Goal: Task Accomplishment & Management: Use online tool/utility

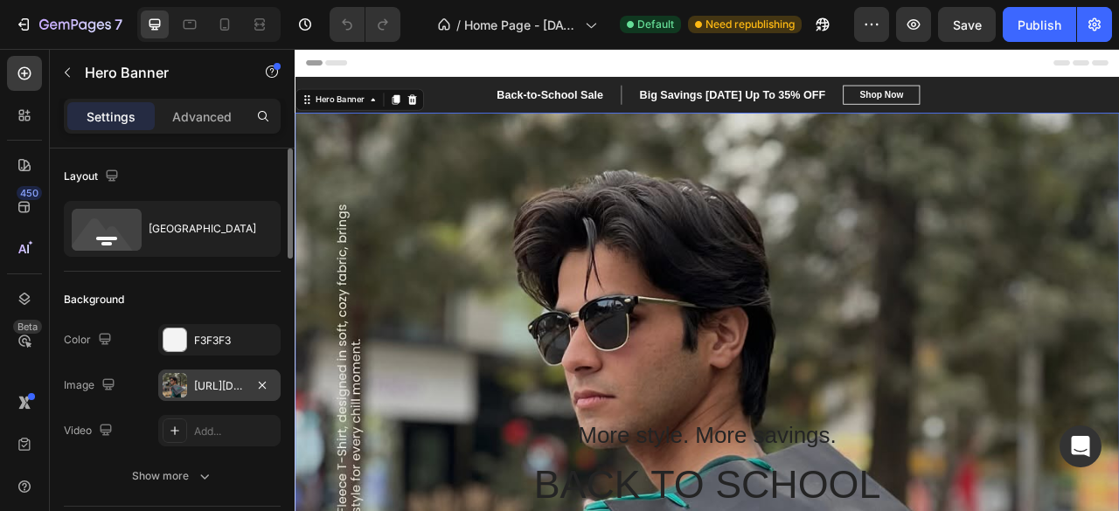
click at [233, 379] on div "[URL][DOMAIN_NAME]" at bounding box center [219, 387] width 51 height 16
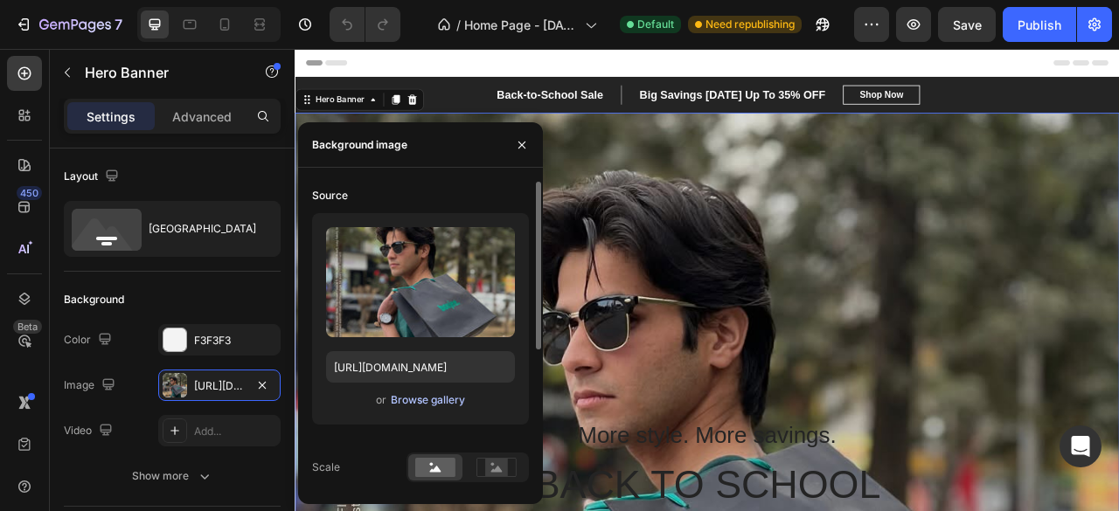
click at [413, 400] on div "Browse gallery" at bounding box center [428, 401] width 74 height 16
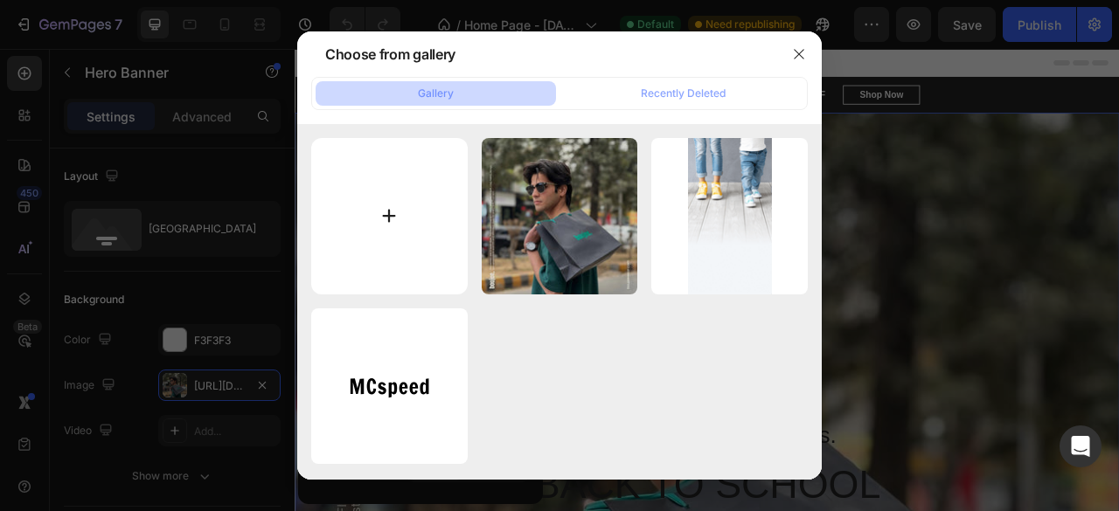
click at [407, 246] on input "file" at bounding box center [389, 216] width 156 height 156
type input "C:\fakepath\toolzin-com-ddl_wbcze09-1.jpg"
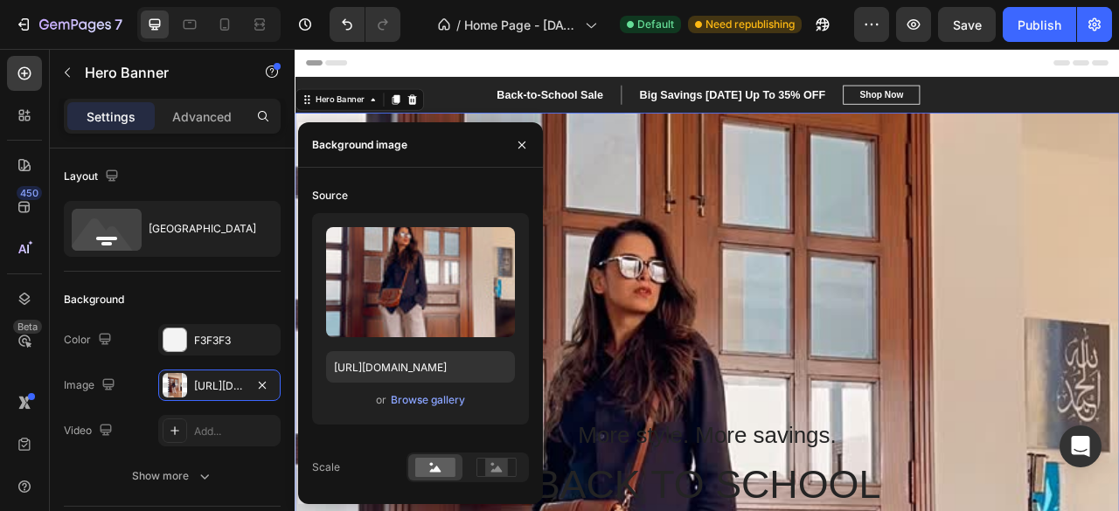
click at [404, 312] on input "file" at bounding box center [420, 311] width 121 height 30
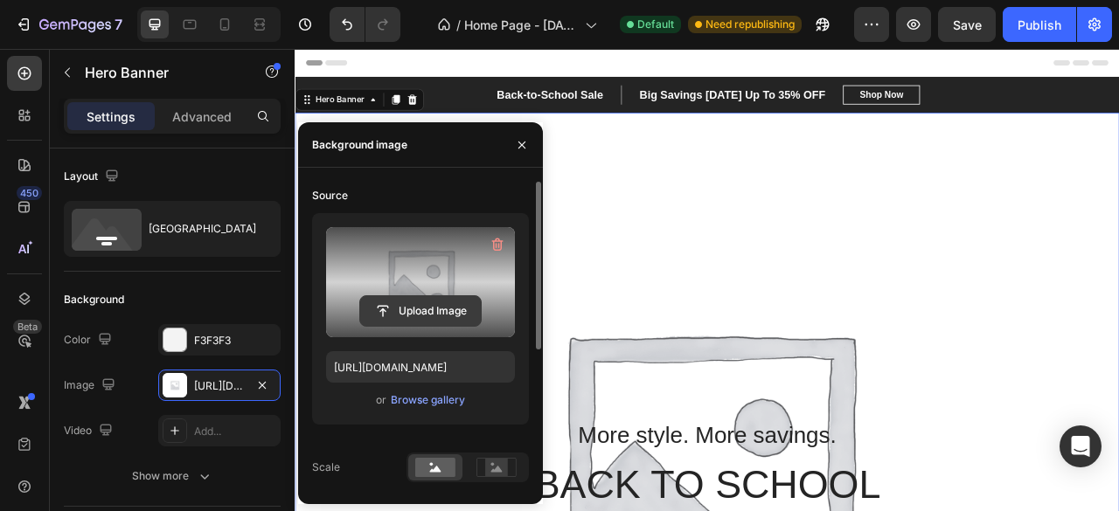
click at [406, 302] on input "file" at bounding box center [420, 311] width 121 height 30
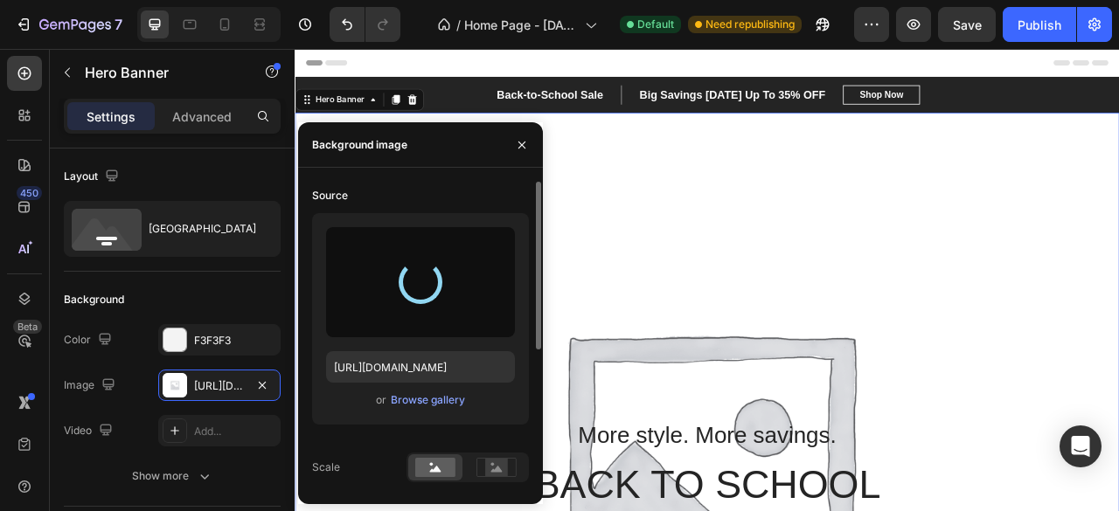
type input "[URL][DOMAIN_NAME]"
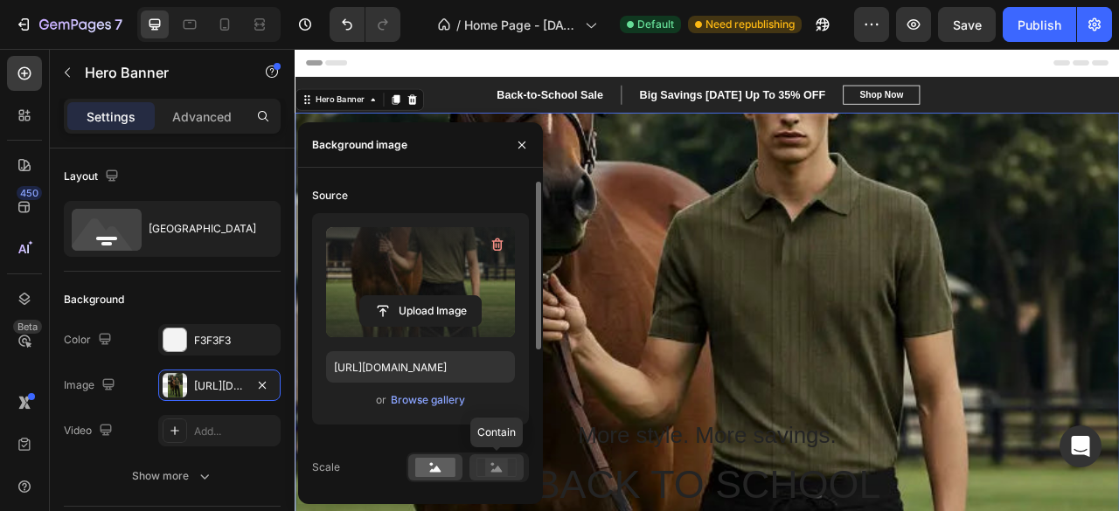
click at [479, 462] on icon at bounding box center [496, 467] width 40 height 19
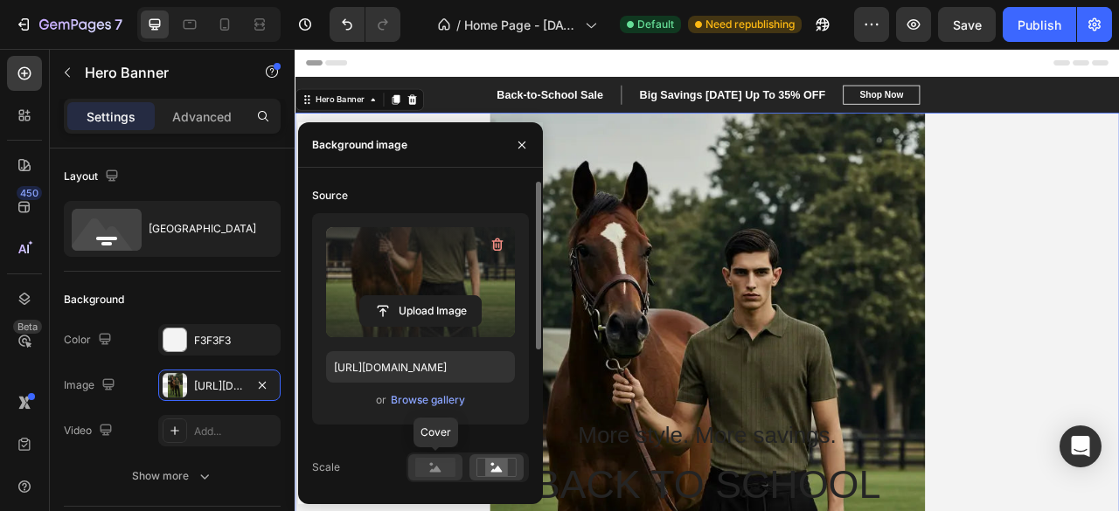
click at [436, 465] on rect at bounding box center [435, 467] width 40 height 19
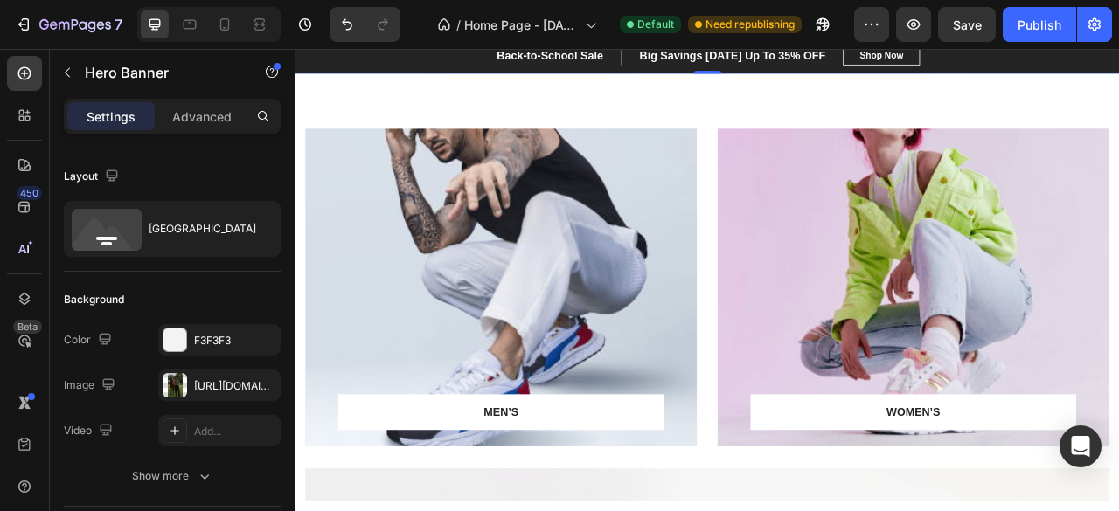
scroll to position [663, 0]
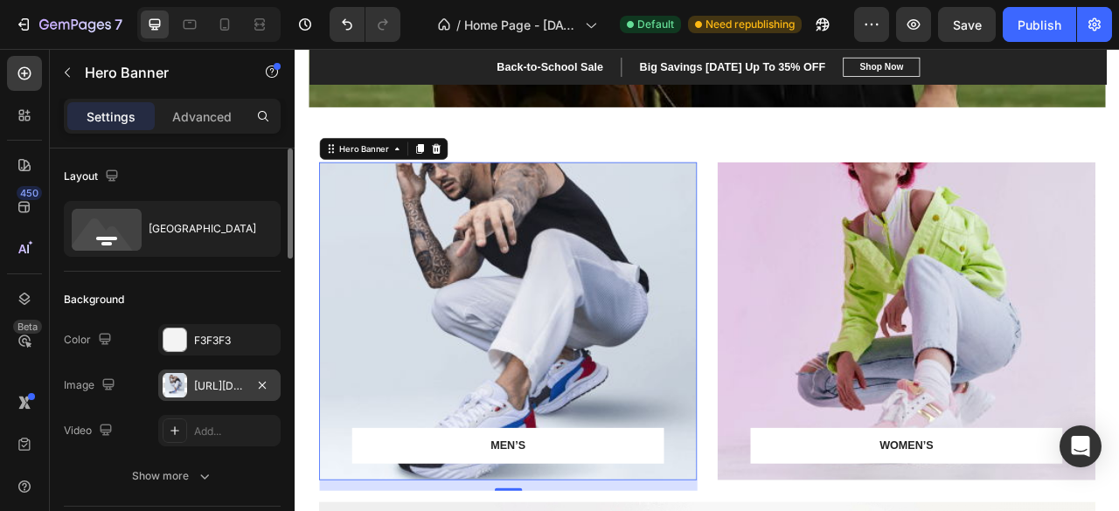
click at [227, 383] on div "[URL][DOMAIN_NAME]" at bounding box center [219, 387] width 51 height 16
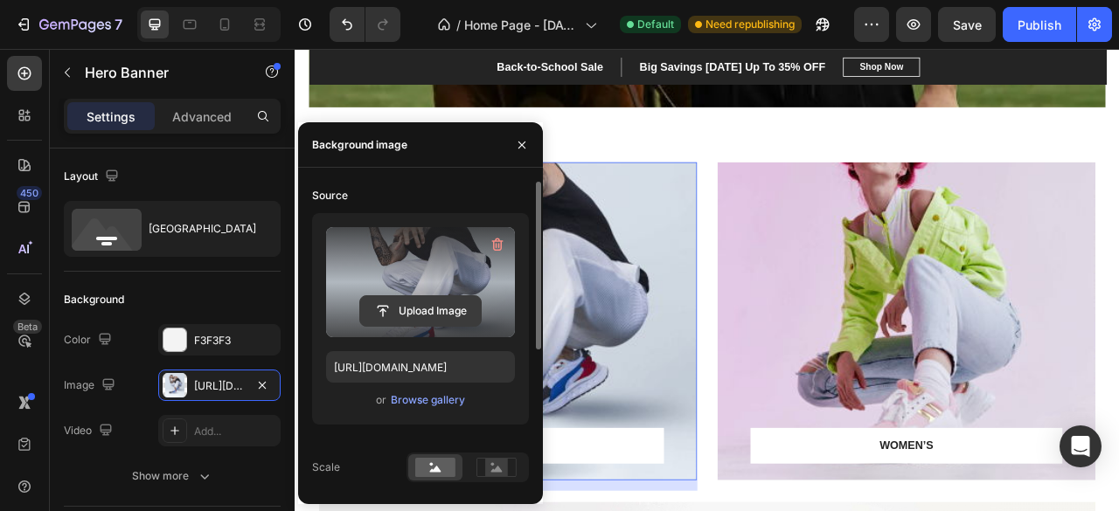
click at [437, 307] on input "file" at bounding box center [420, 311] width 121 height 30
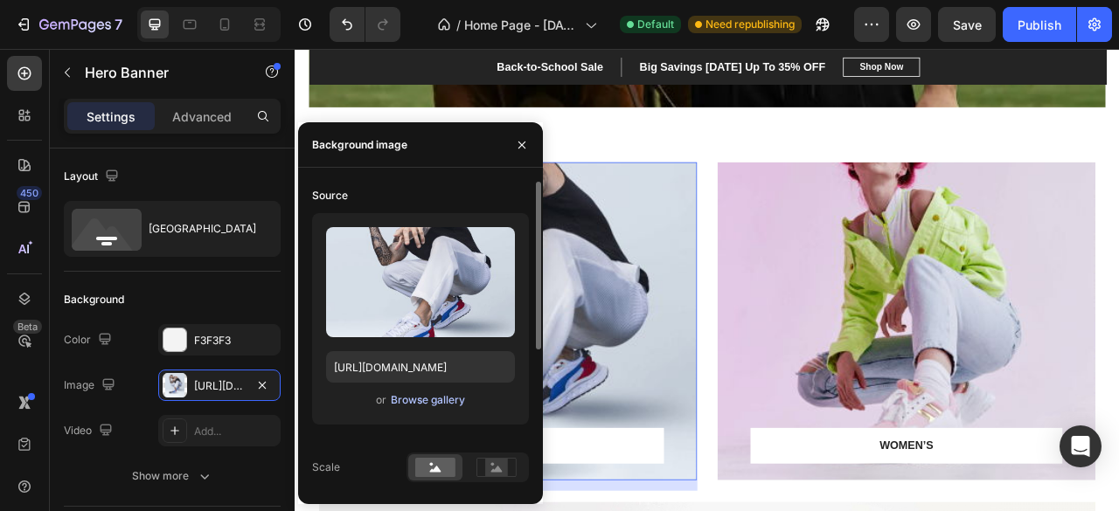
click at [425, 395] on div "Browse gallery" at bounding box center [428, 401] width 74 height 16
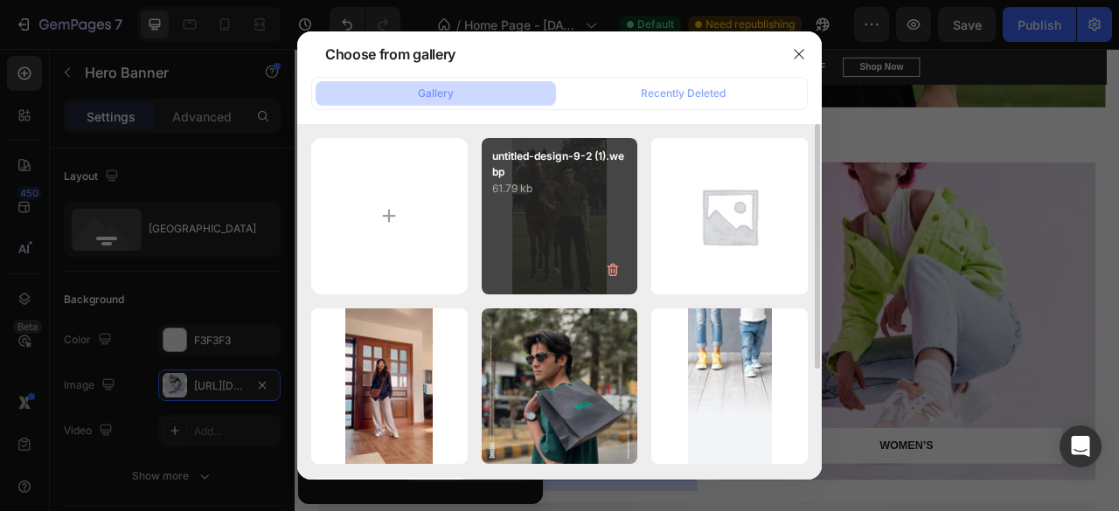
click at [581, 187] on p "61.79 kb" at bounding box center [560, 188] width 136 height 17
type input "[URL][DOMAIN_NAME]"
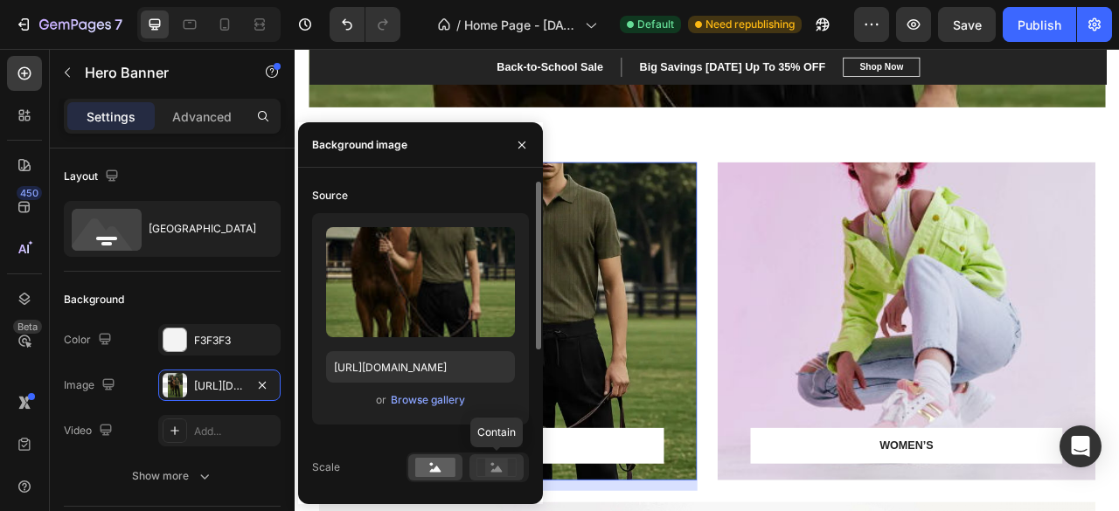
click at [493, 471] on icon at bounding box center [496, 469] width 11 height 6
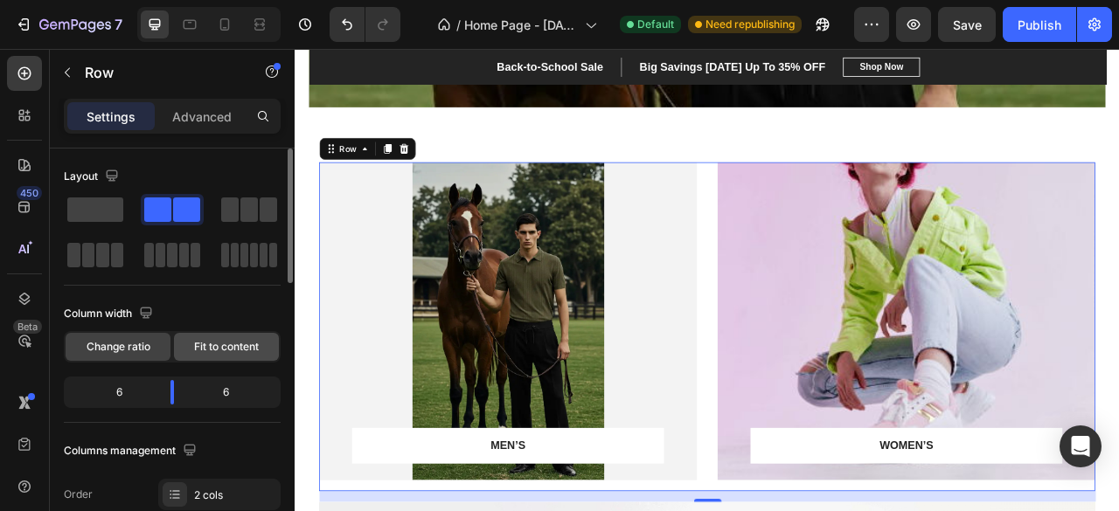
click at [238, 341] on span "Fit to content" at bounding box center [226, 347] width 65 height 16
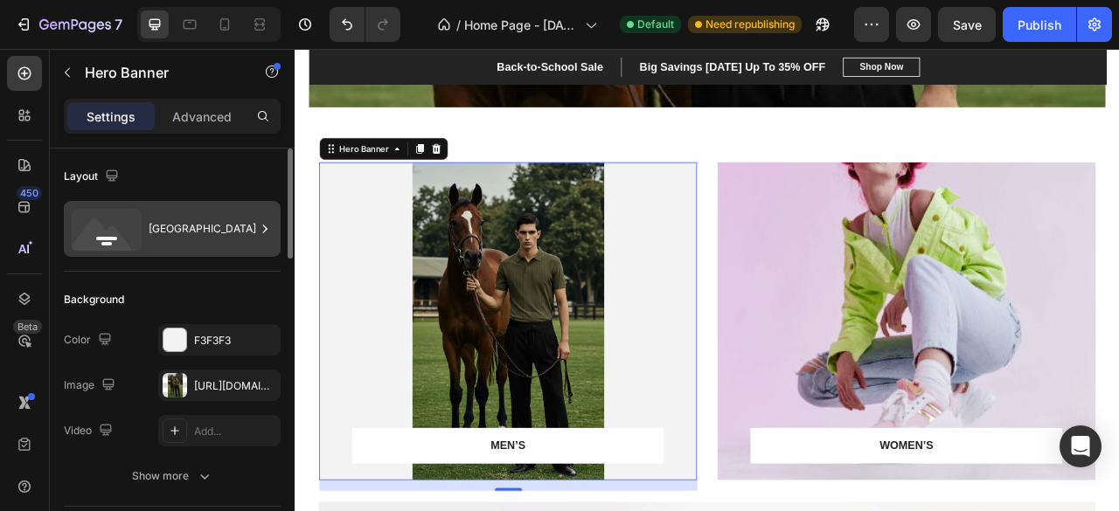
click at [196, 233] on div "[GEOGRAPHIC_DATA]" at bounding box center [202, 229] width 107 height 40
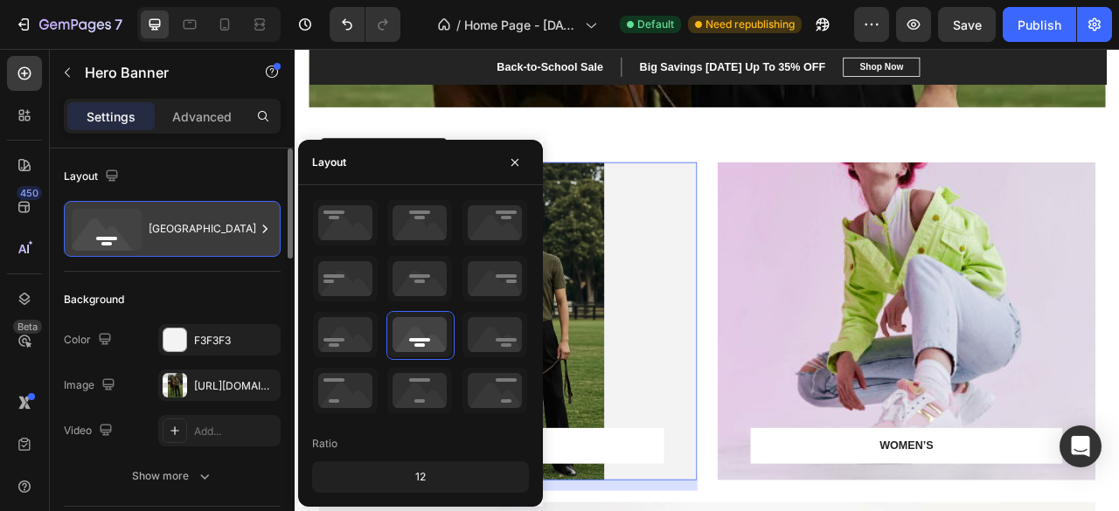
click at [196, 233] on div "[GEOGRAPHIC_DATA]" at bounding box center [202, 229] width 107 height 40
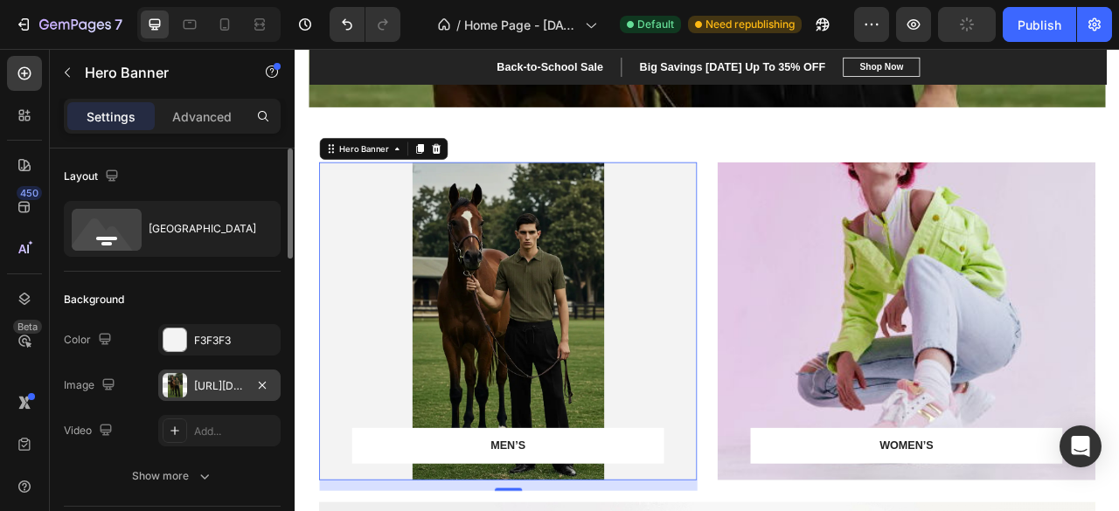
click at [205, 383] on div "[URL][DOMAIN_NAME]" at bounding box center [219, 387] width 51 height 16
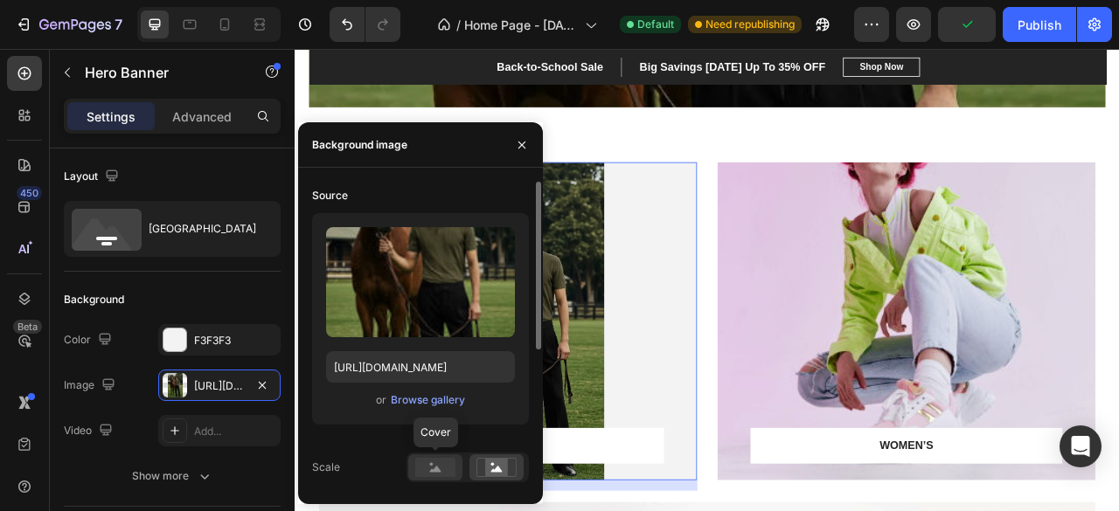
click at [426, 461] on rect at bounding box center [435, 467] width 40 height 19
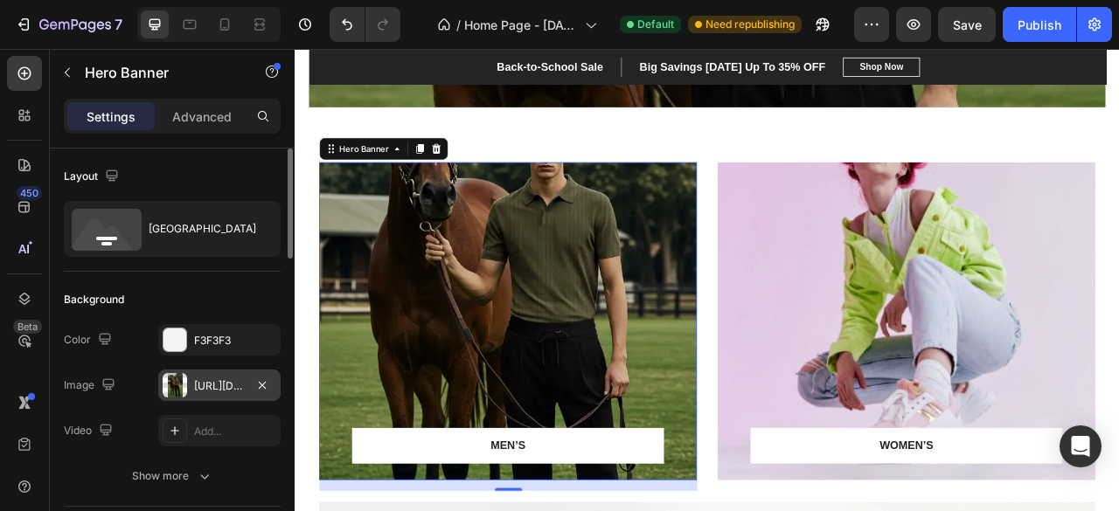
click at [221, 385] on div "[URL][DOMAIN_NAME]" at bounding box center [219, 387] width 51 height 16
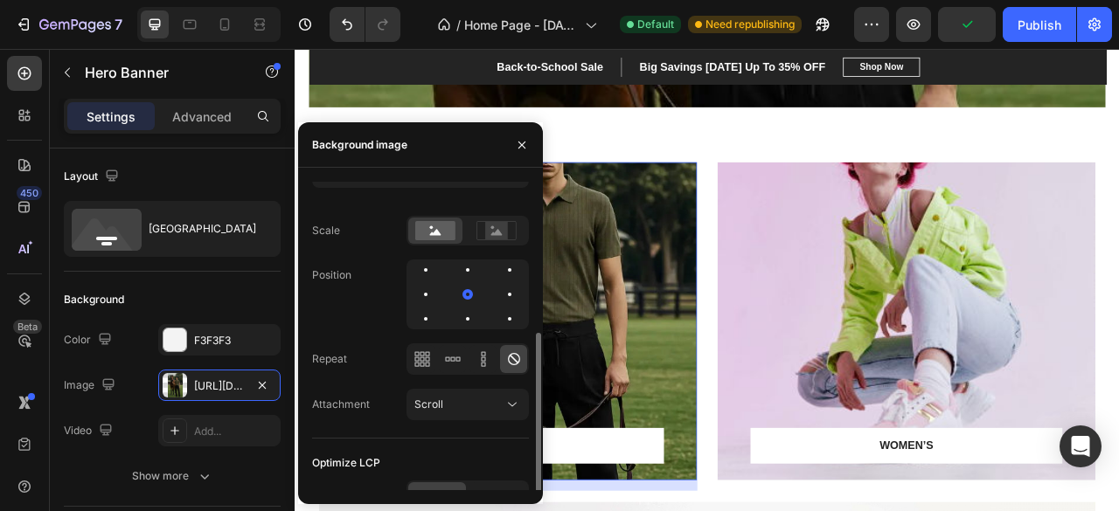
scroll to position [253, 0]
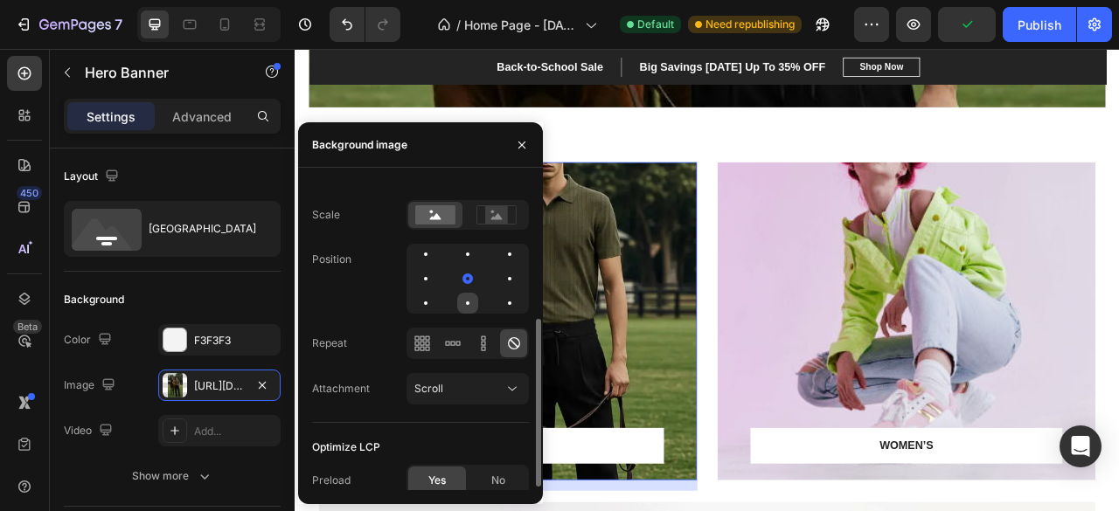
click at [469, 295] on div at bounding box center [467, 303] width 21 height 21
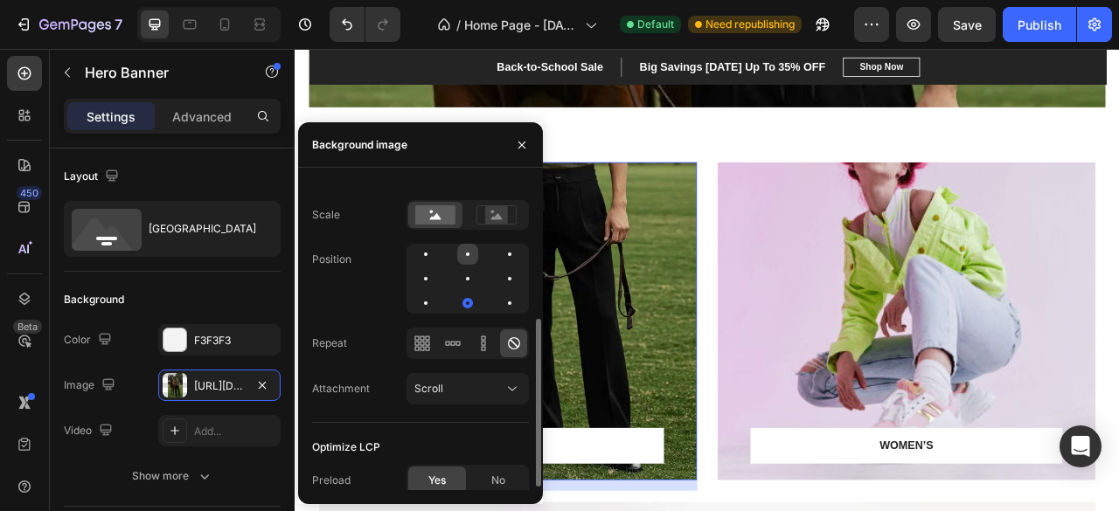
click at [473, 250] on div at bounding box center [467, 254] width 21 height 21
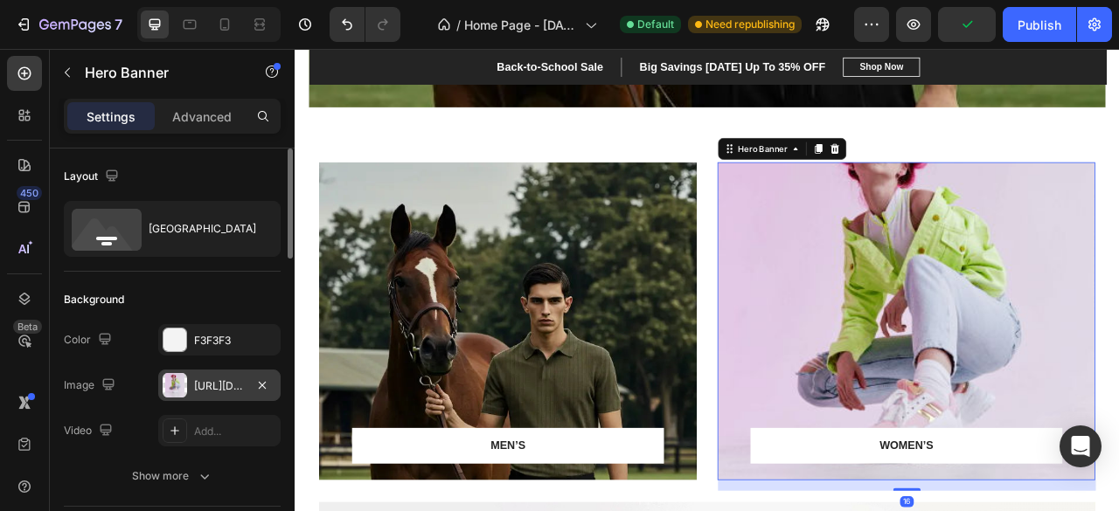
click at [220, 376] on div "[URL][DOMAIN_NAME]" at bounding box center [219, 385] width 122 height 31
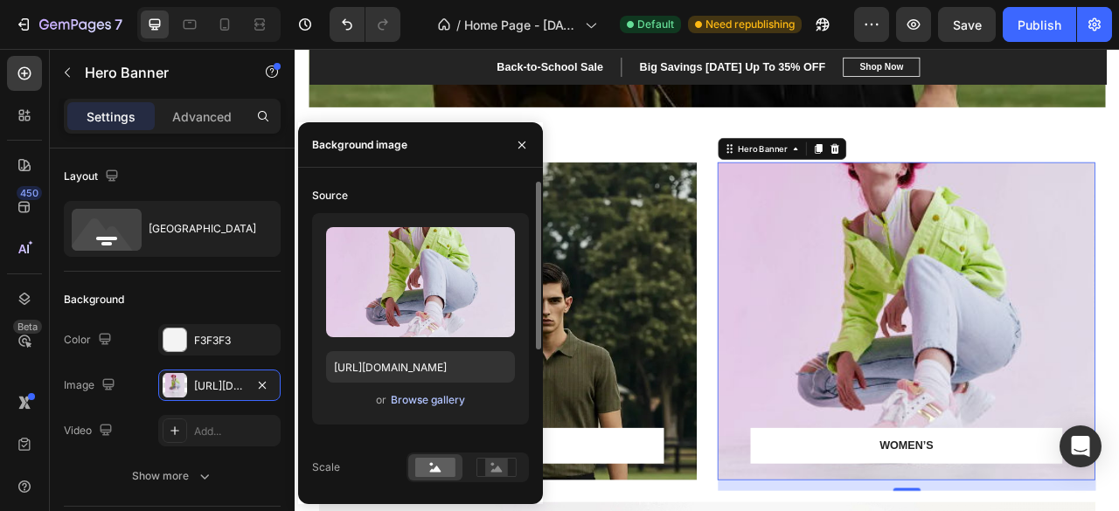
click at [419, 396] on div "Browse gallery" at bounding box center [428, 401] width 74 height 16
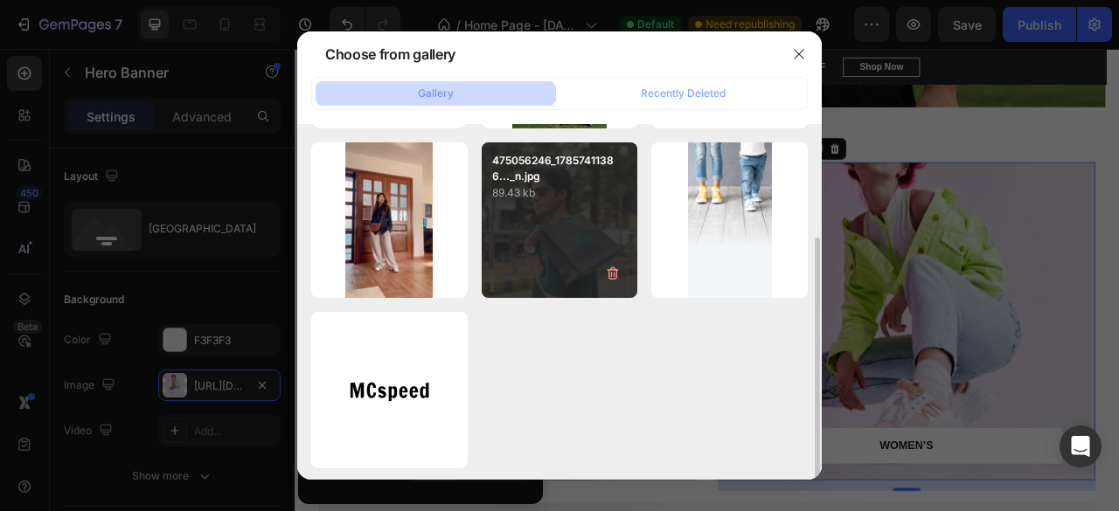
scroll to position [0, 0]
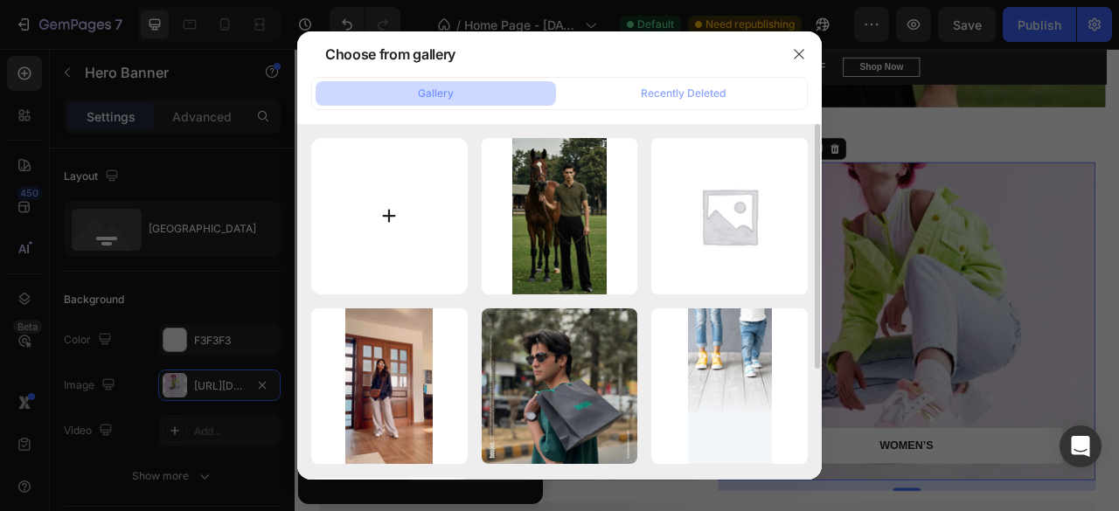
click at [434, 221] on input "file" at bounding box center [389, 216] width 156 height 156
type input "C:\fakepath\toolzin-com-ditu8zcqex1-1.jpg"
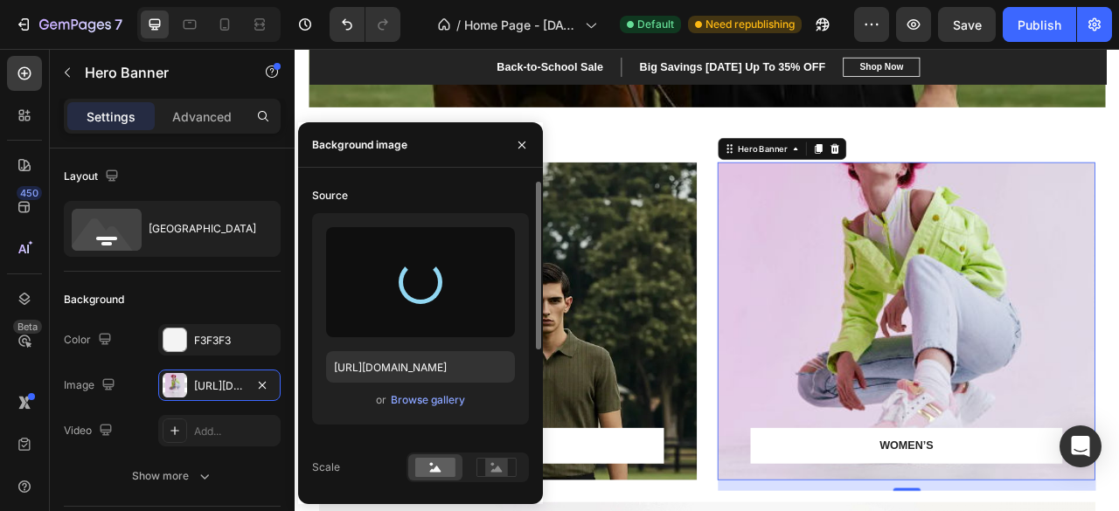
type input "[URL][DOMAIN_NAME]"
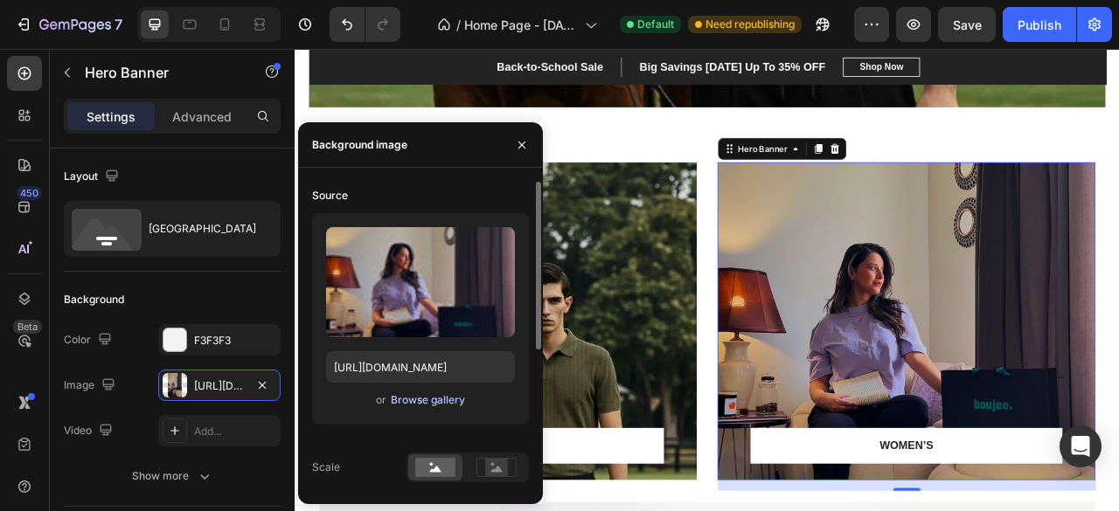
click at [441, 396] on div "Browse gallery" at bounding box center [428, 401] width 74 height 16
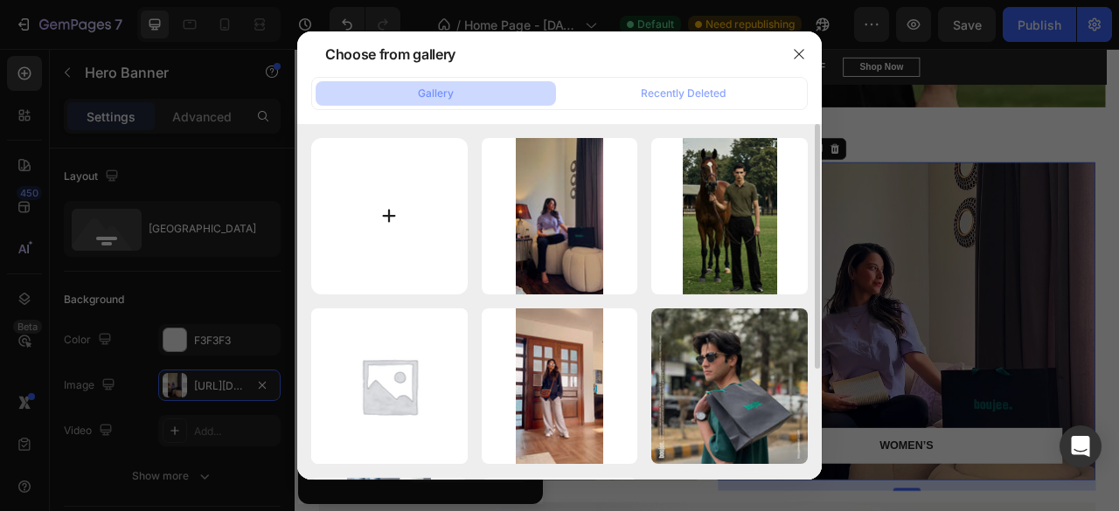
click at [408, 204] on input "file" at bounding box center [389, 216] width 156 height 156
type input "C:\fakepath\toolzin-com-djj2kw3iofu-1 (1).jpg"
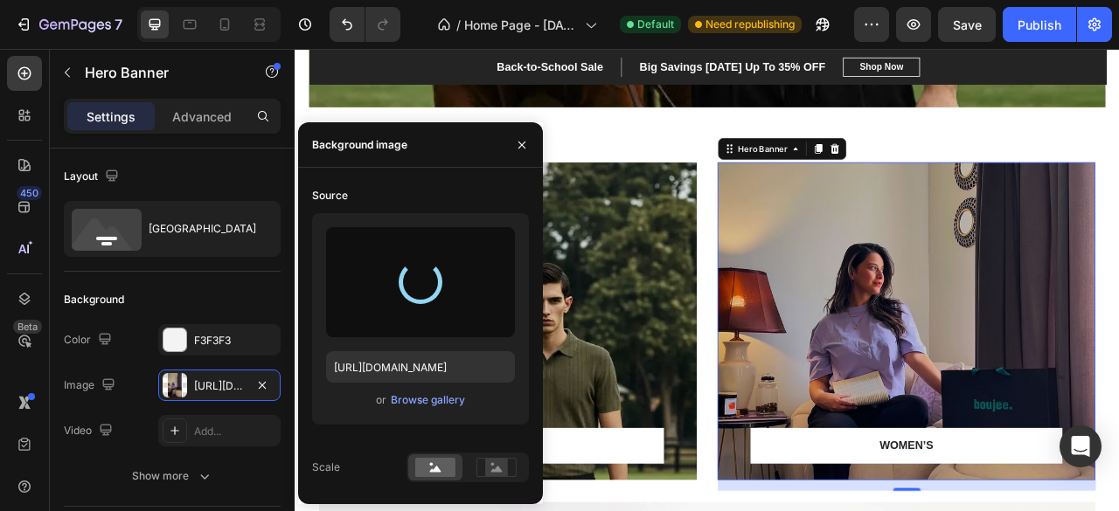
type input "[URL][DOMAIN_NAME]"
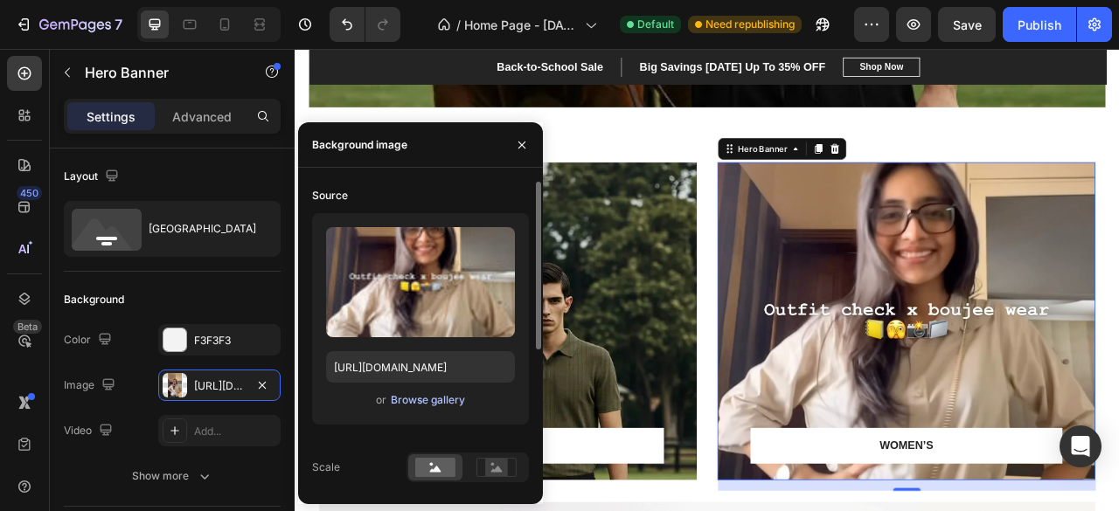
click at [443, 398] on div "Browse gallery" at bounding box center [428, 401] width 74 height 16
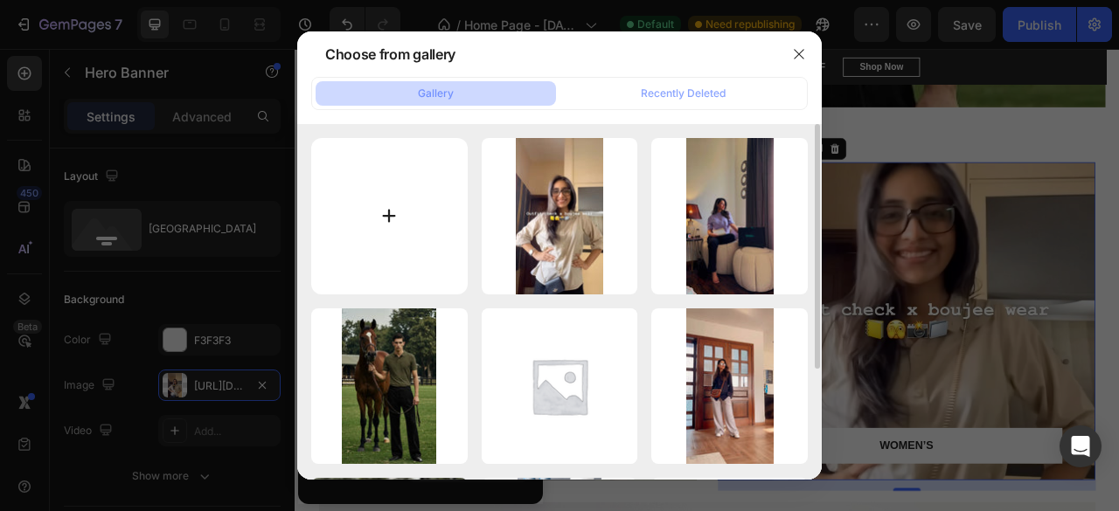
click at [392, 211] on input "file" at bounding box center [389, 216] width 156 height 156
type input "C:\fakepath\bluewave-pleat-trouser-boujee-2-600x800.webp"
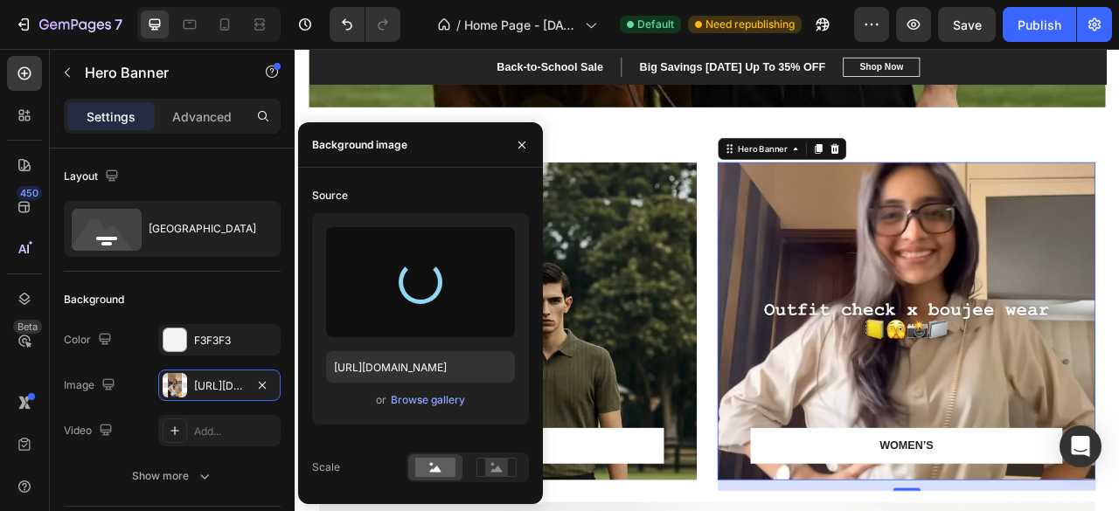
type input "[URL][DOMAIN_NAME]"
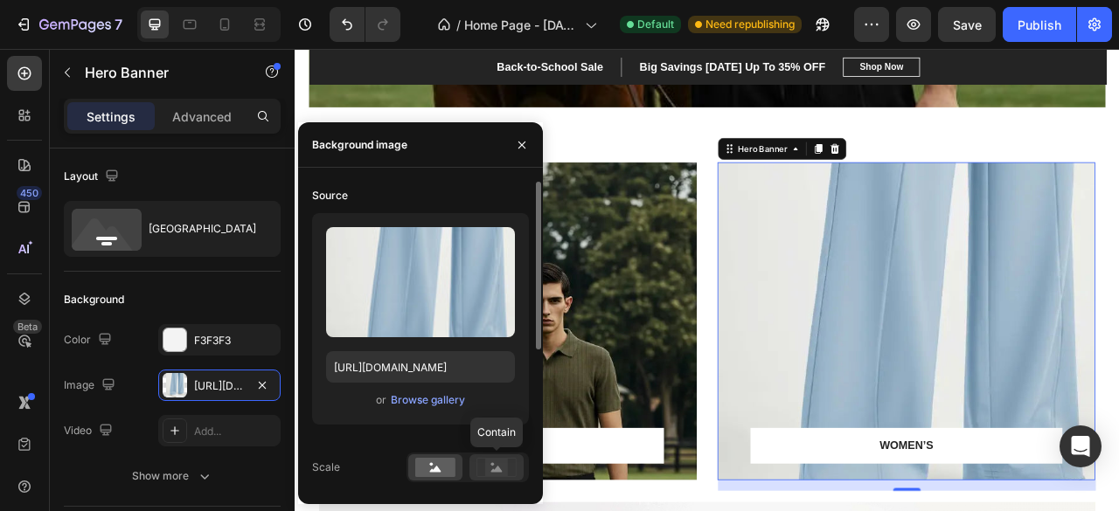
click at [475, 462] on div at bounding box center [496, 468] width 54 height 26
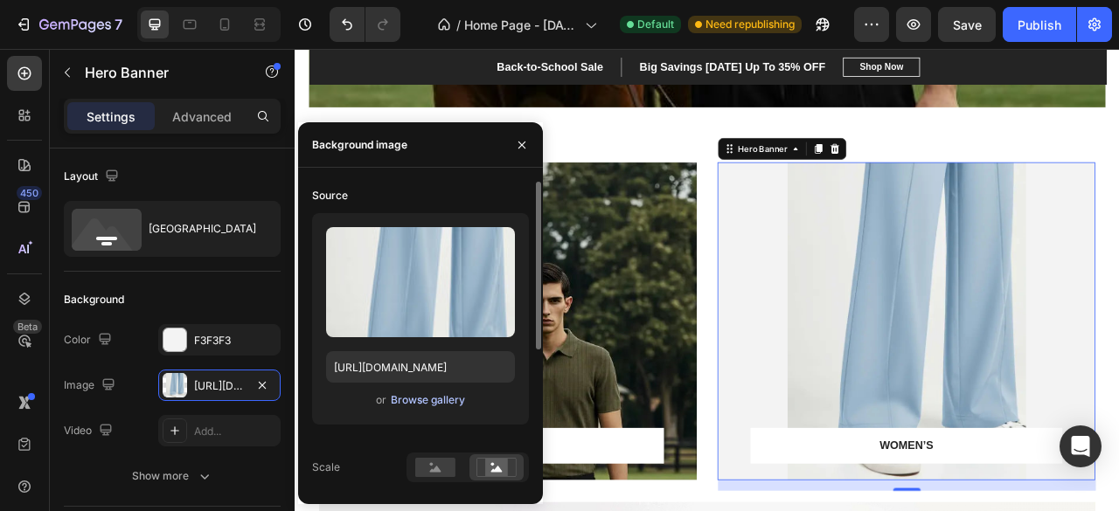
click at [413, 400] on div "Browse gallery" at bounding box center [428, 401] width 74 height 16
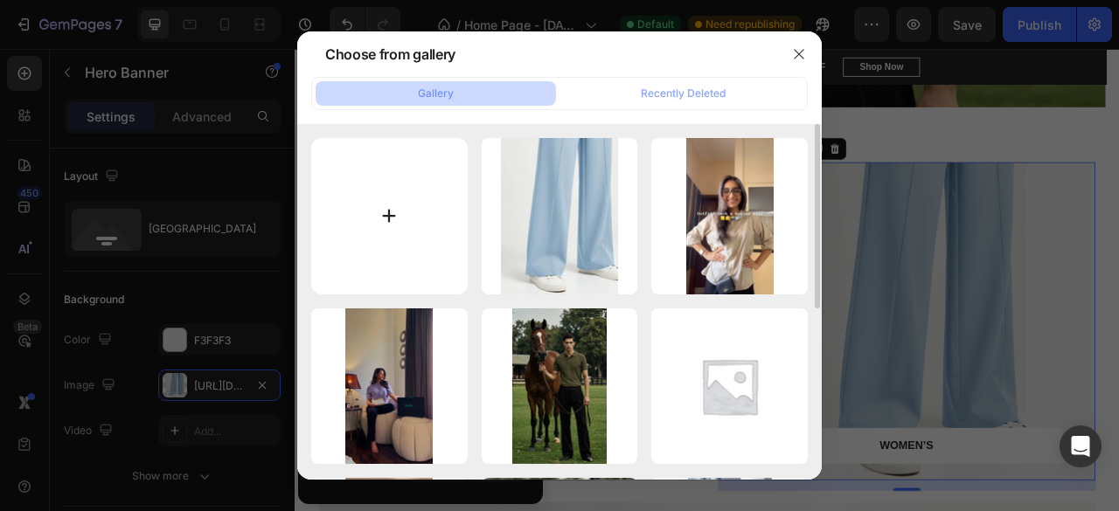
click at [399, 240] on input "file" at bounding box center [389, 216] width 156 height 156
type input "C:\fakepath\image_fx-5-2.webp"
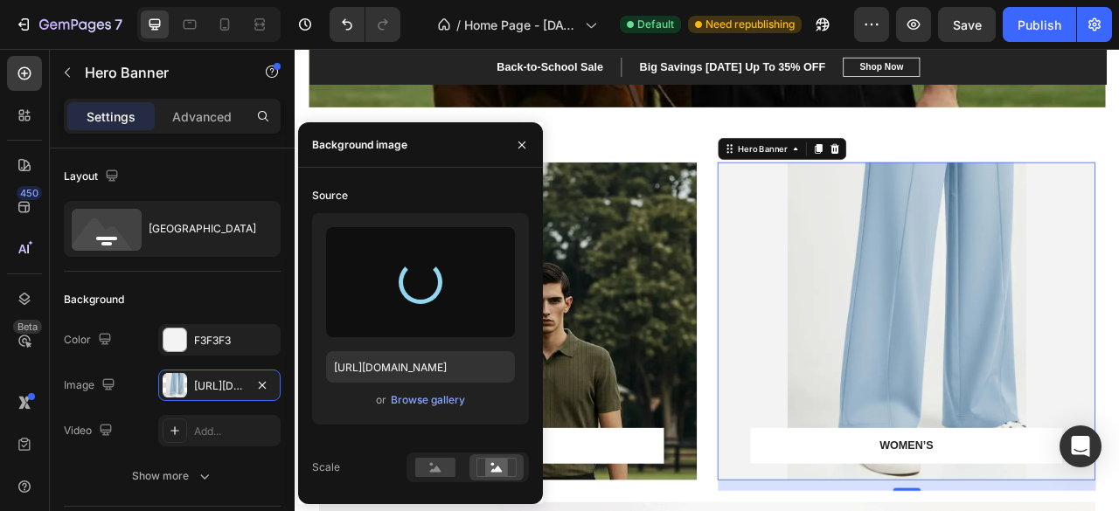
type input "[URL][DOMAIN_NAME]"
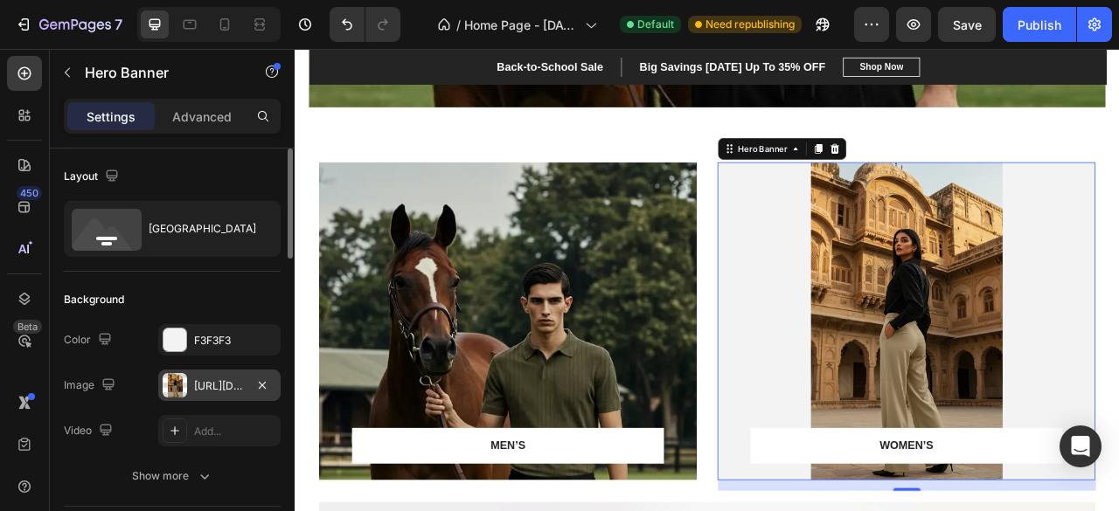
click at [224, 384] on div "[URL][DOMAIN_NAME]" at bounding box center [219, 387] width 51 height 16
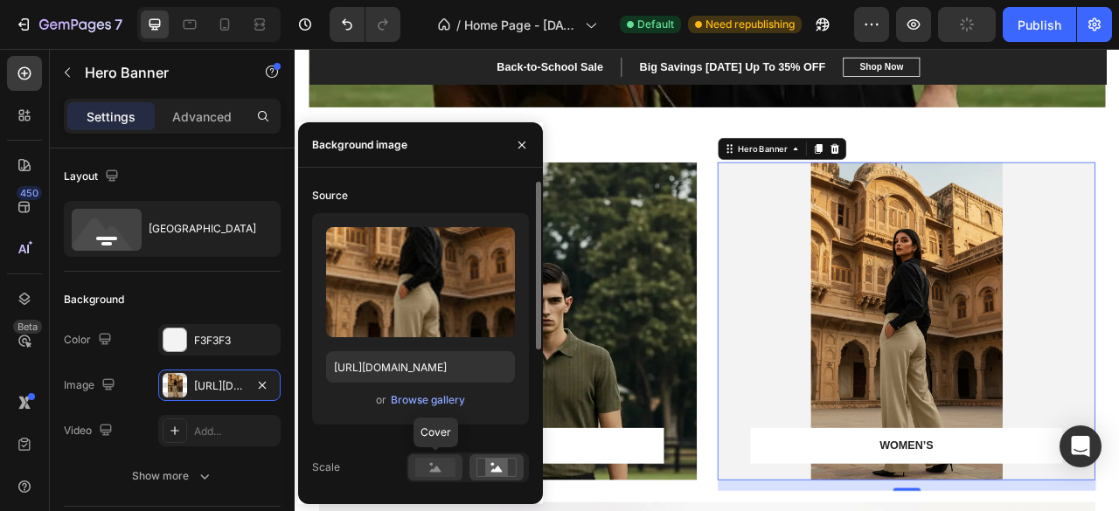
click at [413, 463] on div at bounding box center [435, 468] width 54 height 26
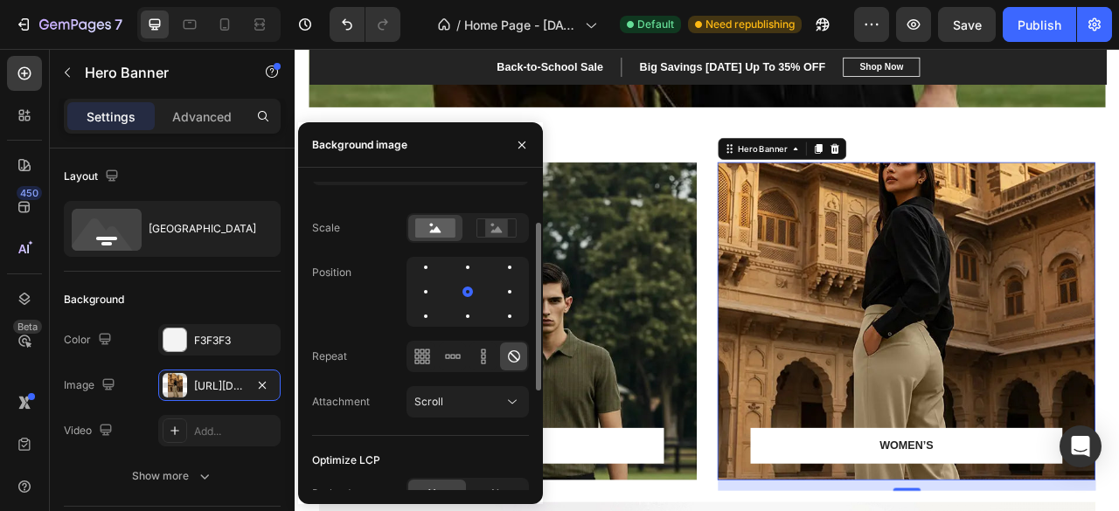
scroll to position [258, 0]
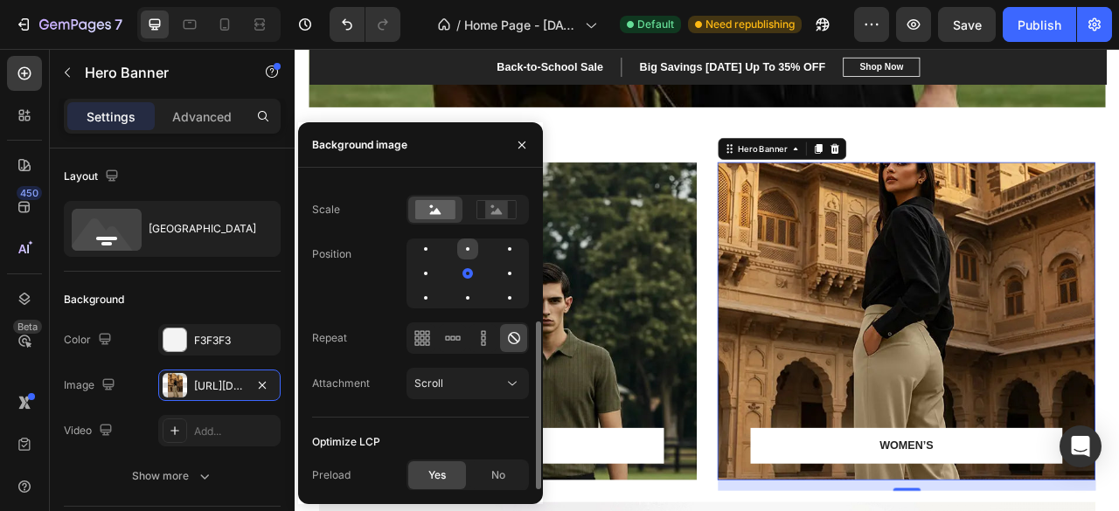
click at [467, 256] on div at bounding box center [467, 249] width 21 height 21
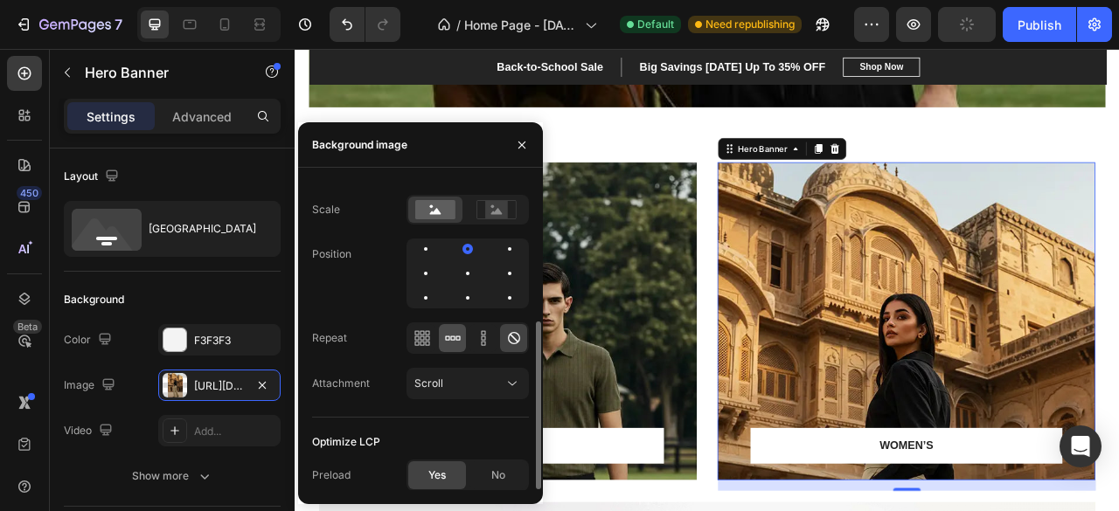
click at [460, 342] on icon at bounding box center [452, 338] width 17 height 17
click at [456, 342] on icon at bounding box center [452, 338] width 17 height 17
click at [426, 253] on div at bounding box center [425, 249] width 21 height 21
click at [462, 246] on div at bounding box center [467, 249] width 21 height 21
click at [465, 338] on div at bounding box center [452, 338] width 27 height 28
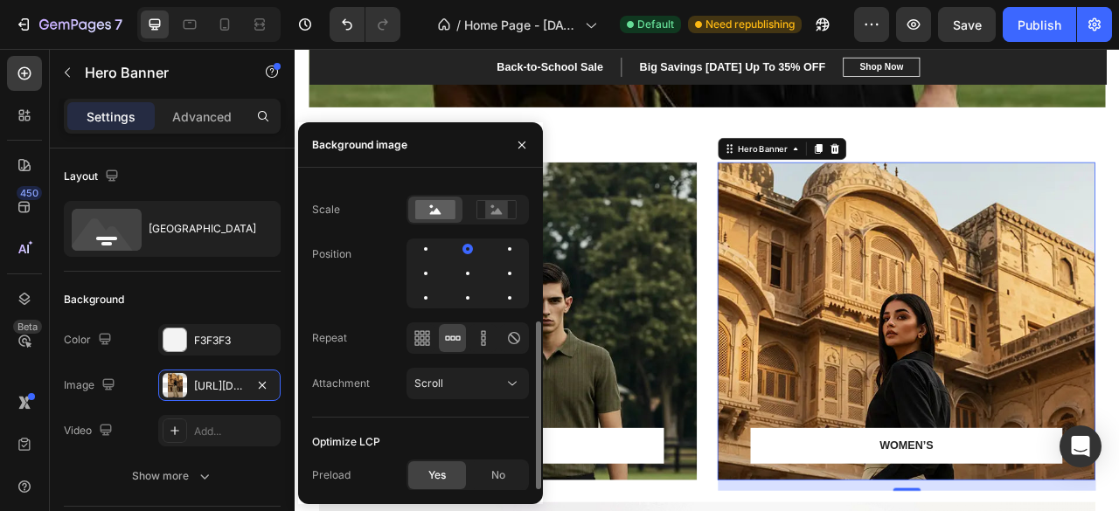
click at [456, 339] on icon at bounding box center [457, 338] width 4 height 4
click at [510, 339] on icon at bounding box center [513, 338] width 17 height 17
click at [465, 276] on div at bounding box center [467, 273] width 21 height 21
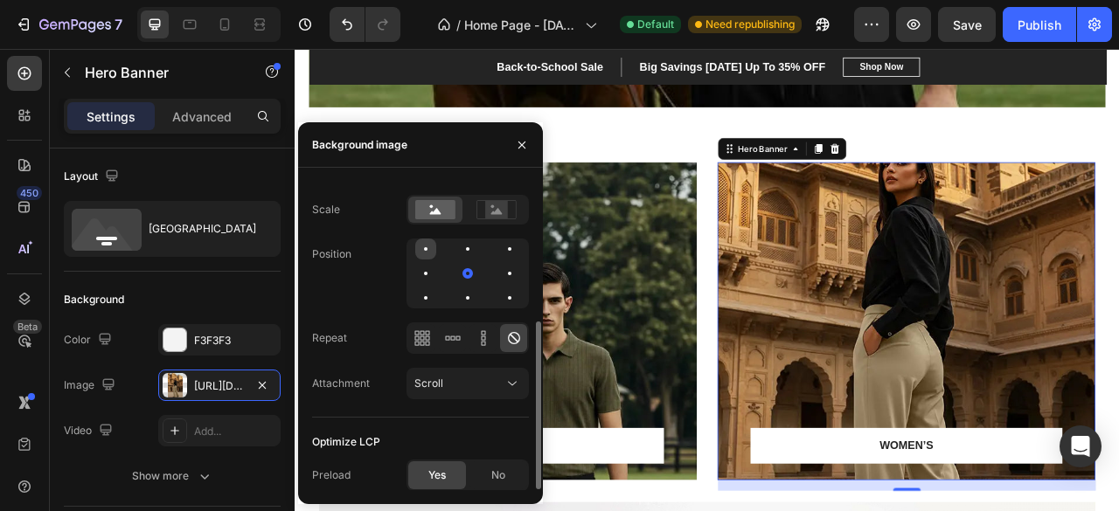
click at [425, 253] on div at bounding box center [425, 249] width 21 height 21
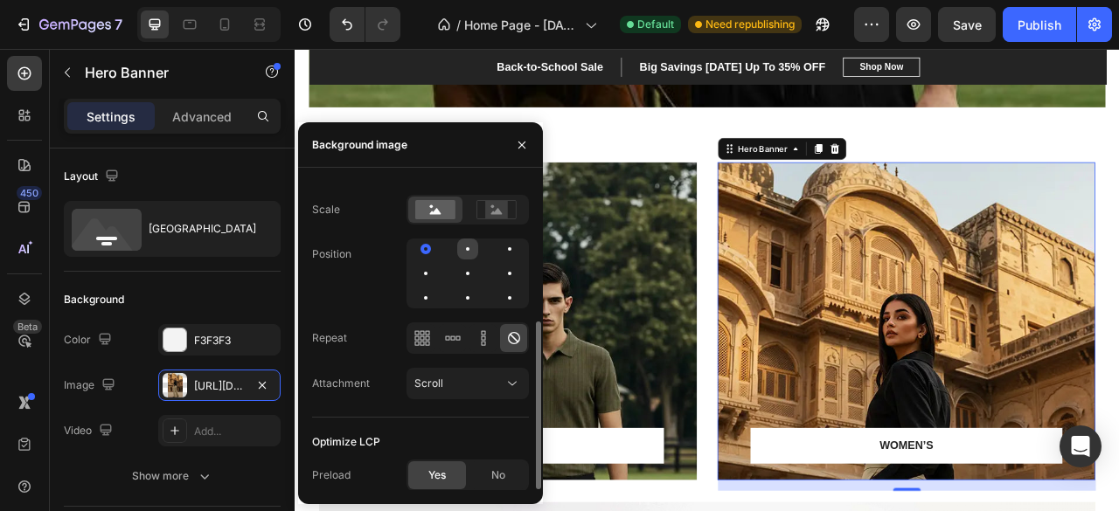
click at [469, 253] on div at bounding box center [467, 249] width 21 height 21
drag, startPoint x: 498, startPoint y: 247, endPoint x: 511, endPoint y: 247, distance: 12.2
click at [511, 247] on div at bounding box center [468, 274] width 122 height 70
click at [511, 247] on div at bounding box center [509, 248] width 3 height 3
click at [511, 265] on div at bounding box center [509, 273] width 21 height 21
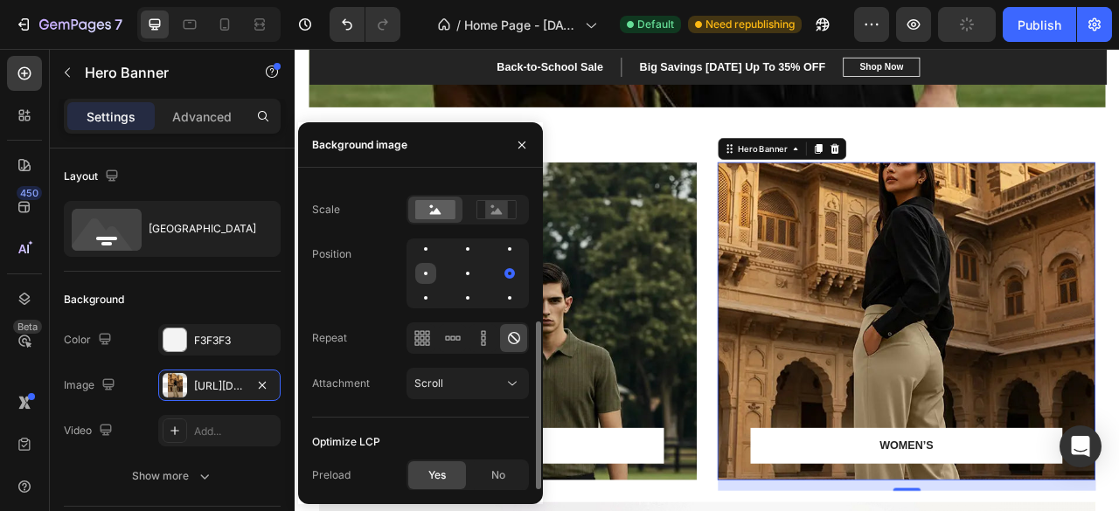
click at [432, 275] on div at bounding box center [425, 273] width 21 height 21
click at [431, 256] on div at bounding box center [425, 249] width 21 height 21
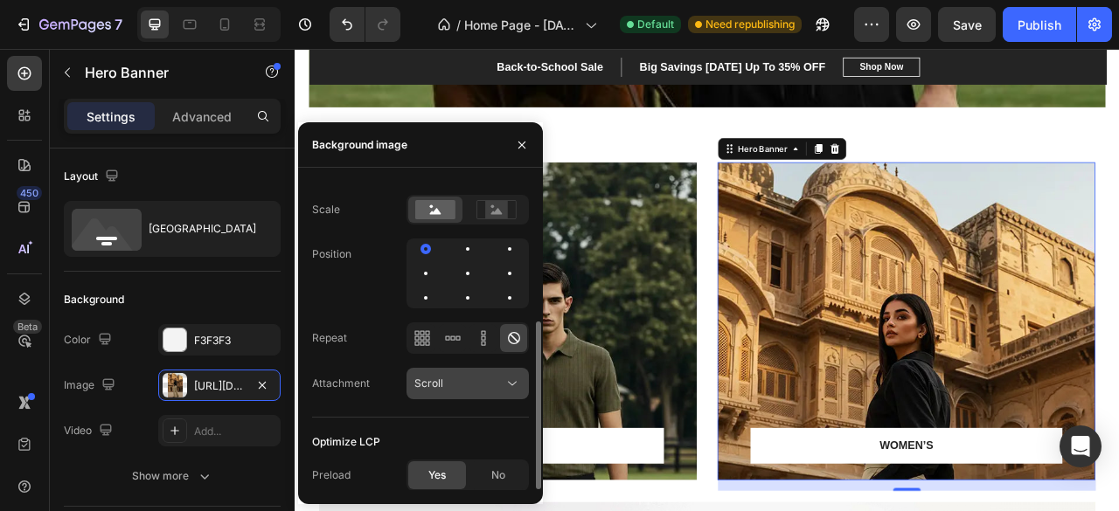
click at [504, 375] on icon at bounding box center [512, 383] width 17 height 17
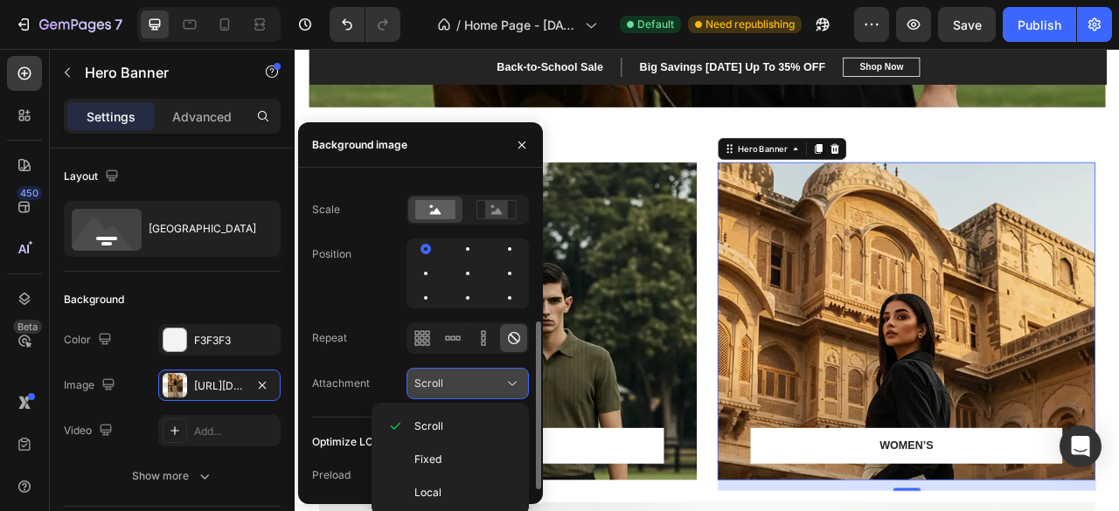
click at [504, 375] on icon at bounding box center [512, 383] width 17 height 17
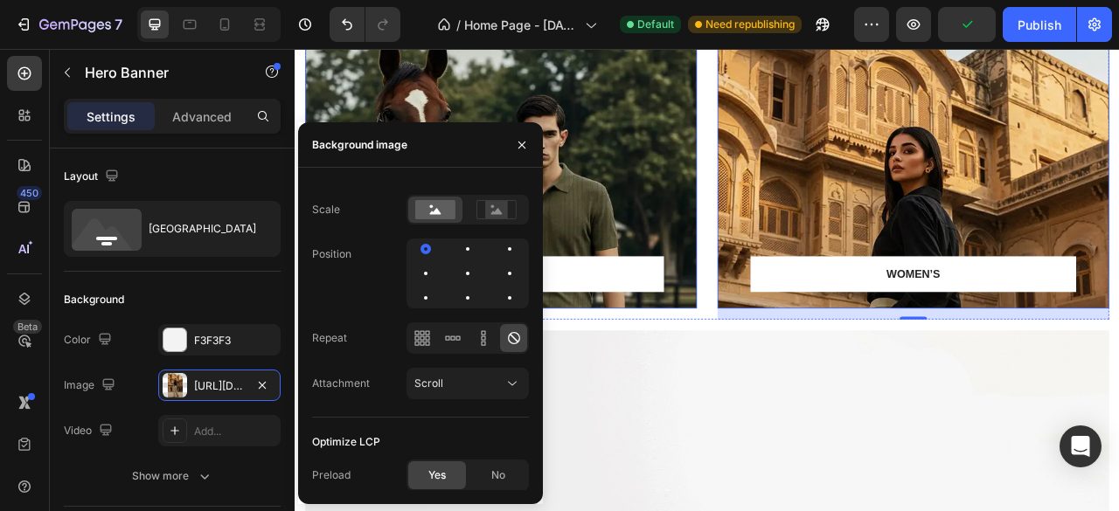
scroll to position [837, 0]
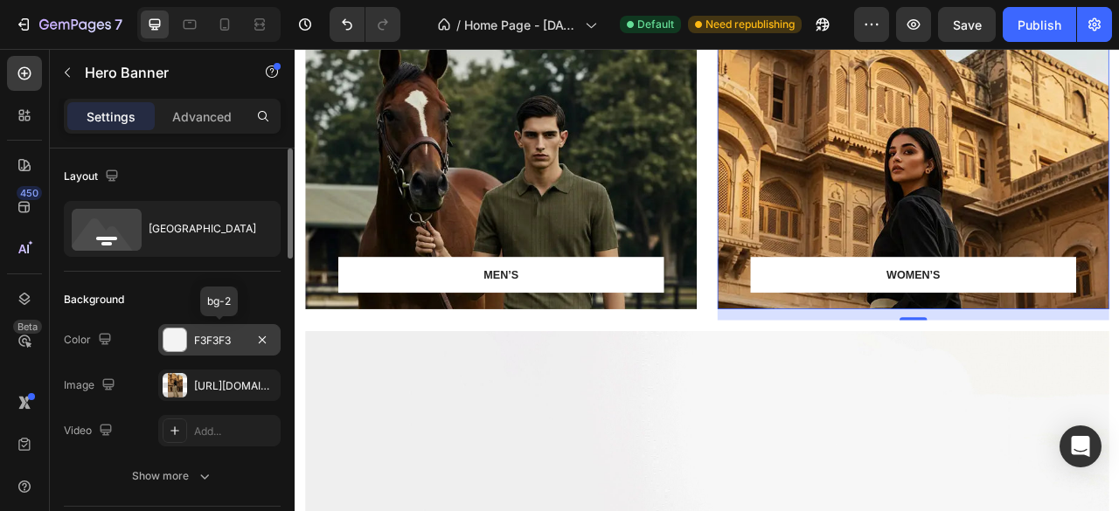
click at [226, 342] on div "F3F3F3" at bounding box center [219, 341] width 51 height 16
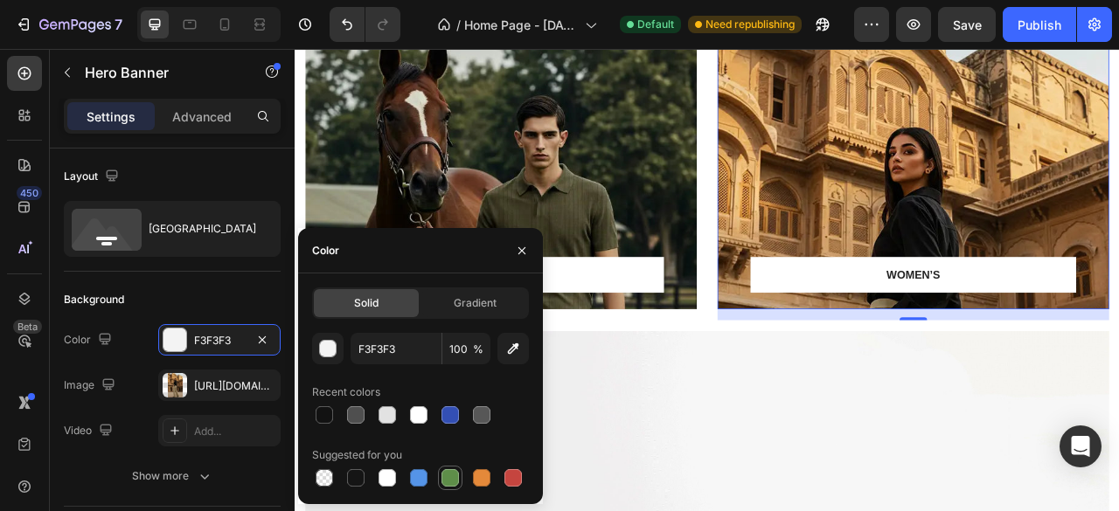
click at [456, 470] on div at bounding box center [449, 477] width 17 height 17
type input "5E8E49"
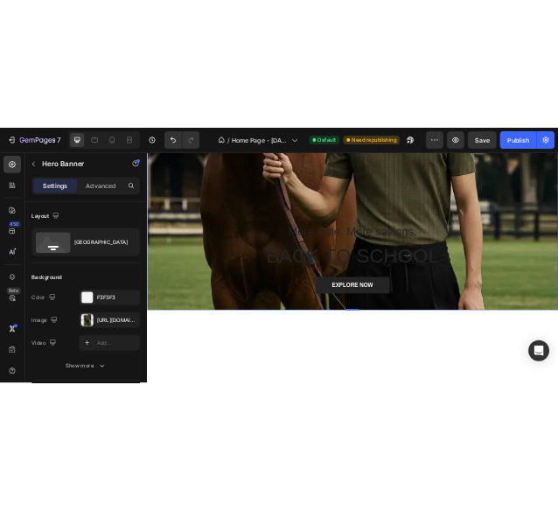
scroll to position [0, 0]
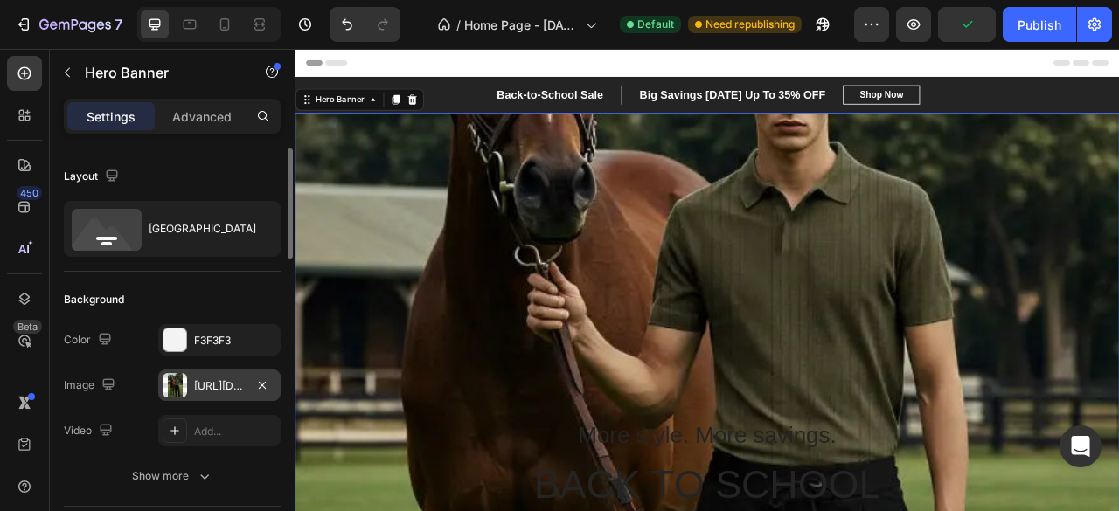
click at [221, 388] on div "[URL][DOMAIN_NAME]" at bounding box center [219, 387] width 51 height 16
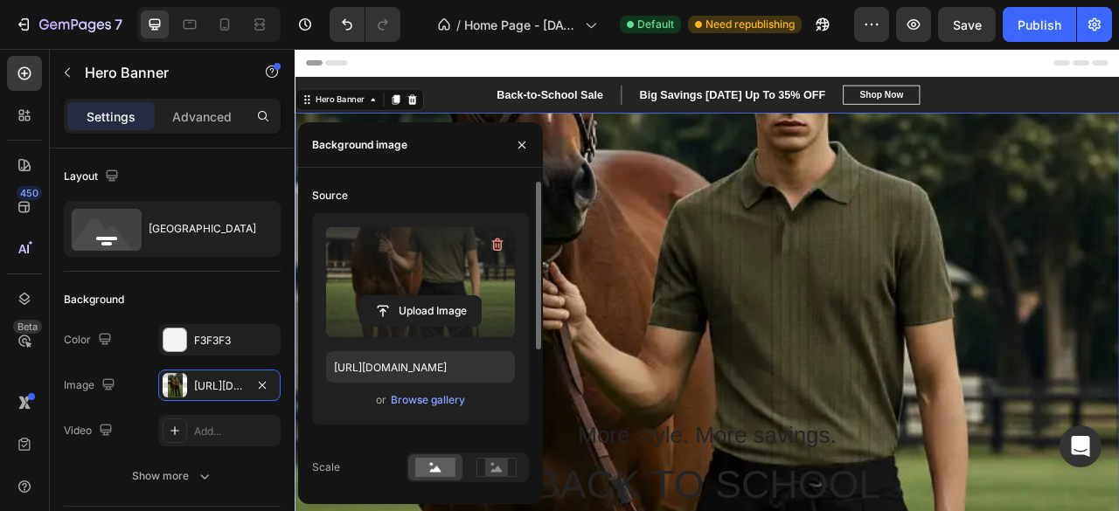
click at [435, 328] on label at bounding box center [420, 282] width 189 height 110
click at [435, 326] on input "file" at bounding box center [420, 311] width 121 height 30
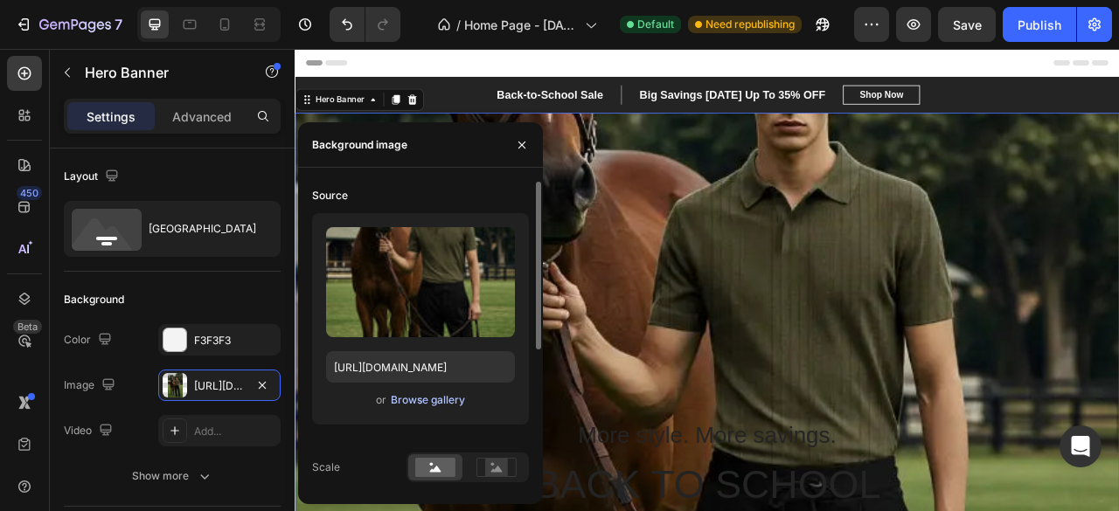
click at [420, 400] on div "Browse gallery" at bounding box center [428, 401] width 74 height 16
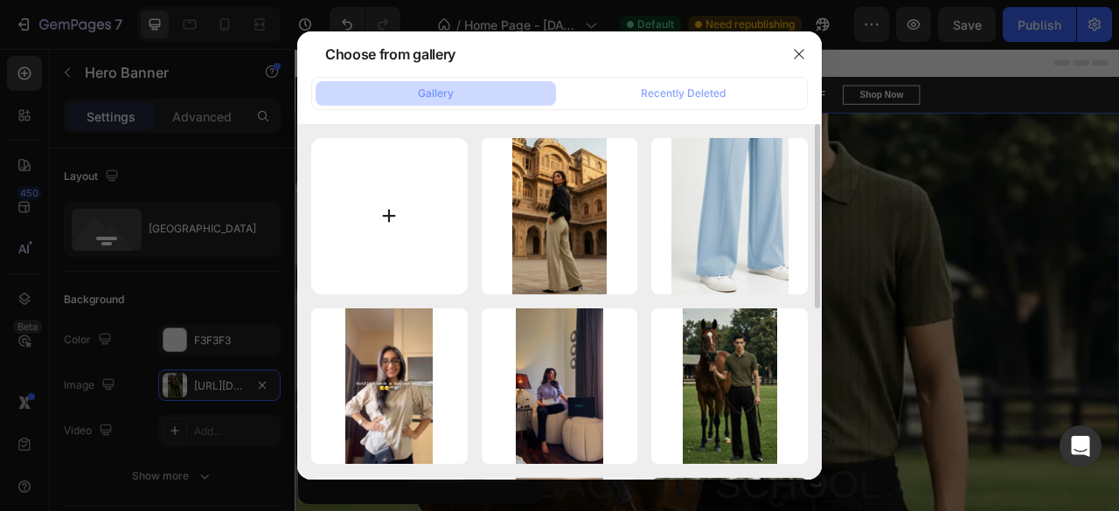
click at [381, 189] on input "file" at bounding box center [389, 216] width 156 height 156
type input "C:\fakepath\retouch_2025040919351511.jpg"
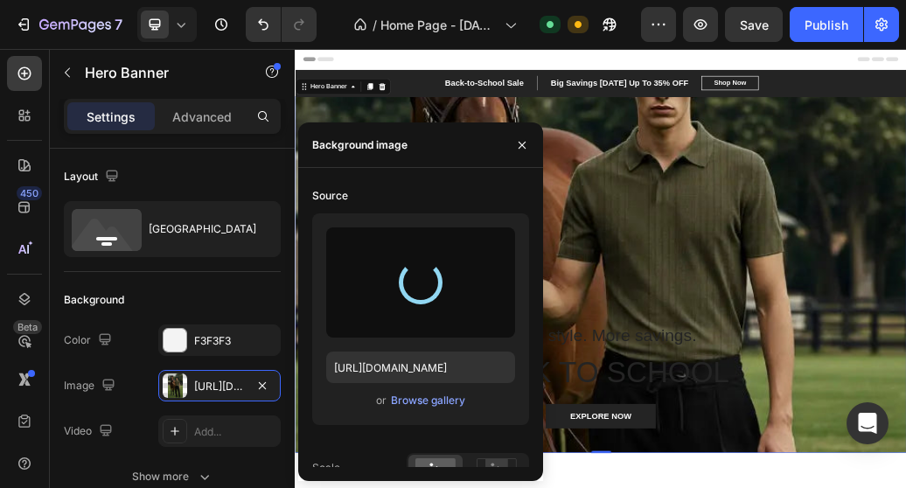
type input "[URL][DOMAIN_NAME]"
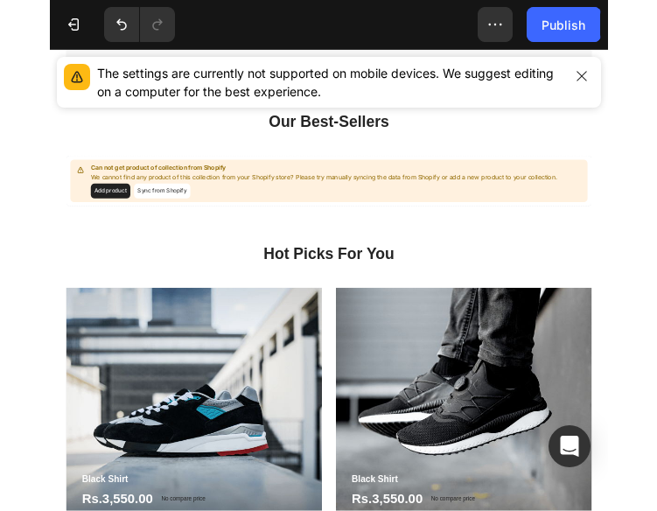
scroll to position [1892, 0]
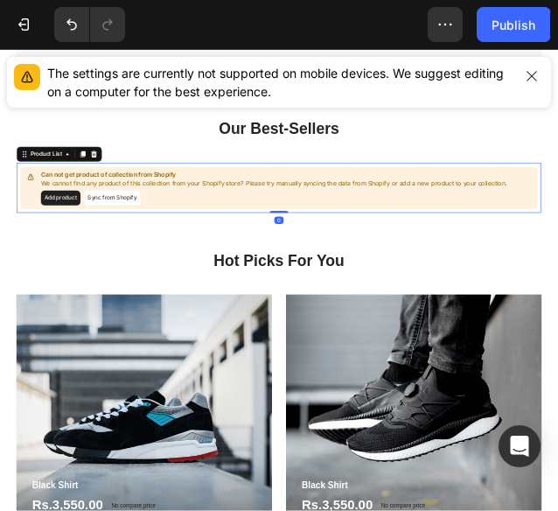
click at [221, 316] on button "Sync from Shopify" at bounding box center [211, 330] width 106 height 28
click at [214, 316] on button "Sync from Shopify" at bounding box center [211, 330] width 106 height 28
click at [219, 316] on button "Sync from Shopify" at bounding box center [211, 330] width 106 height 28
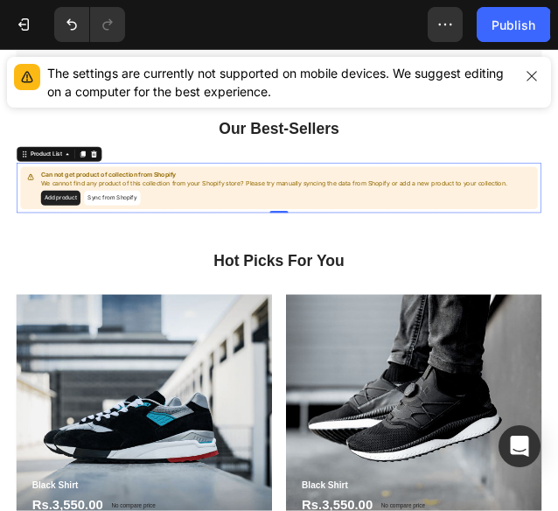
click at [219, 316] on button "Sync from Shopify" at bounding box center [211, 330] width 106 height 28
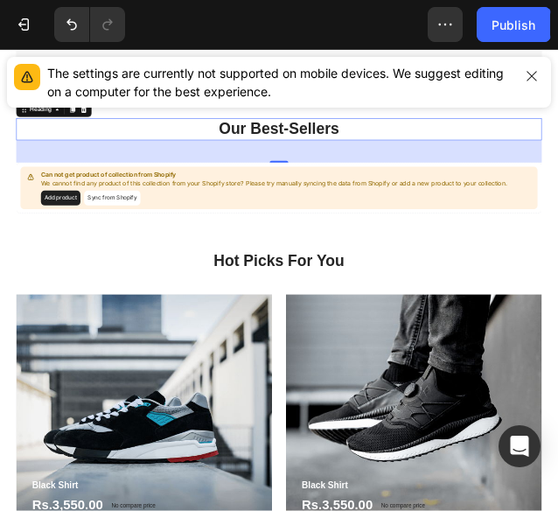
click at [512, 185] on p "Our Best-Sellers" at bounding box center [524, 201] width 984 height 38
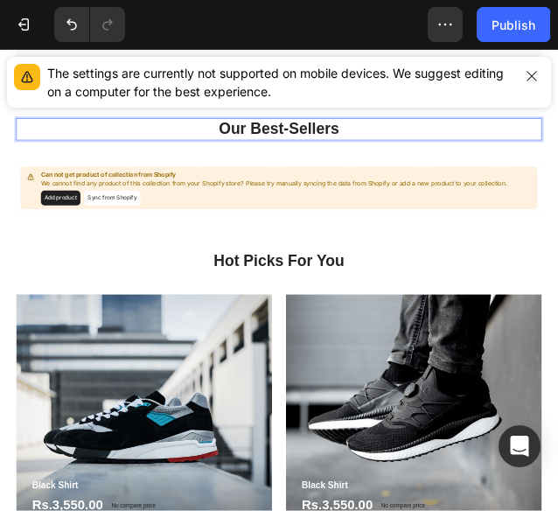
click at [643, 190] on p "Our Best-Sellers" at bounding box center [524, 201] width 984 height 38
drag, startPoint x: 643, startPoint y: 190, endPoint x: 364, endPoint y: 194, distance: 279.8
click at [364, 194] on p "Our Best-Sellers" at bounding box center [524, 201] width 984 height 38
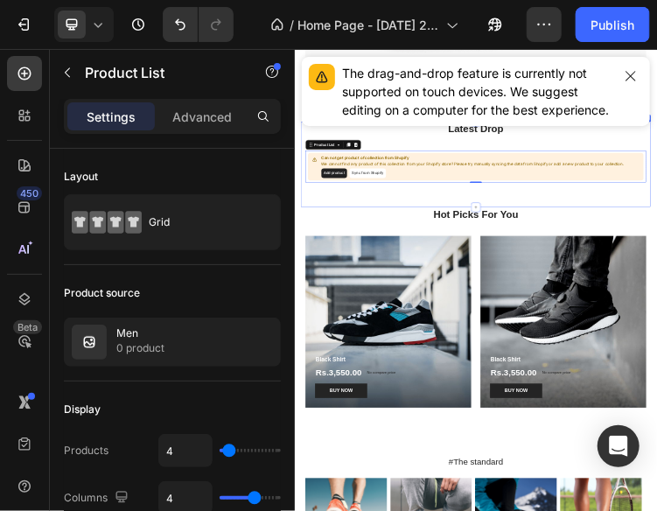
scroll to position [1812, 0]
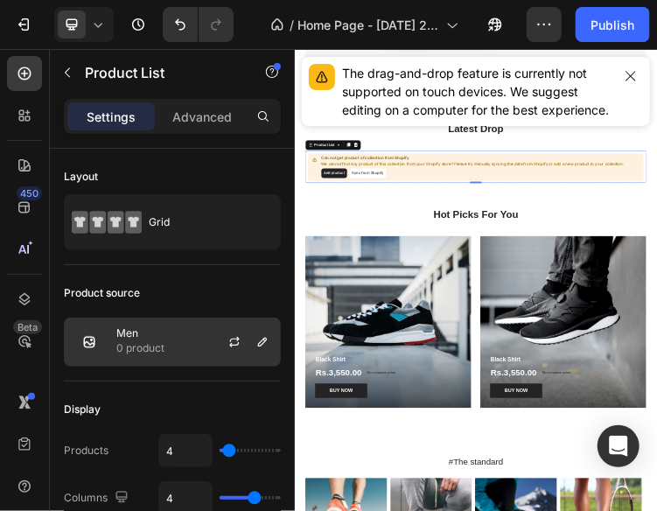
click at [211, 337] on div at bounding box center [241, 341] width 77 height 47
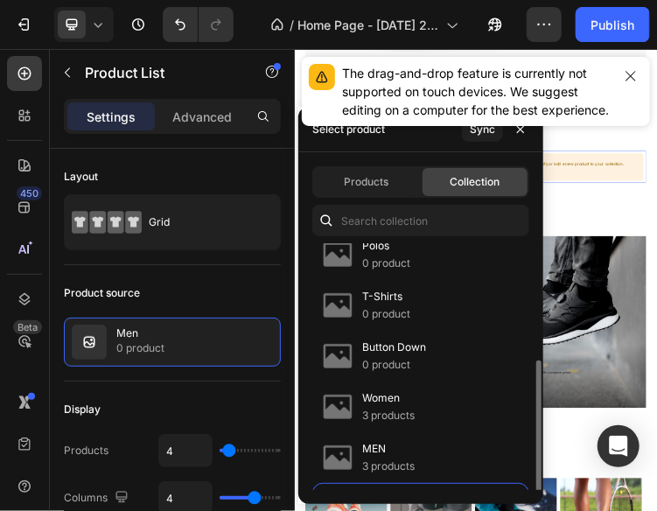
scroll to position [205, 0]
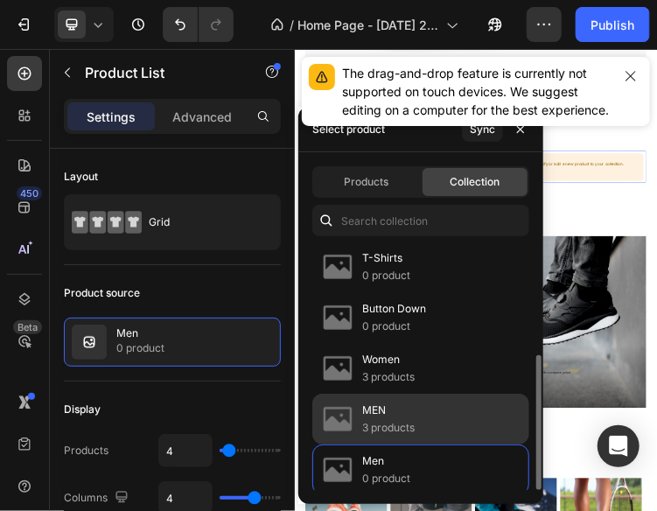
click at [396, 409] on p "MEN" at bounding box center [388, 409] width 52 height 17
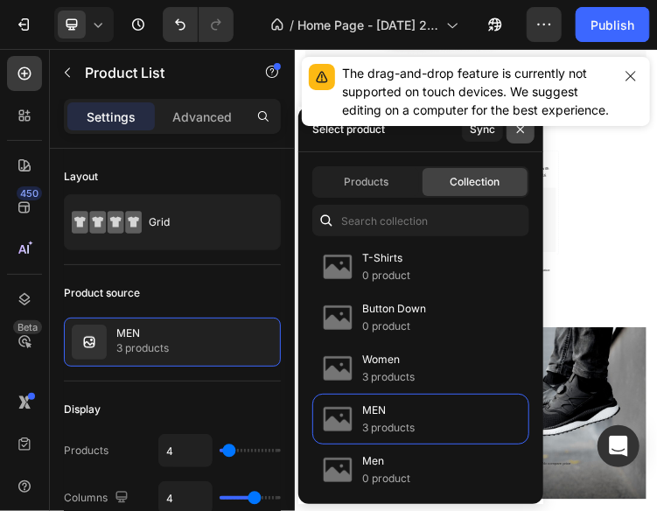
click at [519, 137] on button "button" at bounding box center [520, 129] width 28 height 28
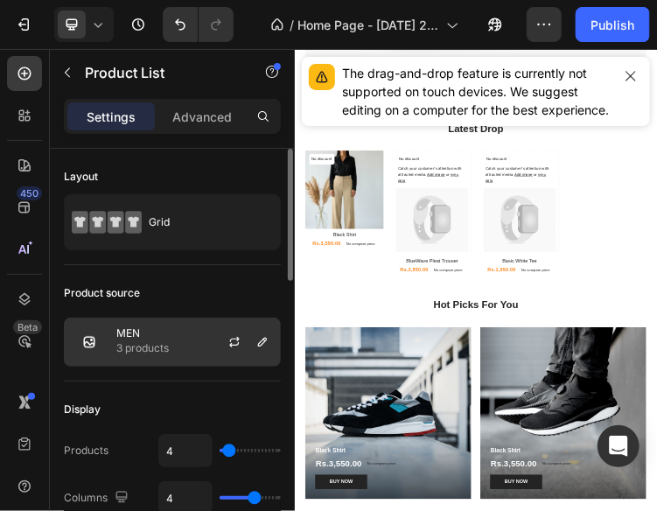
click at [198, 351] on div "MEN 3 products" at bounding box center [172, 341] width 217 height 49
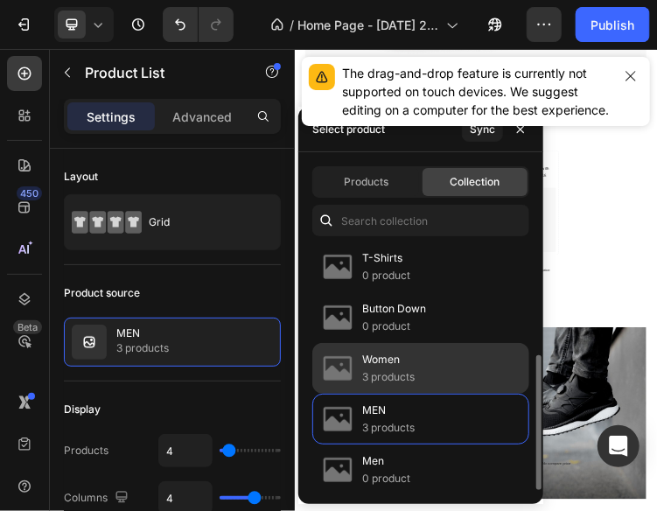
click at [378, 351] on p "Women" at bounding box center [388, 359] width 52 height 17
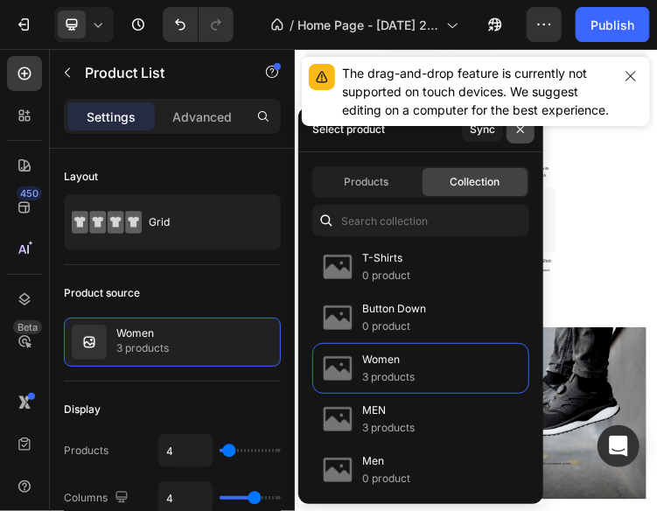
click at [523, 134] on icon "button" at bounding box center [520, 129] width 14 height 14
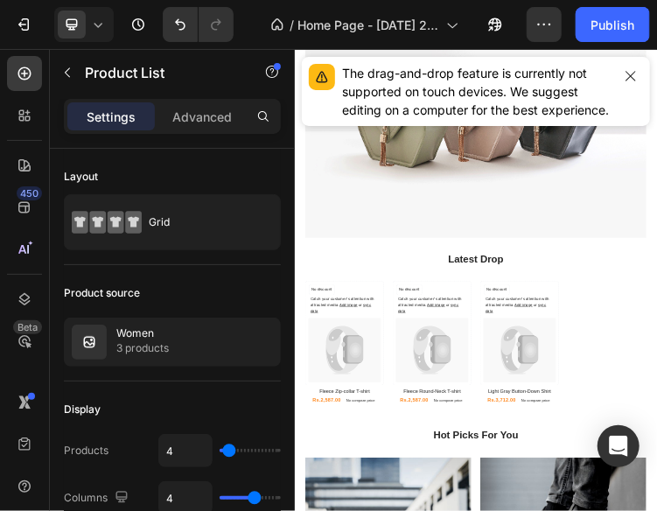
scroll to position [1435, 0]
click at [30, 119] on icon at bounding box center [27, 118] width 5 height 5
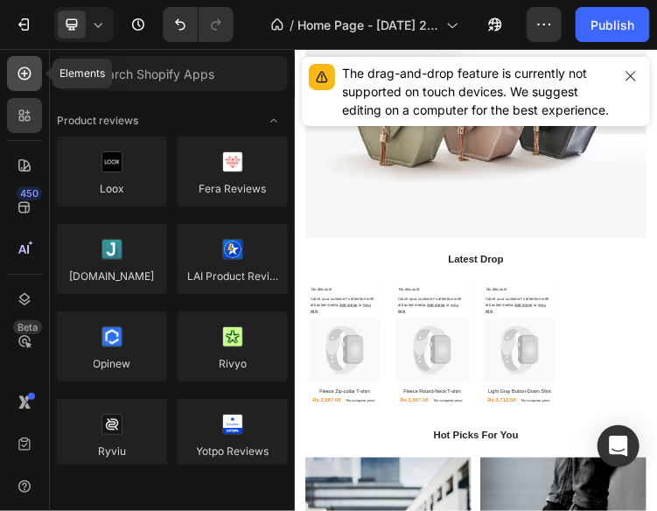
click at [23, 85] on div at bounding box center [24, 73] width 35 height 35
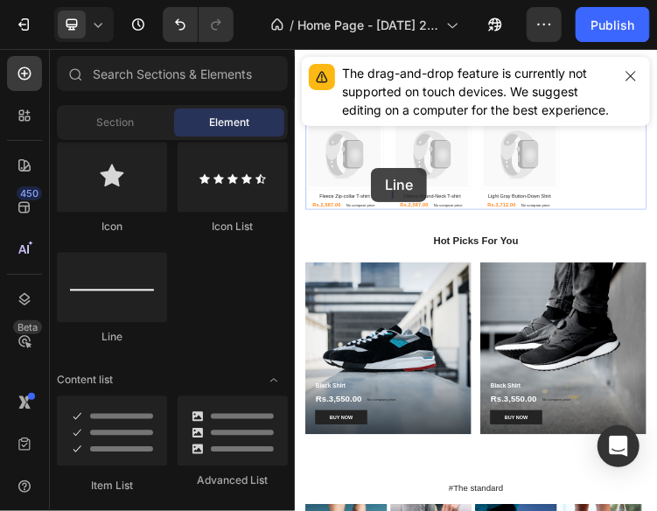
scroll to position [2138, 0]
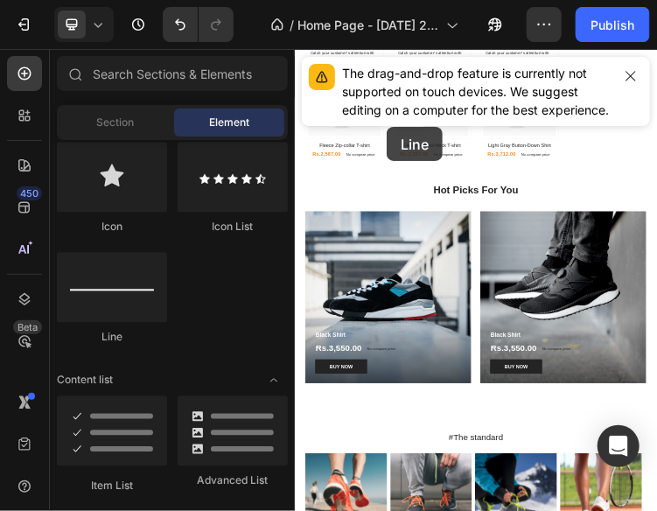
drag, startPoint x: 139, startPoint y: 294, endPoint x: 386, endPoint y: 127, distance: 298.5
click at [386, 0] on div "7 / Home Page - [DATE] 23:50:18 Default Need republishing Preview Save Publish …" at bounding box center [328, 0] width 657 height 0
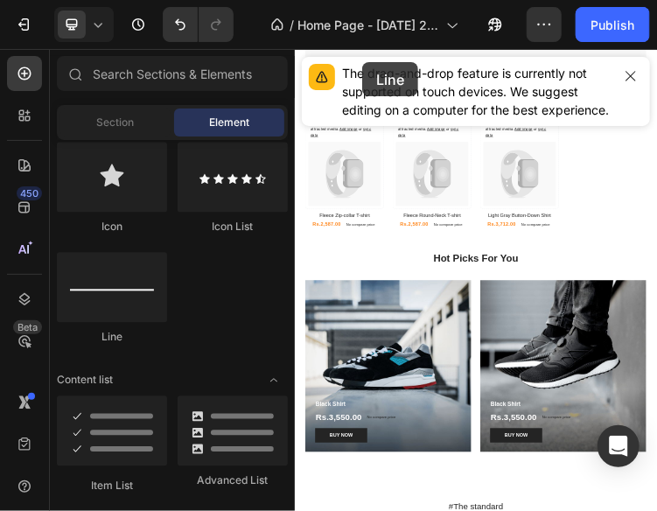
scroll to position [1925, 0]
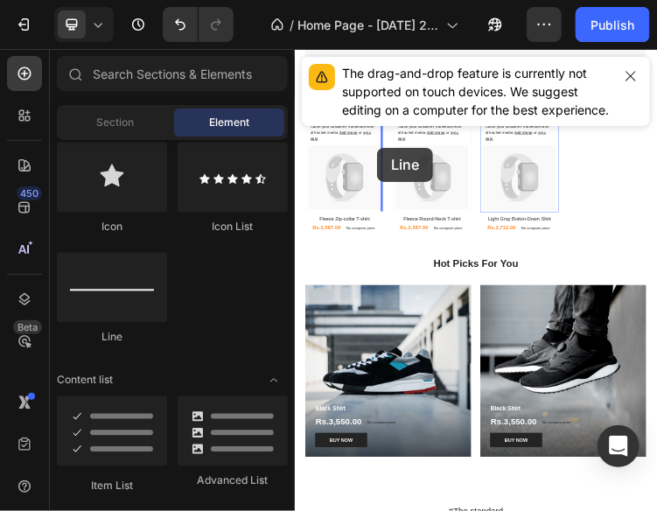
drag, startPoint x: 419, startPoint y: 345, endPoint x: 535, endPoint y: 337, distance: 116.5
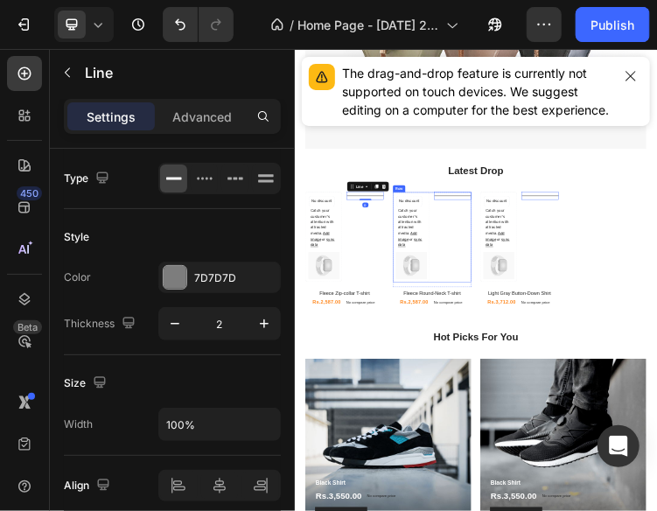
scroll to position [1691, 0]
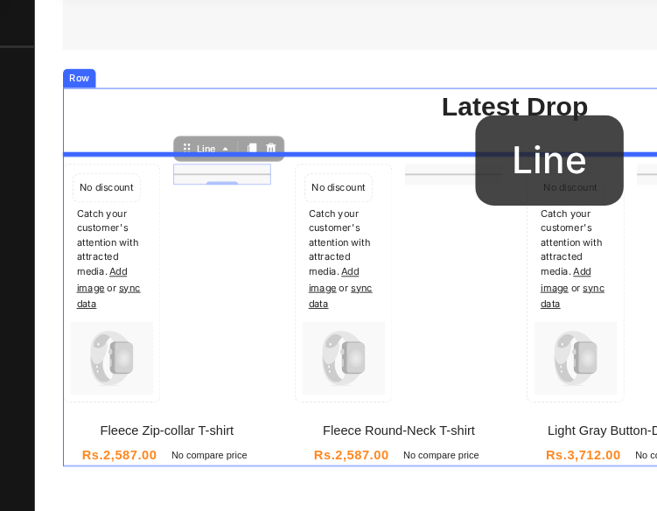
drag, startPoint x: 256, startPoint y: 207, endPoint x: 515, endPoint y: 146, distance: 265.9
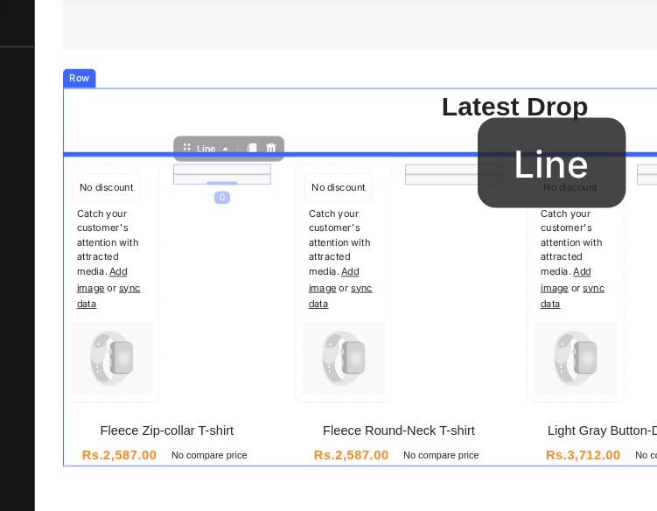
drag, startPoint x: 254, startPoint y: 198, endPoint x: 517, endPoint y: 149, distance: 266.8
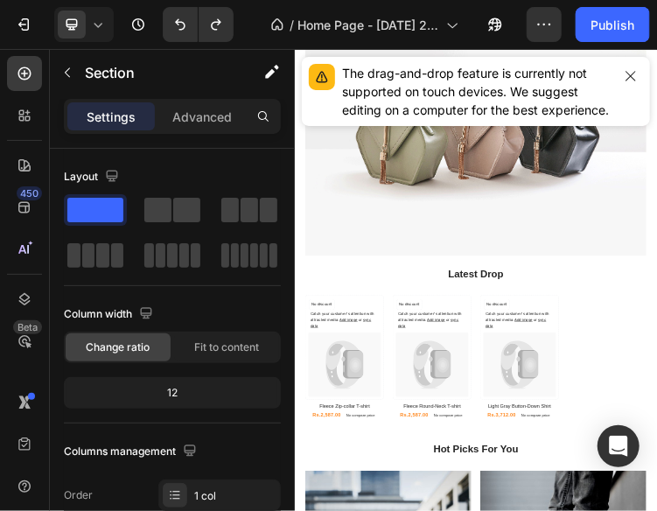
scroll to position [1375, 0]
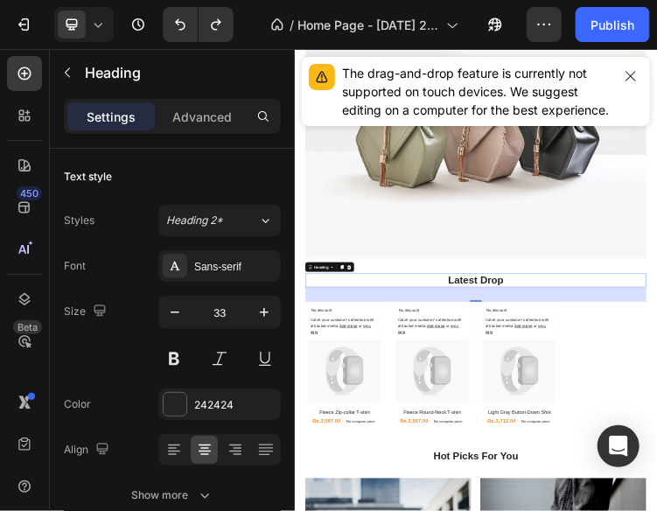
drag, startPoint x: 839, startPoint y: 700, endPoint x: 1060, endPoint y: 758, distance: 228.6
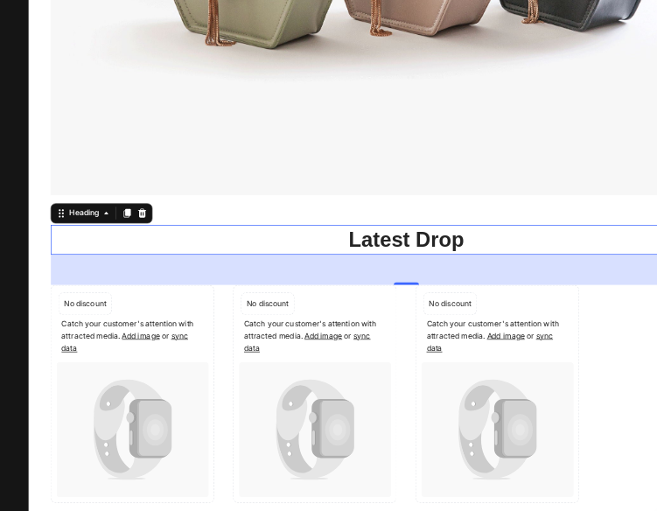
click at [492, 457] on div "48" at bounding box center [553, 469] width 988 height 42
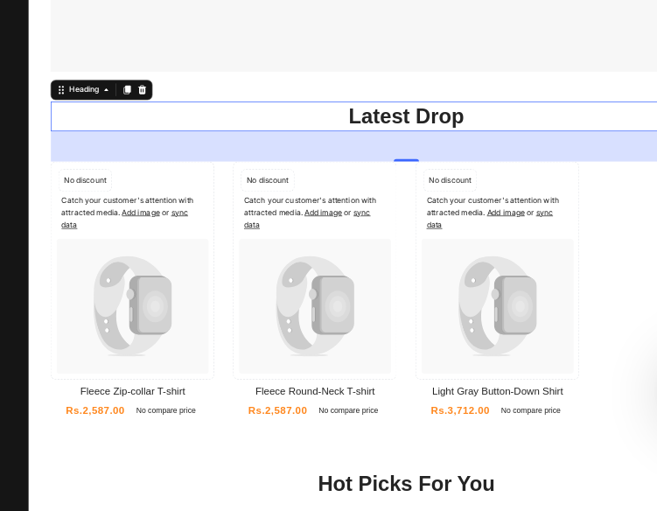
scroll to position [1269, 0]
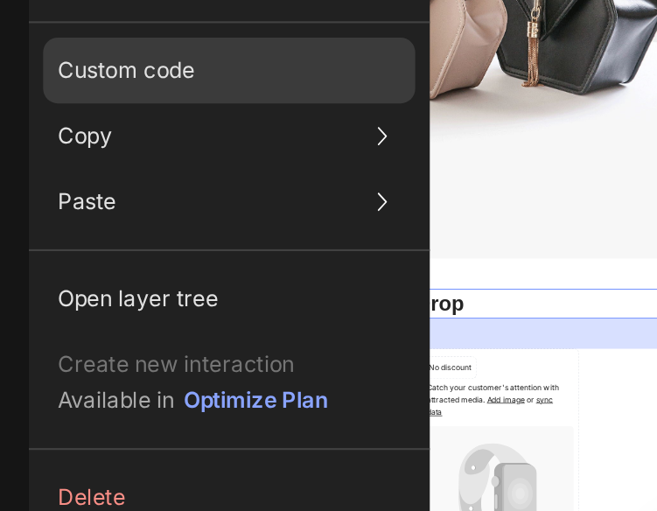
click at [405, 216] on div "Custom code" at bounding box center [391, 204] width 178 height 31
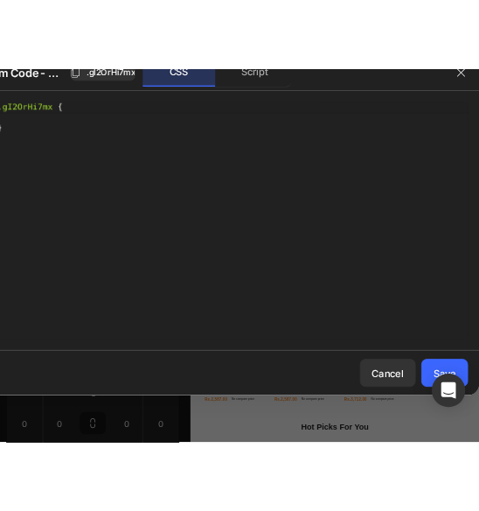
scroll to position [0, 0]
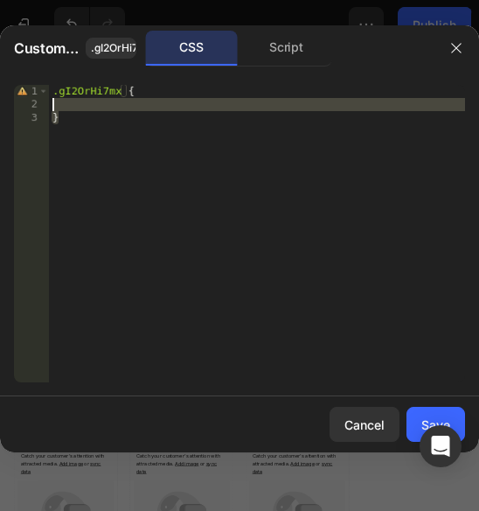
drag, startPoint x: 75, startPoint y: 129, endPoint x: 54, endPoint y: 81, distance: 52.5
click at [54, 81] on div "} 1 2 3 .gI2OrHi7mx { } ההההההההההההההההההההההההההההההההההההההההההההההההההההההה…" at bounding box center [239, 233] width 479 height 325
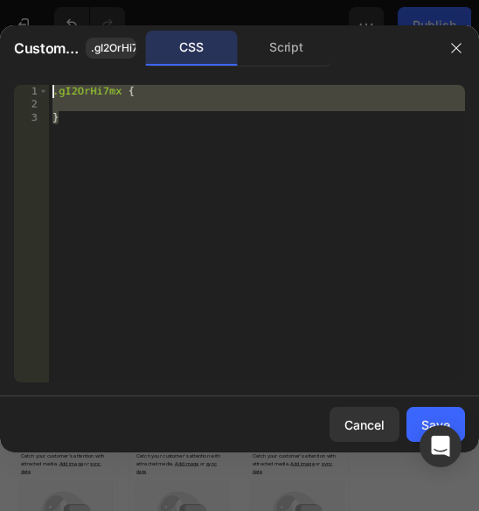
click at [75, 149] on div ".gI2OrHi7mx { }" at bounding box center [257, 233] width 416 height 297
paste textarea
type textarea "}"
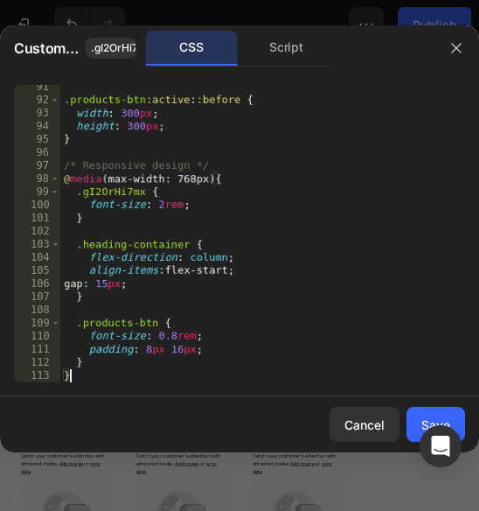
scroll to position [1198, 0]
click at [420, 418] on button "Save" at bounding box center [436, 424] width 59 height 35
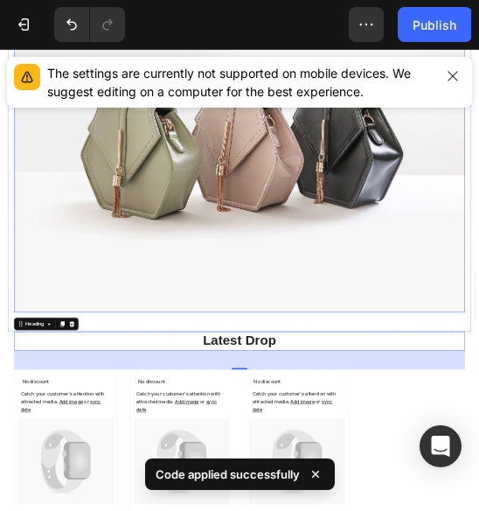
scroll to position [1407, 0]
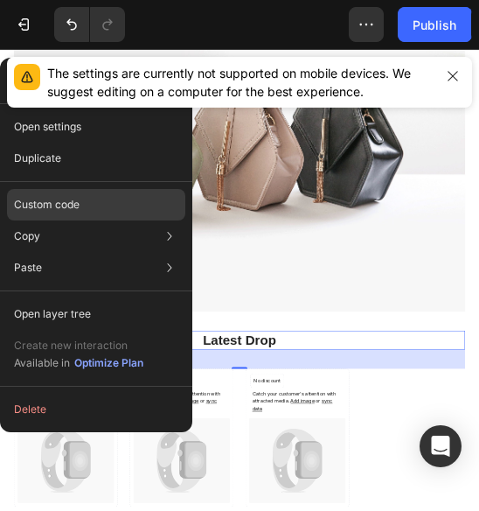
click at [127, 203] on div "Custom code" at bounding box center [96, 204] width 178 height 31
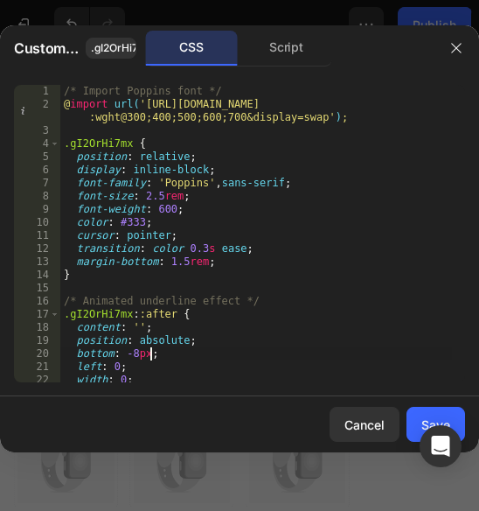
click at [219, 352] on div "/* Import Poppins font */ @ import url( '[URL][DOMAIN_NAME] :wght@300;400;500;6…" at bounding box center [256, 246] width 392 height 323
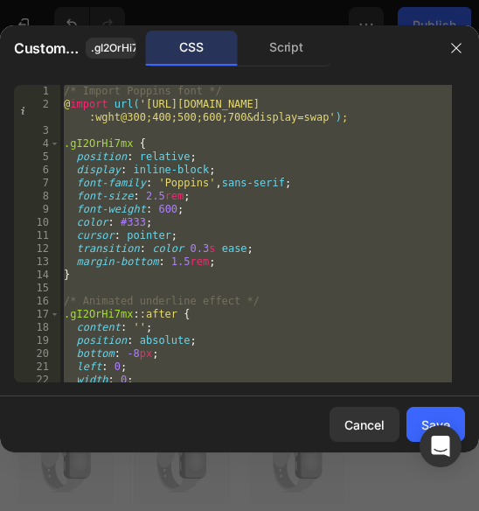
paste textarea
type textarea "}"
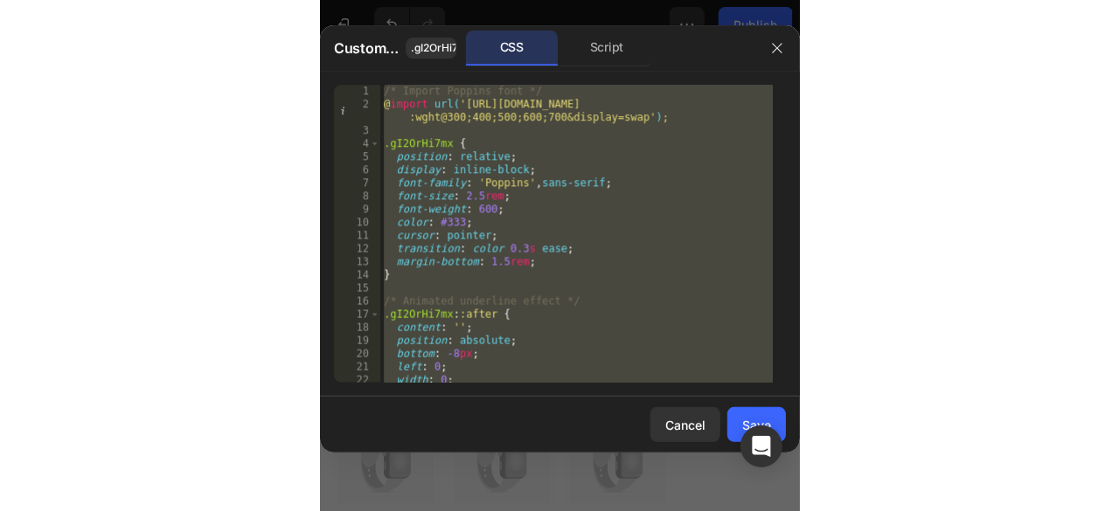
scroll to position [1263, 0]
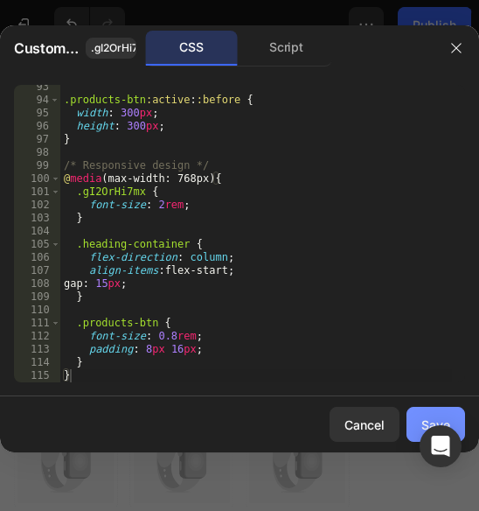
click at [421, 413] on button "Save" at bounding box center [436, 424] width 59 height 35
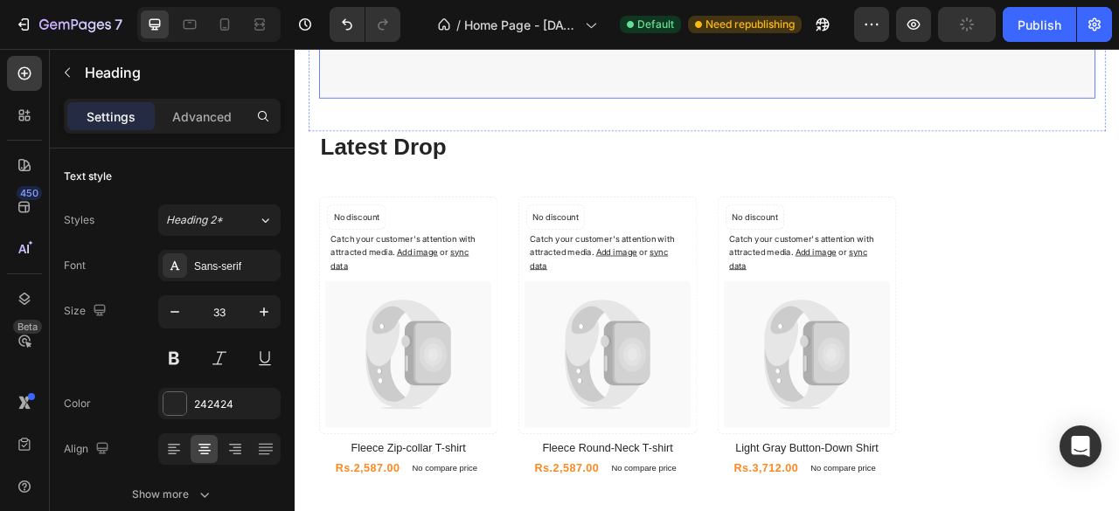
scroll to position [1921, 0]
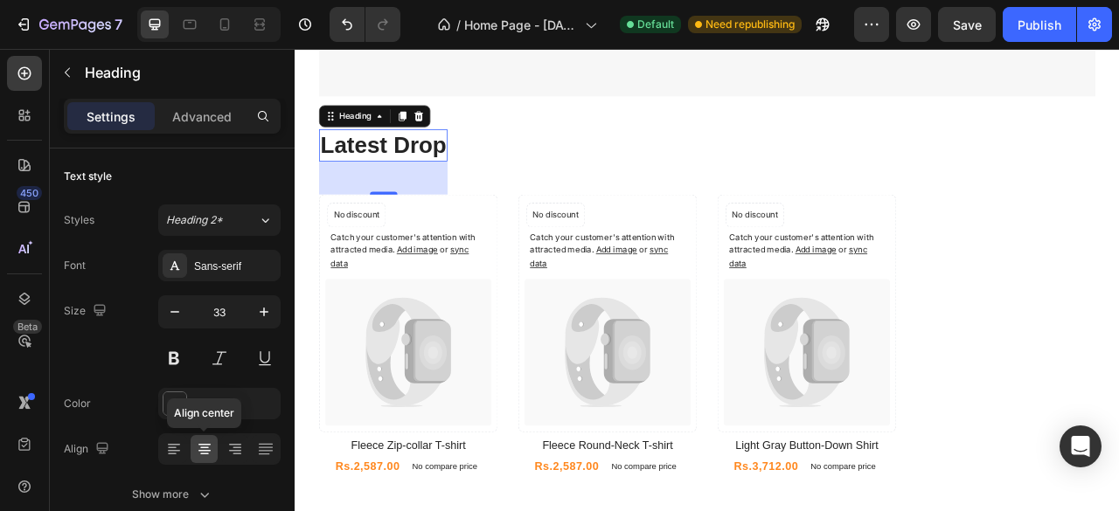
click at [213, 448] on div at bounding box center [204, 449] width 27 height 28
click at [239, 448] on icon at bounding box center [234, 449] width 17 height 17
click at [198, 441] on icon at bounding box center [204, 449] width 17 height 17
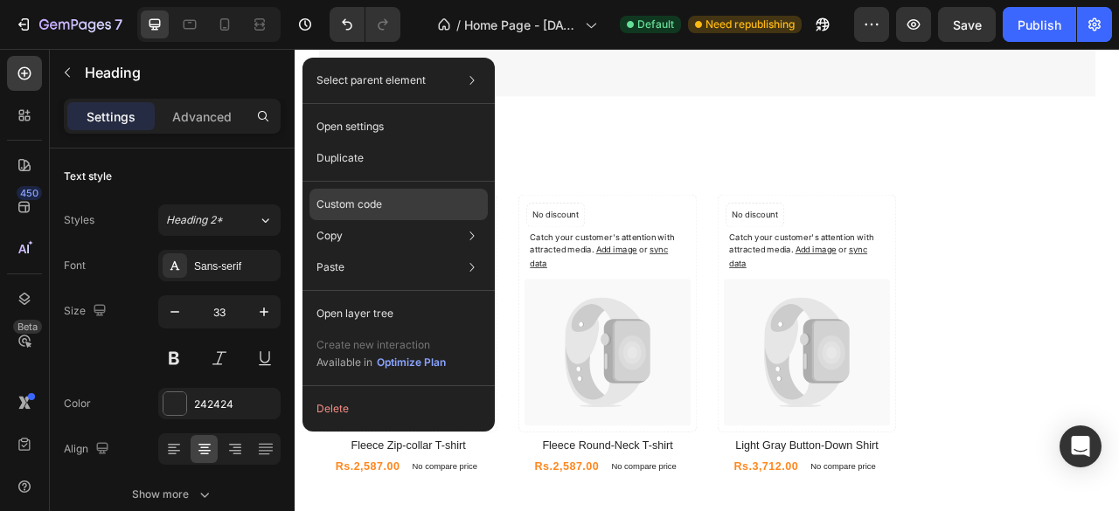
click at [426, 211] on div "Custom code" at bounding box center [398, 204] width 178 height 31
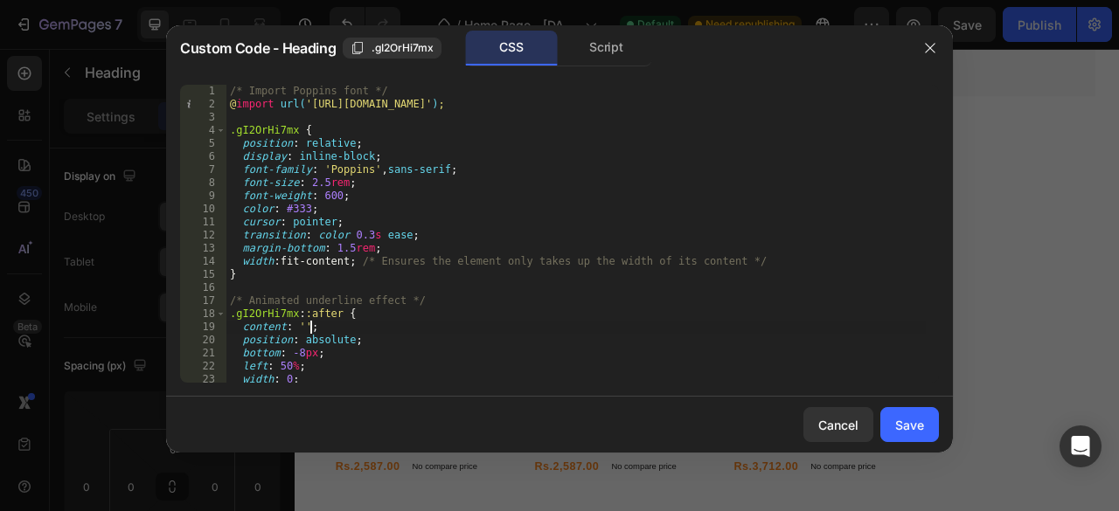
click at [404, 326] on div "/* Import Poppins font */ @ import url( '[URL][DOMAIN_NAME]' ) ; .gI2OrHi7mx { …" at bounding box center [575, 247] width 699 height 324
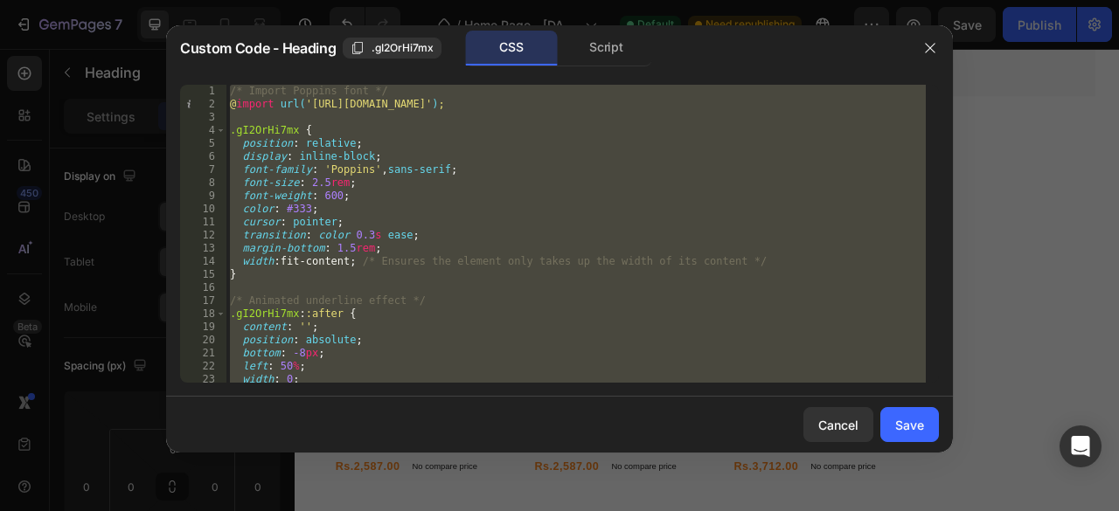
paste textarea
type textarea "}"
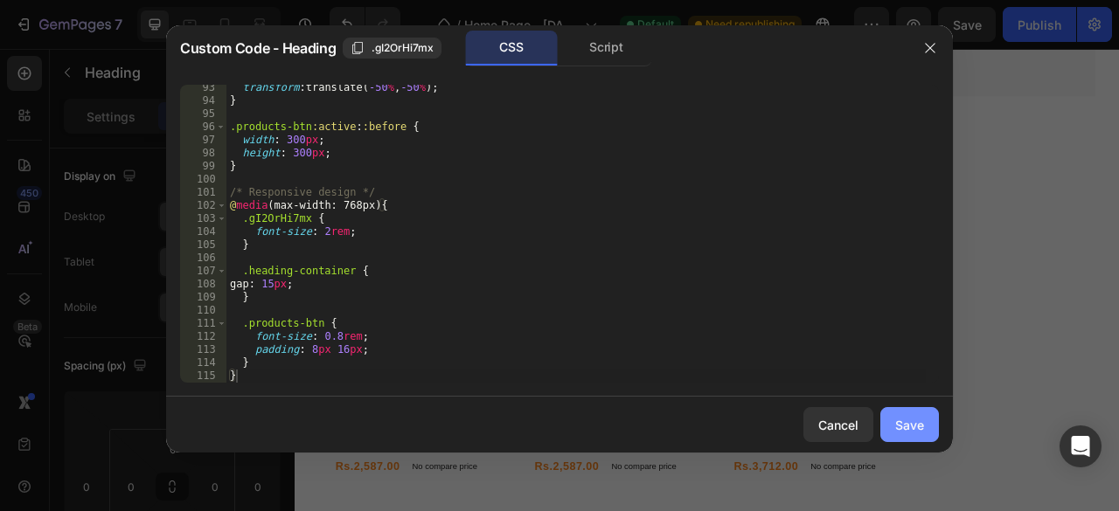
click at [918, 427] on div "Save" at bounding box center [909, 425] width 29 height 18
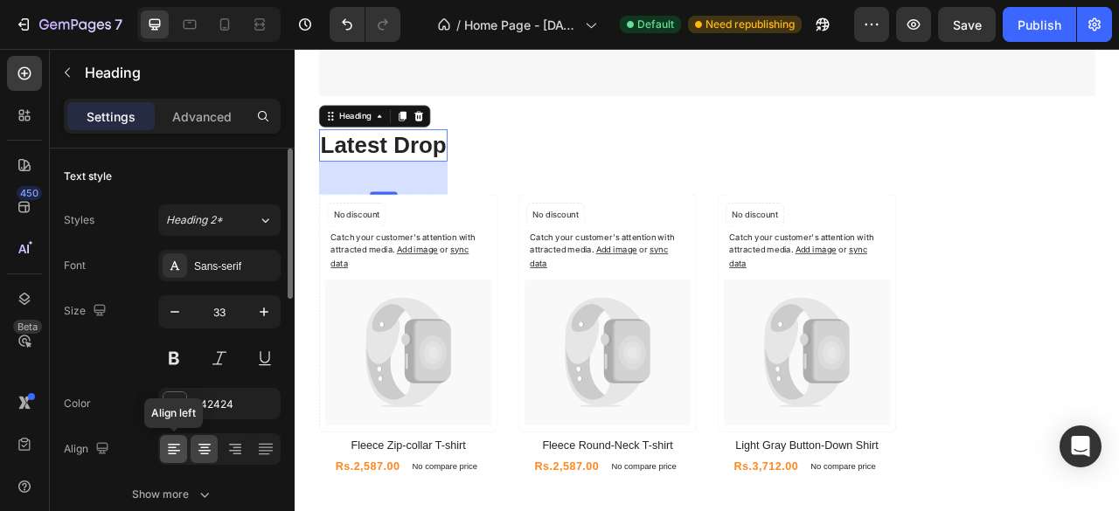
click at [176, 446] on icon at bounding box center [173, 449] width 17 height 17
click at [233, 447] on icon at bounding box center [234, 449] width 17 height 17
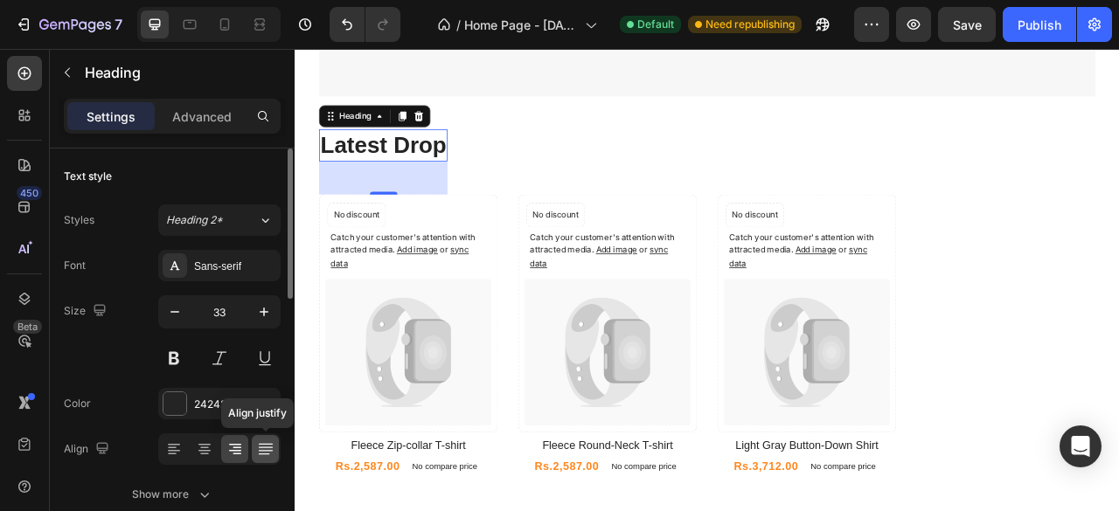
click at [274, 448] on icon at bounding box center [265, 449] width 17 height 17
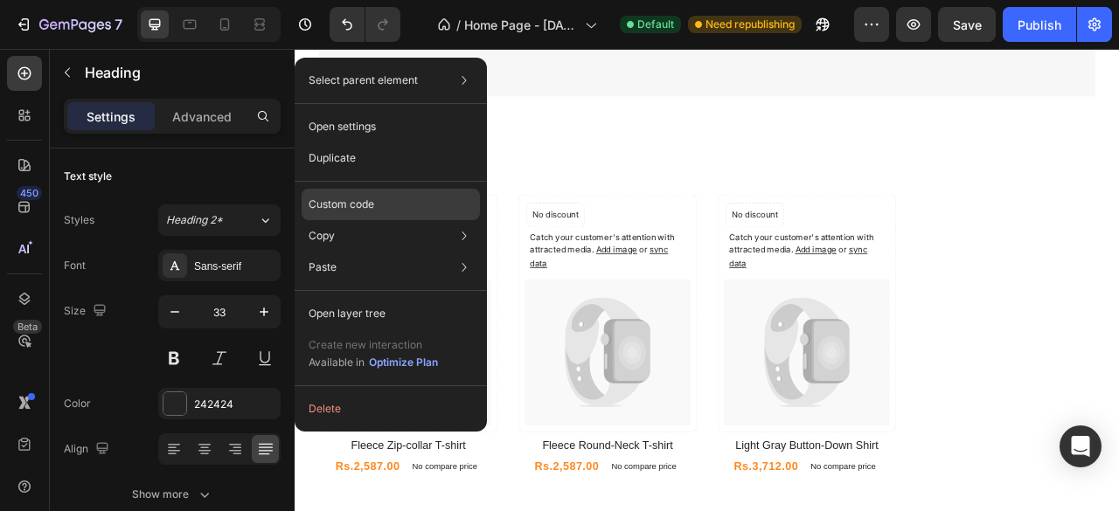
click at [399, 210] on div "Custom code" at bounding box center [391, 204] width 178 height 31
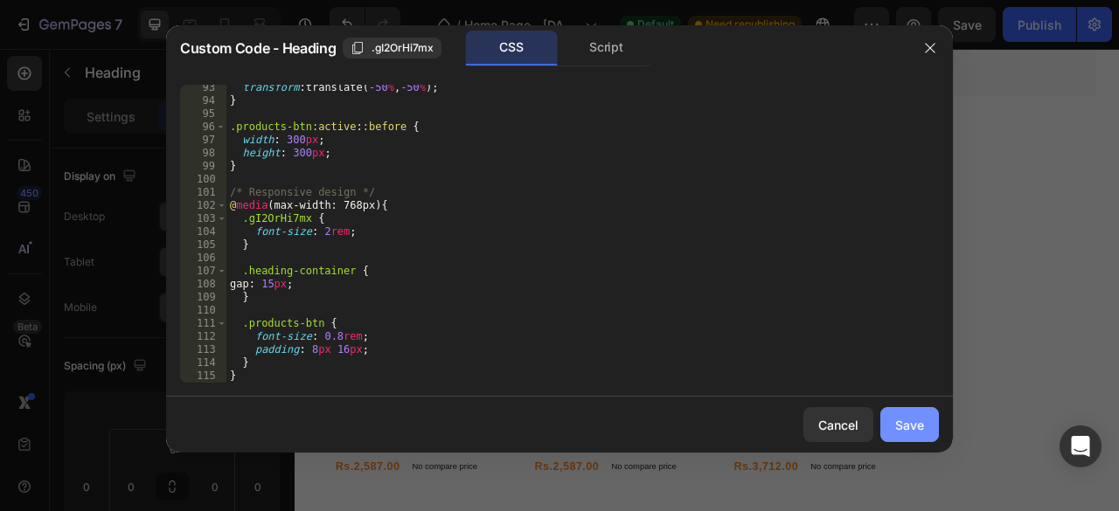
click at [925, 429] on button "Save" at bounding box center [909, 424] width 59 height 35
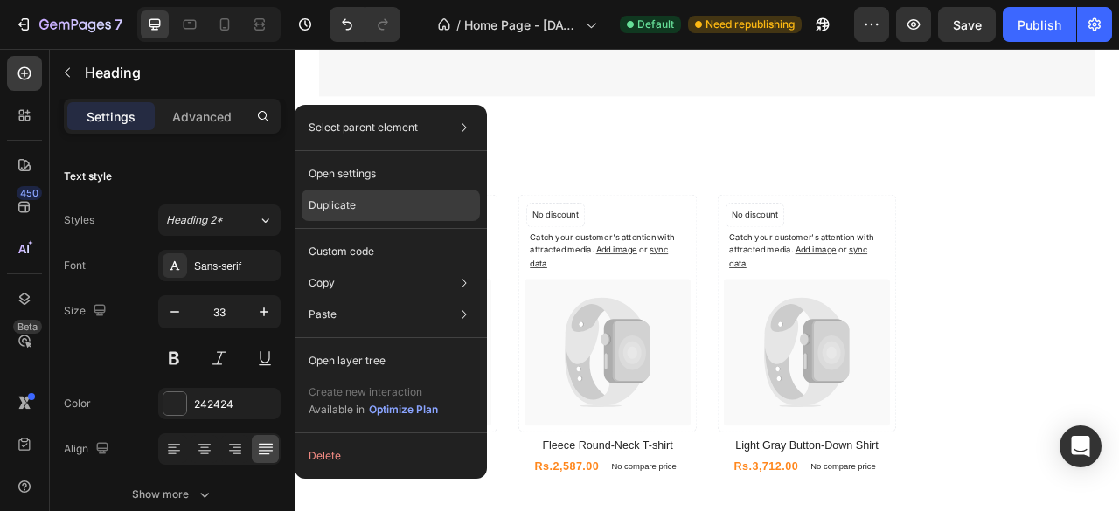
click at [399, 200] on div "Duplicate" at bounding box center [391, 205] width 178 height 31
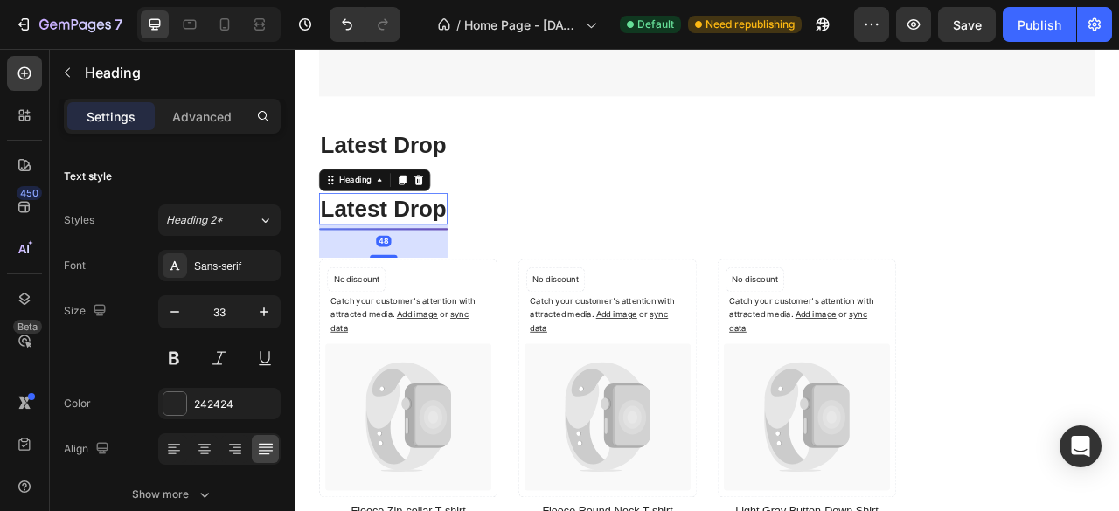
click at [450, 240] on p "Latest Drop" at bounding box center [407, 253] width 160 height 38
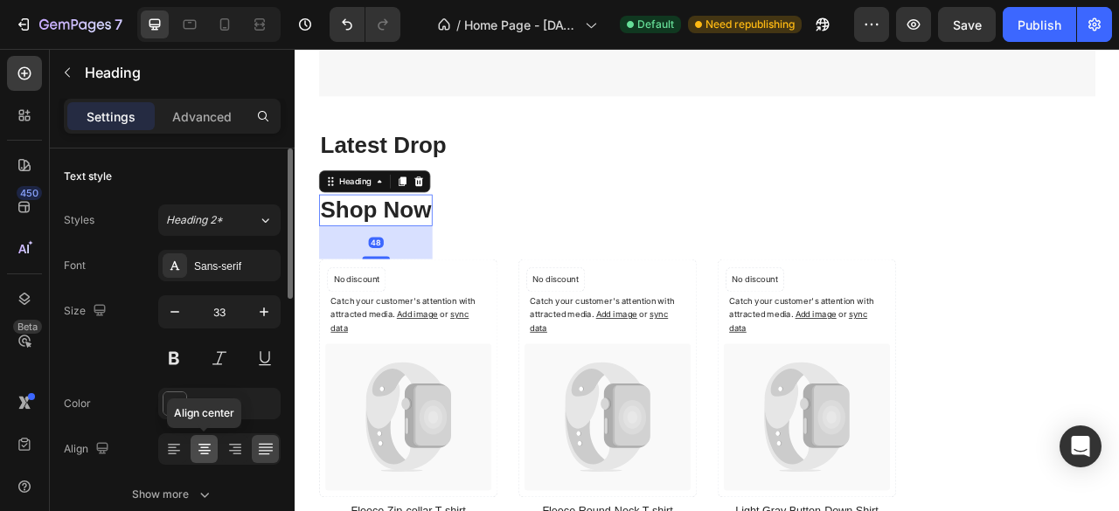
click at [211, 445] on icon at bounding box center [204, 449] width 17 height 17
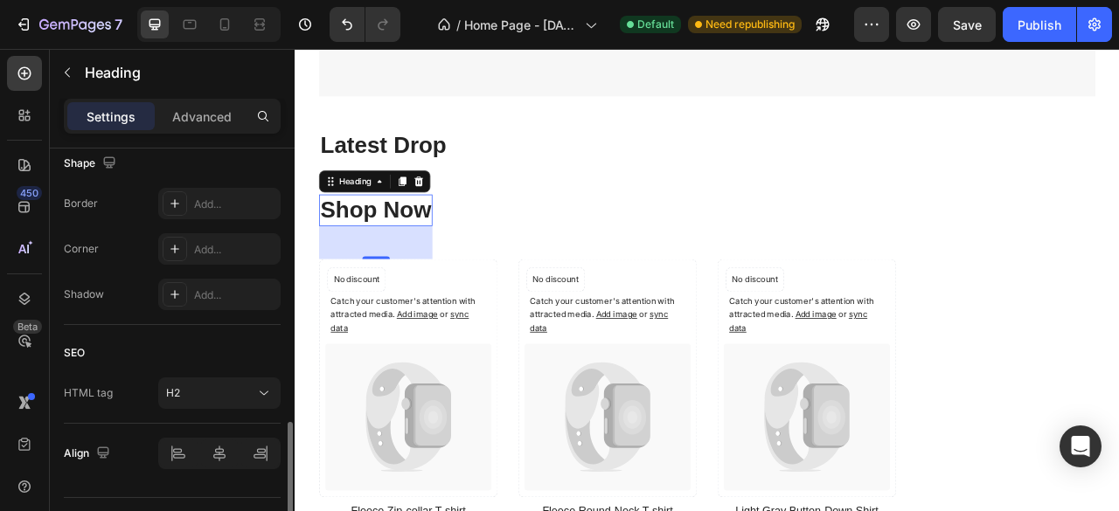
scroll to position [719, 0]
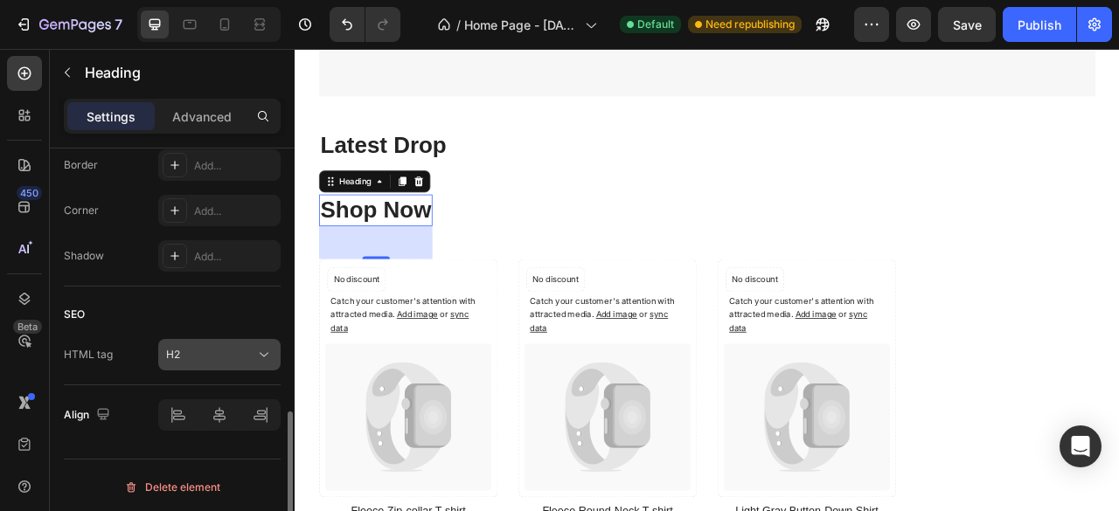
click at [199, 356] on div "H2" at bounding box center [210, 355] width 89 height 16
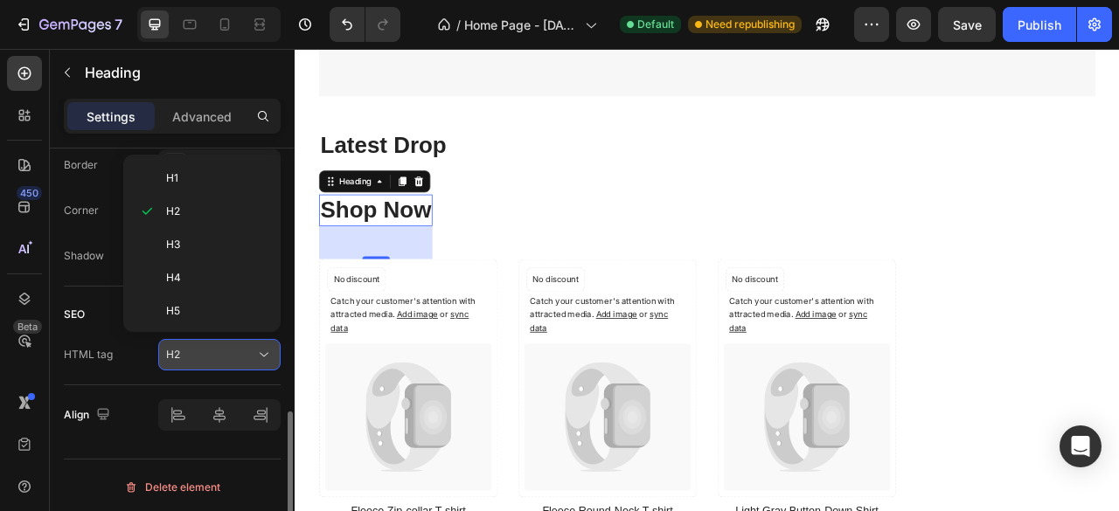
click at [199, 356] on div "H2" at bounding box center [210, 355] width 89 height 16
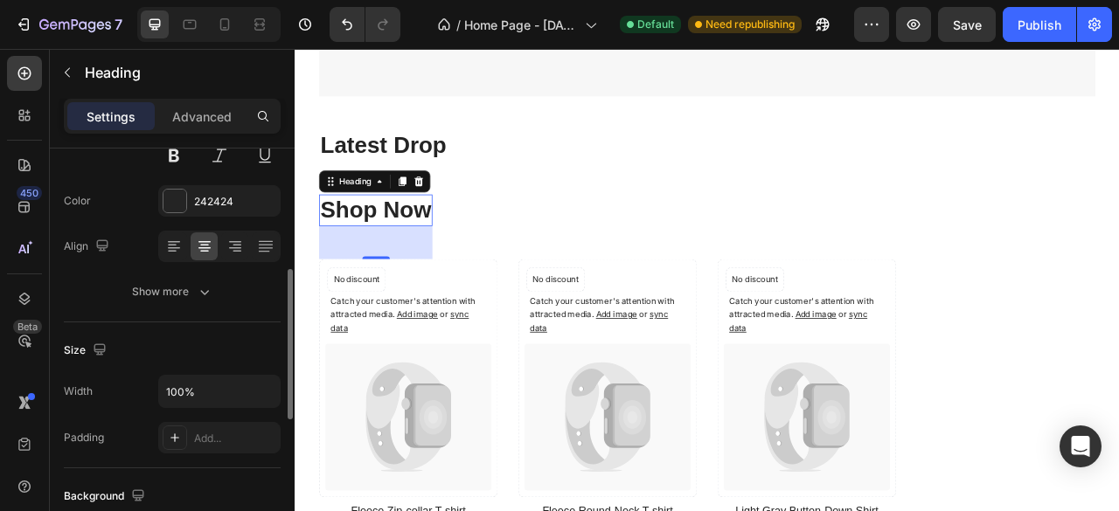
scroll to position [237, 0]
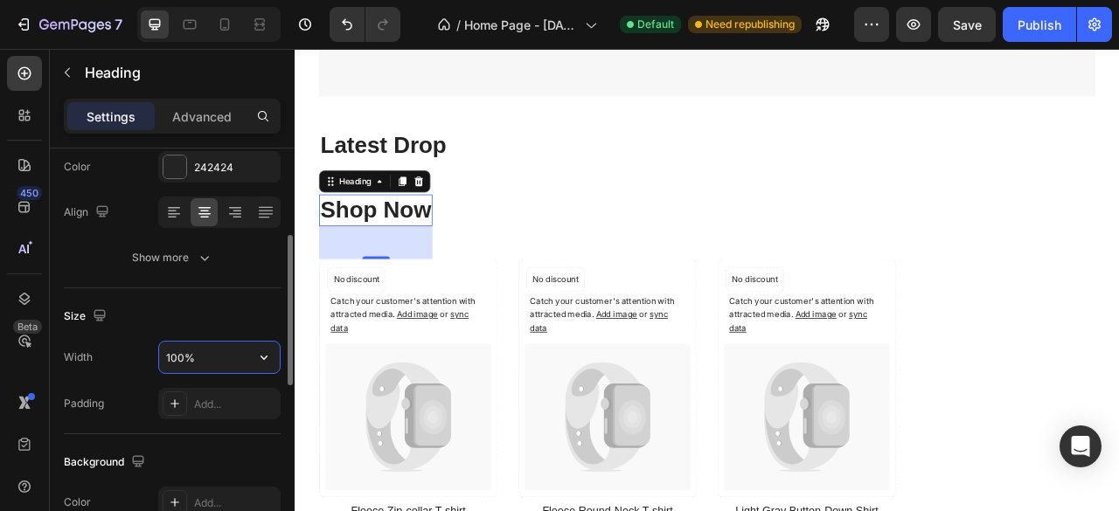
click at [216, 368] on input "100%" at bounding box center [219, 357] width 121 height 31
click at [262, 353] on icon "button" at bounding box center [263, 357] width 17 height 17
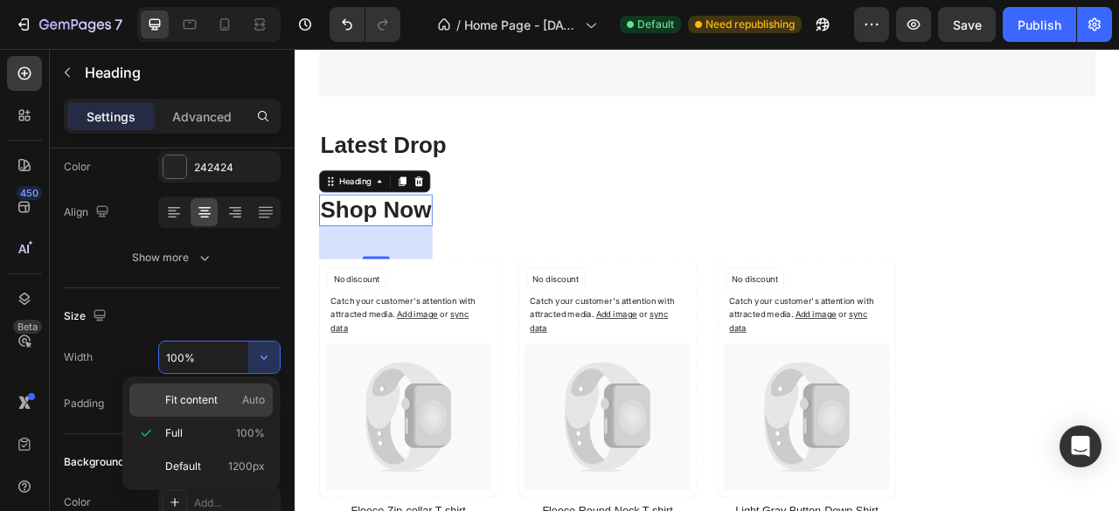
click at [233, 395] on p "Fit content Auto" at bounding box center [215, 401] width 100 height 16
type input "Auto"
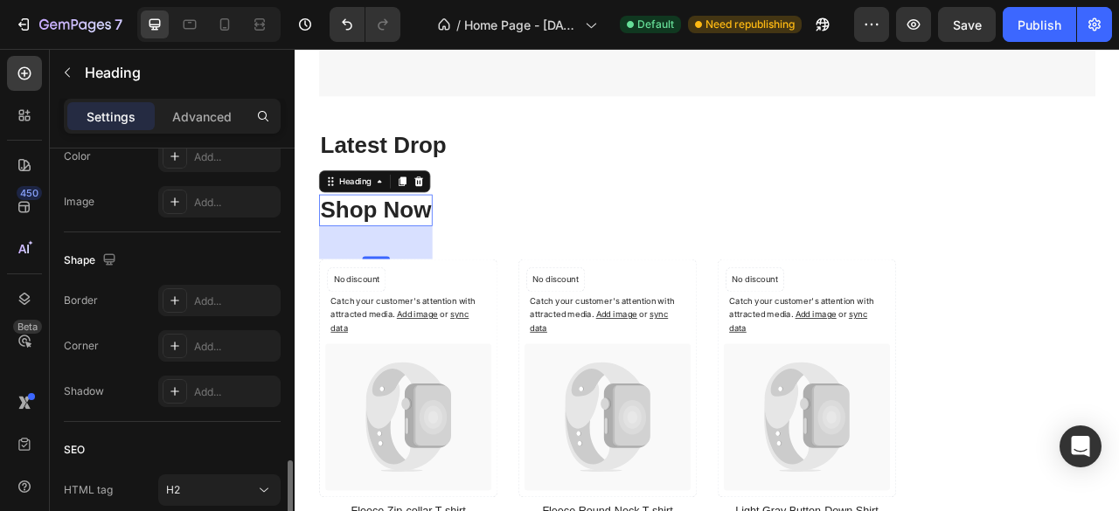
scroll to position [719, 0]
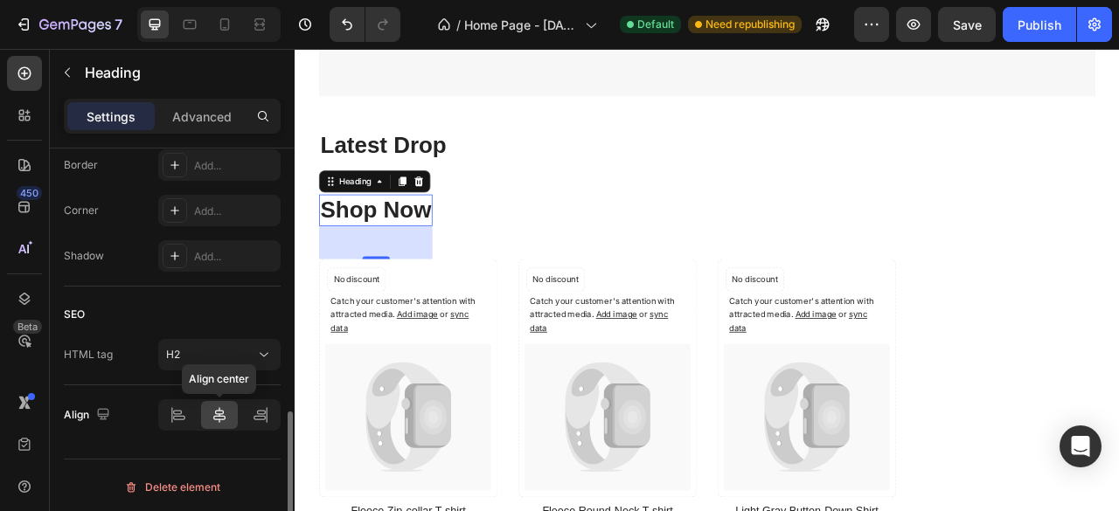
click at [223, 410] on icon at bounding box center [219, 415] width 17 height 17
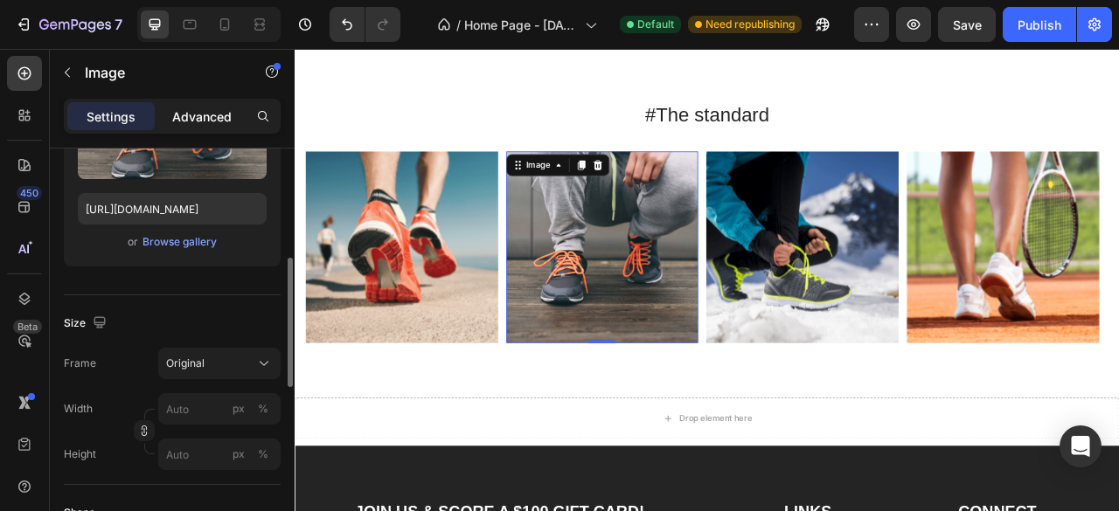
scroll to position [252, 0]
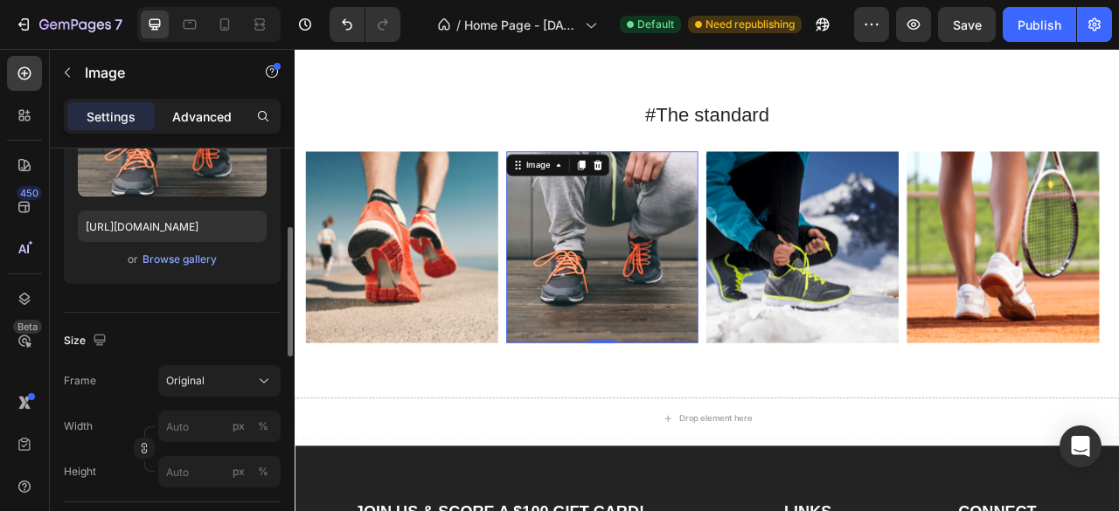
click at [199, 103] on div "Advanced" at bounding box center [201, 116] width 87 height 28
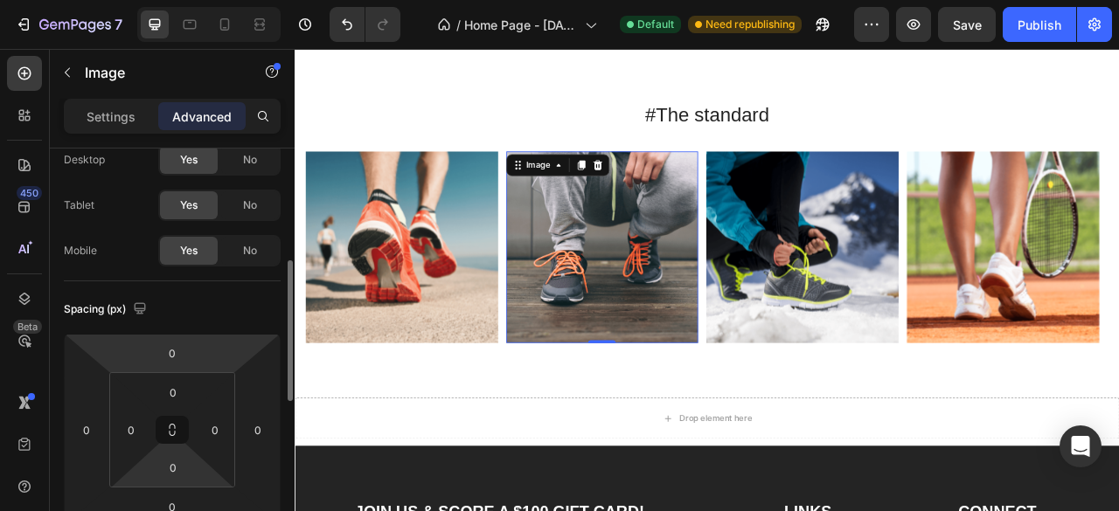
scroll to position [0, 0]
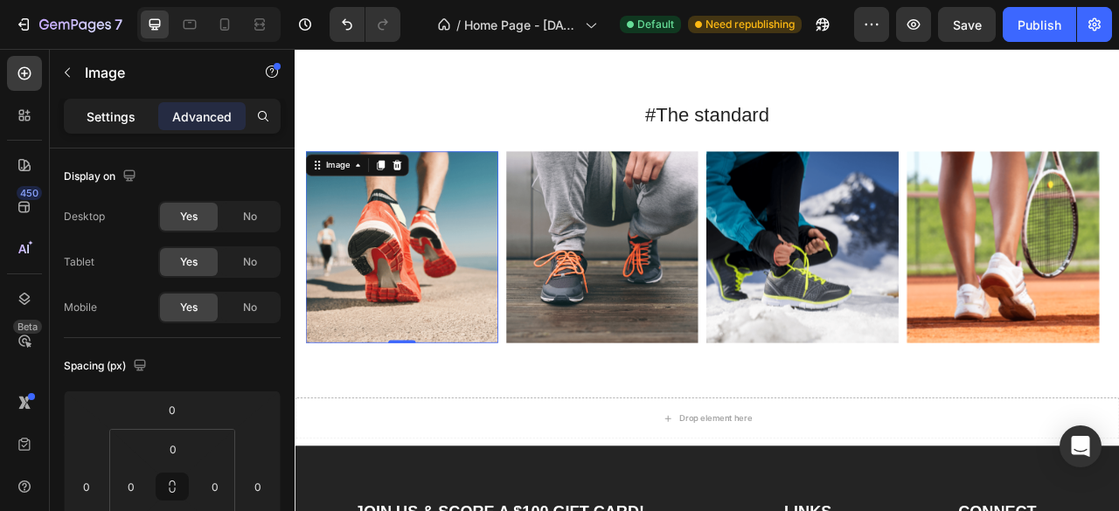
click at [121, 114] on p "Settings" at bounding box center [111, 117] width 49 height 18
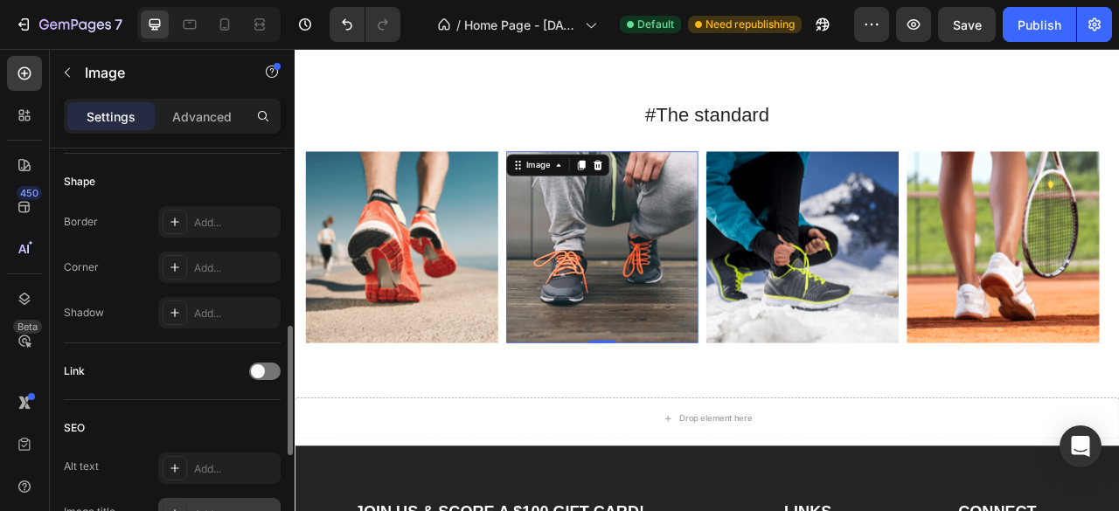
scroll to position [593, 0]
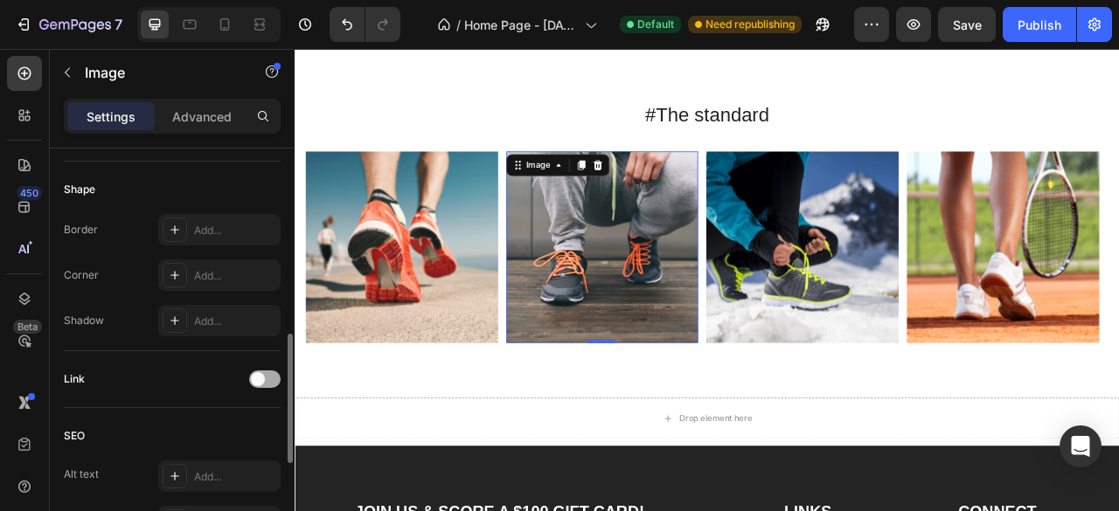
click at [267, 379] on div at bounding box center [264, 379] width 31 height 17
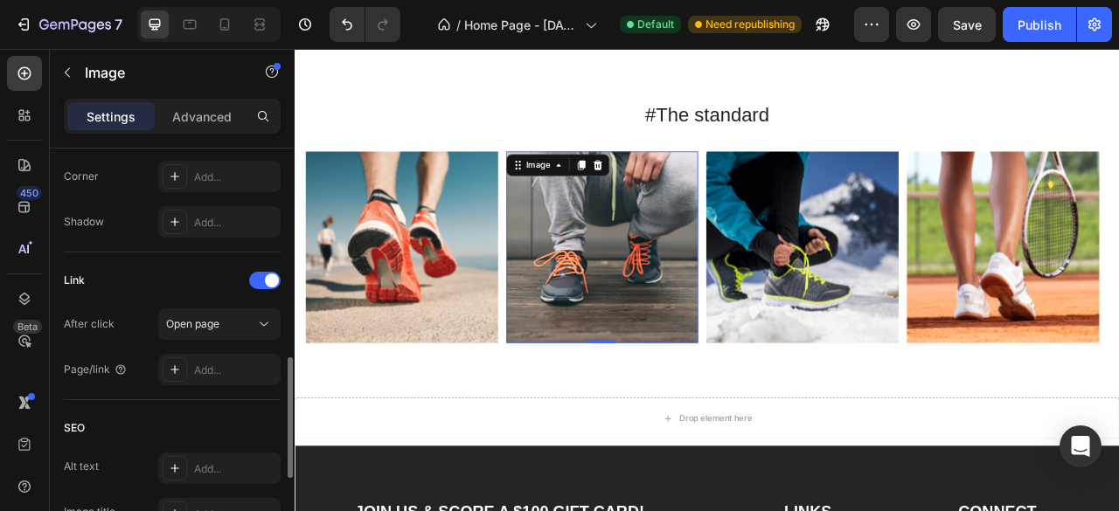
scroll to position [696, 0]
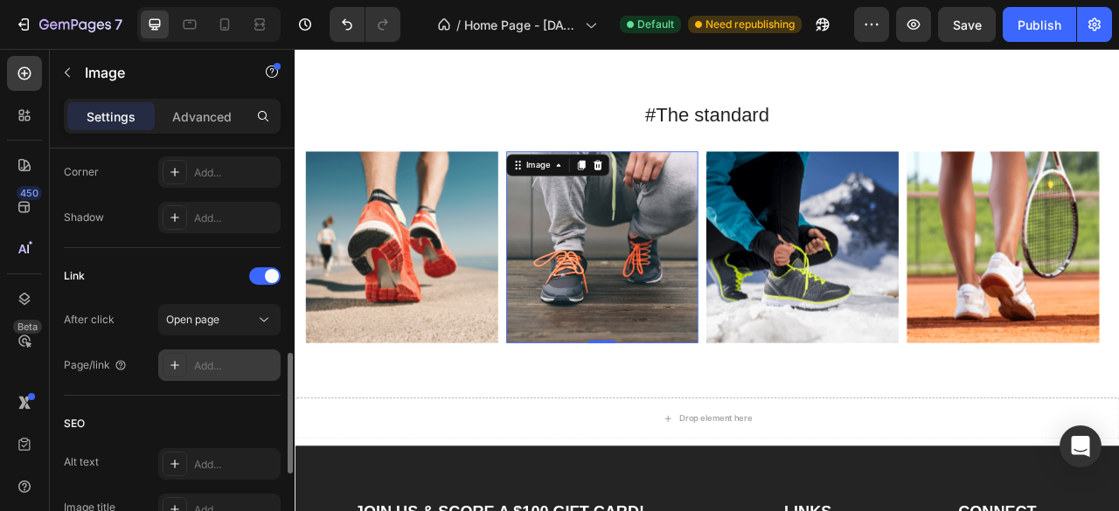
click at [205, 359] on div "Add..." at bounding box center [235, 366] width 82 height 16
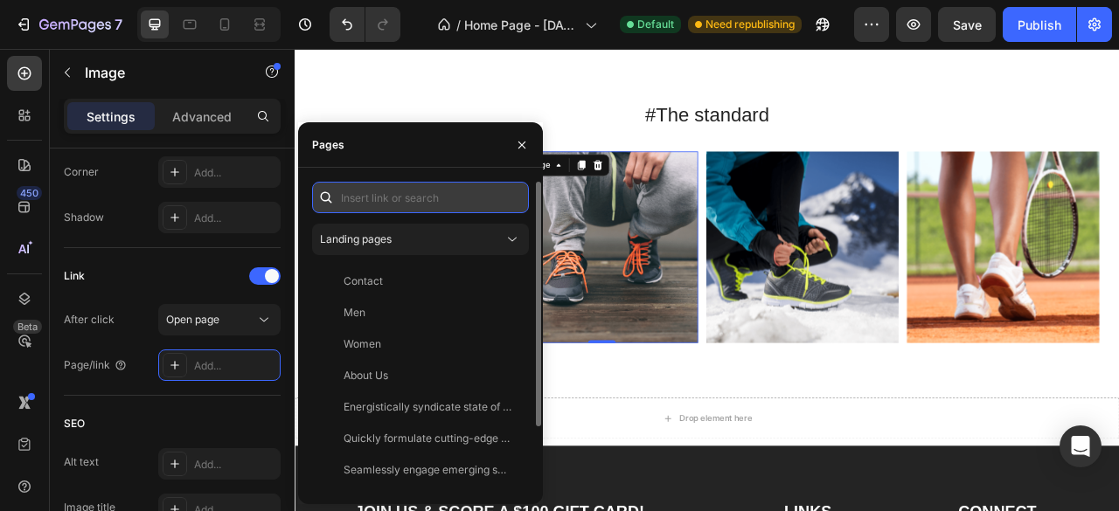
click at [386, 197] on input "text" at bounding box center [420, 197] width 217 height 31
paste input "[URL][DOMAIN_NAME]"
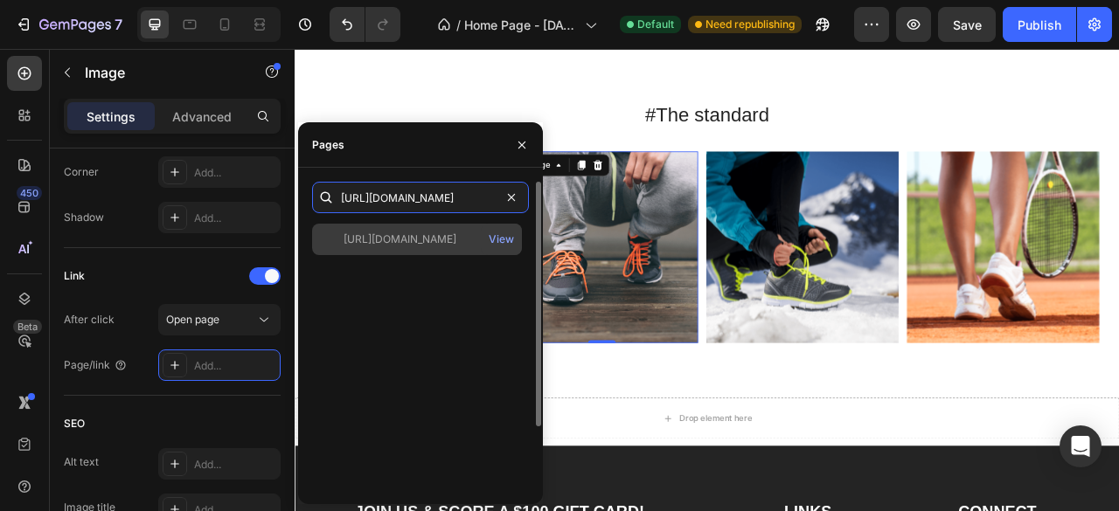
type input "[URL][DOMAIN_NAME]"
click at [456, 240] on div "[URL][DOMAIN_NAME]" at bounding box center [400, 240] width 113 height 16
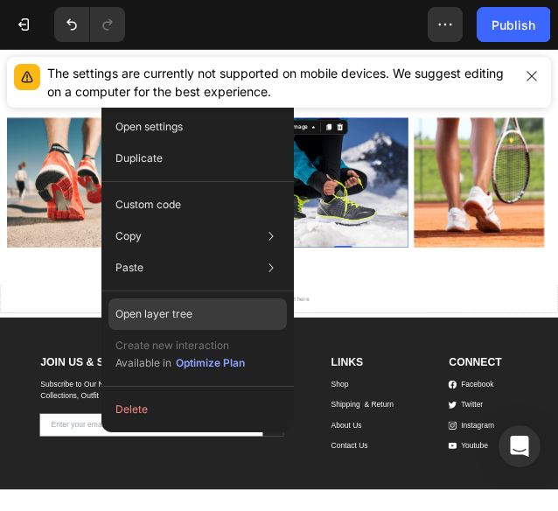
click at [252, 309] on div "Open layer tree" at bounding box center [197, 313] width 178 height 31
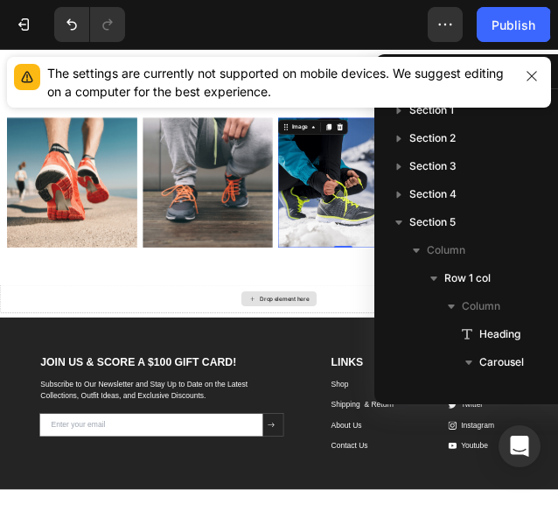
scroll to position [302, 0]
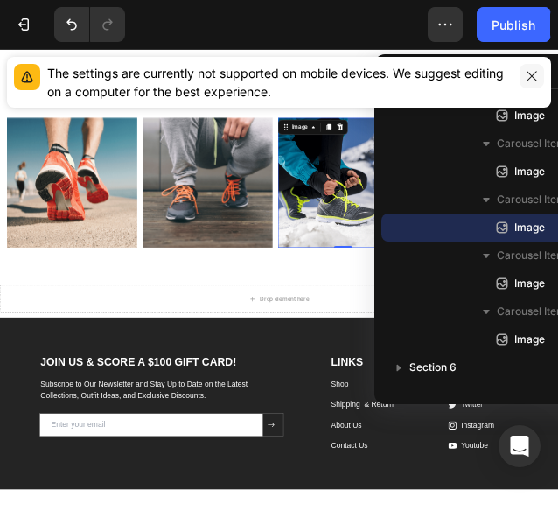
click at [538, 74] on icon "button" at bounding box center [532, 76] width 14 height 14
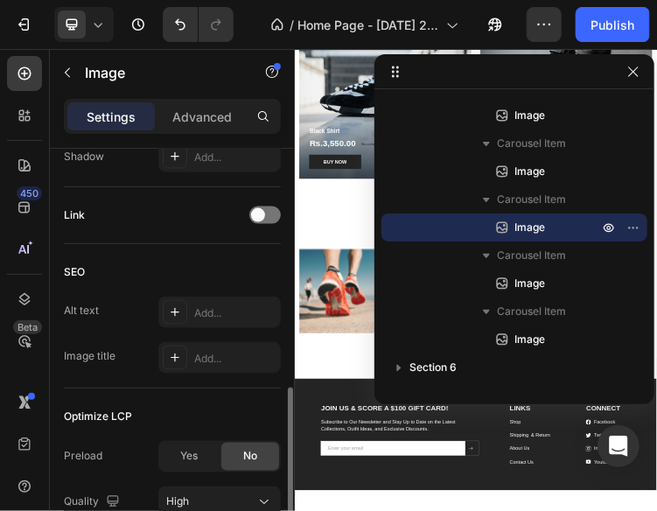
scroll to position [760, 0]
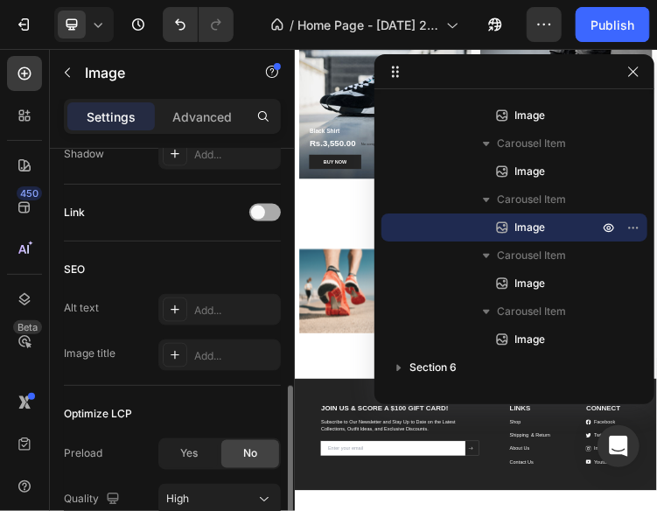
click at [259, 204] on div at bounding box center [264, 212] width 31 height 17
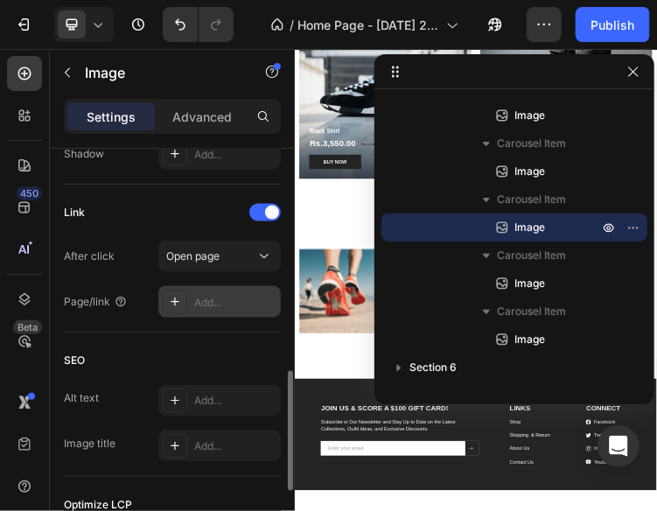
click at [208, 289] on div "Add..." at bounding box center [219, 301] width 122 height 31
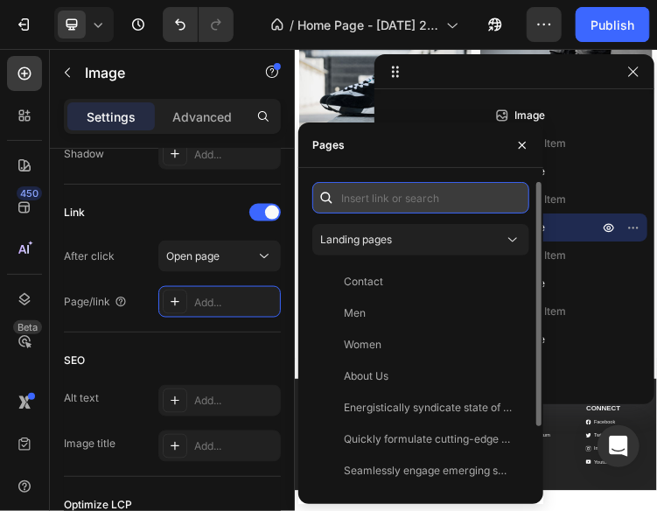
click at [368, 198] on input "text" at bounding box center [420, 197] width 217 height 31
paste input "[URL][DOMAIN_NAME]"
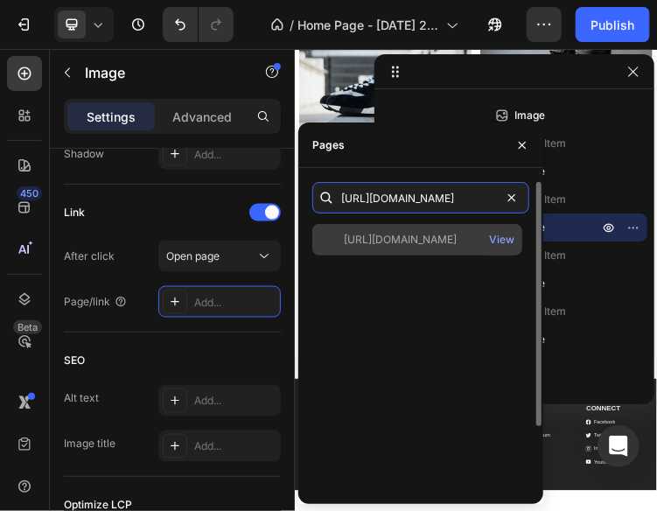
type input "[URL][DOMAIN_NAME]"
click at [445, 246] on div "[URL][DOMAIN_NAME]" at bounding box center [400, 240] width 113 height 16
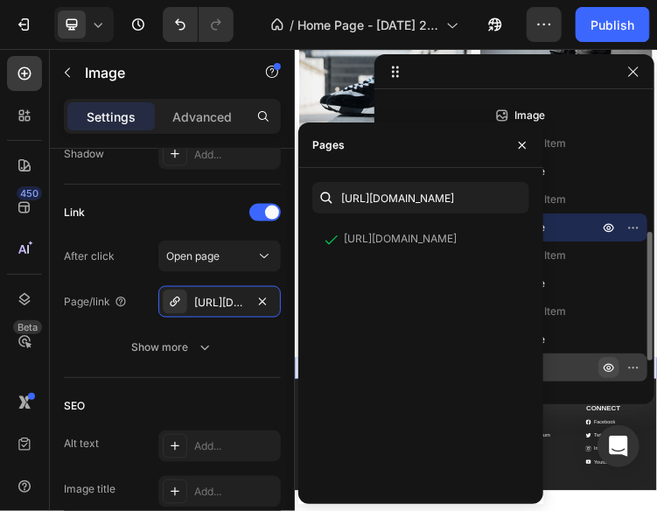
click at [617, 370] on button "button" at bounding box center [608, 367] width 21 height 21
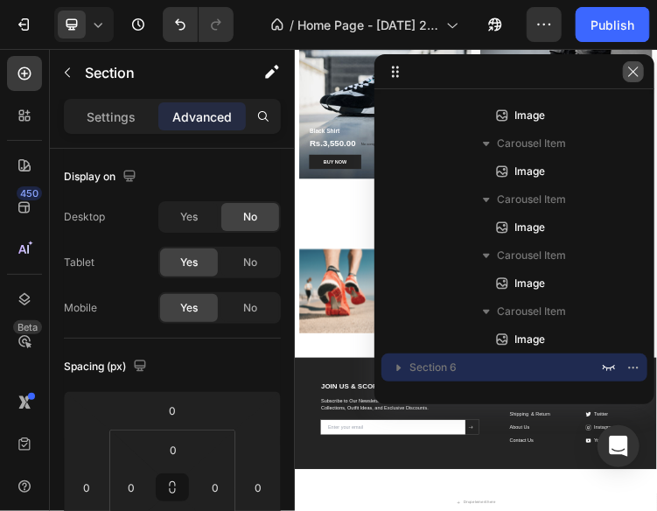
click at [640, 76] on button "button" at bounding box center [632, 71] width 21 height 21
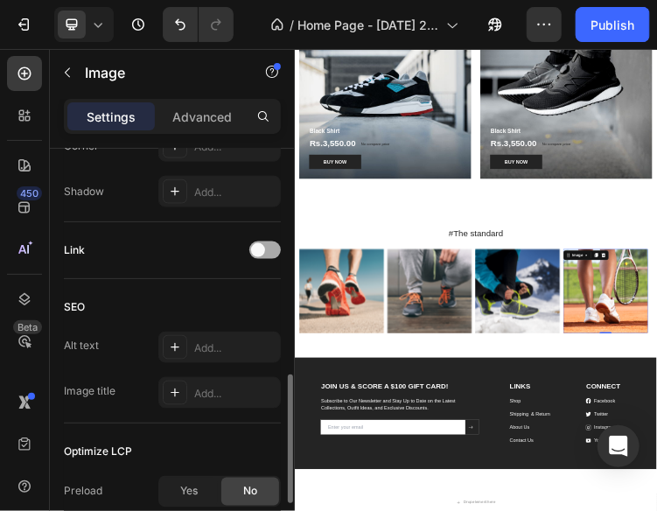
scroll to position [720, 0]
click at [264, 244] on div at bounding box center [264, 251] width 31 height 17
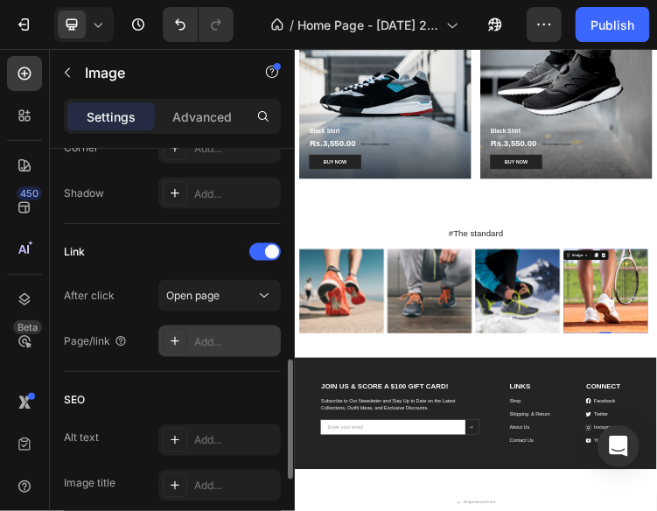
click at [213, 334] on div "Add..." at bounding box center [235, 342] width 82 height 16
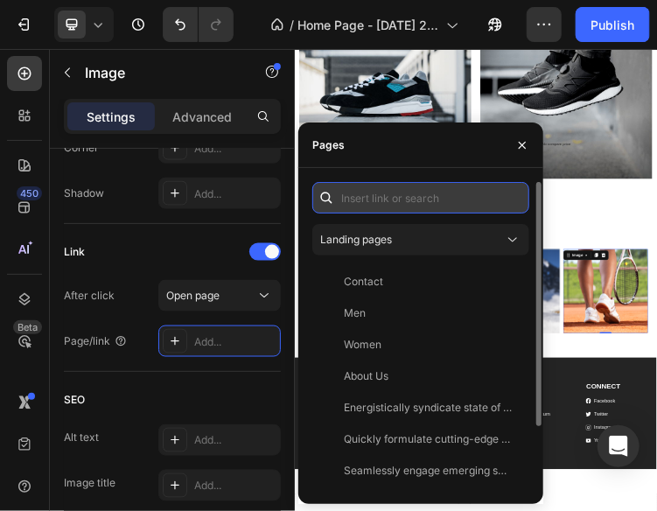
click at [365, 198] on input "text" at bounding box center [420, 197] width 217 height 31
paste input "[URL][DOMAIN_NAME]"
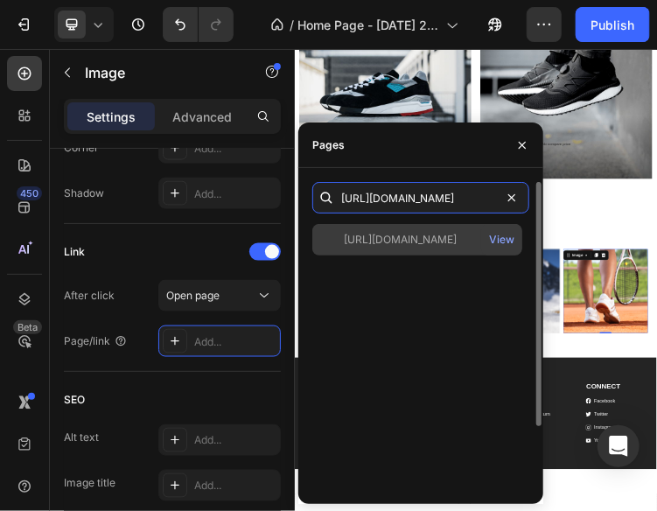
type input "[URL][DOMAIN_NAME]"
click at [456, 241] on div "[URL][DOMAIN_NAME]" at bounding box center [400, 240] width 113 height 16
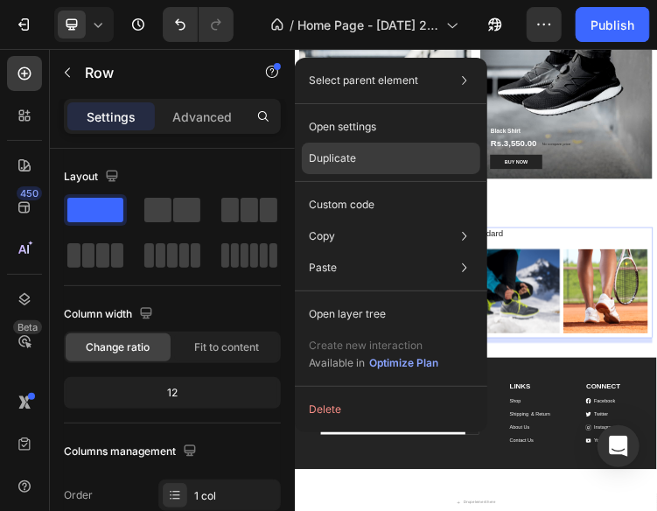
click at [351, 163] on p "Duplicate" at bounding box center [332, 158] width 47 height 16
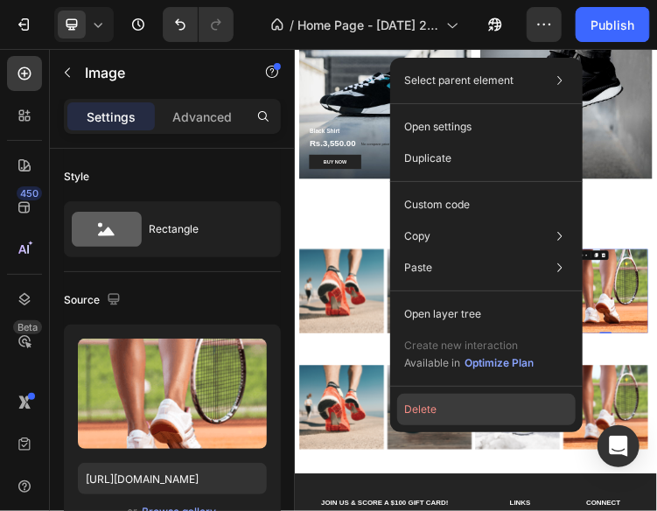
click at [497, 404] on button "Delete" at bounding box center [486, 408] width 178 height 31
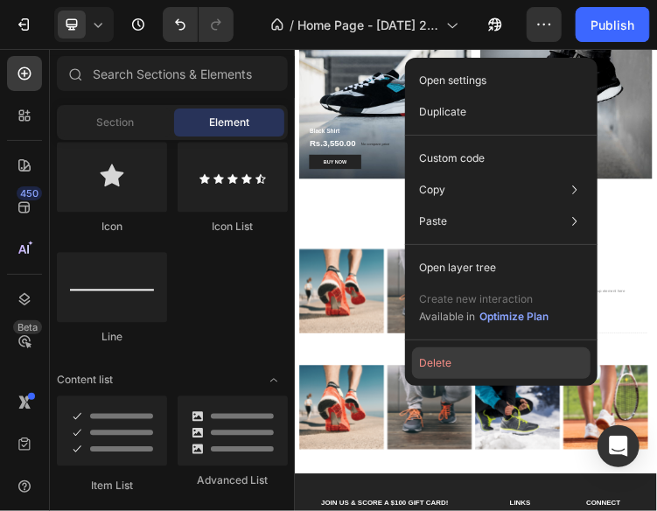
click at [529, 369] on button "Delete" at bounding box center [501, 362] width 178 height 31
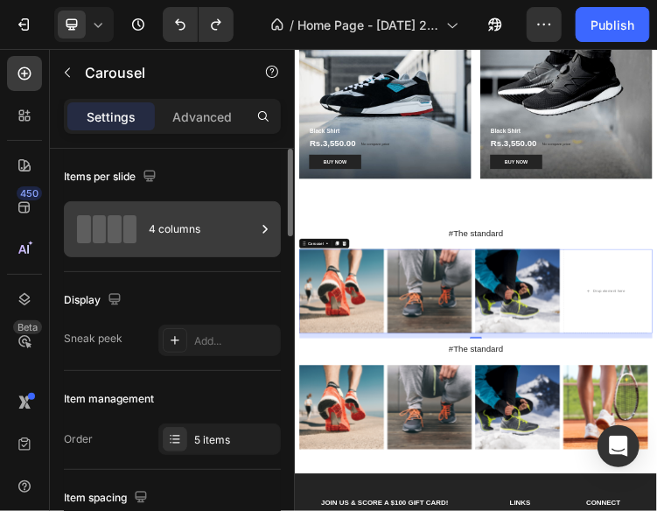
click at [233, 212] on div "4 columns" at bounding box center [202, 229] width 107 height 40
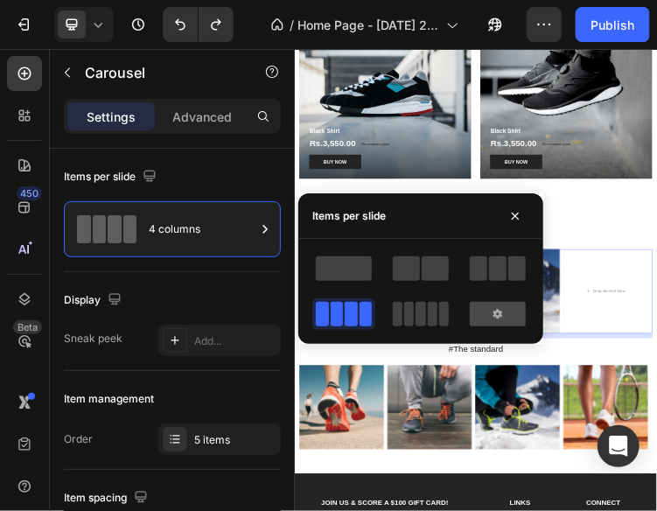
click at [490, 312] on icon at bounding box center [497, 314] width 14 height 14
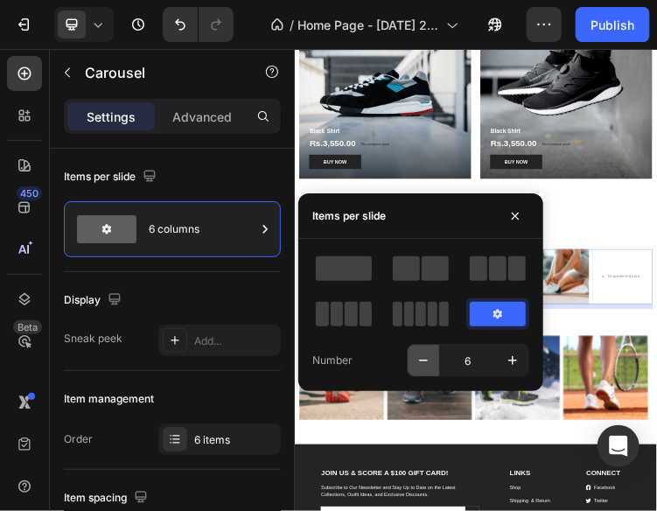
click at [423, 358] on icon "button" at bounding box center [422, 359] width 17 height 17
type input "3"
click at [423, 358] on icon "button" at bounding box center [422, 359] width 17 height 17
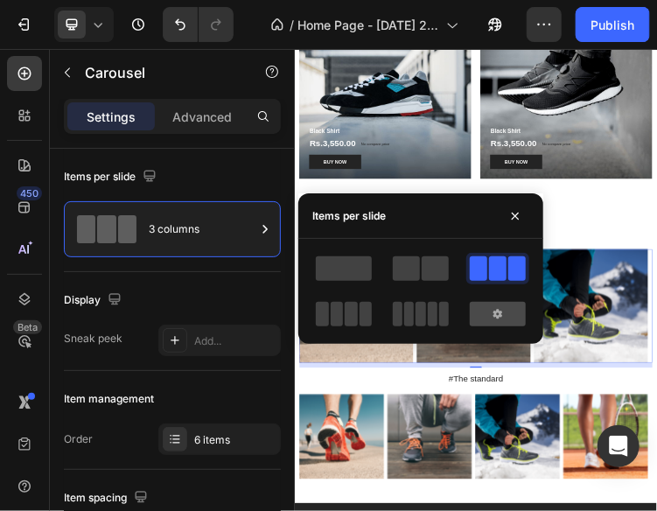
click at [516, 312] on div at bounding box center [497, 314] width 56 height 24
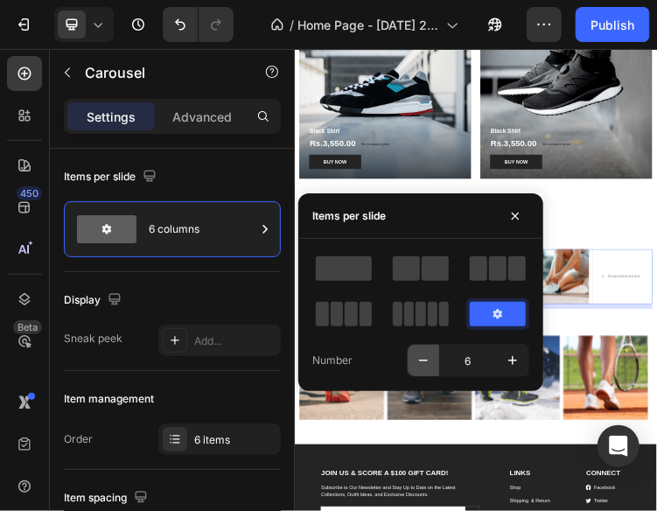
click at [423, 351] on icon "button" at bounding box center [422, 359] width 17 height 17
type input "4"
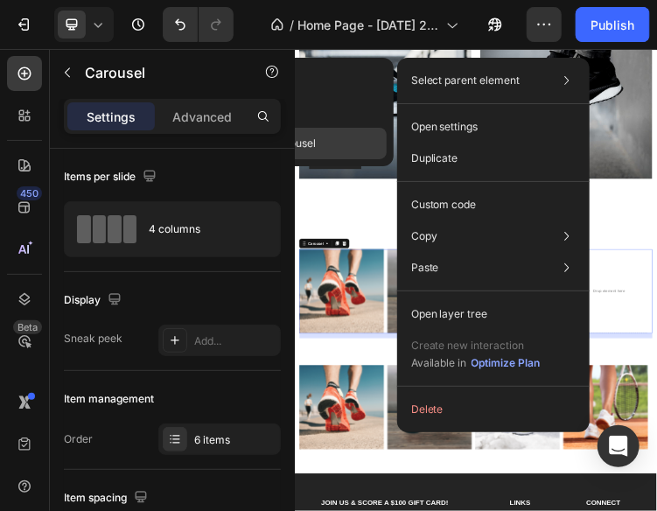
click at [492, 71] on div "Select parent element Section Row 1 col Carousel" at bounding box center [493, 80] width 178 height 31
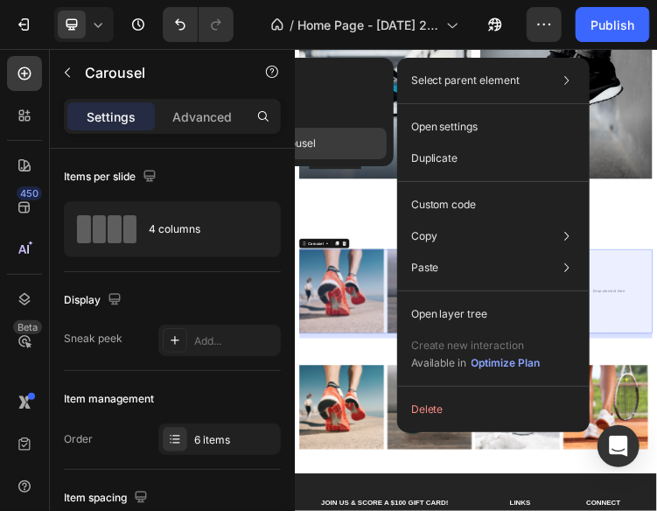
click at [353, 131] on div "Carousel" at bounding box center [297, 143] width 178 height 31
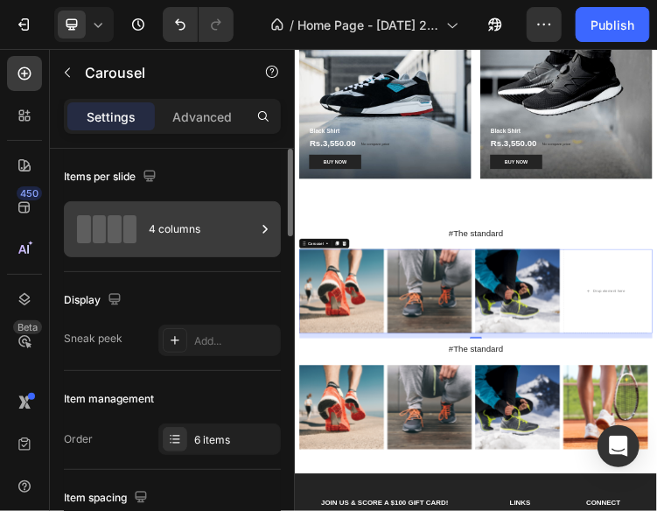
click at [199, 226] on div "4 columns" at bounding box center [202, 229] width 107 height 40
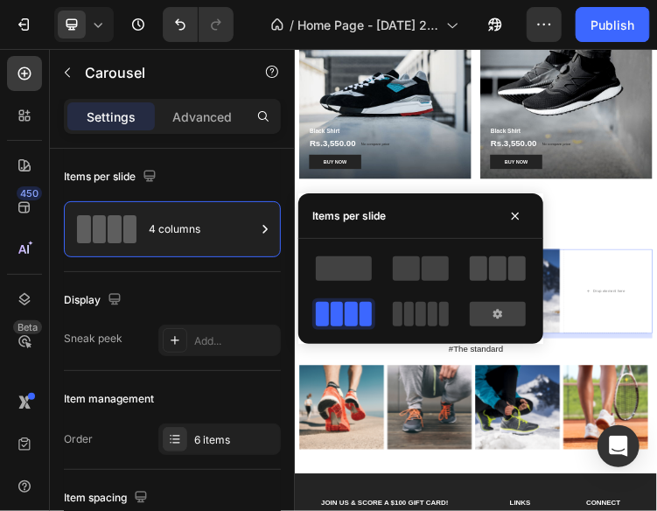
click at [476, 277] on span at bounding box center [477, 268] width 17 height 24
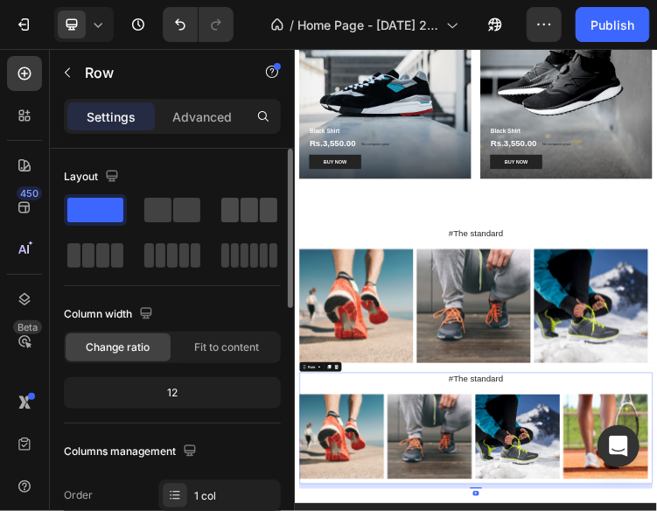
click at [234, 211] on span at bounding box center [229, 210] width 17 height 24
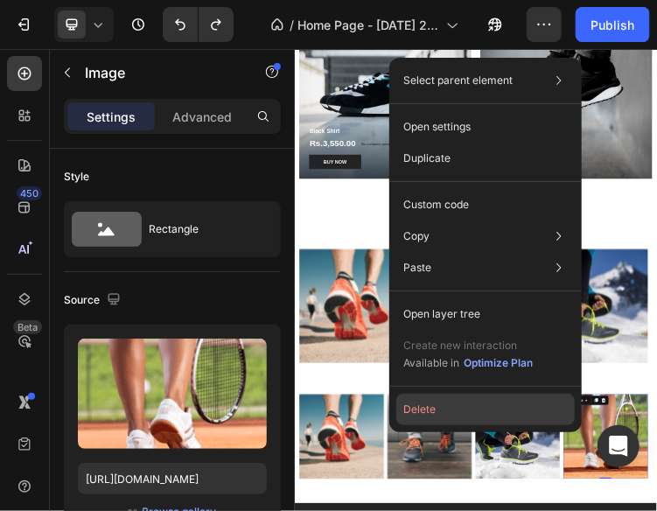
click at [535, 407] on button "Delete" at bounding box center [485, 408] width 178 height 31
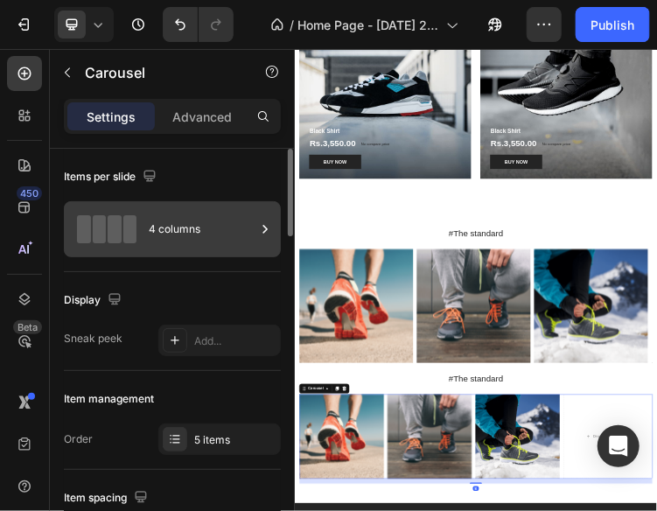
click at [189, 222] on div "4 columns" at bounding box center [202, 229] width 107 height 40
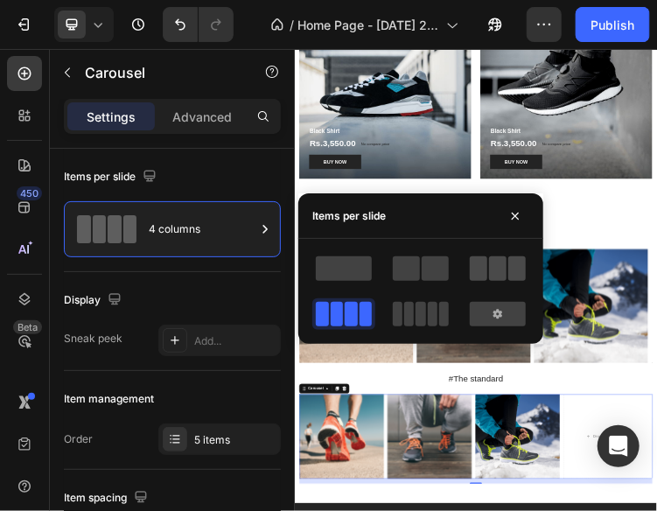
click at [486, 261] on span at bounding box center [477, 268] width 17 height 24
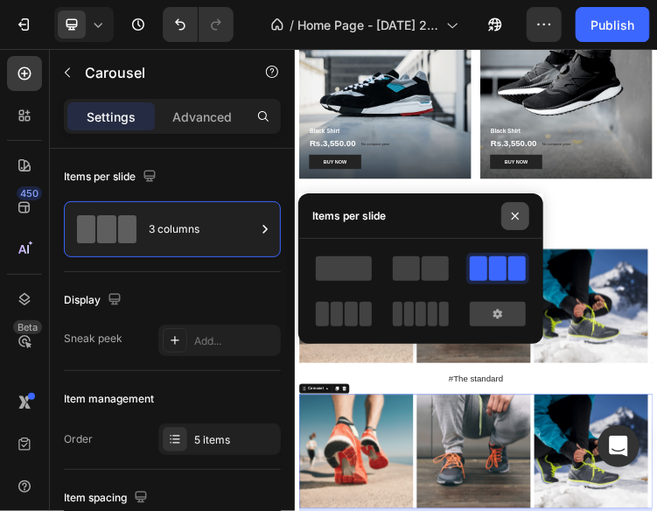
click at [514, 217] on icon "button" at bounding box center [514, 215] width 7 height 7
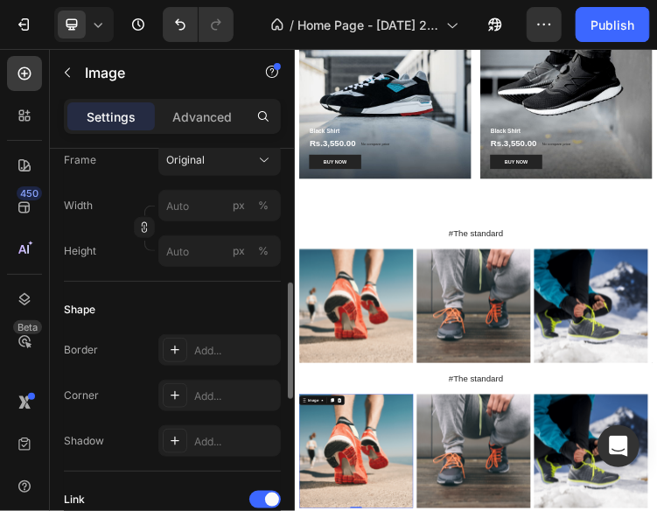
scroll to position [652, 0]
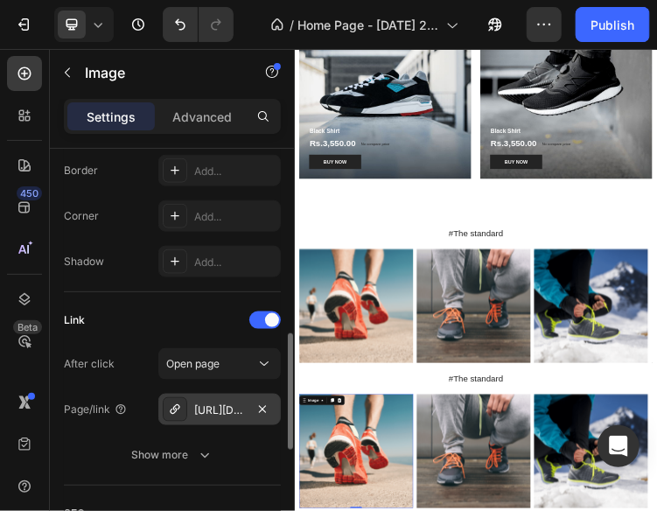
click at [238, 394] on div "[URL][DOMAIN_NAME]" at bounding box center [219, 408] width 122 height 31
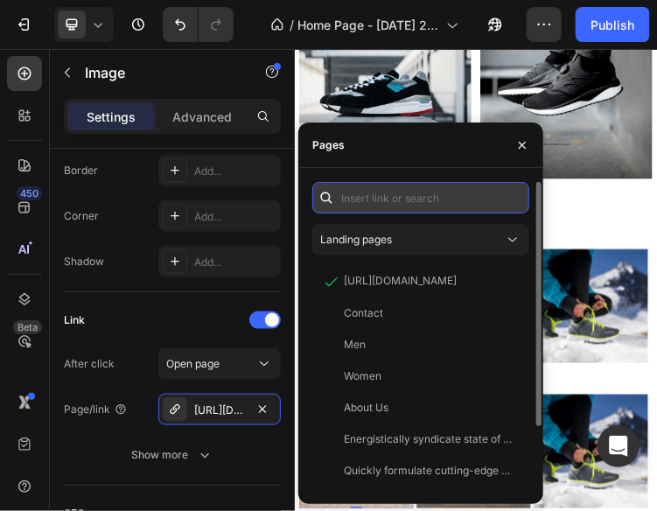
click at [403, 189] on input "text" at bounding box center [420, 197] width 217 height 31
paste input "[URL][DOMAIN_NAME]"
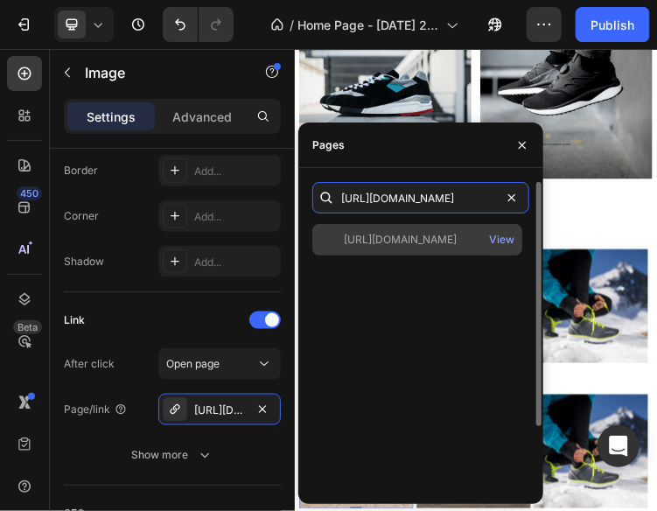
type input "[URL][DOMAIN_NAME]"
click at [423, 235] on div "[URL][DOMAIN_NAME]" at bounding box center [400, 240] width 113 height 16
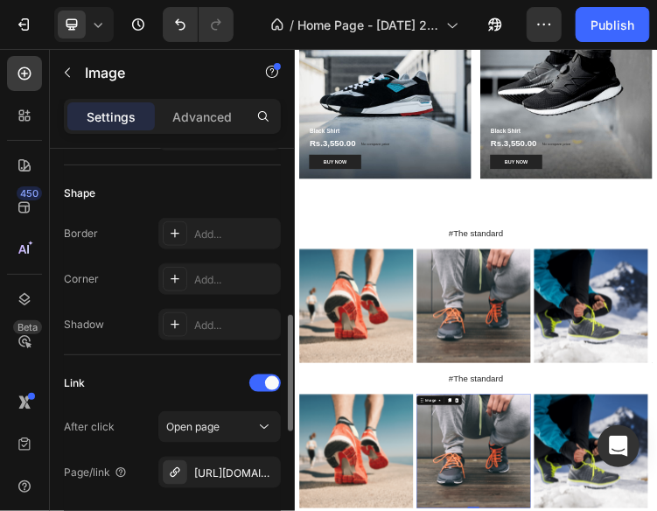
scroll to position [590, 0]
click at [228, 461] on div "[URL][DOMAIN_NAME]" at bounding box center [219, 470] width 122 height 31
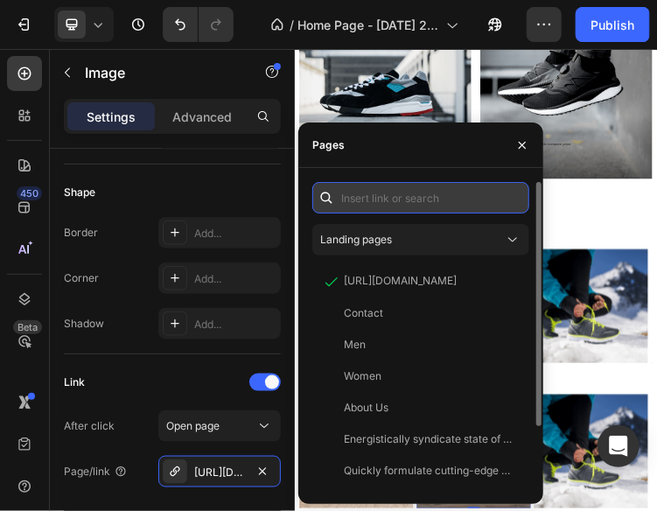
click at [383, 196] on input "text" at bounding box center [420, 197] width 217 height 31
paste input "[URL][DOMAIN_NAME]"
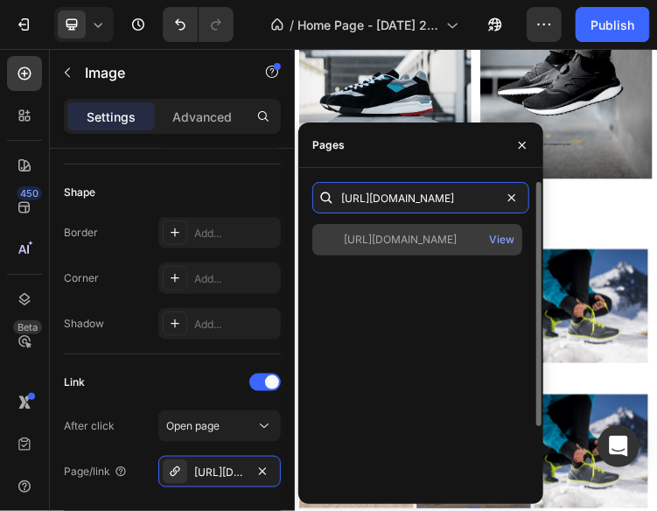
type input "[URL][DOMAIN_NAME]"
click at [442, 238] on div "[URL][DOMAIN_NAME]" at bounding box center [400, 240] width 113 height 16
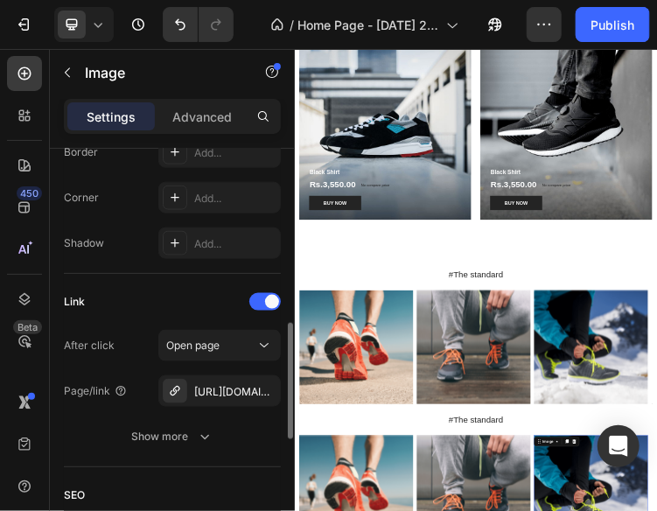
scroll to position [674, 0]
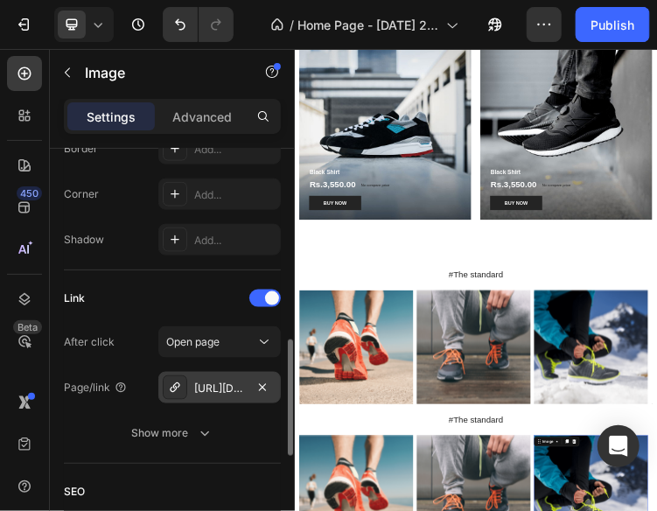
click at [222, 380] on div "[URL][DOMAIN_NAME]" at bounding box center [219, 388] width 51 height 16
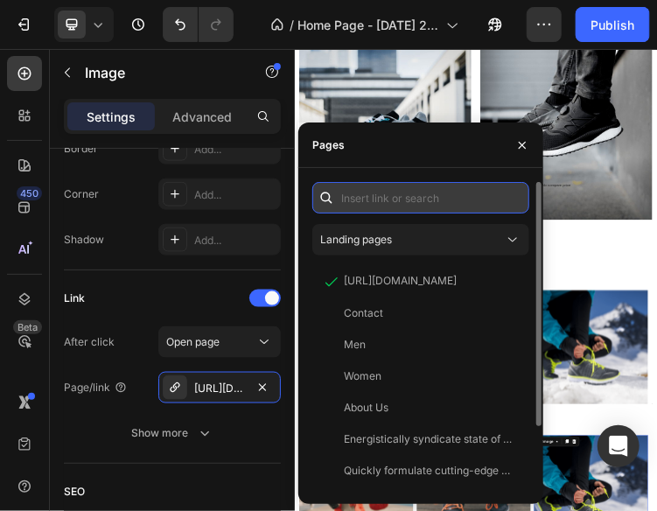
click at [376, 205] on input "text" at bounding box center [420, 197] width 217 height 31
paste input "[URL][DOMAIN_NAME]"
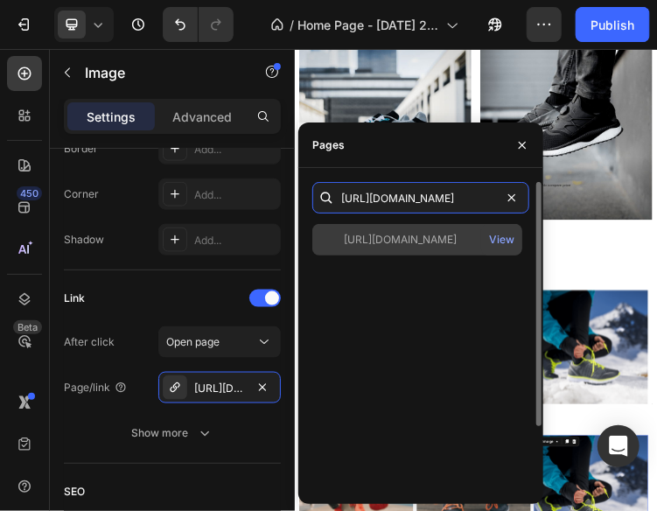
type input "[URL][DOMAIN_NAME]"
click at [402, 233] on div "[URL][DOMAIN_NAME]" at bounding box center [400, 240] width 113 height 16
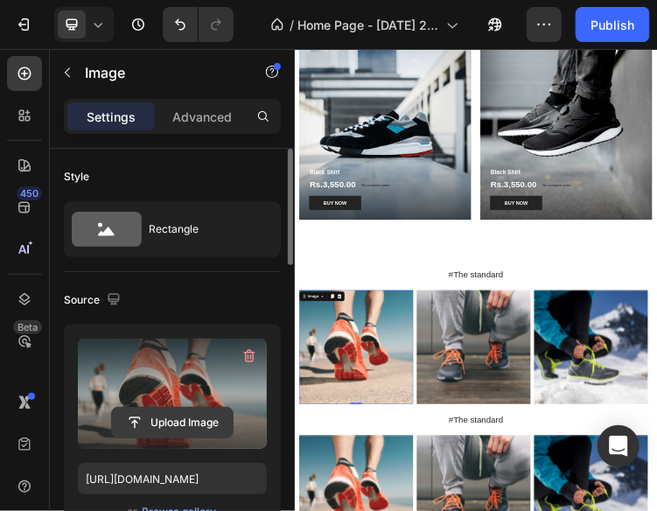
click at [163, 410] on input "file" at bounding box center [172, 422] width 121 height 30
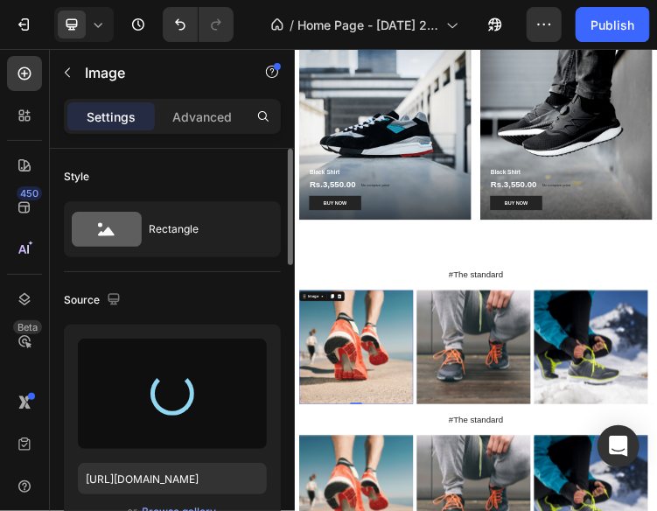
type input "[URL][DOMAIN_NAME]"
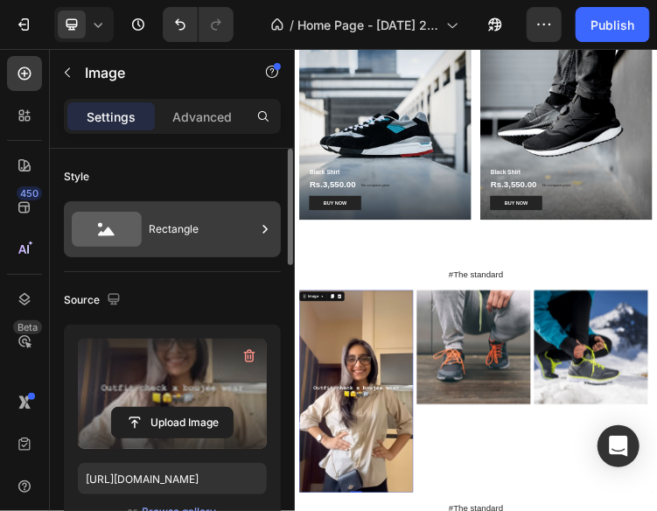
click at [184, 225] on div "Rectangle" at bounding box center [202, 229] width 107 height 40
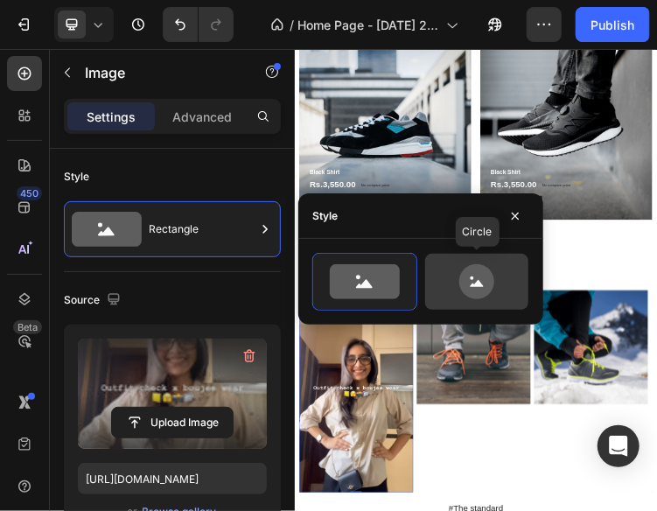
click at [478, 272] on icon at bounding box center [476, 281] width 35 height 35
type input "80"
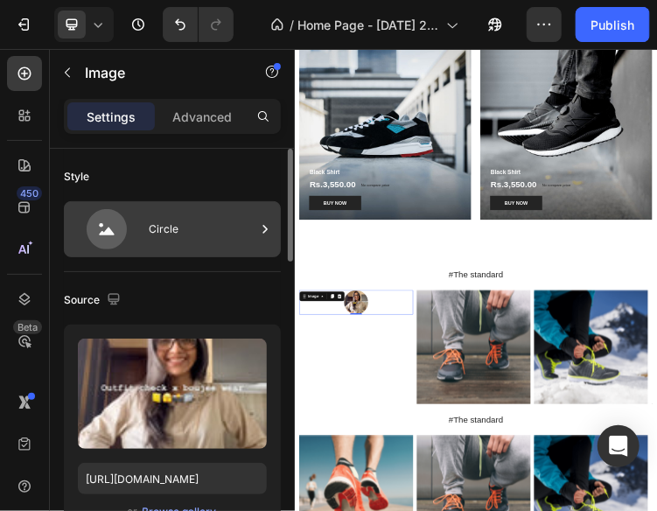
click at [173, 247] on div "Circle" at bounding box center [202, 229] width 107 height 40
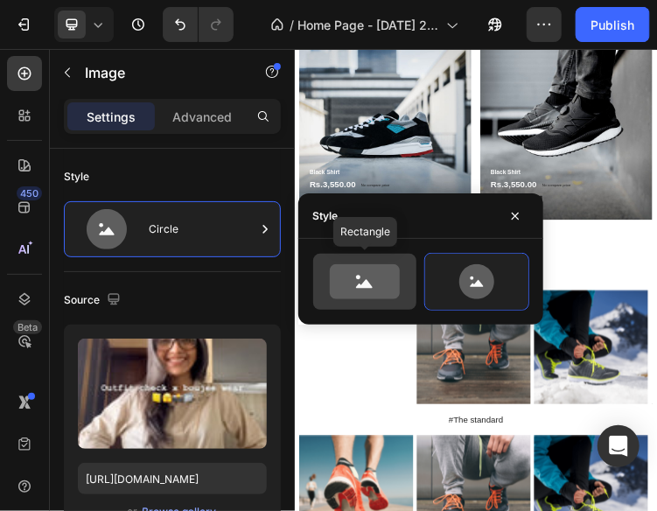
click at [358, 276] on circle at bounding box center [358, 277] width 4 height 4
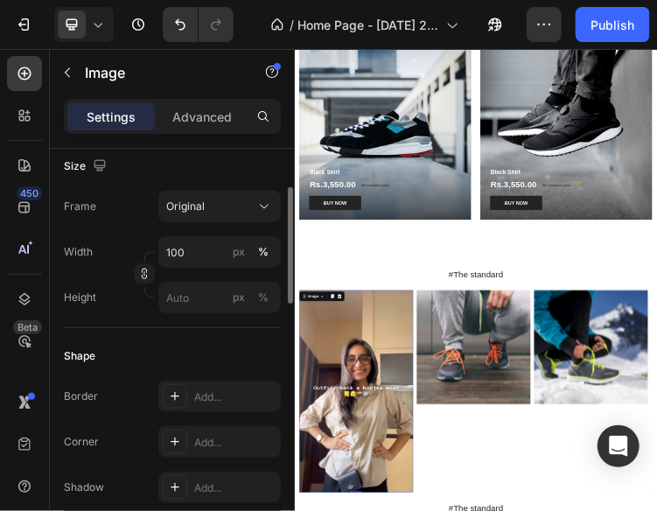
scroll to position [343, 0]
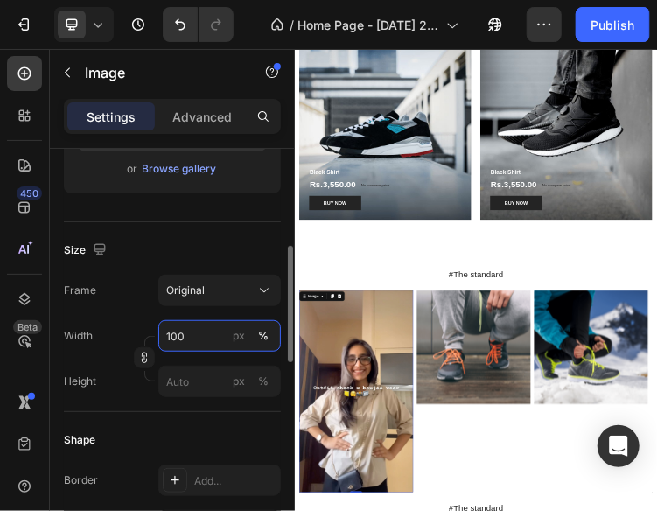
click at [213, 335] on input "100" at bounding box center [219, 335] width 122 height 31
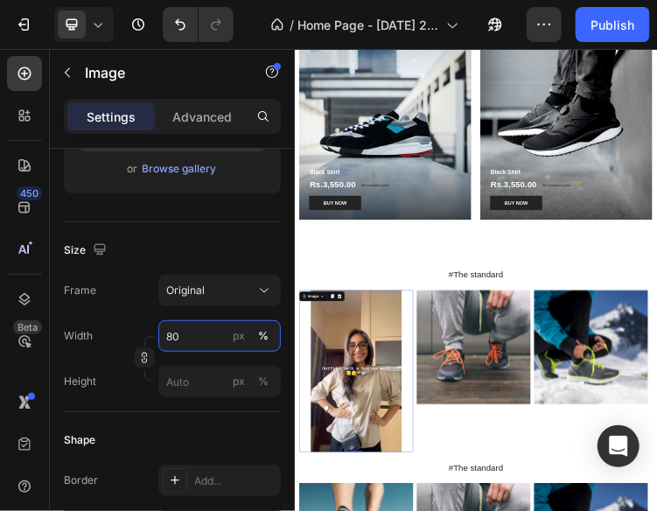
type input "8"
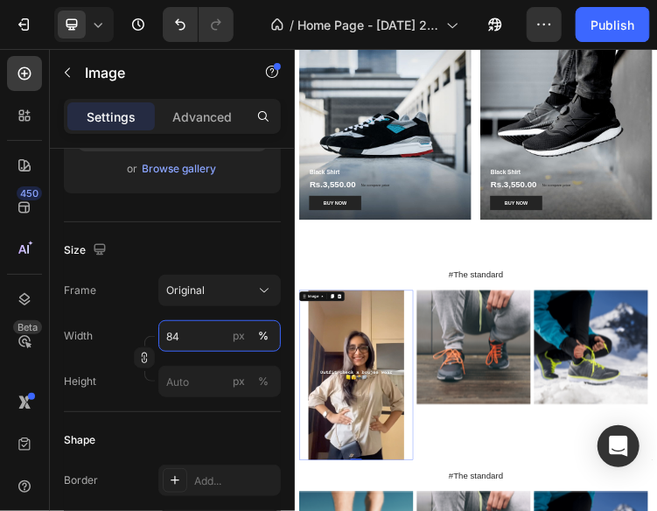
type input "845"
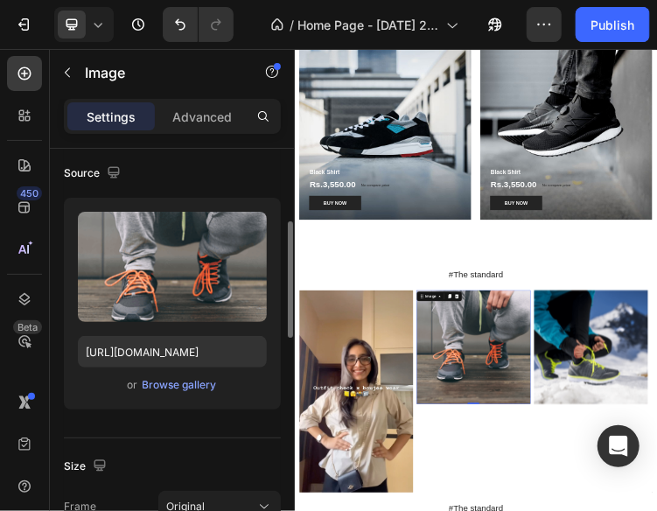
scroll to position [119, 0]
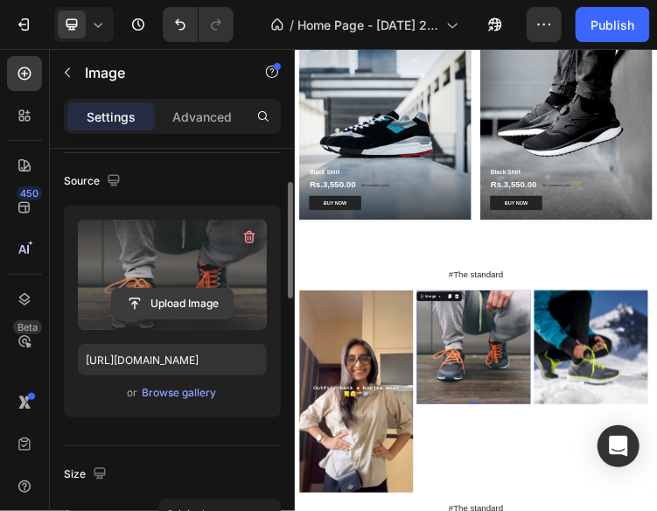
click at [158, 308] on input "file" at bounding box center [172, 303] width 121 height 30
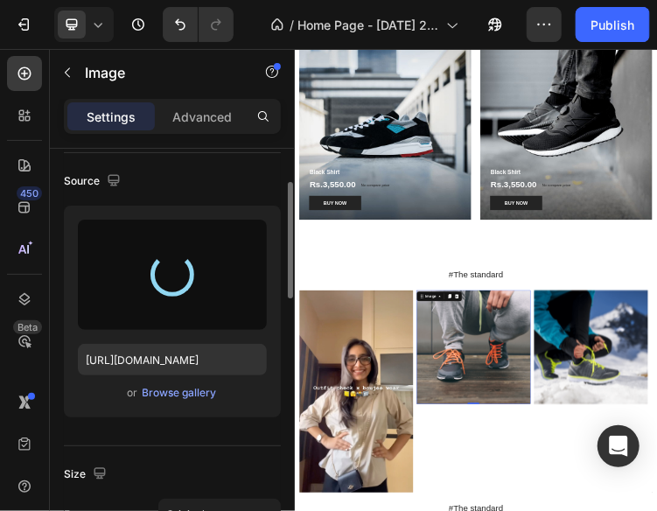
type input "[URL][DOMAIN_NAME]"
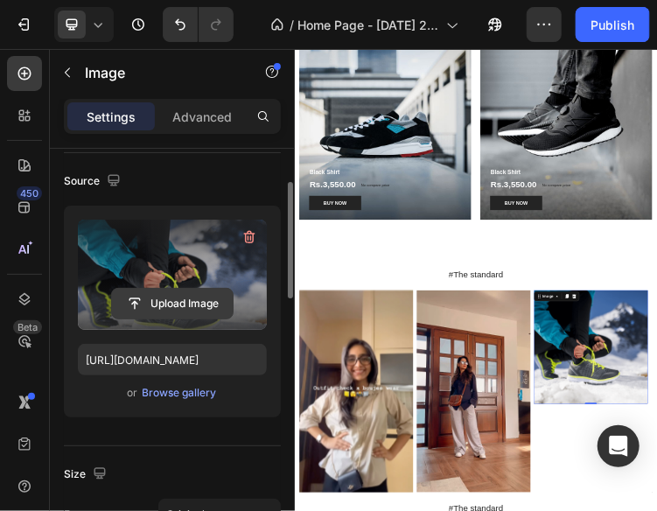
click at [233, 292] on input "file" at bounding box center [172, 303] width 121 height 30
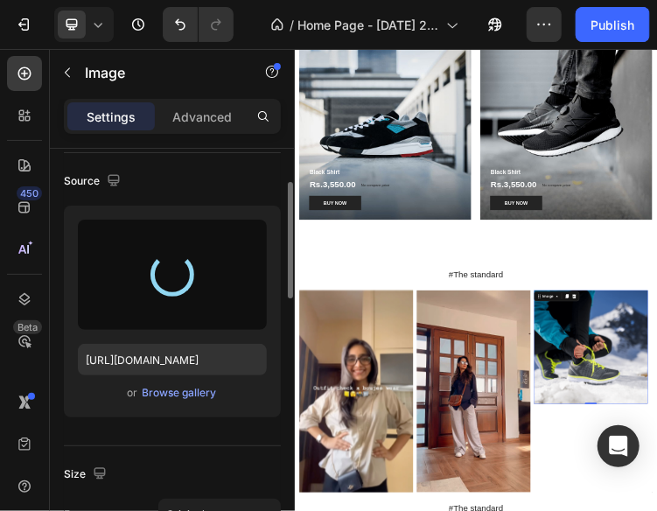
type input "[URL][DOMAIN_NAME]"
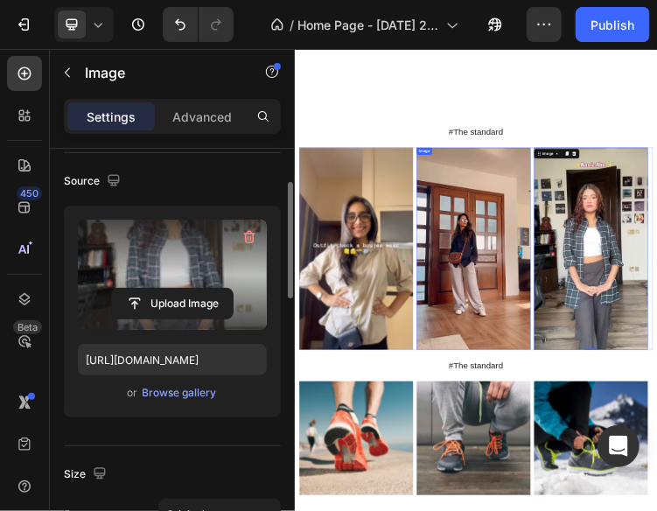
scroll to position [3256, 0]
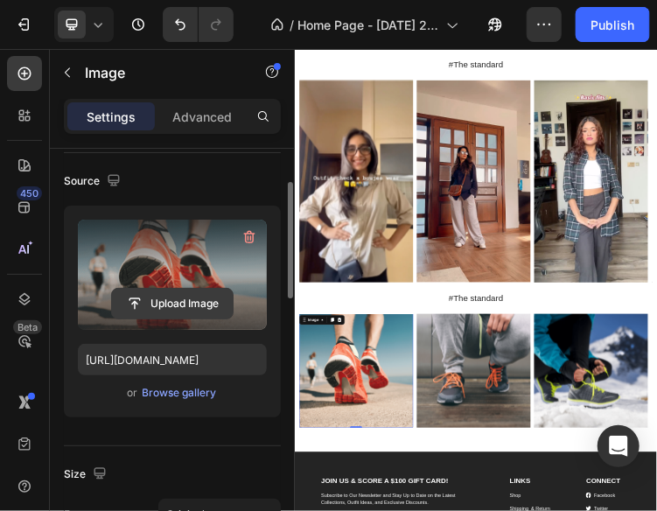
click at [170, 292] on input "file" at bounding box center [172, 303] width 121 height 30
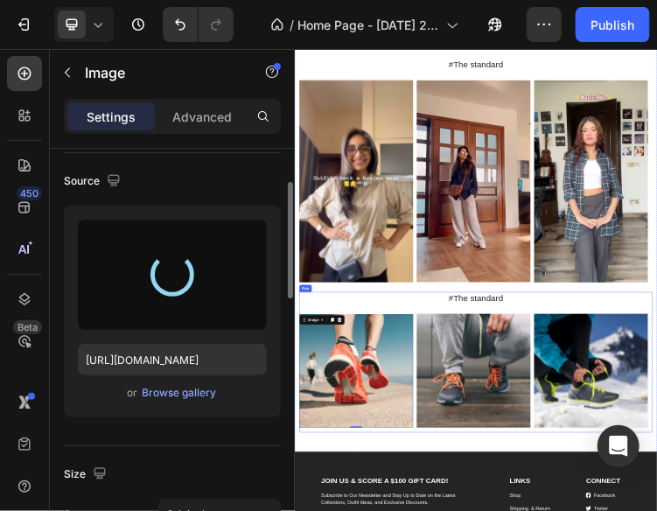
type input "[URL][DOMAIN_NAME]"
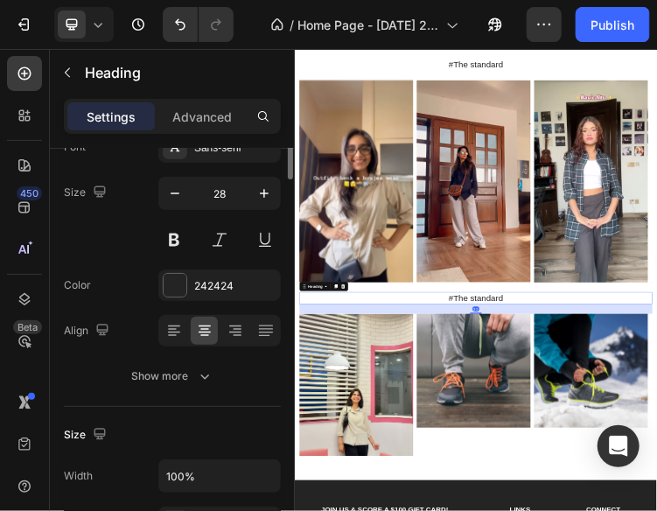
scroll to position [0, 0]
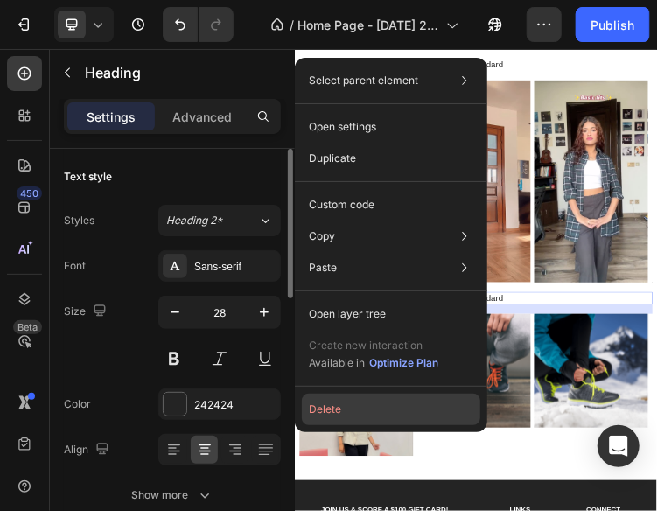
click at [395, 407] on button "Delete" at bounding box center [391, 408] width 178 height 31
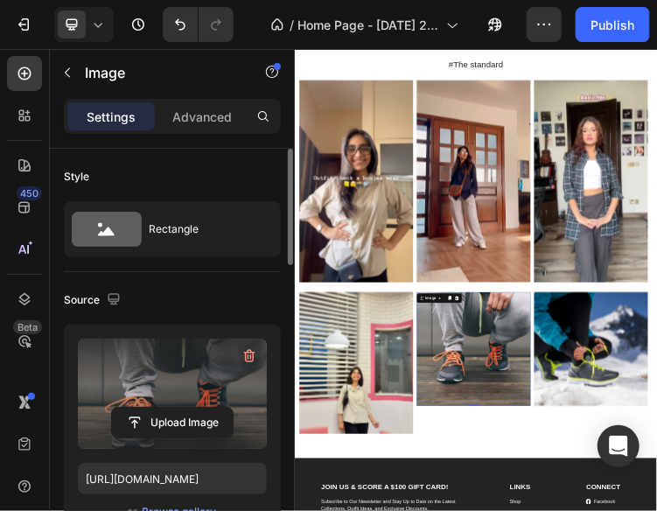
click at [147, 391] on label at bounding box center [172, 393] width 189 height 110
click at [147, 407] on input "file" at bounding box center [172, 422] width 121 height 30
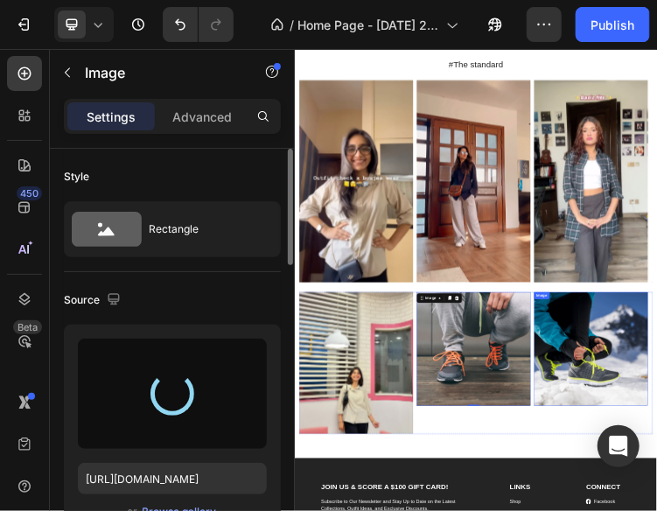
type input "[URL][DOMAIN_NAME]"
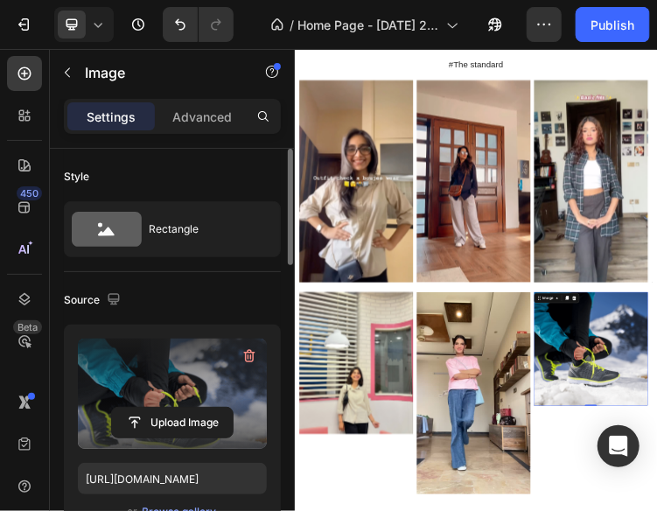
click at [152, 365] on label at bounding box center [172, 393] width 189 height 110
click at [152, 407] on input "file" at bounding box center [172, 422] width 121 height 30
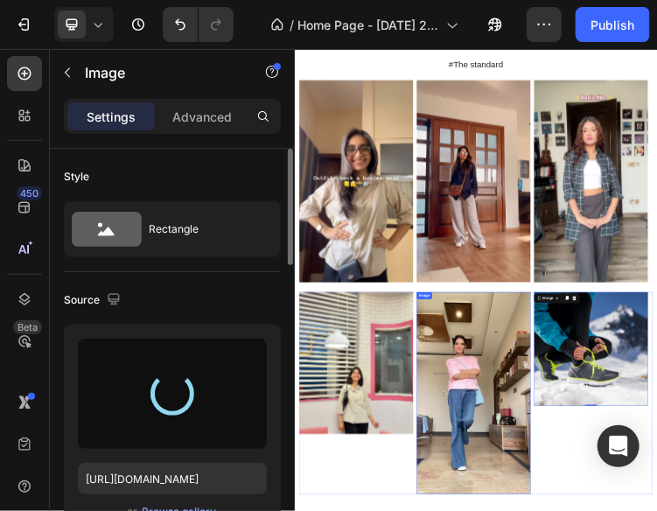
type input "[URL][DOMAIN_NAME]"
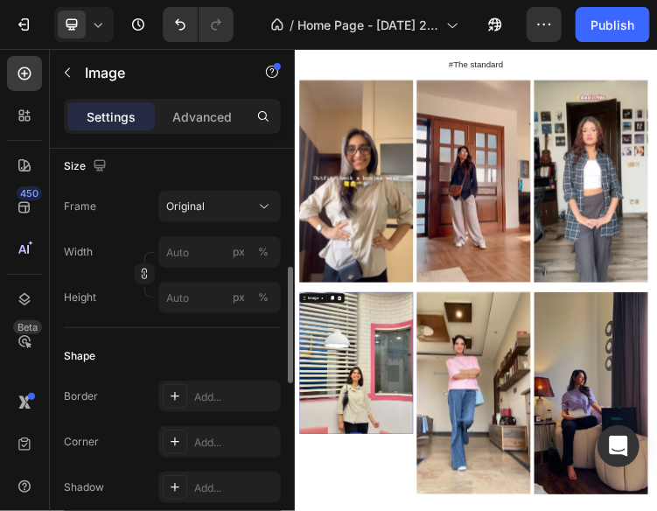
scroll to position [423, 0]
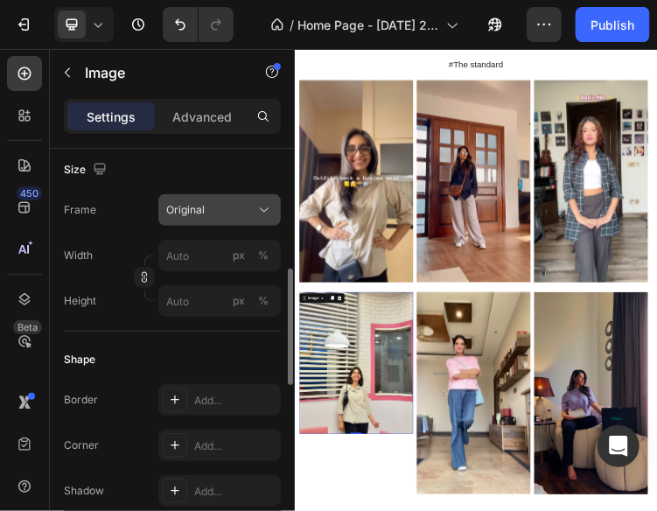
click at [215, 209] on div "Original" at bounding box center [209, 210] width 86 height 16
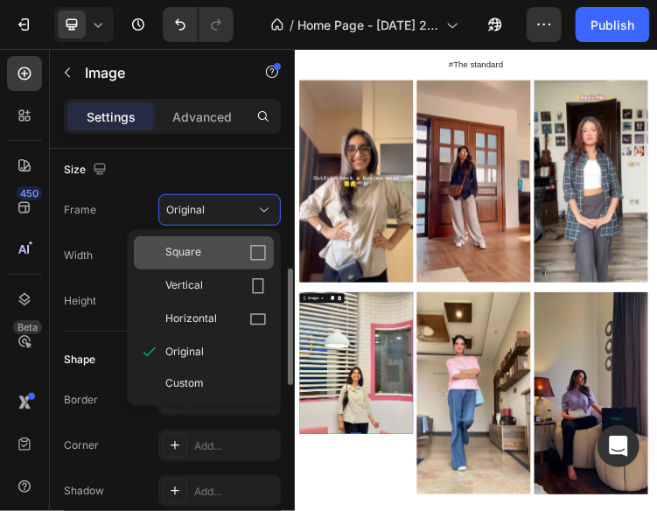
click at [212, 248] on div "Square" at bounding box center [215, 252] width 101 height 17
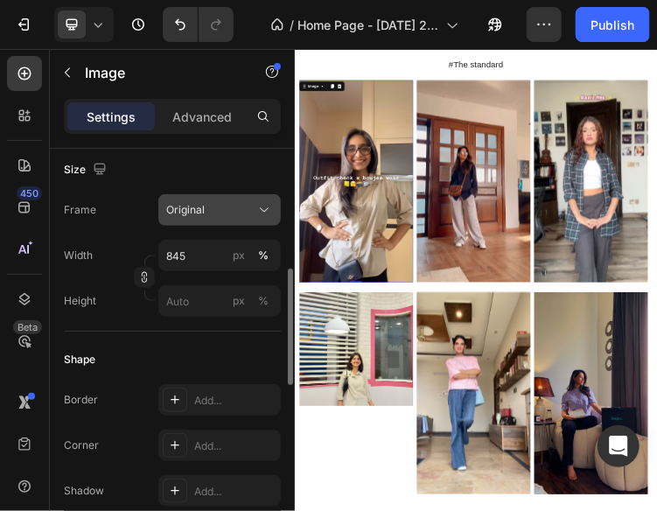
click at [204, 218] on button "Original" at bounding box center [219, 209] width 122 height 31
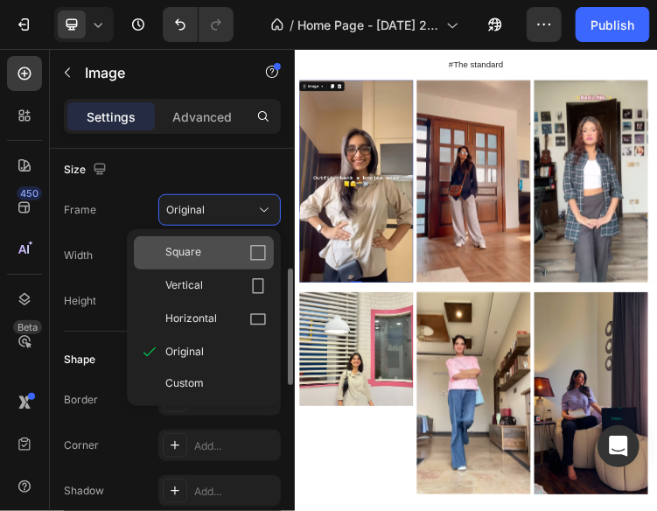
click at [219, 254] on div "Square" at bounding box center [215, 252] width 101 height 17
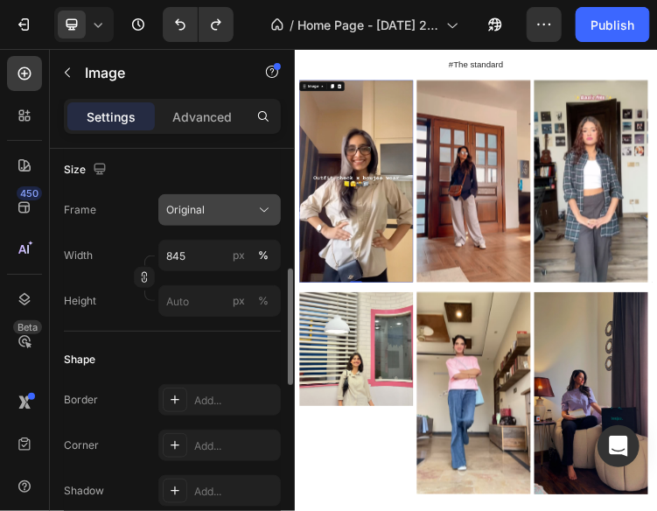
click at [228, 214] on div "Original" at bounding box center [209, 210] width 86 height 16
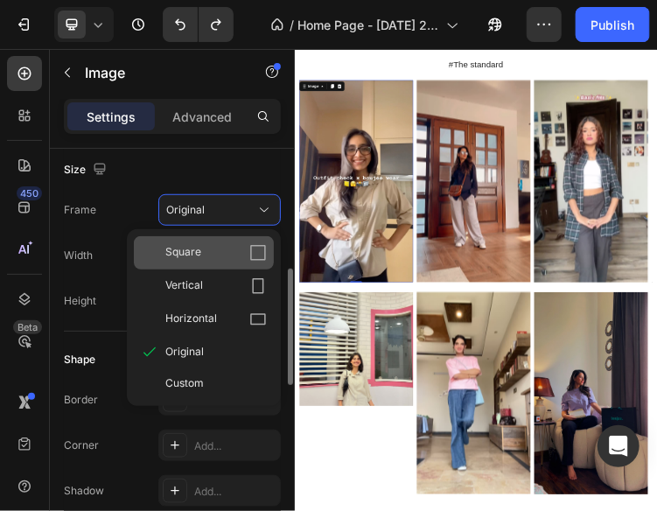
click at [219, 254] on div "Square" at bounding box center [215, 252] width 101 height 17
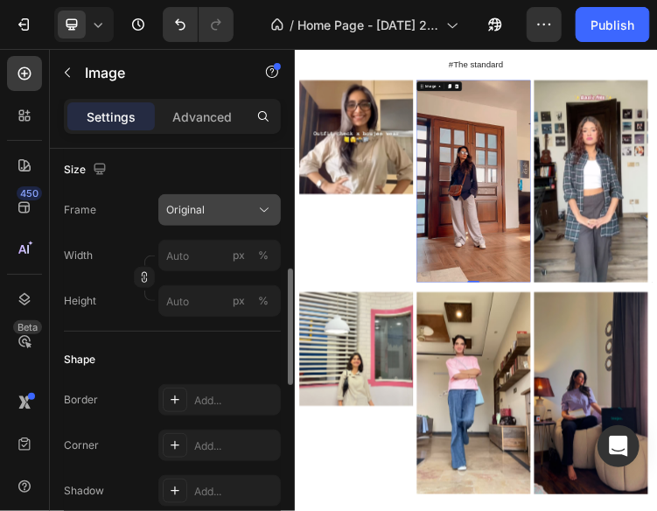
click at [243, 207] on div "Original" at bounding box center [209, 210] width 86 height 16
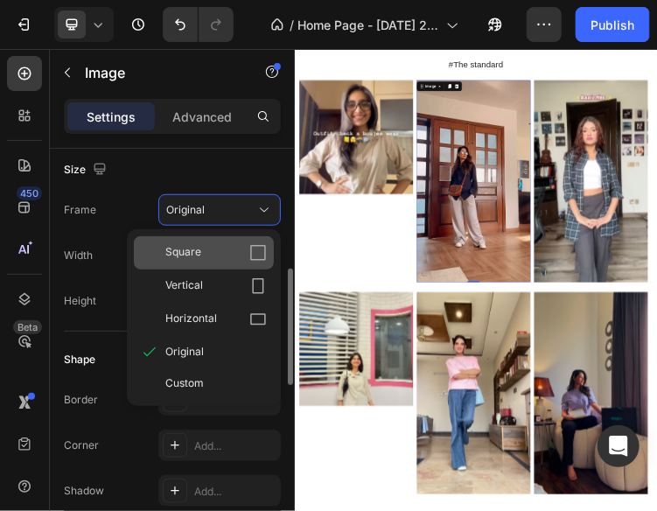
click at [236, 244] on div "Square" at bounding box center [215, 252] width 101 height 17
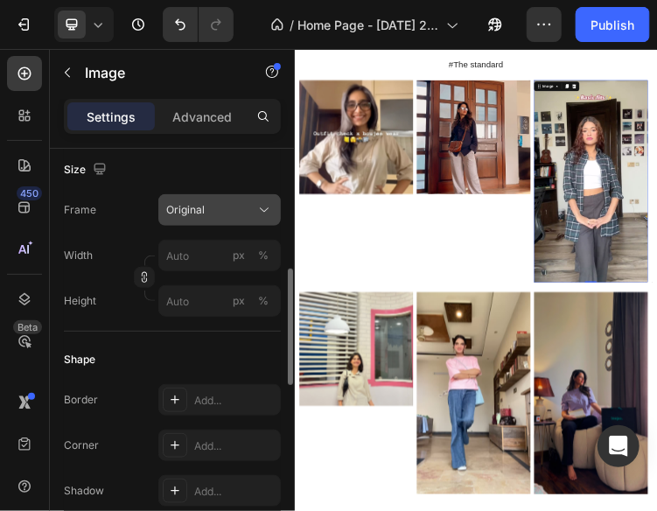
click at [233, 212] on div "Original" at bounding box center [209, 210] width 86 height 16
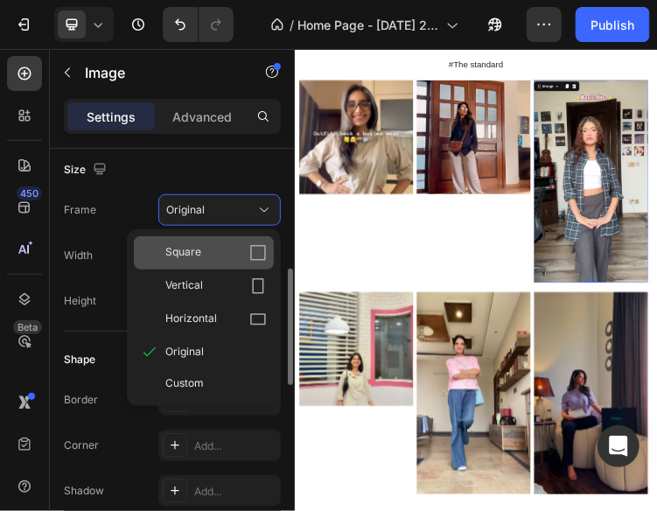
click at [226, 251] on div "Square" at bounding box center [215, 252] width 101 height 17
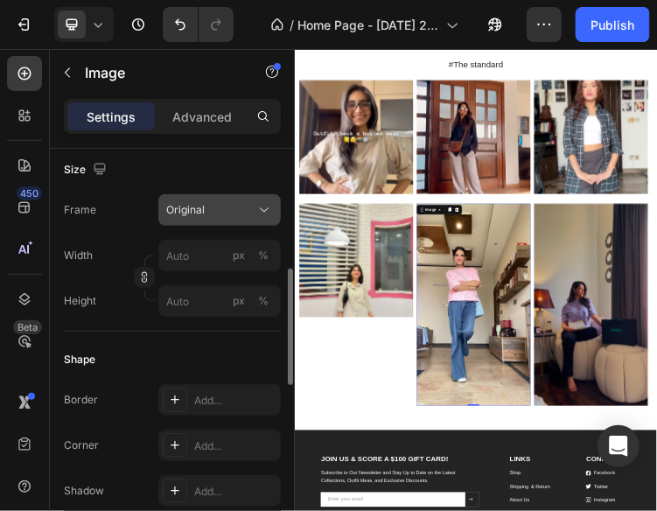
click at [211, 204] on div "Original" at bounding box center [209, 210] width 86 height 16
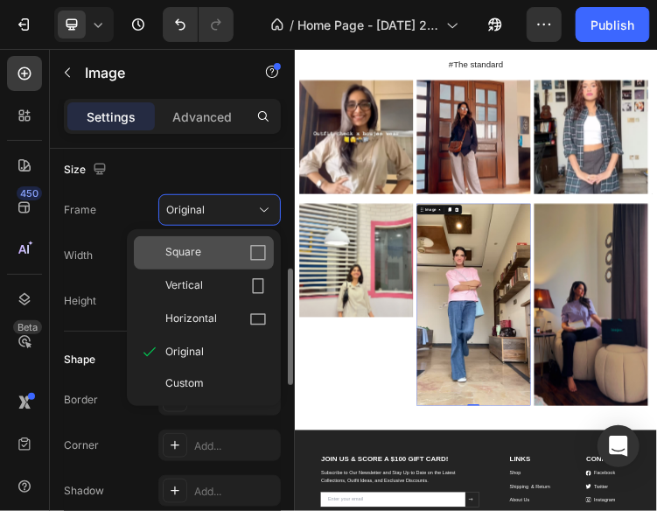
click at [206, 247] on div "Square" at bounding box center [215, 252] width 101 height 17
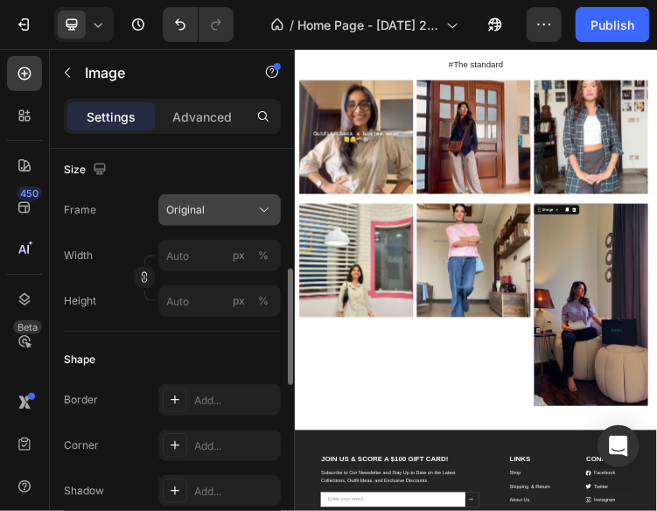
click at [230, 201] on div "Original" at bounding box center [219, 209] width 107 height 17
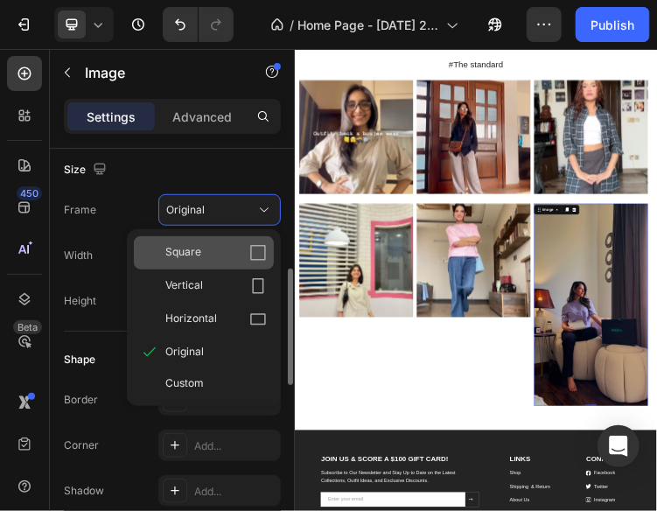
click at [228, 240] on div "Square" at bounding box center [204, 252] width 140 height 33
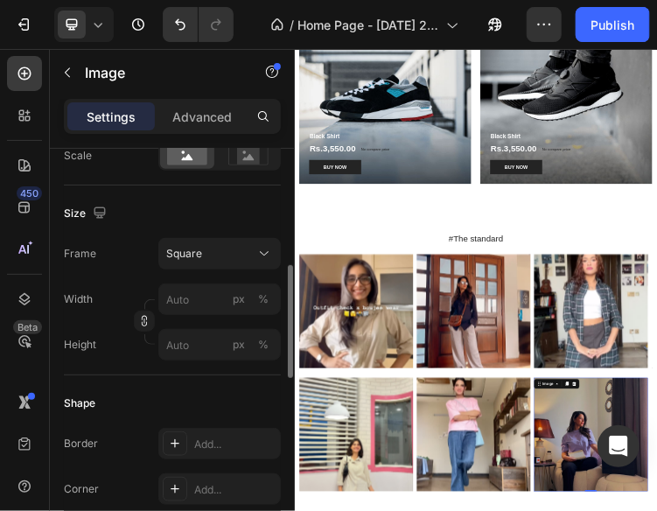
scroll to position [2749, 0]
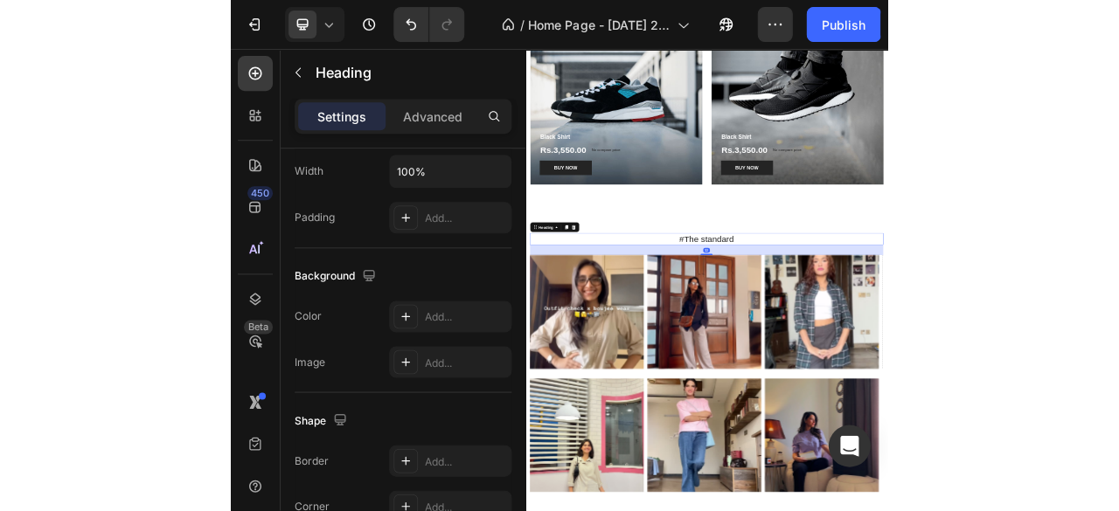
scroll to position [0, 0]
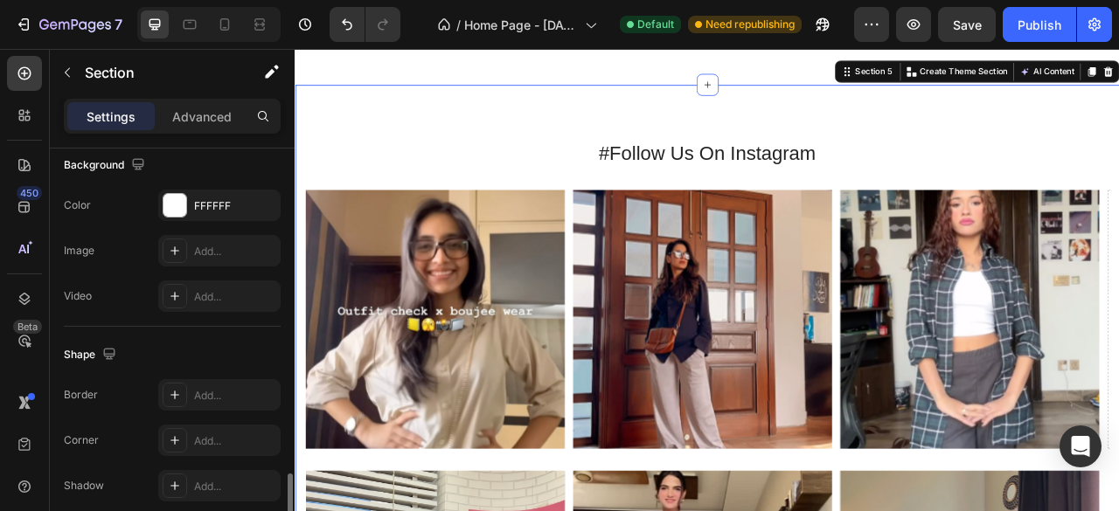
scroll to position [651, 0]
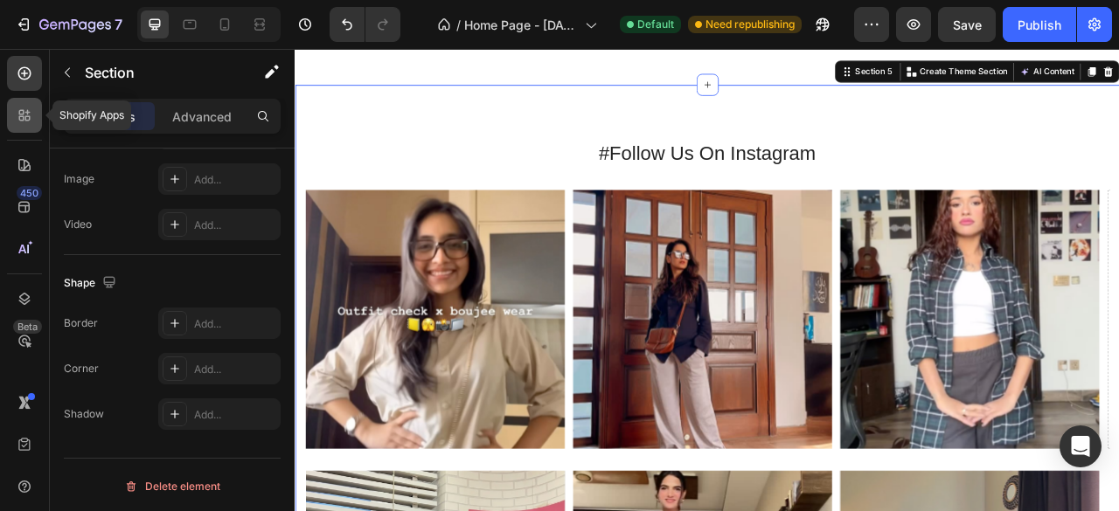
click at [19, 115] on icon at bounding box center [21, 112] width 5 height 5
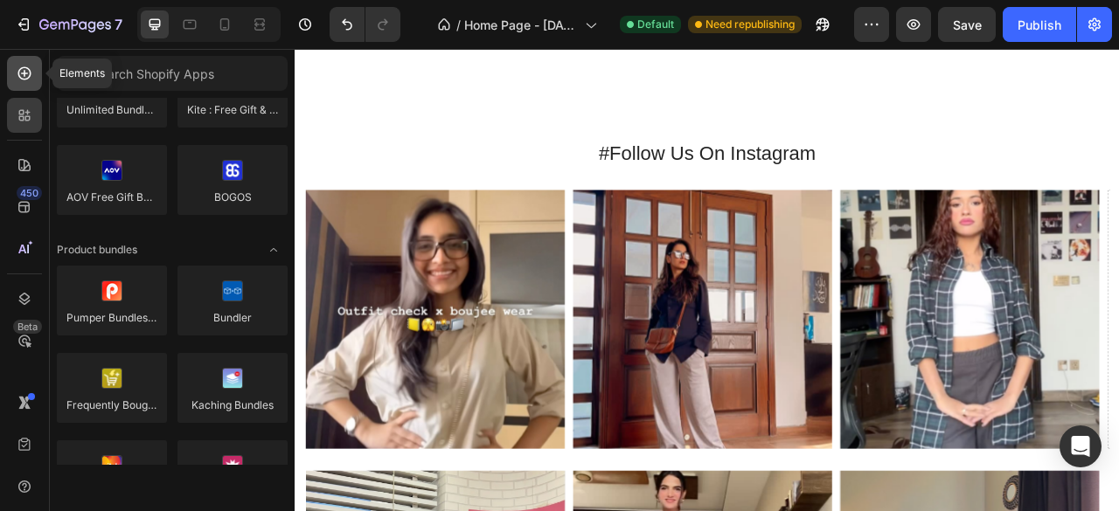
click at [27, 80] on icon at bounding box center [24, 73] width 17 height 17
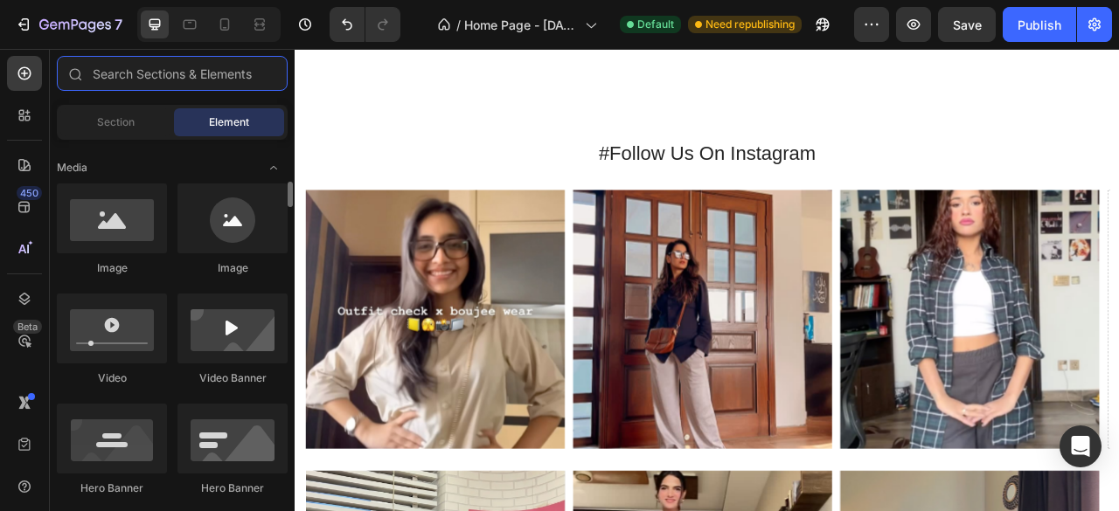
scroll to position [539, 0]
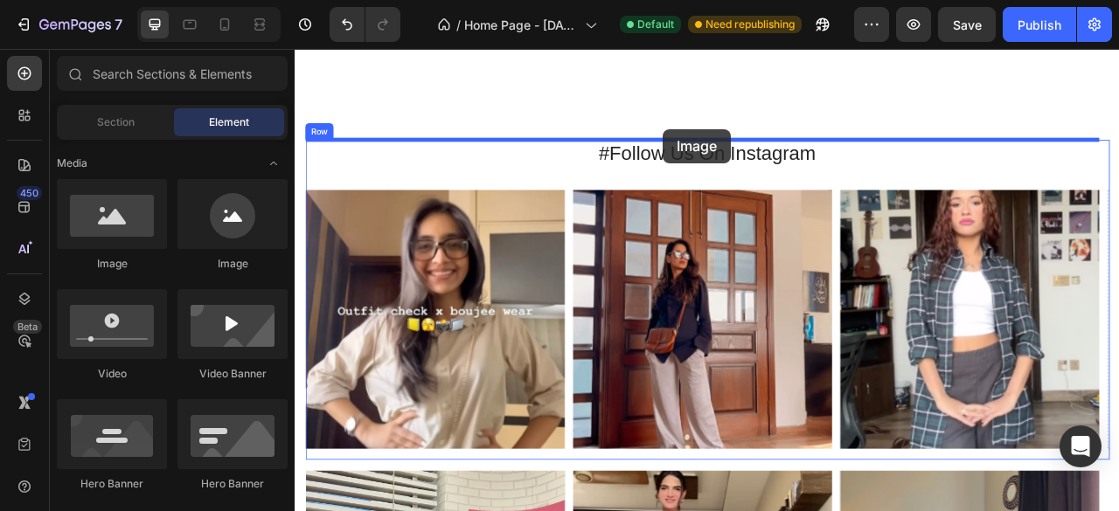
drag, startPoint x: 515, startPoint y: 284, endPoint x: 763, endPoint y: 151, distance: 281.6
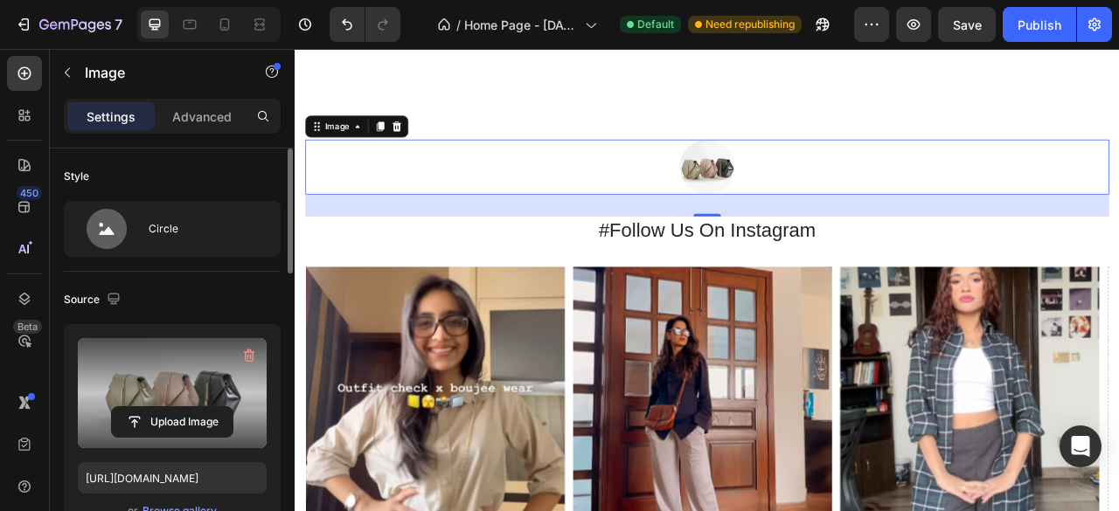
click at [173, 355] on label at bounding box center [172, 393] width 189 height 110
click at [173, 407] on input "file" at bounding box center [172, 422] width 121 height 30
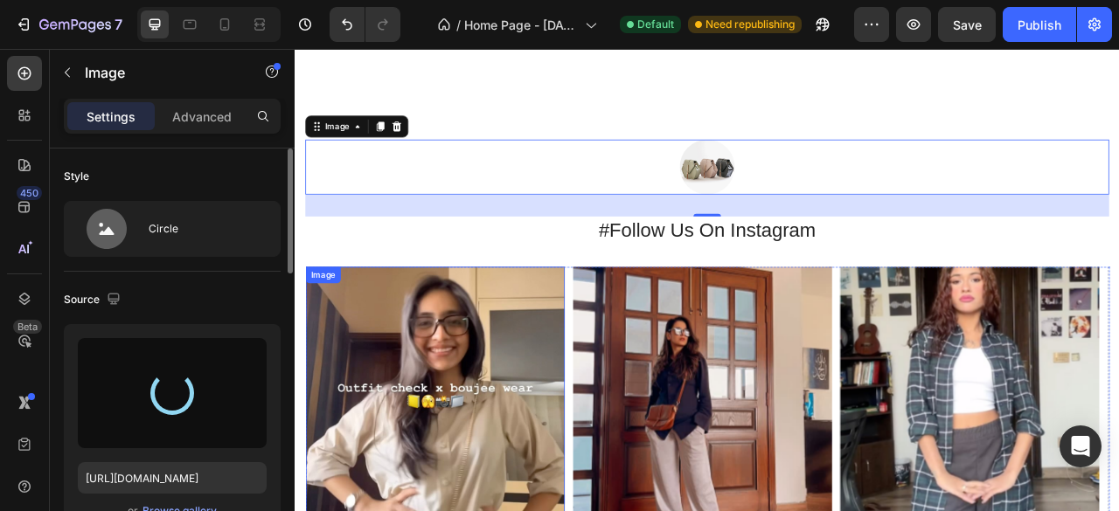
type input "[URL][DOMAIN_NAME]"
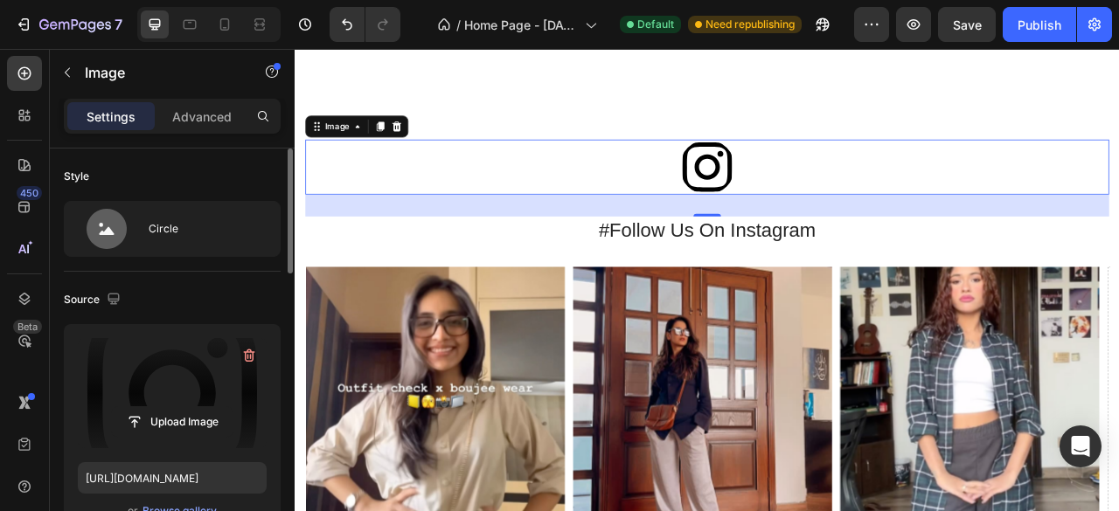
click at [562, 247] on div "32" at bounding box center [819, 248] width 1023 height 28
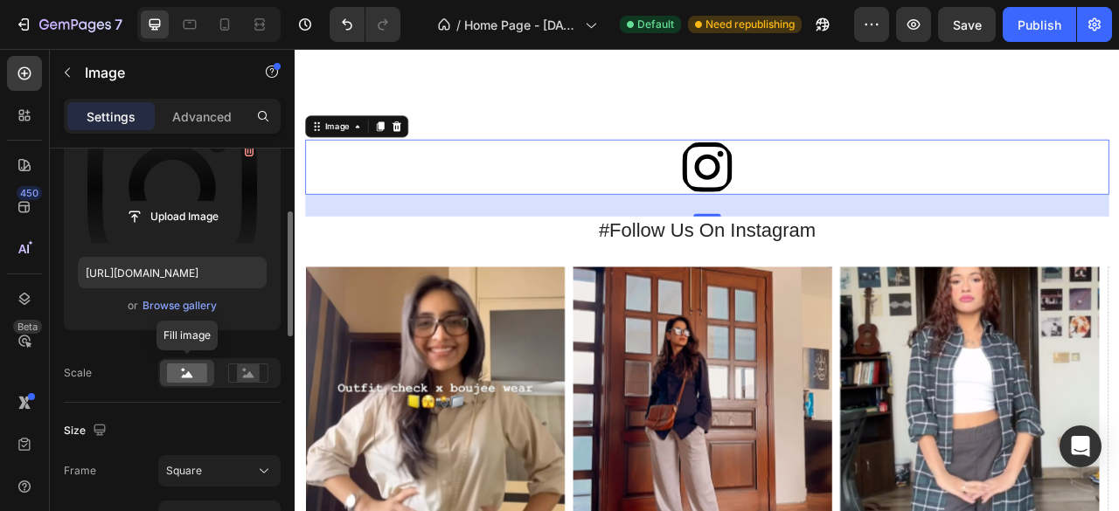
scroll to position [208, 0]
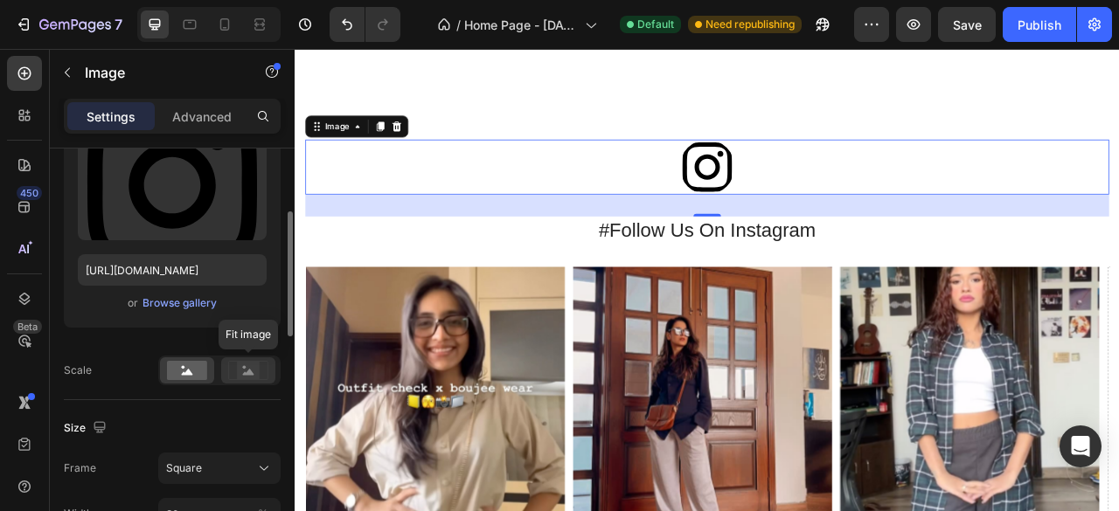
click at [239, 366] on rect at bounding box center [248, 370] width 23 height 17
click at [189, 367] on rect at bounding box center [187, 370] width 40 height 19
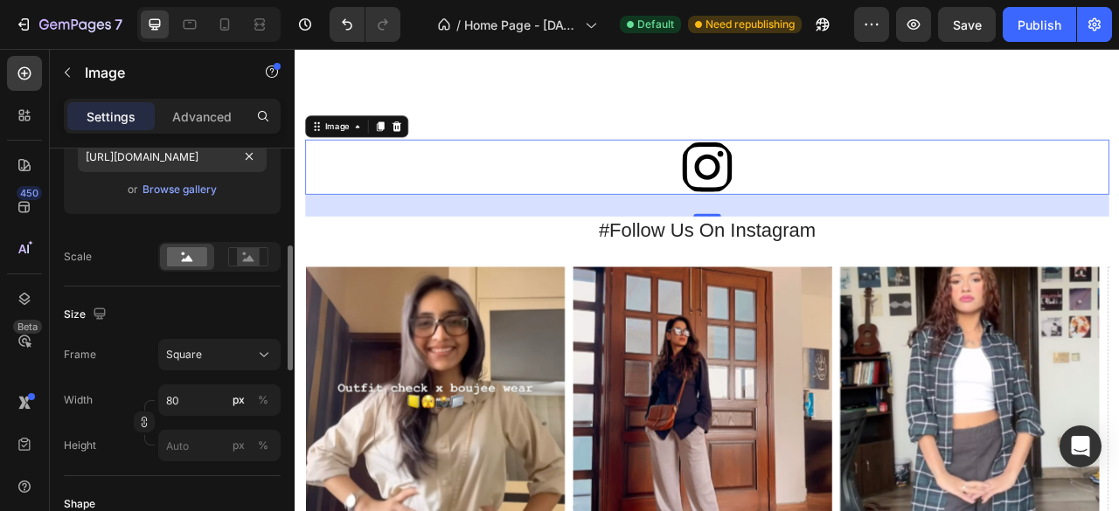
scroll to position [325, 0]
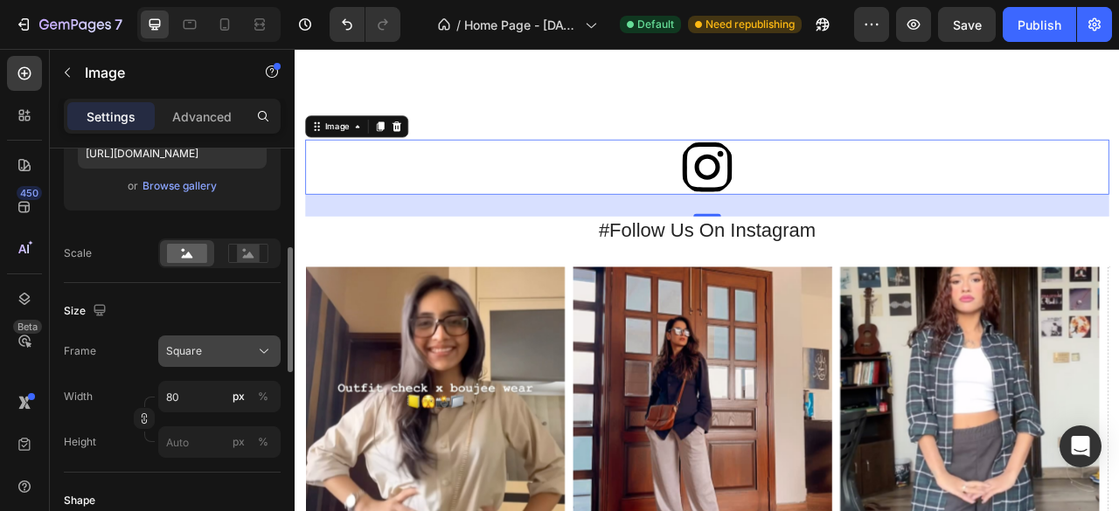
click at [227, 344] on div "Square" at bounding box center [209, 352] width 86 height 16
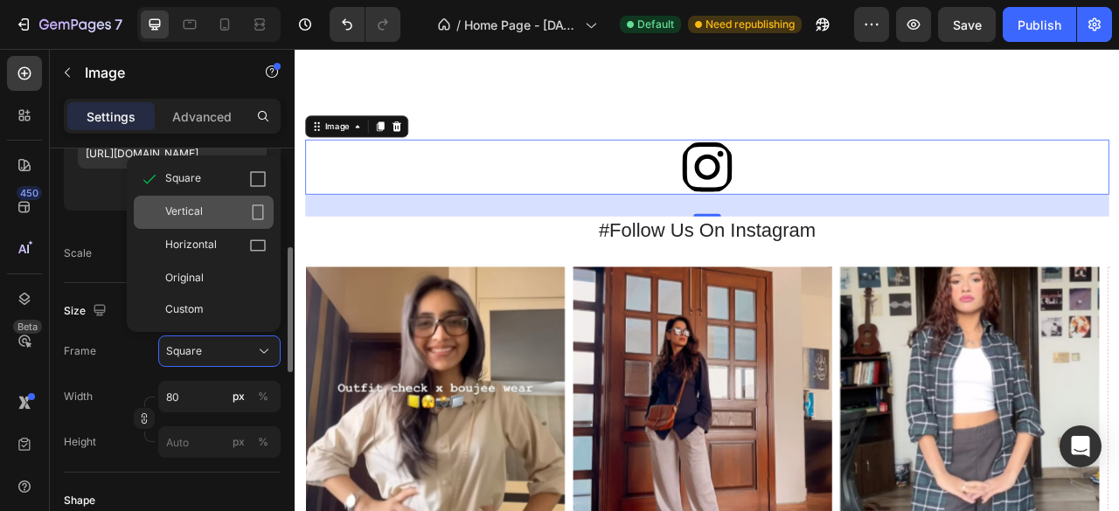
click at [208, 216] on div "Vertical" at bounding box center [215, 212] width 101 height 17
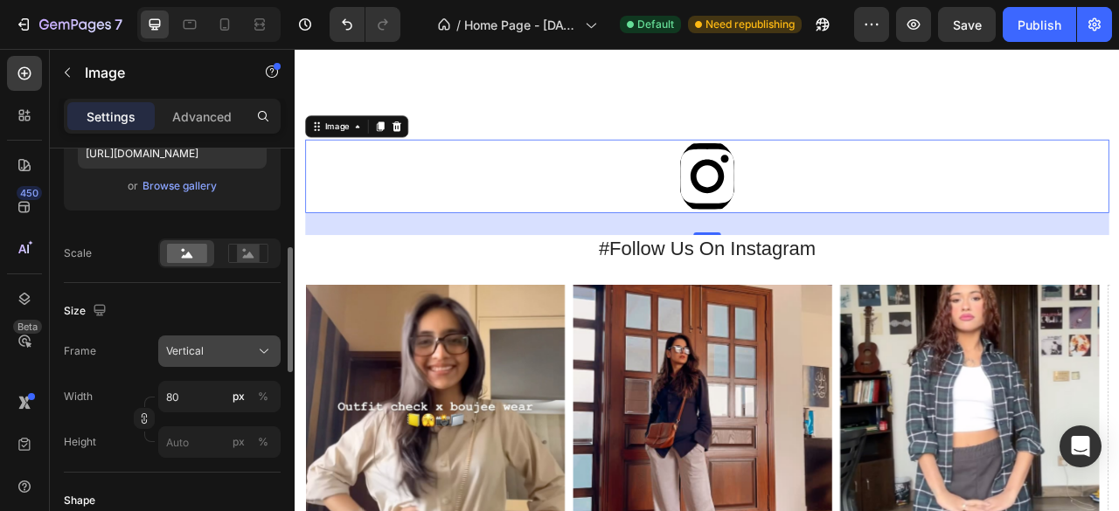
click at [226, 361] on button "Vertical" at bounding box center [219, 351] width 122 height 31
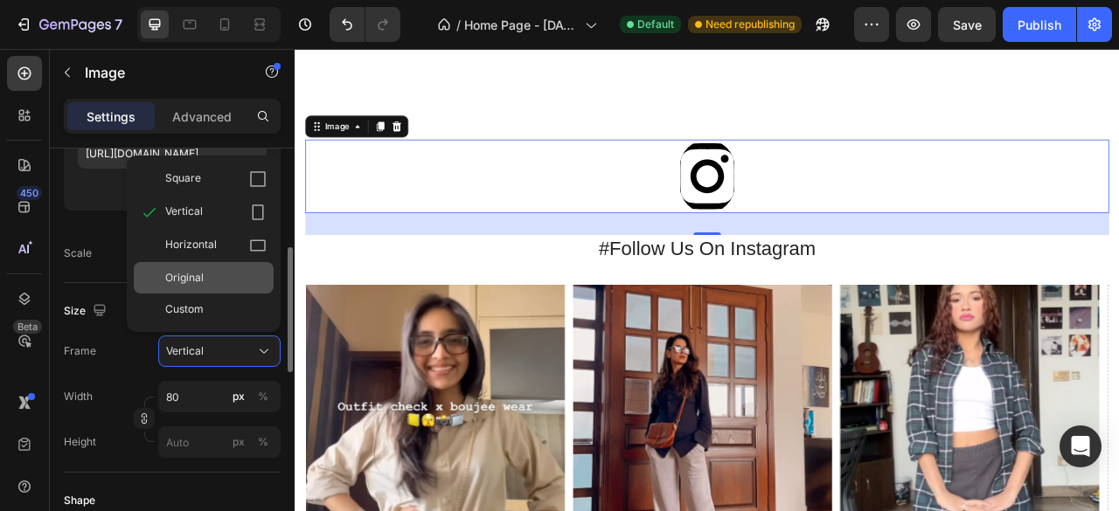
click at [209, 273] on div "Original" at bounding box center [215, 278] width 101 height 16
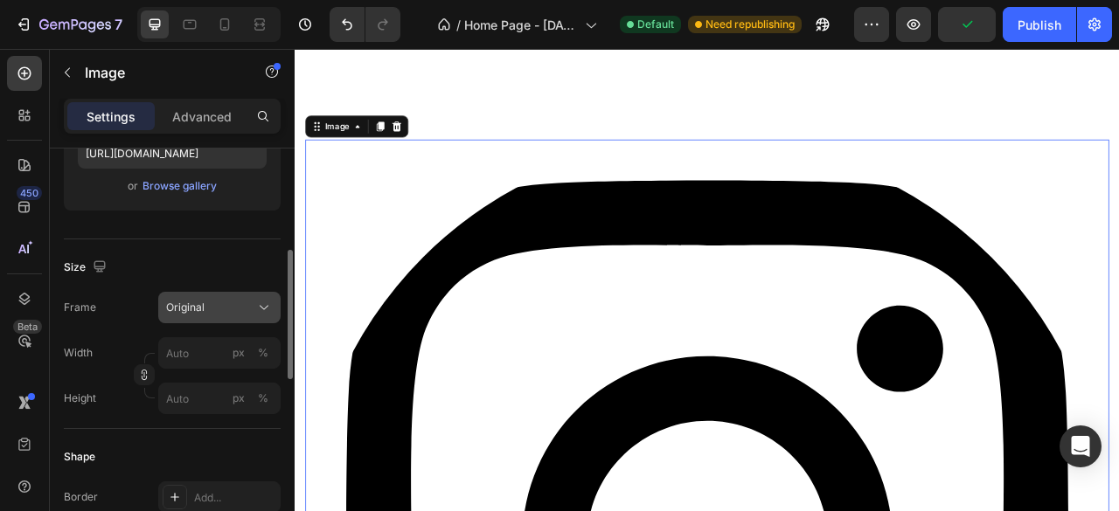
click at [211, 300] on div "Original" at bounding box center [209, 308] width 86 height 16
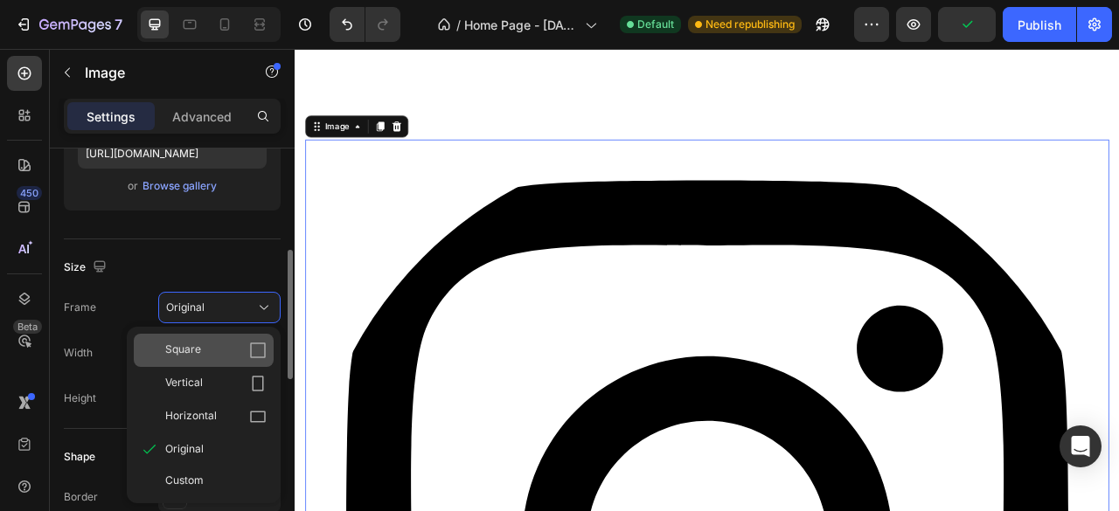
click at [216, 339] on div "Square" at bounding box center [204, 350] width 140 height 33
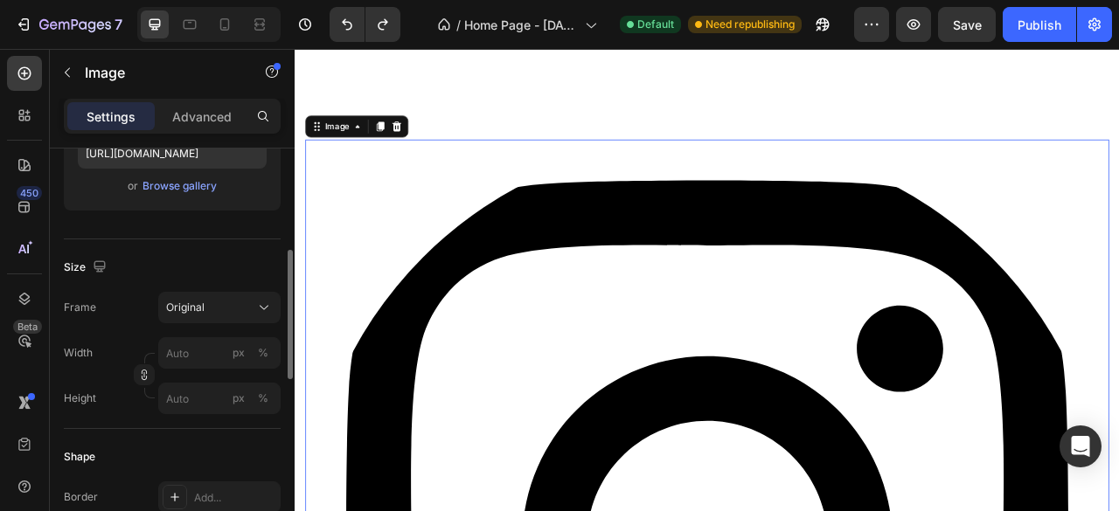
type input "80"
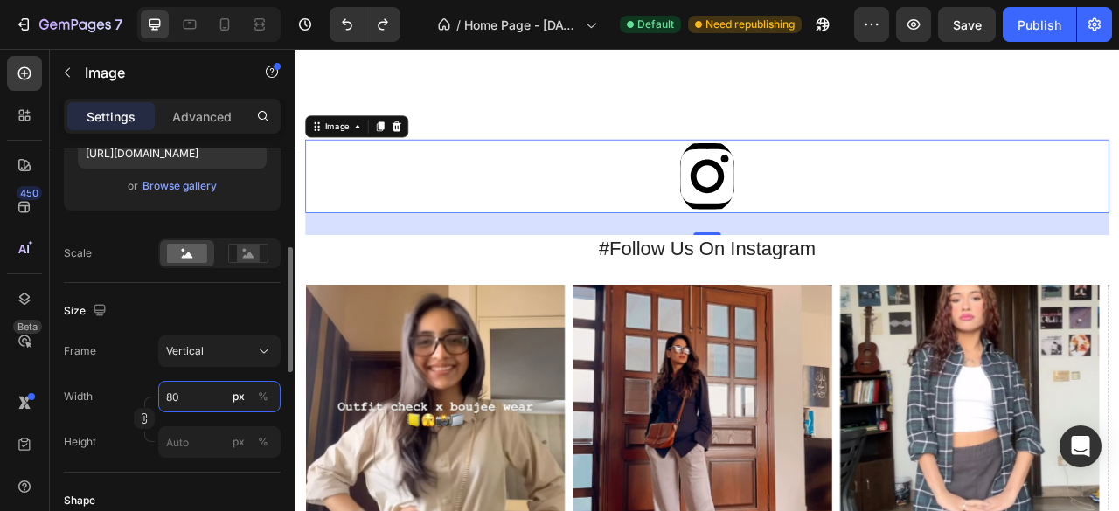
click at [197, 392] on input "80" at bounding box center [219, 396] width 122 height 31
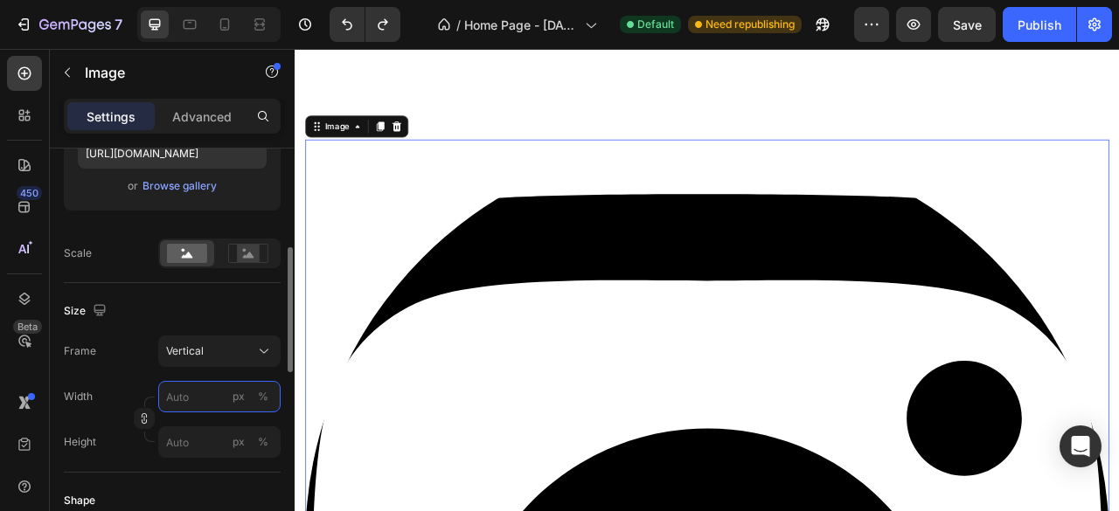
type input "1"
type input "10"
type input "13"
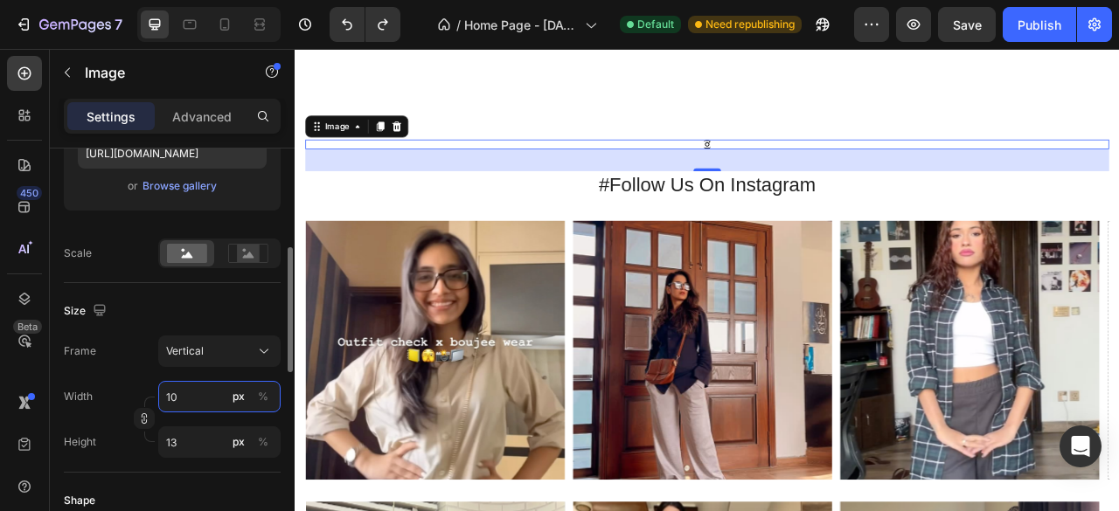
type input "100"
type input "133"
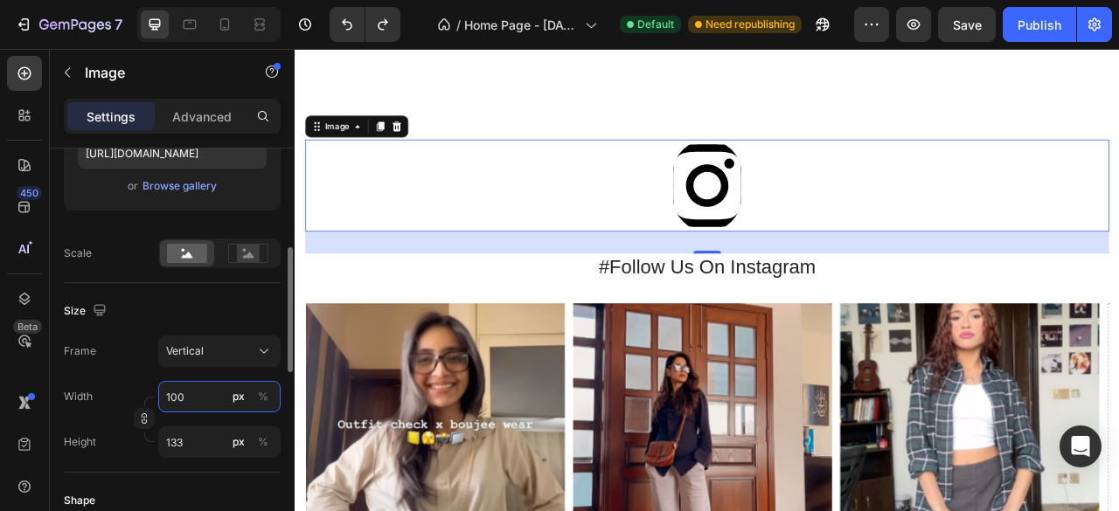
type input "10"
type input "13"
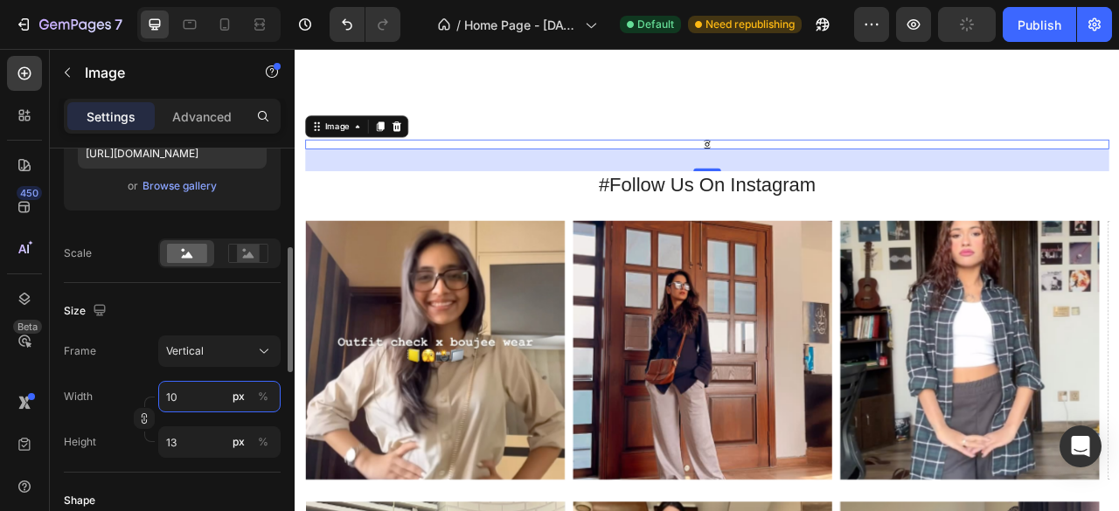
type input "1"
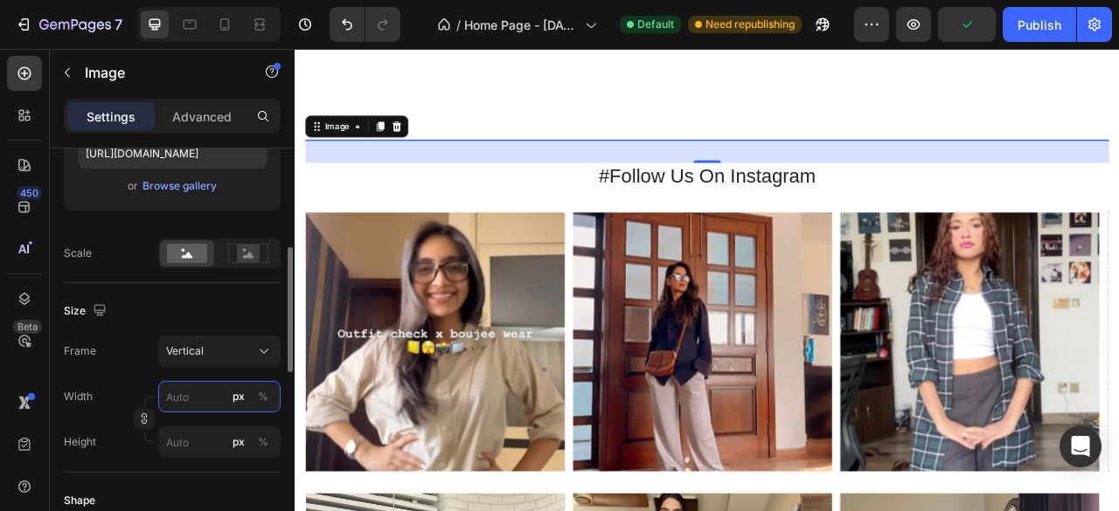
type input "1"
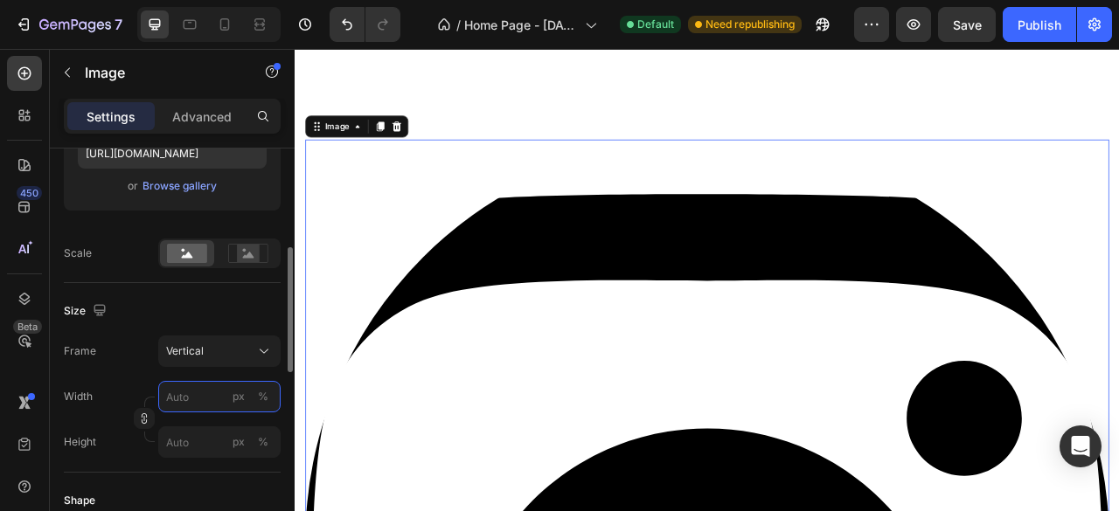
type input "4"
type input "5"
type input "40"
type input "53"
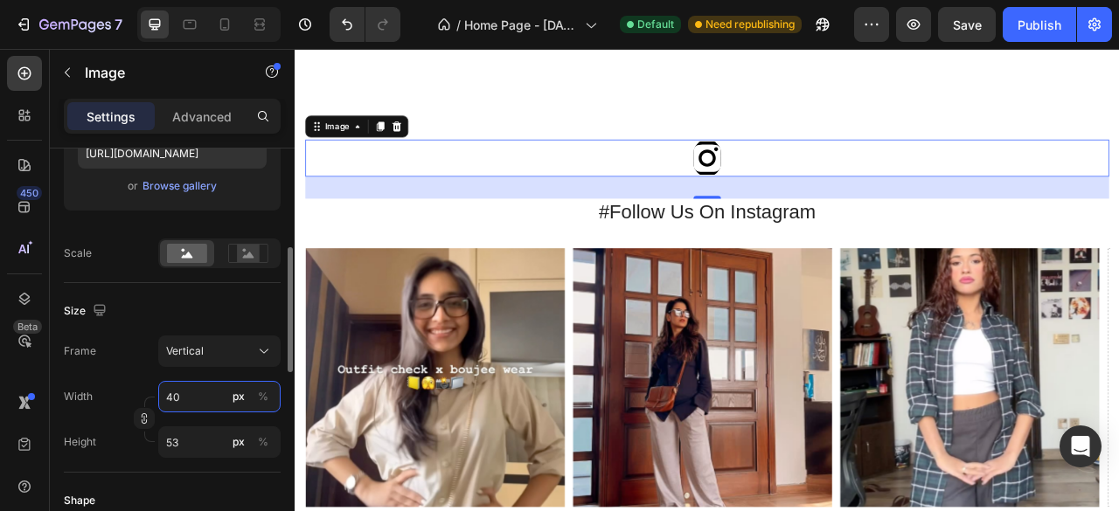
type input "4"
type input "5"
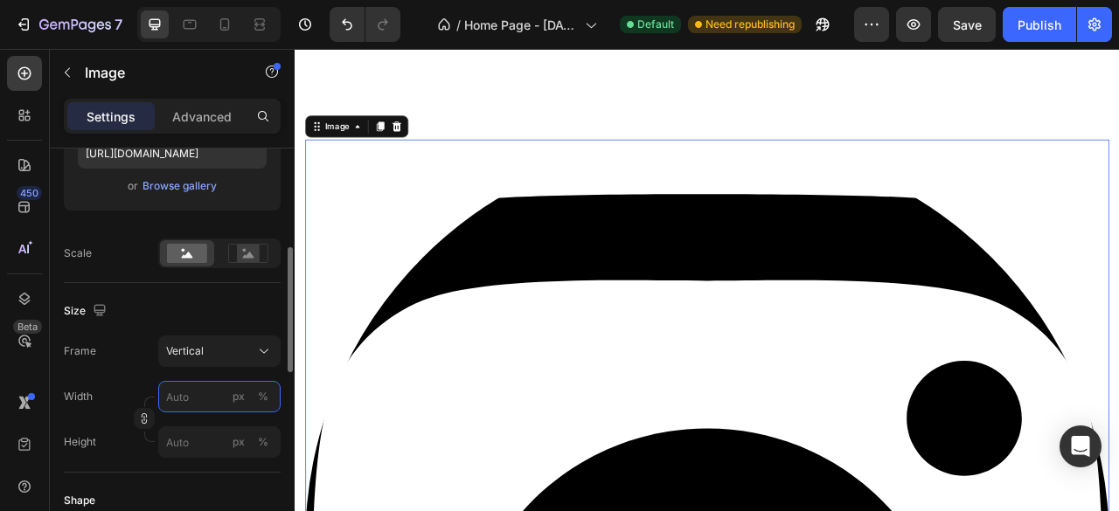
type input "9"
type input "12"
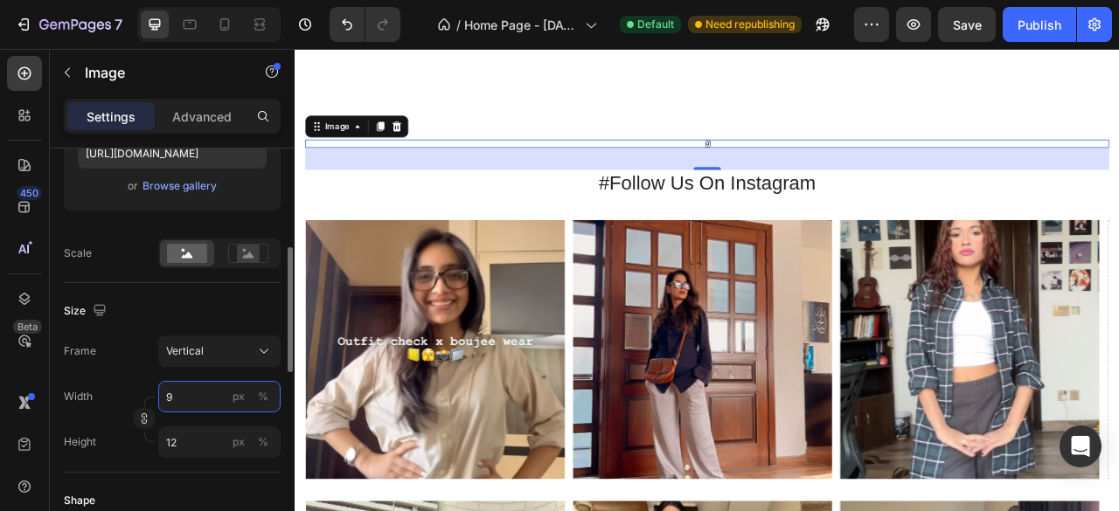
type input "90"
type input "120"
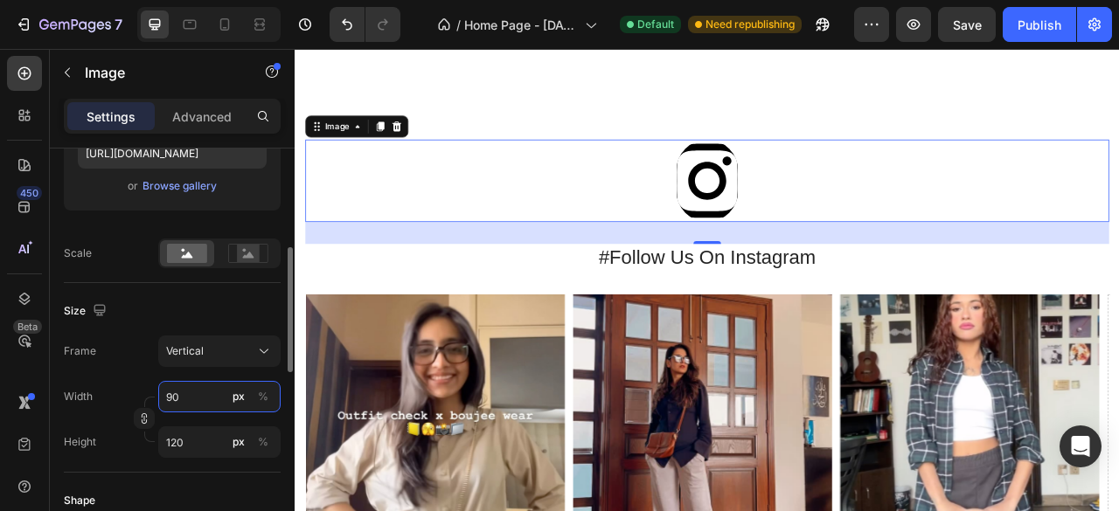
type input "9"
type input "12"
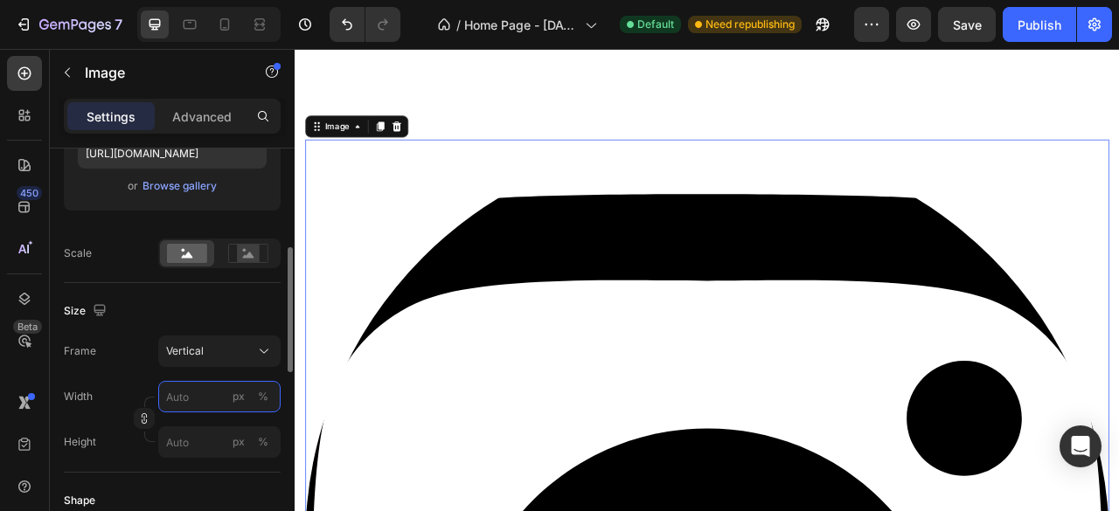
type input "8"
type input "11"
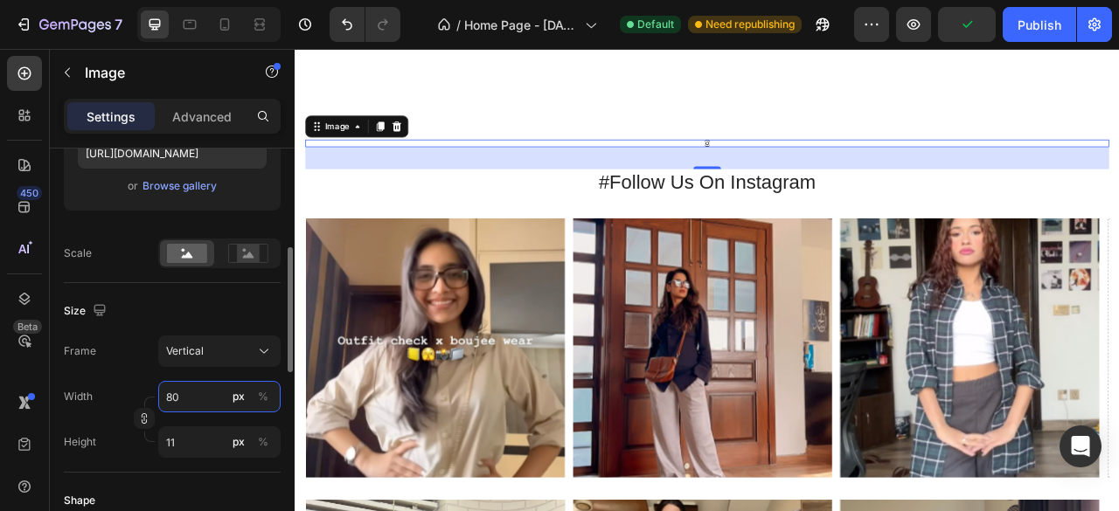
click at [205, 398] on input "80" at bounding box center [219, 396] width 122 height 31
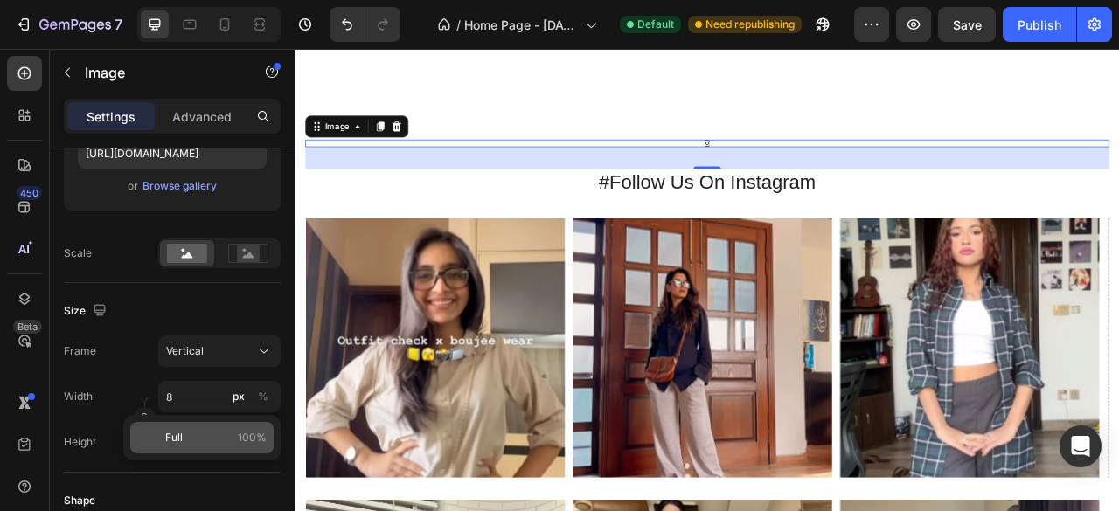
click at [209, 427] on div "Full 100%" at bounding box center [201, 437] width 143 height 31
type input "100"
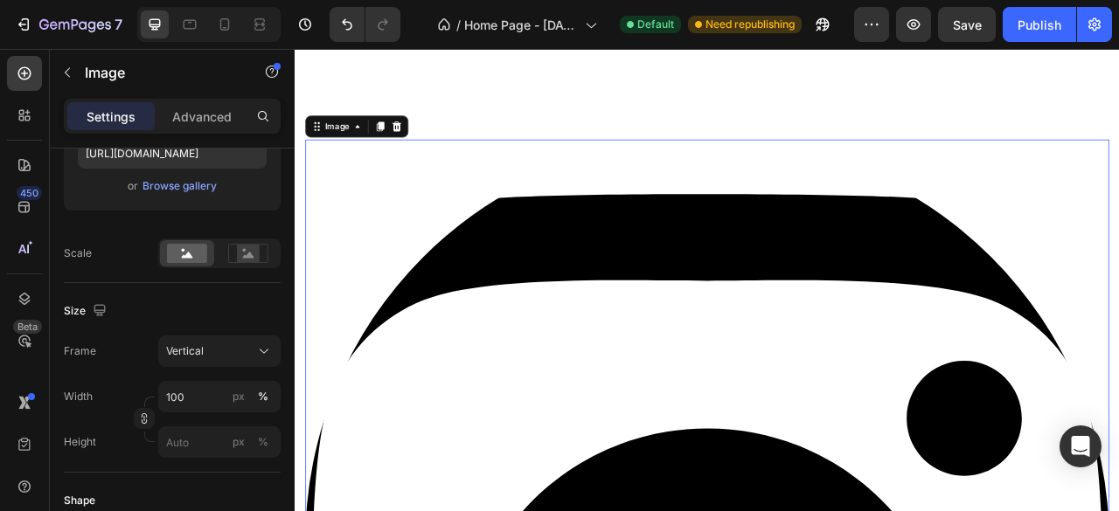
type input "8"
type input "11"
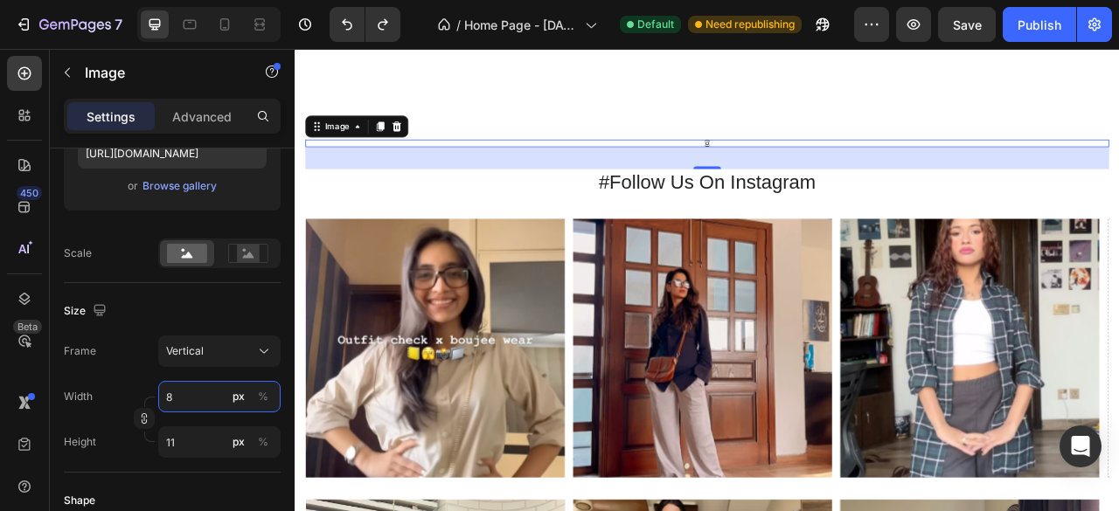
type input "40"
type input "53"
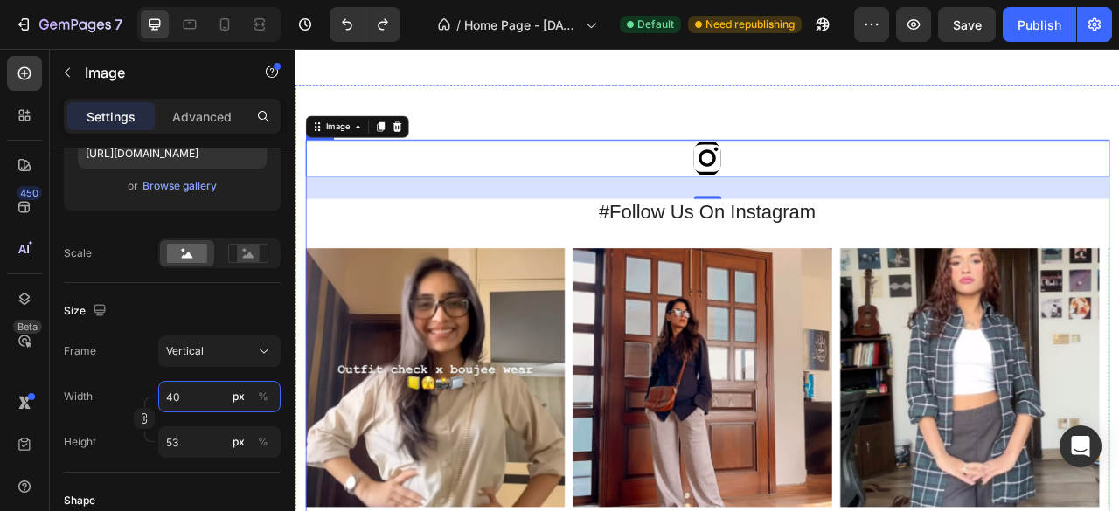
type input "19"
type input "25"
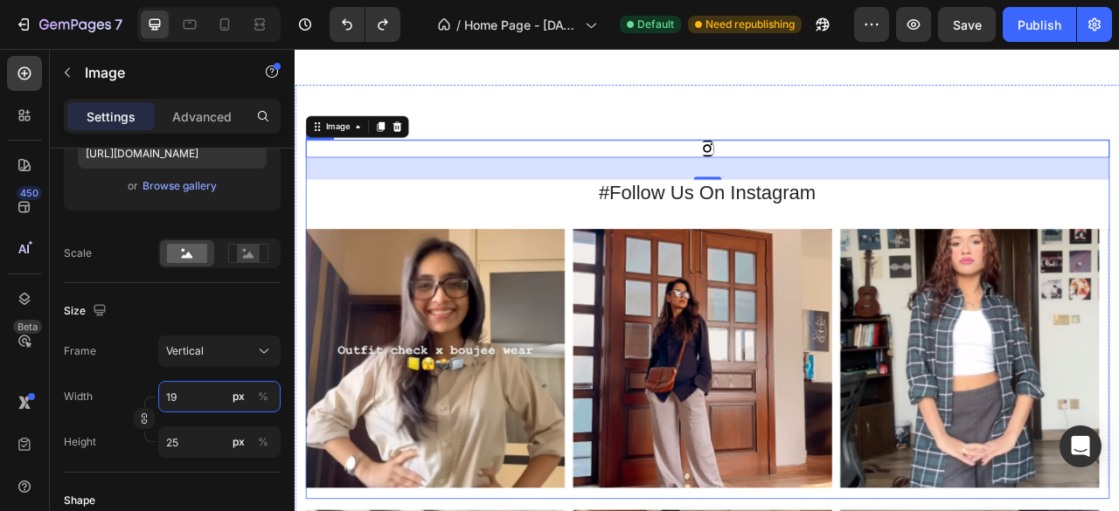
type input "10"
type input "13"
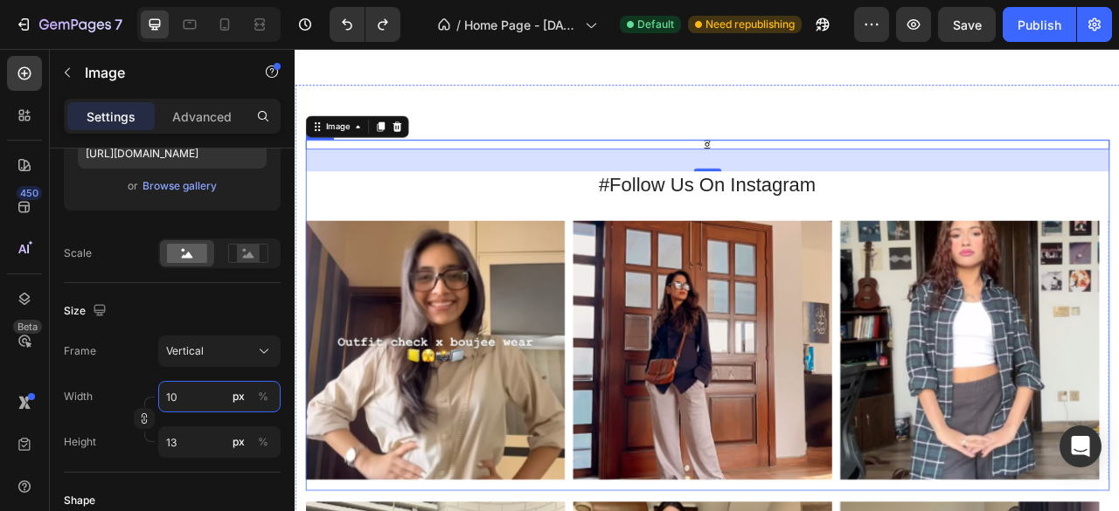
type input "80"
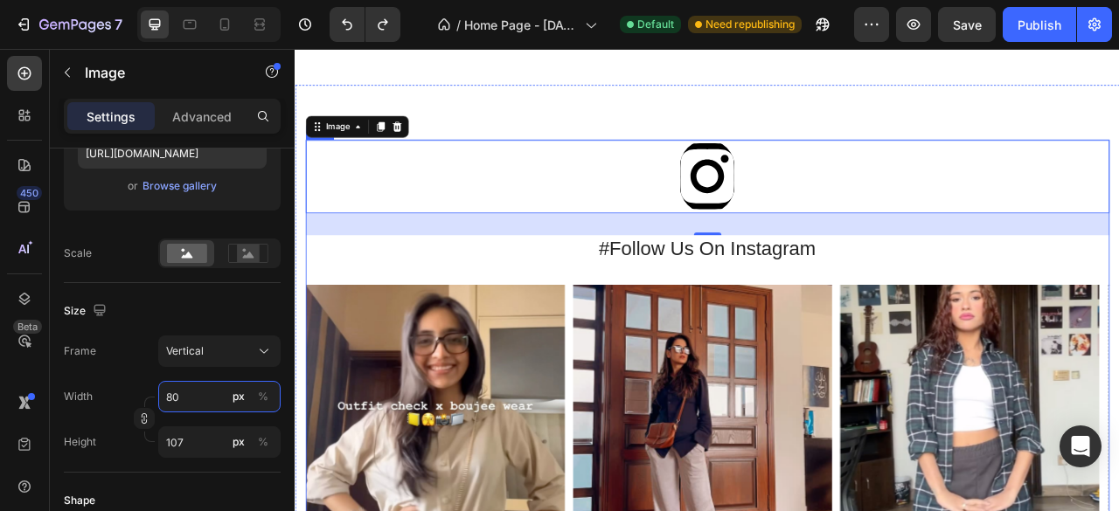
type input "80"
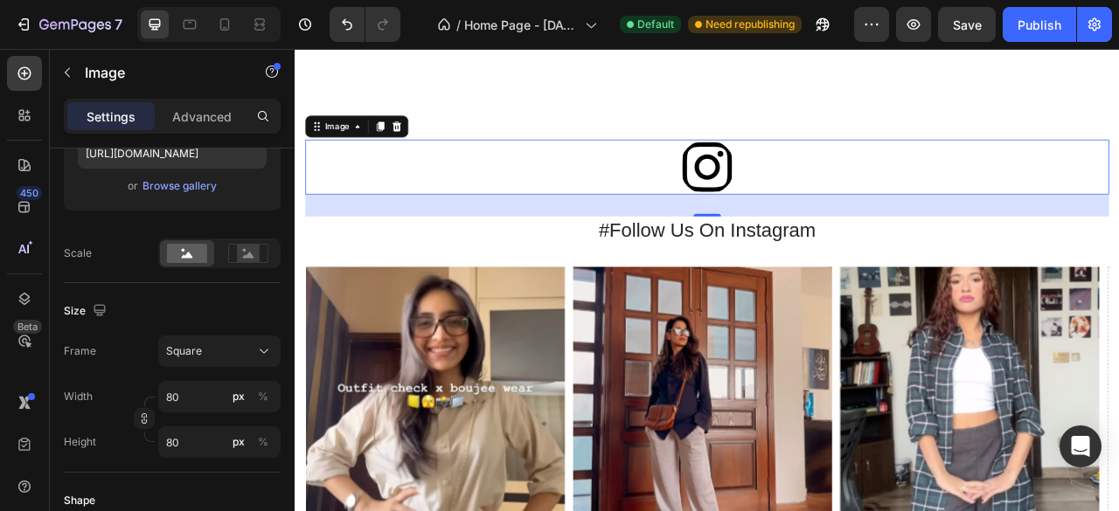
click at [817, 194] on img at bounding box center [819, 199] width 70 height 70
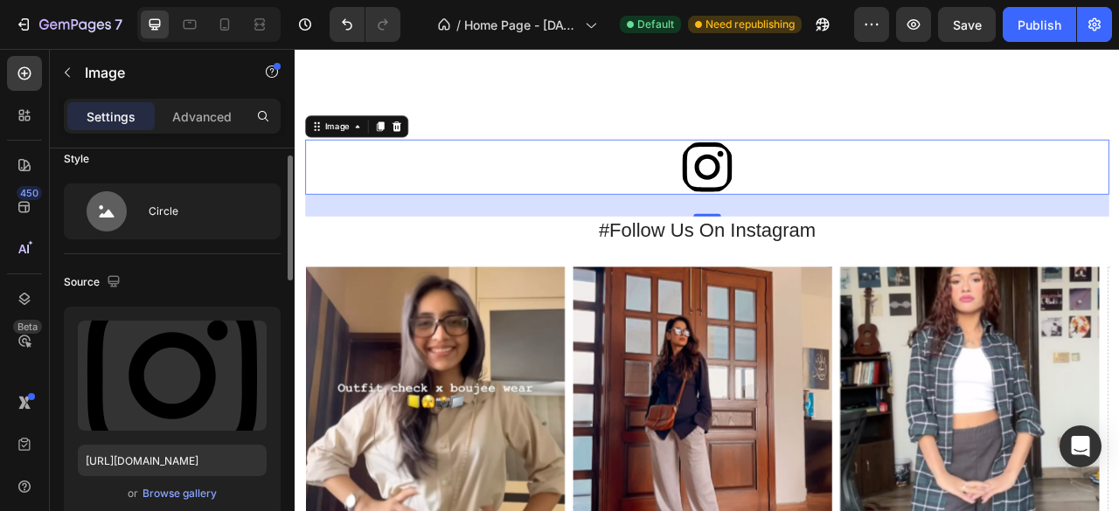
scroll to position [19, 0]
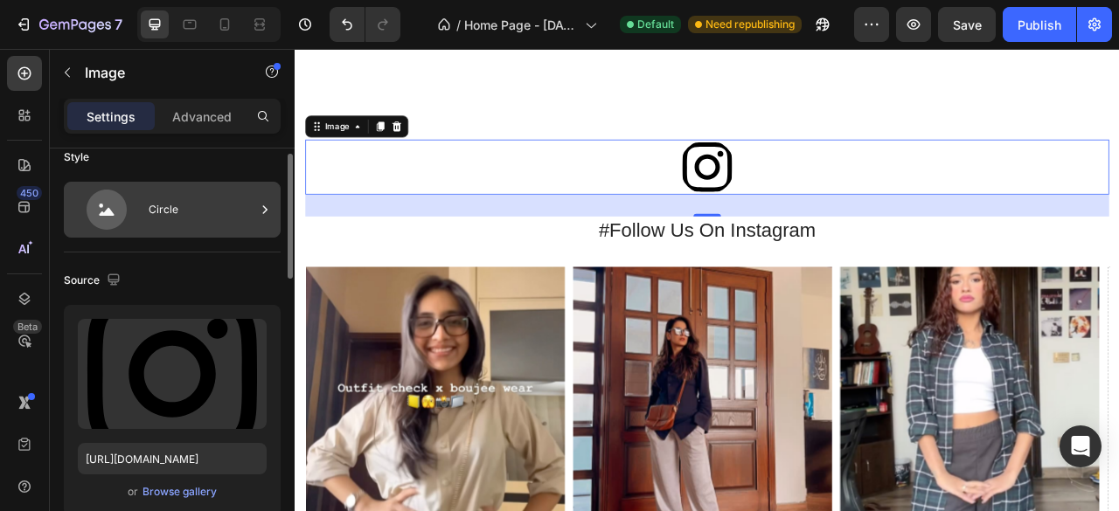
click at [205, 209] on div "Circle" at bounding box center [202, 210] width 107 height 40
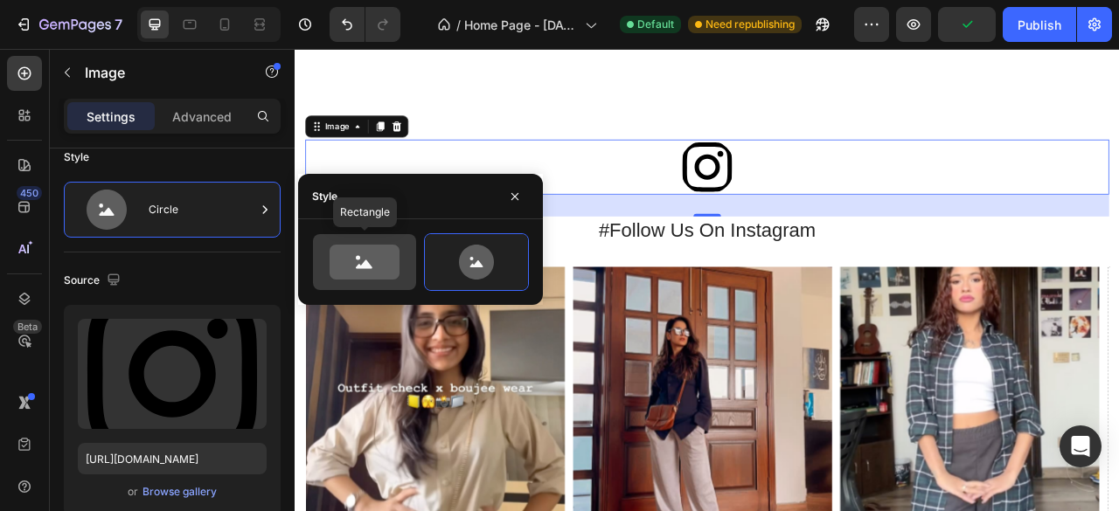
click at [343, 247] on icon at bounding box center [365, 262] width 70 height 35
type input "100"
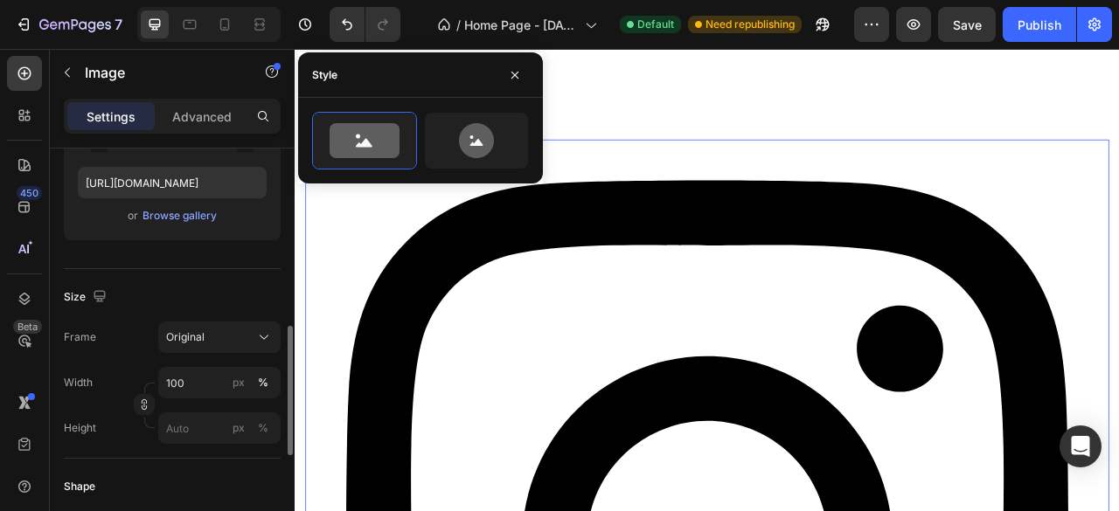
scroll to position [376, 0]
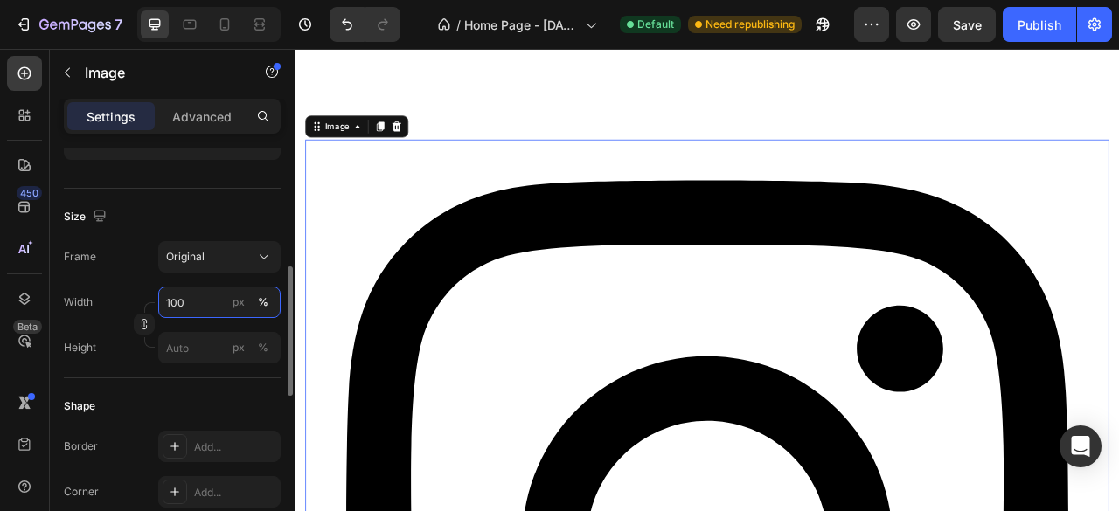
click at [194, 316] on input "100" at bounding box center [219, 302] width 122 height 31
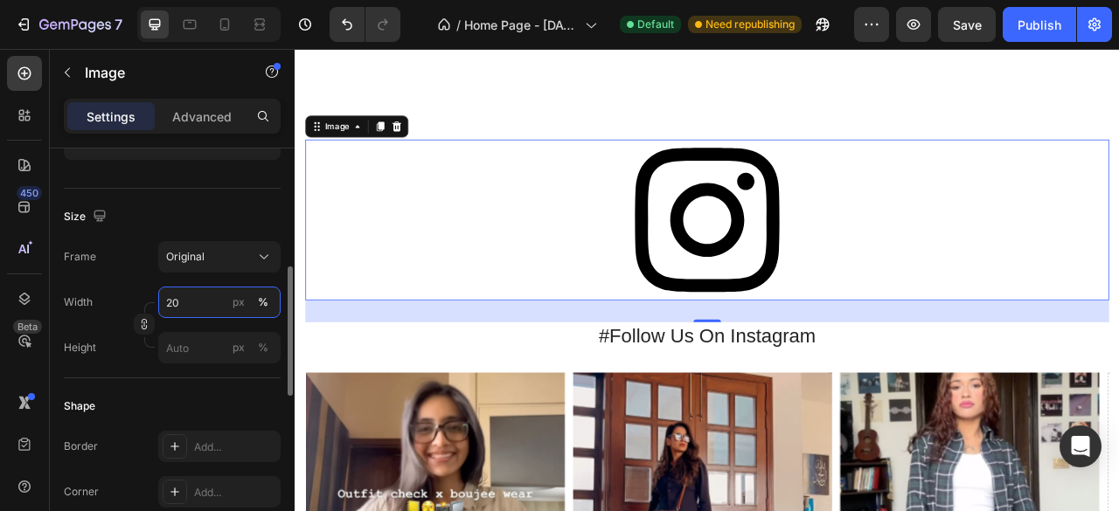
type input "2"
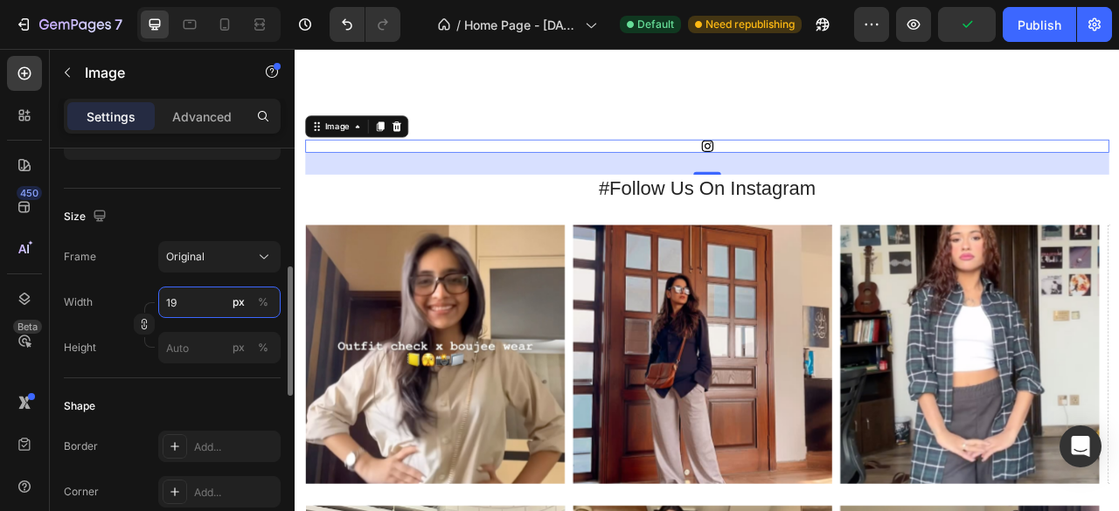
type input "1"
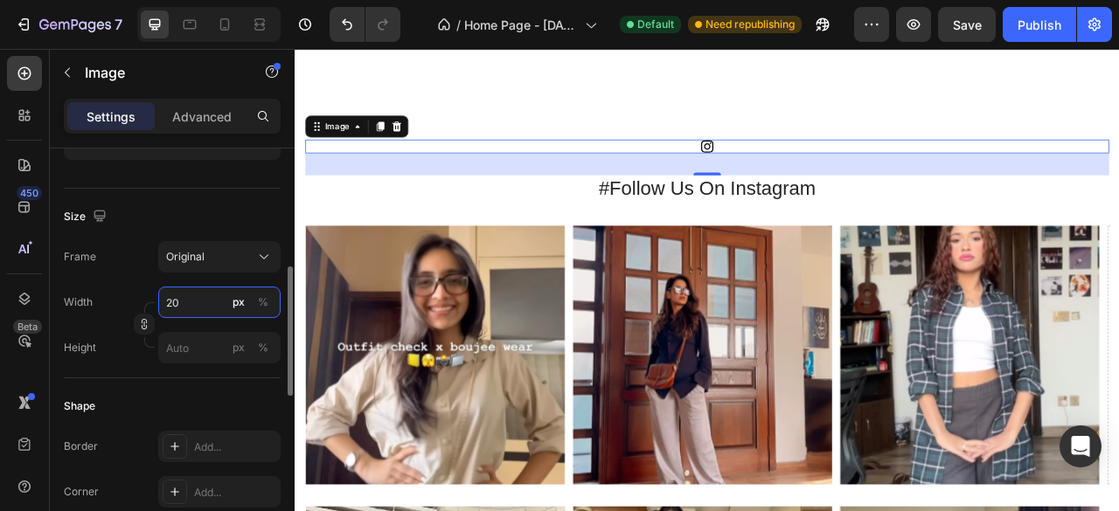
type input "2"
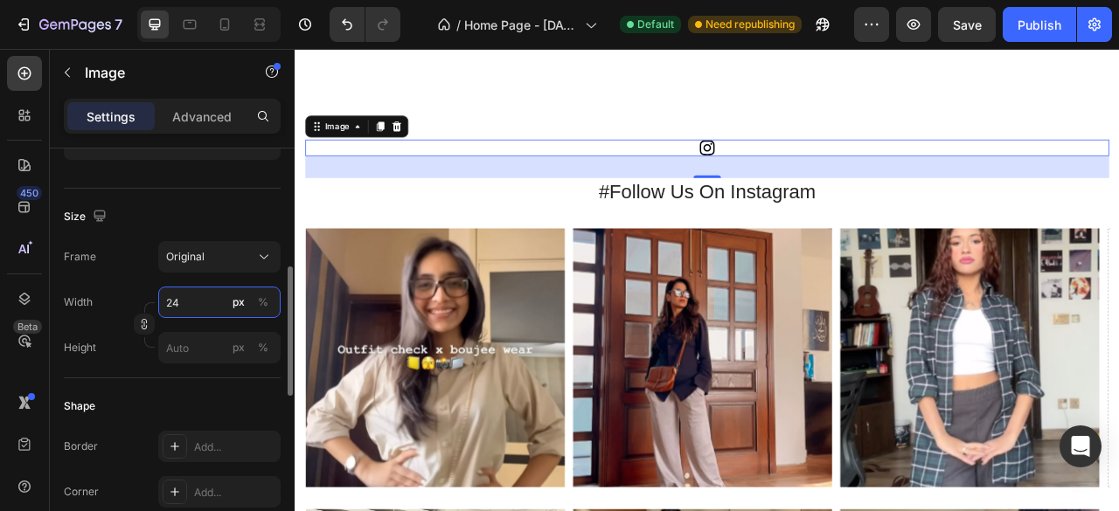
type input "2"
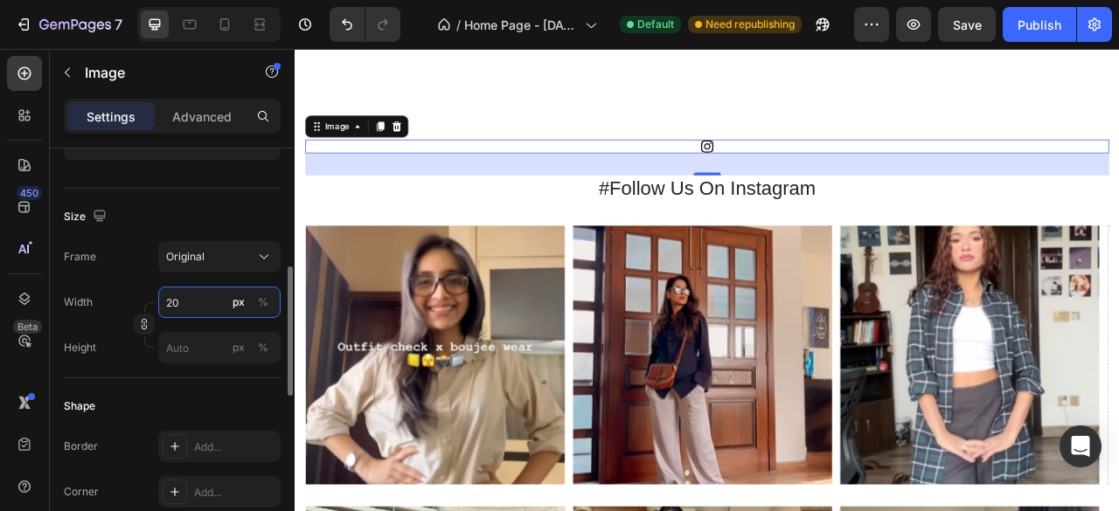
type input "2"
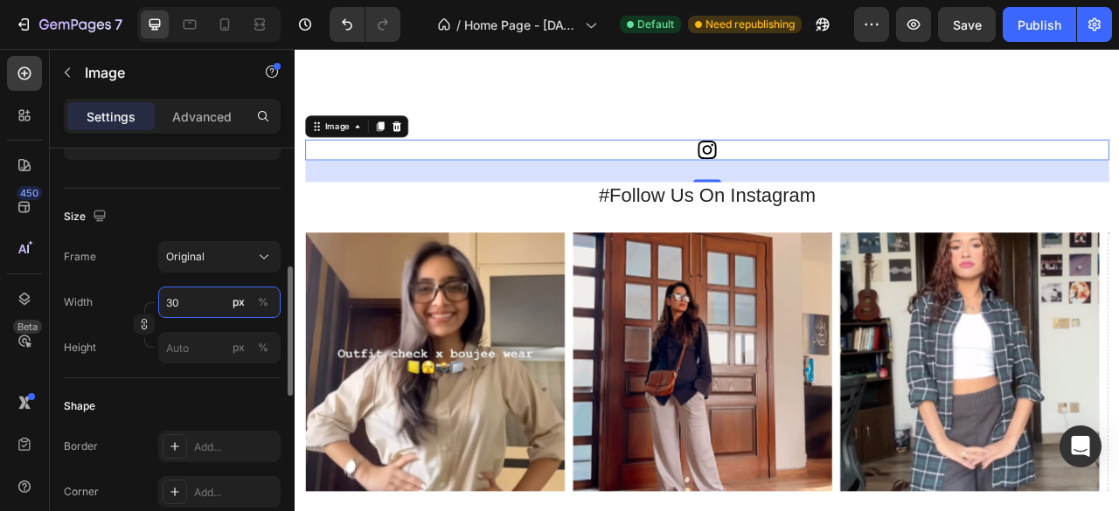
type input "3"
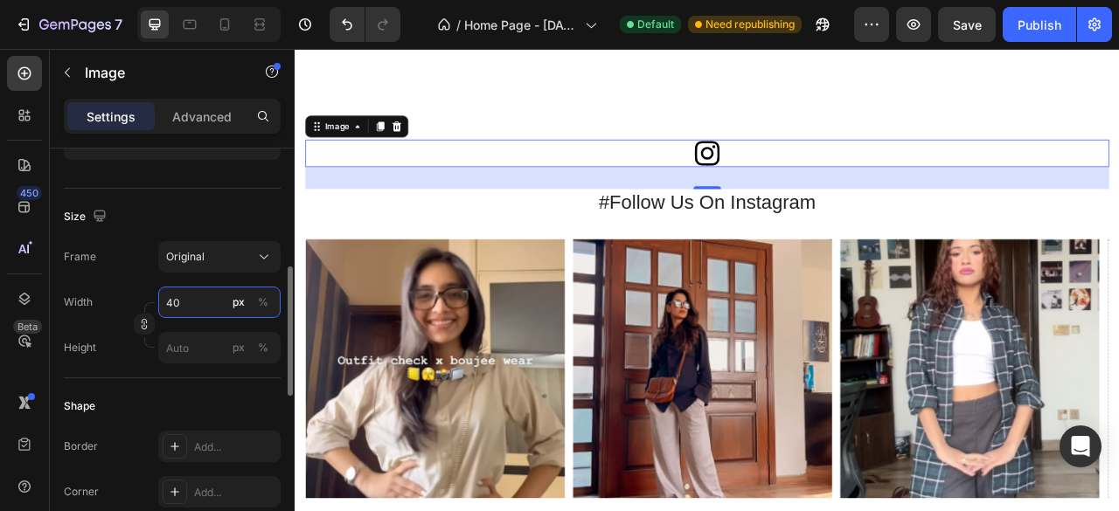
type input "4"
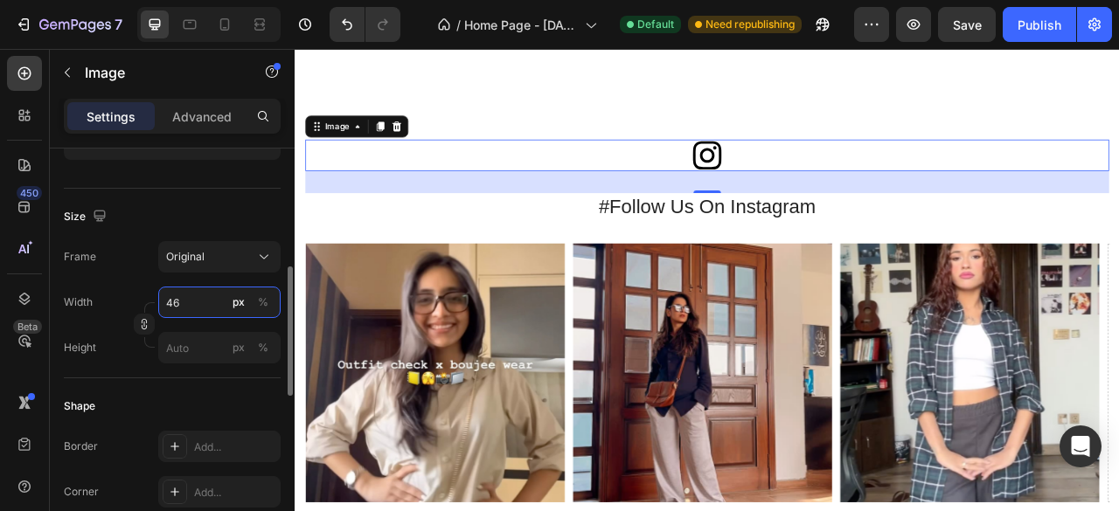
type input "4"
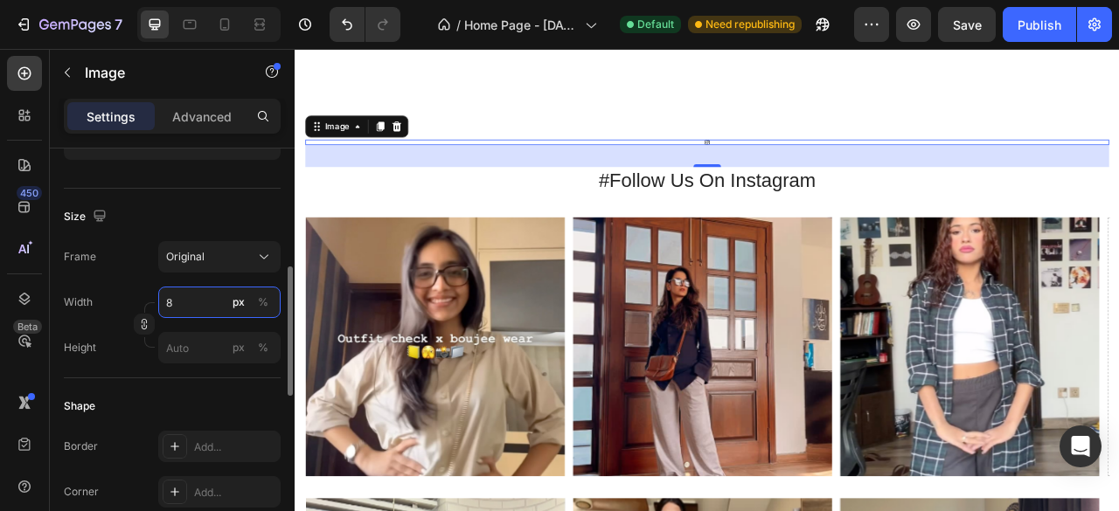
type input "80"
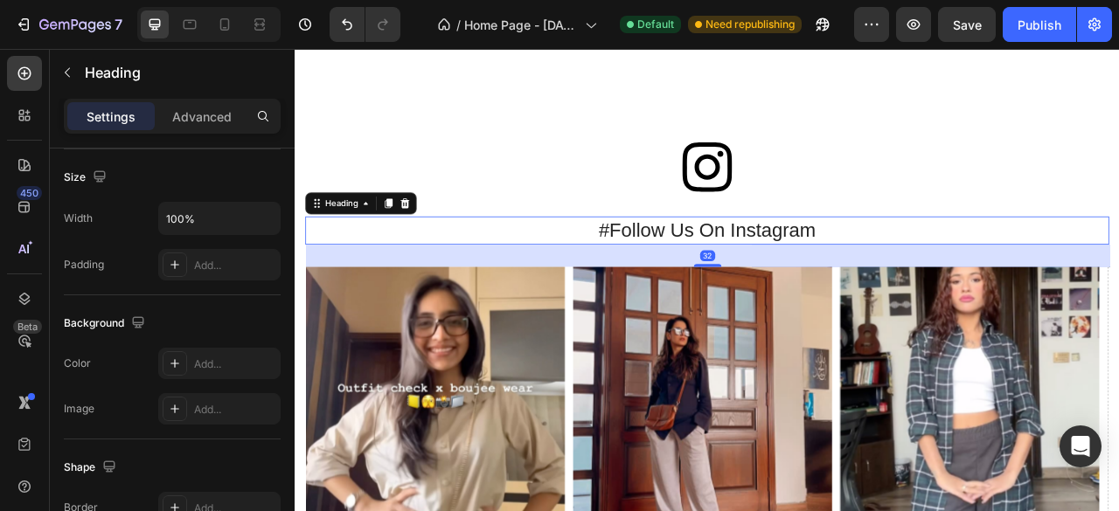
click at [1118, 272] on p "#Follow Us On Instagram" at bounding box center [818, 279] width 1019 height 31
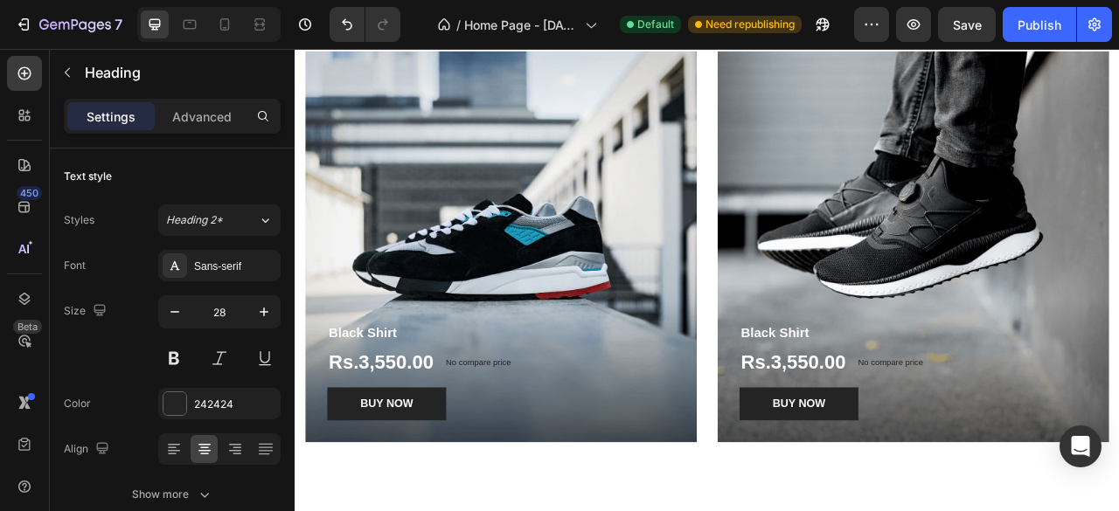
scroll to position [2692, 0]
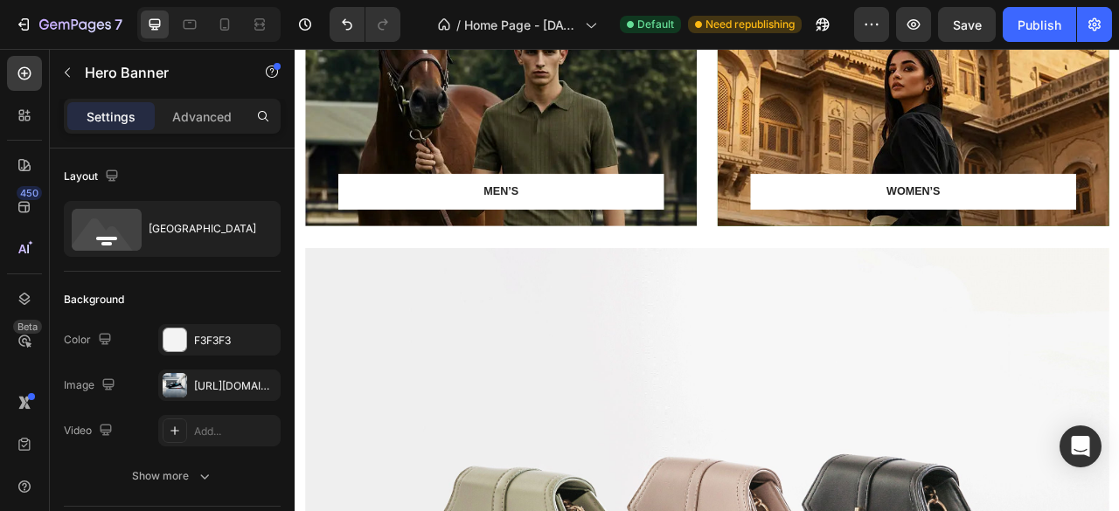
scroll to position [942, 0]
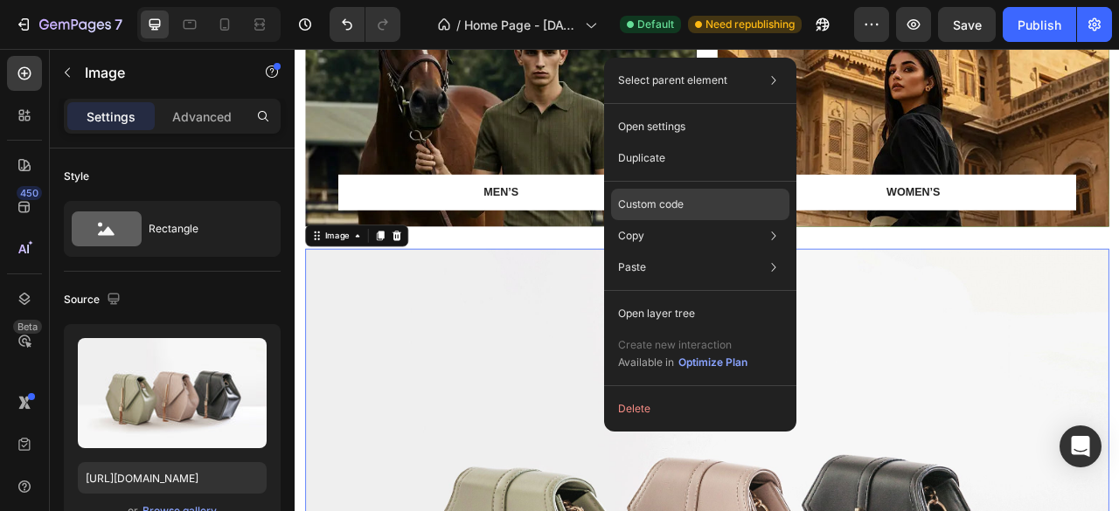
click at [704, 211] on div "Custom code" at bounding box center [700, 204] width 178 height 31
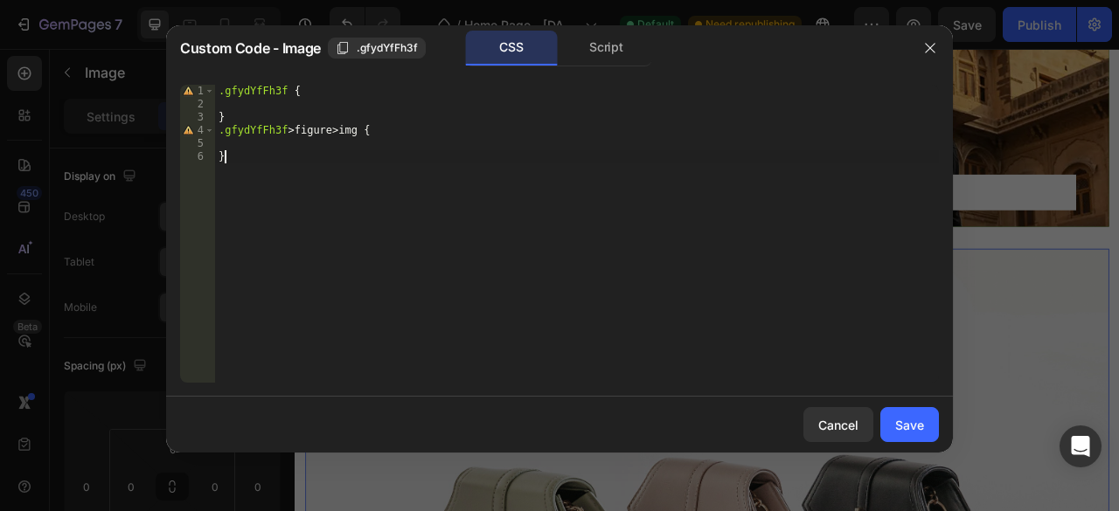
click at [380, 169] on div ".gfydYfFh3f { } .gfydYfFh3f > figure > img { }" at bounding box center [577, 247] width 724 height 324
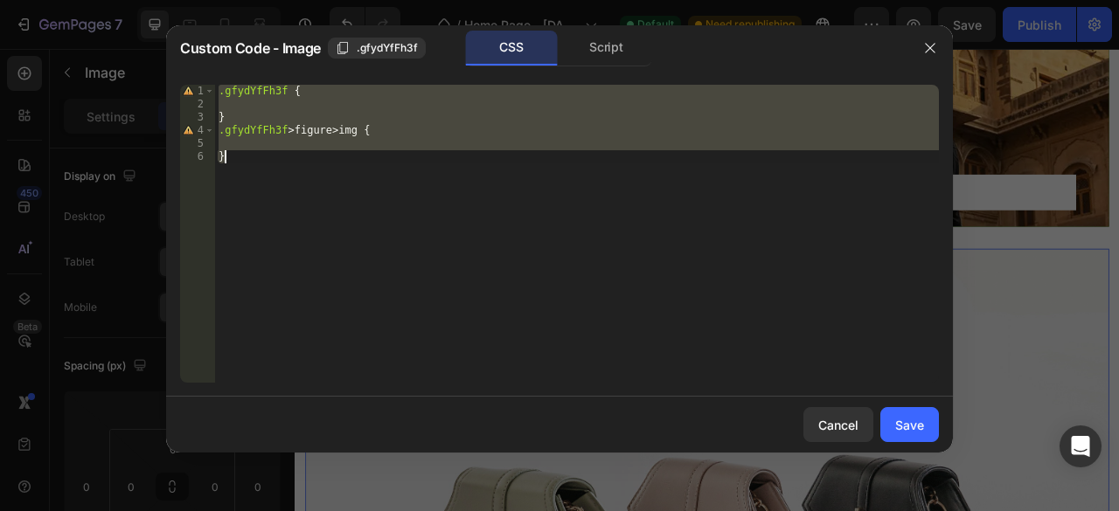
paste textarea
type textarea "}"
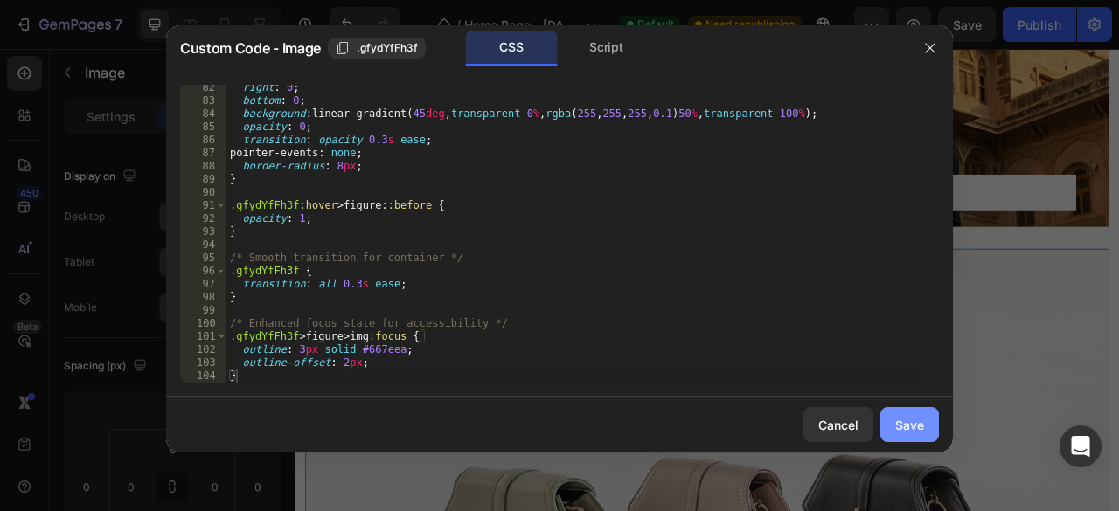
click at [913, 441] on button "Save" at bounding box center [909, 424] width 59 height 35
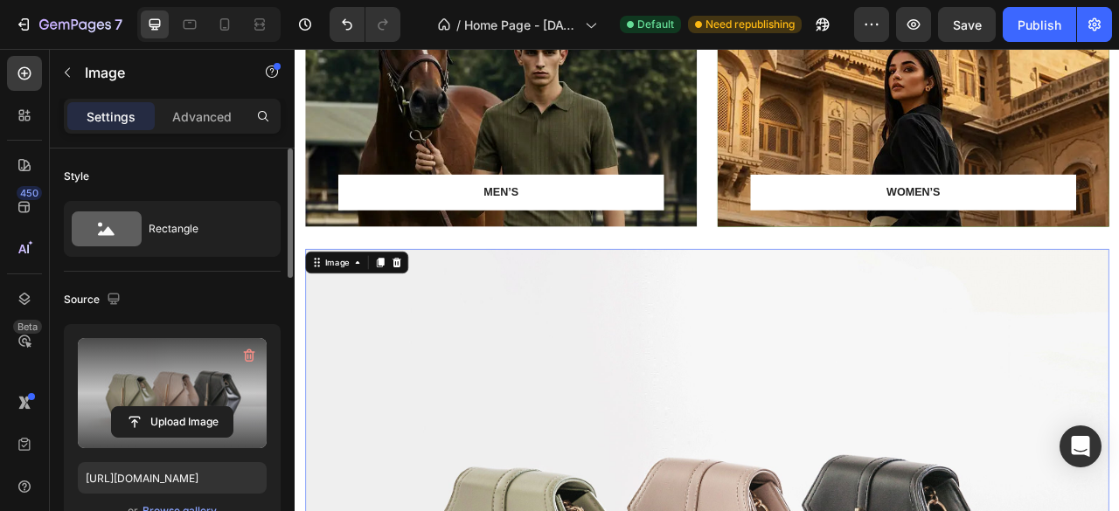
click at [156, 396] on label at bounding box center [172, 393] width 189 height 110
click at [156, 407] on input "file" at bounding box center [172, 422] width 121 height 30
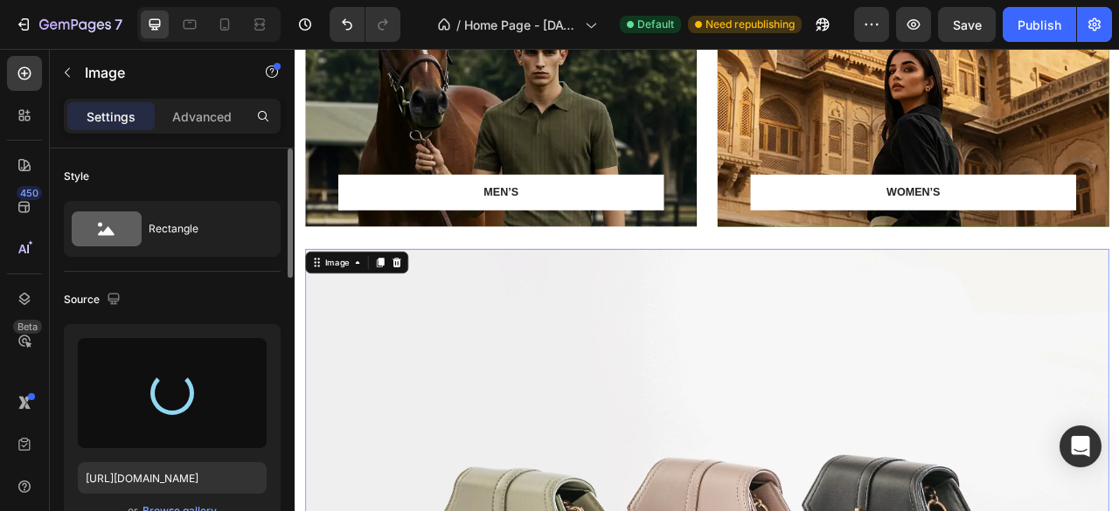
type input "[URL][DOMAIN_NAME]"
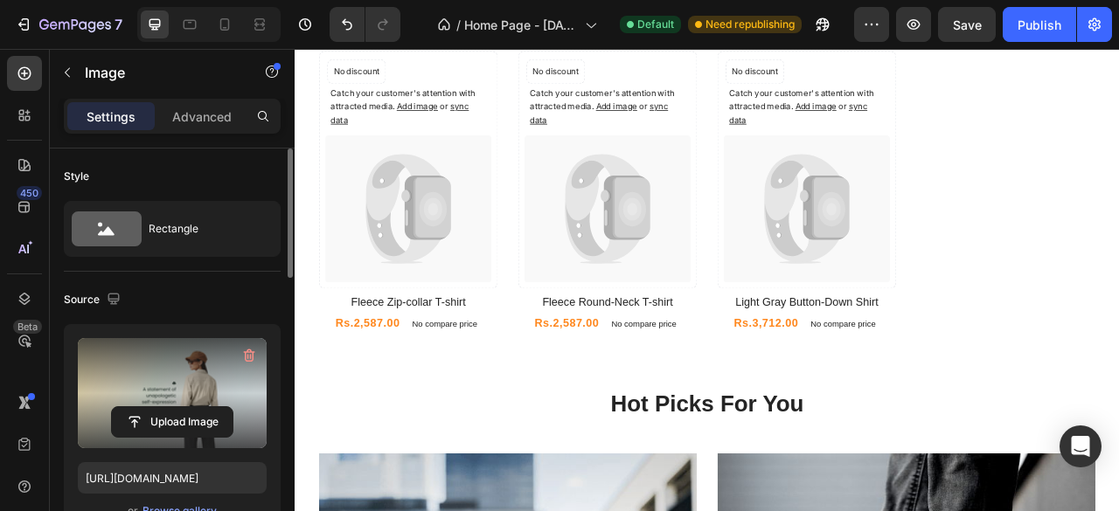
scroll to position [1914, 0]
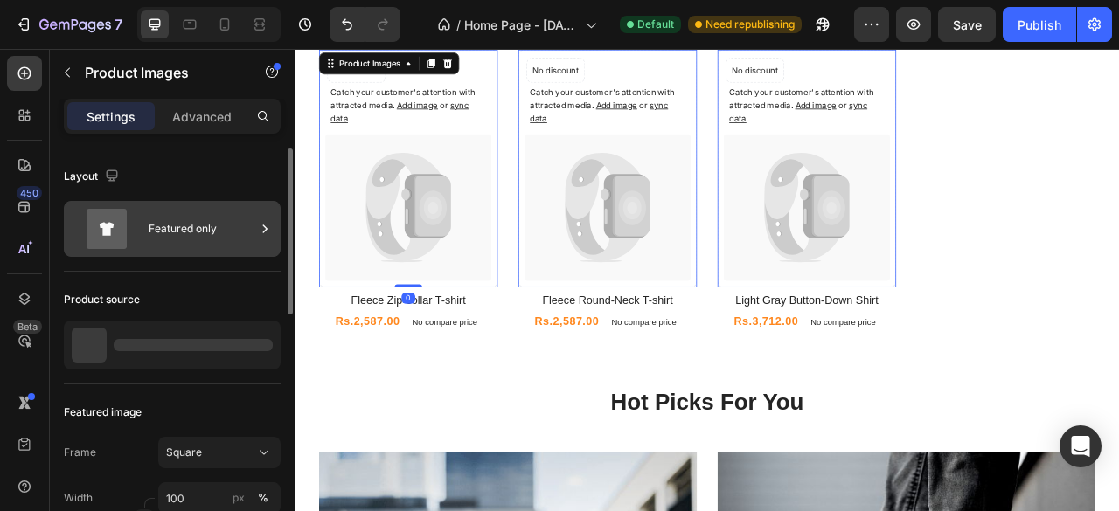
click at [212, 223] on div "Featured only" at bounding box center [202, 229] width 107 height 40
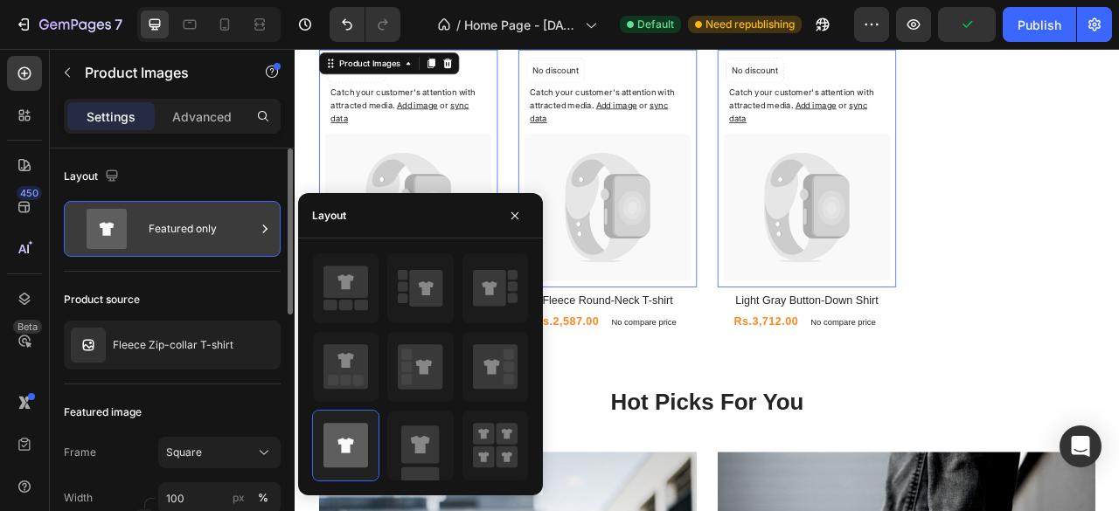
click at [212, 223] on div "Featured only" at bounding box center [202, 229] width 107 height 40
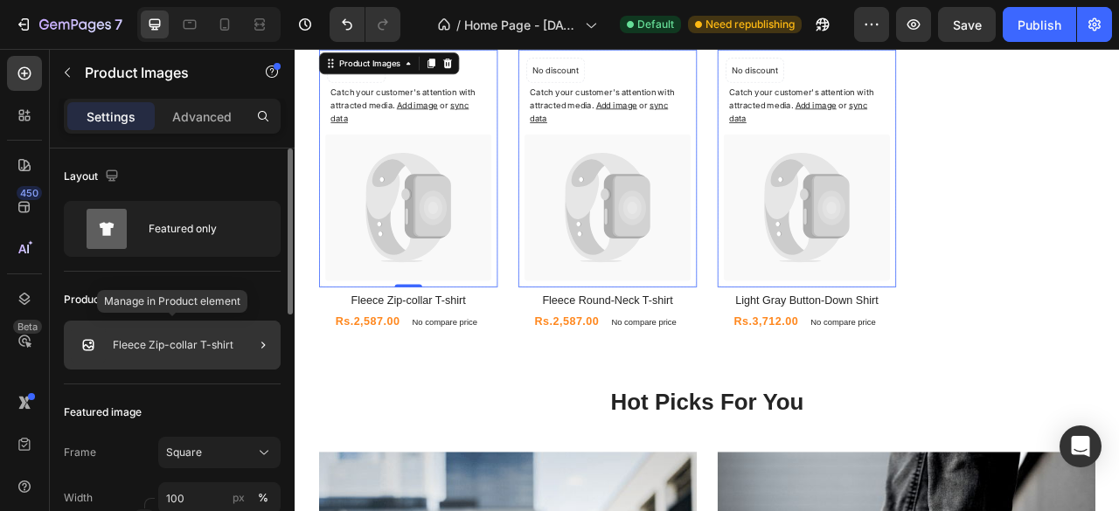
click at [217, 337] on div "Fleece Zip-collar T-shirt" at bounding box center [172, 345] width 217 height 49
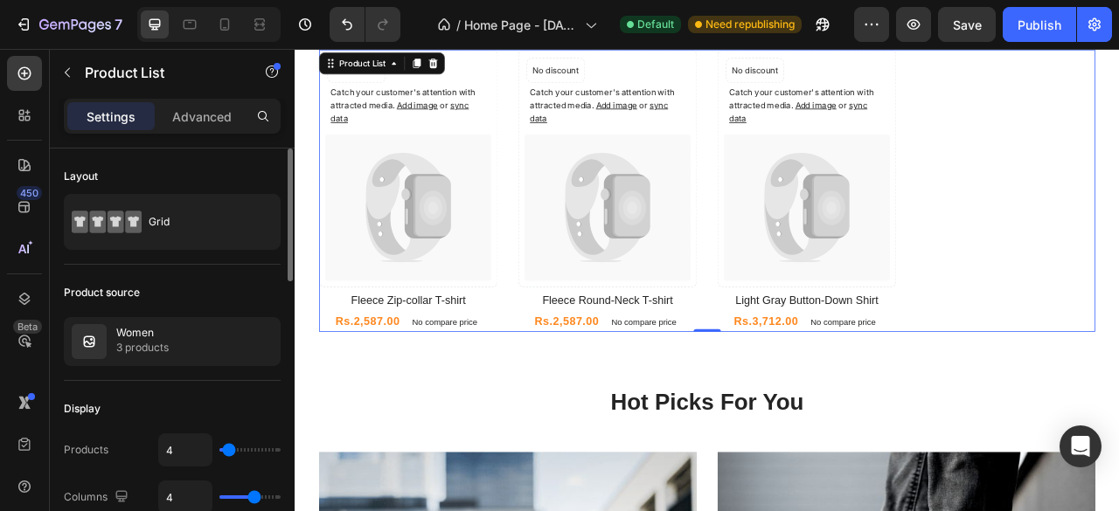
click at [255, 408] on div "Display" at bounding box center [172, 409] width 217 height 28
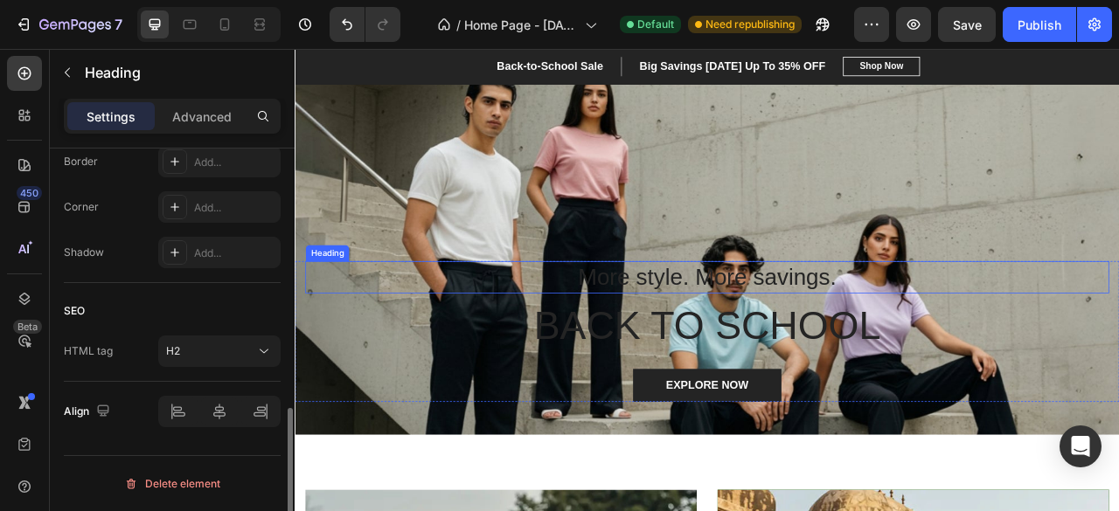
scroll to position [0, 0]
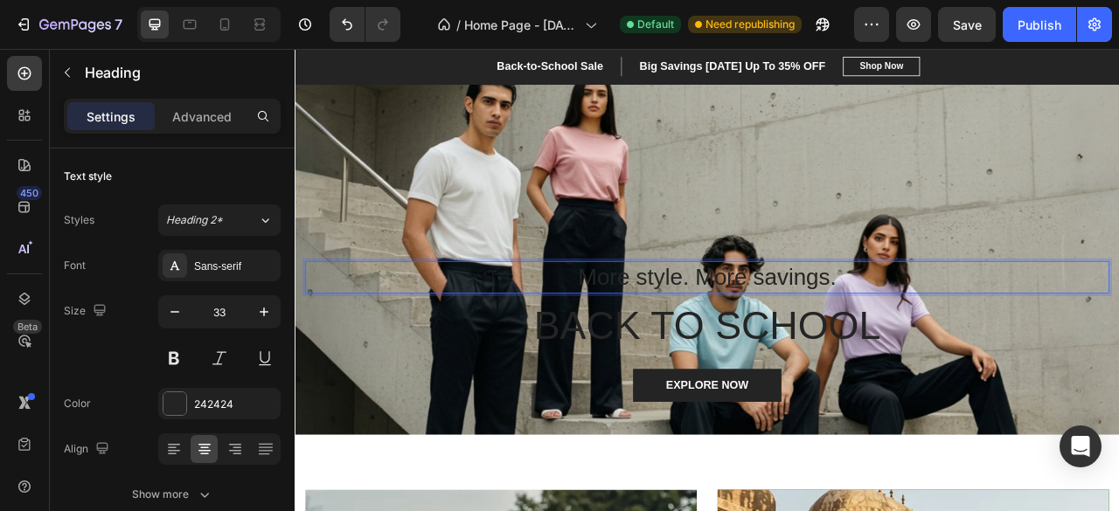
click at [691, 334] on div "More style. More savings. Heading 8 BACK TO SCHOOL Heading EXPLORE NOW [GEOGRAP…" at bounding box center [819, 234] width 1049 height 612
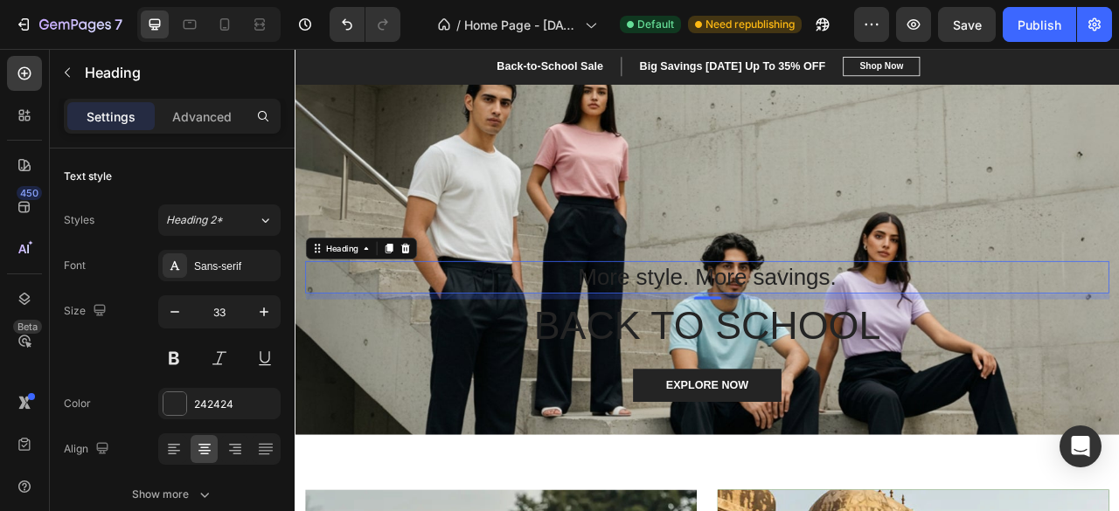
scroll to position [154, 0]
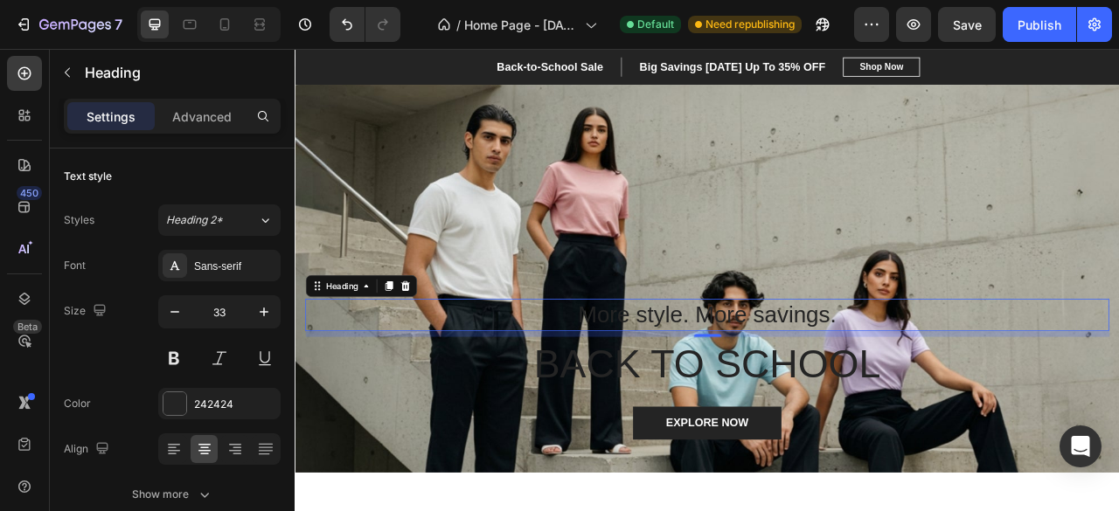
click at [939, 384] on p "More style. More savings." at bounding box center [818, 388] width 1019 height 38
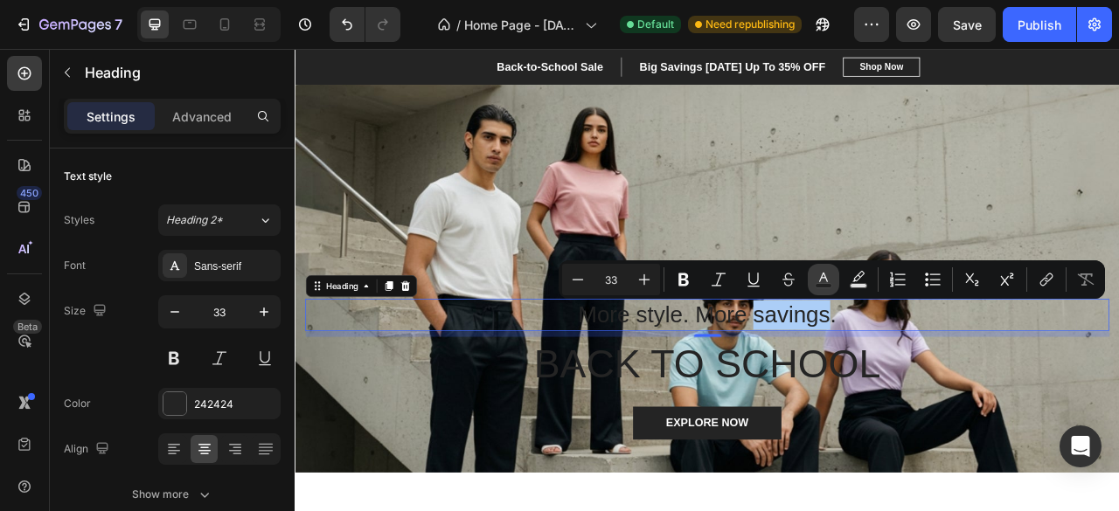
click at [824, 279] on icon "Editor contextual toolbar" at bounding box center [823, 279] width 17 height 17
type input "242424"
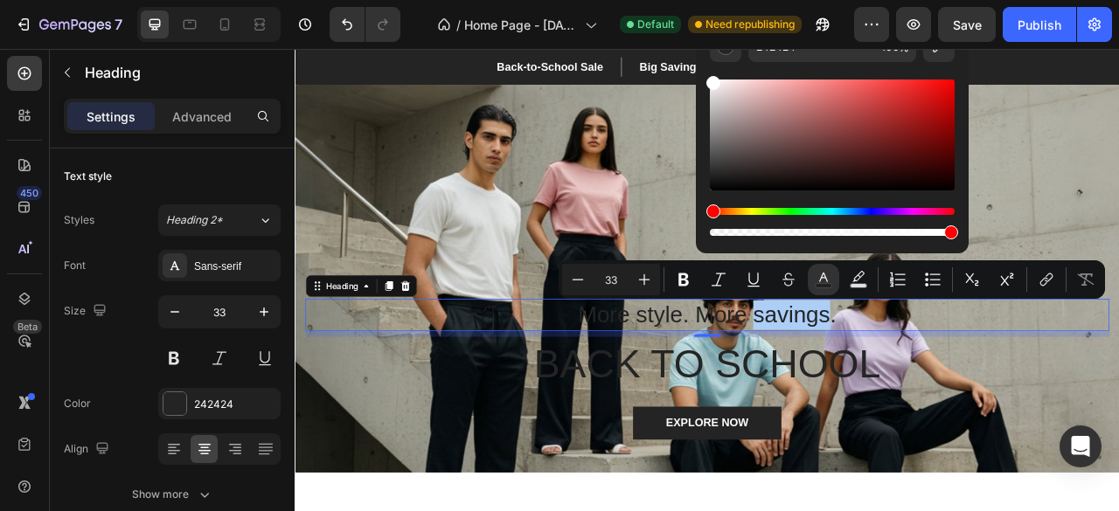
drag, startPoint x: 714, startPoint y: 183, endPoint x: 700, endPoint y: 64, distance: 119.7
click at [700, 64] on div "242424 100 %" at bounding box center [832, 128] width 273 height 223
type input "FFFFFF"
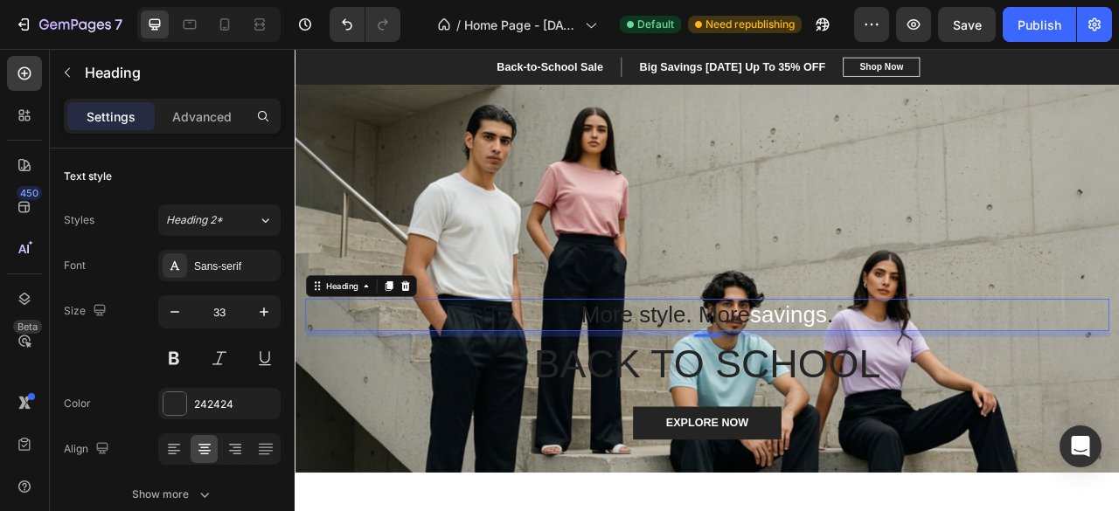
click at [991, 383] on p "More style. More savings ." at bounding box center [818, 388] width 1019 height 38
click at [893, 375] on p "New Arrivals" at bounding box center [818, 388] width 1019 height 38
drag, startPoint x: 905, startPoint y: 388, endPoint x: 740, endPoint y: 387, distance: 164.4
click at [740, 387] on p "New Arrivals" at bounding box center [818, 388] width 1019 height 38
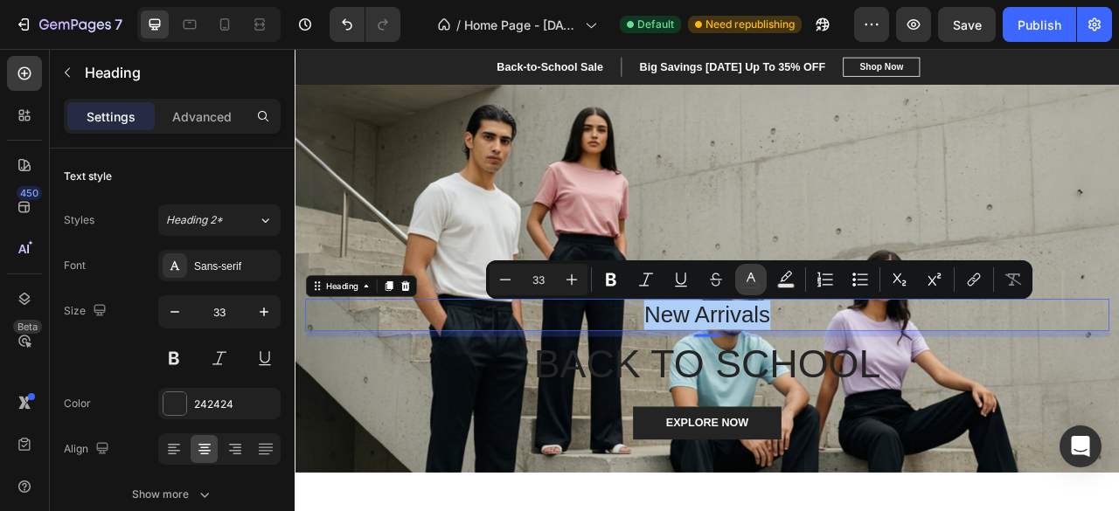
click at [743, 277] on icon "Editor contextual toolbar" at bounding box center [750, 279] width 17 height 17
type input "242424"
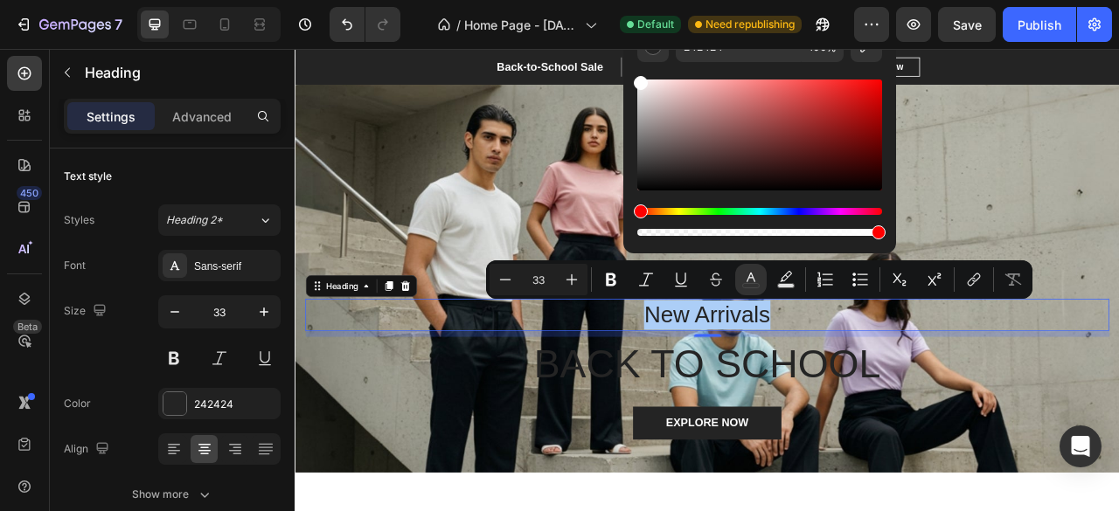
drag, startPoint x: 640, startPoint y: 176, endPoint x: 628, endPoint y: 45, distance: 130.8
click at [628, 0] on body "7 / Home Page - [DATE] 23:50:18 Default Need republishing Preview Save Publish …" at bounding box center [559, 0] width 1119 height 0
type input "FFFFFF"
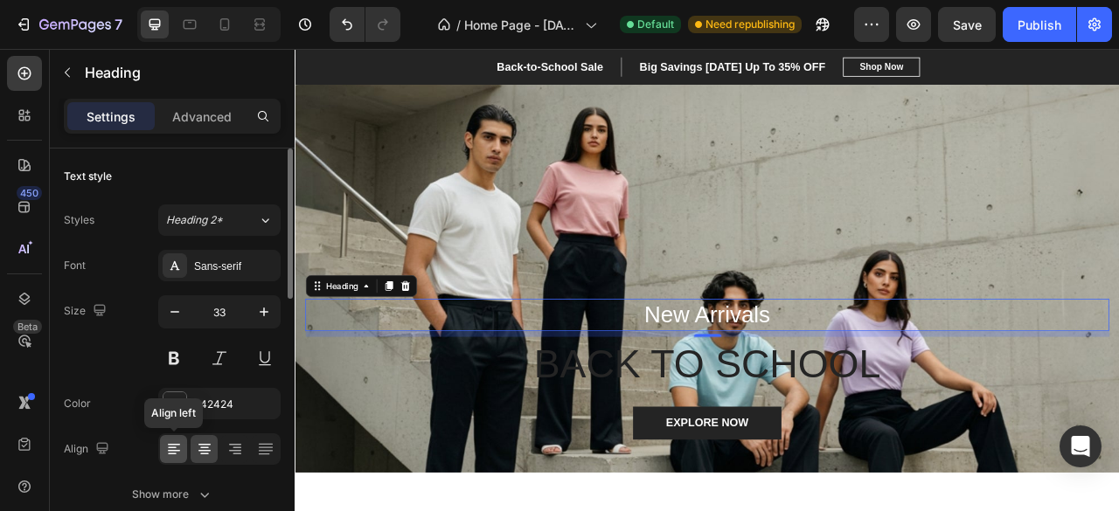
click at [182, 441] on div at bounding box center [173, 449] width 27 height 28
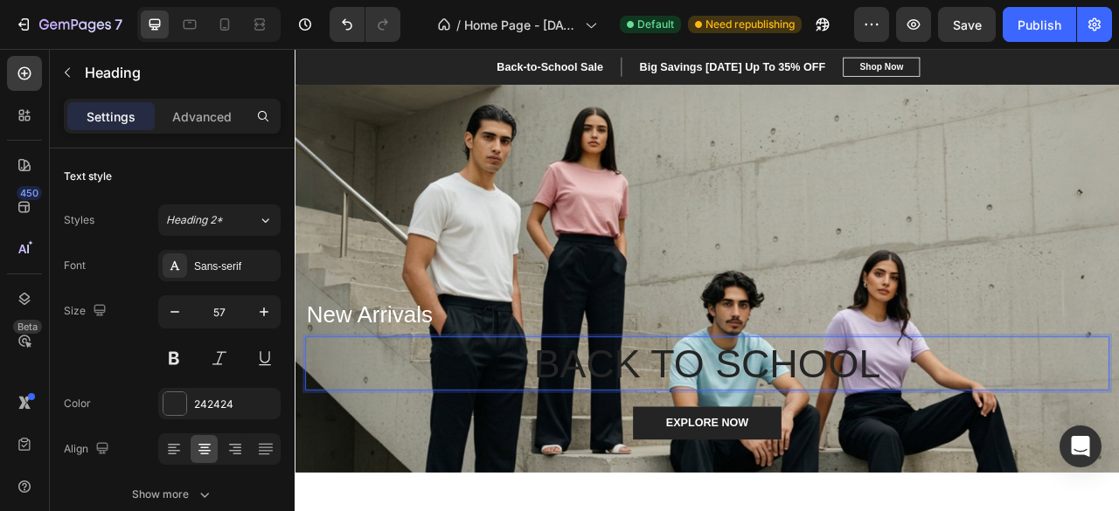
click at [722, 441] on div "⁠⁠⁠⁠⁠⁠⁠ New Arrivals Heading BACK TO SCHOOL Heading 24 EXPLORE NOW Button Row" at bounding box center [819, 282] width 1049 height 612
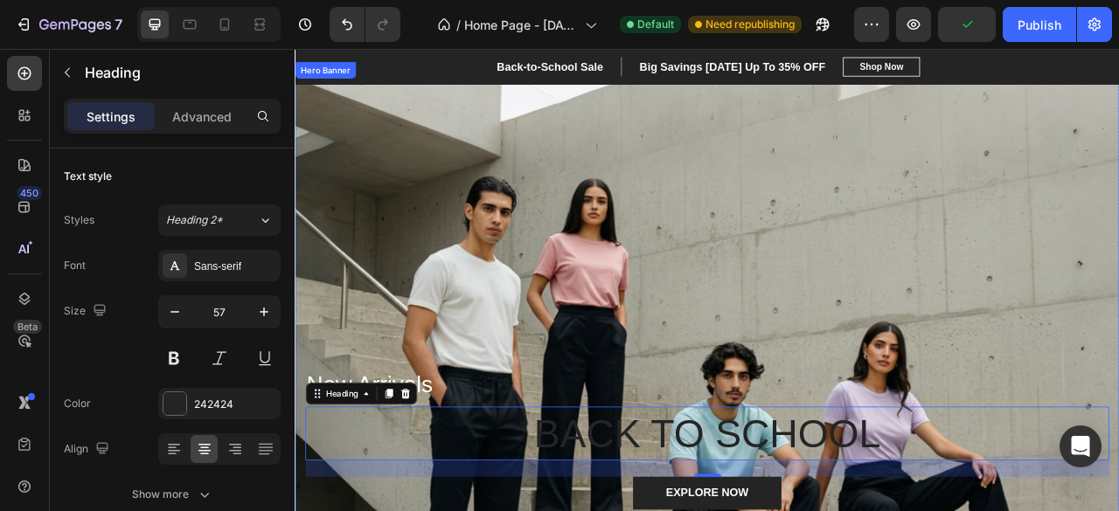
scroll to position [205, 0]
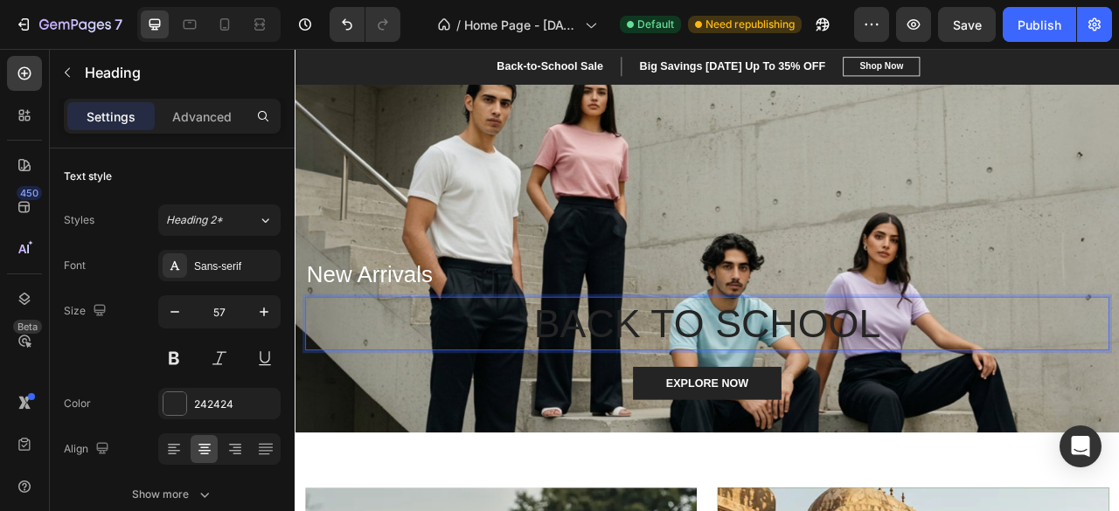
click at [1020, 395] on p "BACK TO SCHOOL" at bounding box center [818, 398] width 1019 height 65
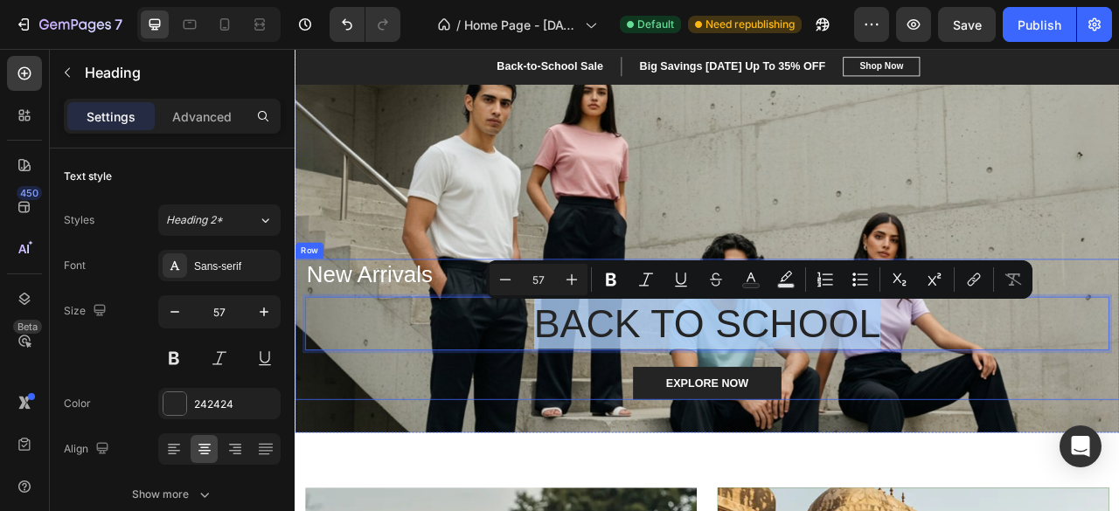
drag, startPoint x: 1042, startPoint y: 393, endPoint x: 595, endPoint y: 359, distance: 448.0
click at [595, 359] on div "⁠⁠⁠⁠⁠⁠⁠ New Arrivals Heading BACK TO SCHOOL Heading 24 EXPLORE NOW Button" at bounding box center [819, 405] width 1023 height 179
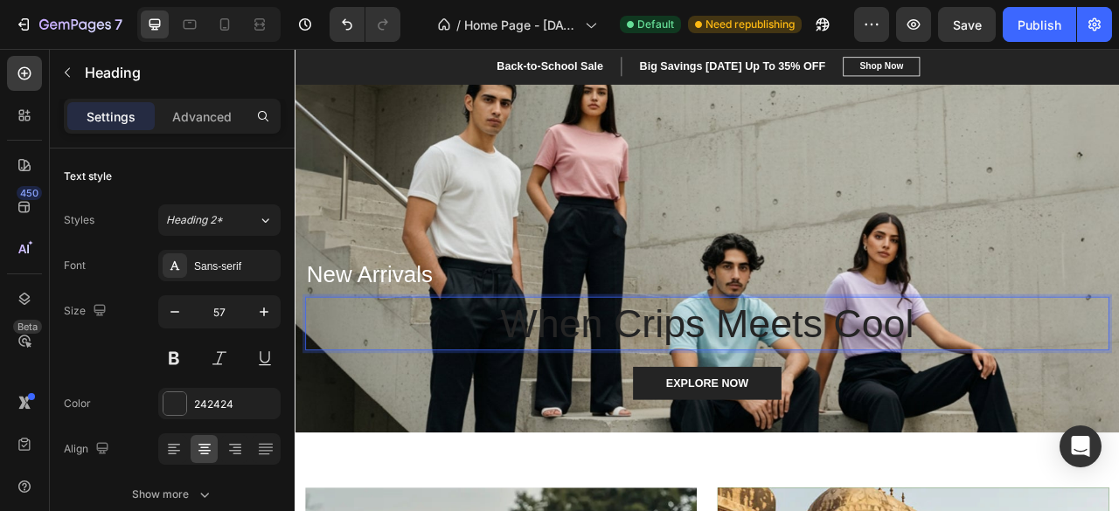
click at [1107, 389] on p "When Crips Meets Cool" at bounding box center [818, 398] width 1019 height 65
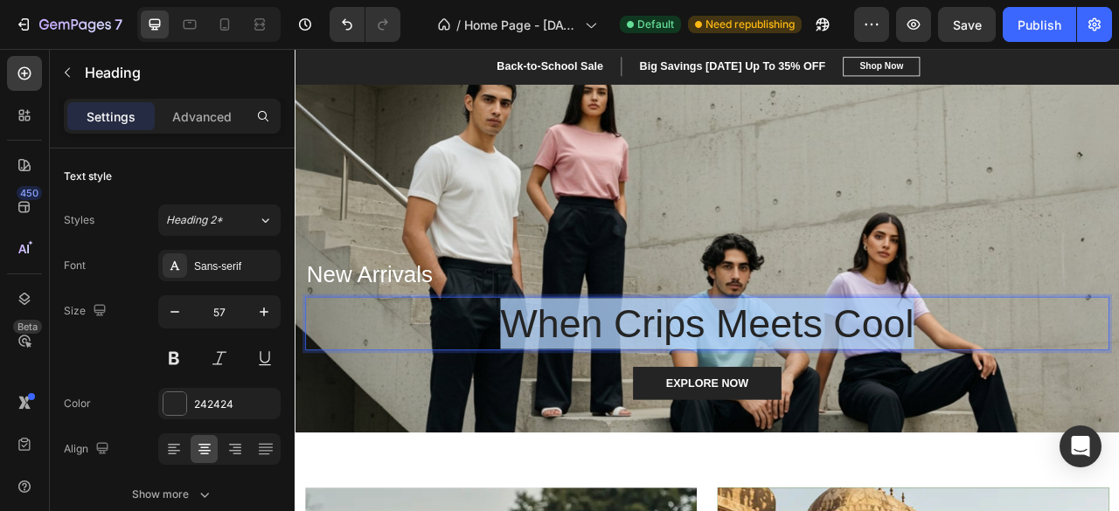
drag, startPoint x: 1107, startPoint y: 389, endPoint x: 527, endPoint y: 398, distance: 579.7
click at [527, 398] on p "When Crips Meets Cool" at bounding box center [818, 398] width 1019 height 65
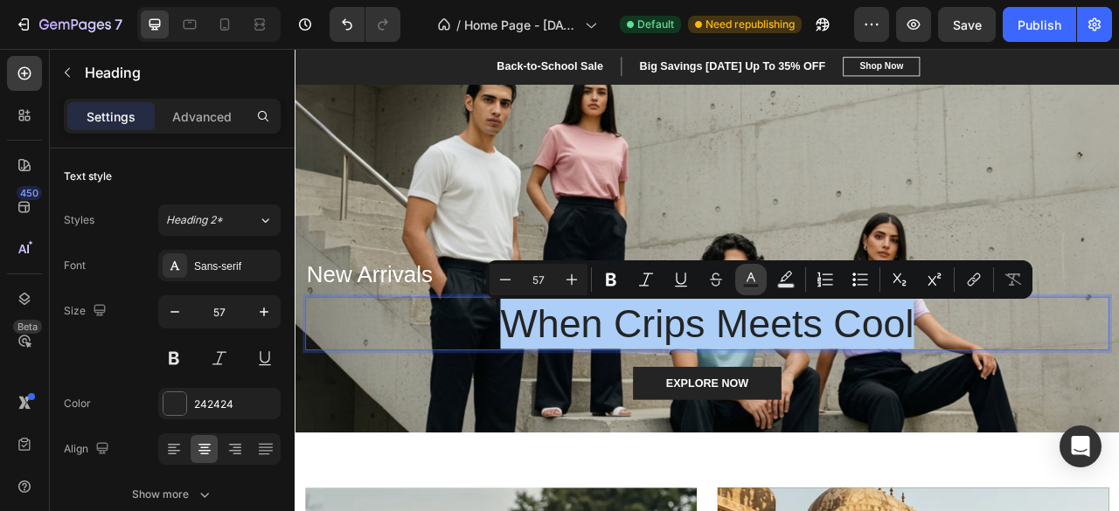
click at [743, 278] on icon "Editor contextual toolbar" at bounding box center [750, 279] width 17 height 17
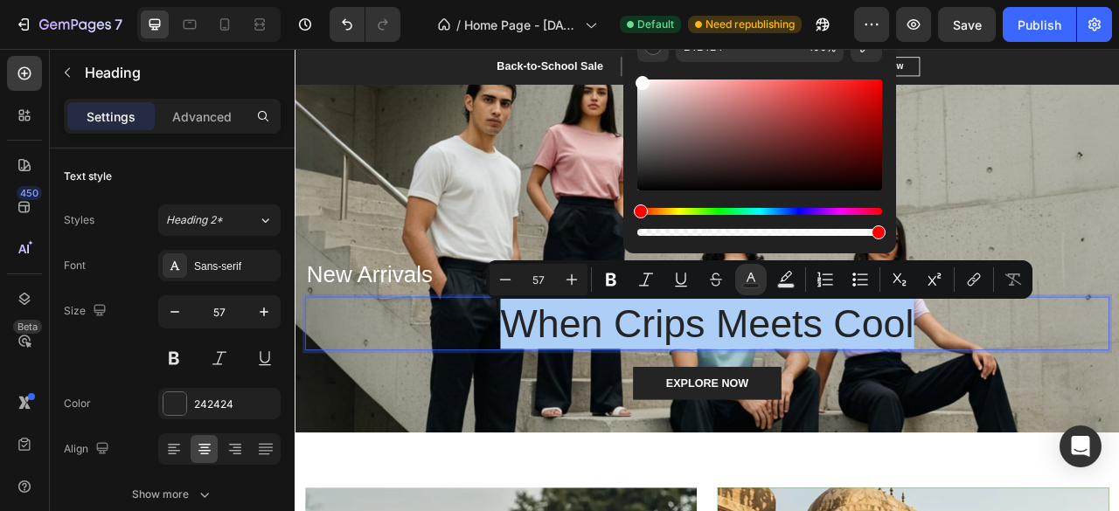
drag, startPoint x: 643, startPoint y: 175, endPoint x: 634, endPoint y: 38, distance: 137.5
click at [634, 0] on body "7 / Home Page - [DATE] 23:50:18 Default Need republishing Preview Save Publish …" at bounding box center [559, 0] width 1119 height 0
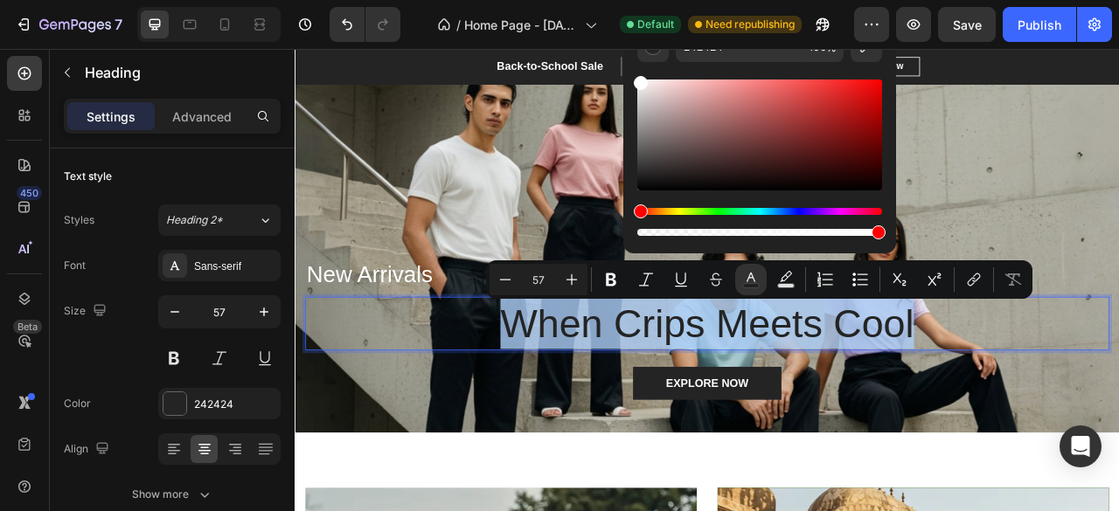
type input "FFFFFF"
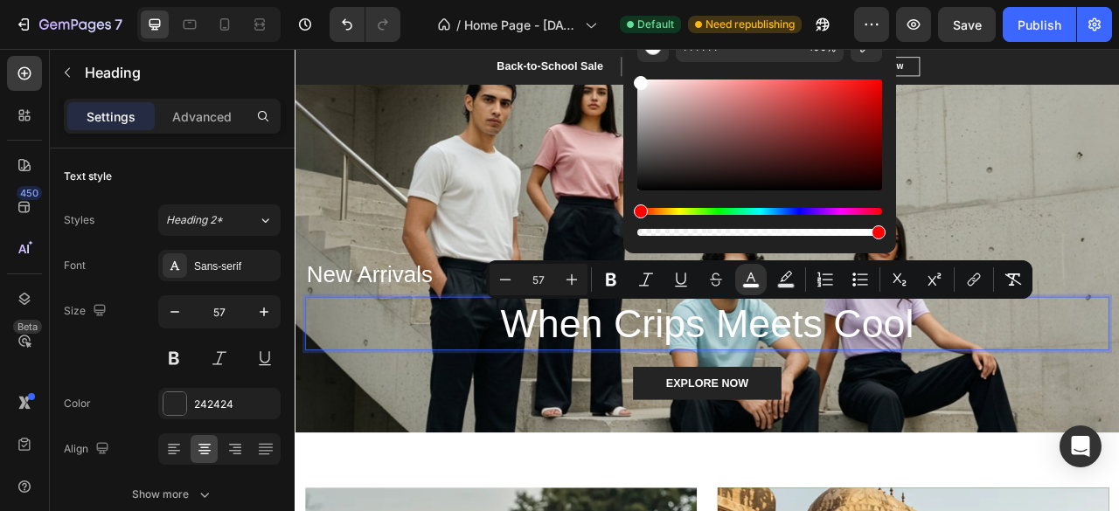
click at [1107, 390] on p "When Crips Meets Cool" at bounding box center [818, 398] width 1019 height 65
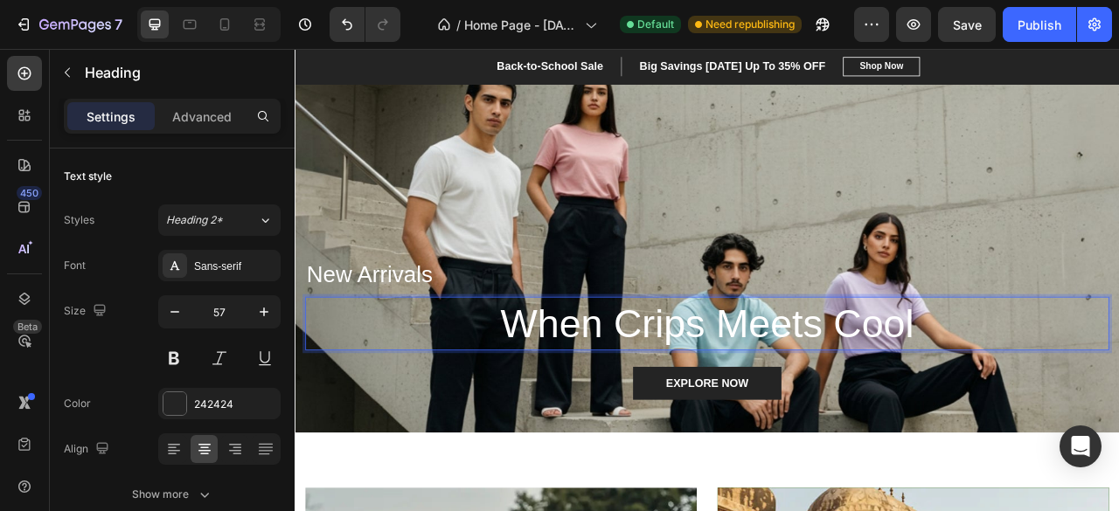
click at [1108, 406] on p "When Crips Meets Cool" at bounding box center [818, 398] width 1019 height 65
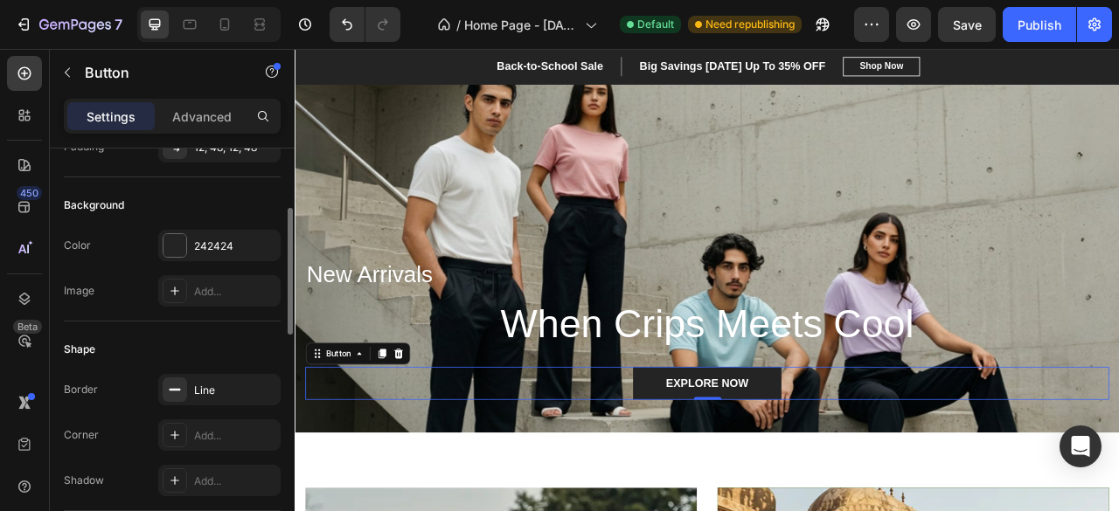
scroll to position [172, 0]
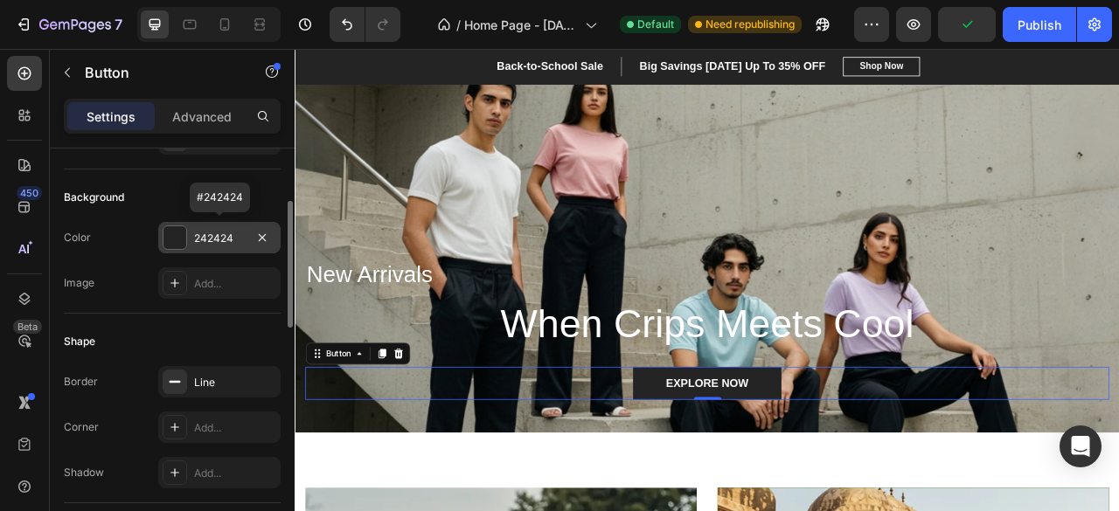
click at [222, 223] on div "242424" at bounding box center [219, 237] width 122 height 31
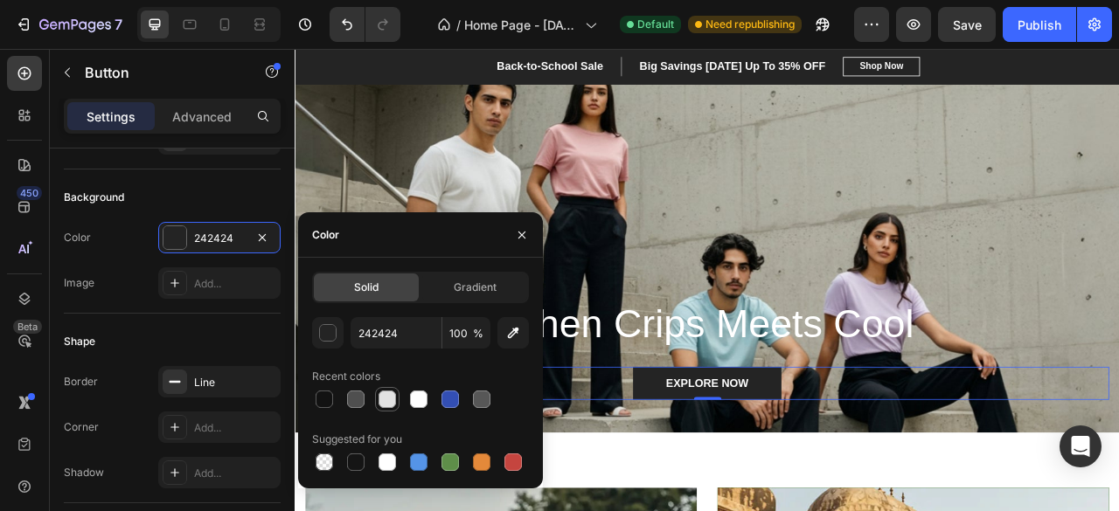
click at [393, 398] on div at bounding box center [387, 399] width 17 height 17
type input "E2E2E2"
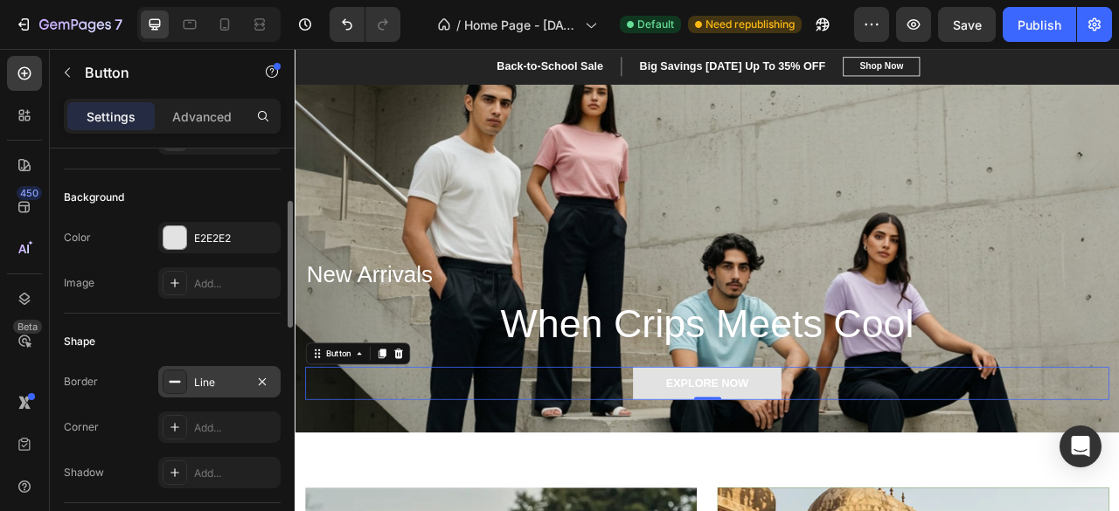
click at [222, 379] on div "Line" at bounding box center [219, 383] width 51 height 16
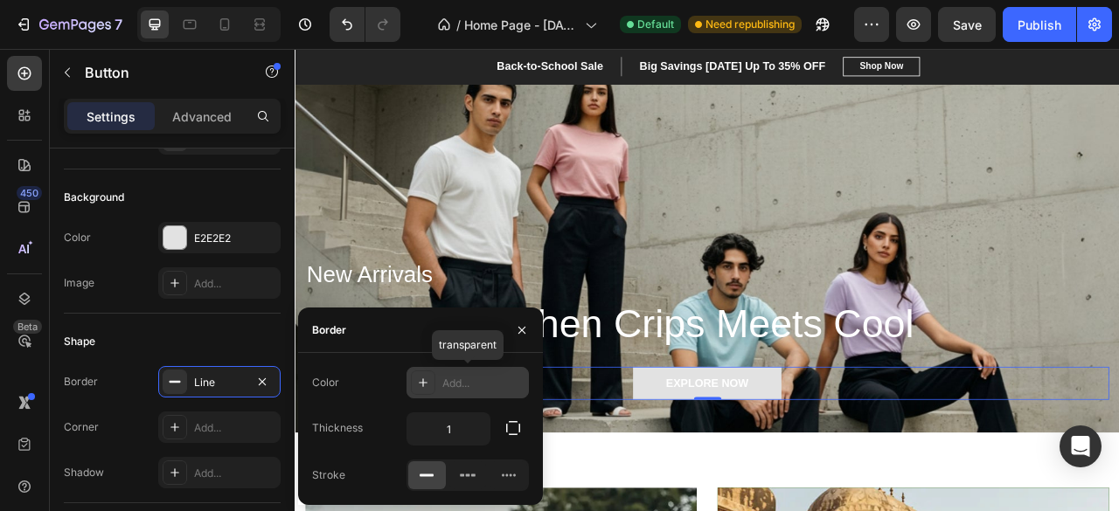
click at [447, 393] on div "Add..." at bounding box center [468, 382] width 122 height 31
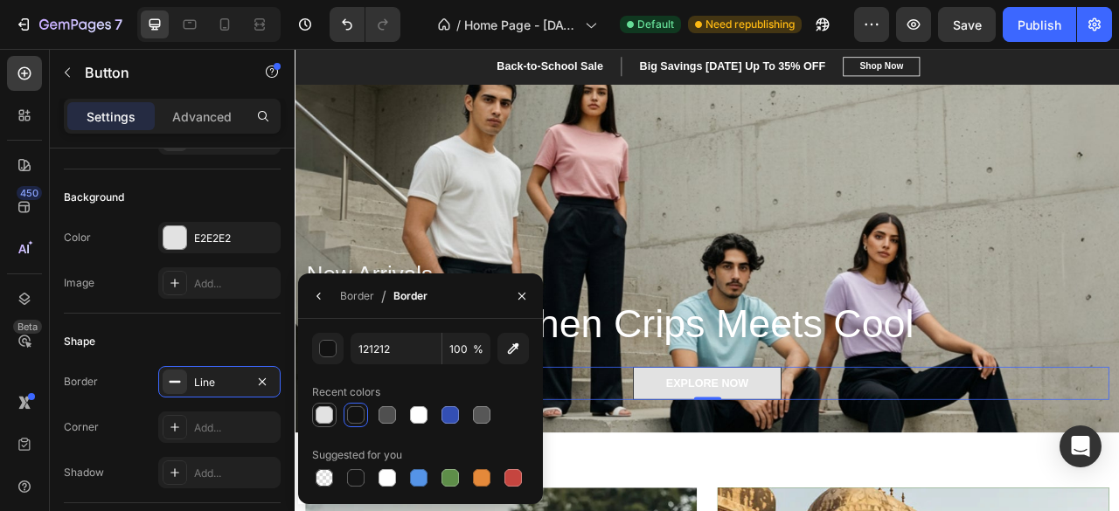
click at [329, 420] on div at bounding box center [324, 415] width 17 height 17
type input "E2E2E2"
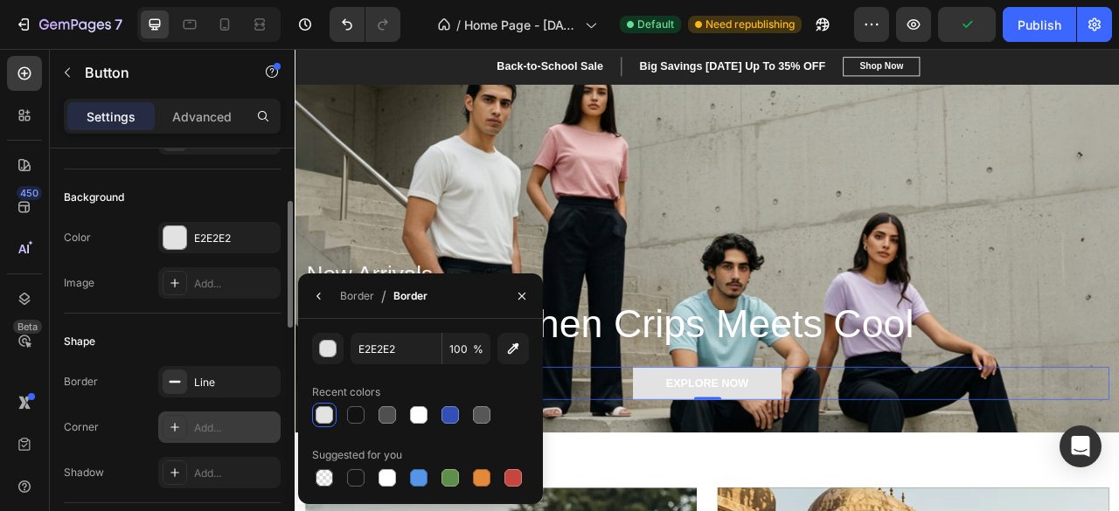
click at [199, 413] on div "Add..." at bounding box center [219, 427] width 122 height 31
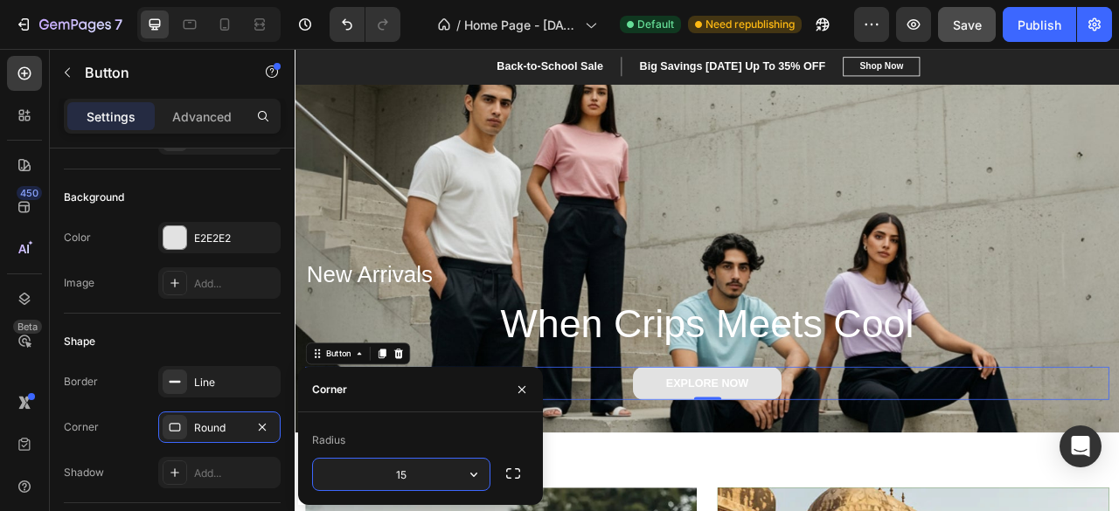
type input "15"
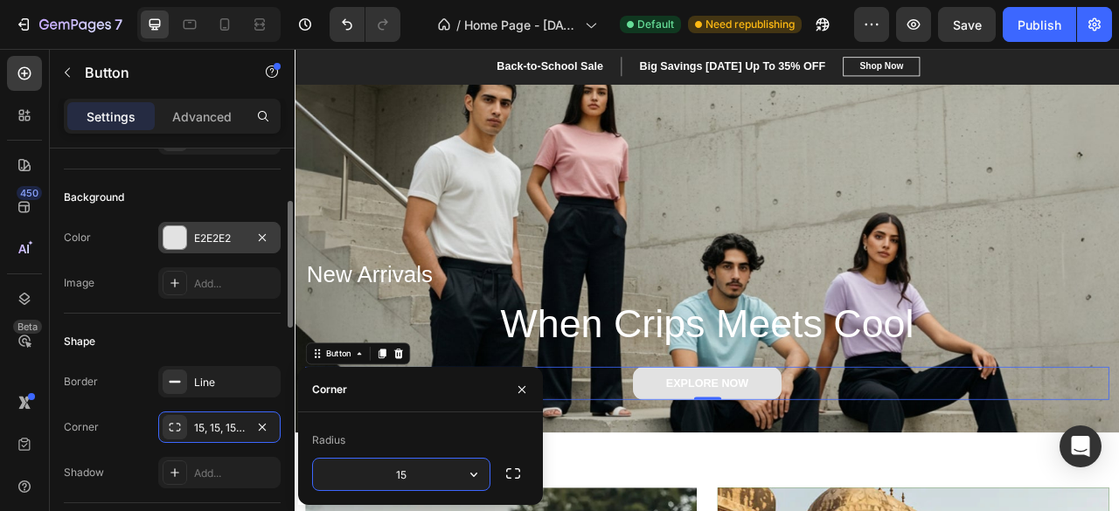
click at [231, 247] on div "E2E2E2" at bounding box center [219, 237] width 122 height 31
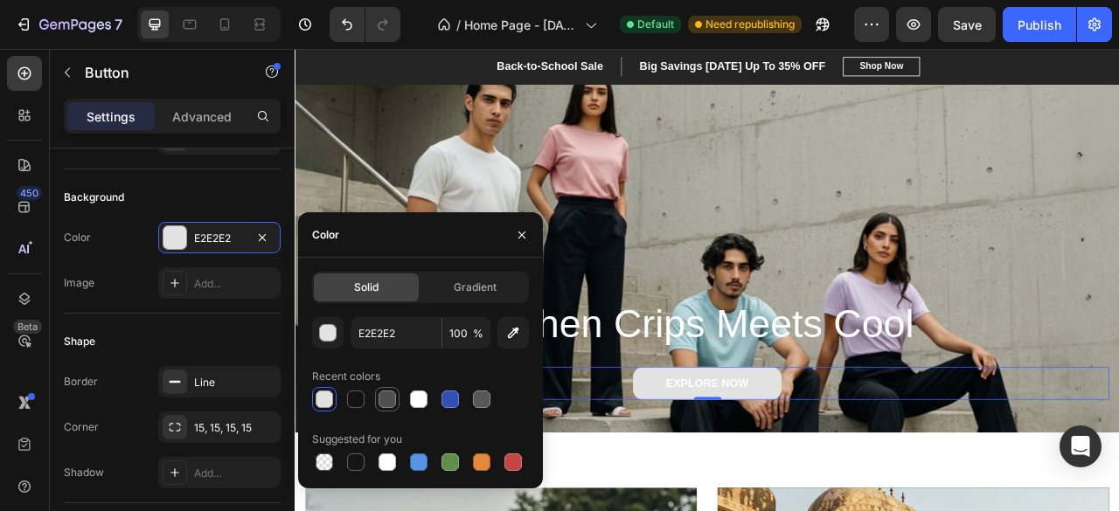
click at [388, 396] on div at bounding box center [387, 399] width 17 height 17
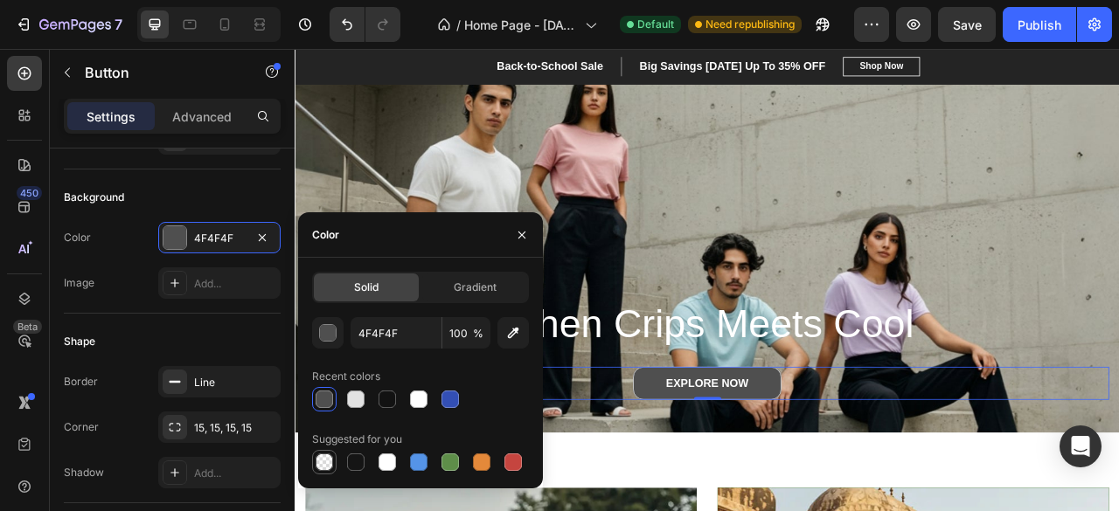
click at [330, 461] on div at bounding box center [324, 462] width 17 height 17
type input "000000"
type input "0"
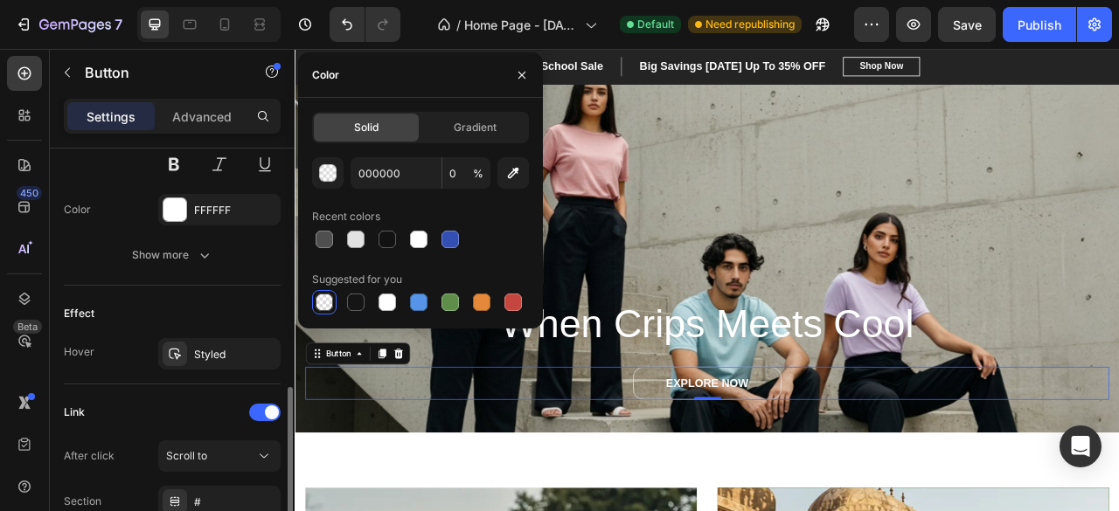
scroll to position [784, 0]
click at [197, 344] on div "Styled" at bounding box center [219, 352] width 51 height 16
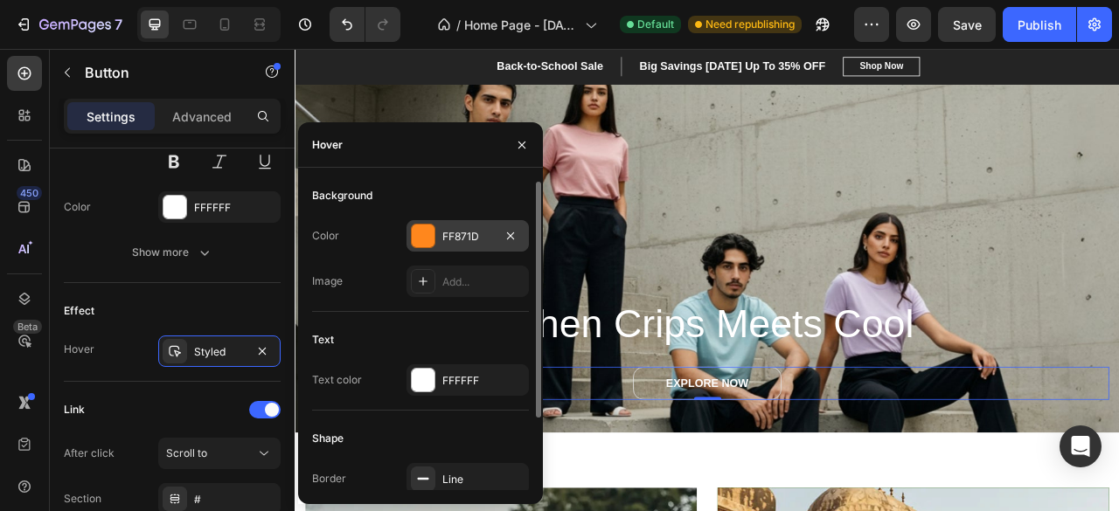
click at [421, 233] on div at bounding box center [423, 236] width 23 height 23
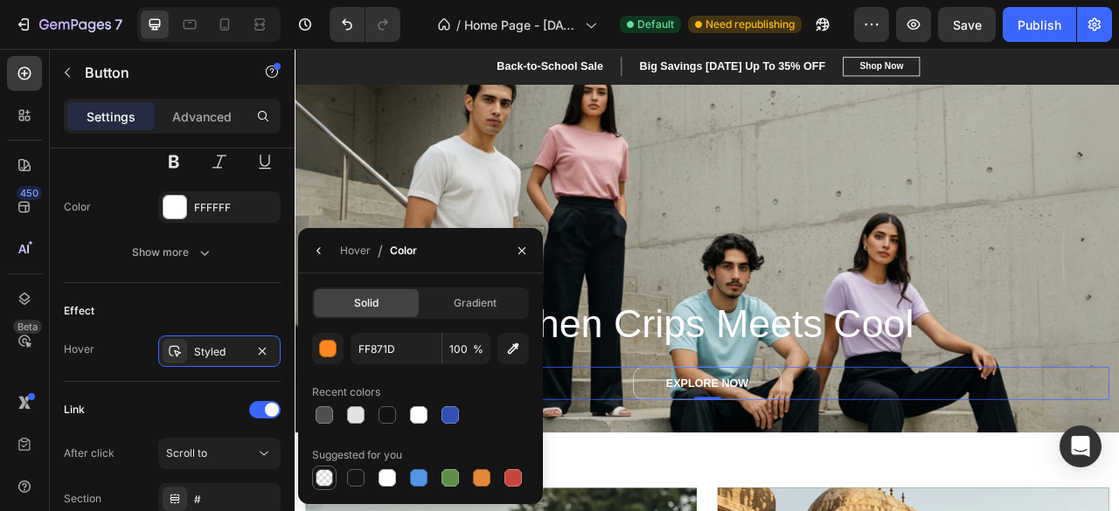
click at [323, 478] on div at bounding box center [324, 477] width 17 height 17
type input "000000"
type input "0"
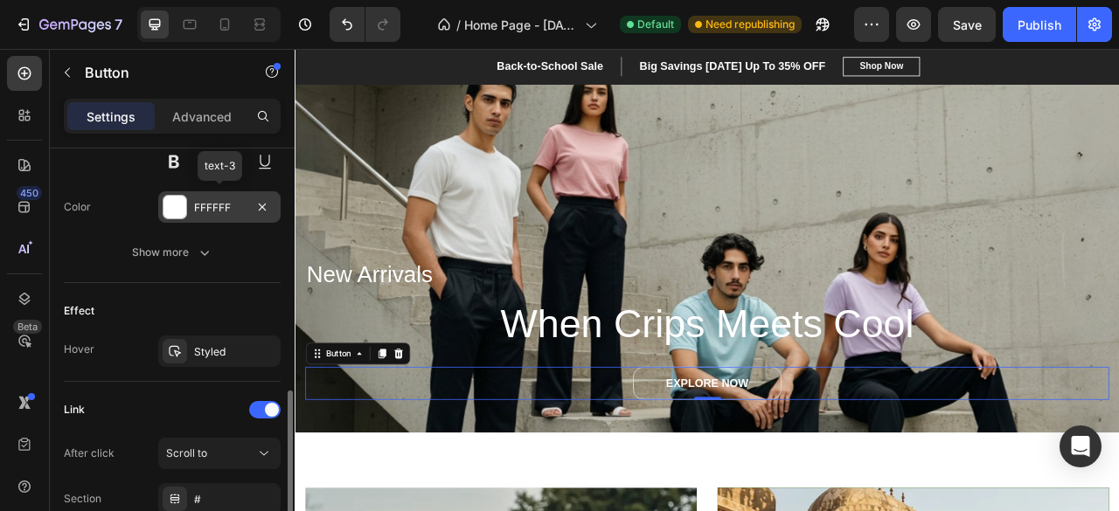
click at [201, 191] on div "FFFFFF" at bounding box center [219, 206] width 122 height 31
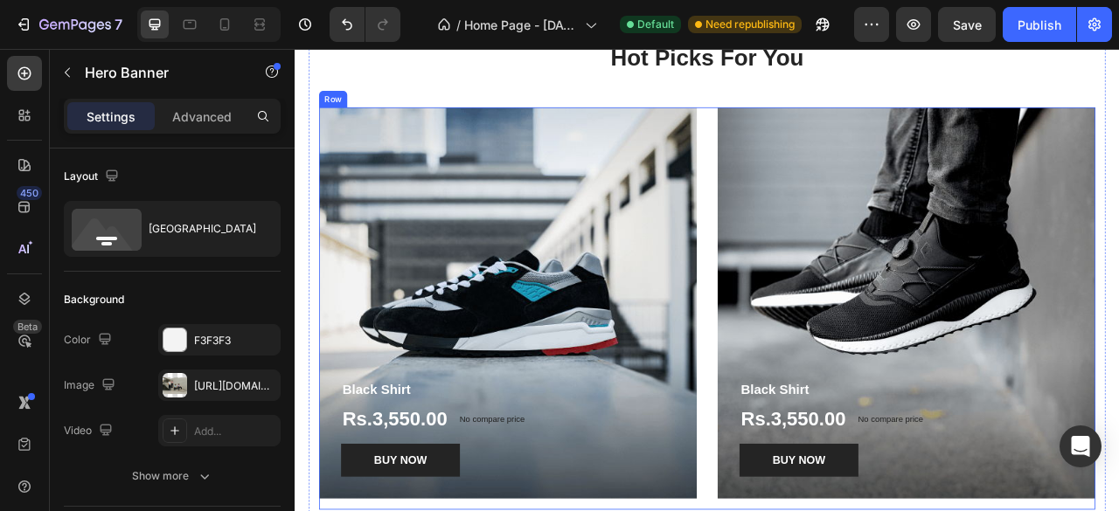
scroll to position [2269, 0]
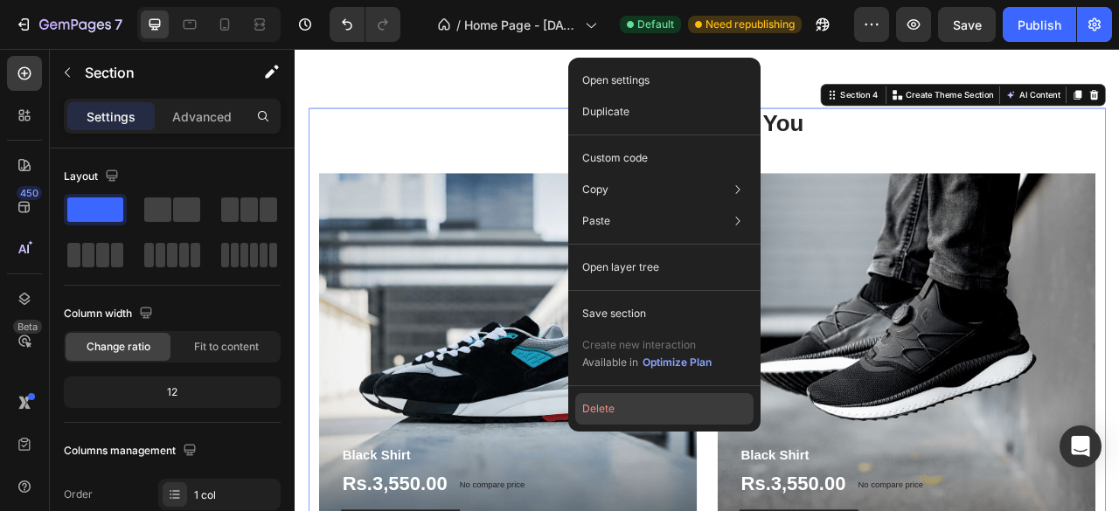
click at [664, 412] on button "Delete" at bounding box center [664, 408] width 178 height 31
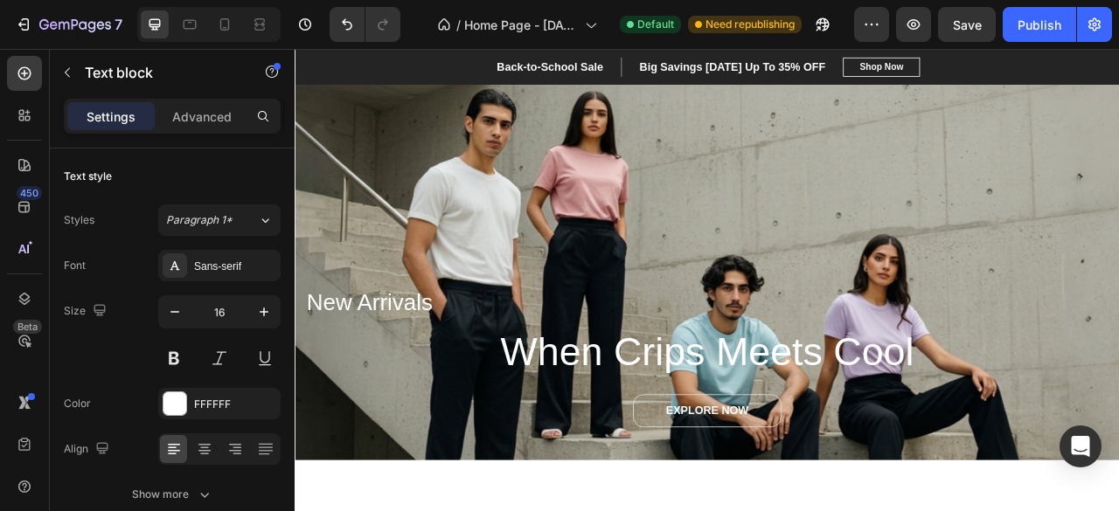
scroll to position [0, 0]
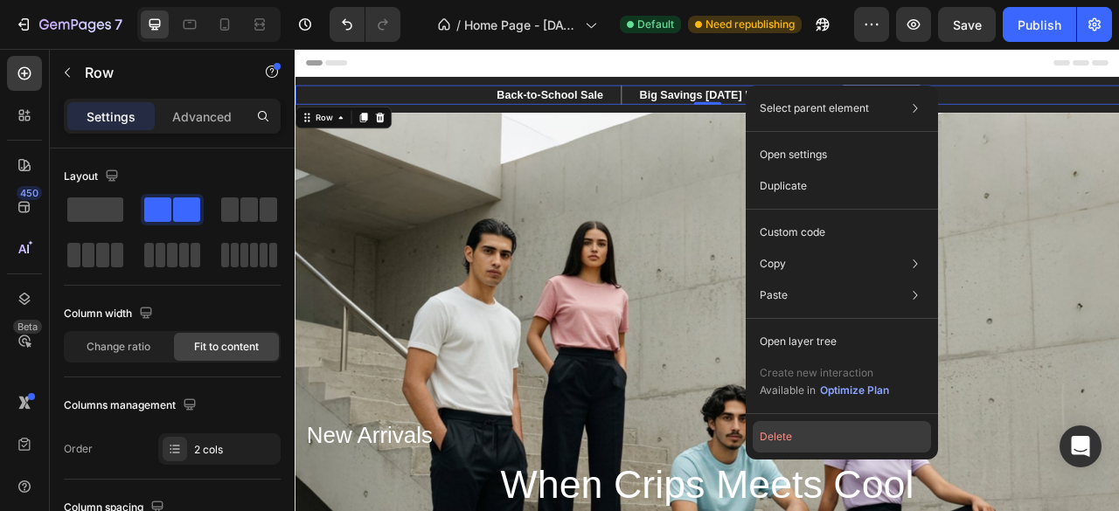
click at [832, 433] on button "Delete" at bounding box center [842, 436] width 178 height 31
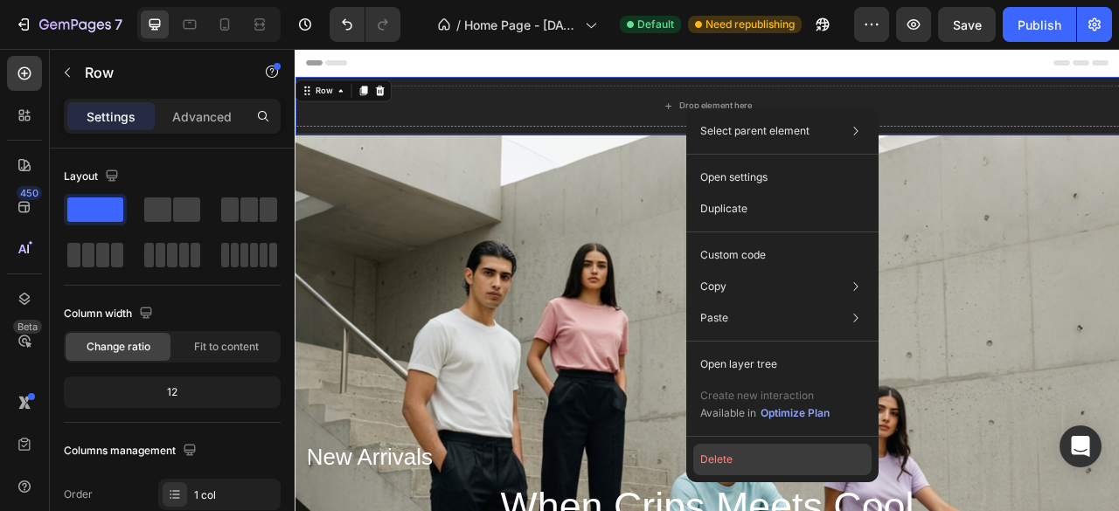
click at [751, 445] on button "Delete" at bounding box center [782, 459] width 178 height 31
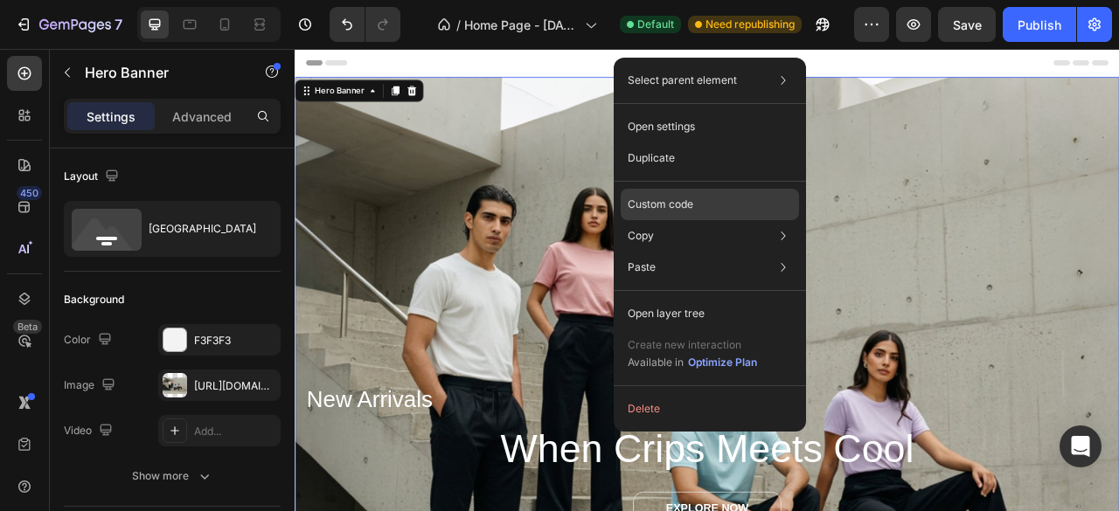
click at [710, 205] on div "Custom code" at bounding box center [710, 204] width 178 height 31
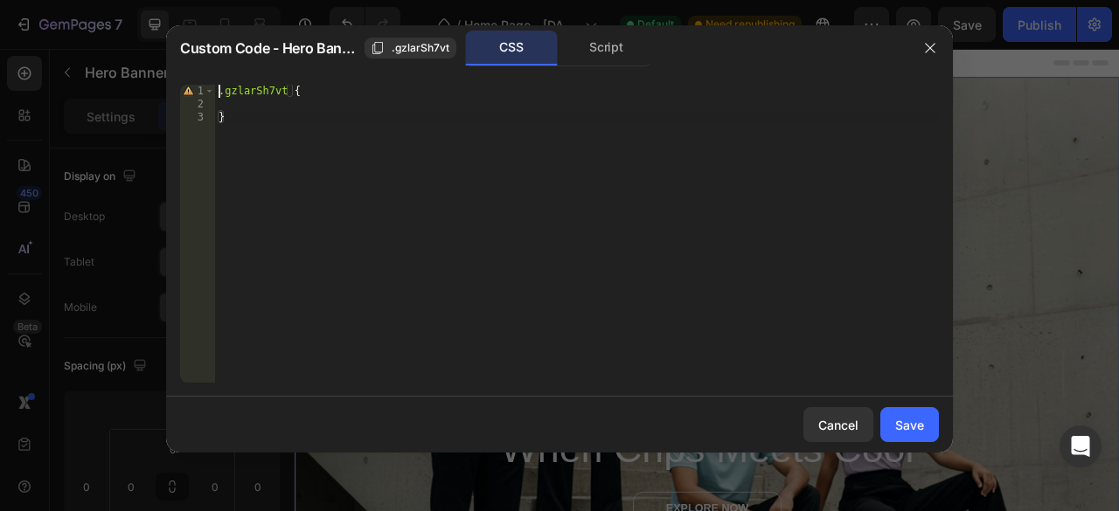
click at [544, 207] on div ".gzlarSh7vt { }" at bounding box center [577, 247] width 724 height 324
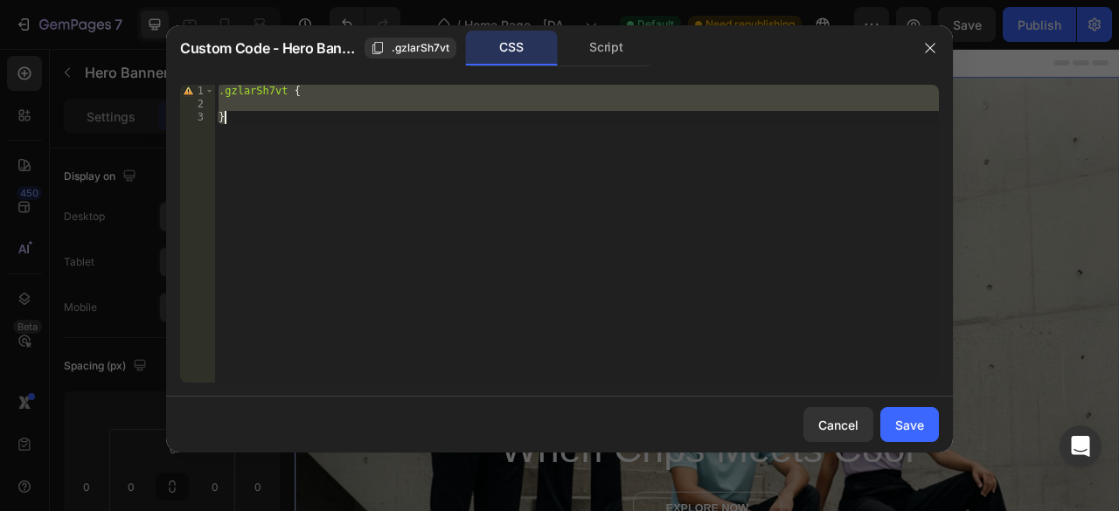
click at [439, 204] on div ".gzlarSh7vt { }" at bounding box center [577, 234] width 724 height 298
paste textarea
type textarea "}"
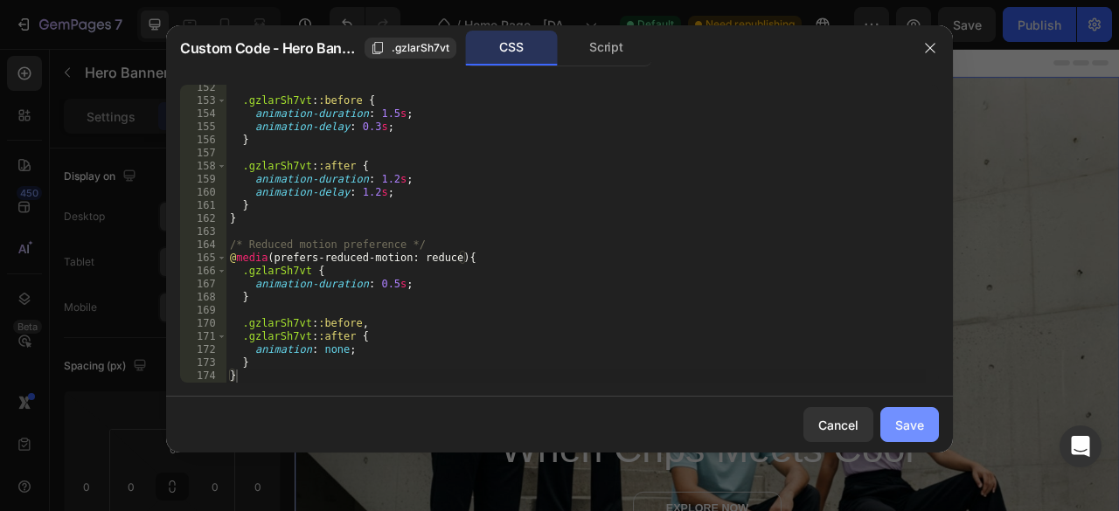
click at [902, 413] on button "Save" at bounding box center [909, 424] width 59 height 35
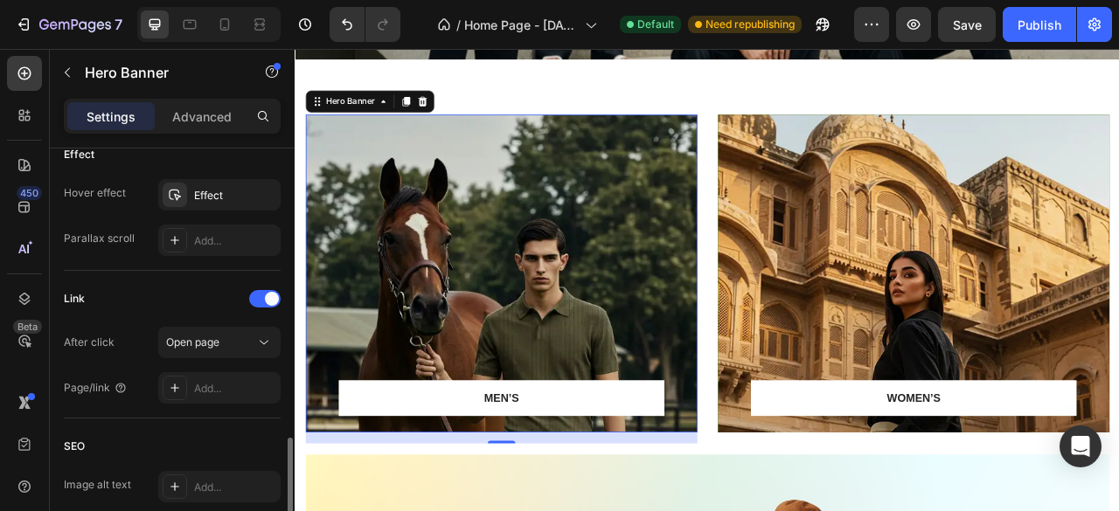
scroll to position [978, 0]
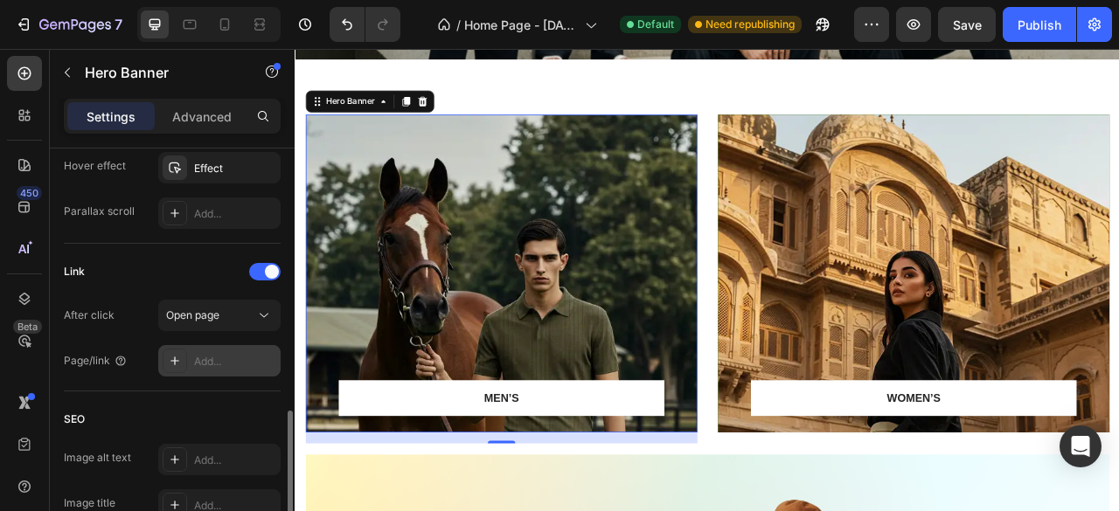
click at [195, 361] on div "Add..." at bounding box center [235, 362] width 82 height 16
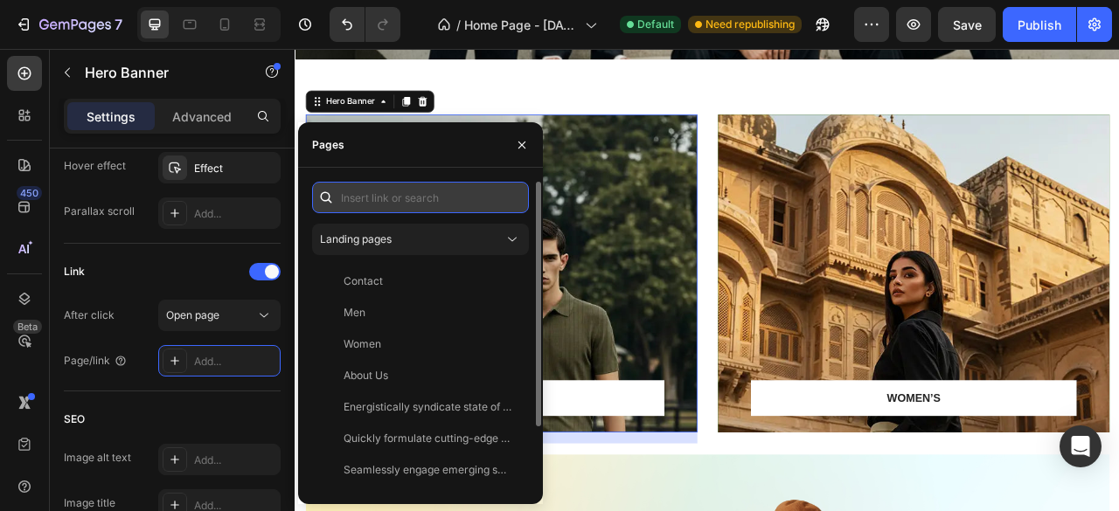
click at [376, 205] on input "text" at bounding box center [420, 197] width 217 height 31
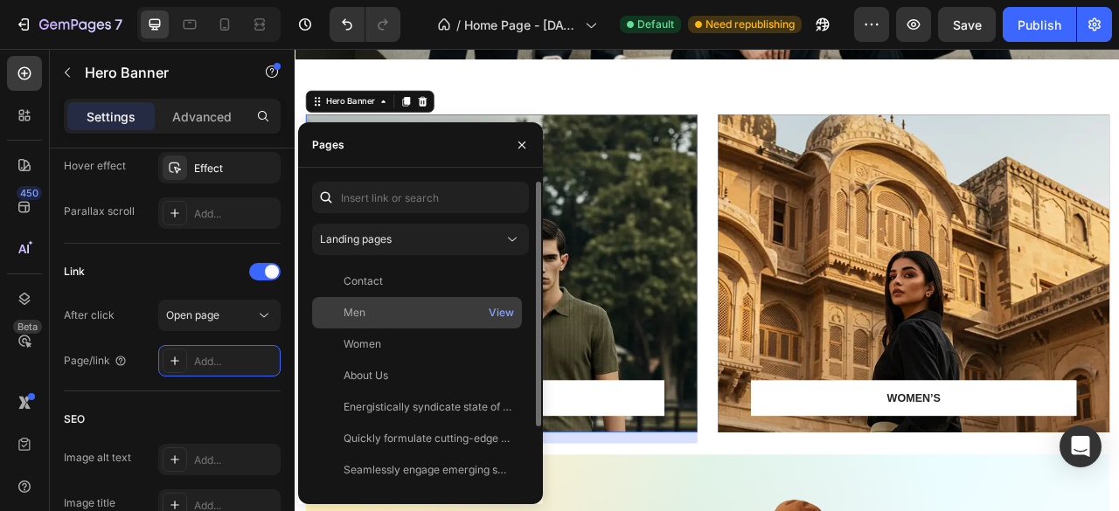
click at [386, 312] on div "Men" at bounding box center [417, 313] width 196 height 16
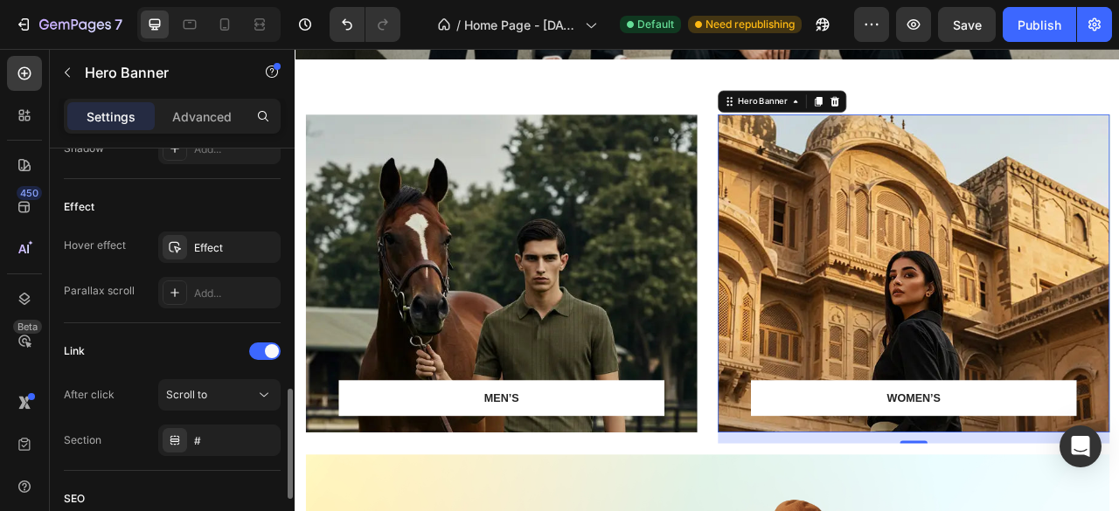
scroll to position [897, 0]
click at [229, 394] on div "Scroll to" at bounding box center [210, 397] width 89 height 16
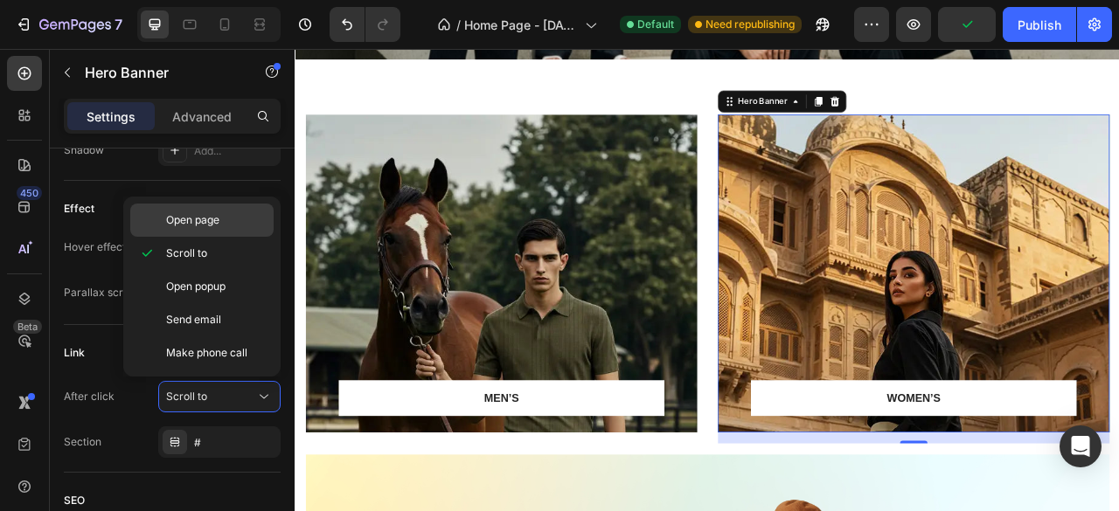
click at [219, 230] on div "Open page" at bounding box center [201, 220] width 143 height 33
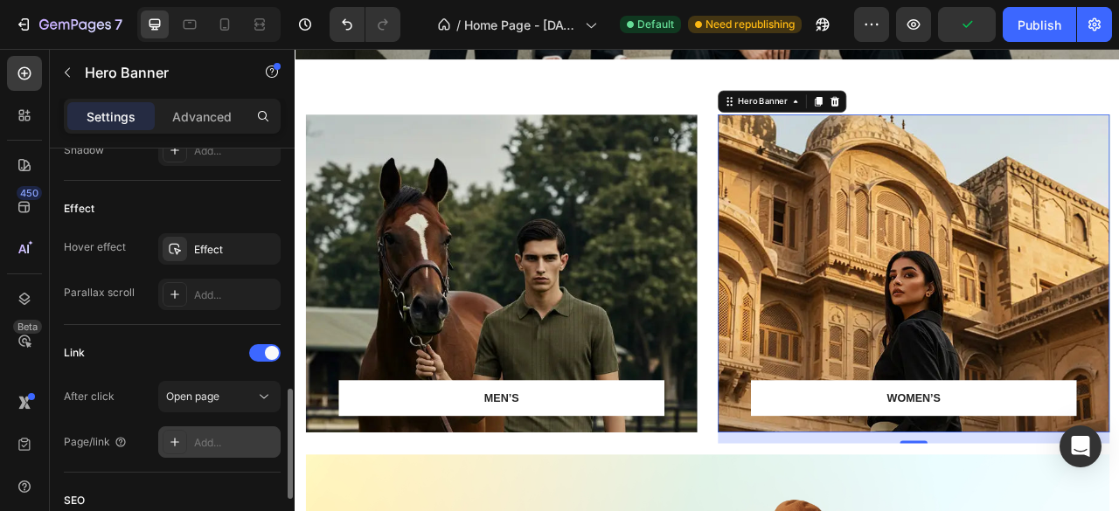
click at [229, 435] on div "Add..." at bounding box center [235, 443] width 82 height 16
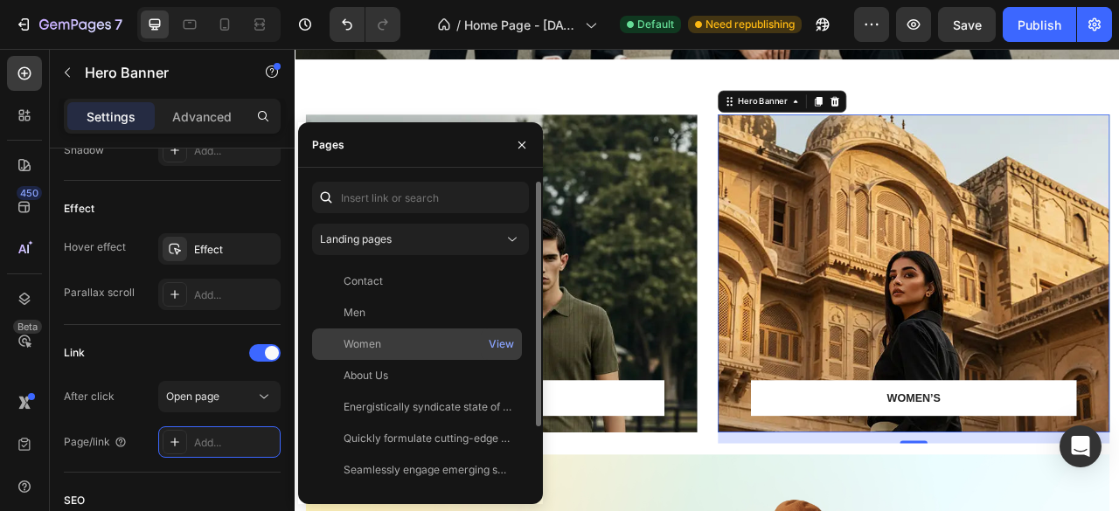
click at [368, 343] on div "Women" at bounding box center [363, 345] width 38 height 16
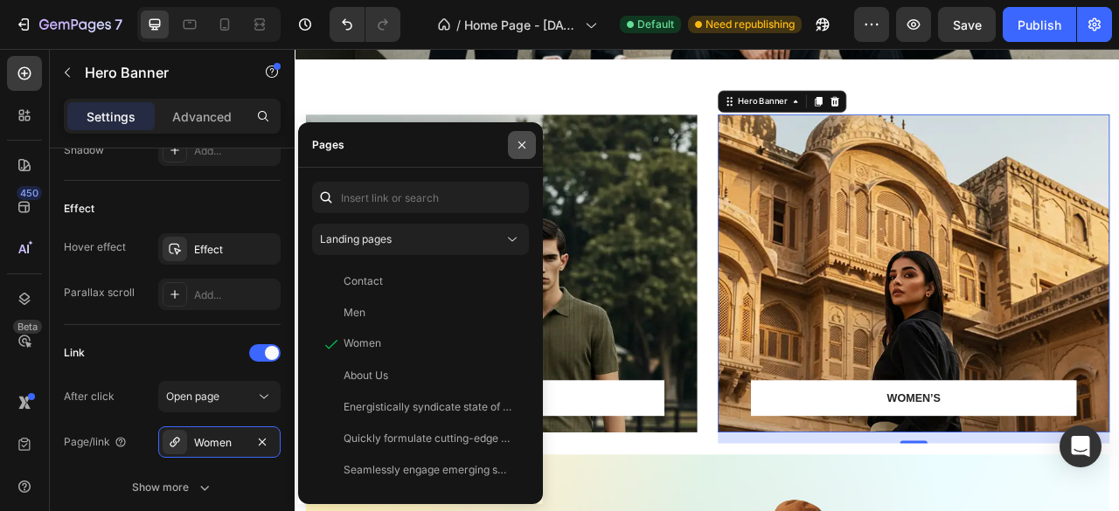
click at [519, 141] on icon "button" at bounding box center [522, 145] width 14 height 14
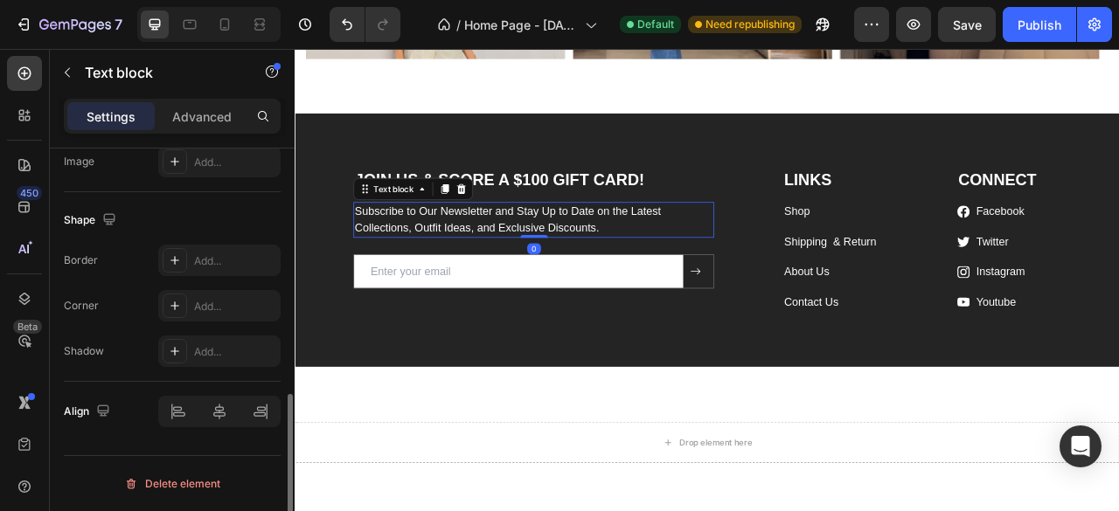
scroll to position [0, 0]
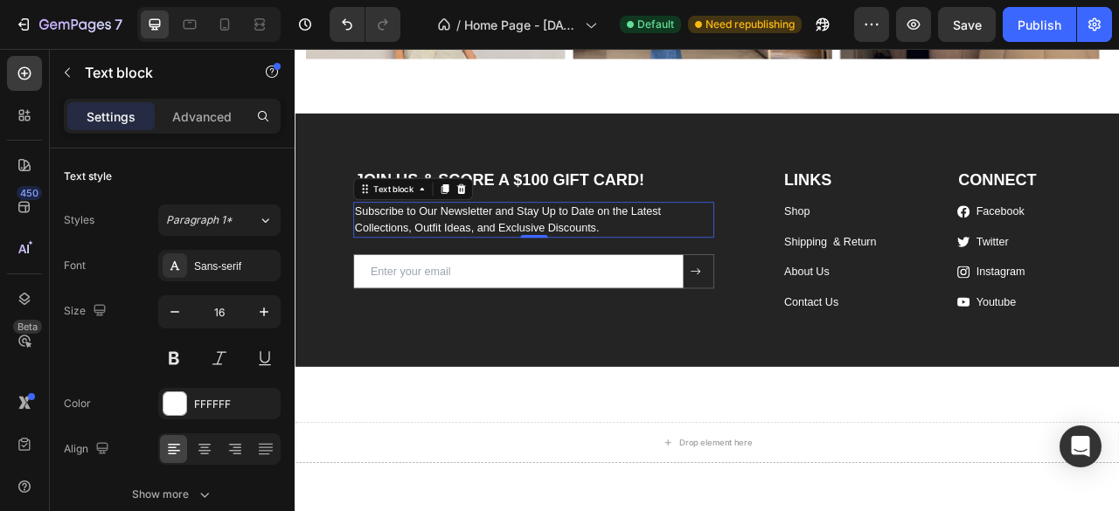
click at [672, 288] on p "Subscribe to Our Newsletter and Stay Up to Date on the Latest Collections, Outf…" at bounding box center [598, 267] width 455 height 42
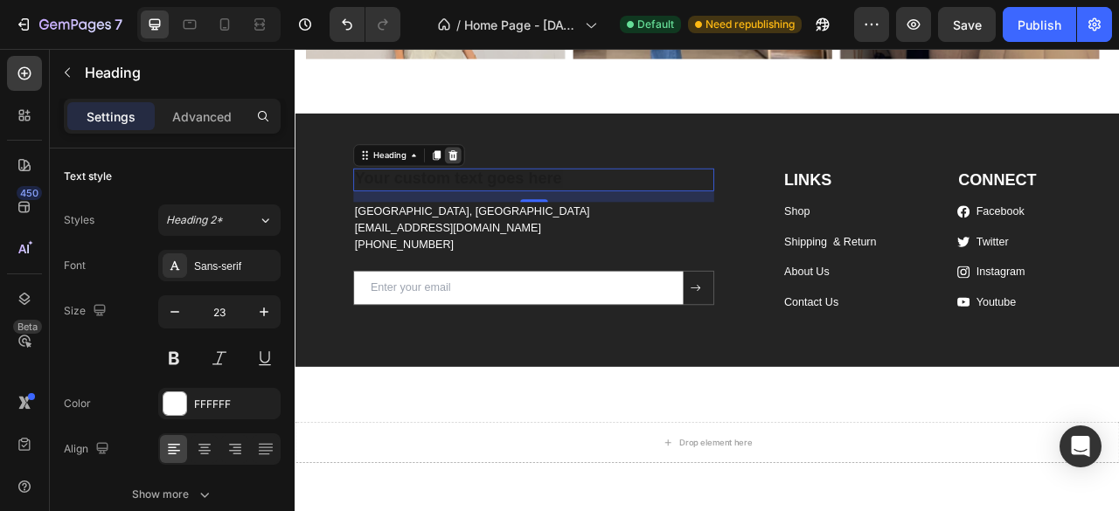
click at [497, 191] on icon at bounding box center [496, 184] width 14 height 14
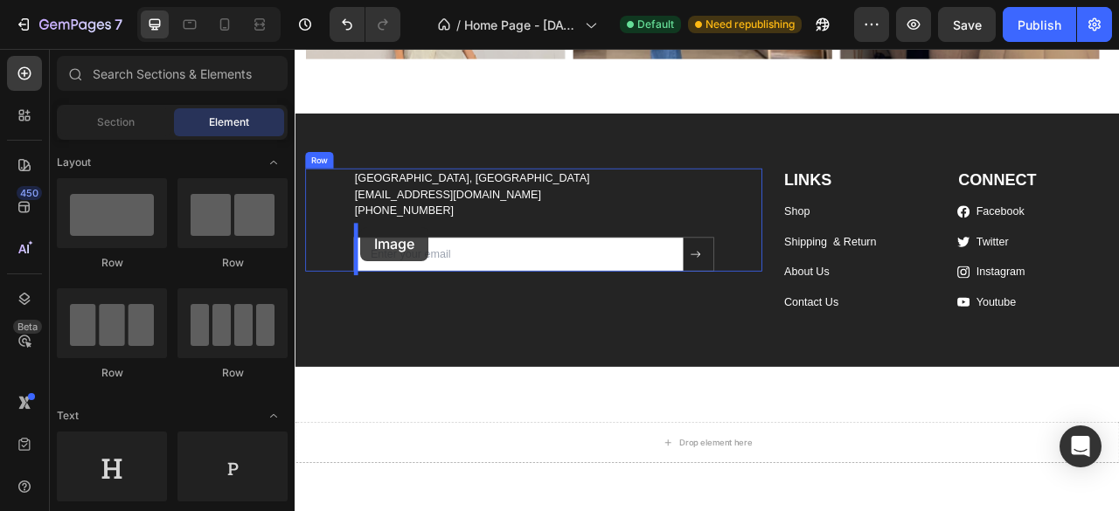
drag, startPoint x: 515, startPoint y: 274, endPoint x: 378, endPoint y: 275, distance: 137.3
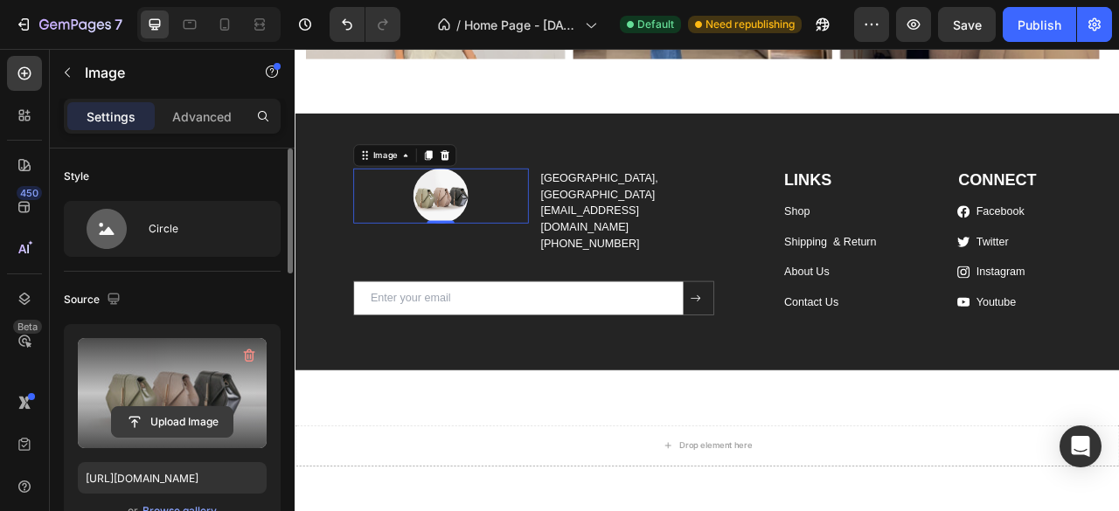
click at [189, 414] on input "file" at bounding box center [172, 422] width 121 height 30
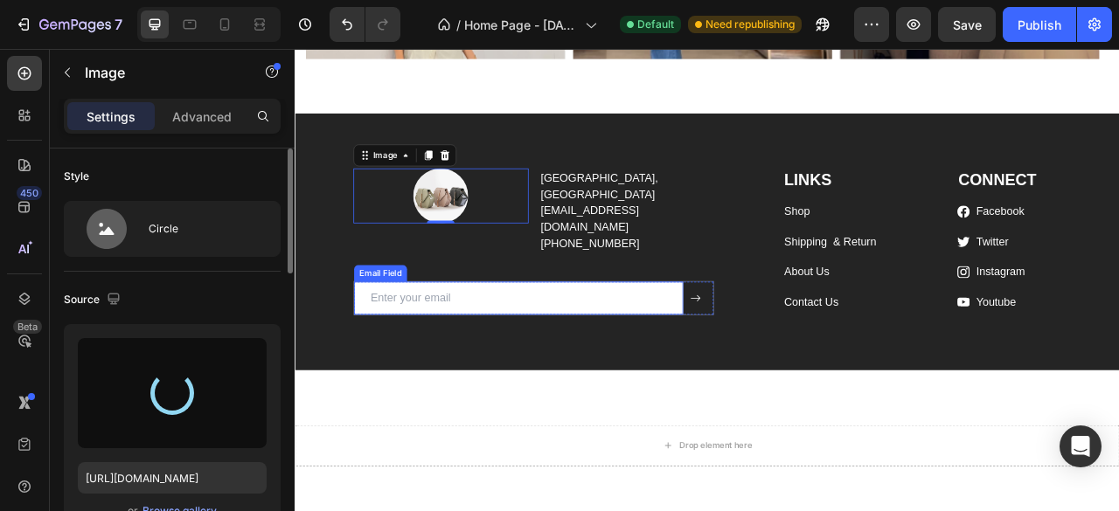
type input "https://cdn.shopify.com/s/files/1/0955/2206/2647/files/gempages_586312265859334…"
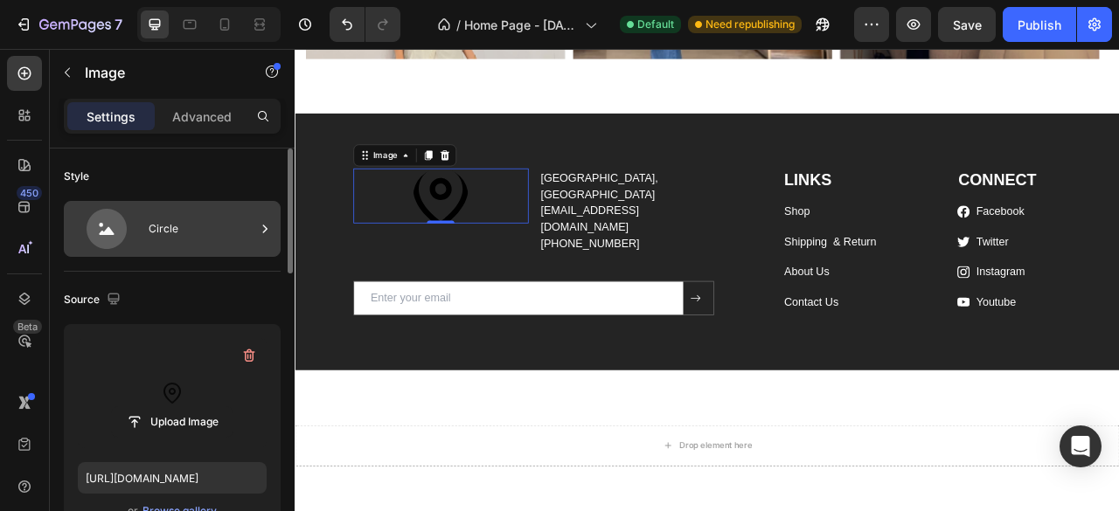
click at [178, 234] on div "Circle" at bounding box center [202, 229] width 107 height 40
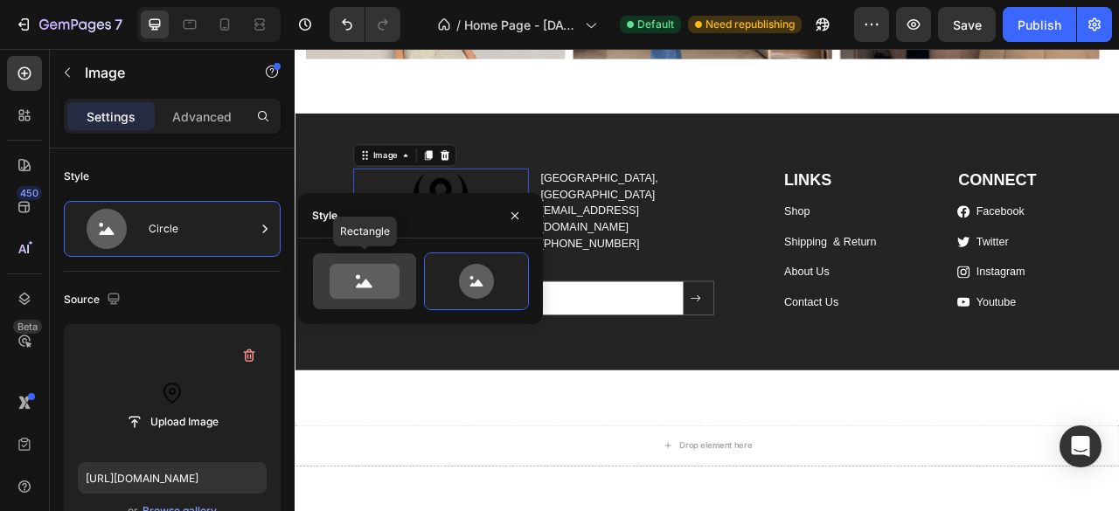
click at [357, 281] on icon at bounding box center [365, 281] width 70 height 35
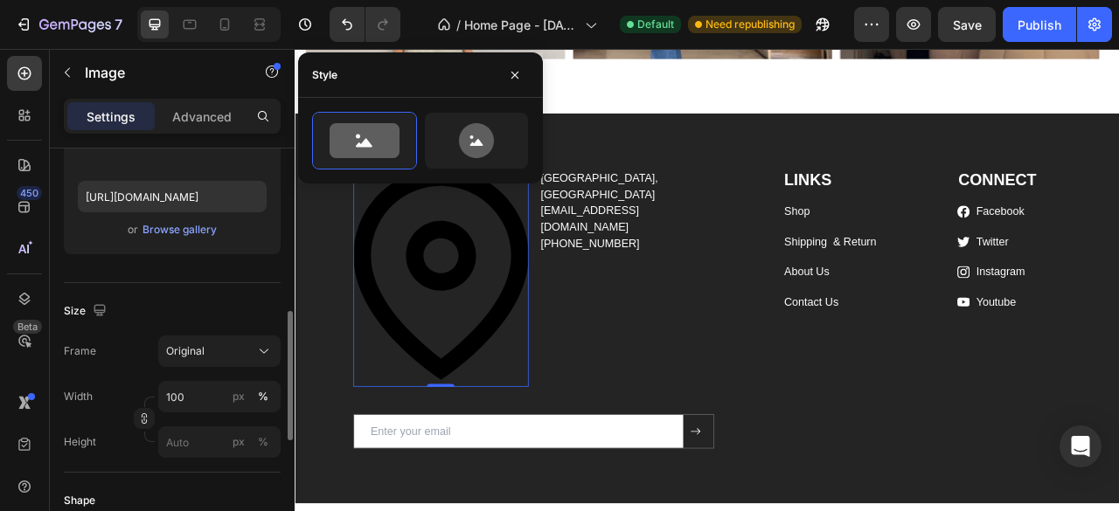
scroll to position [351, 0]
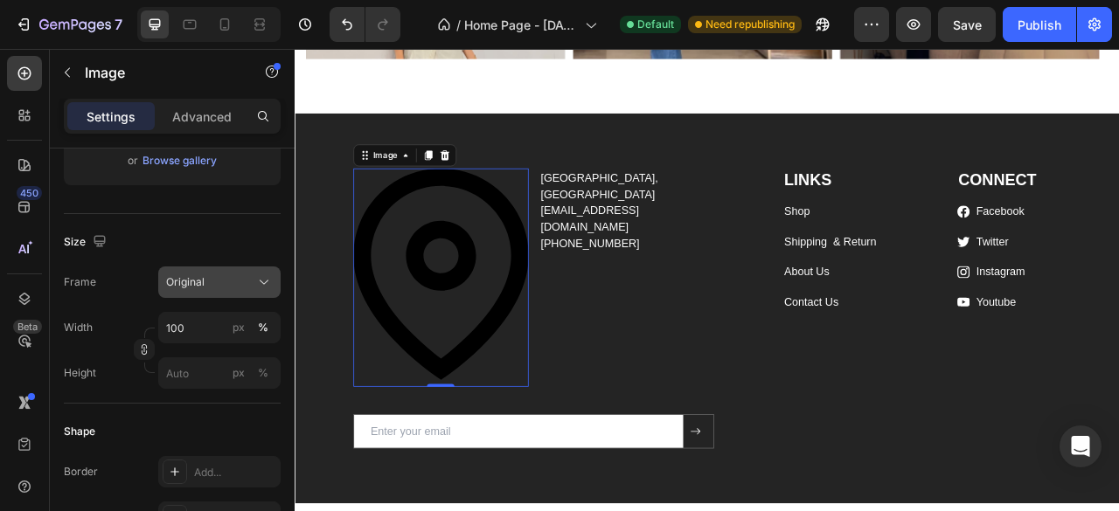
click at [213, 281] on div "Original" at bounding box center [209, 283] width 86 height 16
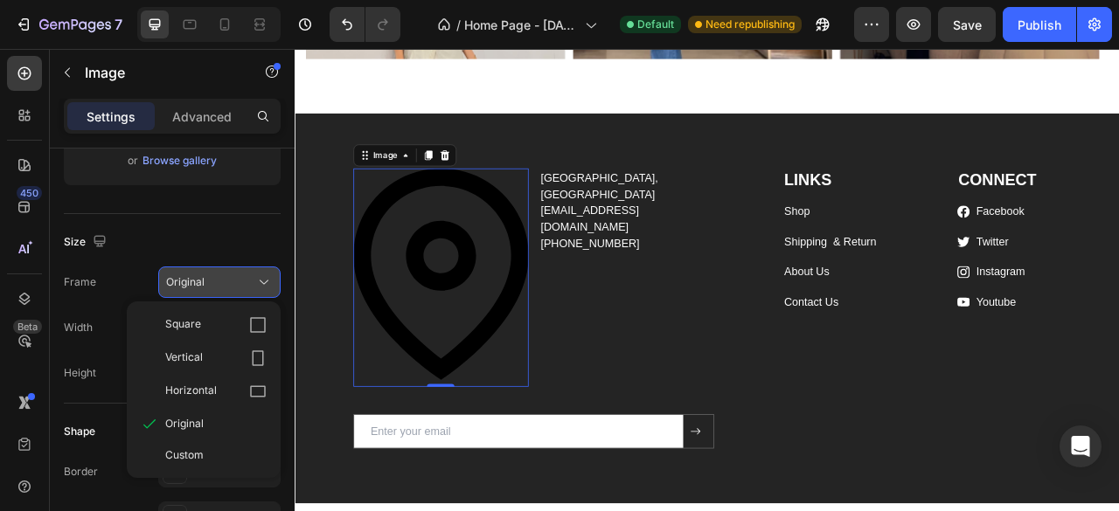
click at [213, 281] on div "Original" at bounding box center [209, 283] width 86 height 16
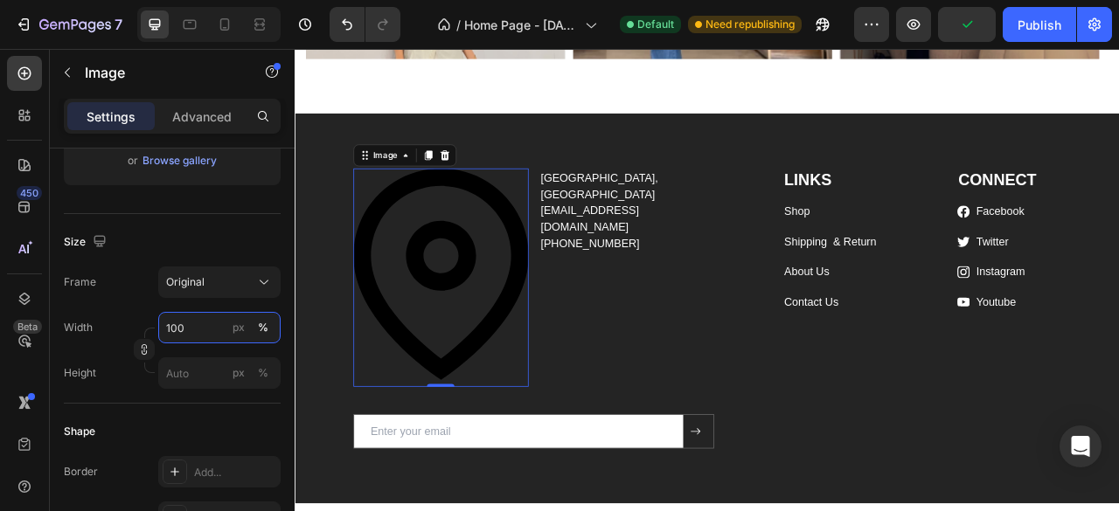
click at [211, 312] on input "100" at bounding box center [219, 327] width 122 height 31
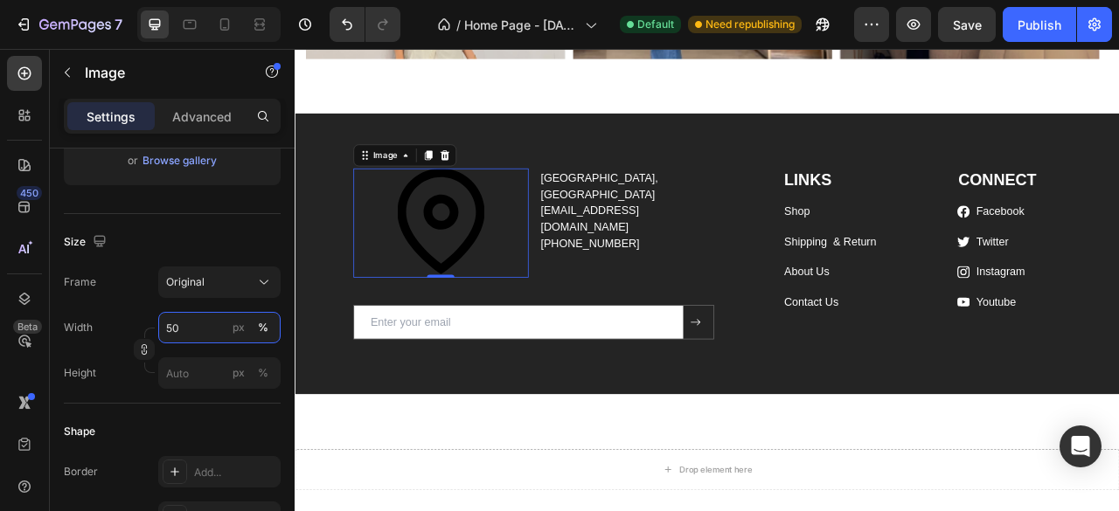
type input "5"
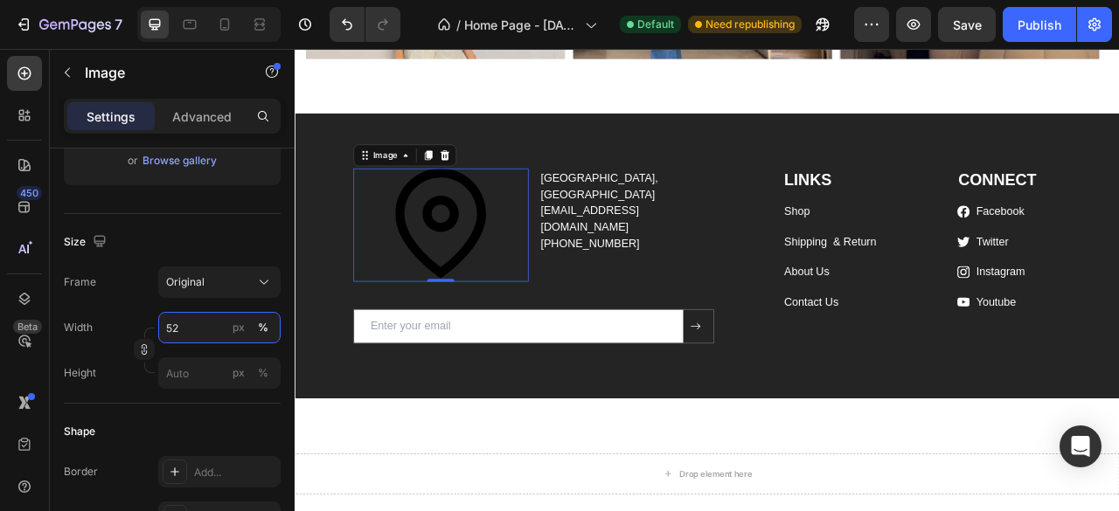
type input "5"
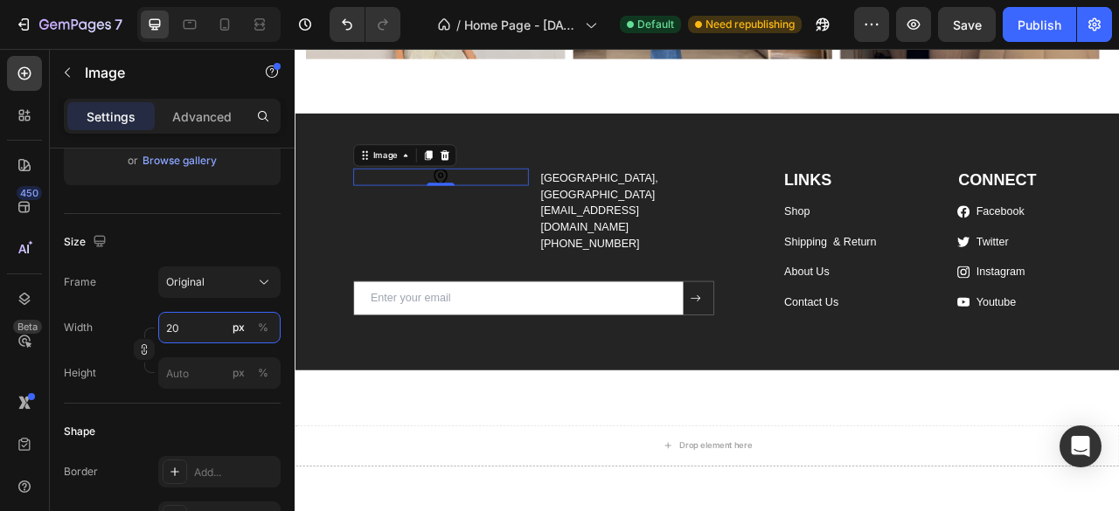
type input "2"
type input "3"
type input "4"
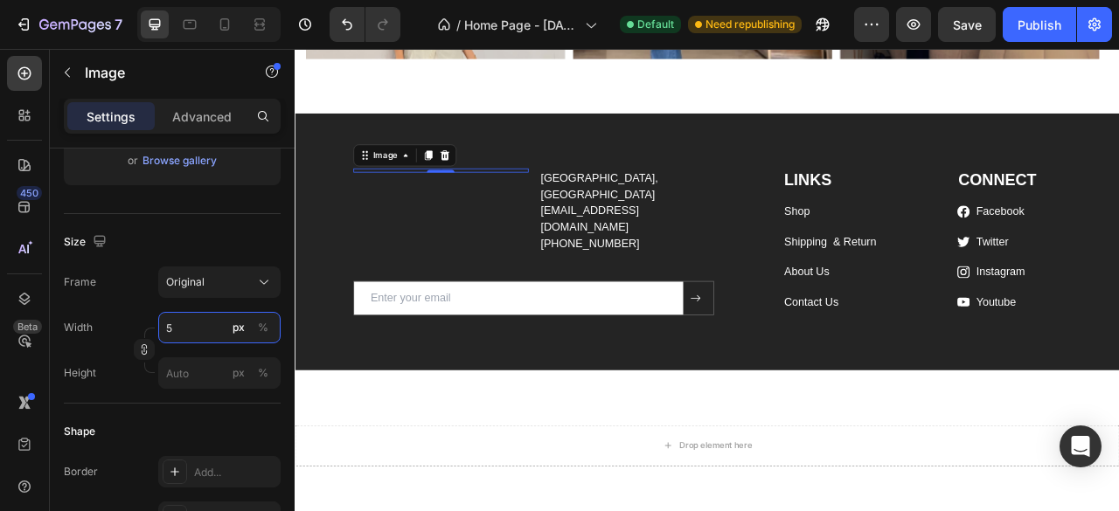
type input "50"
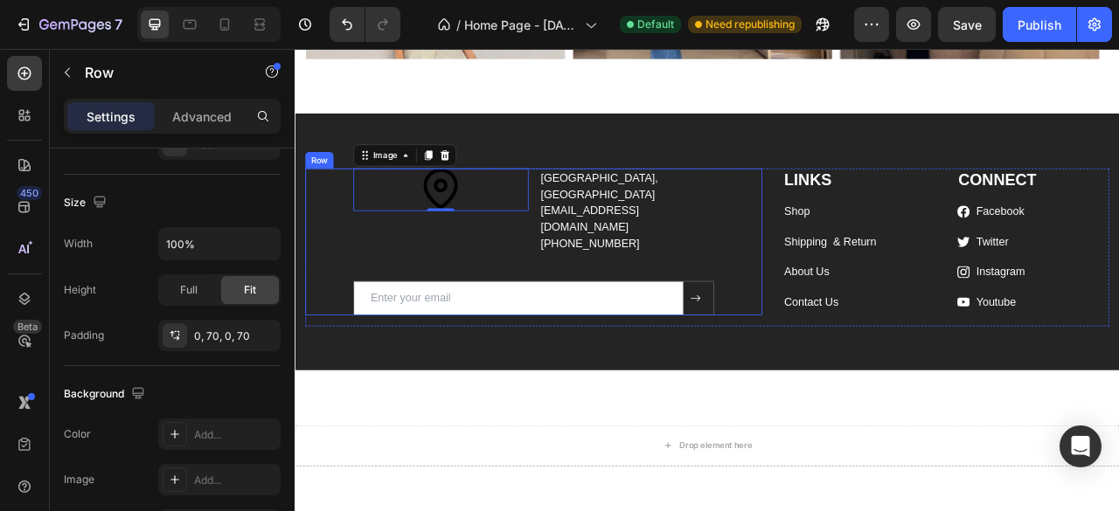
click at [566, 344] on div "Image 0 Islamabad, Pakistan support@boujeewear.com +92 335 5204111 Text block R…" at bounding box center [598, 294] width 459 height 187
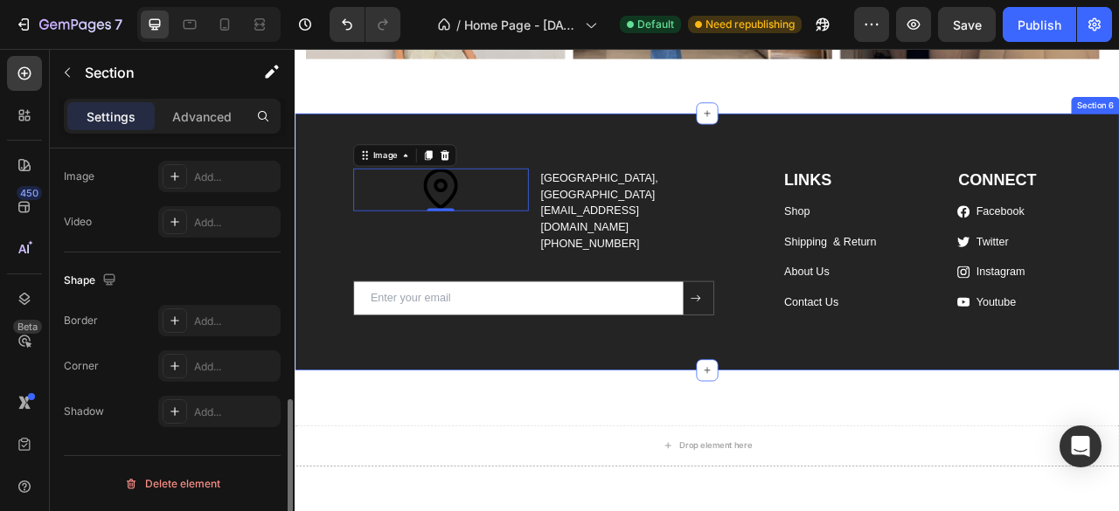
scroll to position [0, 0]
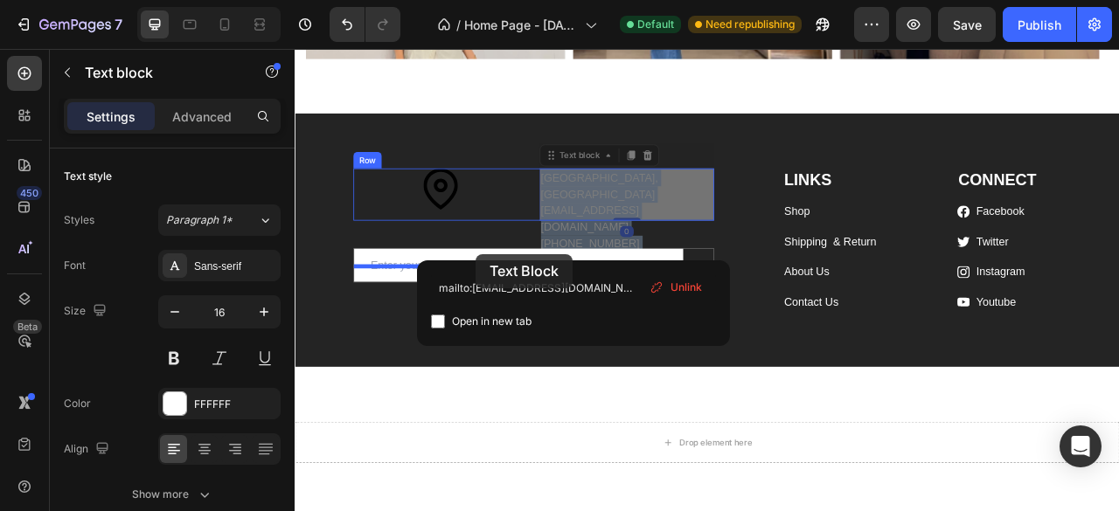
drag, startPoint x: 654, startPoint y: 313, endPoint x: 525, endPoint y: 310, distance: 128.5
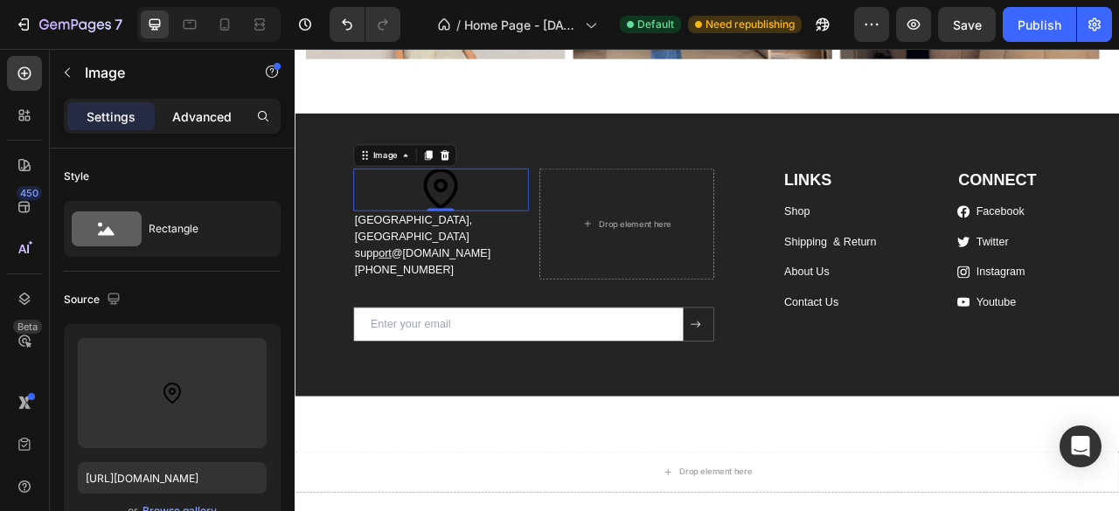
click at [178, 108] on p "Advanced" at bounding box center [201, 117] width 59 height 18
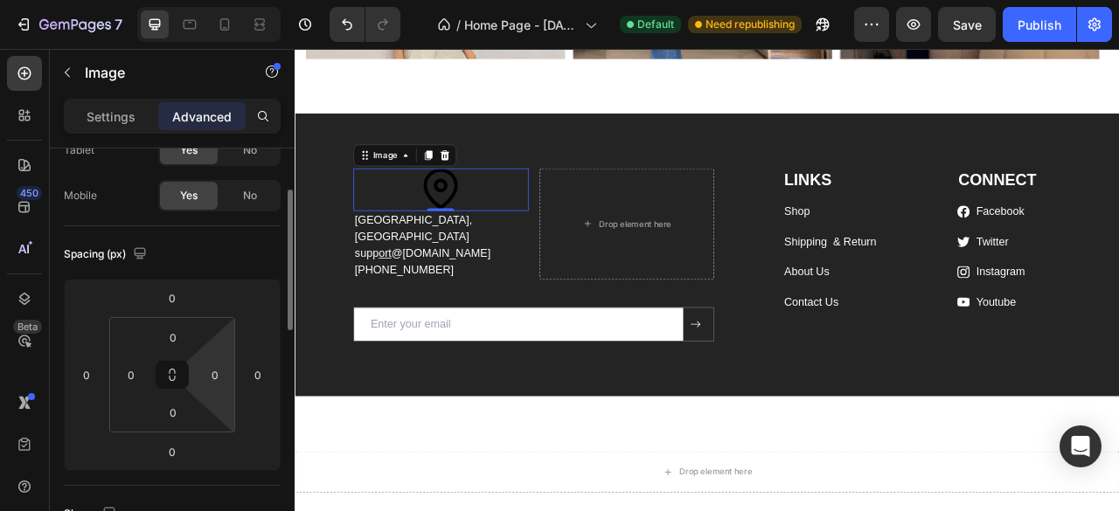
scroll to position [117, 0]
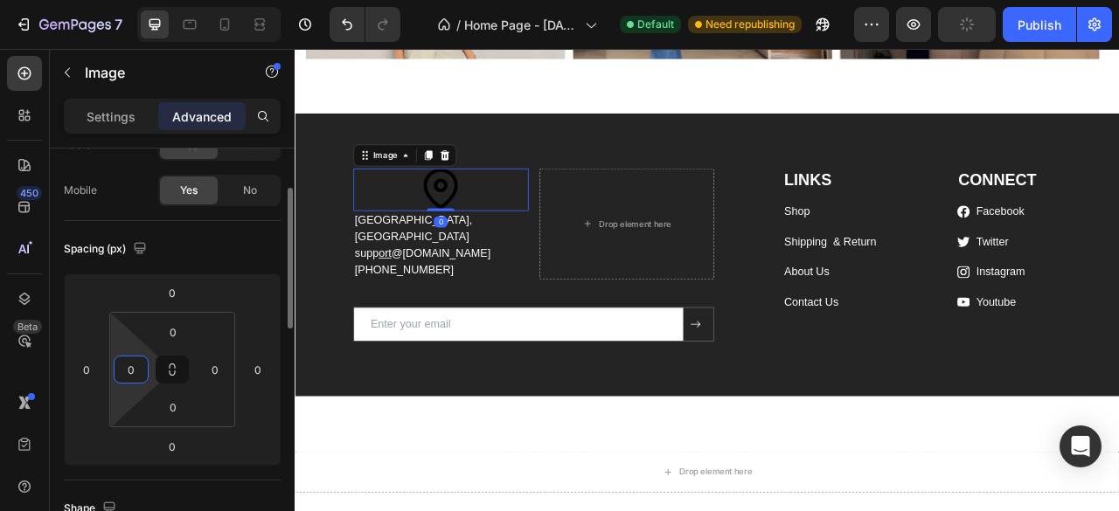
click at [133, 365] on input "0" at bounding box center [131, 370] width 26 height 26
type input "2"
type input "0"
click at [220, 364] on input "0" at bounding box center [215, 370] width 26 height 26
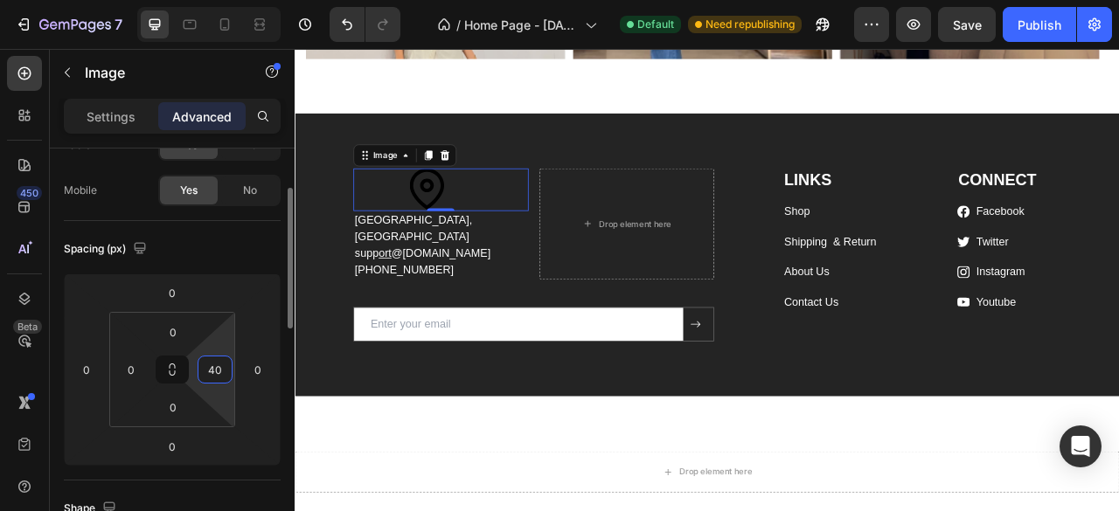
type input "4"
type input "9"
type input "190"
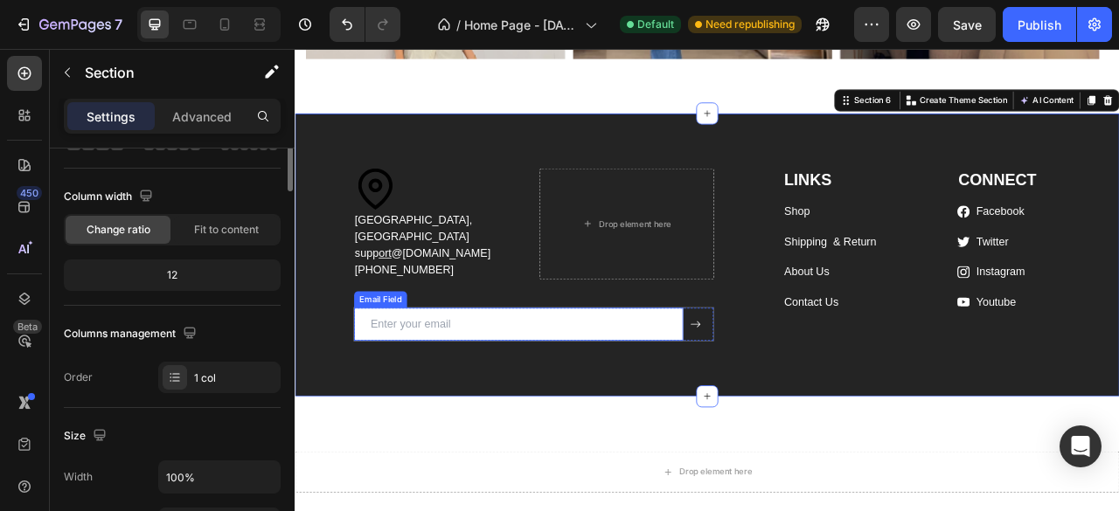
scroll to position [0, 0]
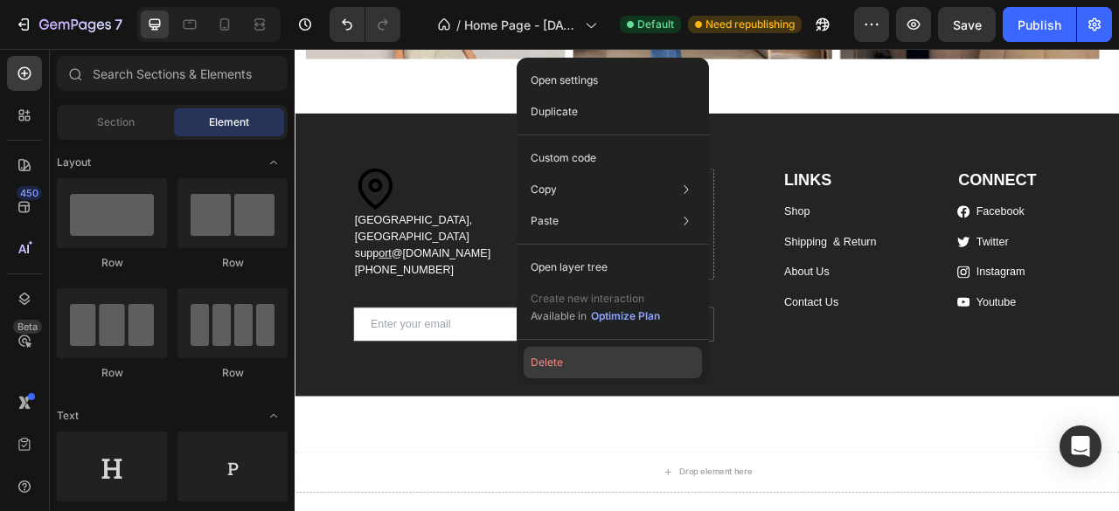
click at [596, 359] on button "Delete" at bounding box center [613, 362] width 178 height 31
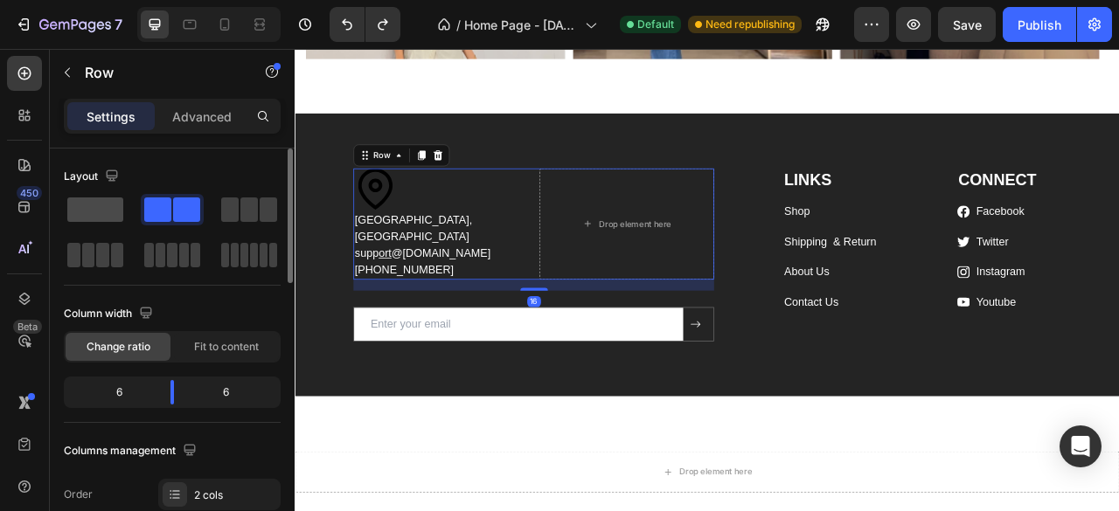
click at [102, 199] on span at bounding box center [95, 210] width 56 height 24
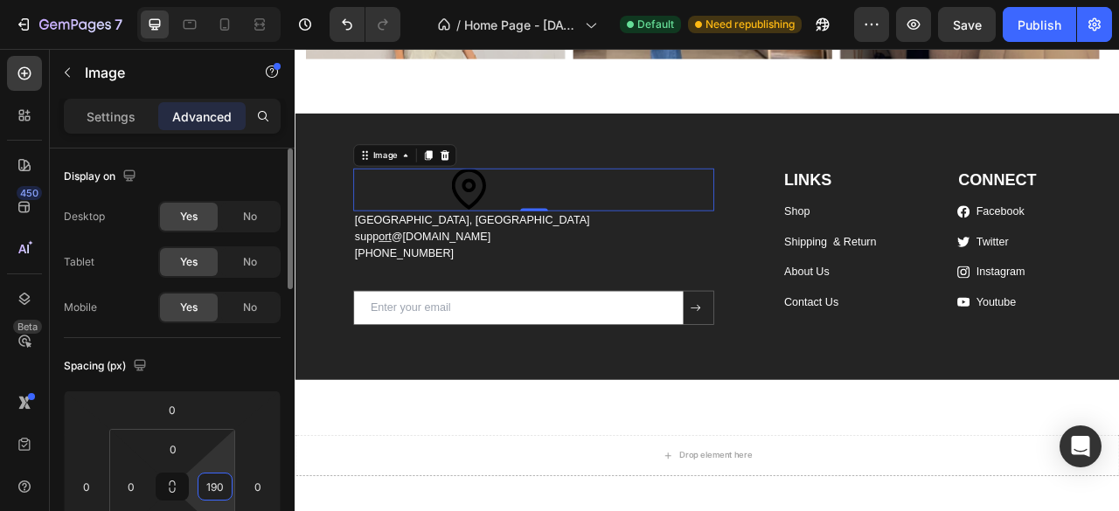
click at [213, 485] on input "190" at bounding box center [215, 487] width 26 height 26
type input "2"
type input "3"
type input "500"
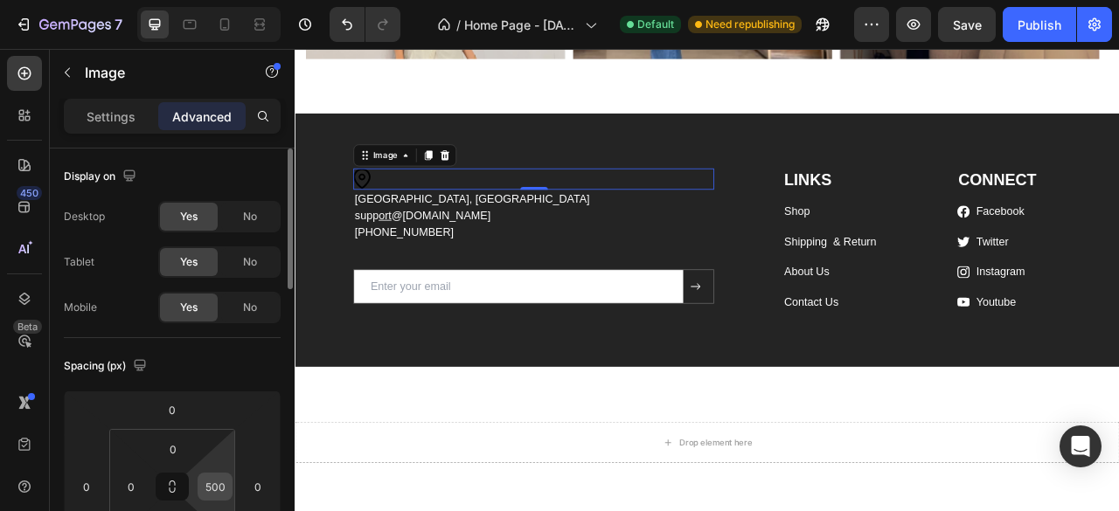
click at [225, 496] on input "500" at bounding box center [215, 487] width 26 height 26
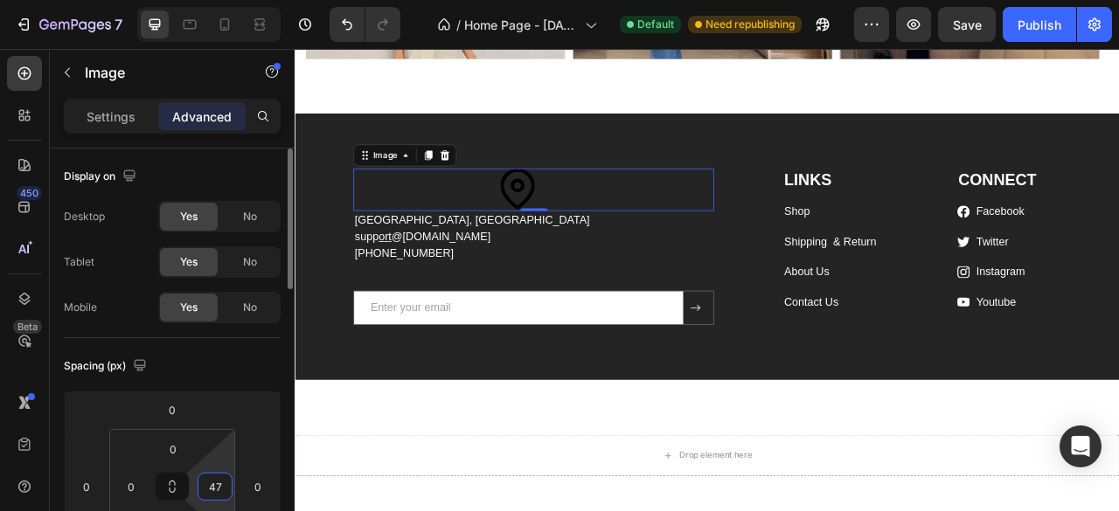
type input "470"
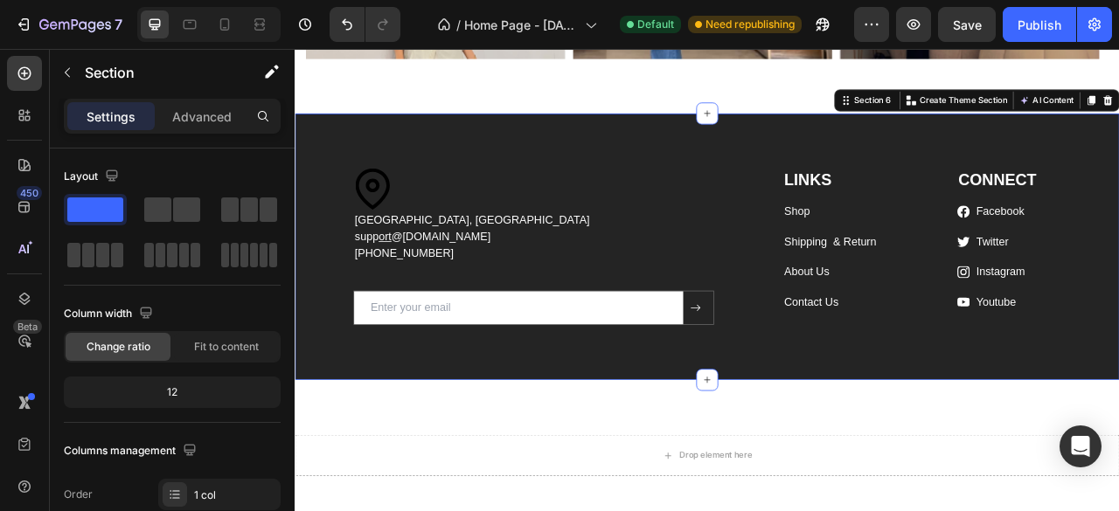
click at [532, 429] on div "Image Islamabad, Pakistan supp ort @boujeewear.com +92 335 5204111 Text block R…" at bounding box center [819, 315] width 1023 height 228
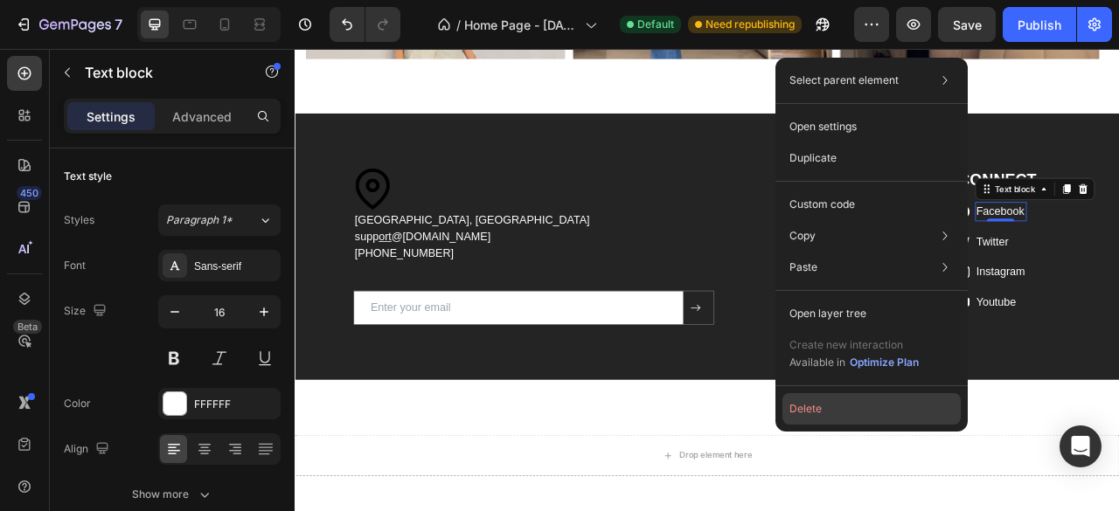
click at [872, 397] on button "Delete" at bounding box center [871, 408] width 178 height 31
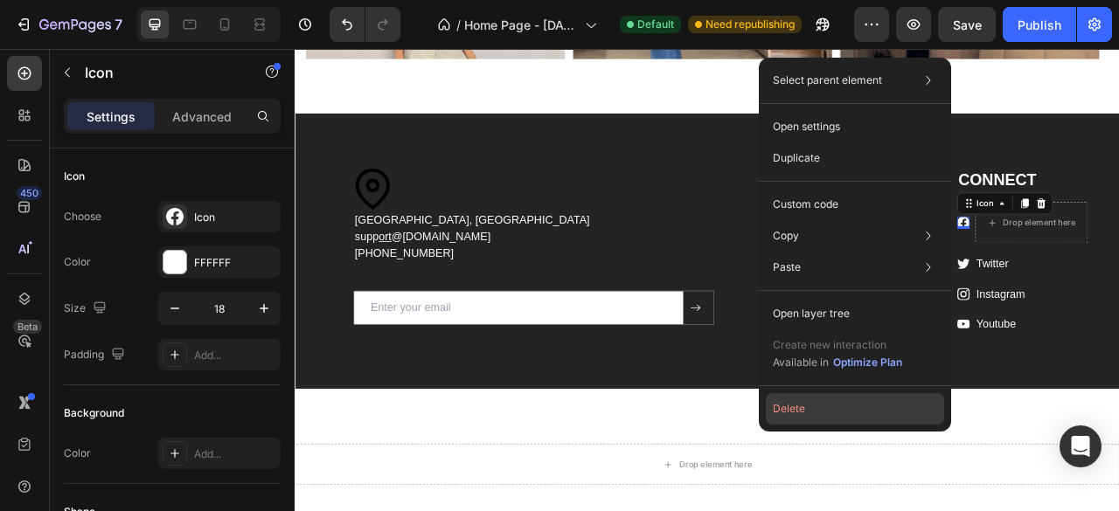
click at [849, 399] on button "Delete" at bounding box center [855, 408] width 178 height 31
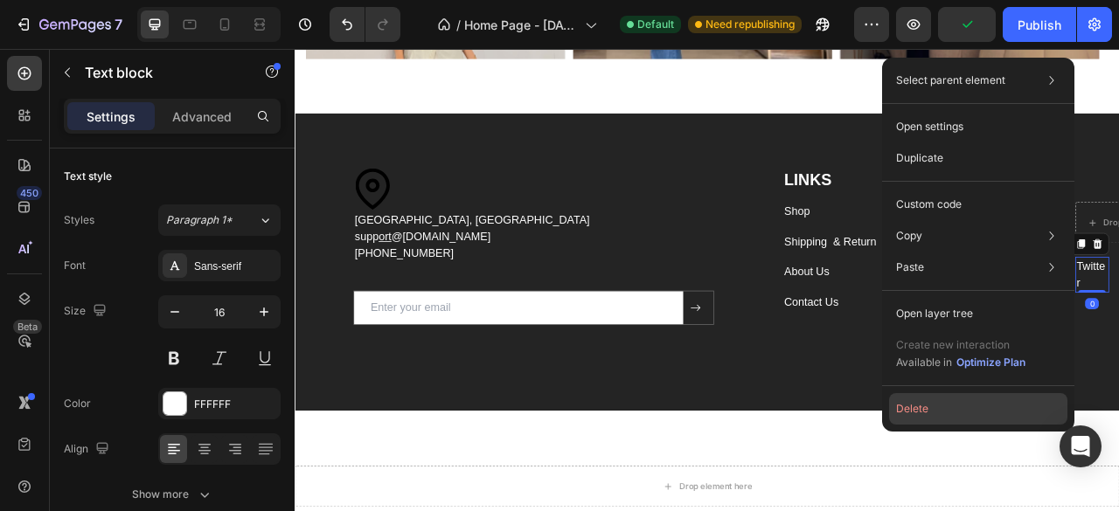
click at [979, 408] on button "Delete" at bounding box center [978, 408] width 178 height 31
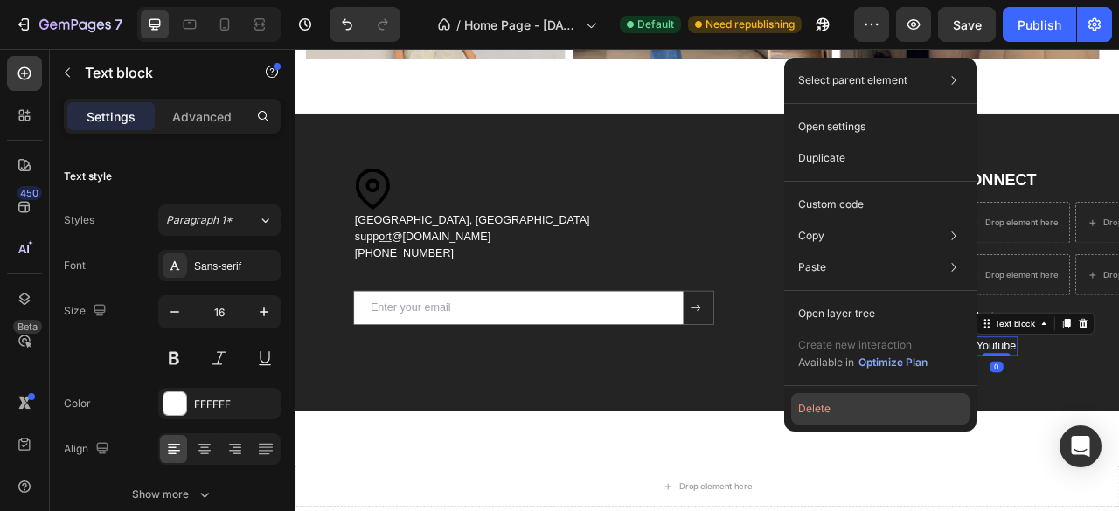
click at [890, 400] on button "Delete" at bounding box center [880, 408] width 178 height 31
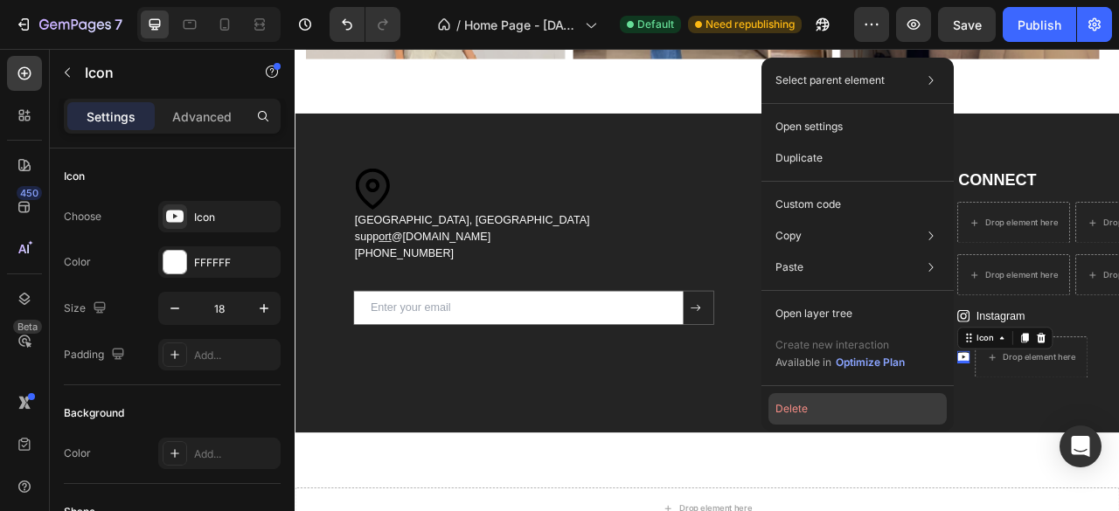
click at [904, 405] on button "Delete" at bounding box center [857, 408] width 178 height 31
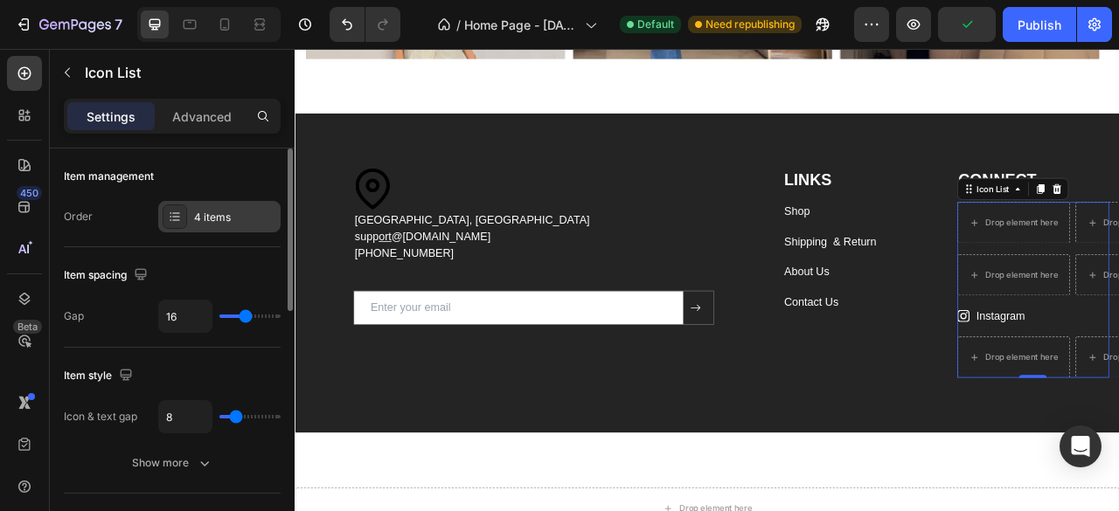
click at [218, 202] on div "4 items" at bounding box center [219, 216] width 122 height 31
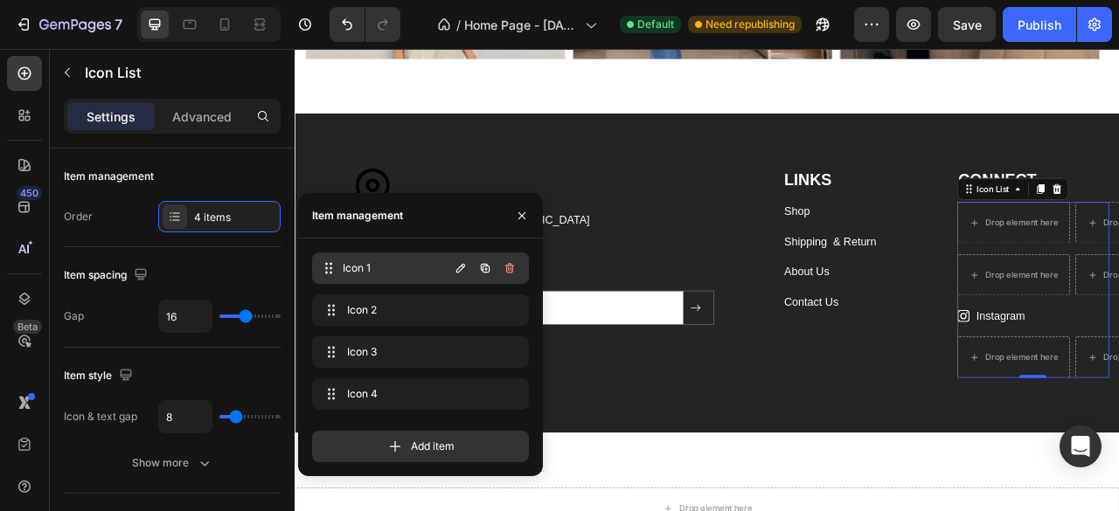
click at [386, 281] on div "Icon 1 Icon 1" at bounding box center [420, 268] width 217 height 31
click at [514, 268] on icon "button" at bounding box center [510, 268] width 14 height 14
click at [498, 267] on div "Delete" at bounding box center [498, 269] width 32 height 16
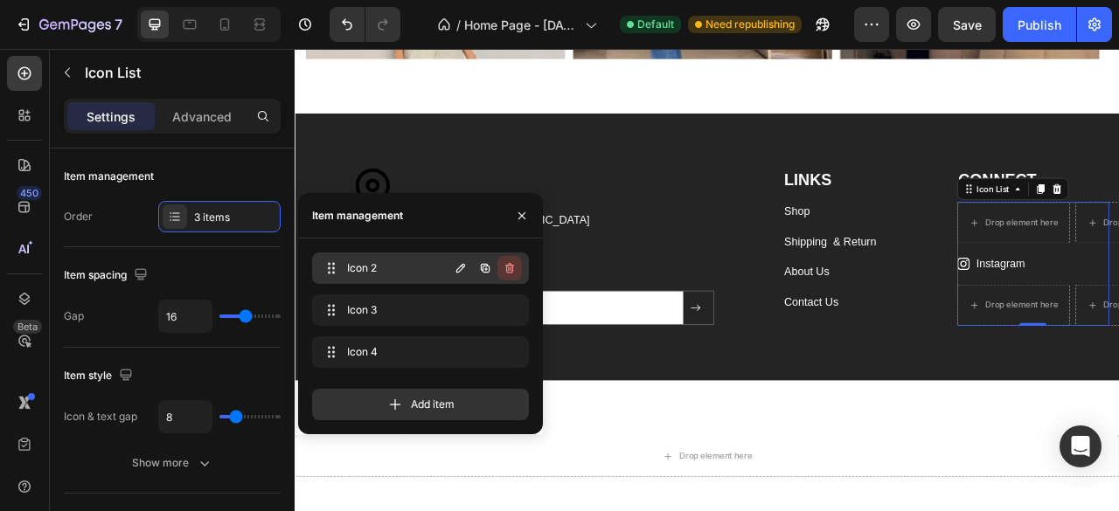
click at [514, 267] on icon "button" at bounding box center [510, 268] width 14 height 14
click at [514, 267] on div "Delete" at bounding box center [498, 269] width 32 height 16
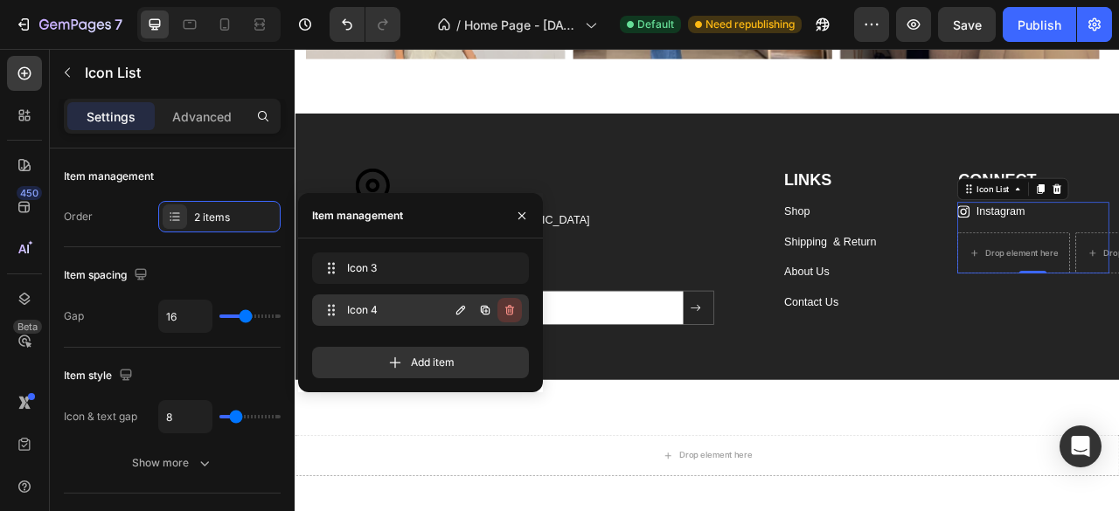
click at [512, 301] on button "button" at bounding box center [509, 310] width 24 height 24
click at [512, 301] on button "Delete" at bounding box center [498, 310] width 48 height 24
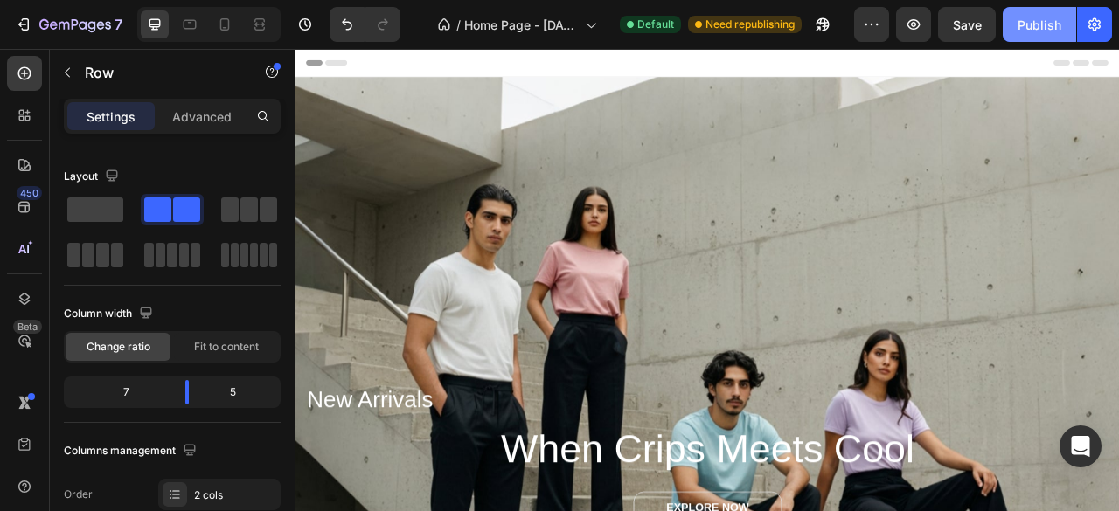
click at [1030, 30] on div "Publish" at bounding box center [1040, 25] width 44 height 18
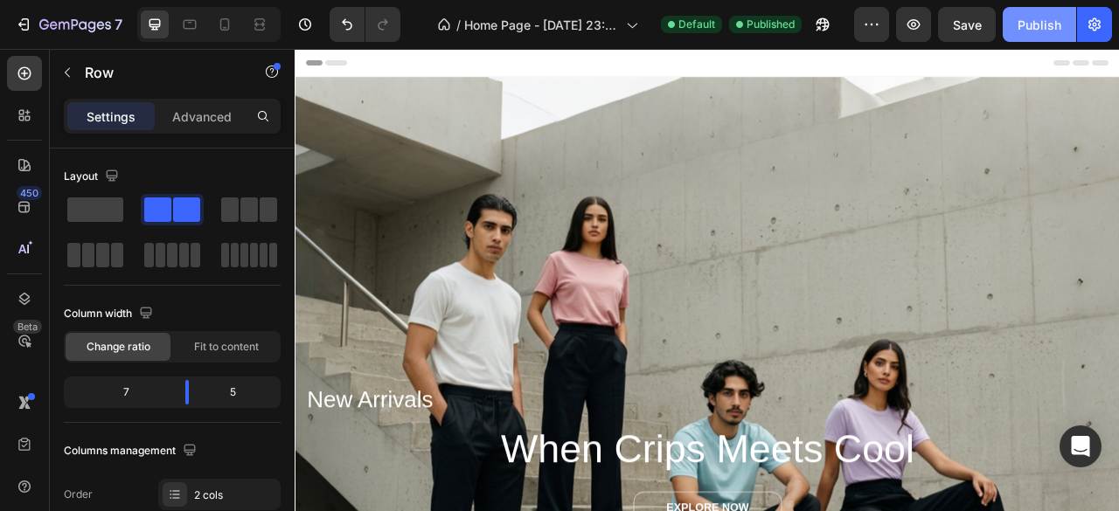
click at [1033, 32] on div "Publish" at bounding box center [1040, 25] width 44 height 18
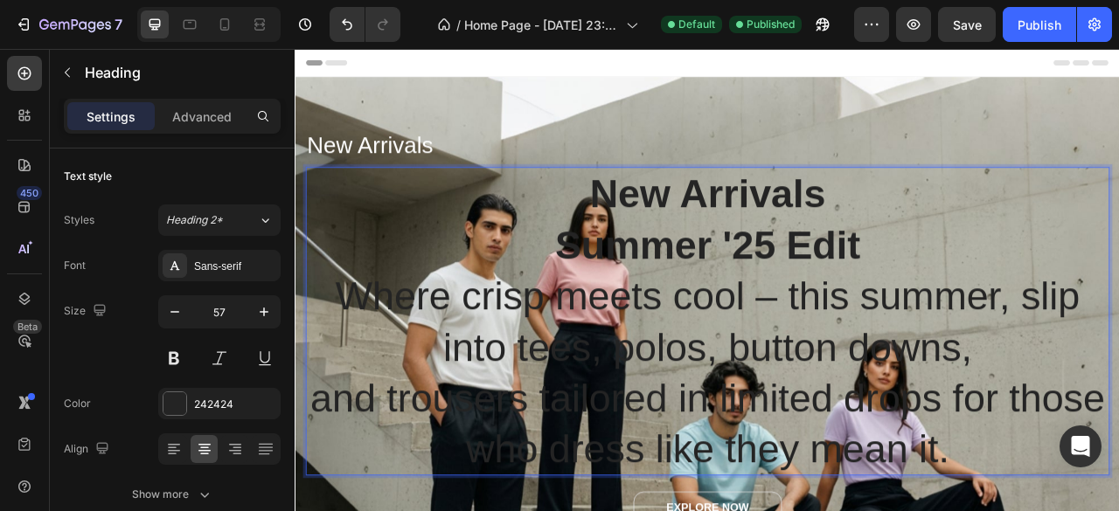
click at [996, 243] on p "New Arrivals Summer '25 Edit" at bounding box center [818, 265] width 1019 height 129
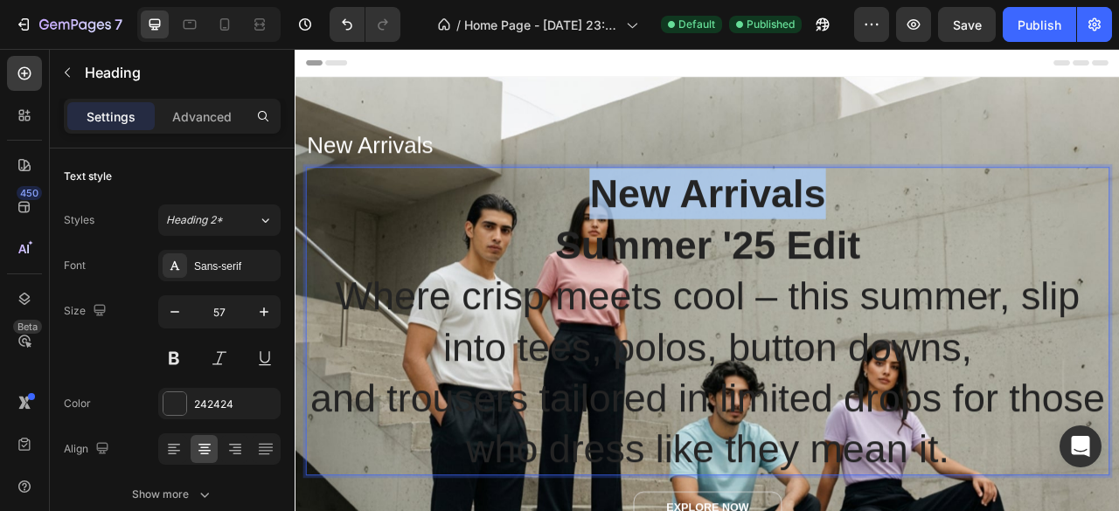
drag, startPoint x: 963, startPoint y: 232, endPoint x: 667, endPoint y: 223, distance: 296.5
click at [667, 223] on p "New Arrivals Summer '25 Edit" at bounding box center [818, 265] width 1019 height 129
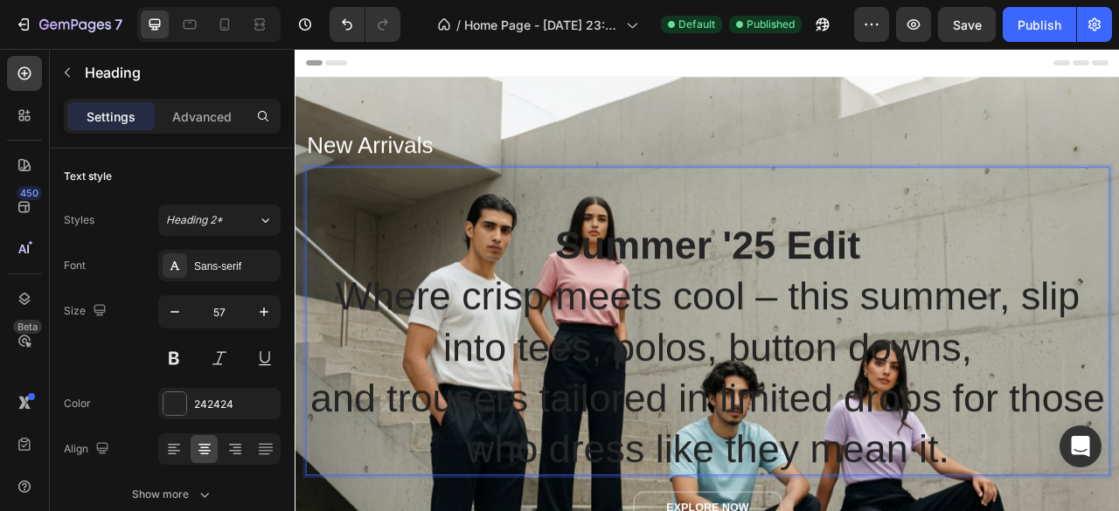
click at [1118, 511] on p "Where crisp meets cool – this summer, slip into tees, polos, button downs, and …" at bounding box center [818, 460] width 1019 height 259
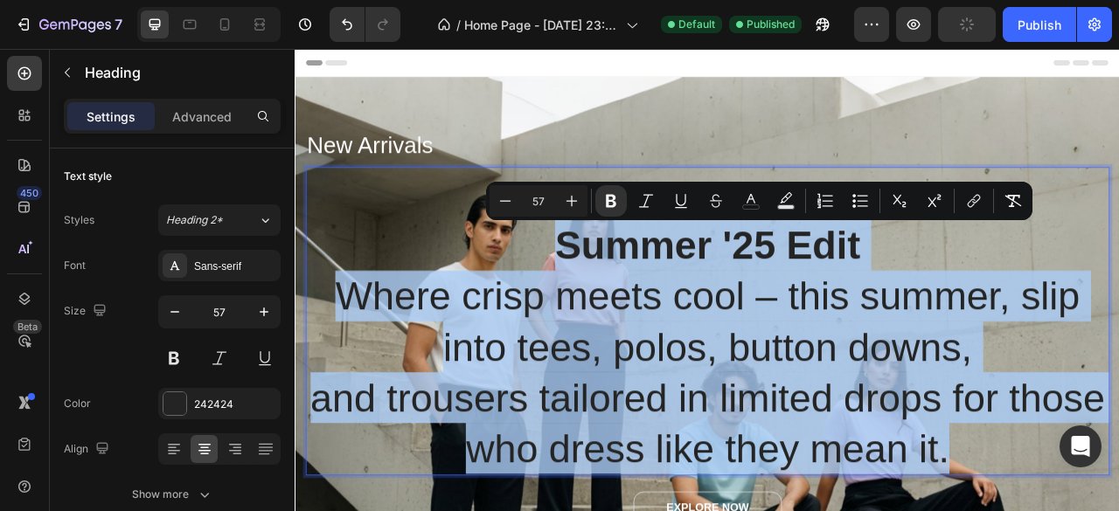
drag, startPoint x: 1201, startPoint y: 557, endPoint x: 562, endPoint y: 293, distance: 691.4
click at [562, 293] on h2 "Summer '25 Edit Where crisp meets cool – this summer, slip into tees, polos, bu…" at bounding box center [819, 395] width 1023 height 393
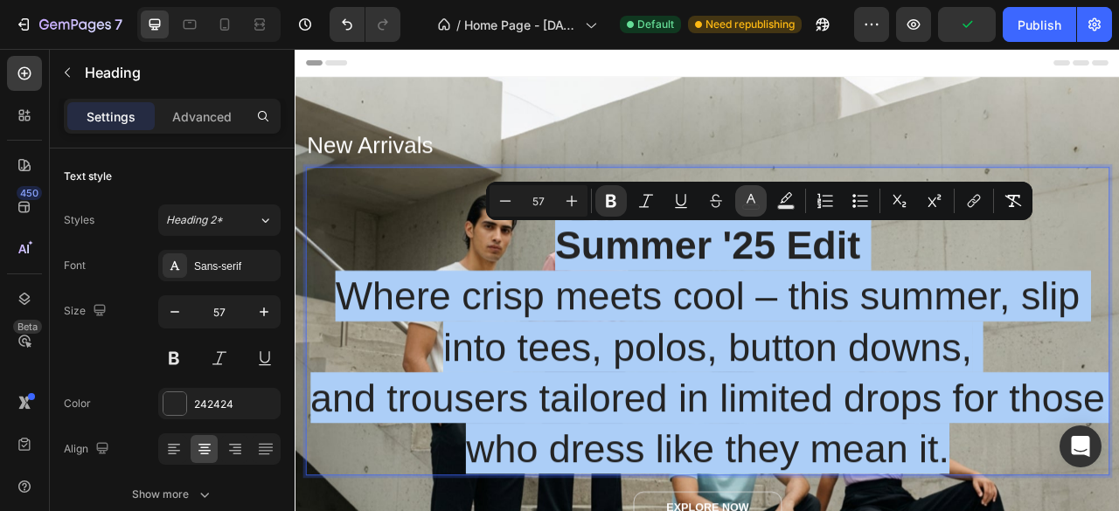
click at [754, 200] on icon "Editor contextual toolbar" at bounding box center [751, 199] width 9 height 10
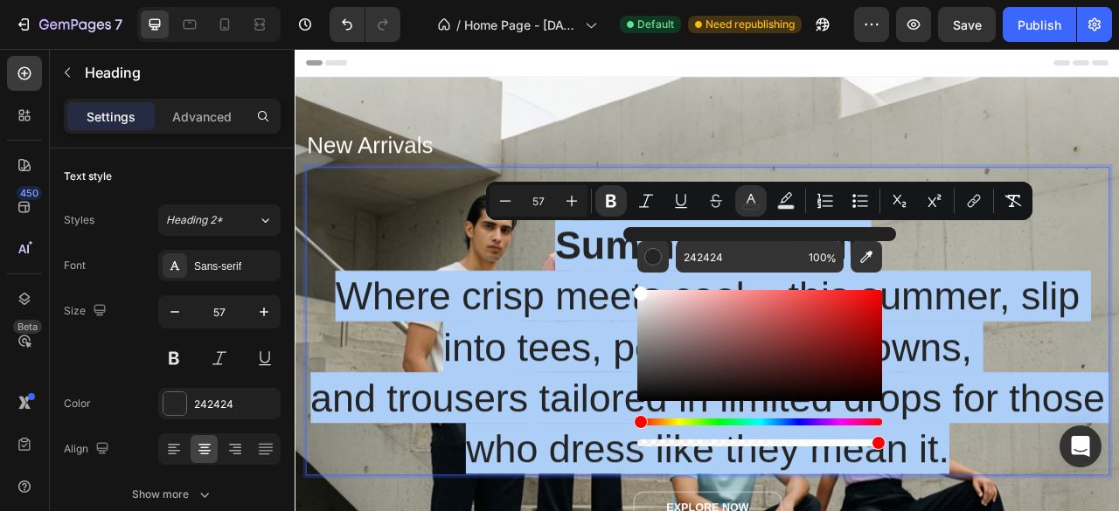
drag, startPoint x: 641, startPoint y: 388, endPoint x: 626, endPoint y: 276, distance: 112.9
click at [626, 276] on div "242424 100 %" at bounding box center [759, 338] width 273 height 223
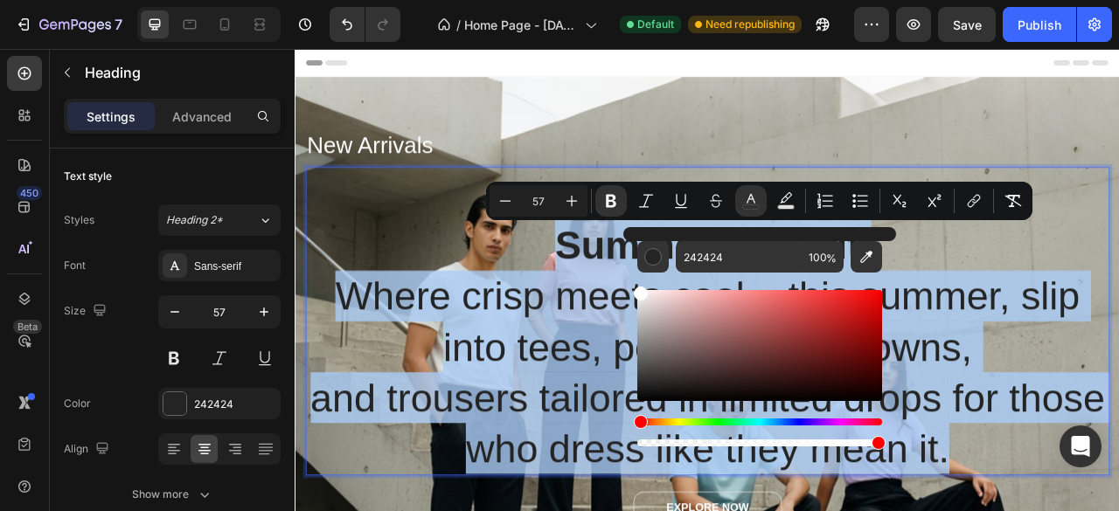
type input "FFFFFF"
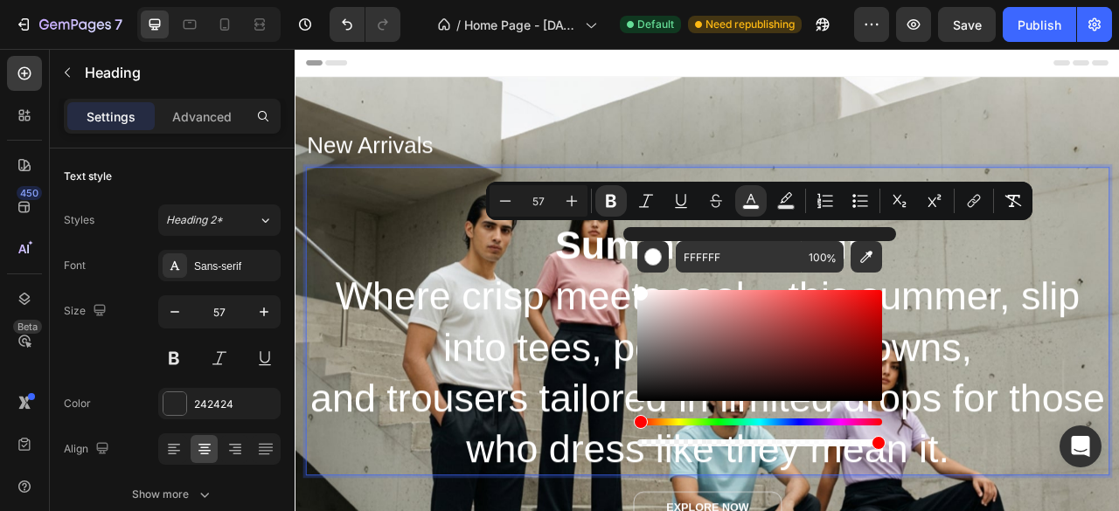
click at [1118, 292] on p "Summer '25 Edit" at bounding box center [818, 265] width 1019 height 129
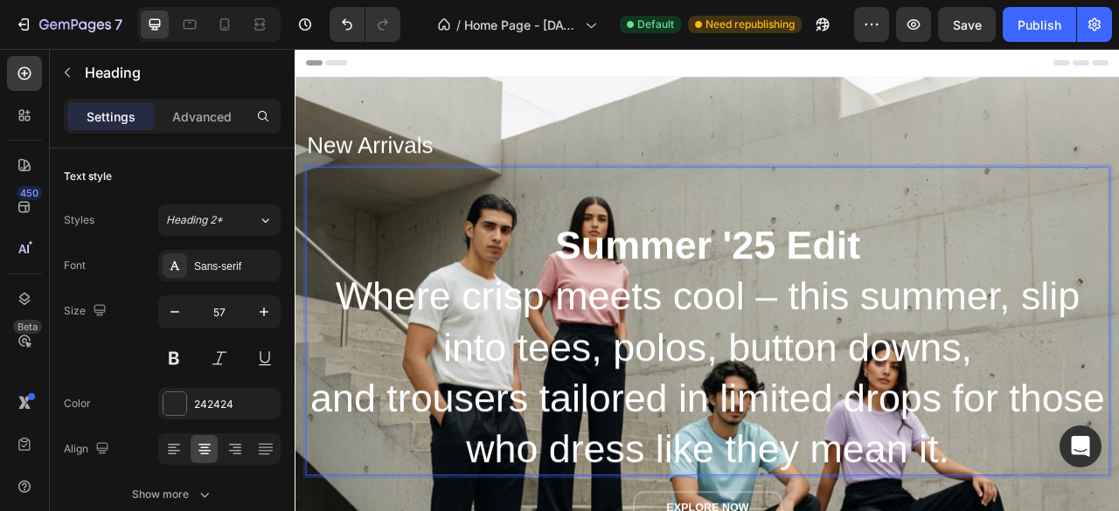
click at [1065, 270] on p "Summer '25 Edit" at bounding box center [818, 265] width 1019 height 129
click at [1118, 511] on p "Where crisp meets cool – this summer, slip into tees, polos, button downs, and …" at bounding box center [818, 460] width 1019 height 259
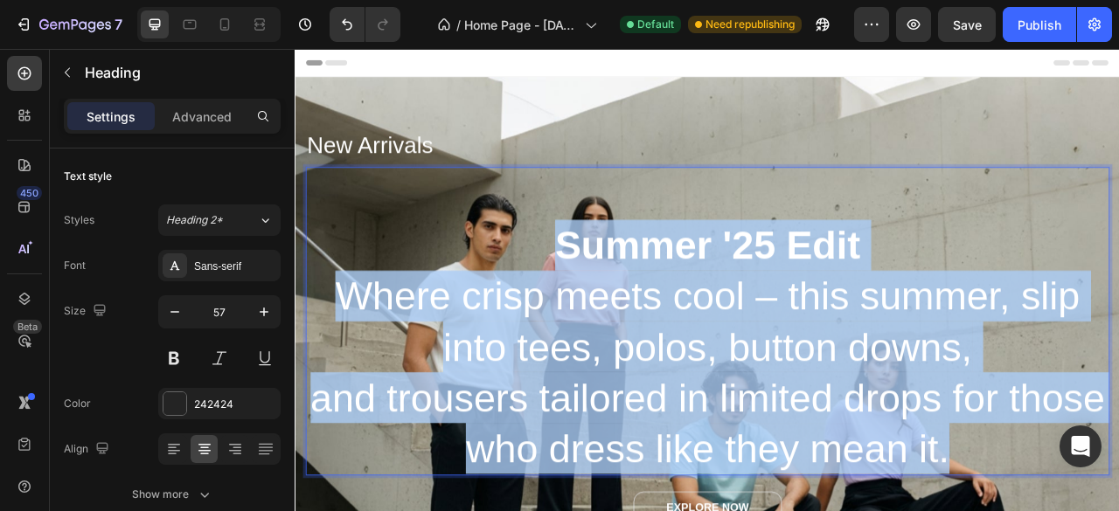
drag, startPoint x: 1211, startPoint y: 559, endPoint x: 628, endPoint y: 305, distance: 636.2
click at [628, 305] on h2 "Summer '25 Edit Where crisp meets cool – this summer, slip into tees, polos, bu…" at bounding box center [819, 395] width 1023 height 393
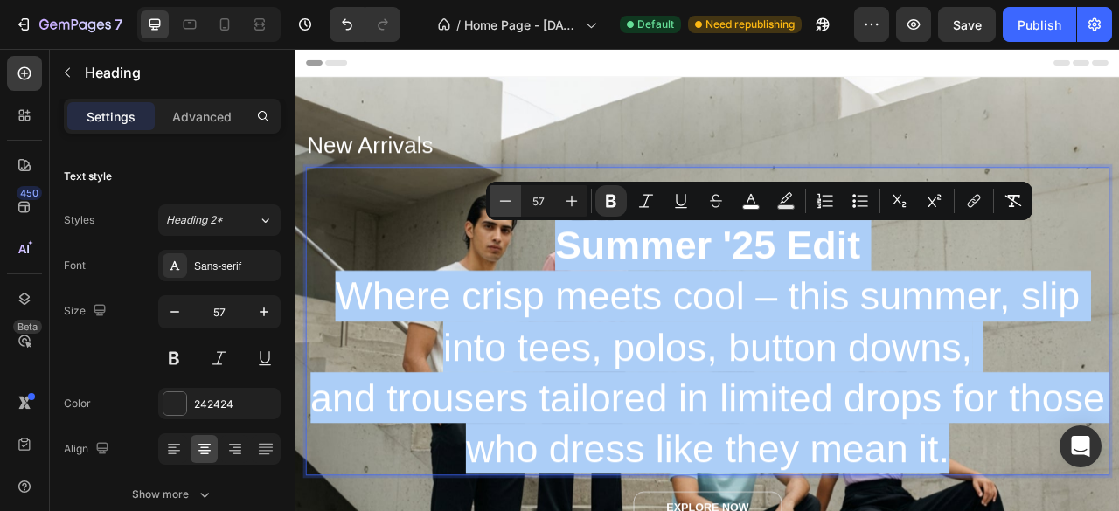
click at [515, 202] on button "Minus" at bounding box center [505, 200] width 31 height 31
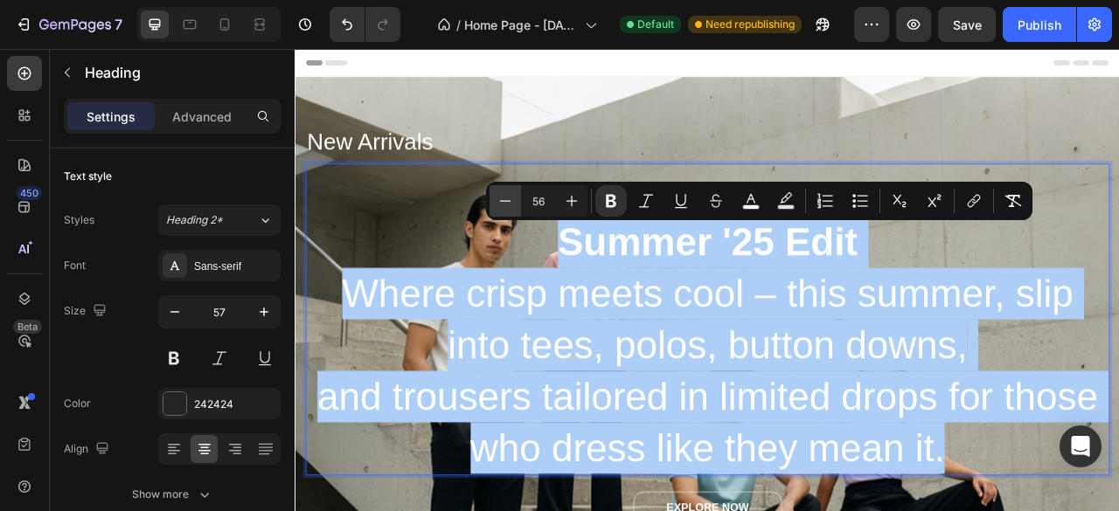
click at [515, 202] on button "Minus" at bounding box center [505, 200] width 31 height 31
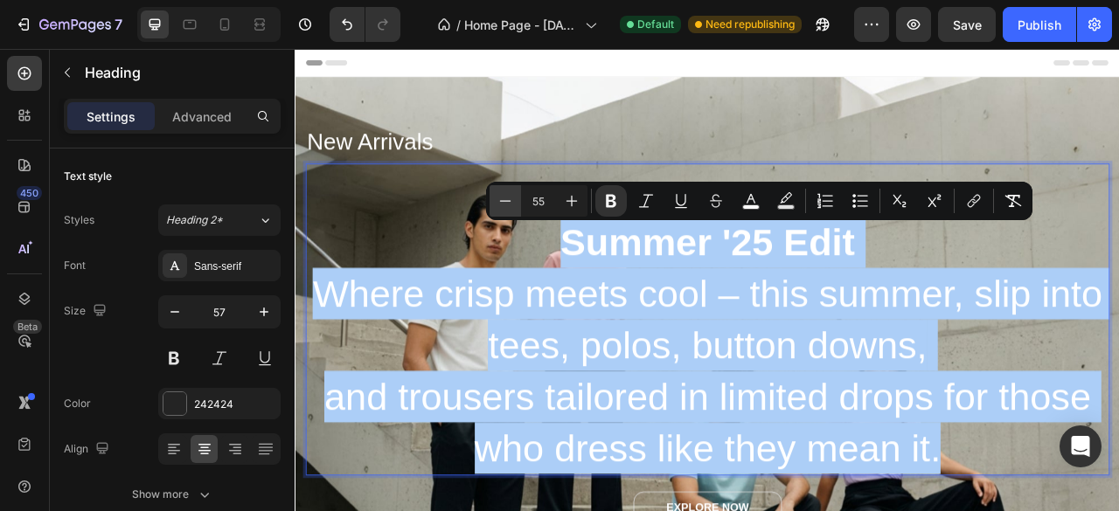
click at [515, 202] on button "Minus" at bounding box center [505, 200] width 31 height 31
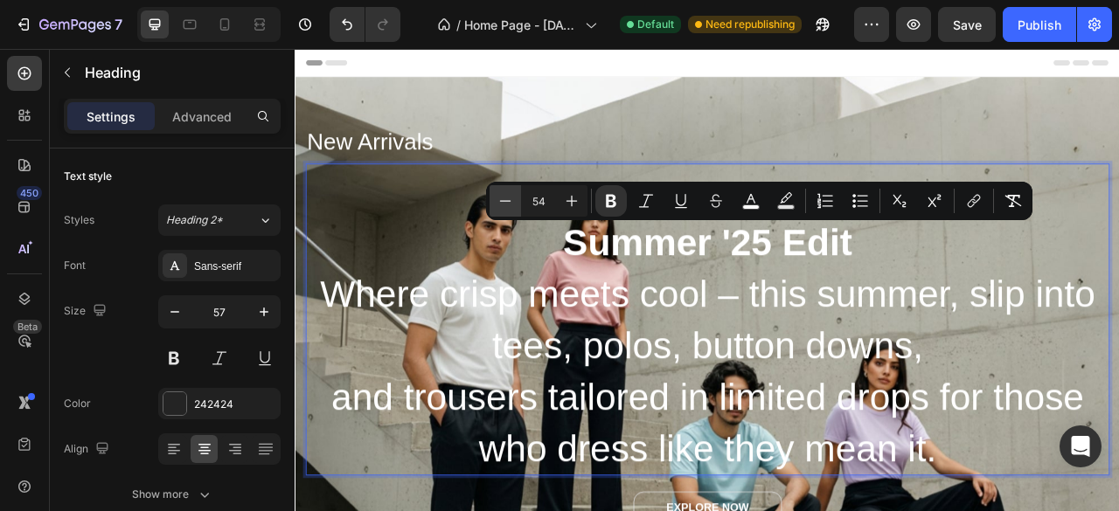
click at [514, 204] on button "Minus" at bounding box center [505, 200] width 31 height 31
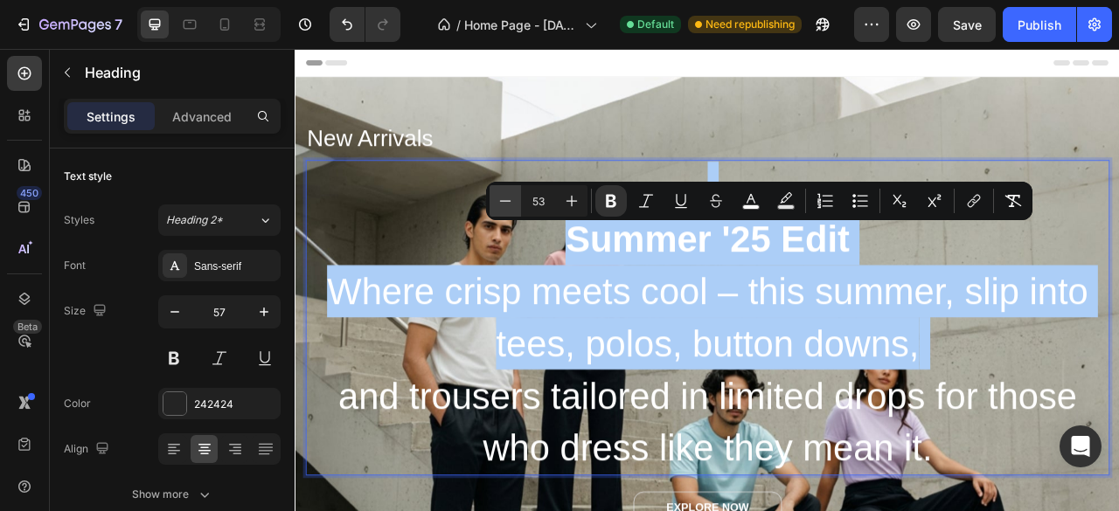
click at [514, 204] on button "Minus" at bounding box center [505, 200] width 31 height 31
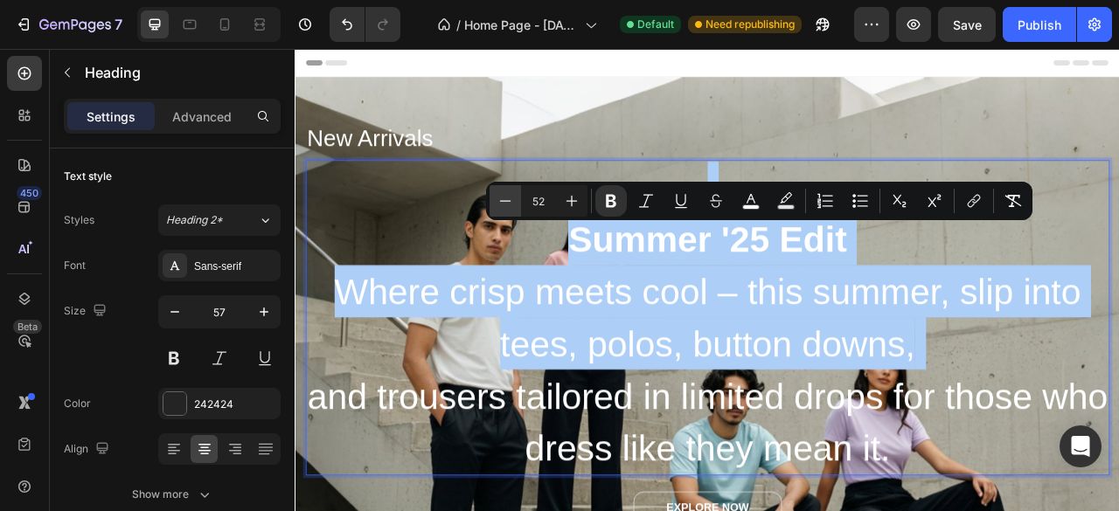
click at [514, 204] on button "Minus" at bounding box center [505, 200] width 31 height 31
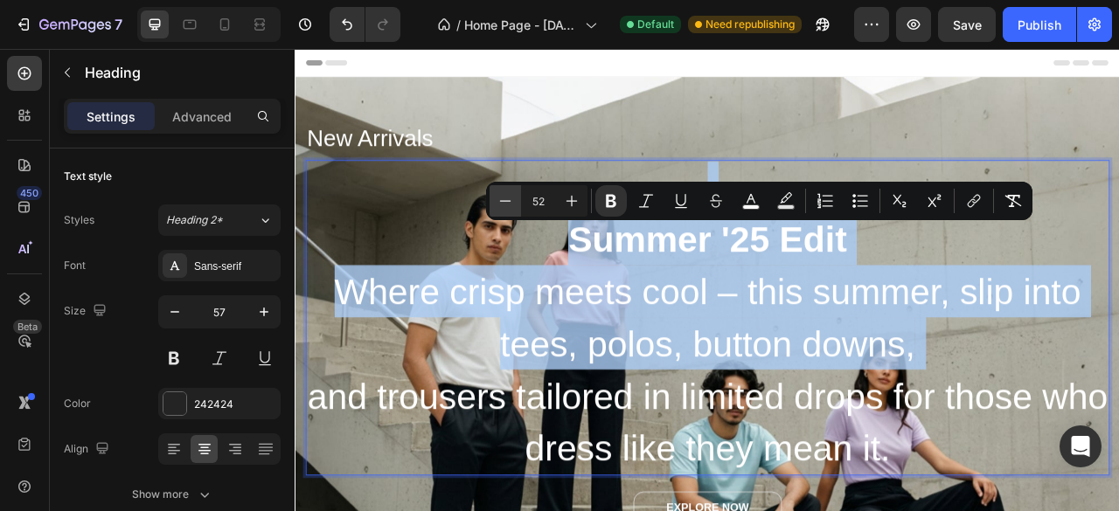
type input "51"
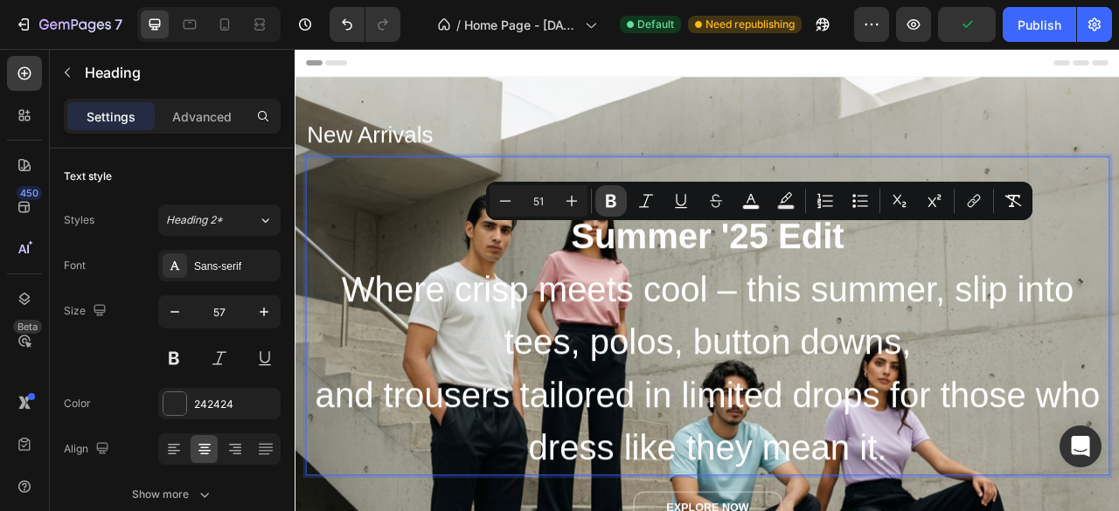
click at [613, 194] on icon "Editor contextual toolbar" at bounding box center [610, 200] width 17 height 17
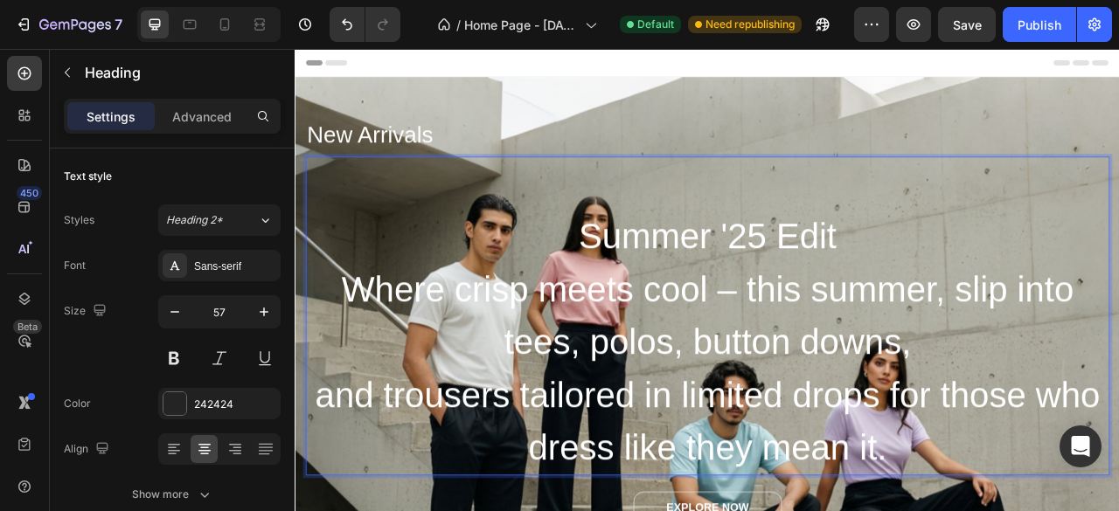
click at [699, 233] on p "⁠⁠⁠⁠⁠⁠⁠ Summer '25 Edit" at bounding box center [818, 254] width 1019 height 132
click at [1070, 511] on p "Where crisp meets cool – this summer, slip into tees, polos, button downs, and …" at bounding box center [818, 455] width 1019 height 269
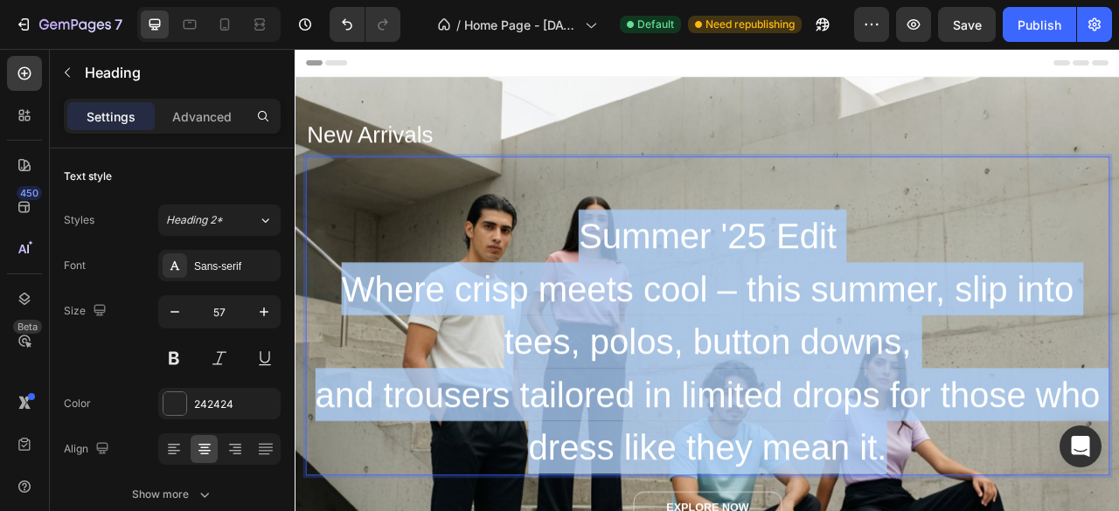
drag, startPoint x: 1048, startPoint y: 565, endPoint x: 603, endPoint y: 307, distance: 514.3
click at [603, 307] on h2 "Summer '25 Edit Where crisp meets cool – this summer, slip into tees, polos, bu…" at bounding box center [819, 389] width 1023 height 406
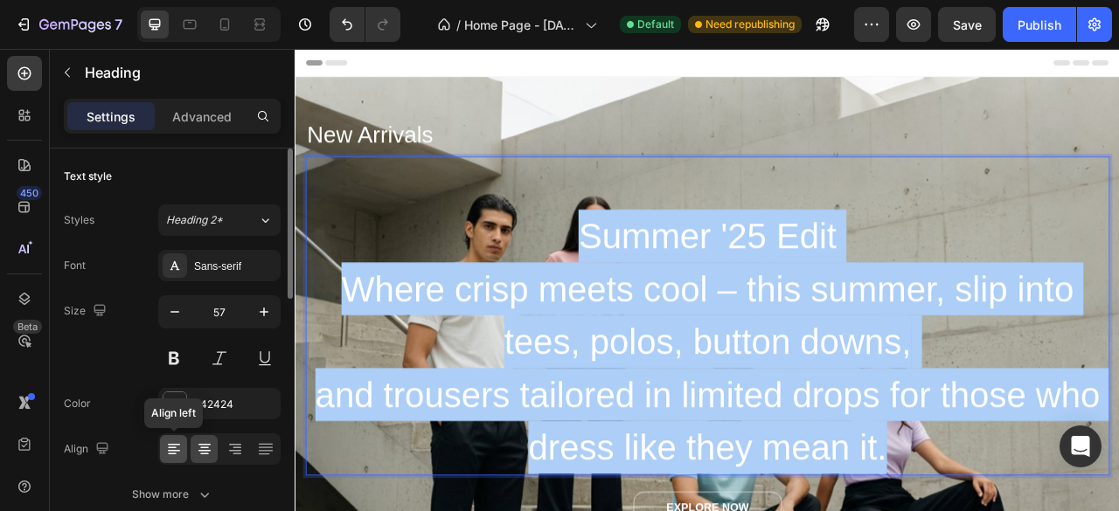
click at [177, 442] on icon at bounding box center [173, 449] width 17 height 17
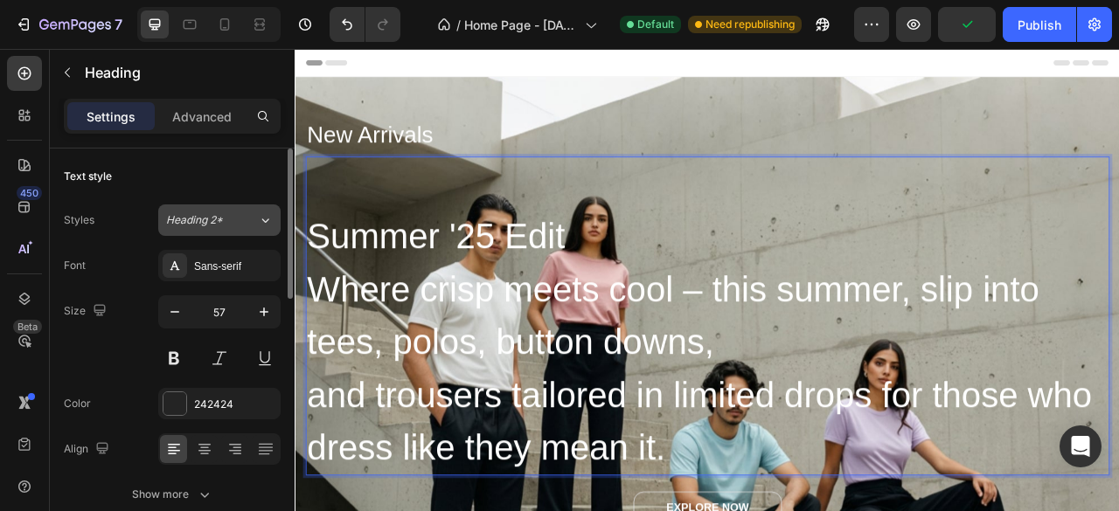
click at [229, 222] on div "Heading 2*" at bounding box center [201, 220] width 71 height 16
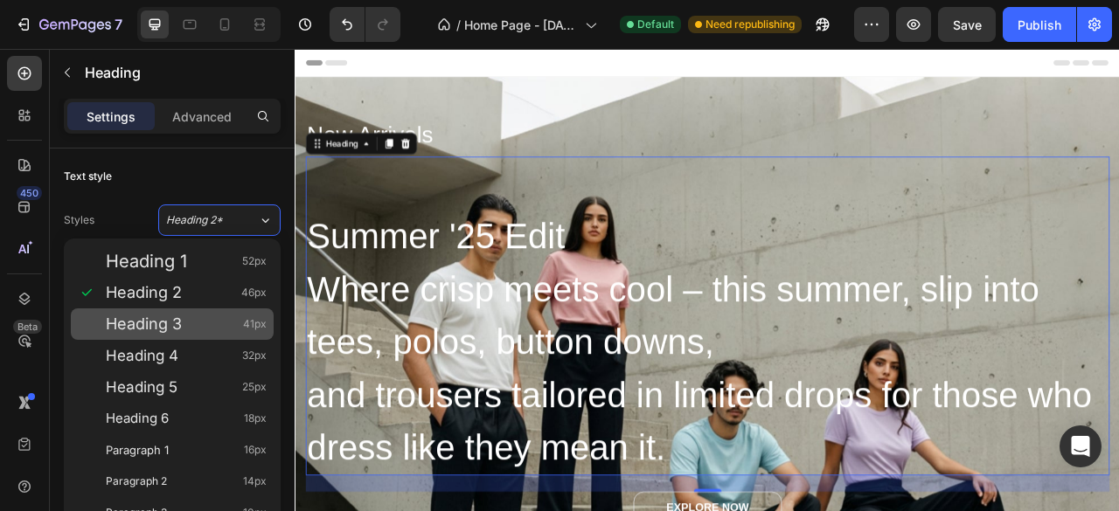
click at [203, 310] on div "Heading 3 41px" at bounding box center [172, 324] width 203 height 31
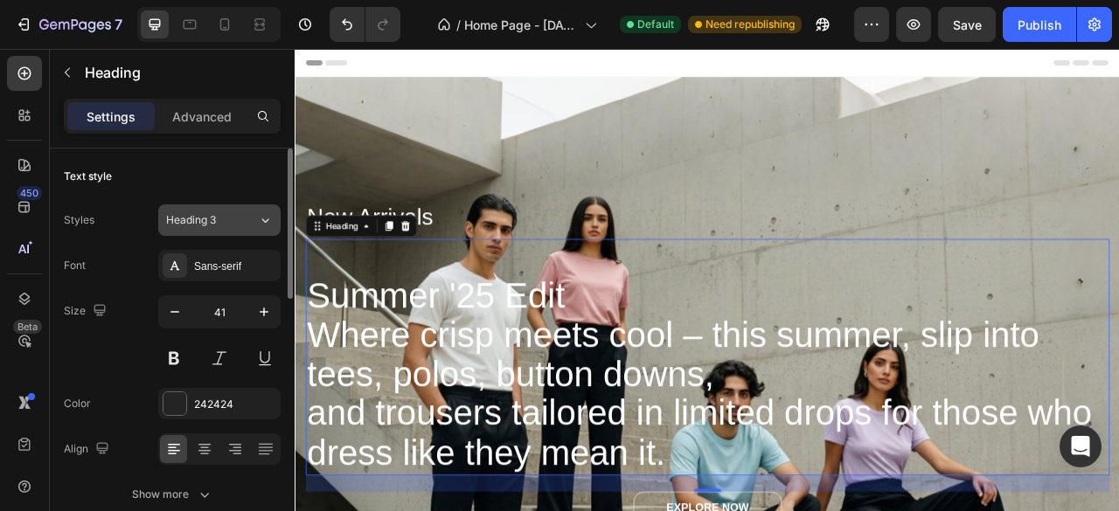
click at [219, 212] on div "Heading 3" at bounding box center [201, 220] width 71 height 16
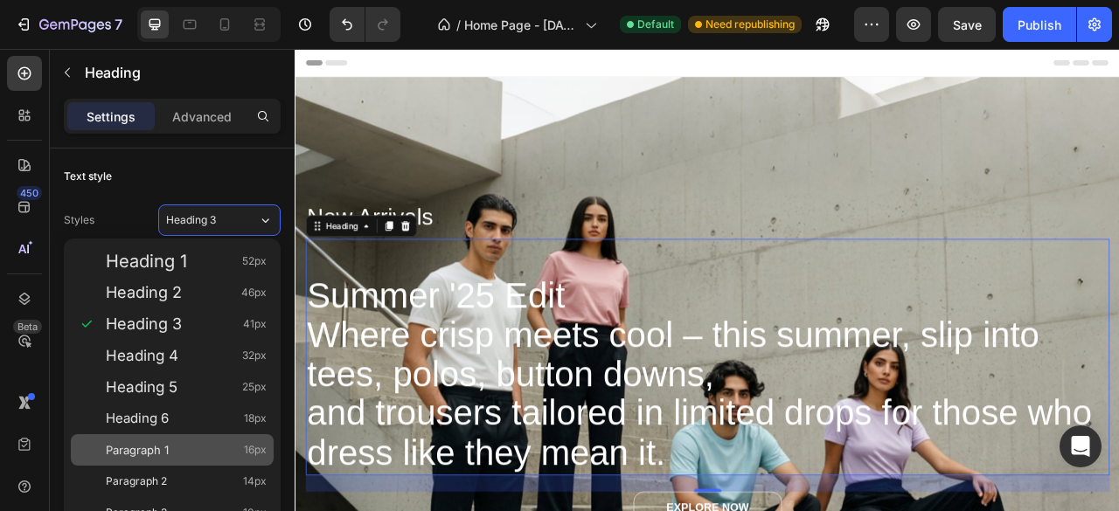
click at [182, 447] on div "Paragraph 1 16px" at bounding box center [186, 449] width 161 height 17
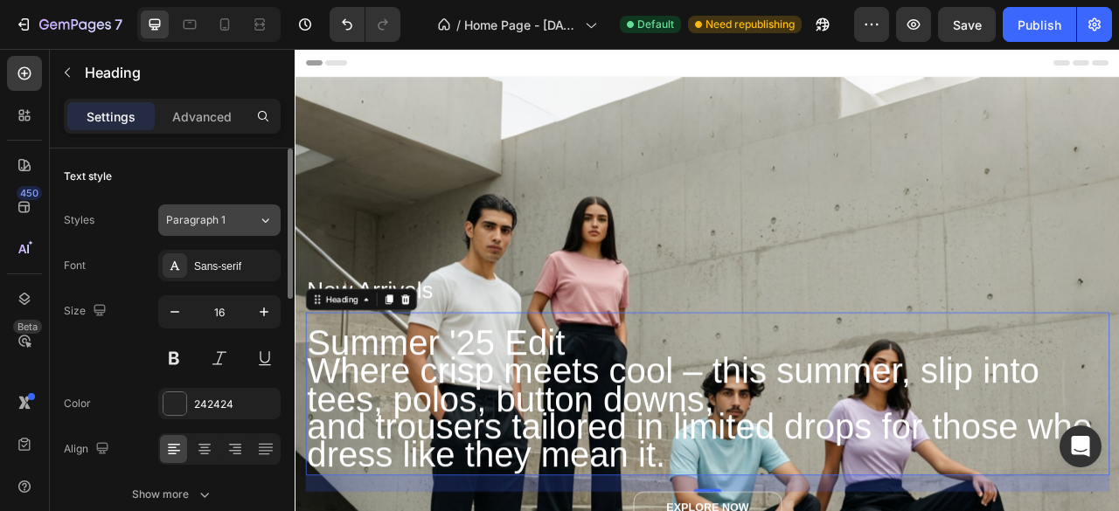
click at [227, 230] on button "Paragraph 1" at bounding box center [219, 220] width 122 height 31
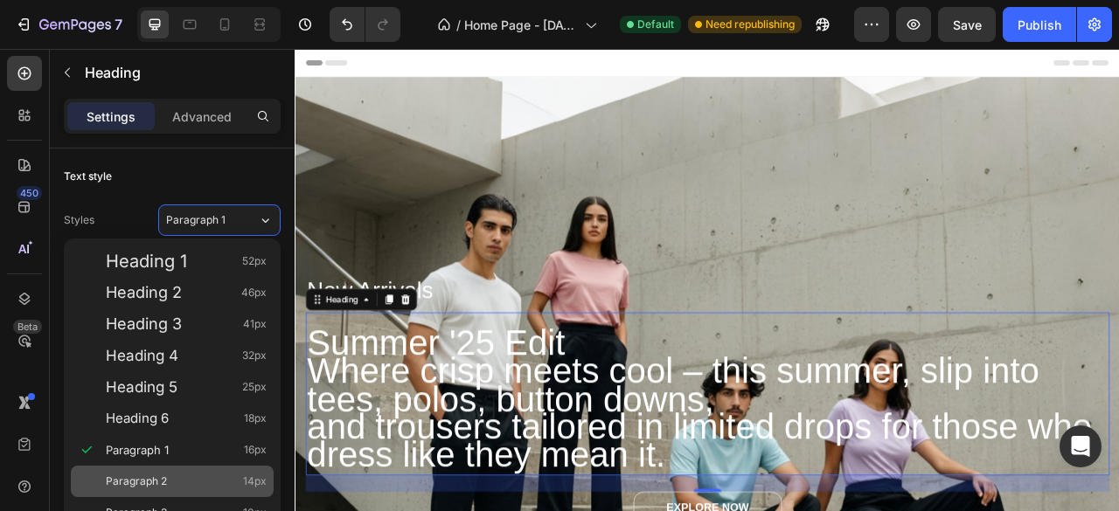
click at [190, 476] on div "Paragraph 2 14px" at bounding box center [186, 481] width 161 height 17
type input "14"
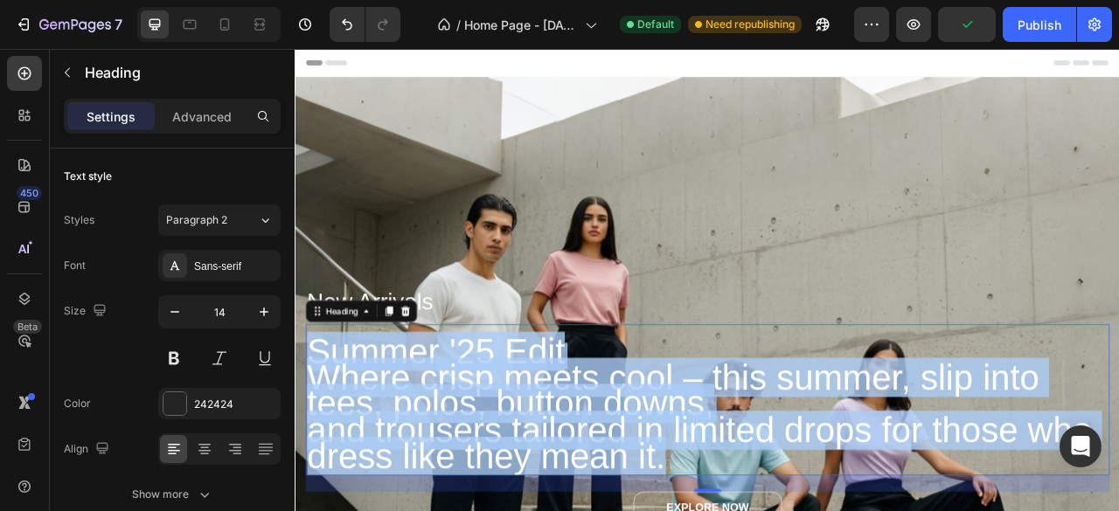
drag, startPoint x: 771, startPoint y: 566, endPoint x: 309, endPoint y: 434, distance: 480.7
click at [309, 434] on p "Summer '25 Edit Where crisp meets cool – this summer, slip into tees, polos, bu…" at bounding box center [818, 495] width 1019 height 189
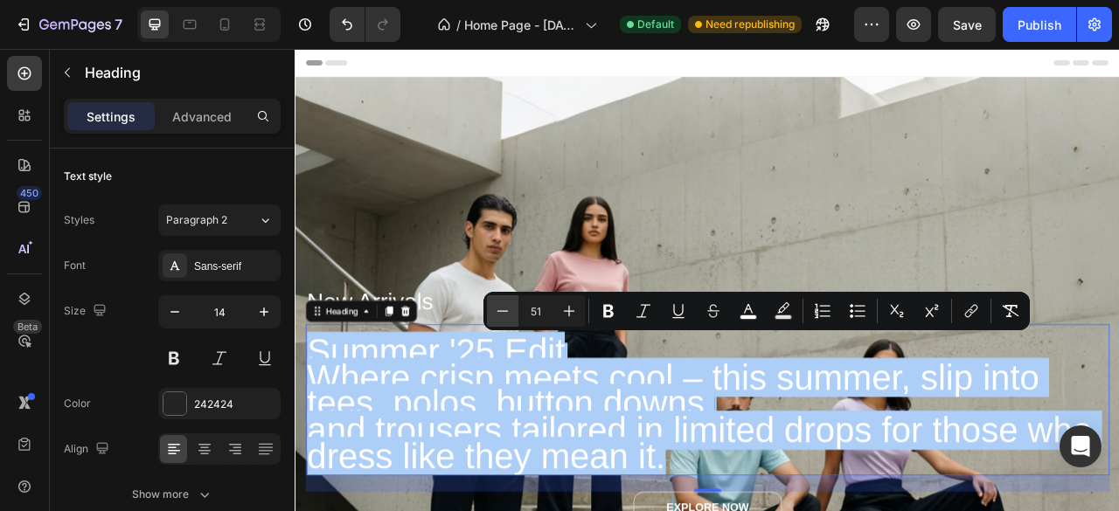
click at [504, 302] on button "Minus" at bounding box center [502, 310] width 31 height 31
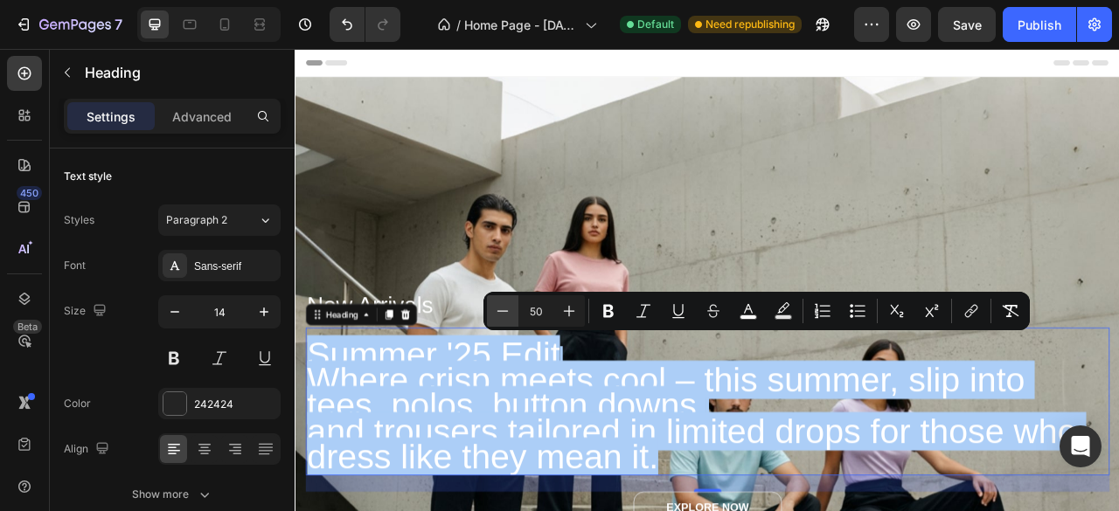
click at [504, 302] on button "Minus" at bounding box center [502, 310] width 31 height 31
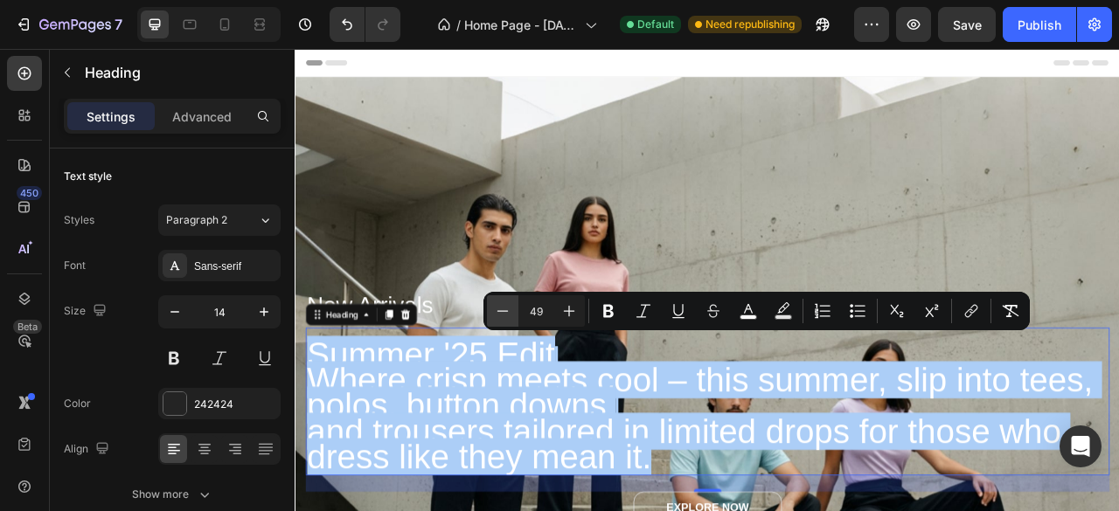
click at [504, 302] on button "Minus" at bounding box center [502, 310] width 31 height 31
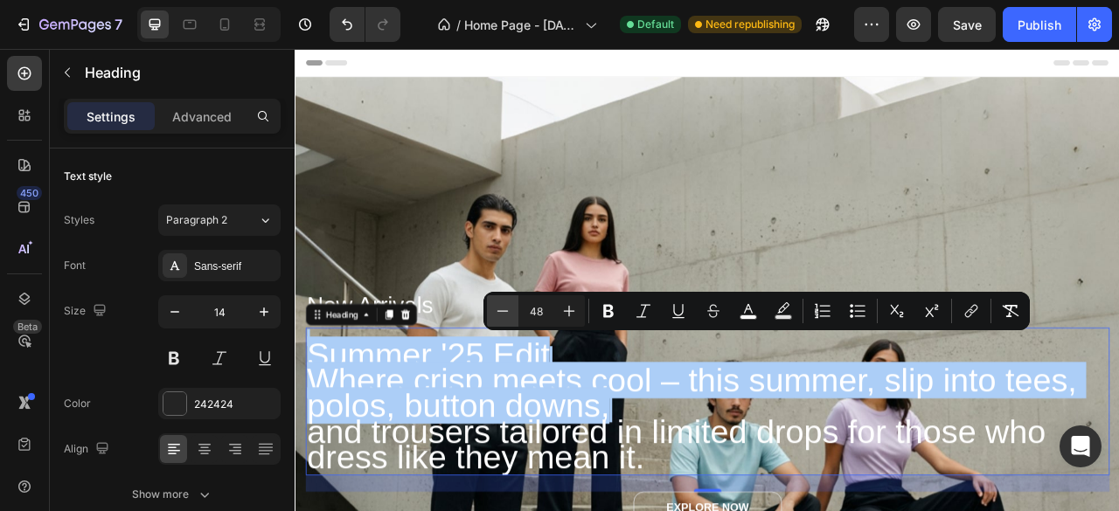
click at [504, 302] on button "Minus" at bounding box center [502, 310] width 31 height 31
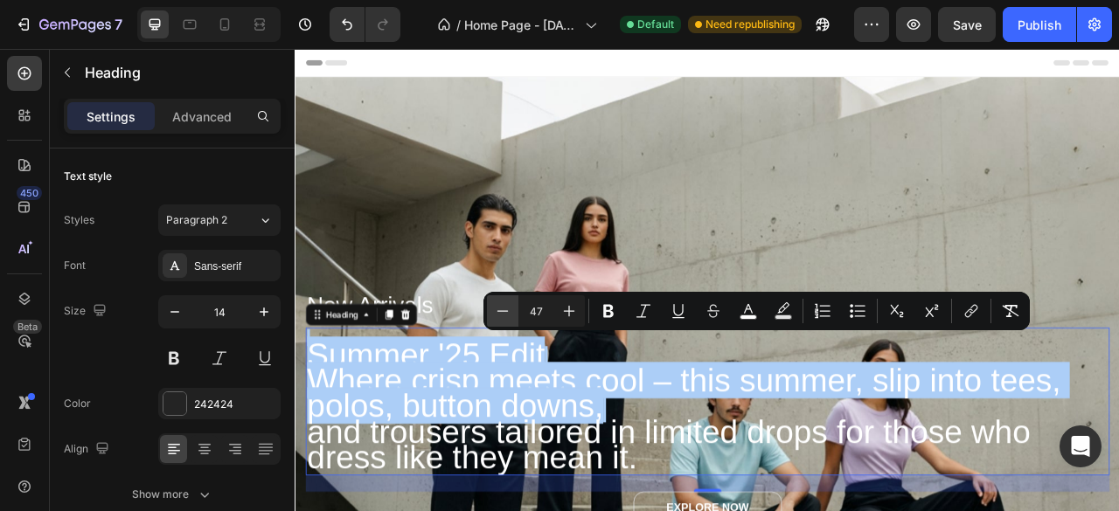
click at [504, 302] on button "Minus" at bounding box center [502, 310] width 31 height 31
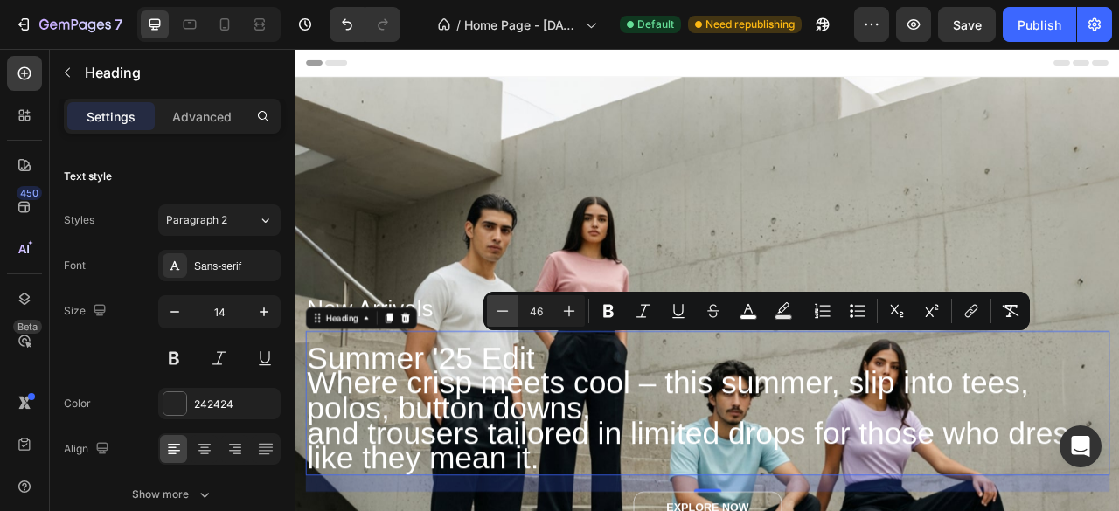
type input "45"
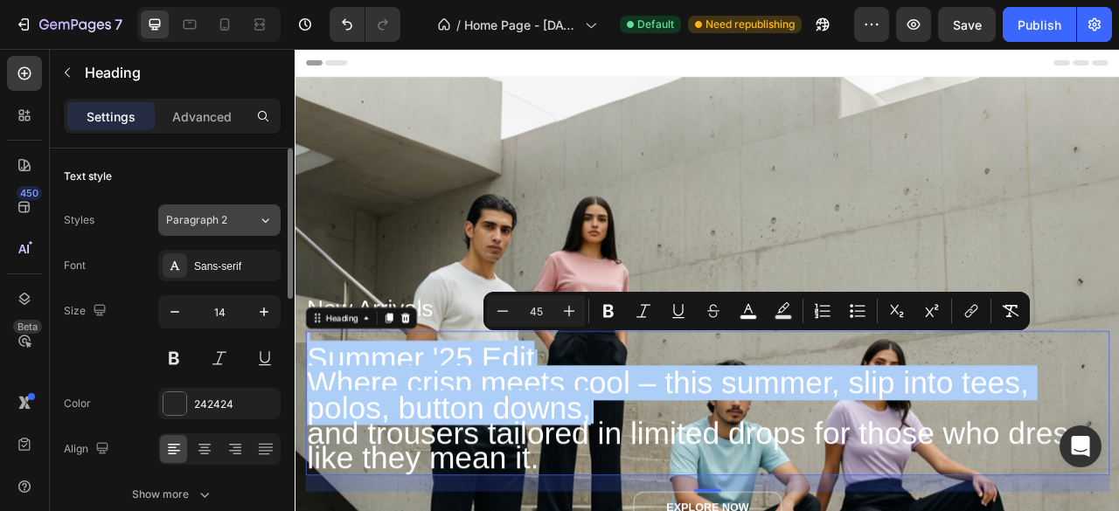
click at [210, 223] on span "Paragraph 2" at bounding box center [196, 220] width 61 height 16
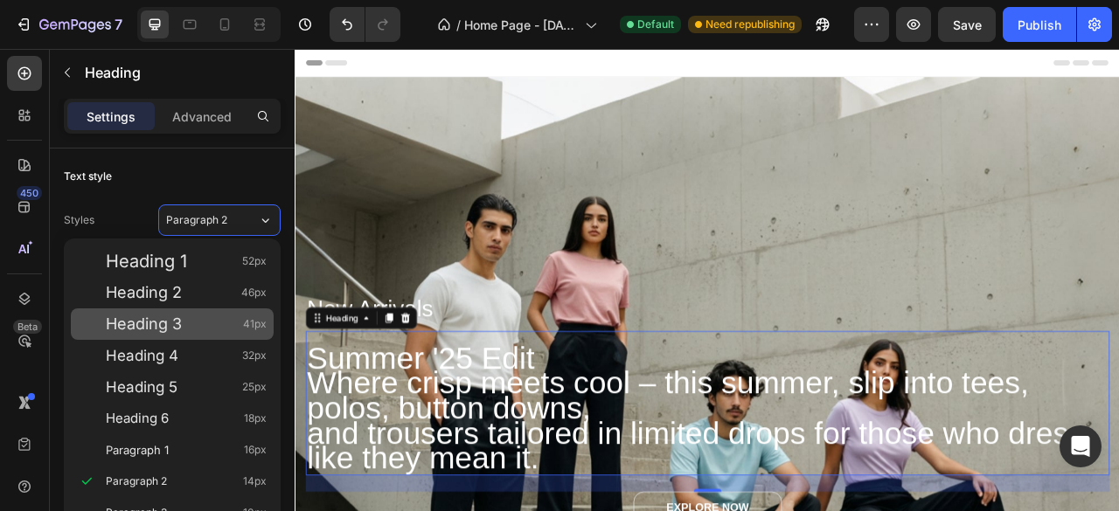
click at [197, 332] on div "Heading 3 41px" at bounding box center [186, 324] width 161 height 17
type input "41"
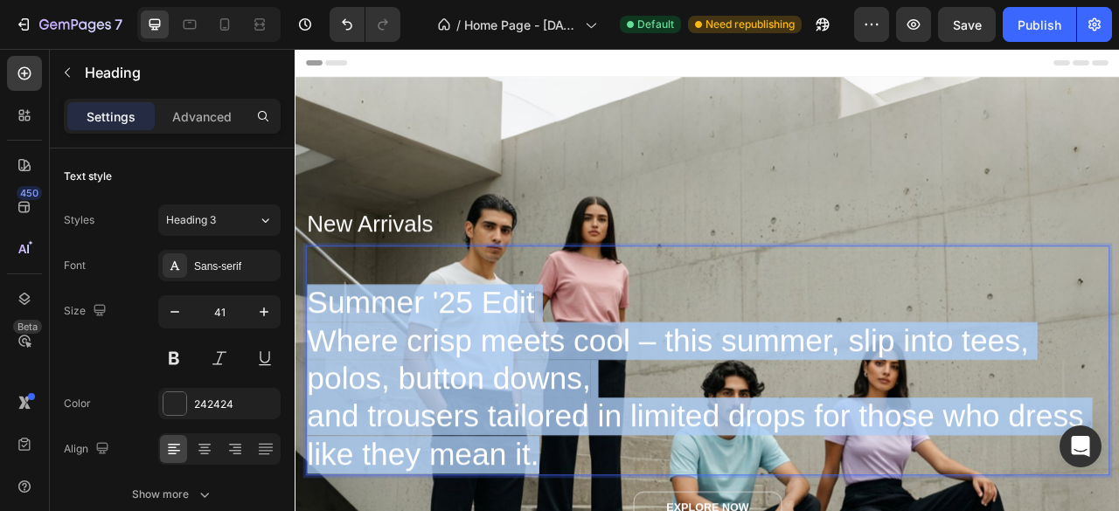
drag, startPoint x: 609, startPoint y: 563, endPoint x: 313, endPoint y: 372, distance: 352.3
click at [313, 372] on p "Summer '25 Edit Where crisp meets cool – this summer, slip into tees, polos, bu…" at bounding box center [818, 446] width 1019 height 288
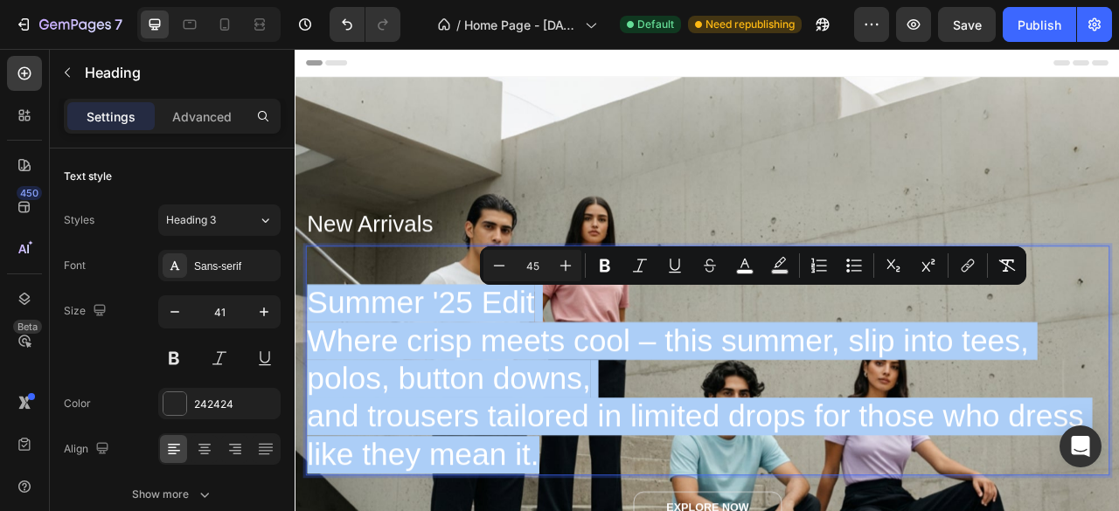
click at [544, 266] on input "45" at bounding box center [532, 265] width 35 height 21
type input "4"
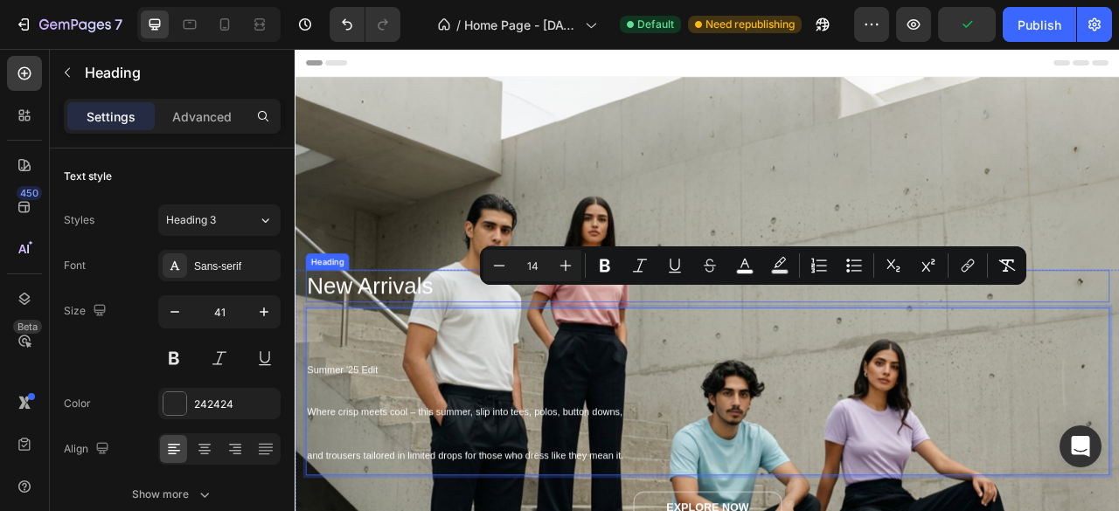
type input "1"
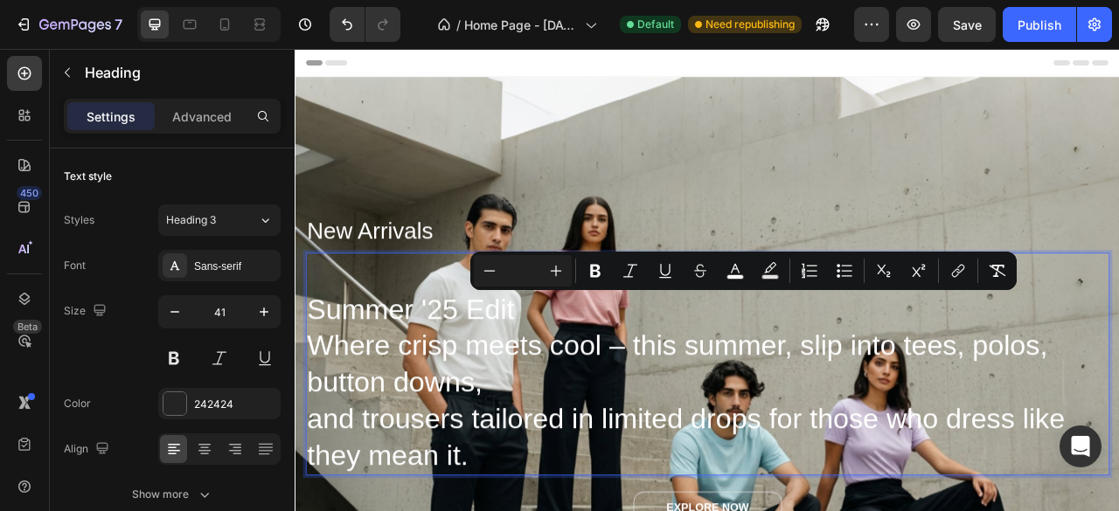
click at [523, 272] on input "Editor contextual toolbar" at bounding box center [522, 271] width 35 height 21
type input "25"
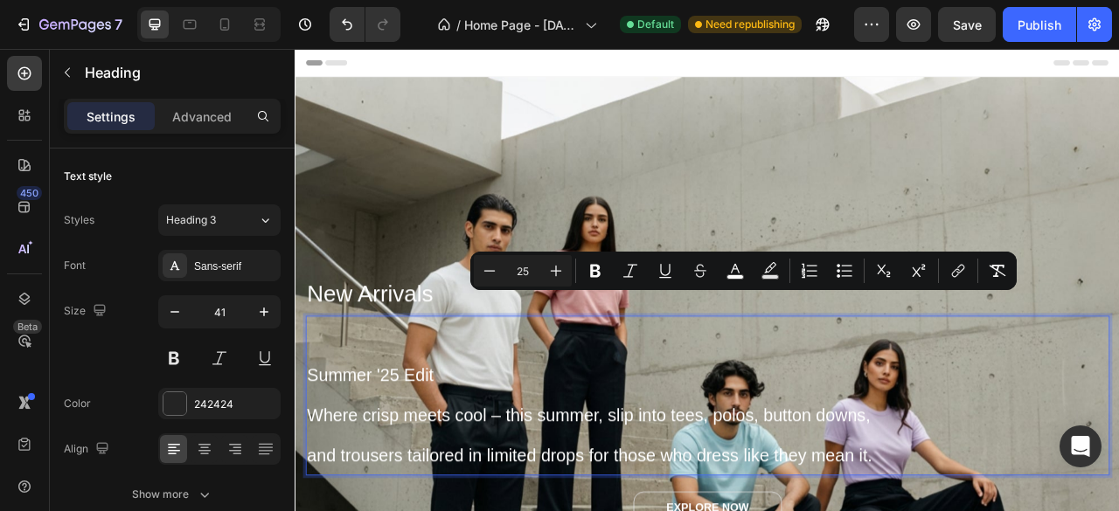
click at [654, 430] on p "Summer '25 Edit Where crisp meets cool – this summer, slip into tees, polos, bu…" at bounding box center [818, 490] width 1019 height 199
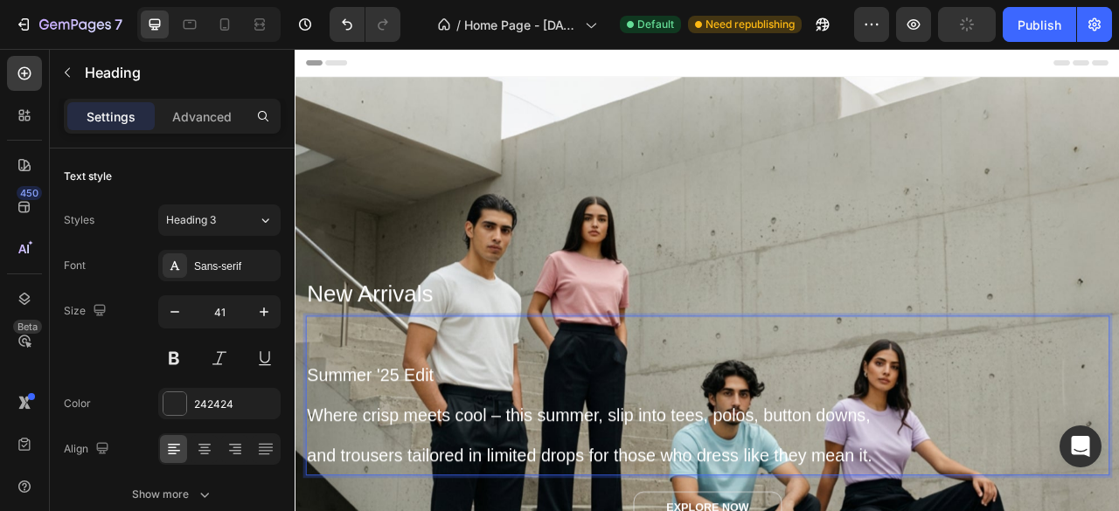
click at [1096, 483] on p "⁠⁠⁠⁠⁠⁠⁠ Summer '25 Edit Where crisp meets cool – this summer, slip into tees, p…" at bounding box center [818, 490] width 1019 height 199
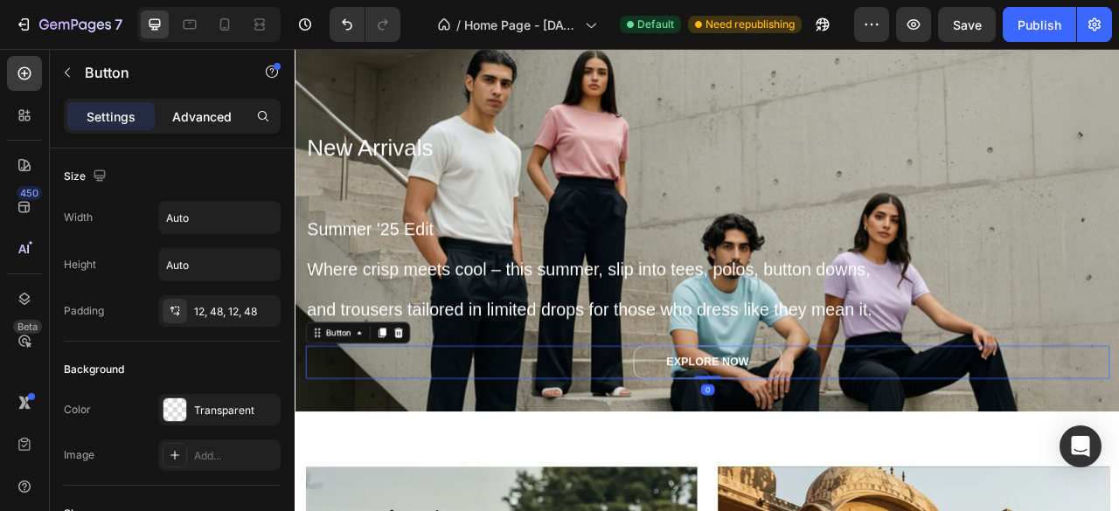
click at [188, 108] on p "Advanced" at bounding box center [201, 117] width 59 height 18
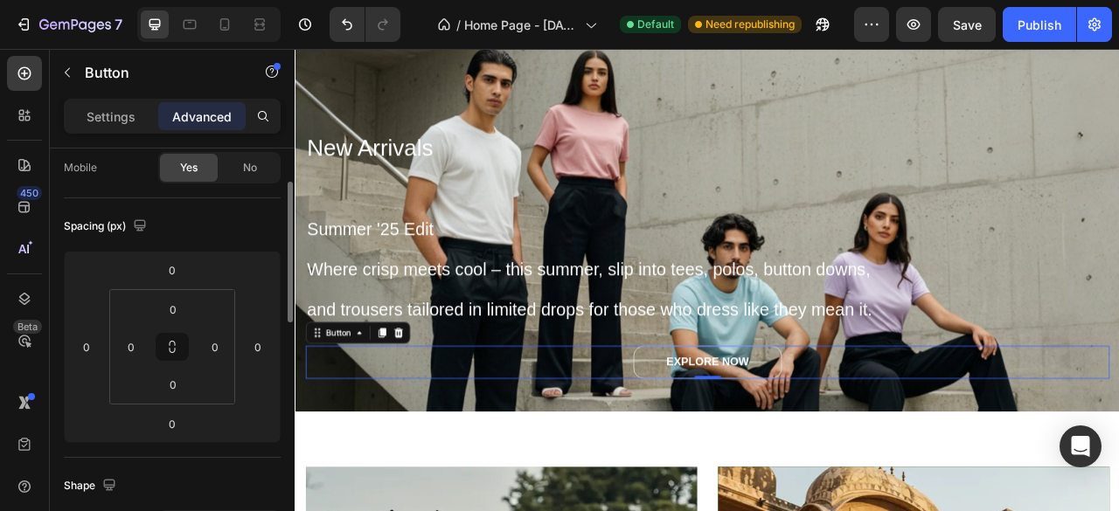
scroll to position [142, 0]
click at [212, 344] on input "0" at bounding box center [215, 345] width 26 height 26
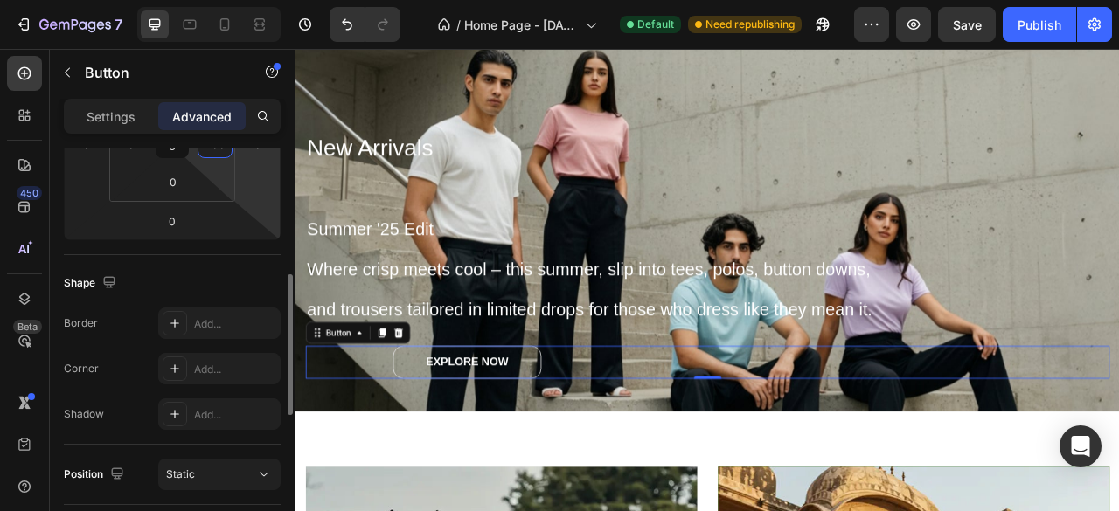
scroll to position [351, 0]
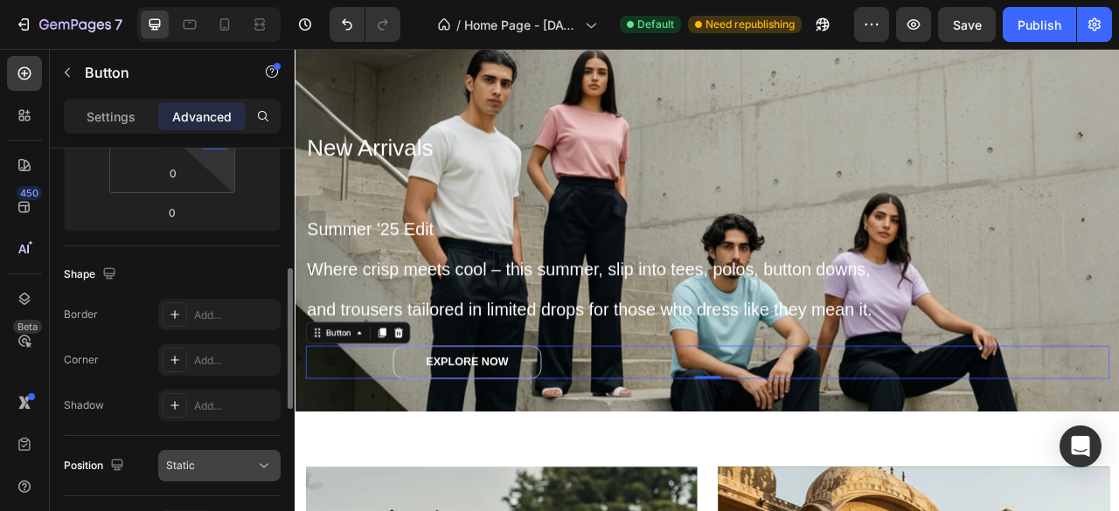
type input "700"
click at [236, 462] on div "Static" at bounding box center [210, 466] width 89 height 16
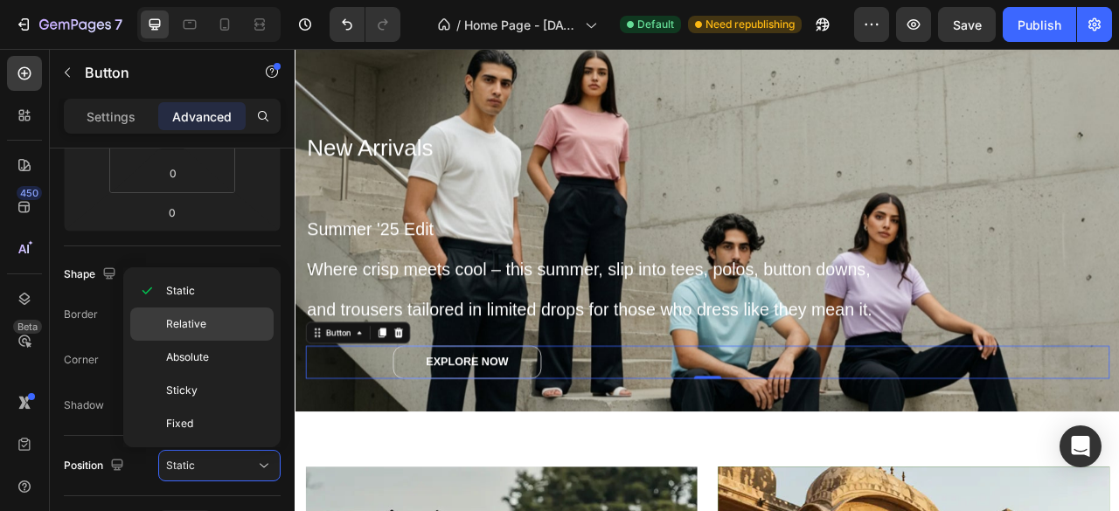
click at [205, 330] on span "Relative" at bounding box center [186, 324] width 40 height 16
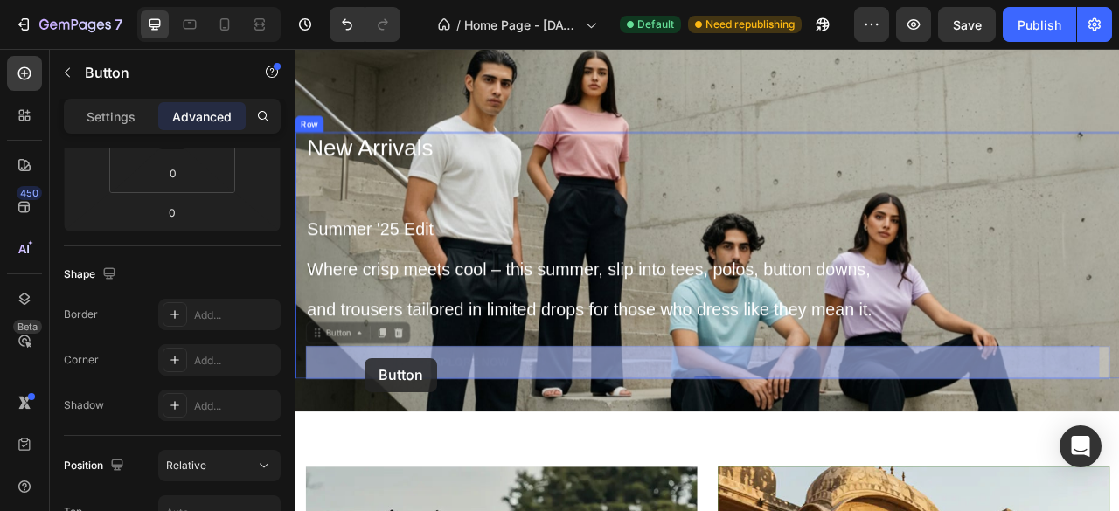
scroll to position [205, 0]
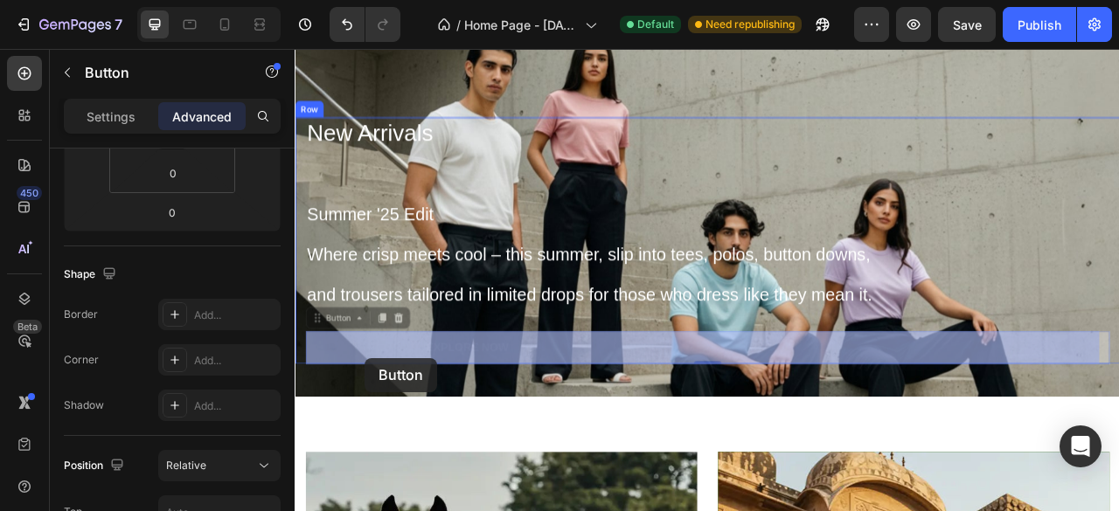
drag, startPoint x: 587, startPoint y: 452, endPoint x: 383, endPoint y: 442, distance: 203.9
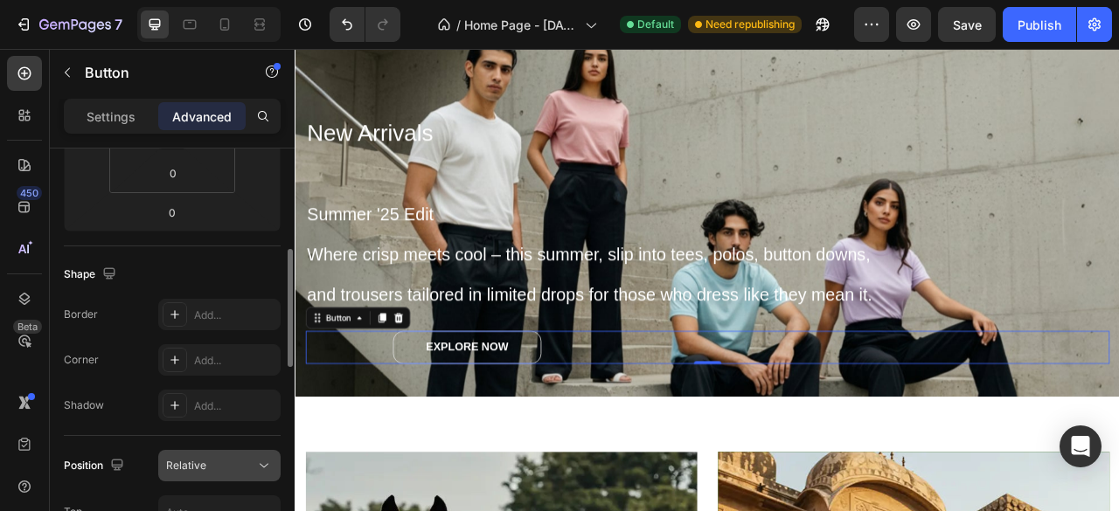
click at [240, 476] on button "Relative" at bounding box center [219, 465] width 122 height 31
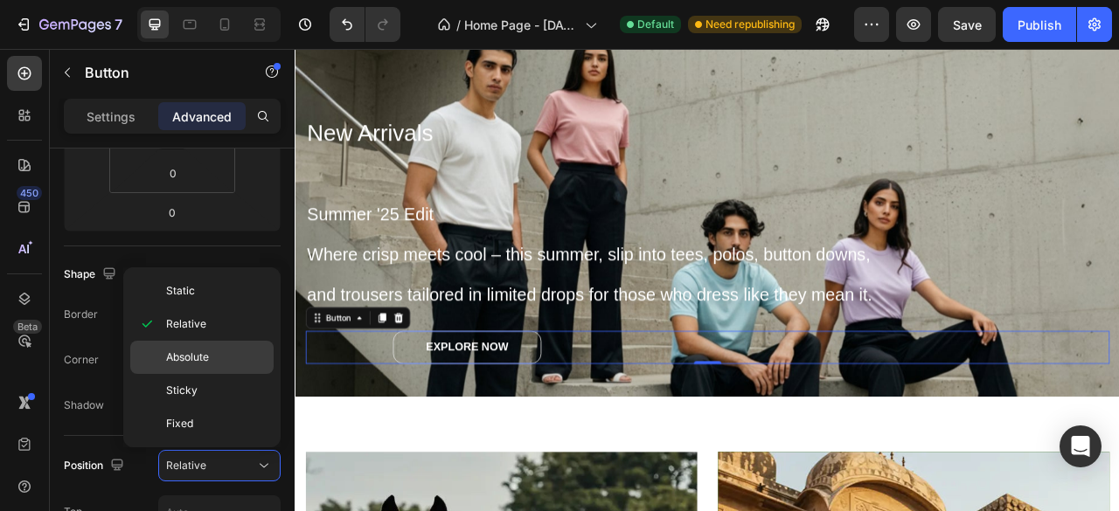
click at [230, 363] on p "Absolute" at bounding box center [216, 358] width 100 height 16
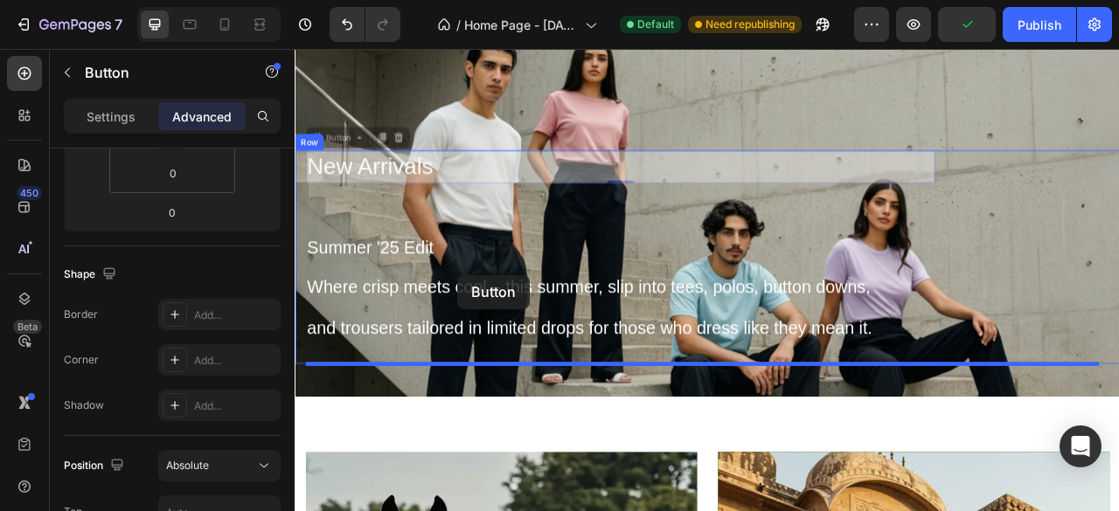
drag, startPoint x: 476, startPoint y: 191, endPoint x: 502, endPoint y: 338, distance: 150.1
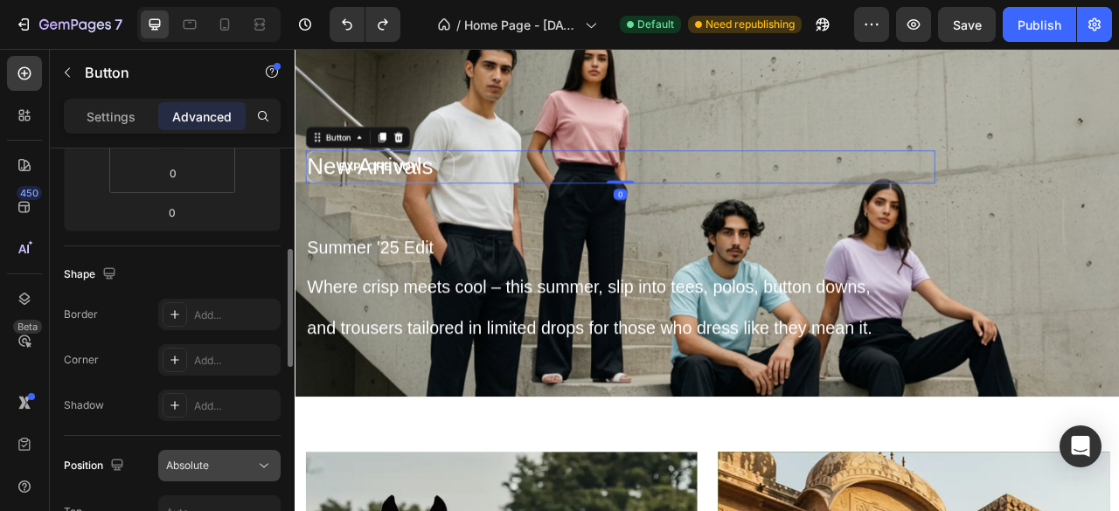
click at [204, 459] on span "Absolute" at bounding box center [187, 465] width 43 height 13
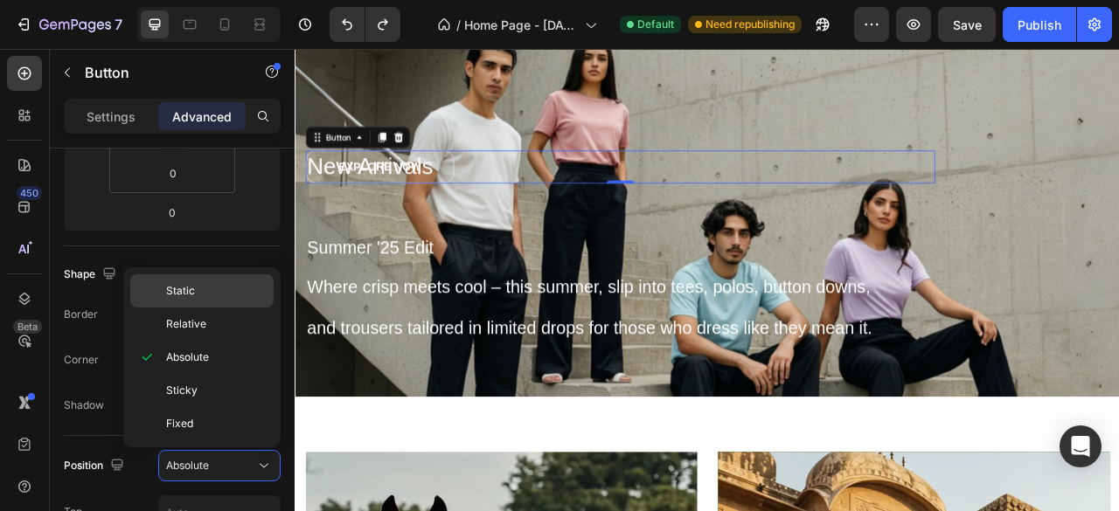
click at [202, 295] on p "Static" at bounding box center [216, 291] width 100 height 16
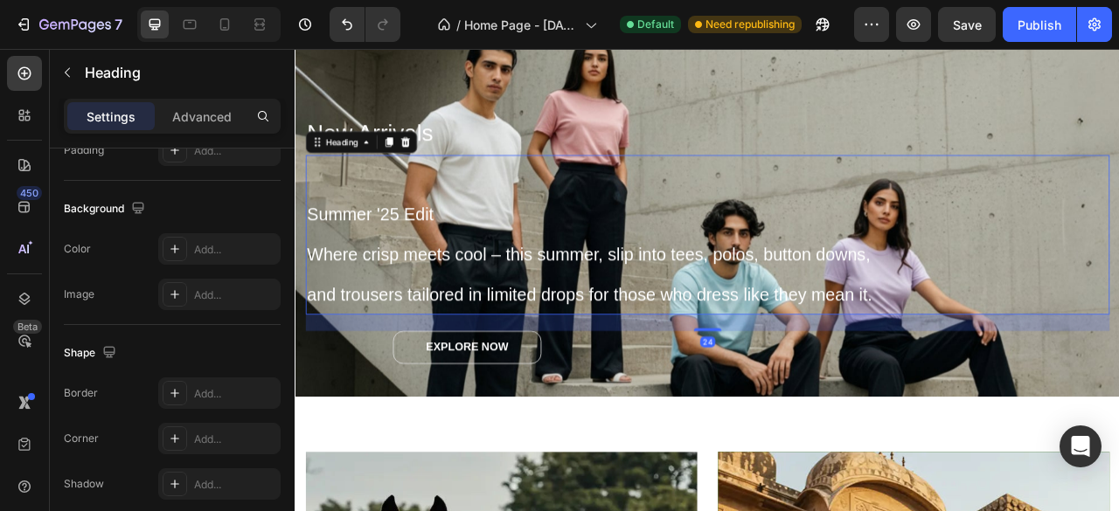
scroll to position [0, 0]
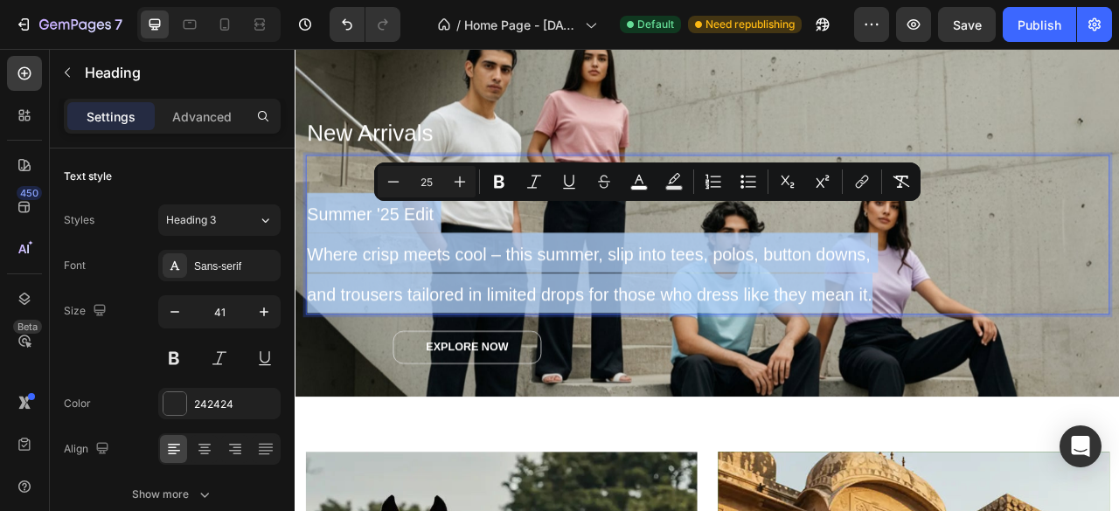
drag, startPoint x: 1047, startPoint y: 351, endPoint x: 311, endPoint y: 258, distance: 741.9
click at [311, 258] on p "Summer '25 Edit Where crisp meets cool – this summer, slip into tees, polos, bu…" at bounding box center [818, 285] width 1019 height 199
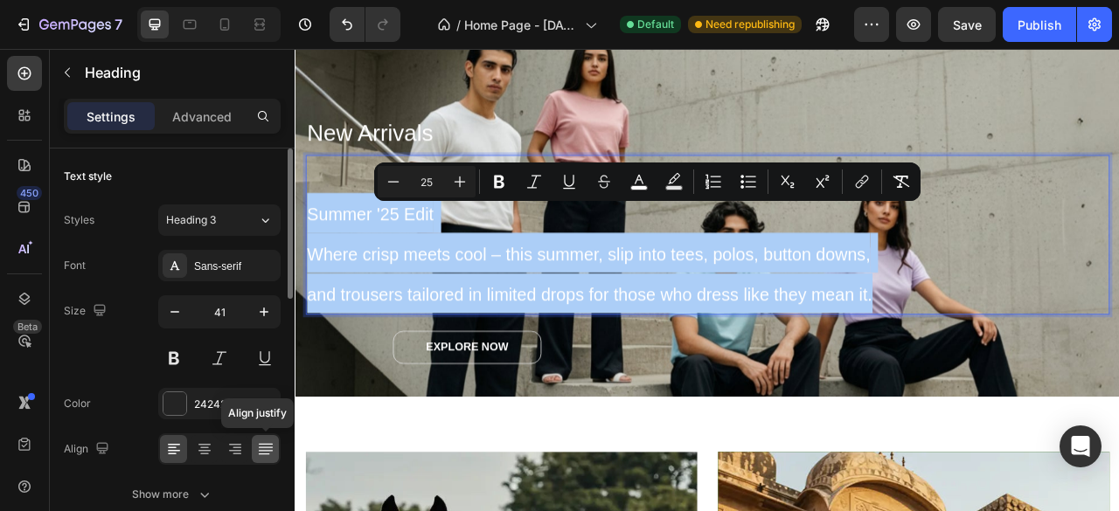
click at [263, 438] on div at bounding box center [265, 449] width 27 height 28
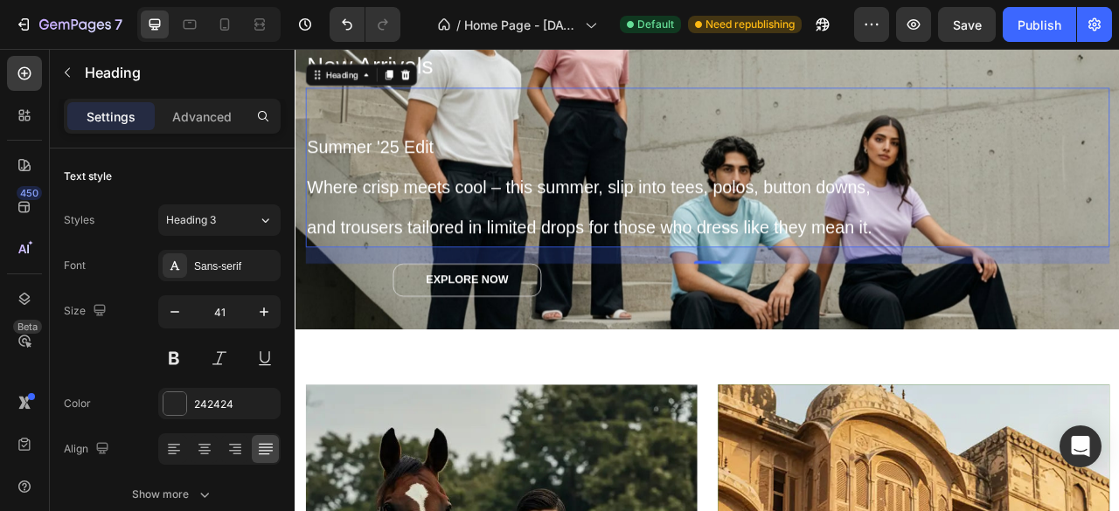
scroll to position [292, 0]
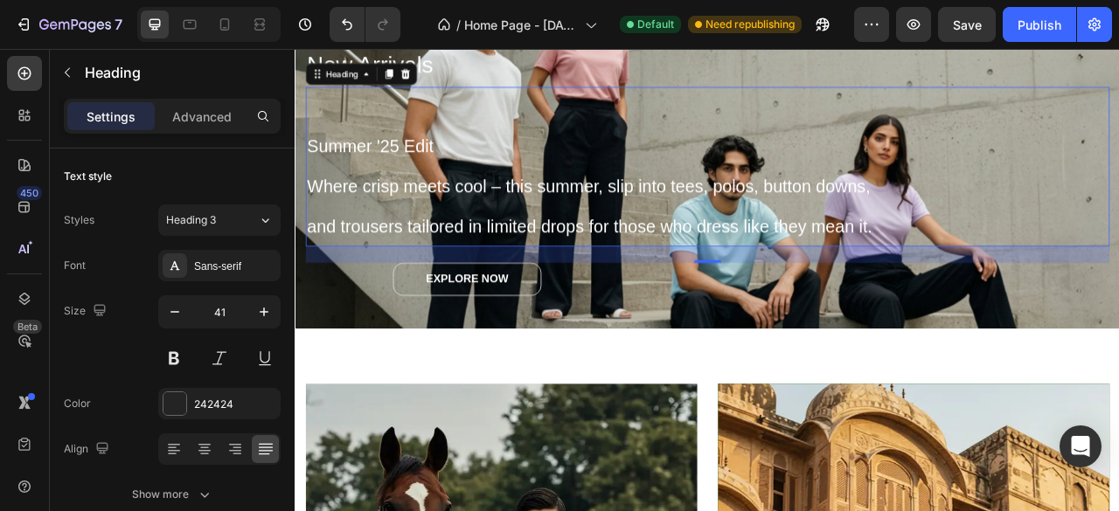
click at [858, 130] on p "⁠⁠⁠⁠⁠⁠⁠ Summer '25 Edit Where crisp meets cool – this summer, slip into tees, p…" at bounding box center [818, 198] width 1019 height 199
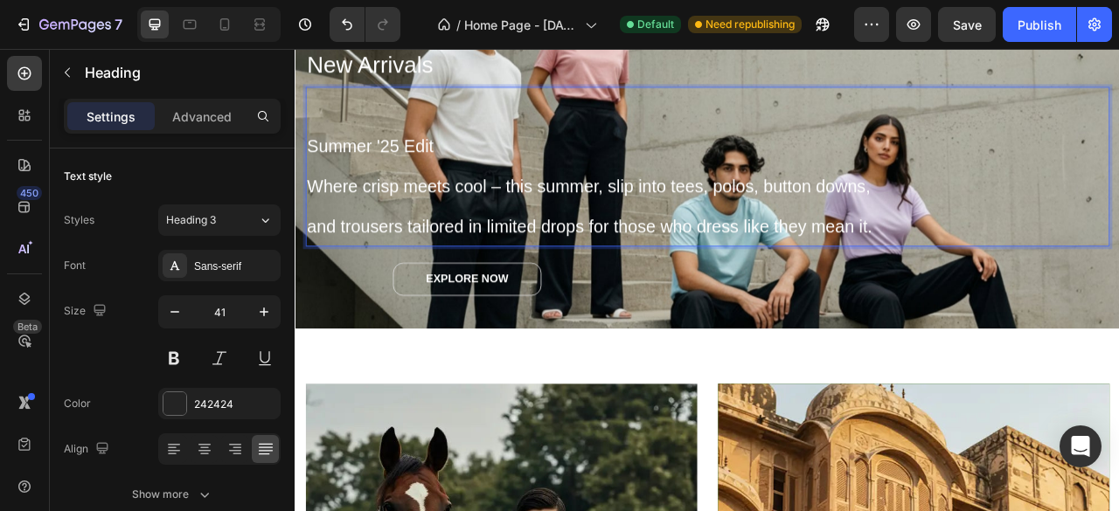
scroll to position [339, 0]
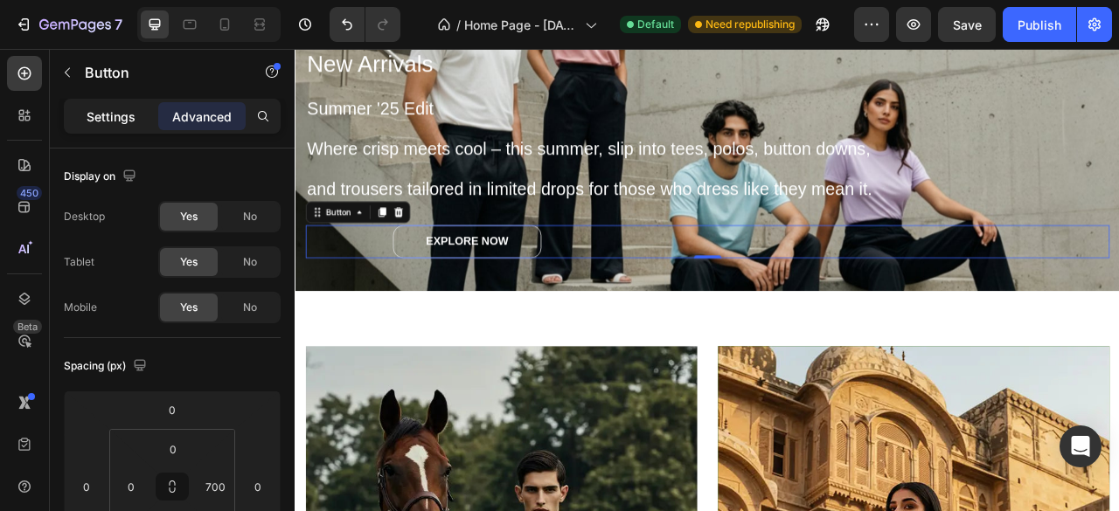
click at [98, 116] on p "Settings" at bounding box center [111, 117] width 49 height 18
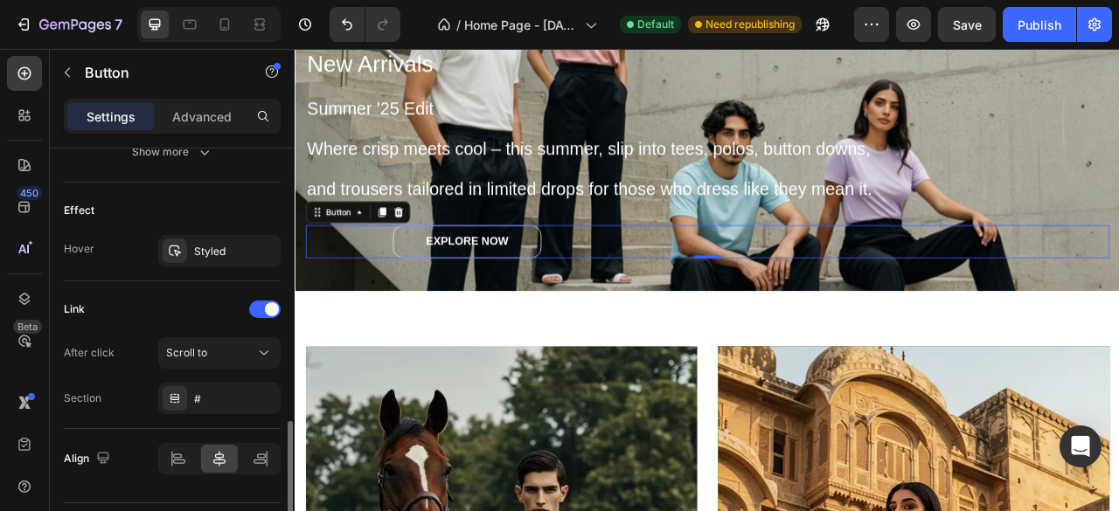
scroll to position [928, 0]
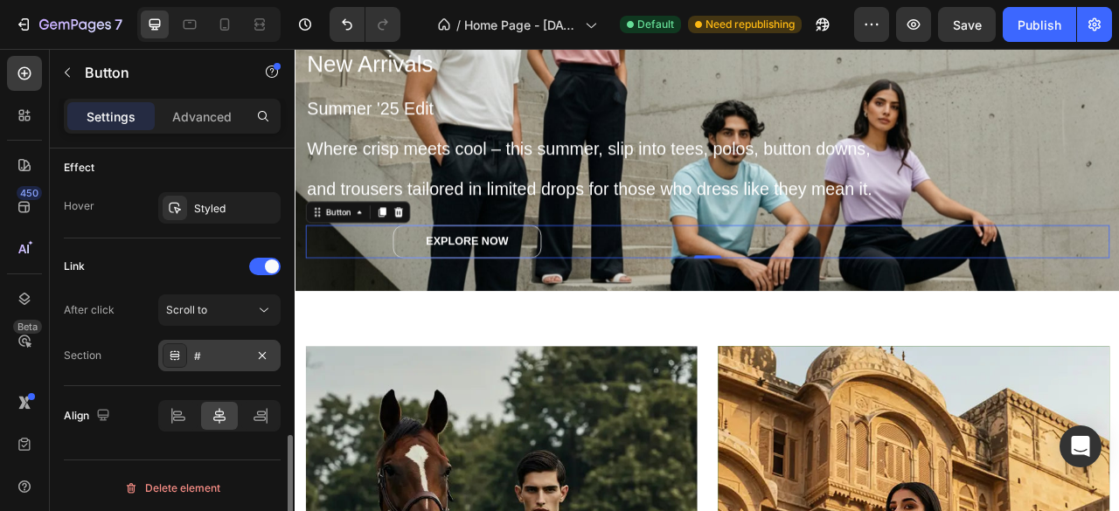
click at [223, 340] on div "#" at bounding box center [219, 355] width 122 height 31
click at [224, 302] on div "Scroll to" at bounding box center [210, 310] width 89 height 16
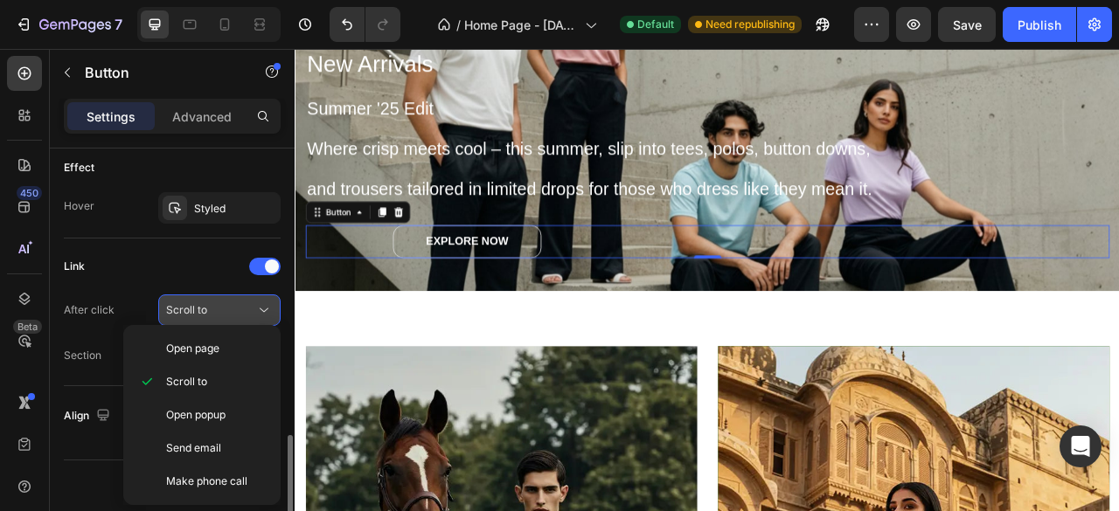
click at [224, 302] on div "Scroll to" at bounding box center [210, 310] width 89 height 16
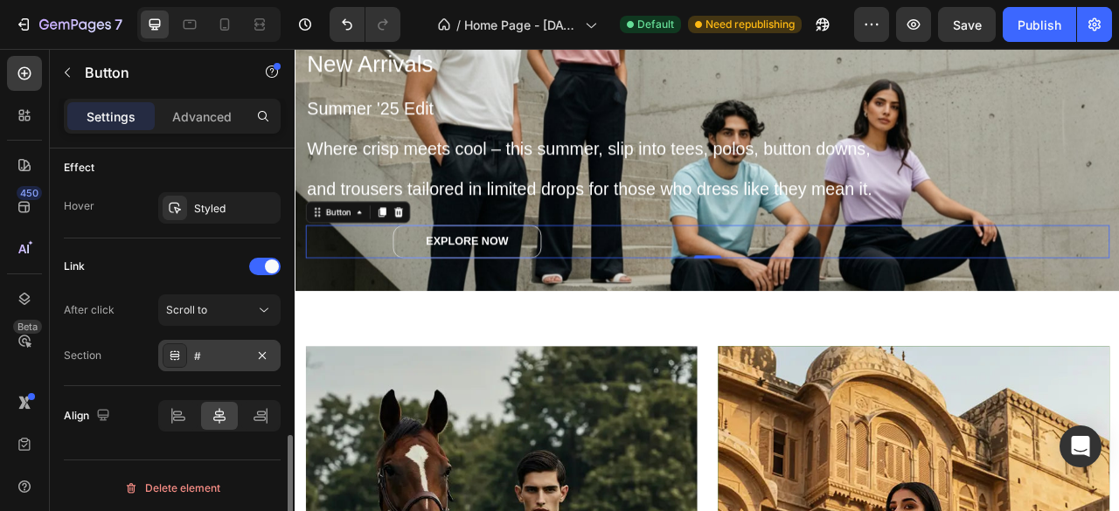
click at [232, 340] on div "#" at bounding box center [219, 355] width 122 height 31
click at [254, 307] on div "Scroll to" at bounding box center [210, 310] width 89 height 16
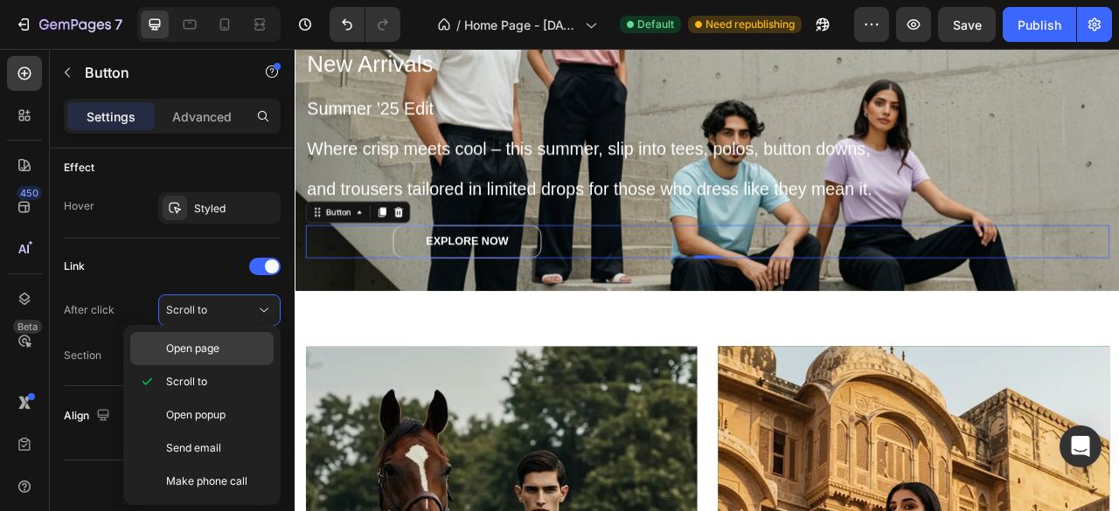
click at [219, 347] on span "Open page" at bounding box center [192, 349] width 53 height 16
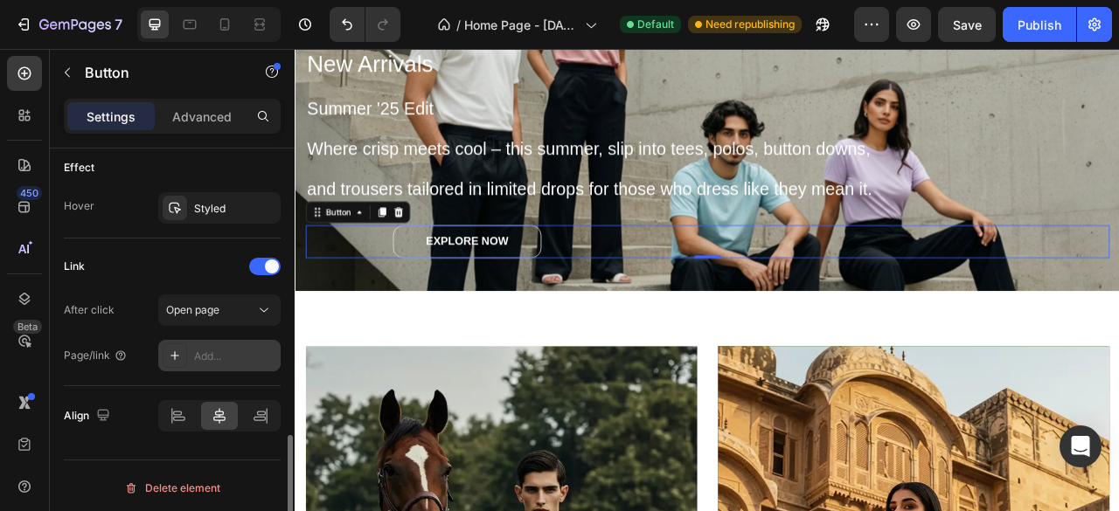
click at [203, 358] on div "Add..." at bounding box center [235, 357] width 82 height 16
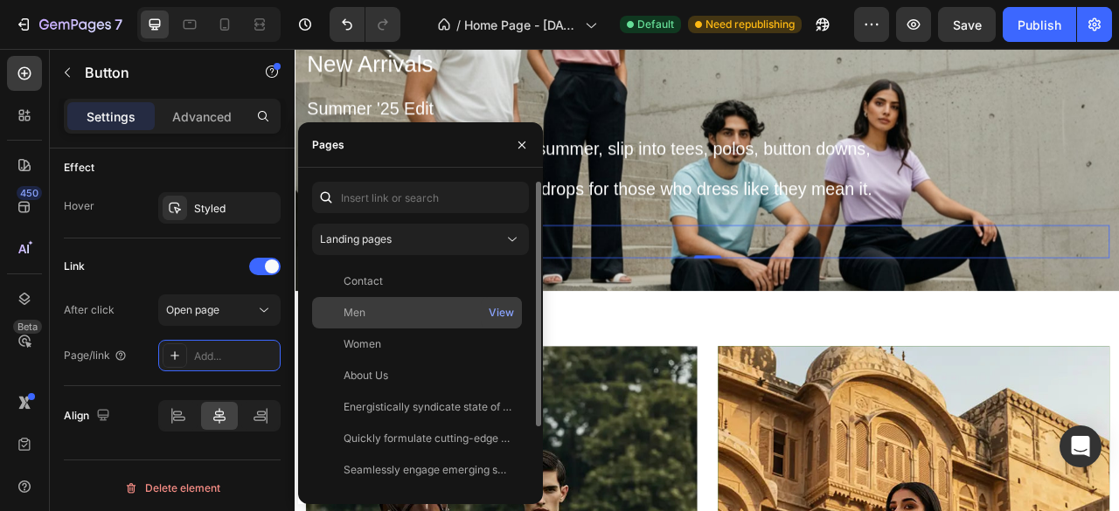
click at [351, 314] on div "Men" at bounding box center [355, 313] width 22 height 16
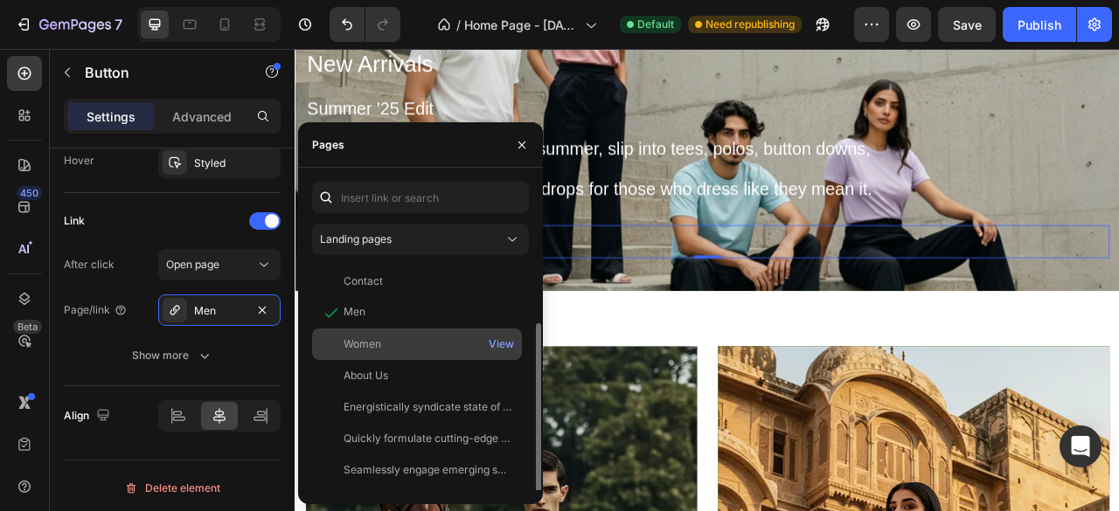
scroll to position [79, 0]
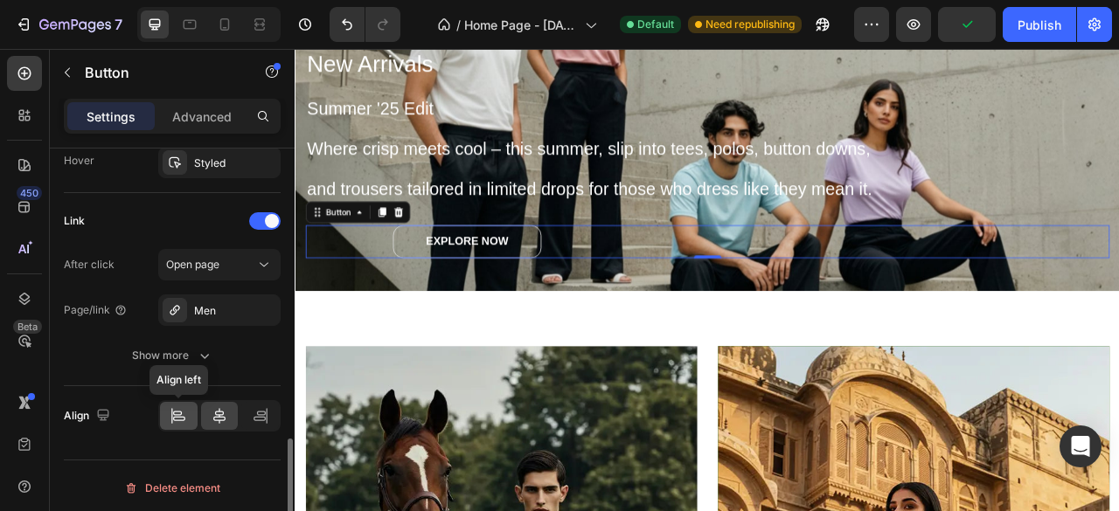
click at [170, 408] on icon at bounding box center [178, 415] width 17 height 17
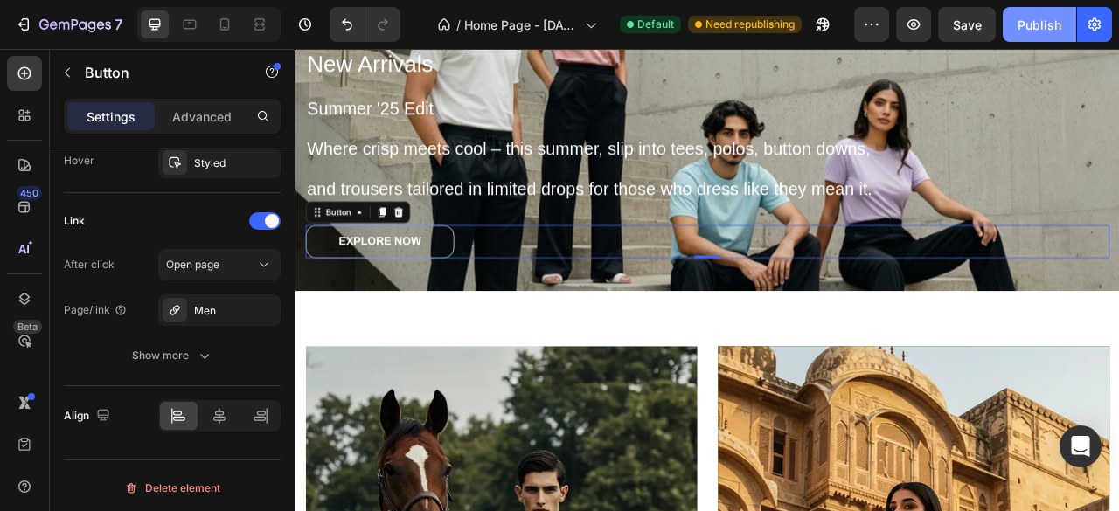
click at [1034, 29] on div "Publish" at bounding box center [1040, 25] width 44 height 18
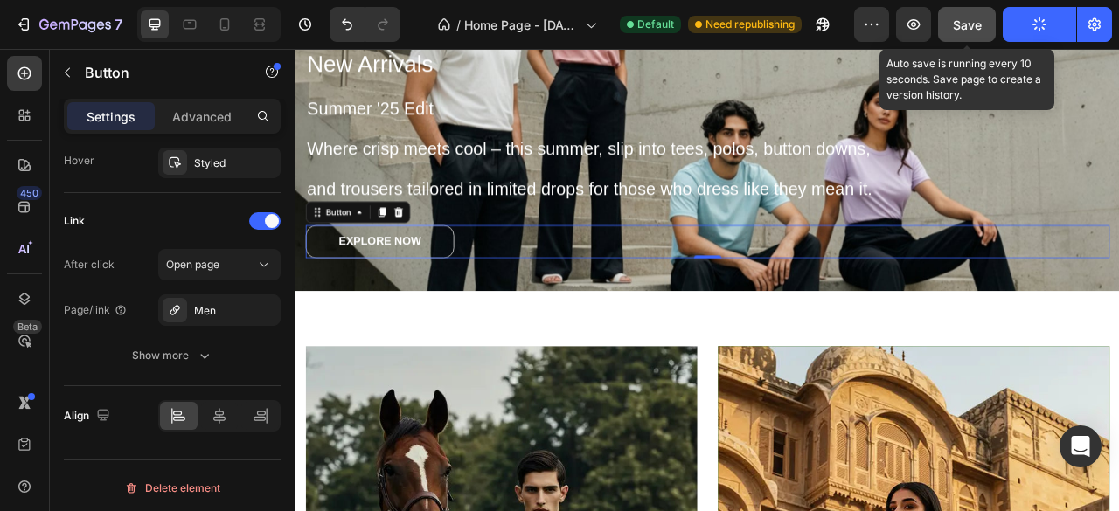
click at [970, 22] on span "Save" at bounding box center [967, 24] width 29 height 15
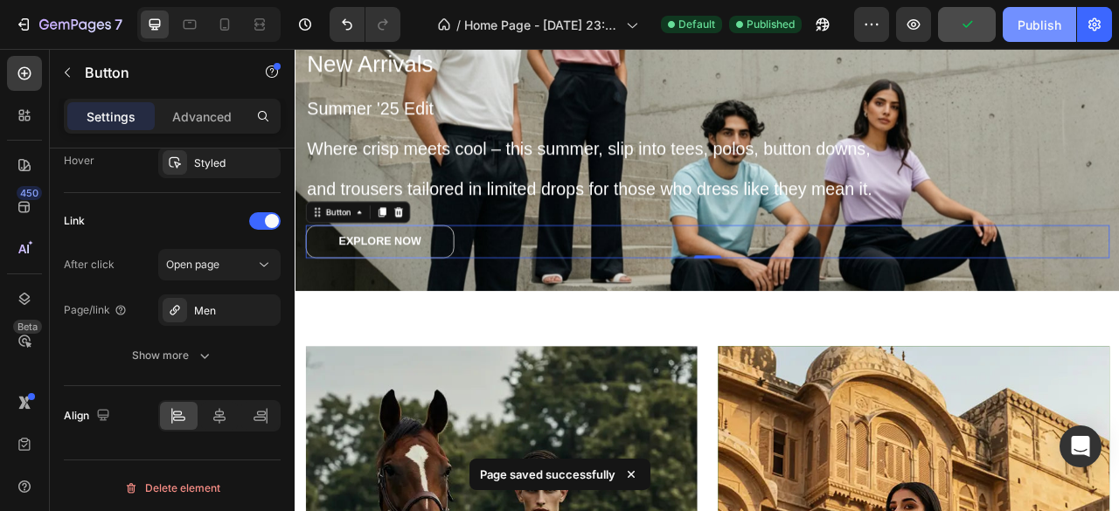
click at [1032, 25] on div "Publish" at bounding box center [1040, 25] width 44 height 18
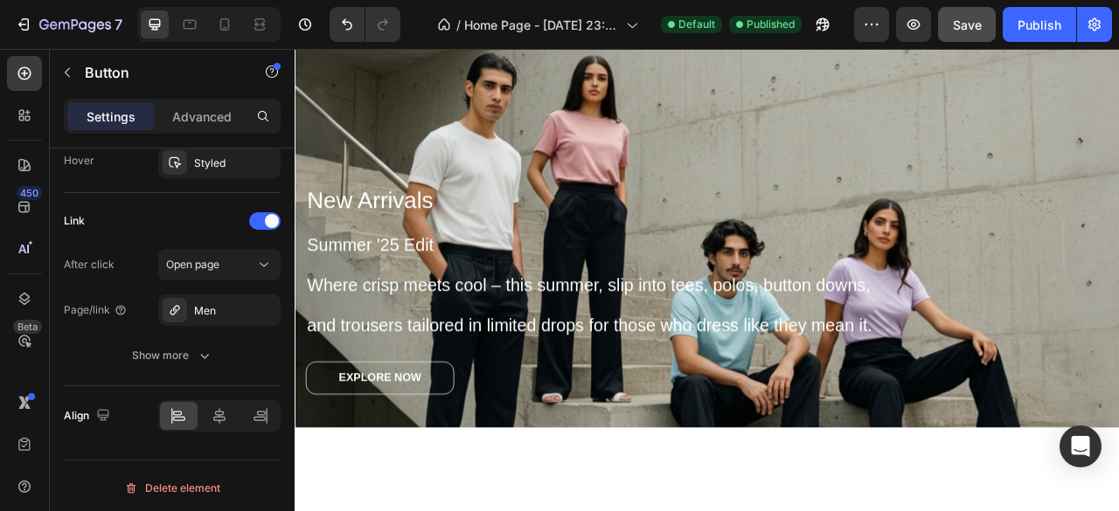
scroll to position [0, 0]
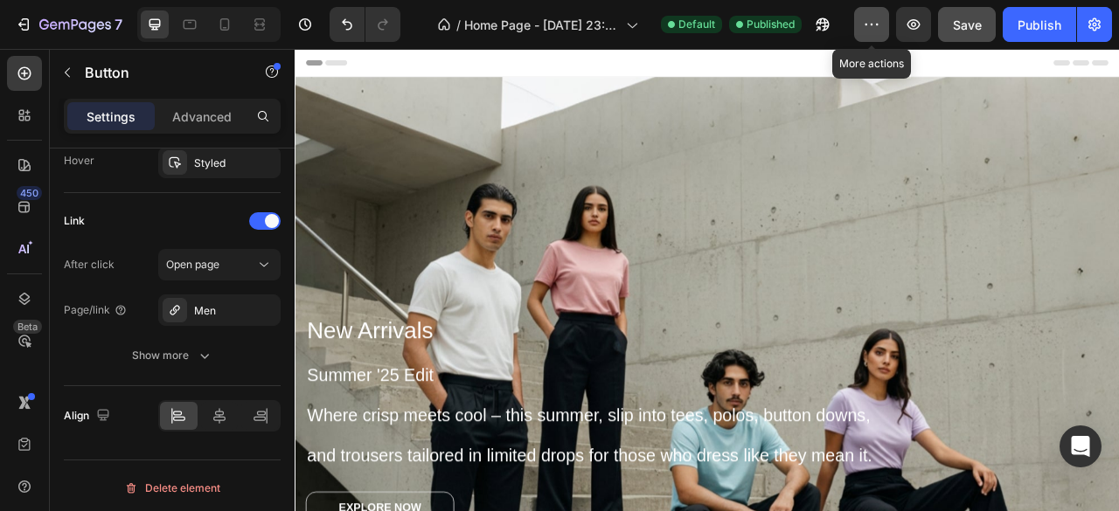
click at [878, 20] on icon "button" at bounding box center [871, 24] width 17 height 17
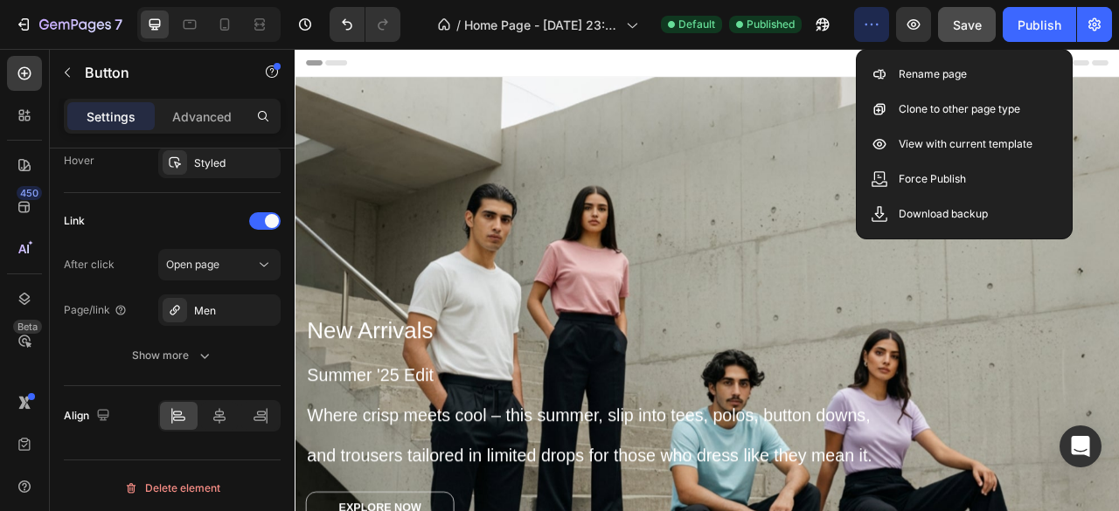
click at [878, 20] on icon "button" at bounding box center [871, 24] width 17 height 17
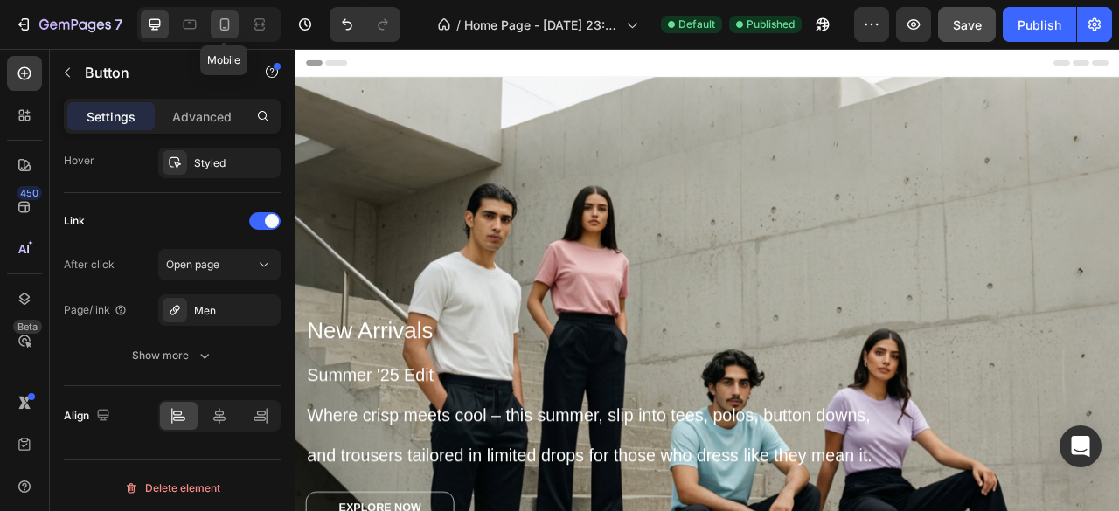
click at [232, 24] on icon at bounding box center [224, 24] width 17 height 17
type input "100%"
type input "14"
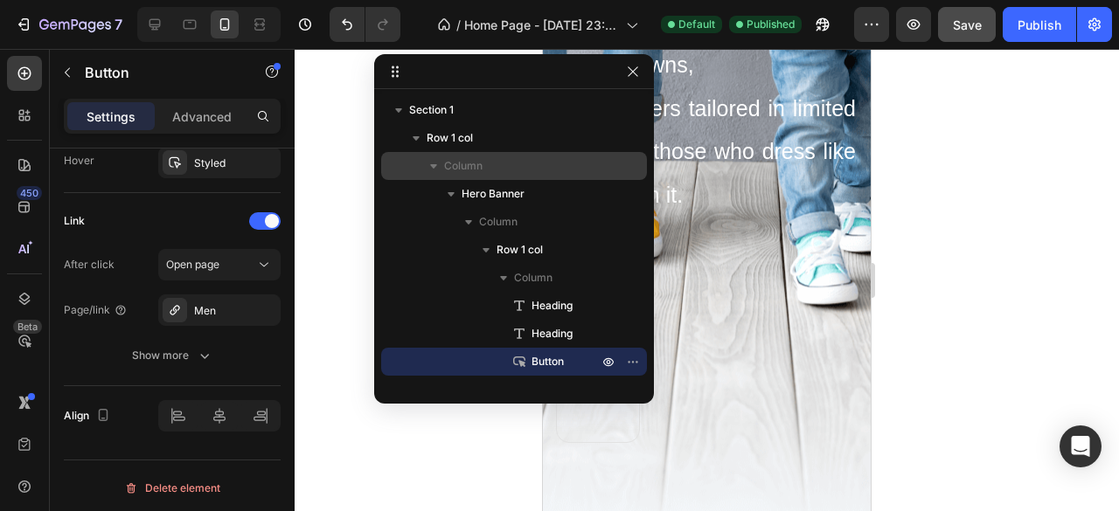
scroll to position [308, 0]
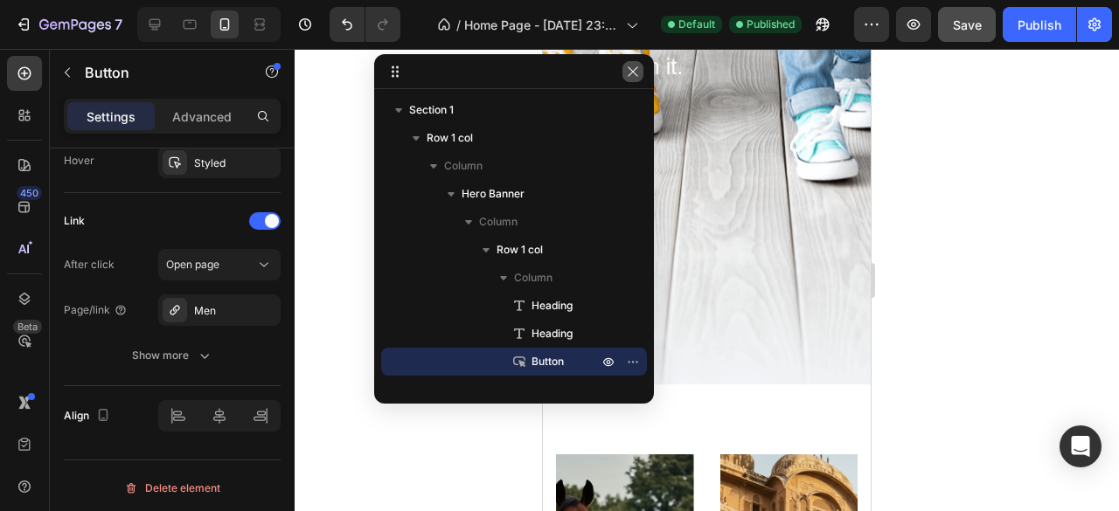
click at [631, 71] on icon "button" at bounding box center [633, 71] width 10 height 10
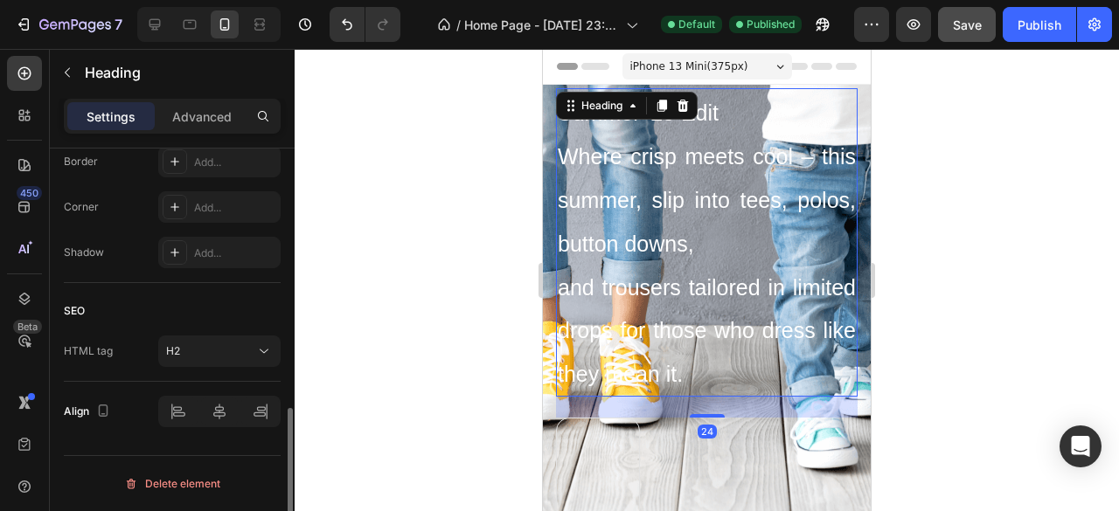
scroll to position [0, 0]
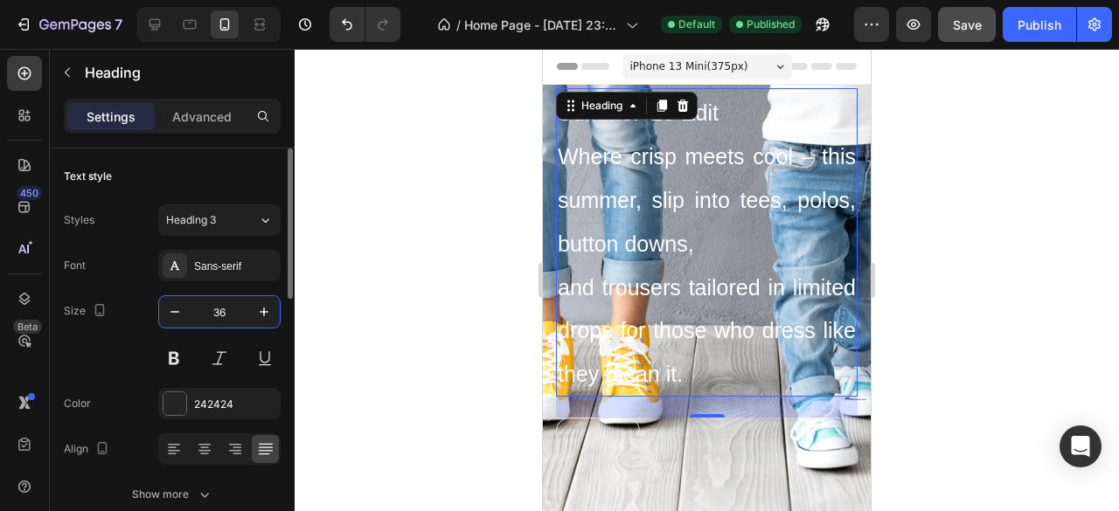
click at [234, 317] on input "36" at bounding box center [220, 311] width 58 height 31
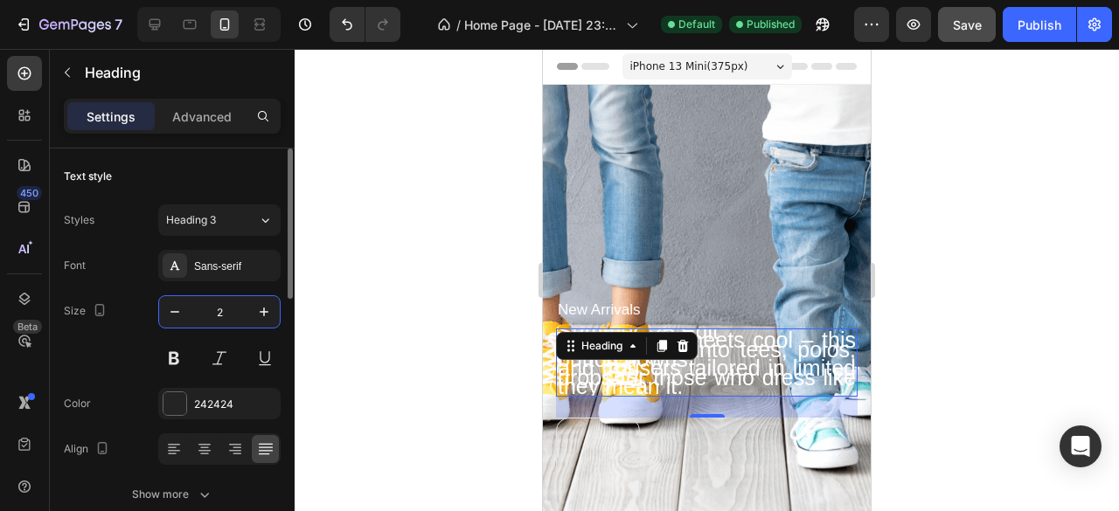
type input "24"
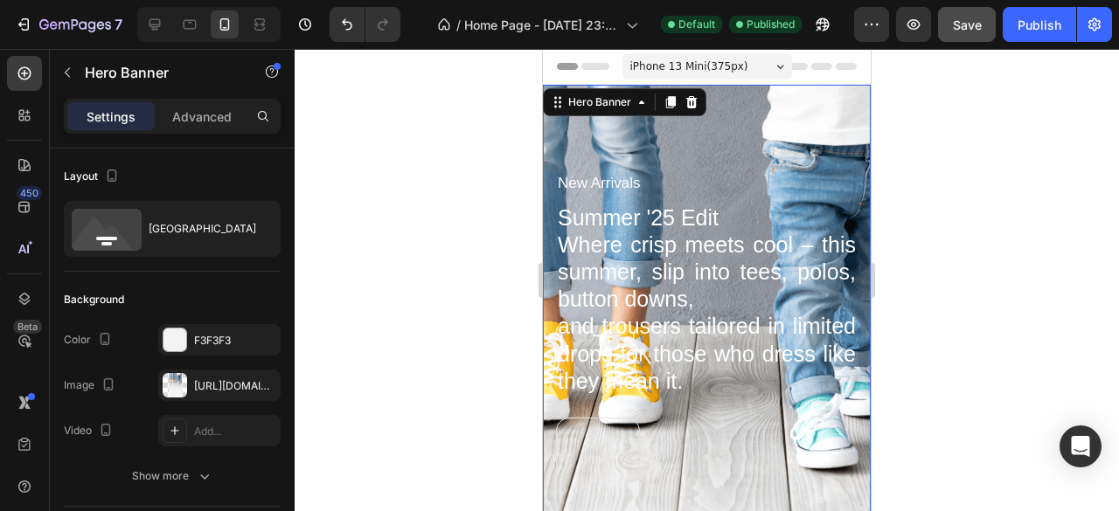
click at [652, 136] on div "Overlay" at bounding box center [707, 389] width 328 height 608
click at [215, 391] on div "https://cdn.shopify.com/s/files/1/0955/2206/2647/files/gempages_586312265859334…" at bounding box center [219, 387] width 51 height 16
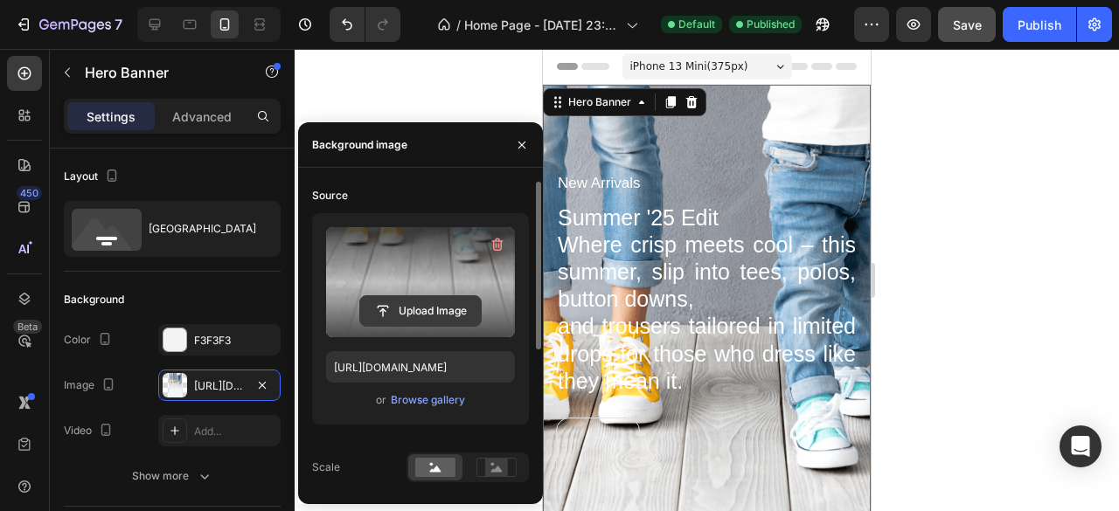
click at [427, 309] on input "file" at bounding box center [420, 311] width 121 height 30
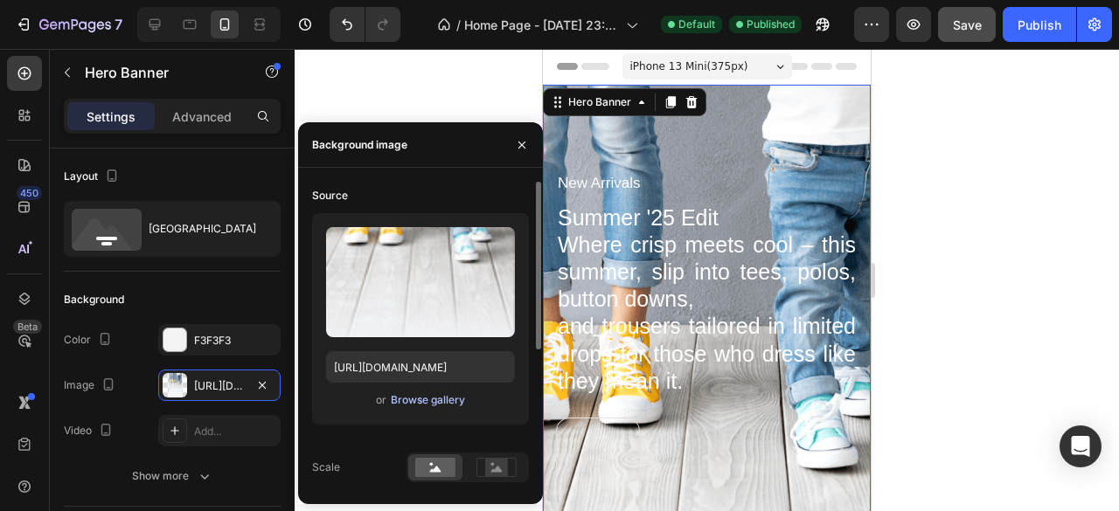
click at [446, 400] on div "Browse gallery" at bounding box center [428, 401] width 74 height 16
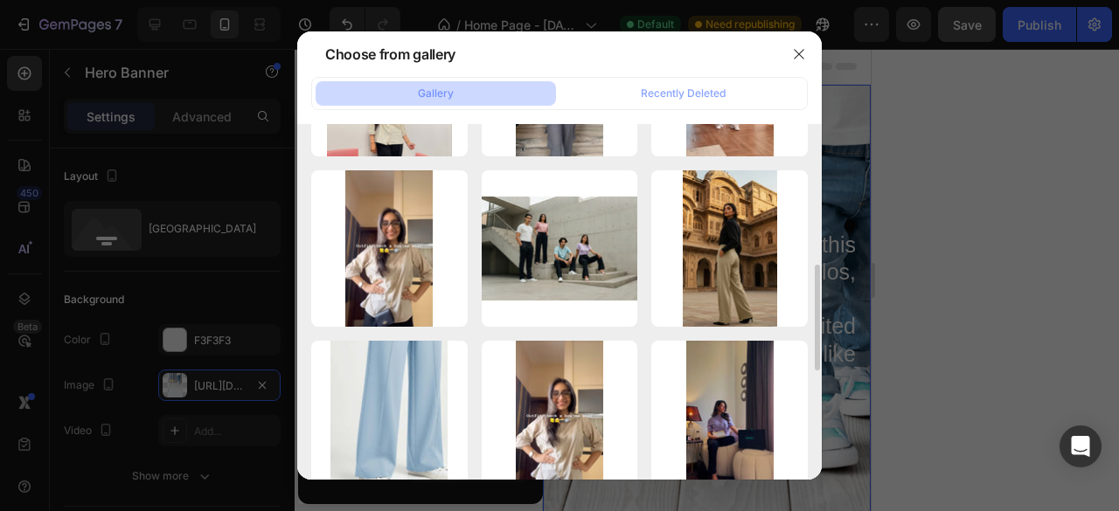
scroll to position [482, 0]
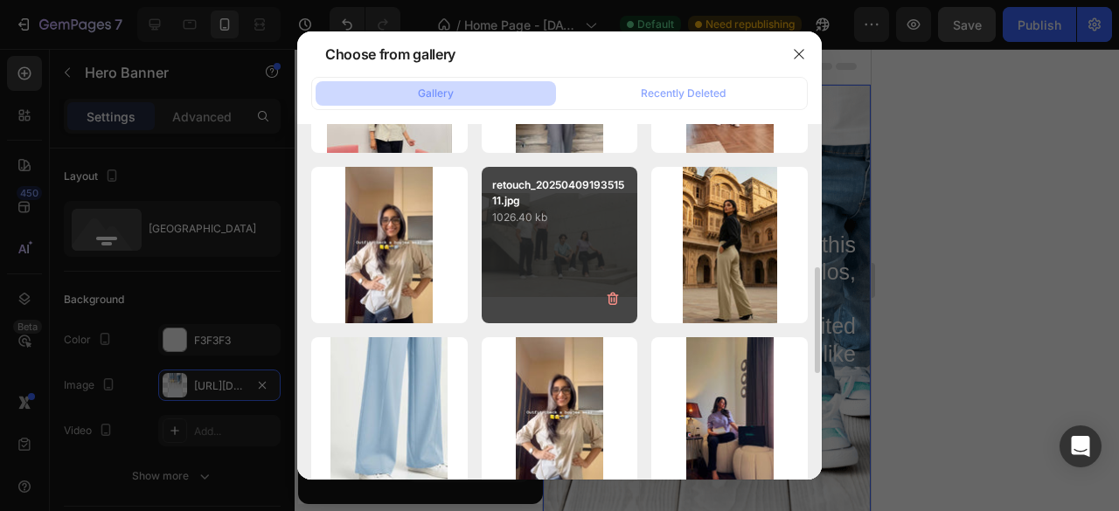
click at [565, 234] on div "retouch_2025040919351511.jpg 1026.40 kb" at bounding box center [560, 245] width 156 height 156
type input "[URL][DOMAIN_NAME]"
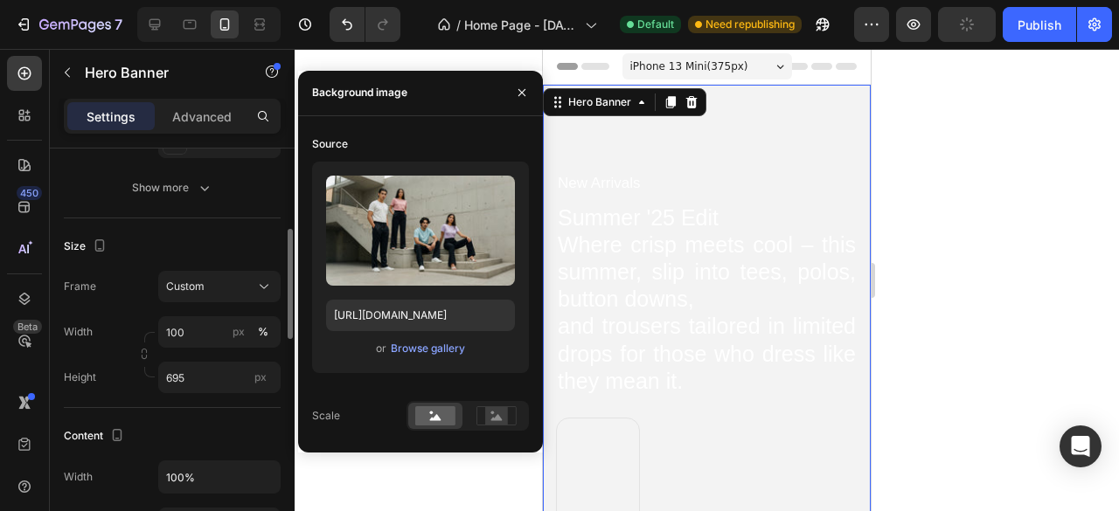
scroll to position [291, 0]
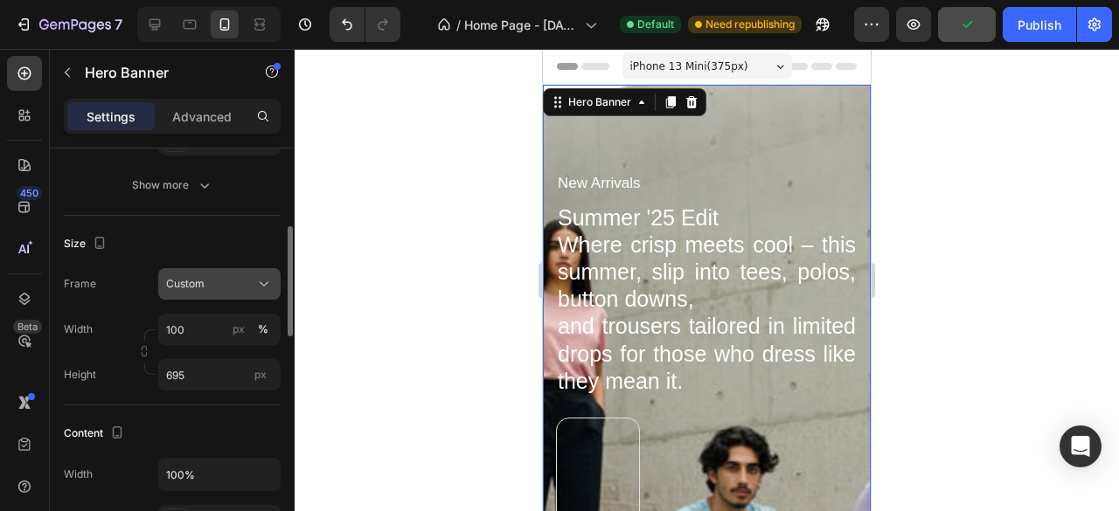
click at [229, 283] on div "Custom" at bounding box center [209, 284] width 86 height 16
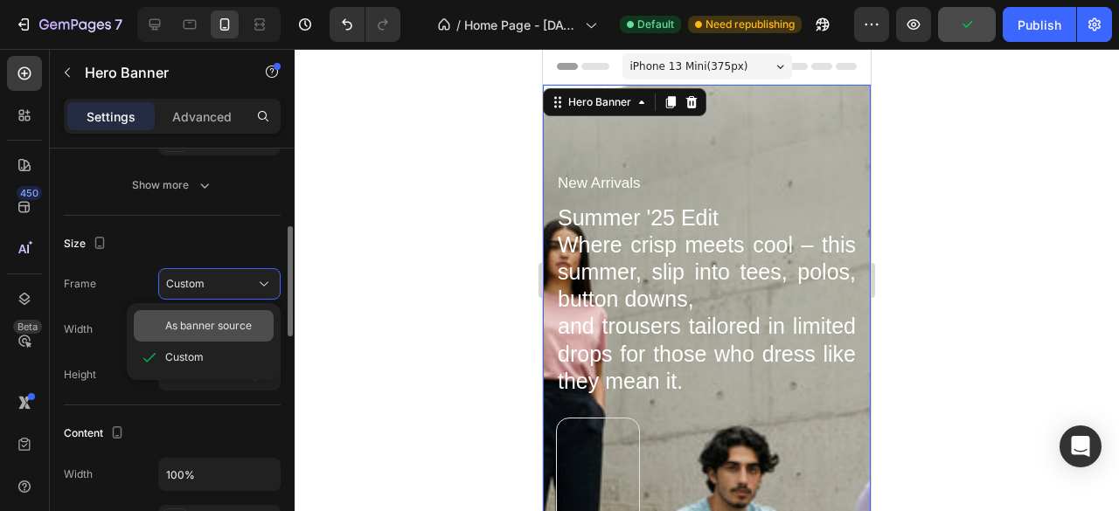
click at [233, 331] on span "As banner source" at bounding box center [208, 326] width 87 height 16
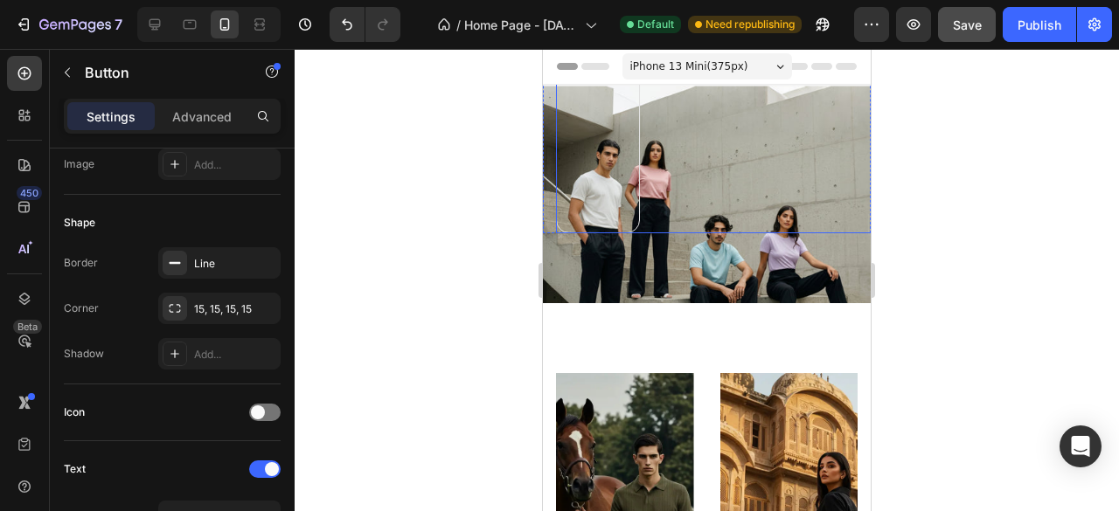
scroll to position [0, 0]
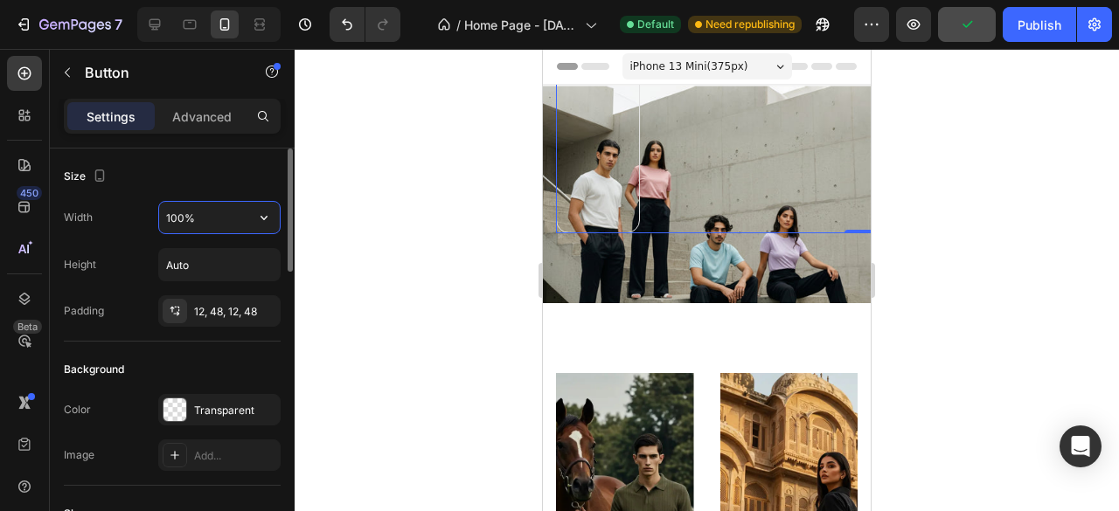
click at [213, 219] on input "100%" at bounding box center [219, 217] width 121 height 31
type input "60%"
click at [398, 226] on div at bounding box center [707, 280] width 824 height 462
click at [203, 120] on p "Advanced" at bounding box center [201, 117] width 59 height 18
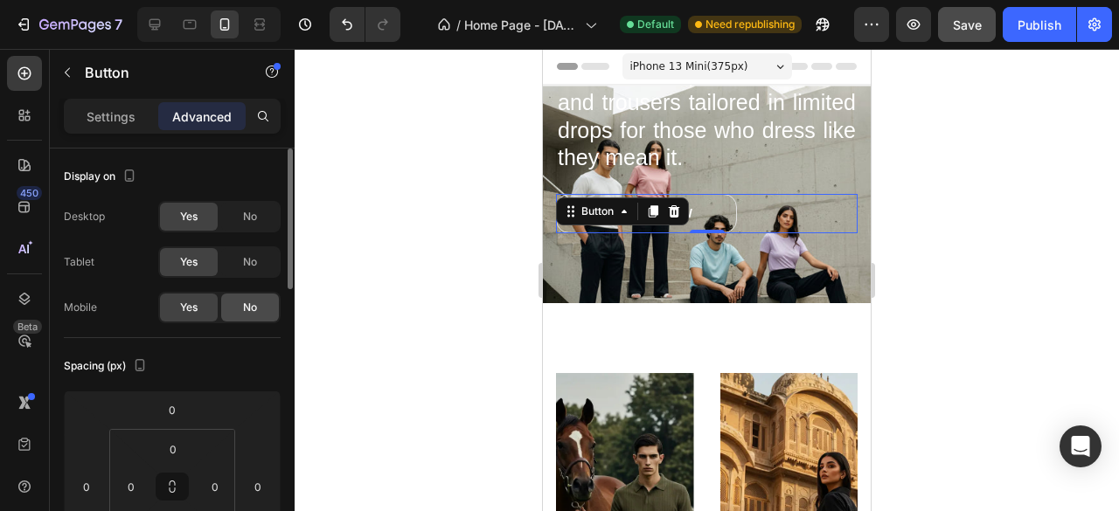
click at [251, 297] on div "No" at bounding box center [250, 308] width 58 height 28
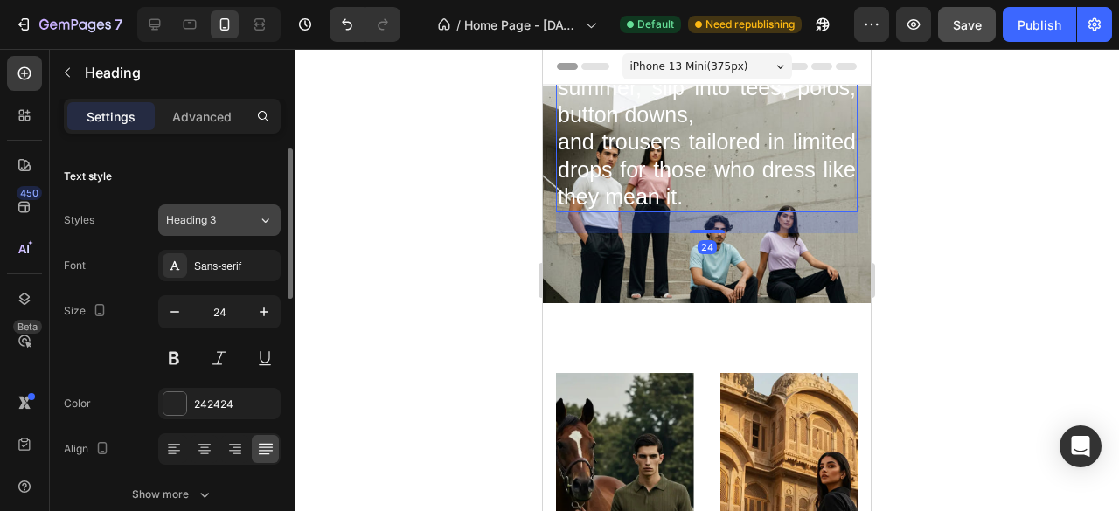
click at [249, 219] on div "Heading 3" at bounding box center [212, 220] width 92 height 16
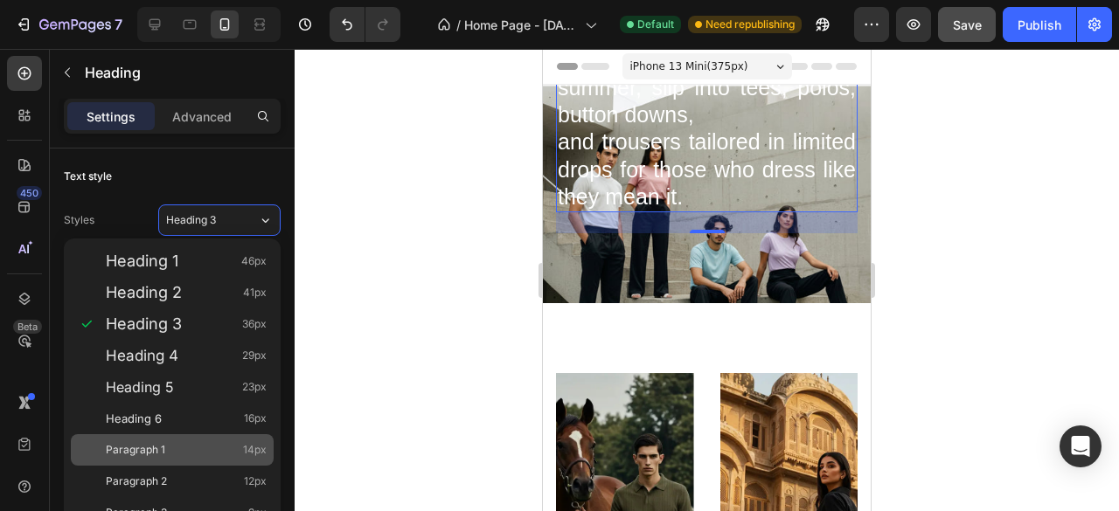
click at [185, 448] on div "Paragraph 1 14px" at bounding box center [186, 449] width 161 height 17
type input "14"
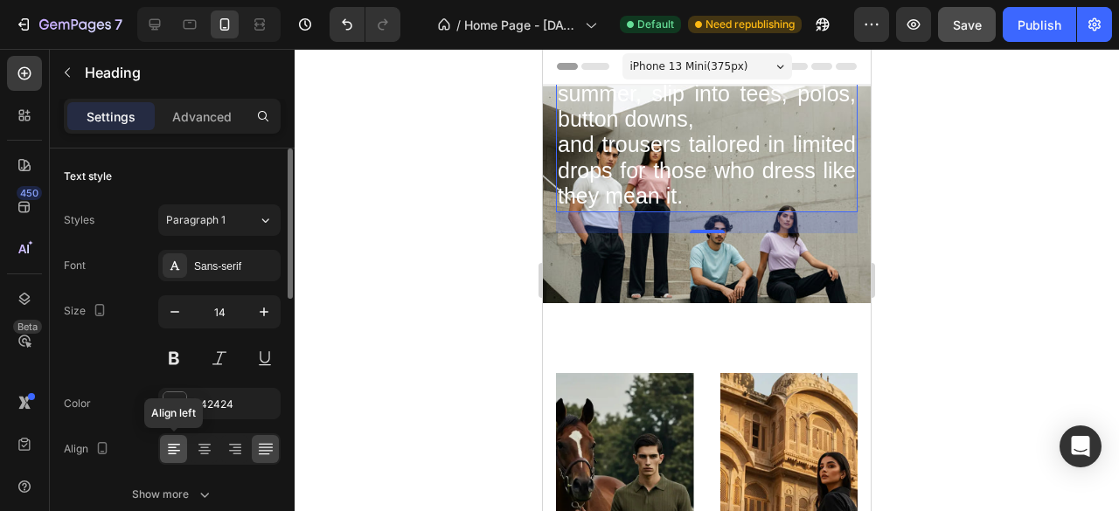
click at [168, 448] on icon at bounding box center [173, 449] width 17 height 17
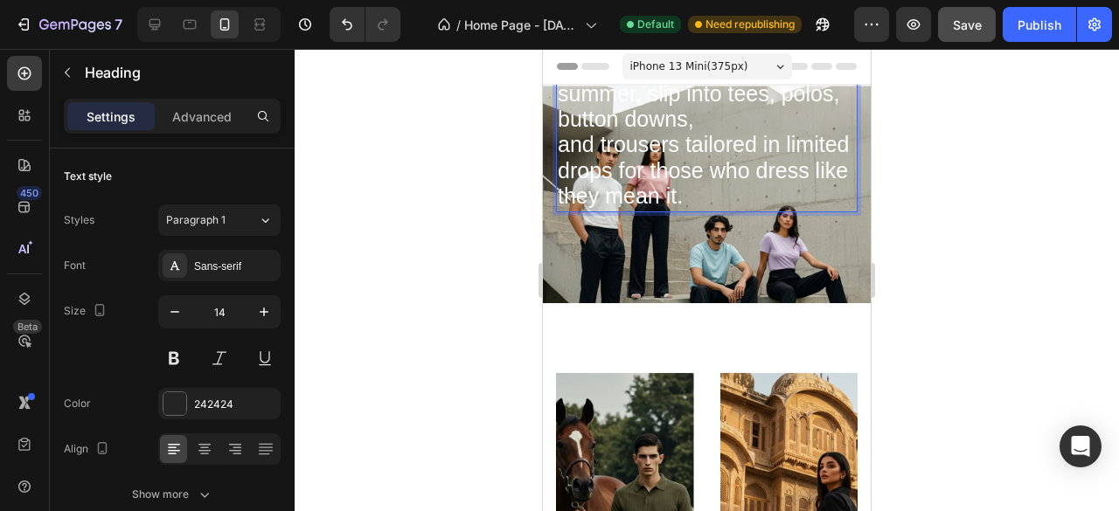
click at [679, 114] on span "Where crisp meets cool – this summer, slip into tees, polos, button downs," at bounding box center [701, 93] width 287 height 75
click at [813, 141] on p "Summer '25 Edit Where crisp meets cool – this summer, slip into tees, polos, bu…" at bounding box center [707, 121] width 298 height 178
click at [212, 114] on p "Advanced" at bounding box center [201, 117] width 59 height 18
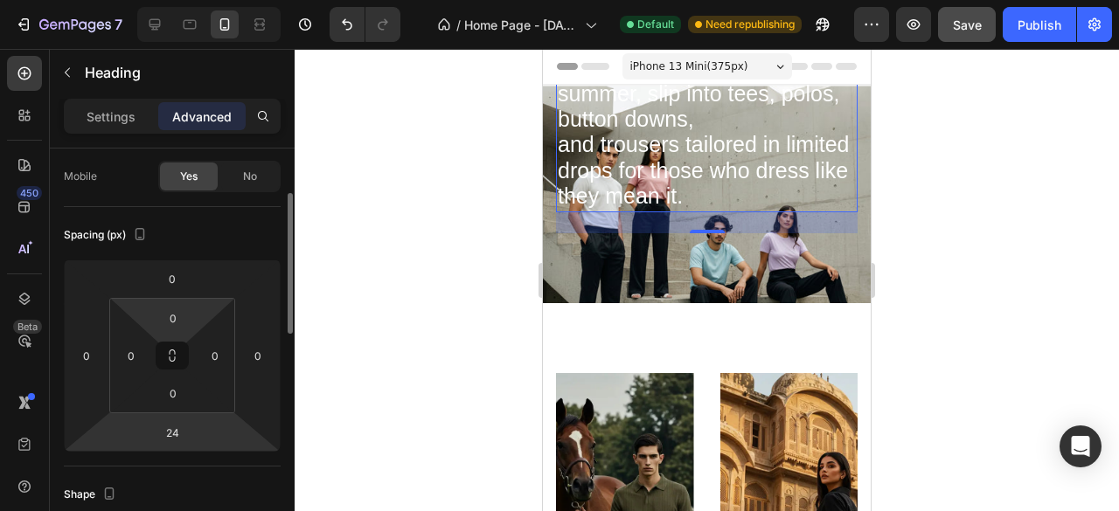
scroll to position [133, 0]
click at [187, 434] on input "24" at bounding box center [172, 431] width 35 height 26
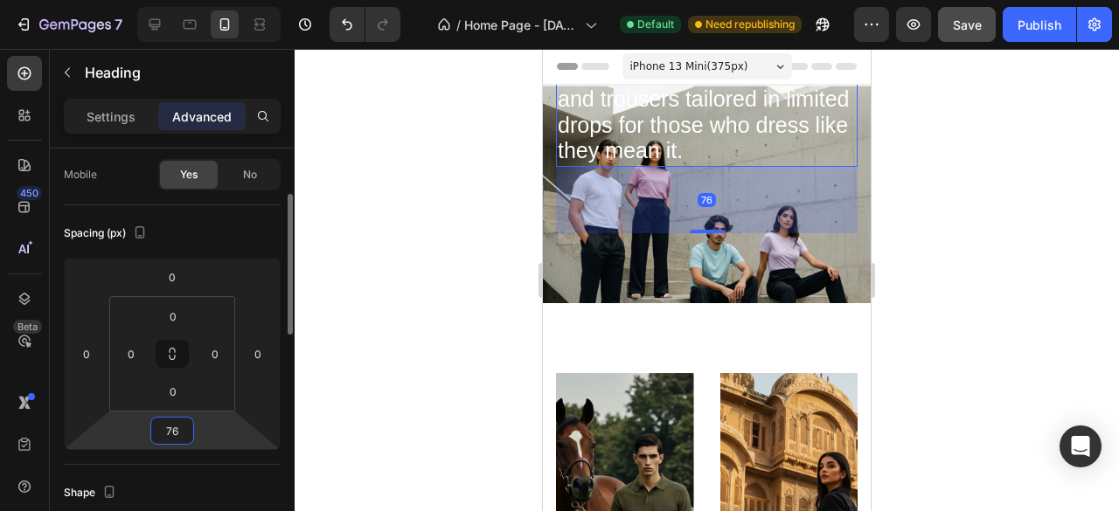
type input "7"
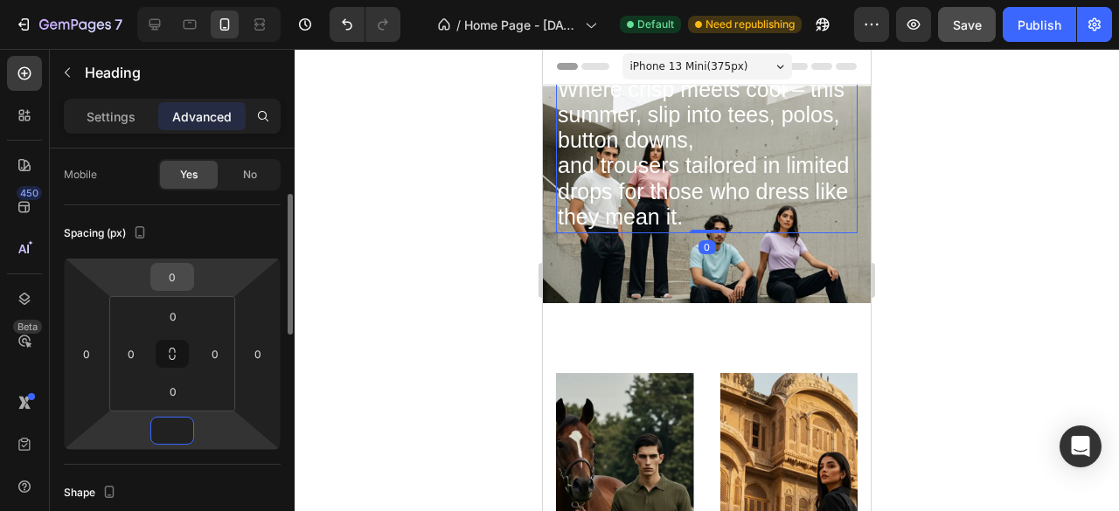
type input "0"
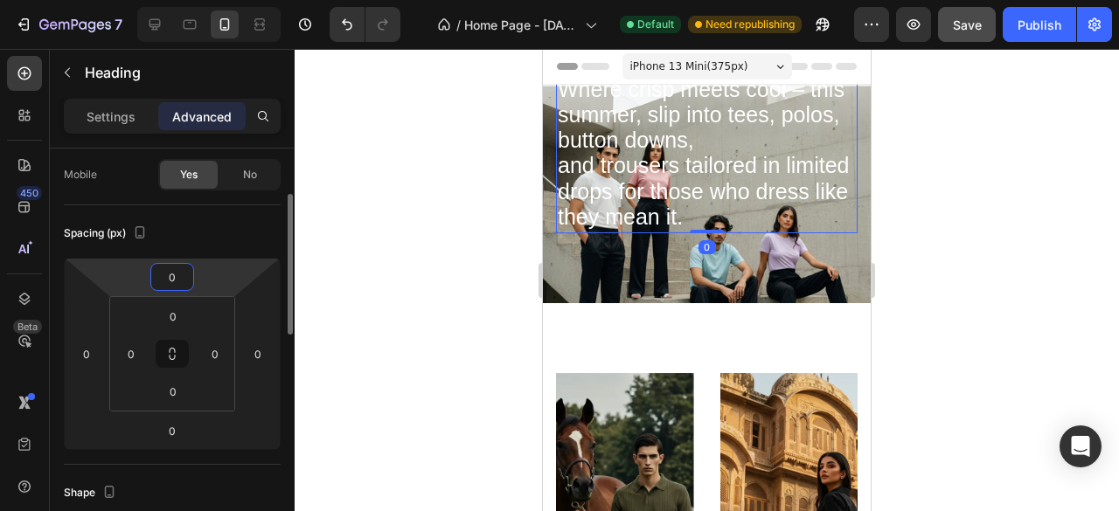
click at [189, 275] on input "0" at bounding box center [172, 277] width 35 height 26
type input "9"
type input "0"
click at [259, 166] on div "No" at bounding box center [250, 175] width 58 height 28
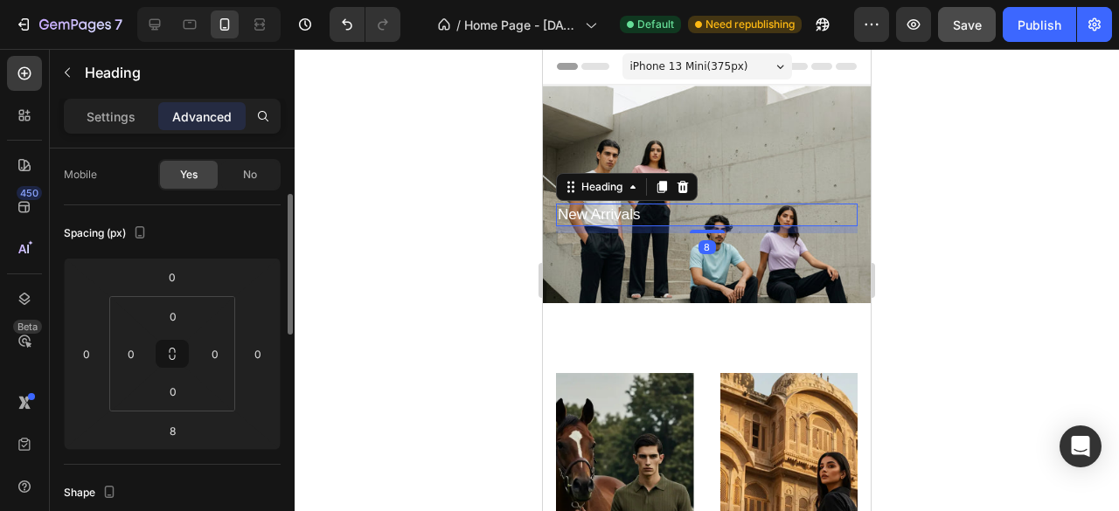
click at [174, 165] on div "Yes" at bounding box center [189, 175] width 58 height 28
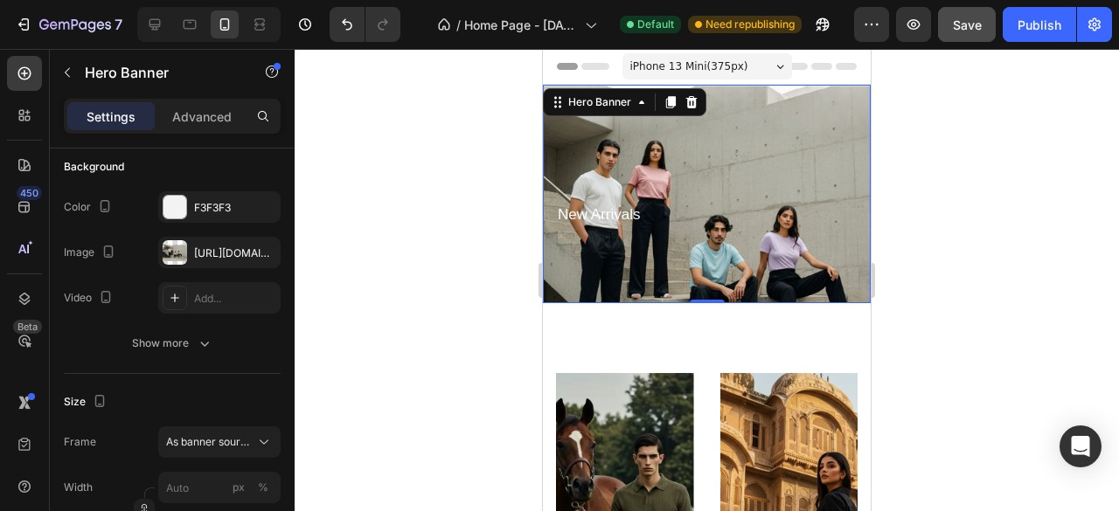
scroll to position [0, 0]
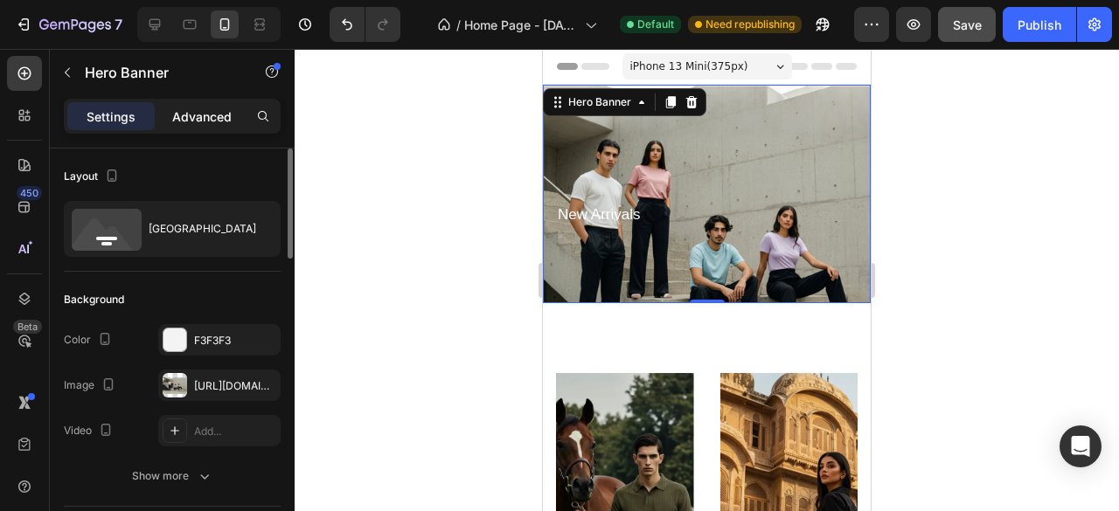
click at [177, 115] on p "Advanced" at bounding box center [201, 117] width 59 height 18
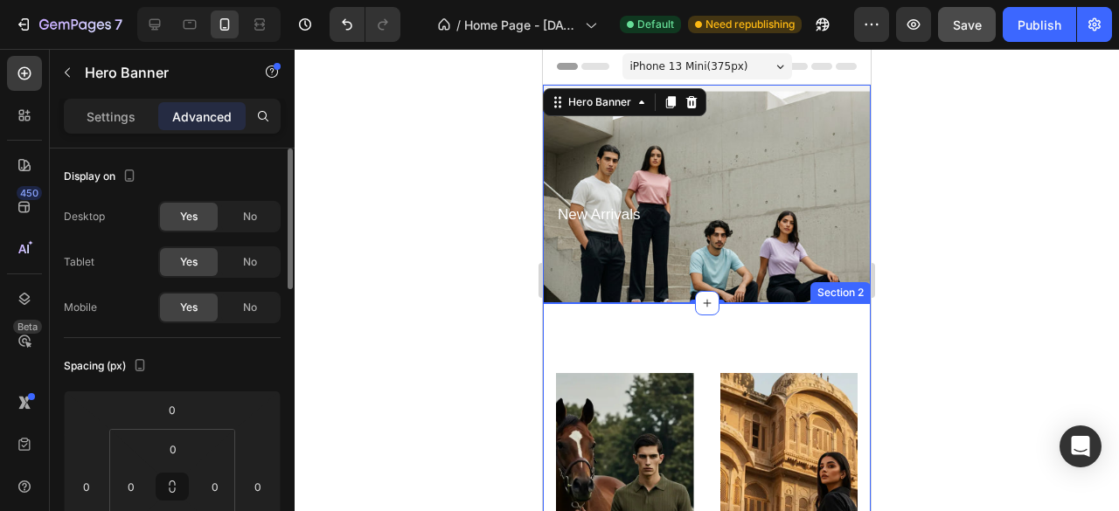
scroll to position [159, 0]
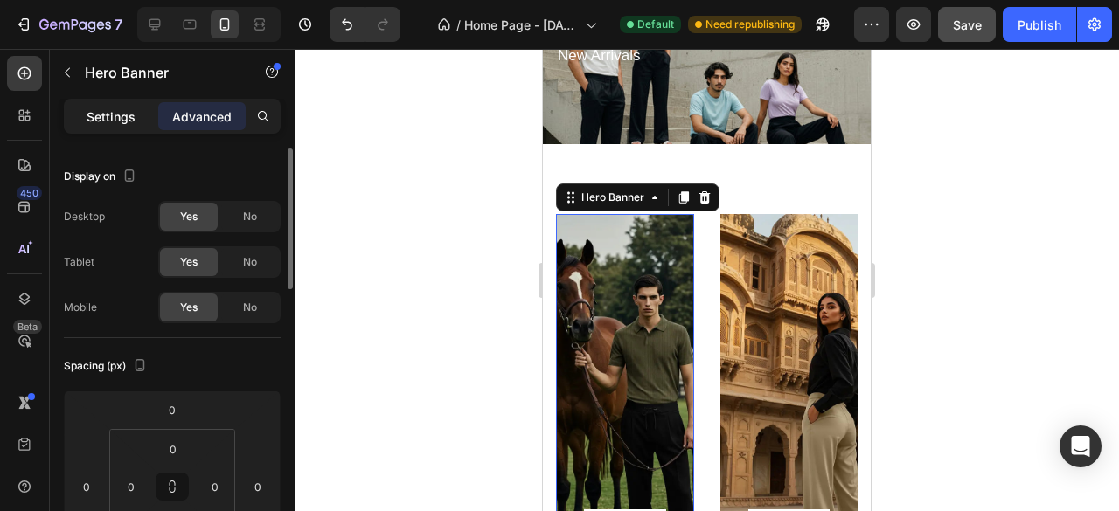
click at [115, 108] on p "Settings" at bounding box center [111, 117] width 49 height 18
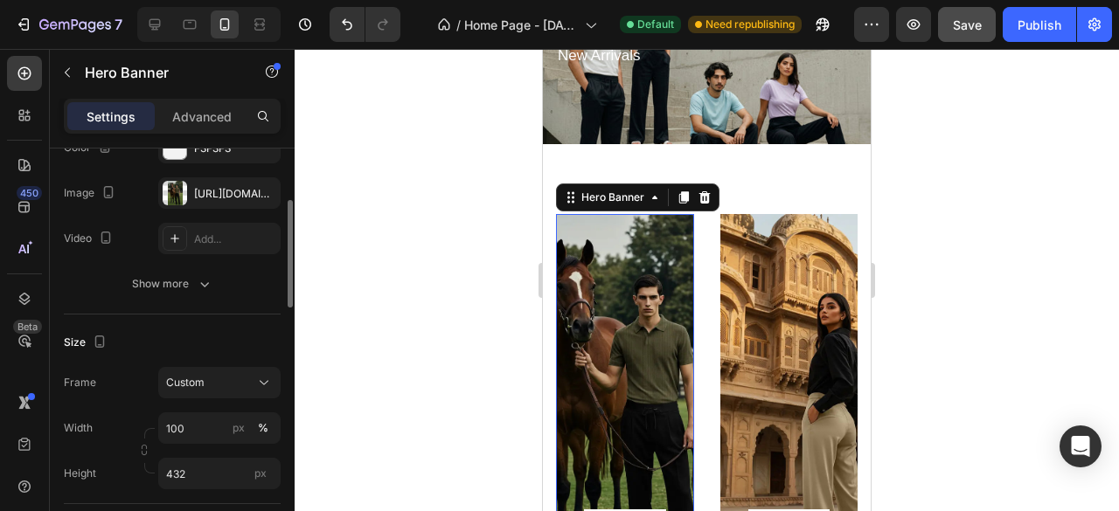
scroll to position [194, 0]
click at [219, 374] on div "Custom" at bounding box center [209, 381] width 86 height 16
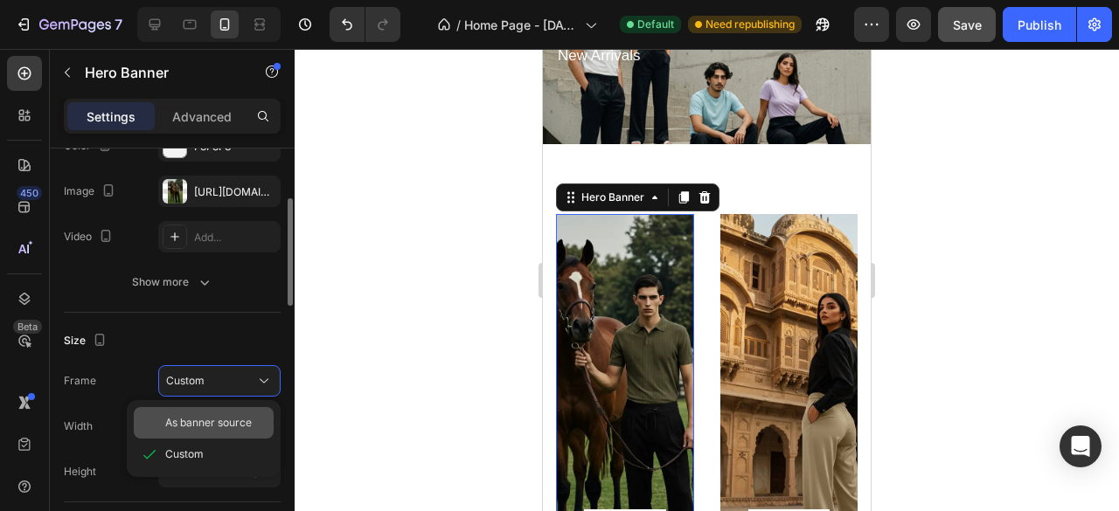
click at [217, 415] on span "As banner source" at bounding box center [208, 423] width 87 height 16
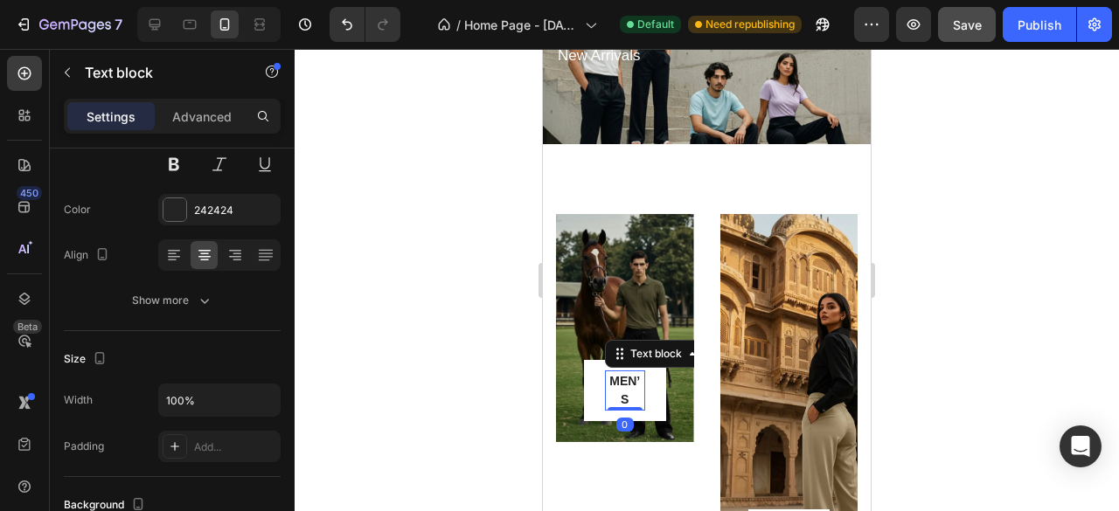
scroll to position [0, 0]
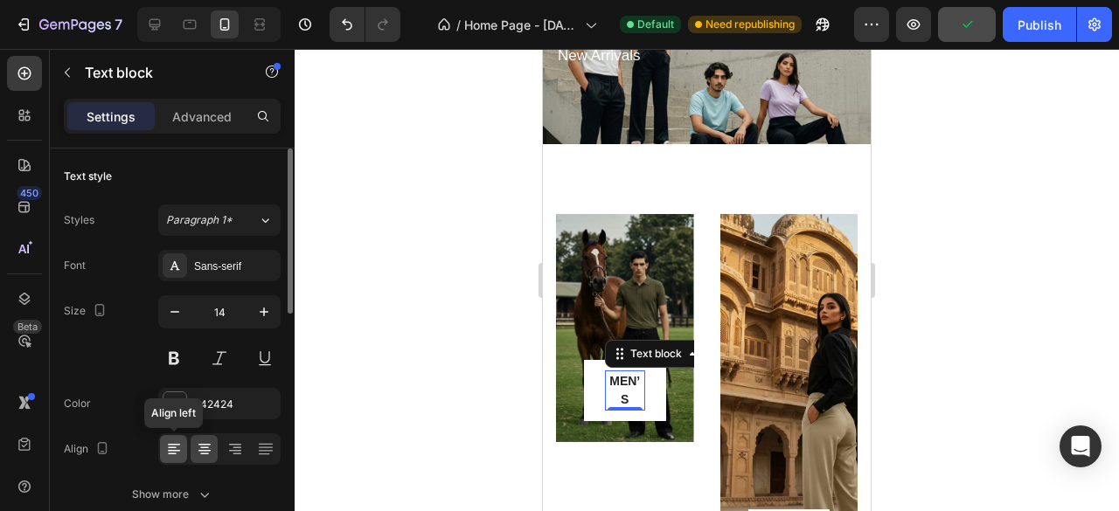
click at [172, 452] on icon at bounding box center [173, 449] width 17 height 17
click at [201, 444] on icon at bounding box center [204, 449] width 17 height 17
click at [240, 445] on icon at bounding box center [234, 449] width 17 height 17
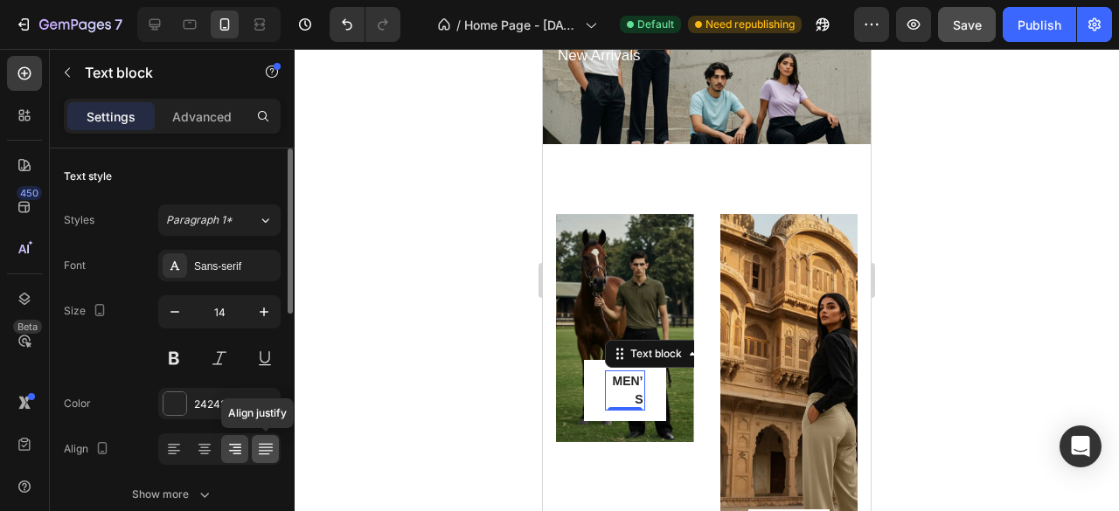
click at [261, 445] on icon at bounding box center [265, 449] width 17 height 17
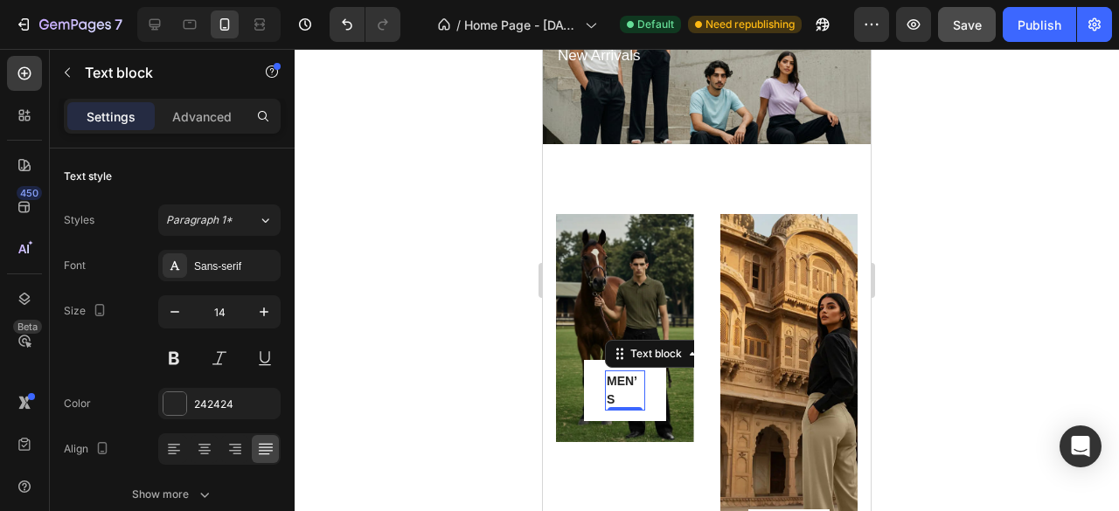
scroll to position [119, 0]
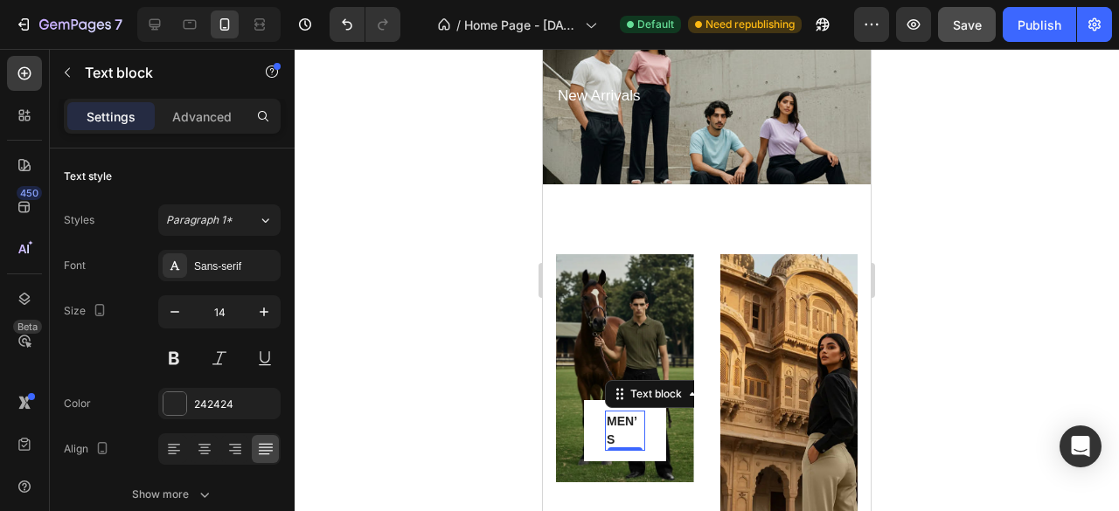
click at [627, 413] on p "MEN’S" at bounding box center [625, 431] width 37 height 37
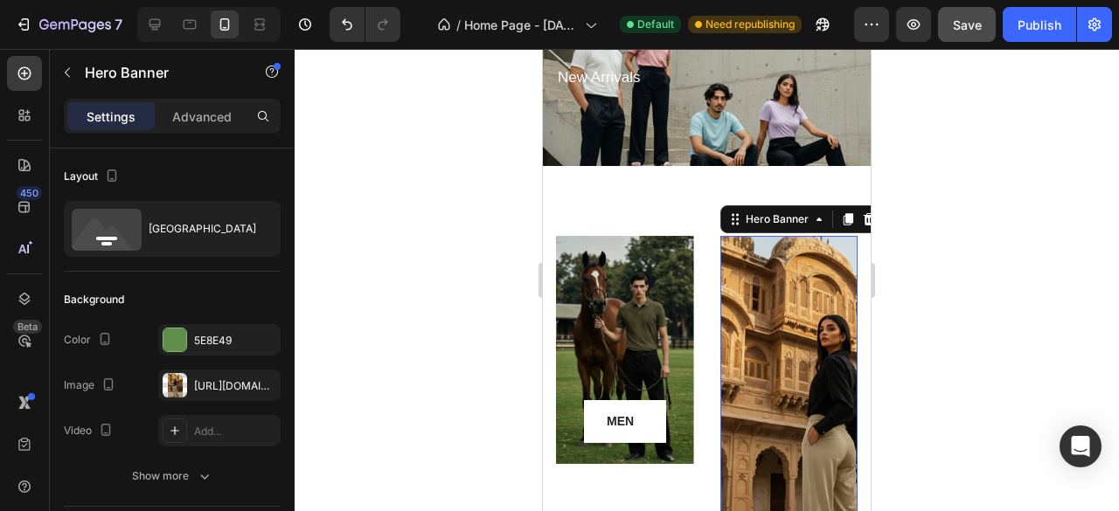
click at [772, 386] on div "Overlay" at bounding box center [789, 425] width 138 height 378
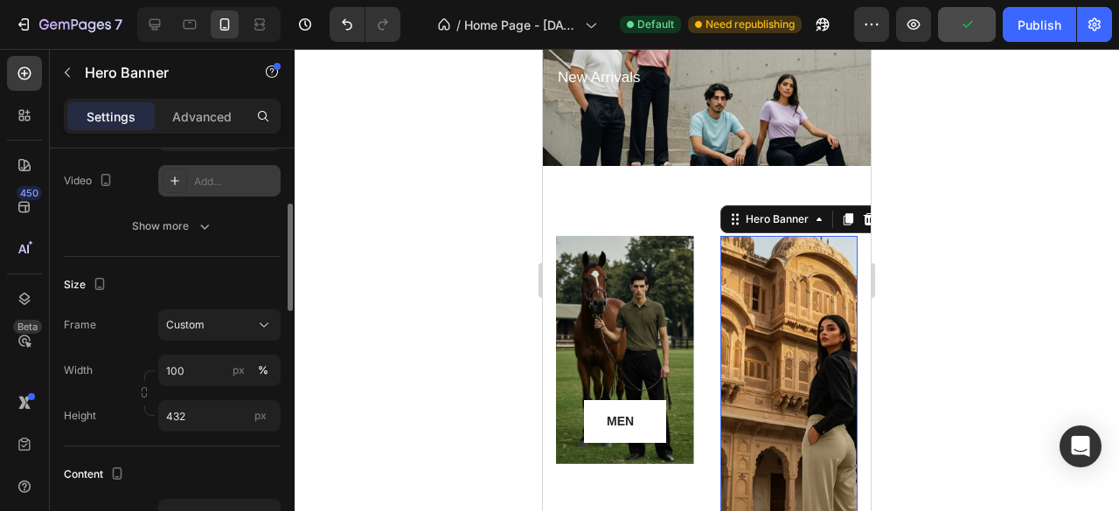
scroll to position [261, 0]
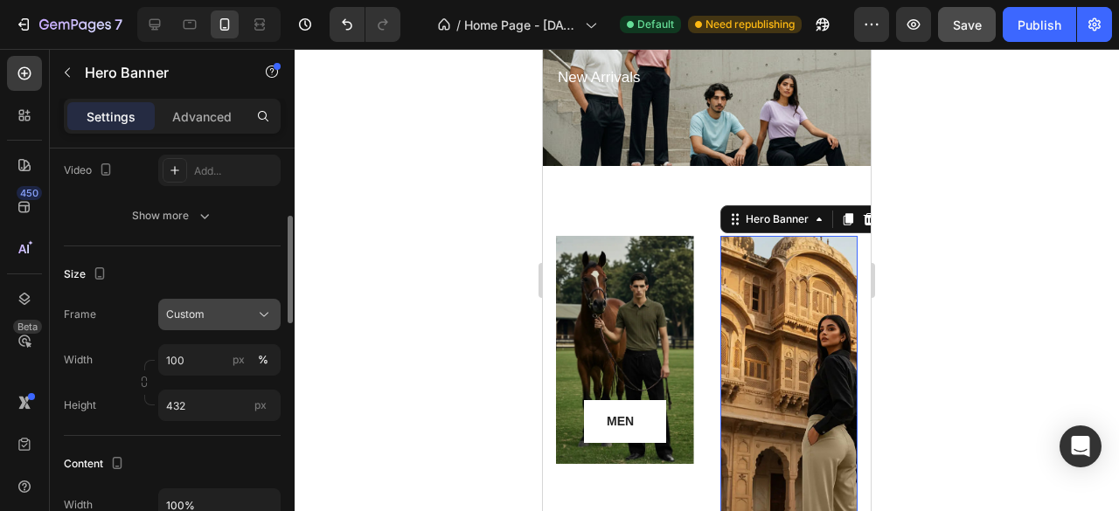
click at [208, 315] on div "Custom" at bounding box center [209, 315] width 86 height 16
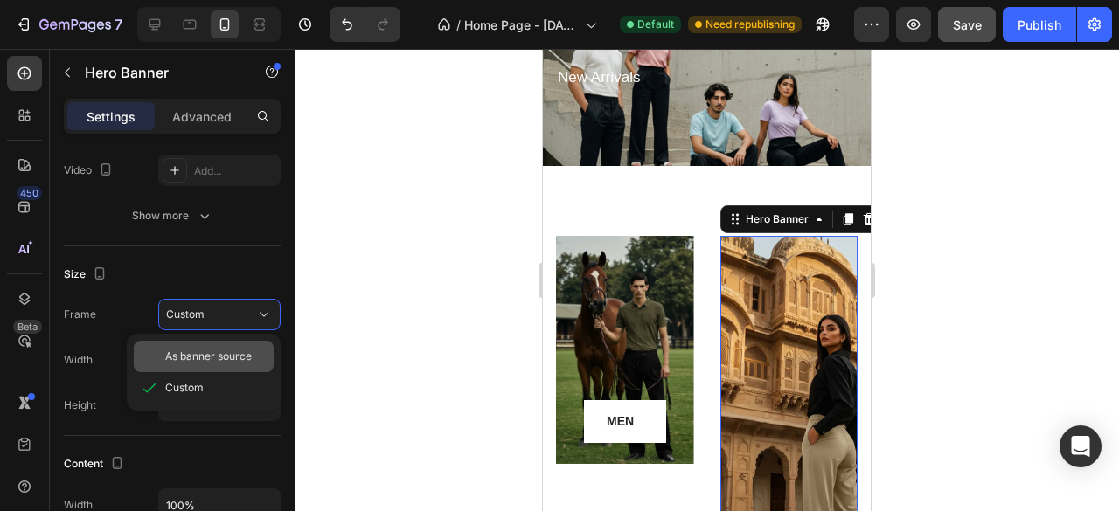
click at [224, 349] on span "As banner source" at bounding box center [208, 357] width 87 height 16
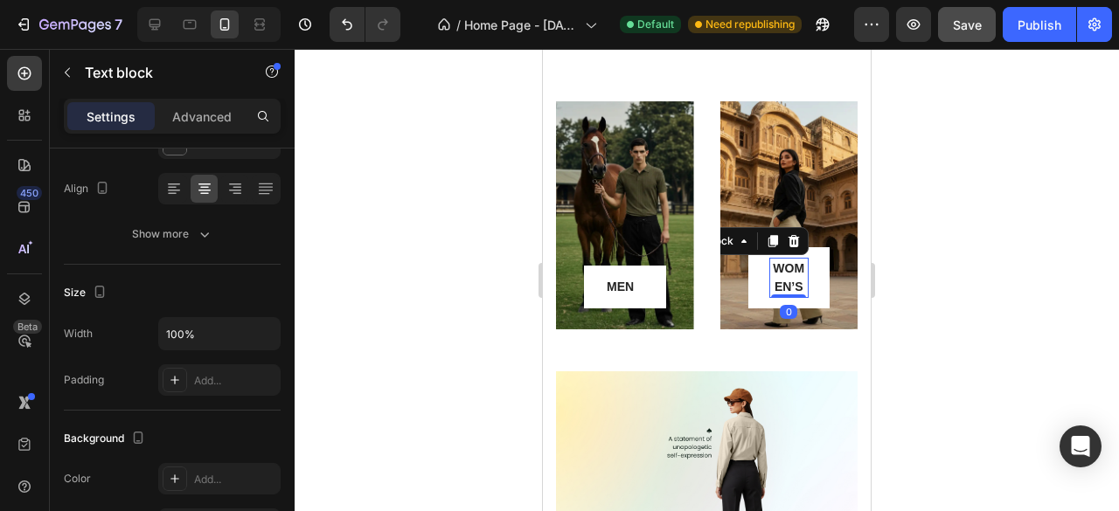
scroll to position [0, 0]
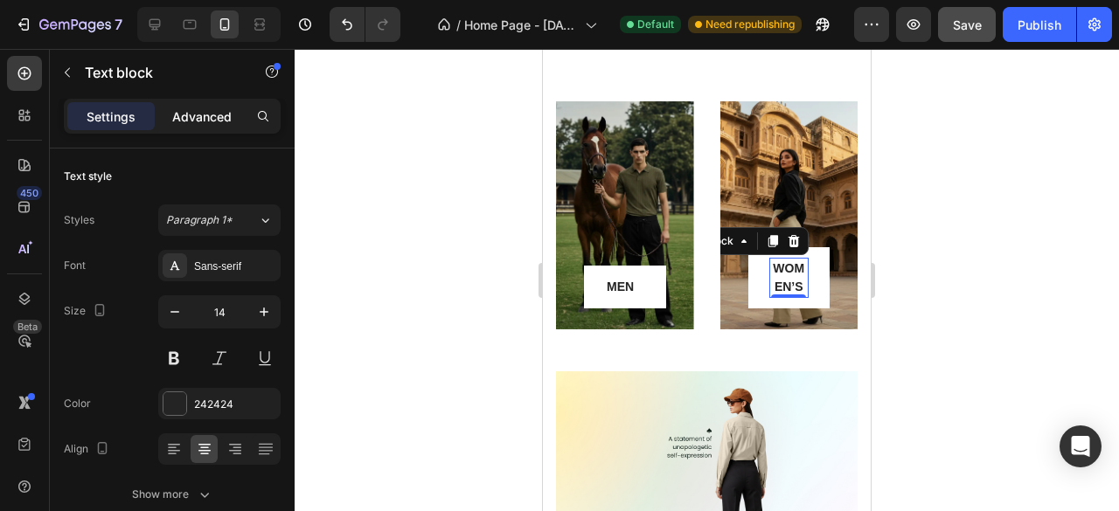
click at [205, 122] on p "Advanced" at bounding box center [201, 117] width 59 height 18
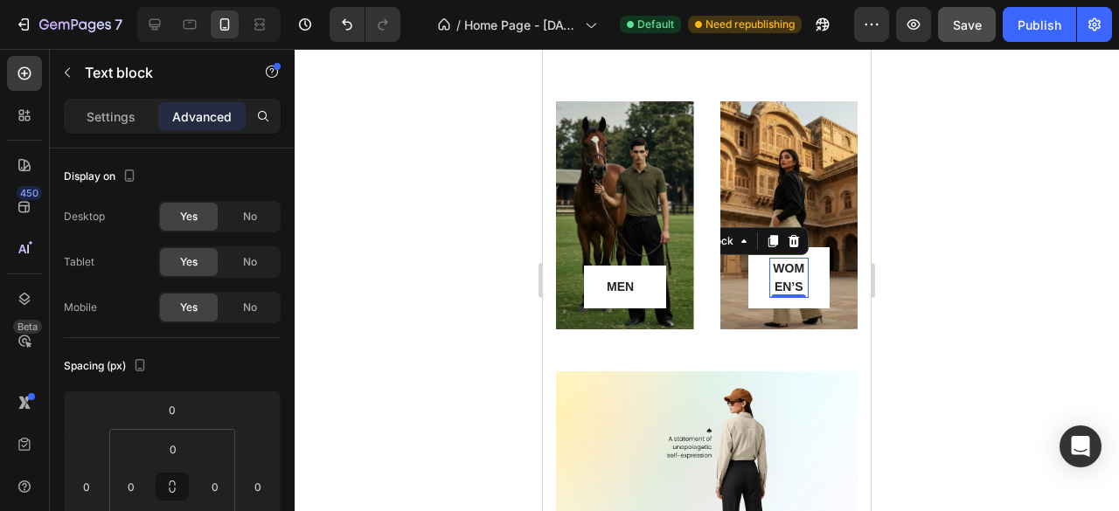
click at [773, 260] on p "WOMEN’S" at bounding box center [789, 278] width 37 height 37
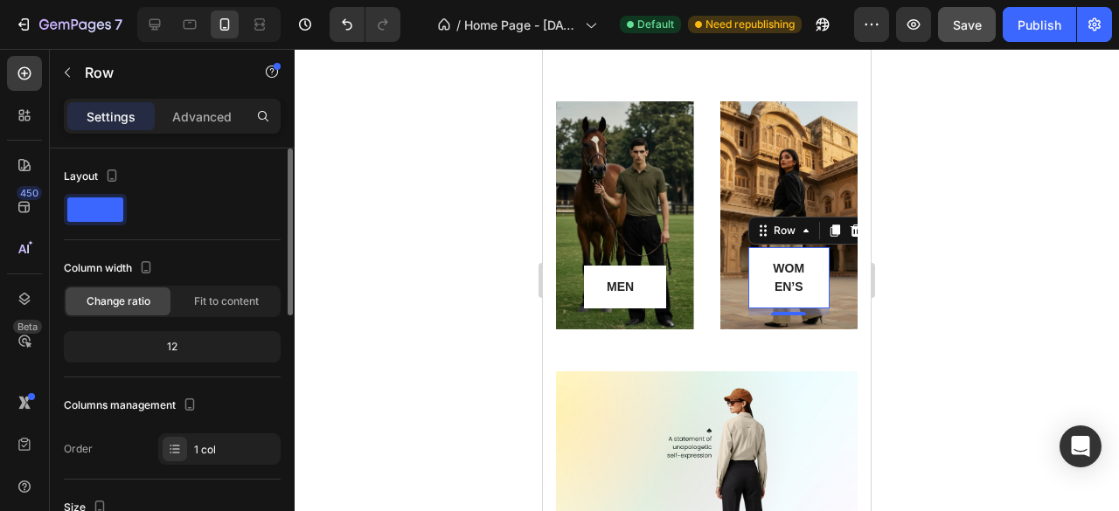
click at [190, 343] on div "12" at bounding box center [172, 347] width 210 height 24
click at [221, 305] on span "Fit to content" at bounding box center [226, 302] width 65 height 16
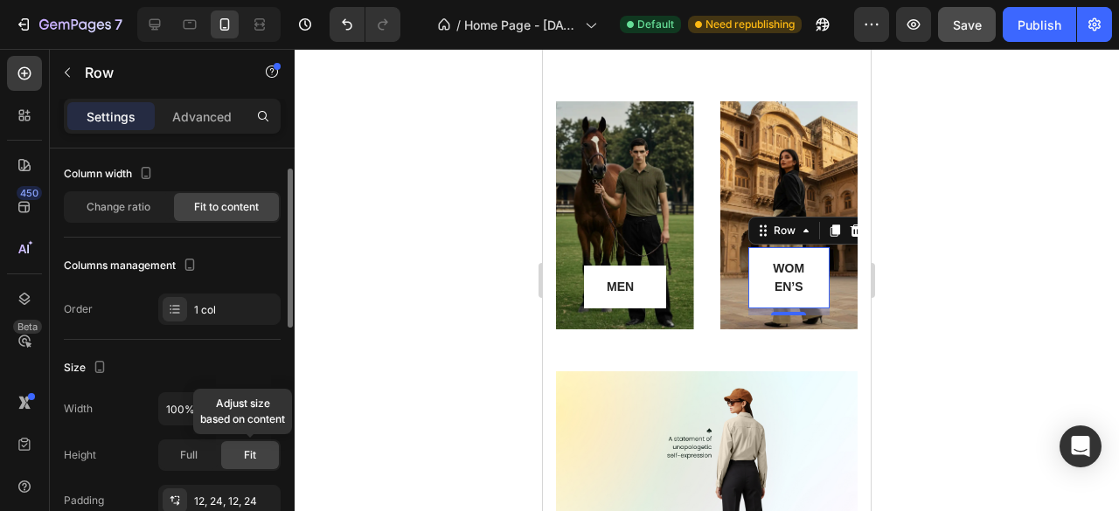
scroll to position [95, 0]
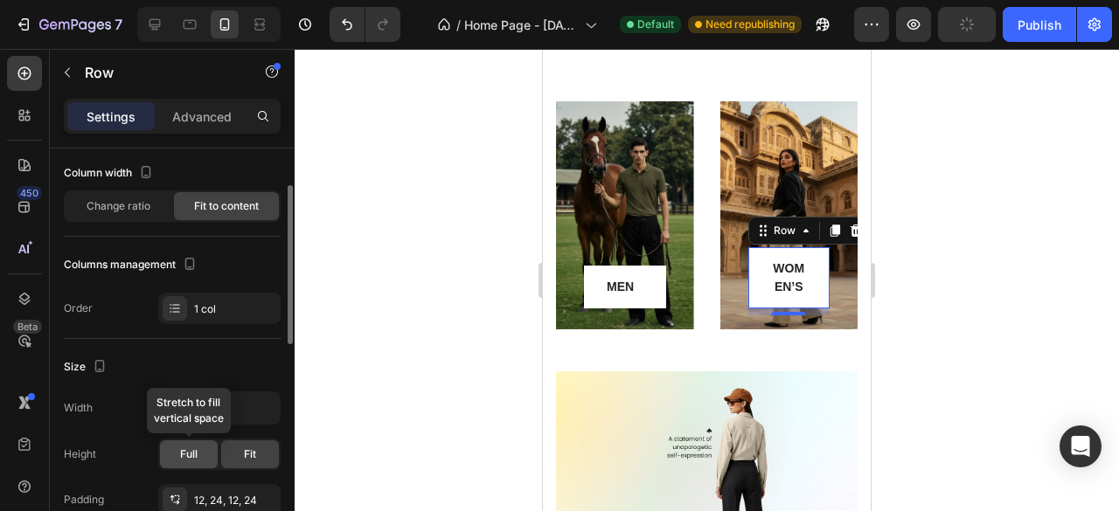
click at [192, 452] on span "Full" at bounding box center [188, 455] width 17 height 16
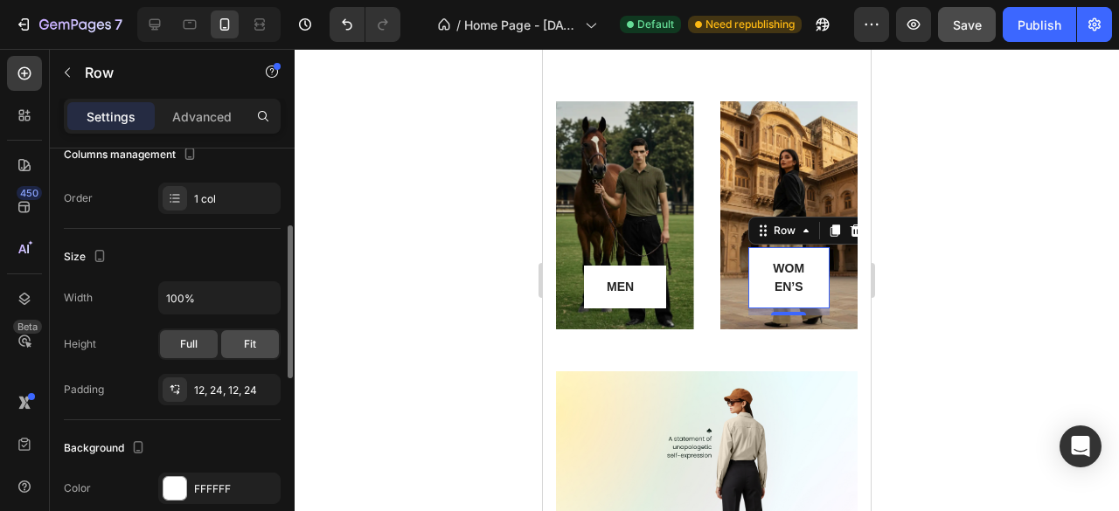
scroll to position [206, 0]
click at [224, 395] on div "12, 24, 12, 24" at bounding box center [219, 388] width 122 height 31
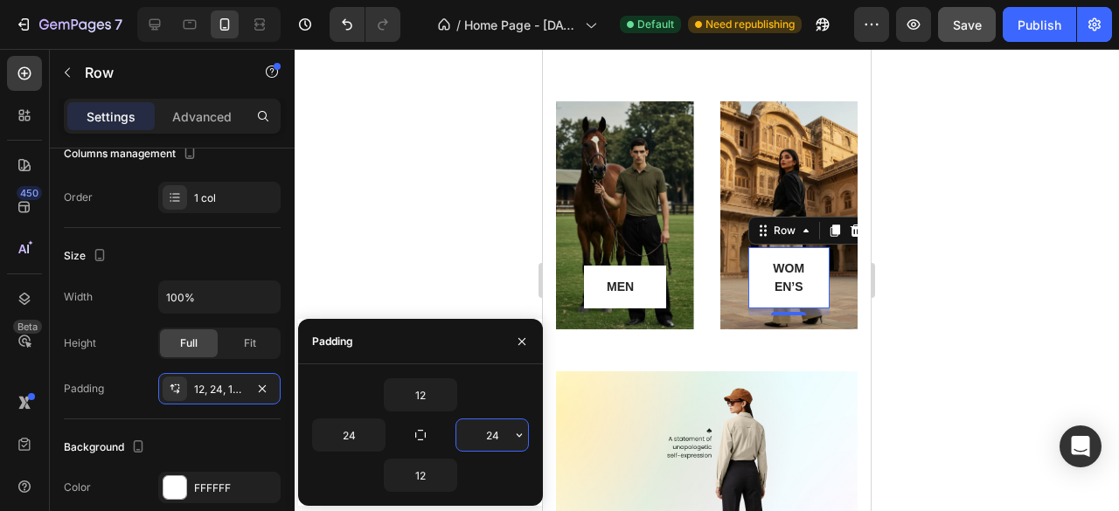
click at [500, 428] on input "24" at bounding box center [492, 435] width 72 height 31
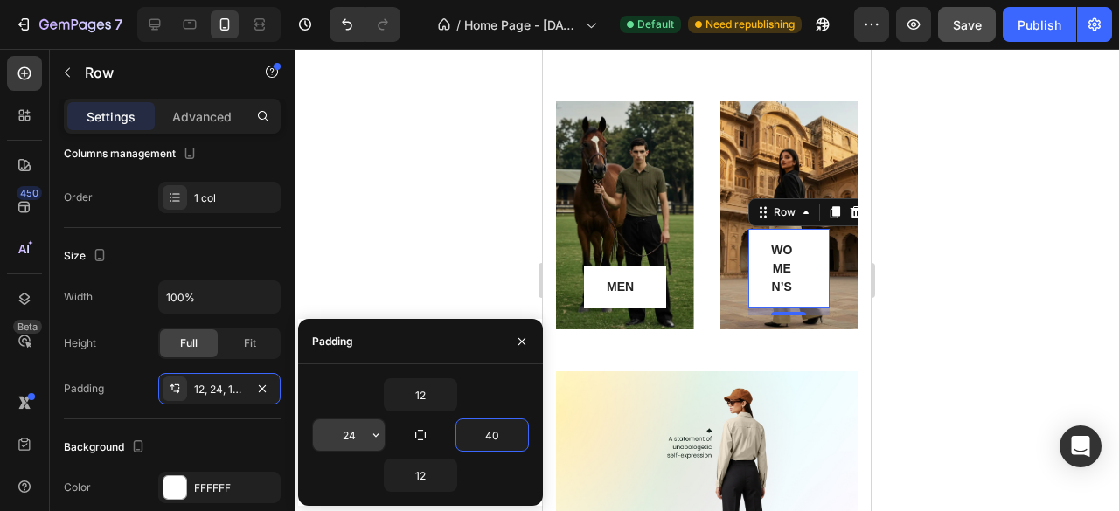
type input "40"
click at [360, 430] on input "24" at bounding box center [349, 435] width 72 height 31
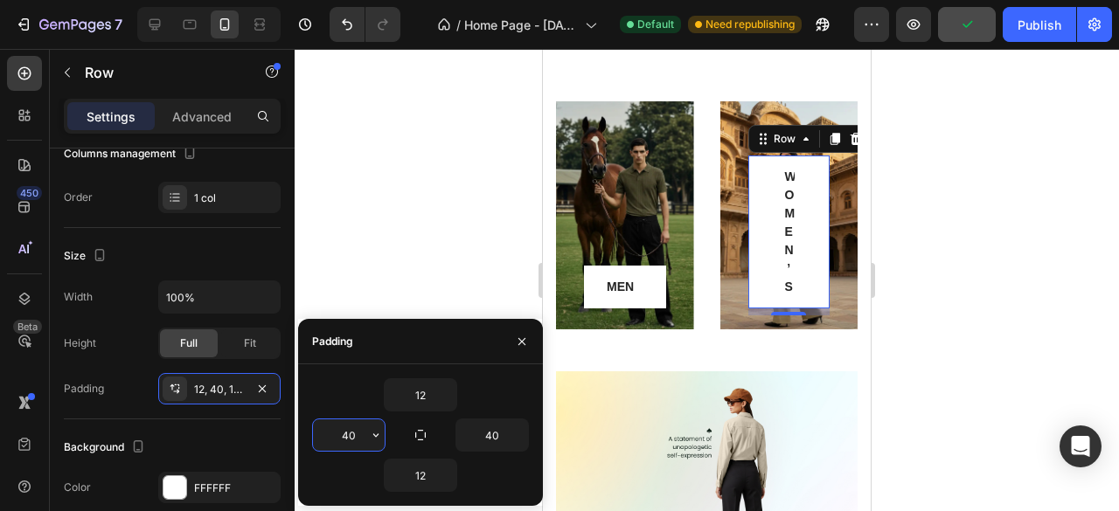
type input "4"
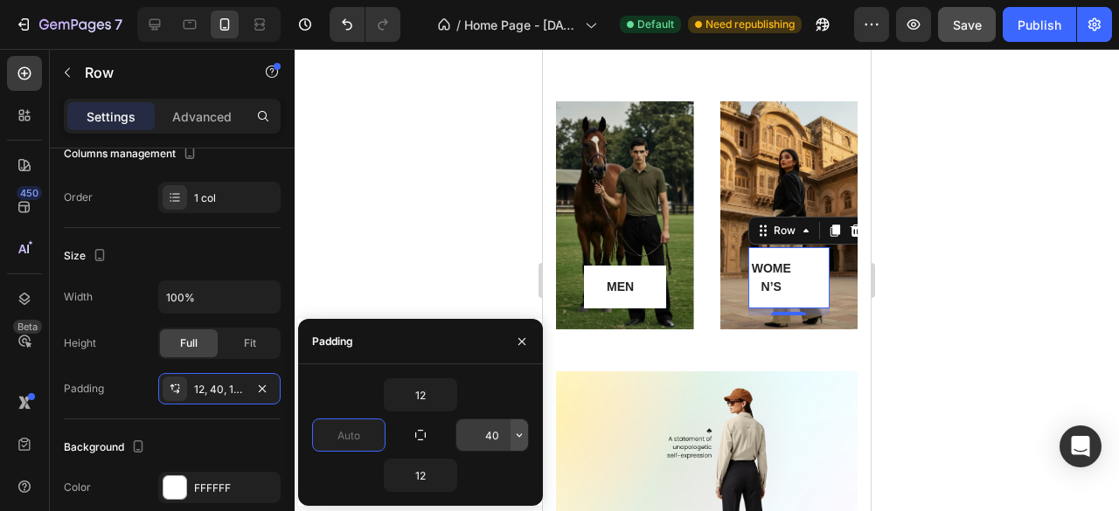
type input "0"
click at [511, 434] on button "button" at bounding box center [519, 435] width 17 height 31
click at [505, 434] on input "40" at bounding box center [492, 435] width 72 height 31
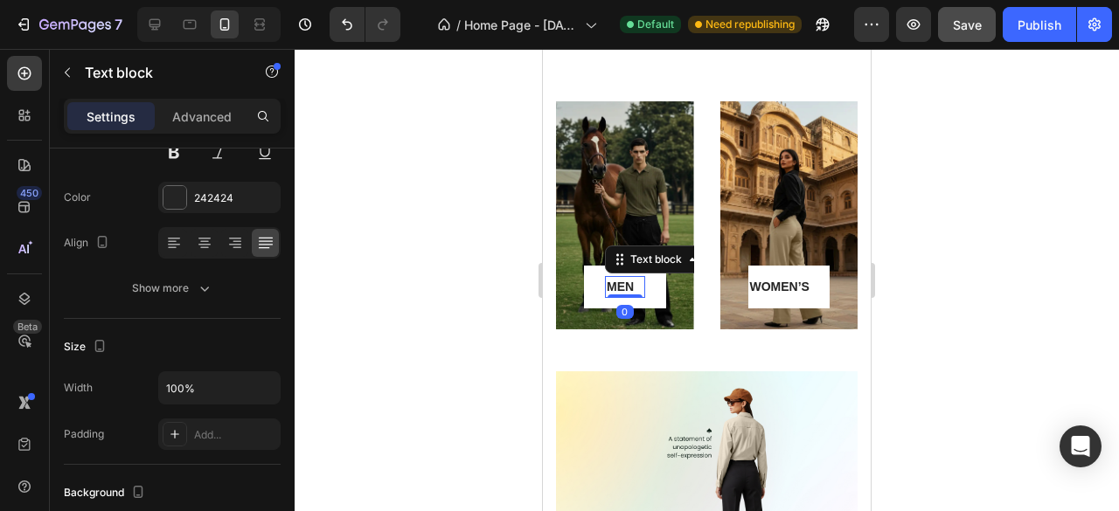
click at [636, 276] on div "MEN" at bounding box center [625, 287] width 40 height 22
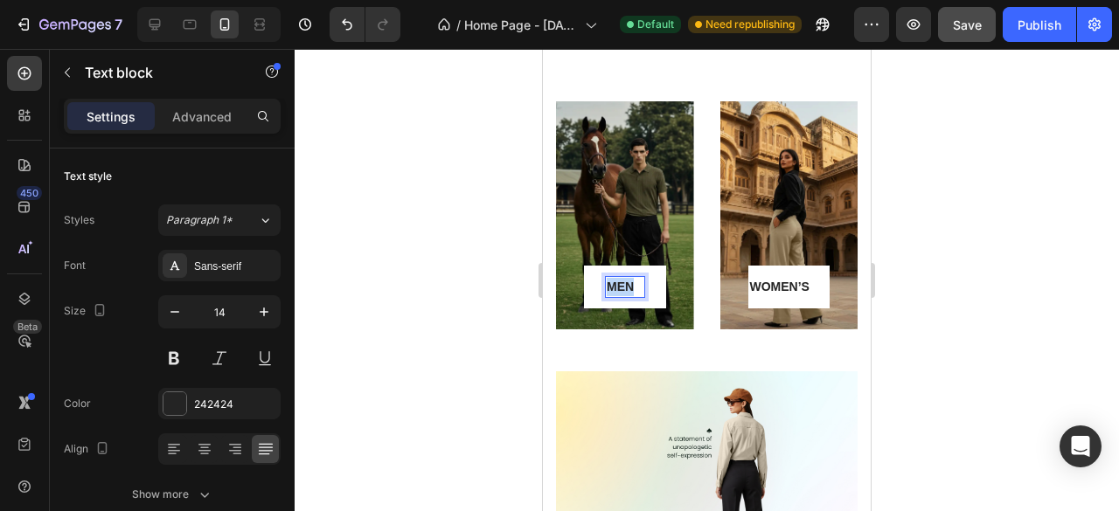
click at [628, 280] on p "MEN" at bounding box center [625, 287] width 37 height 18
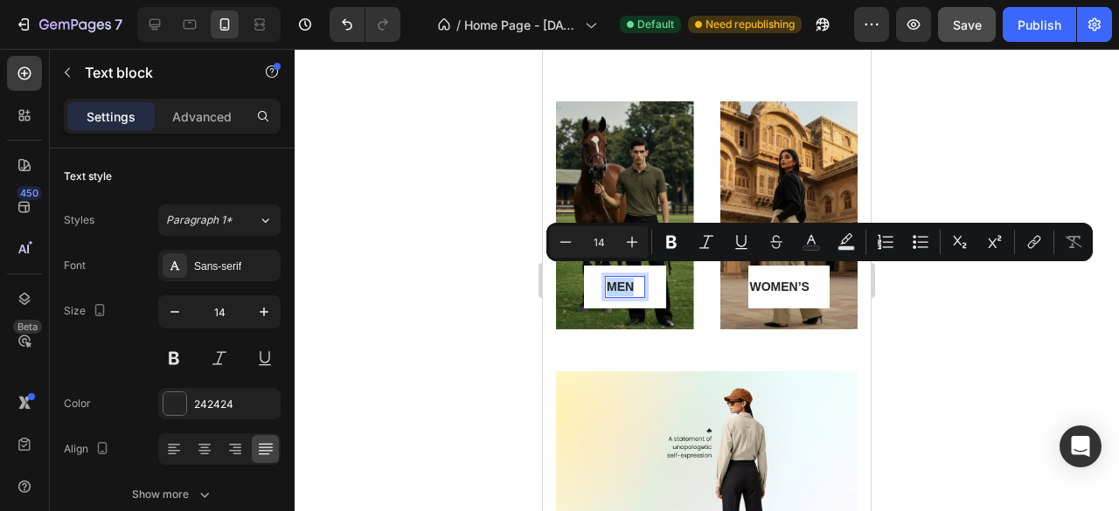
click at [635, 278] on p "MEN" at bounding box center [625, 287] width 37 height 18
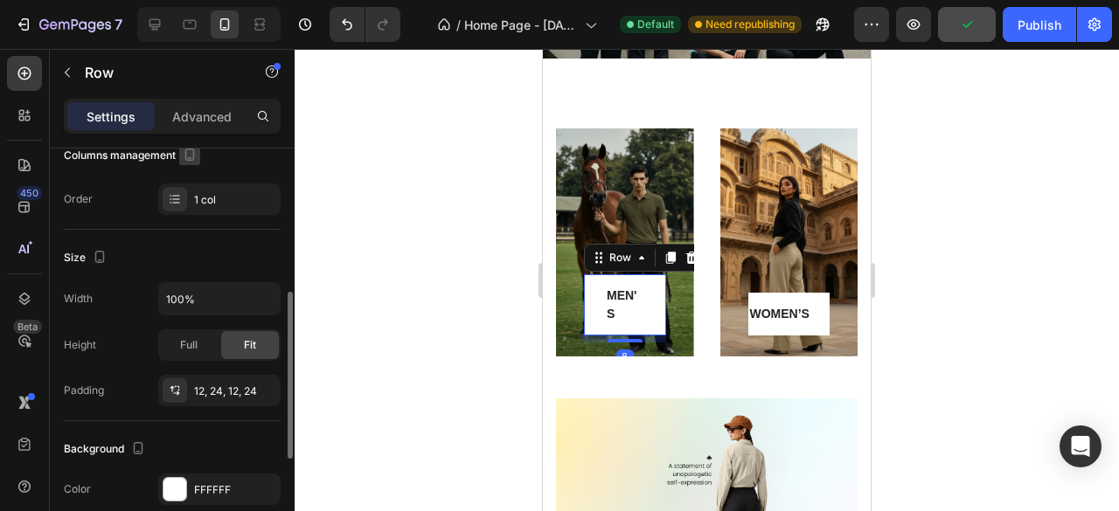
scroll to position [281, 0]
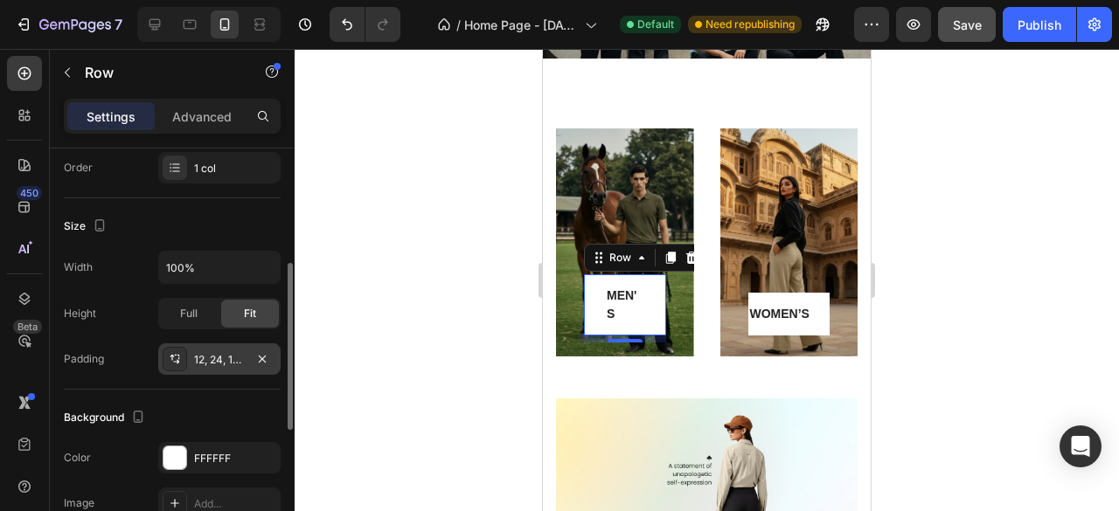
click at [215, 369] on div "12, 24, 12, 24" at bounding box center [219, 359] width 122 height 31
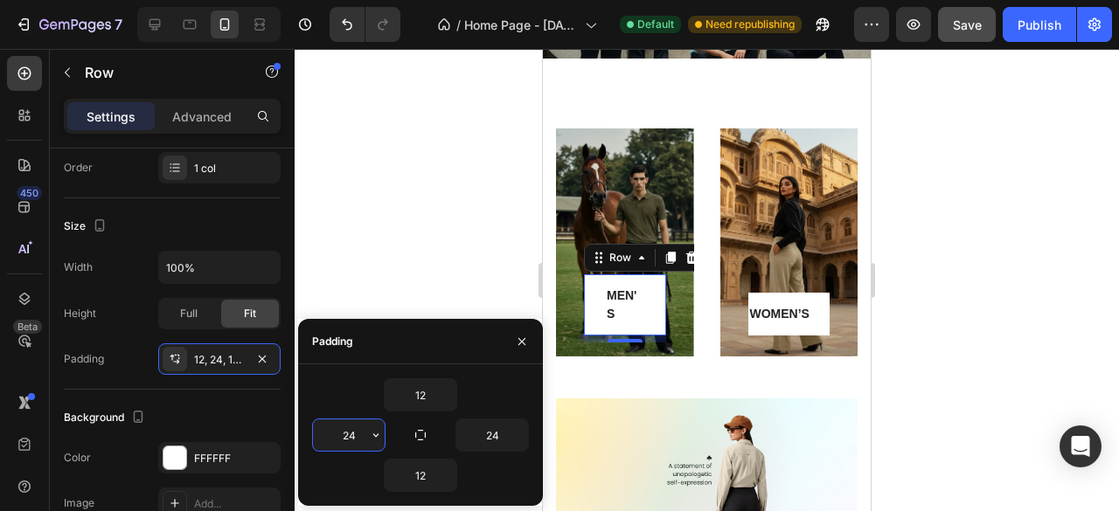
click at [360, 427] on input "24" at bounding box center [349, 435] width 72 height 31
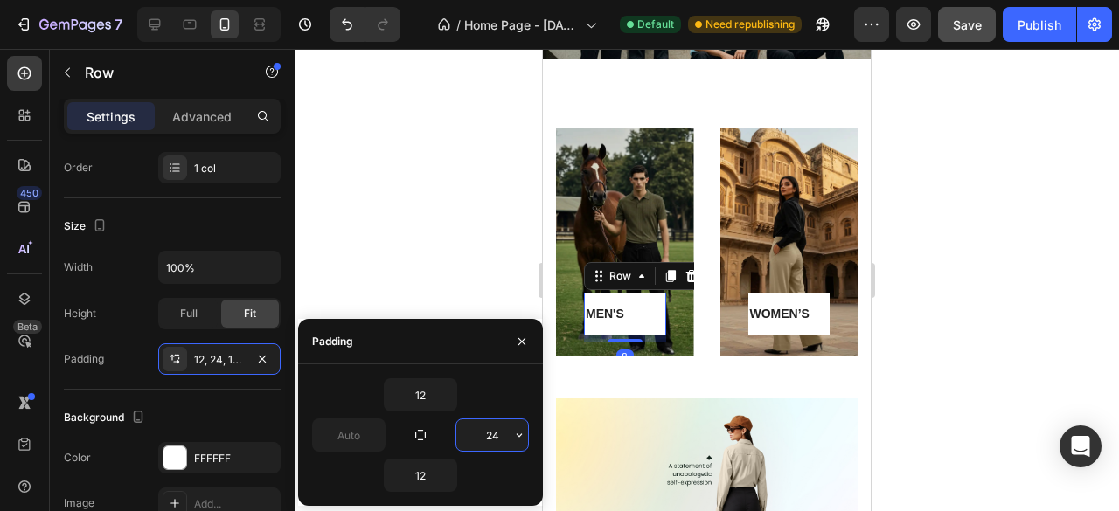
type input "0"
click at [505, 427] on input "24" at bounding box center [492, 435] width 72 height 31
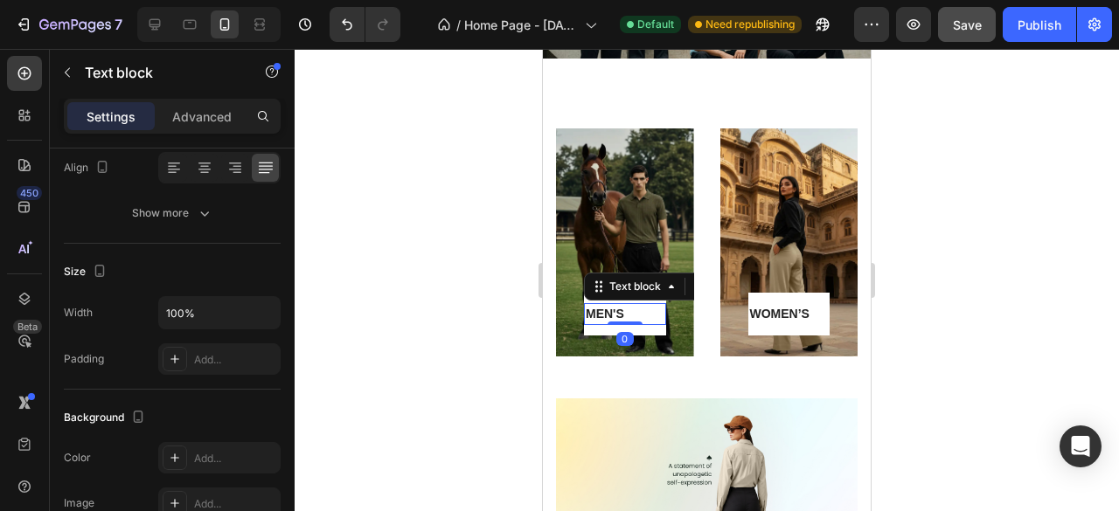
click at [591, 305] on p "MEN'S" at bounding box center [625, 314] width 79 height 18
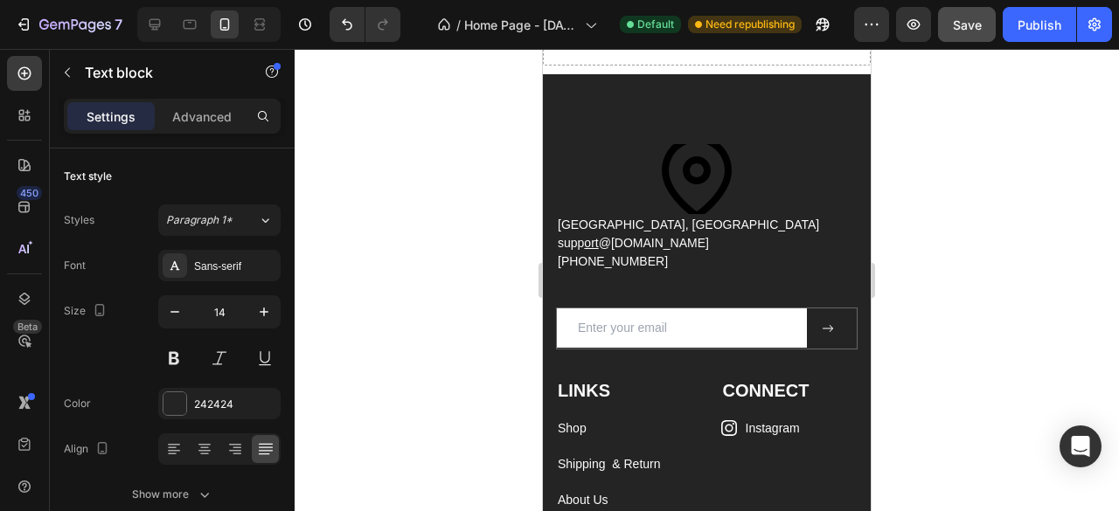
scroll to position [2236, 0]
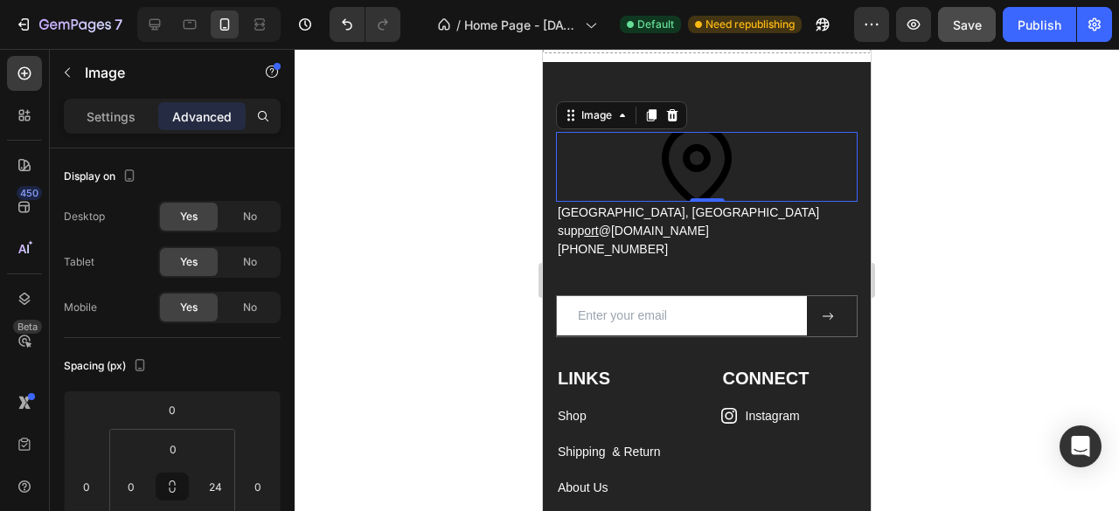
click at [685, 165] on img at bounding box center [697, 167] width 70 height 70
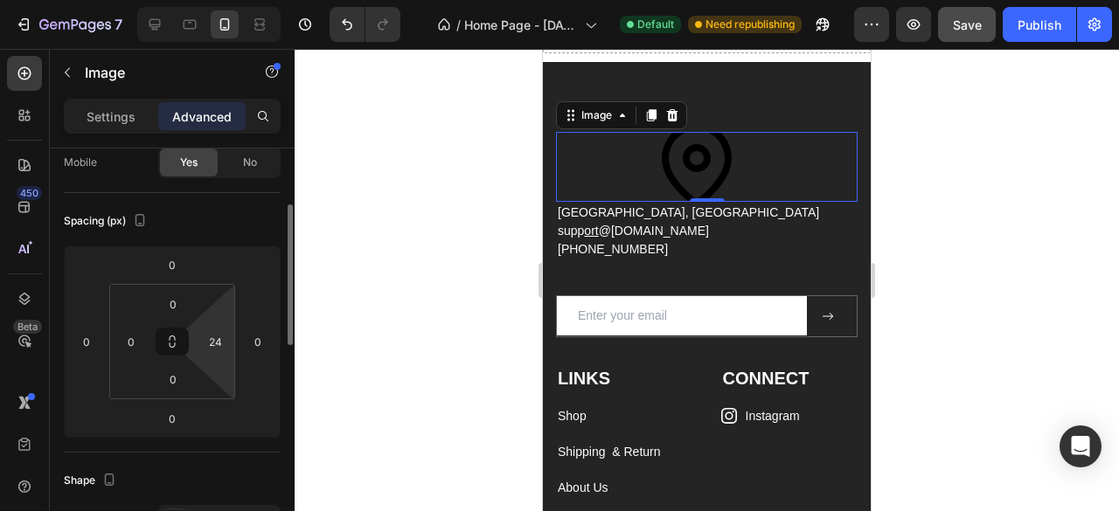
scroll to position [150, 0]
click at [226, 0] on html "7 / Home Page - Sep 27, 23:50:18 Default Need republishing Preview Save Publish…" at bounding box center [559, 0] width 1119 height 0
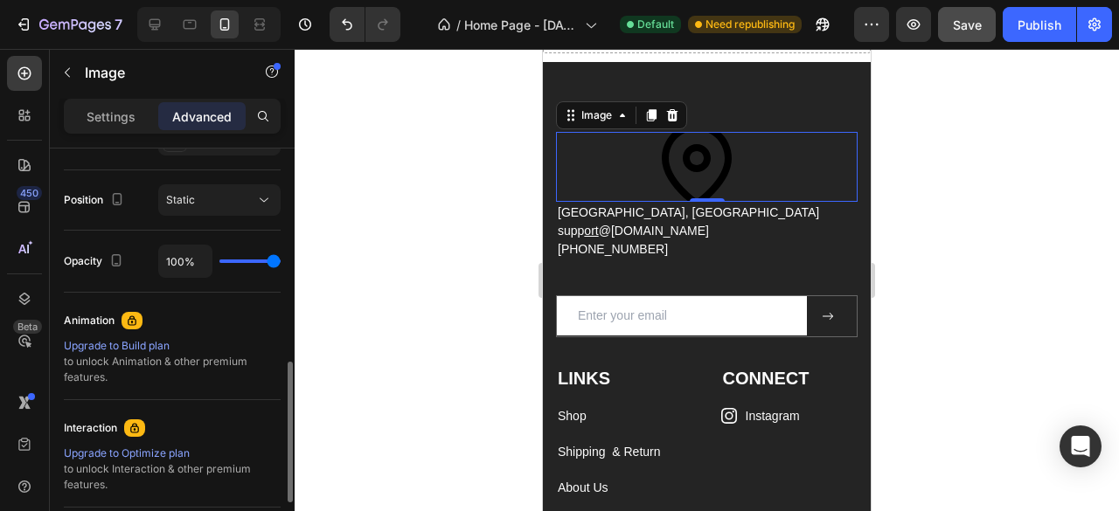
scroll to position [620, 0]
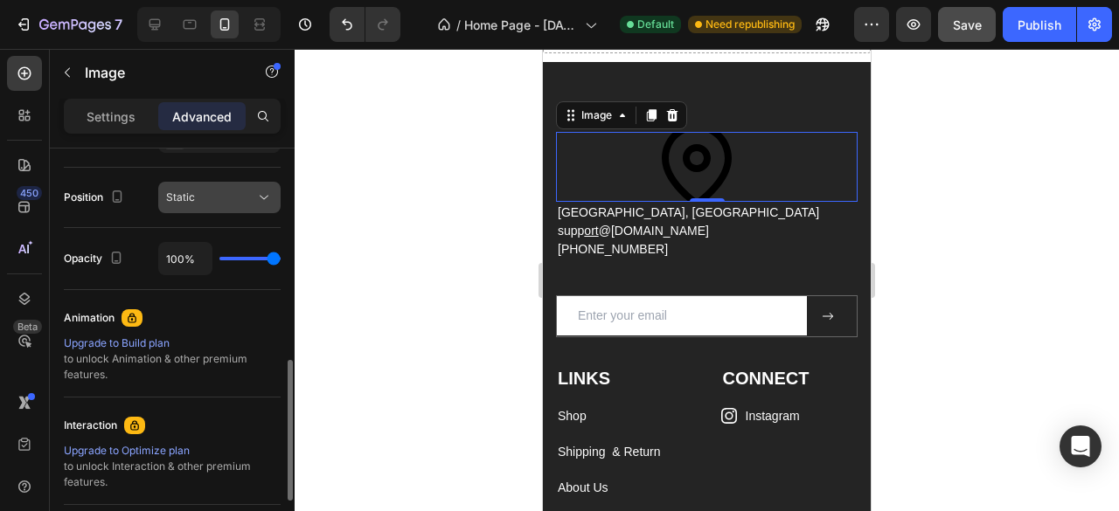
type input "0"
click at [220, 197] on div "Static" at bounding box center [210, 198] width 89 height 16
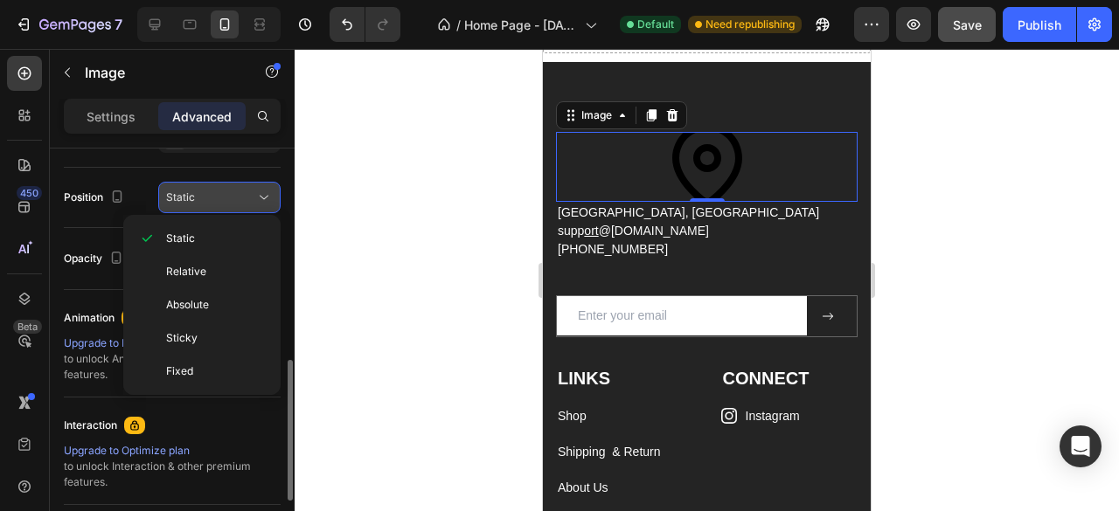
click at [220, 197] on div "Static" at bounding box center [210, 198] width 89 height 16
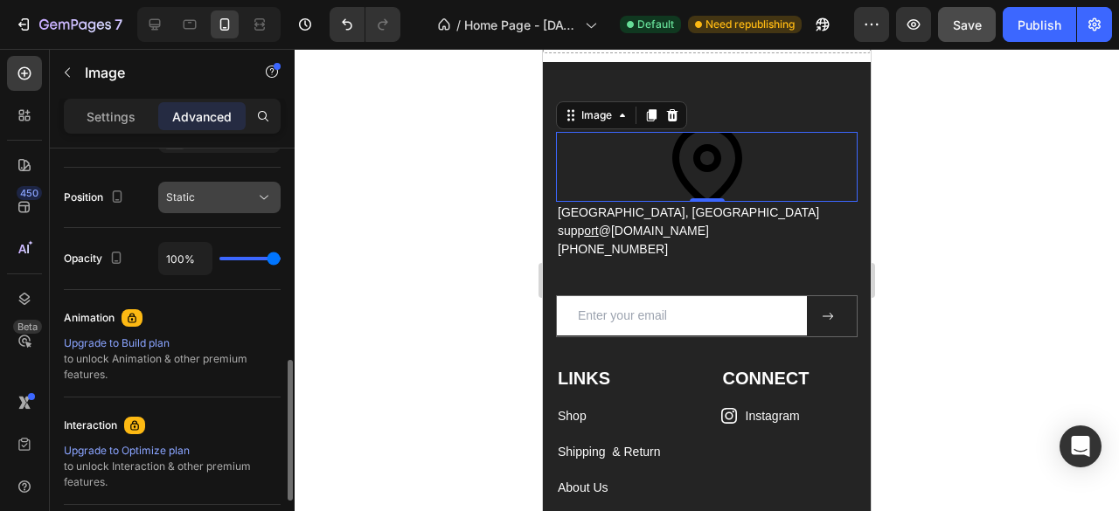
click at [229, 195] on div "Static" at bounding box center [210, 198] width 89 height 16
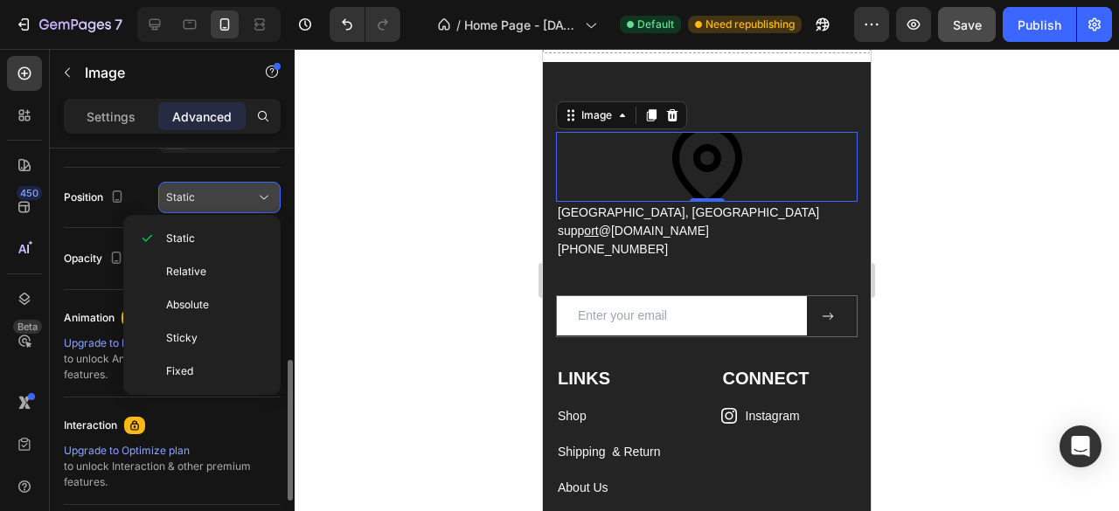
click at [229, 195] on div "Static" at bounding box center [210, 198] width 89 height 16
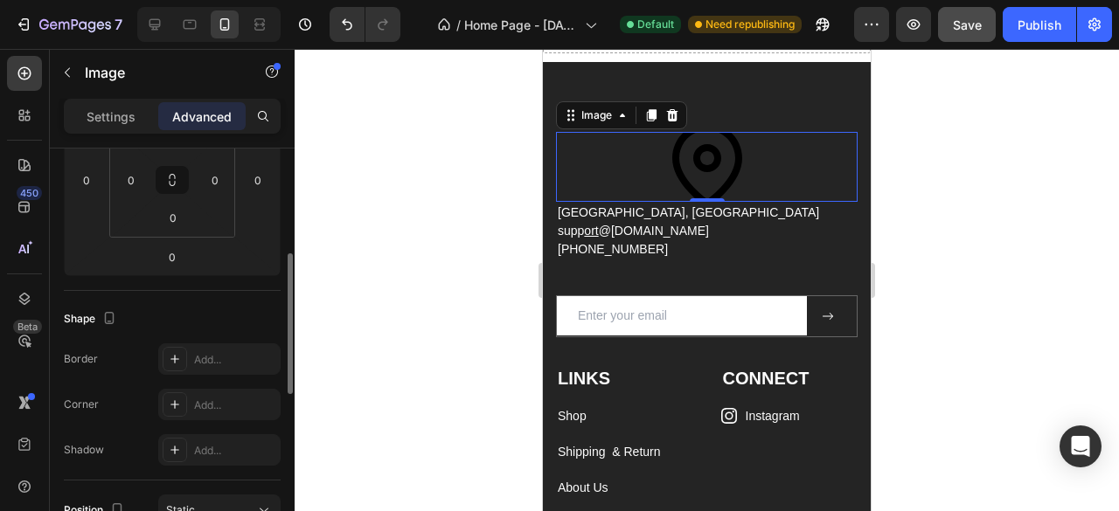
scroll to position [0, 0]
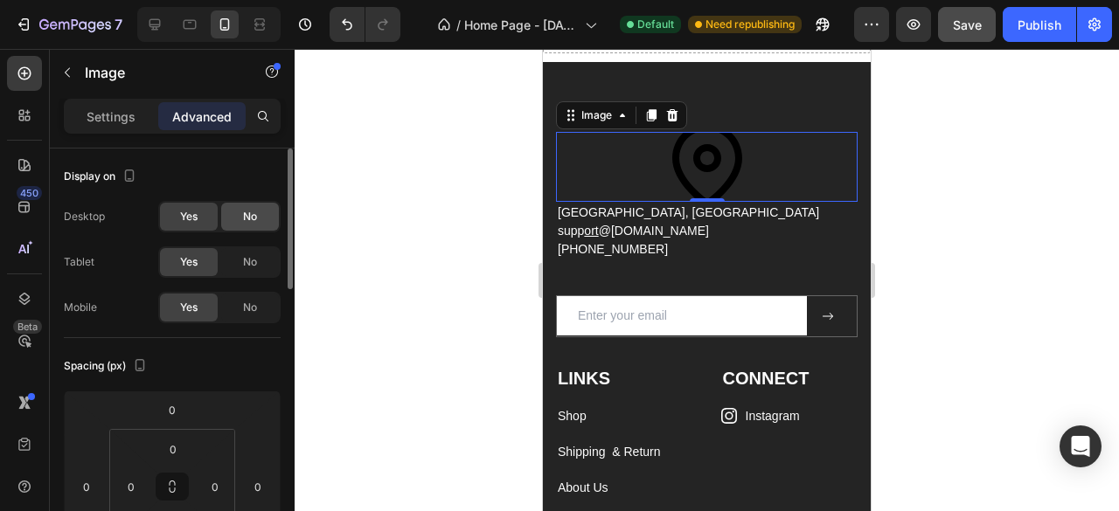
click at [241, 214] on div "No" at bounding box center [250, 217] width 58 height 28
click at [198, 209] on span "Yes" at bounding box center [188, 217] width 17 height 16
click at [250, 318] on div "No" at bounding box center [250, 308] width 58 height 28
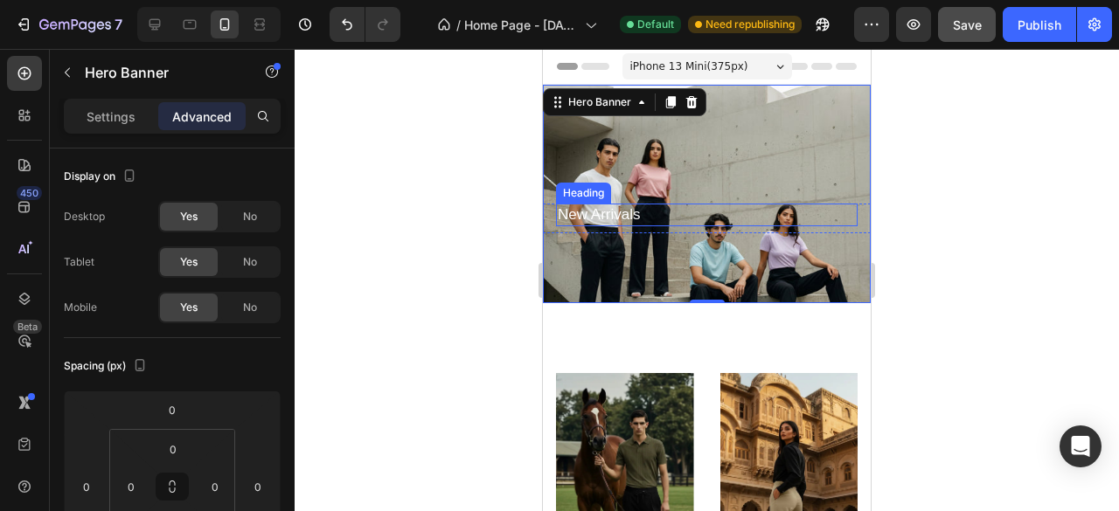
click at [610, 207] on span "New Arrivals" at bounding box center [599, 214] width 82 height 17
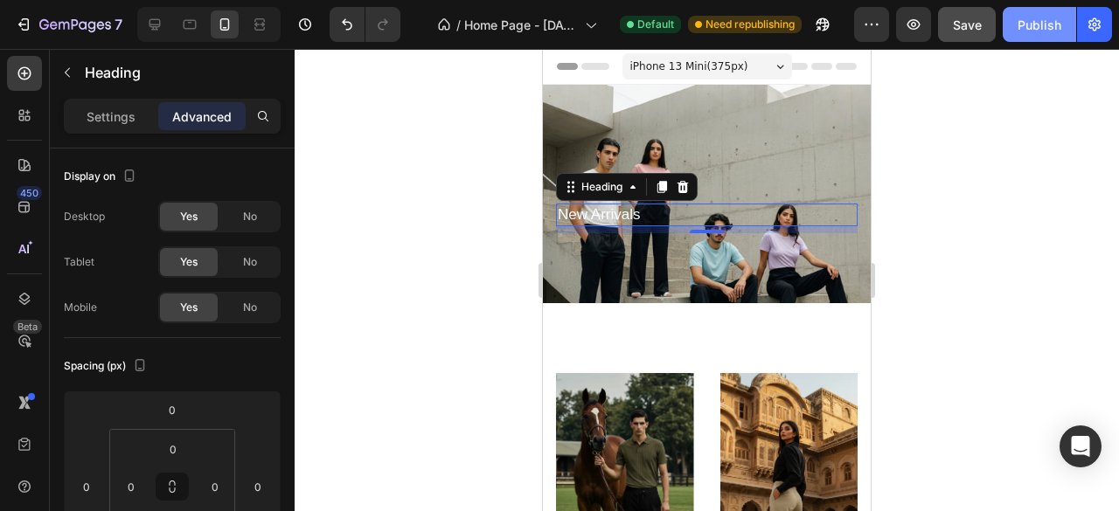
click at [1023, 15] on button "Publish" at bounding box center [1039, 24] width 73 height 35
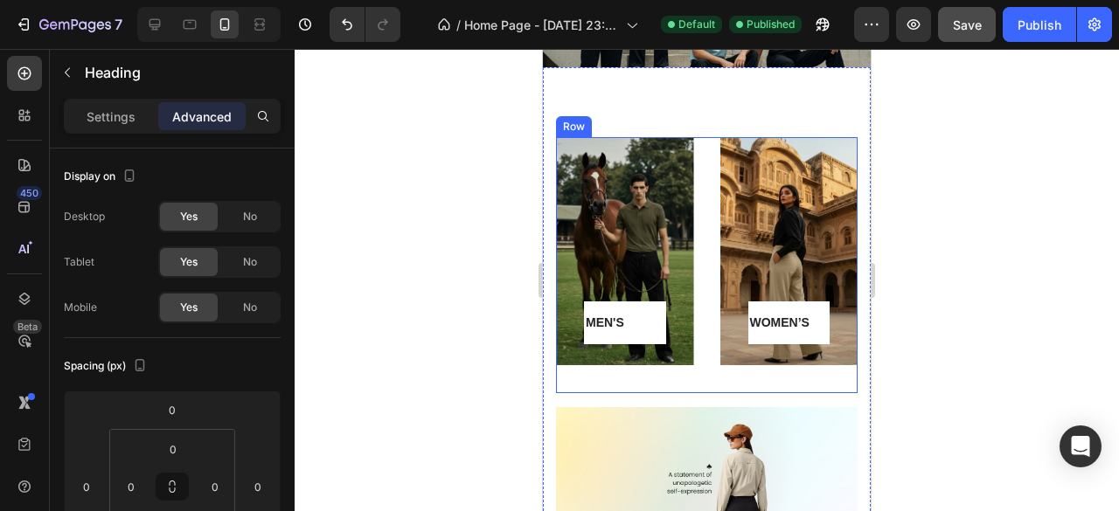
scroll to position [241, 0]
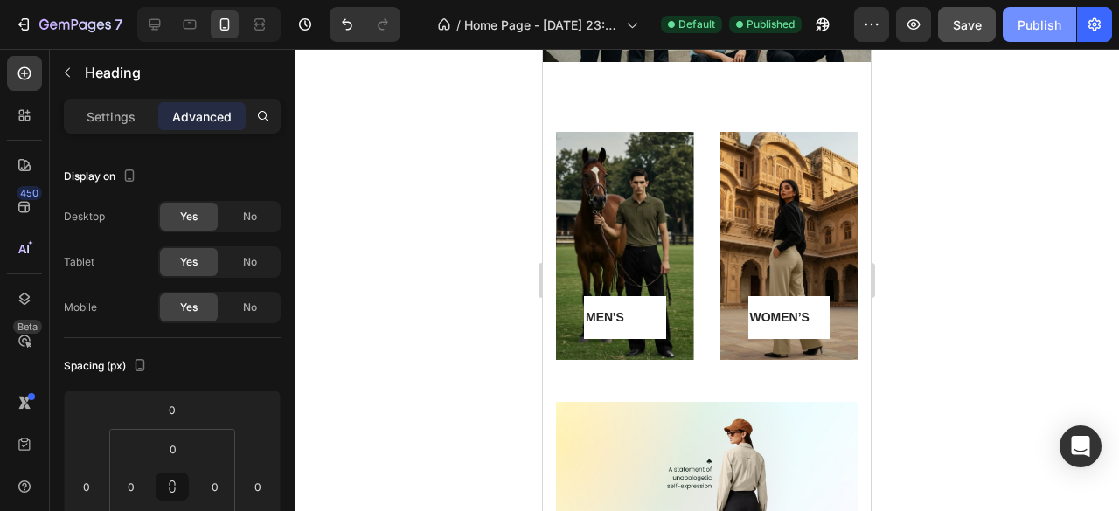
click at [1044, 35] on button "Publish" at bounding box center [1039, 24] width 73 height 35
